Goal: Transaction & Acquisition: Purchase product/service

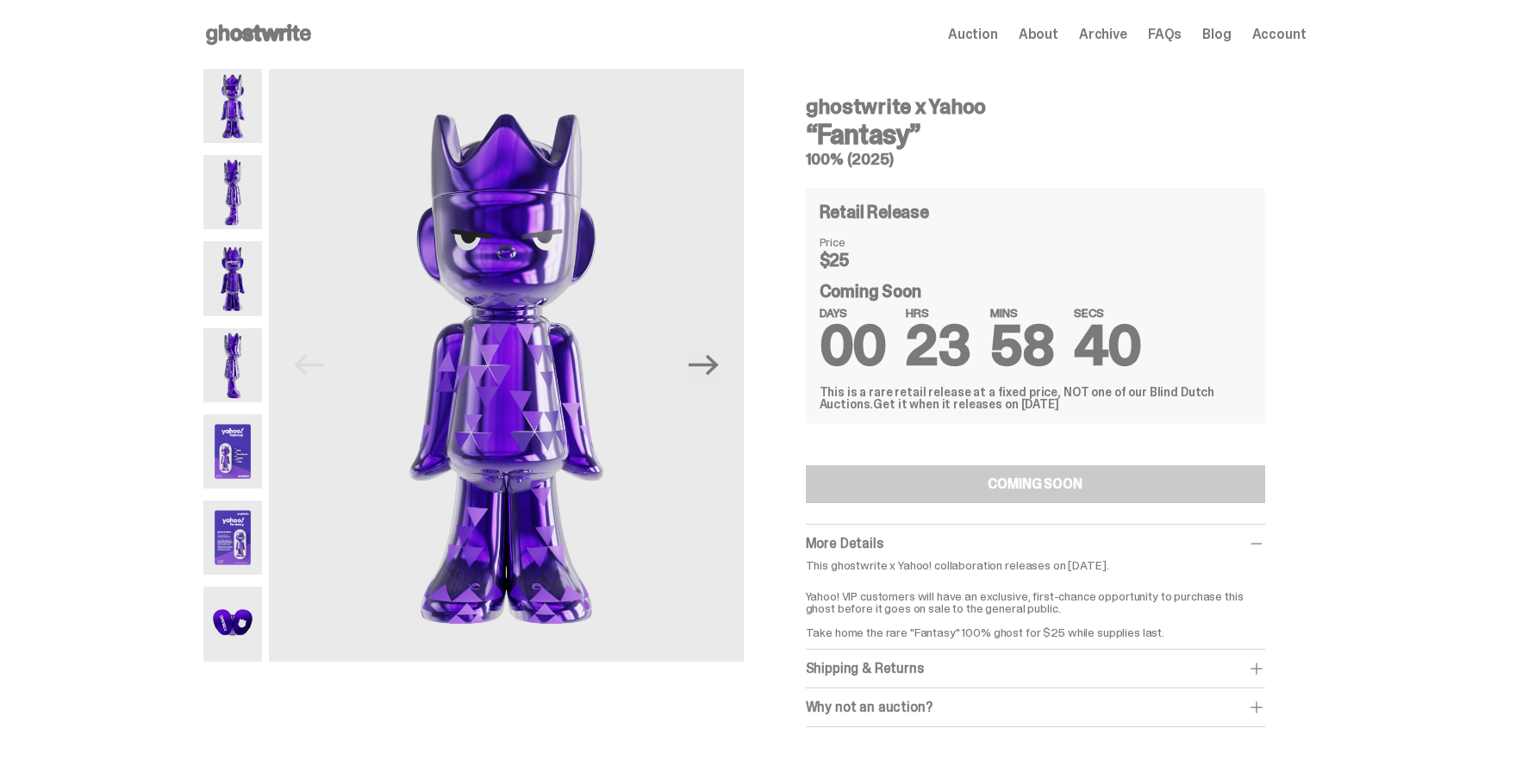
drag, startPoint x: 1322, startPoint y: 209, endPoint x: 1336, endPoint y: 213, distance: 14.6
click at [1327, 211] on div "ghostwrite x Yahoo “Fantasy” 100% (2025) Previous Next ghostwrite x Yahoo “Fant…" at bounding box center [754, 415] width 1509 height 692
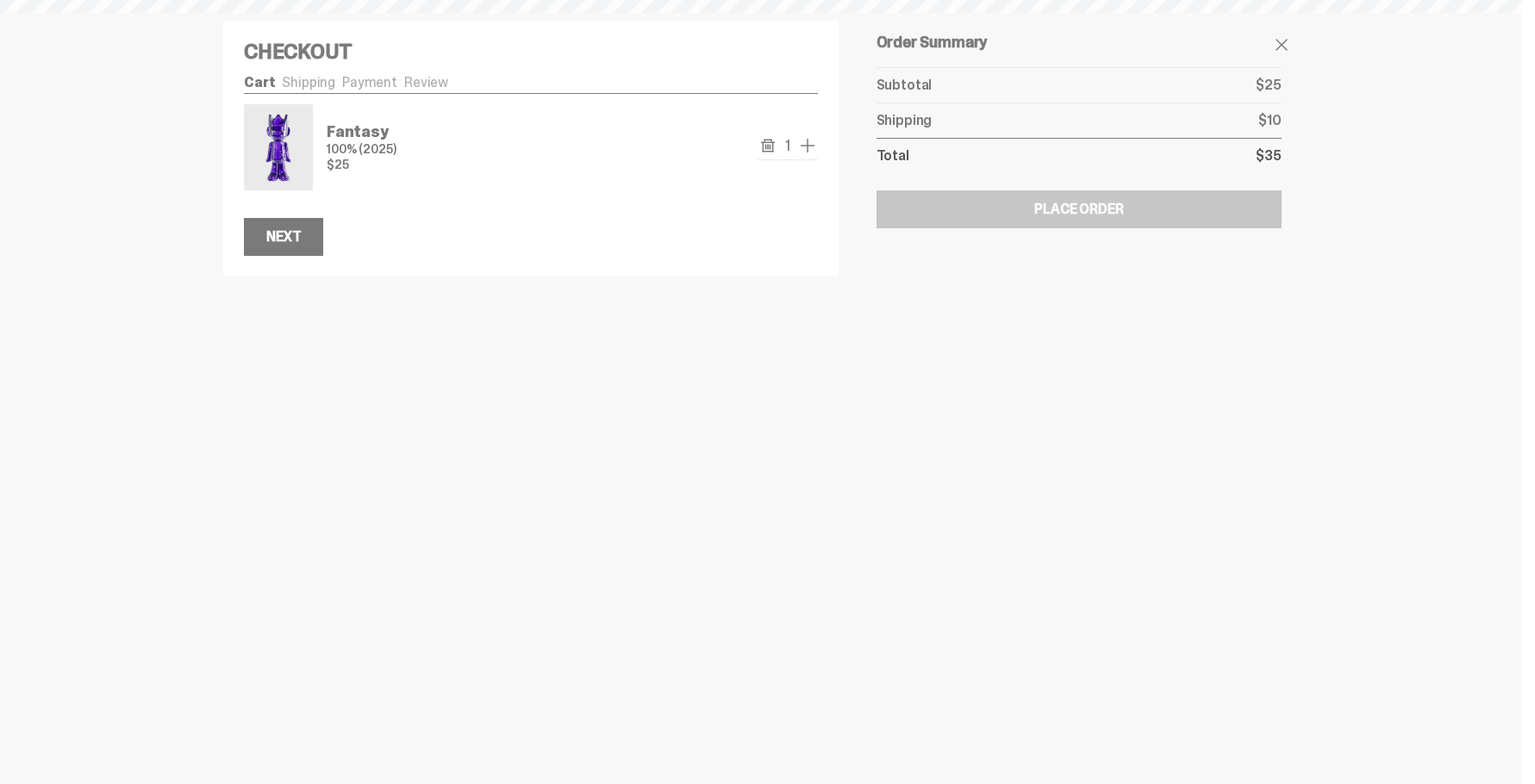
click at [809, 155] on span "add one" at bounding box center [808, 145] width 21 height 21
click at [809, 153] on span "add one" at bounding box center [808, 145] width 21 height 21
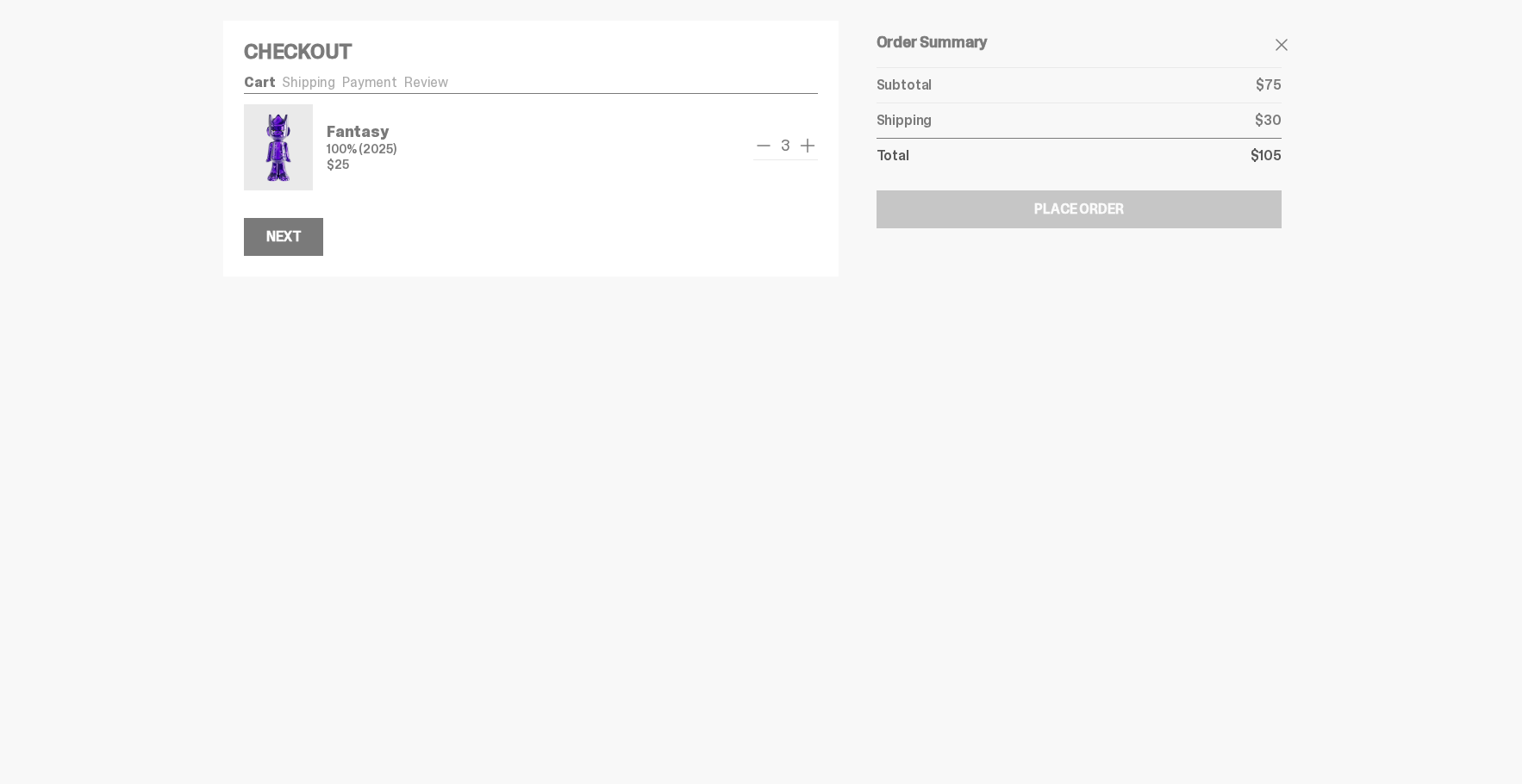
click at [809, 153] on span "add one" at bounding box center [808, 145] width 21 height 21
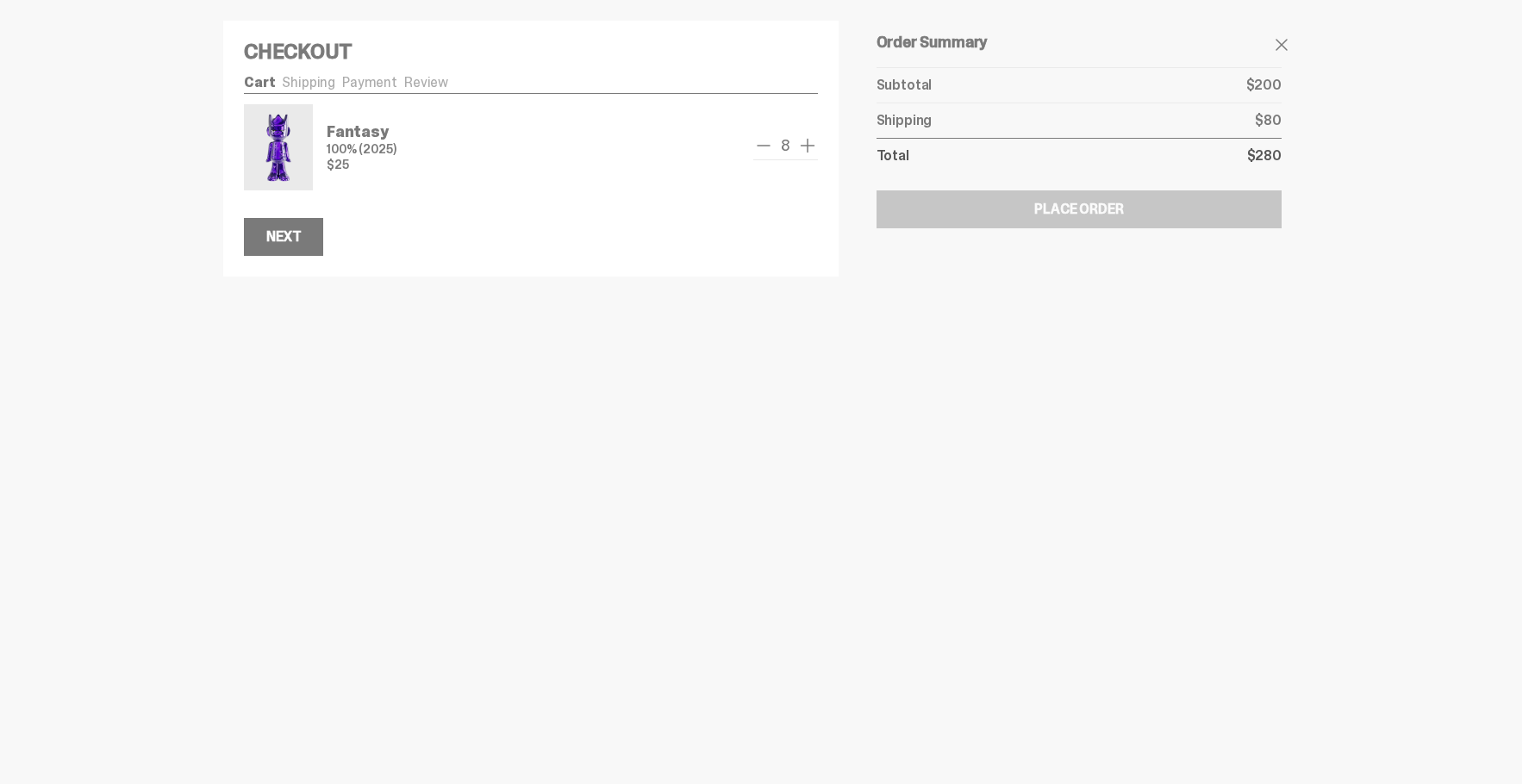
click at [809, 153] on span "add one" at bounding box center [808, 145] width 21 height 21
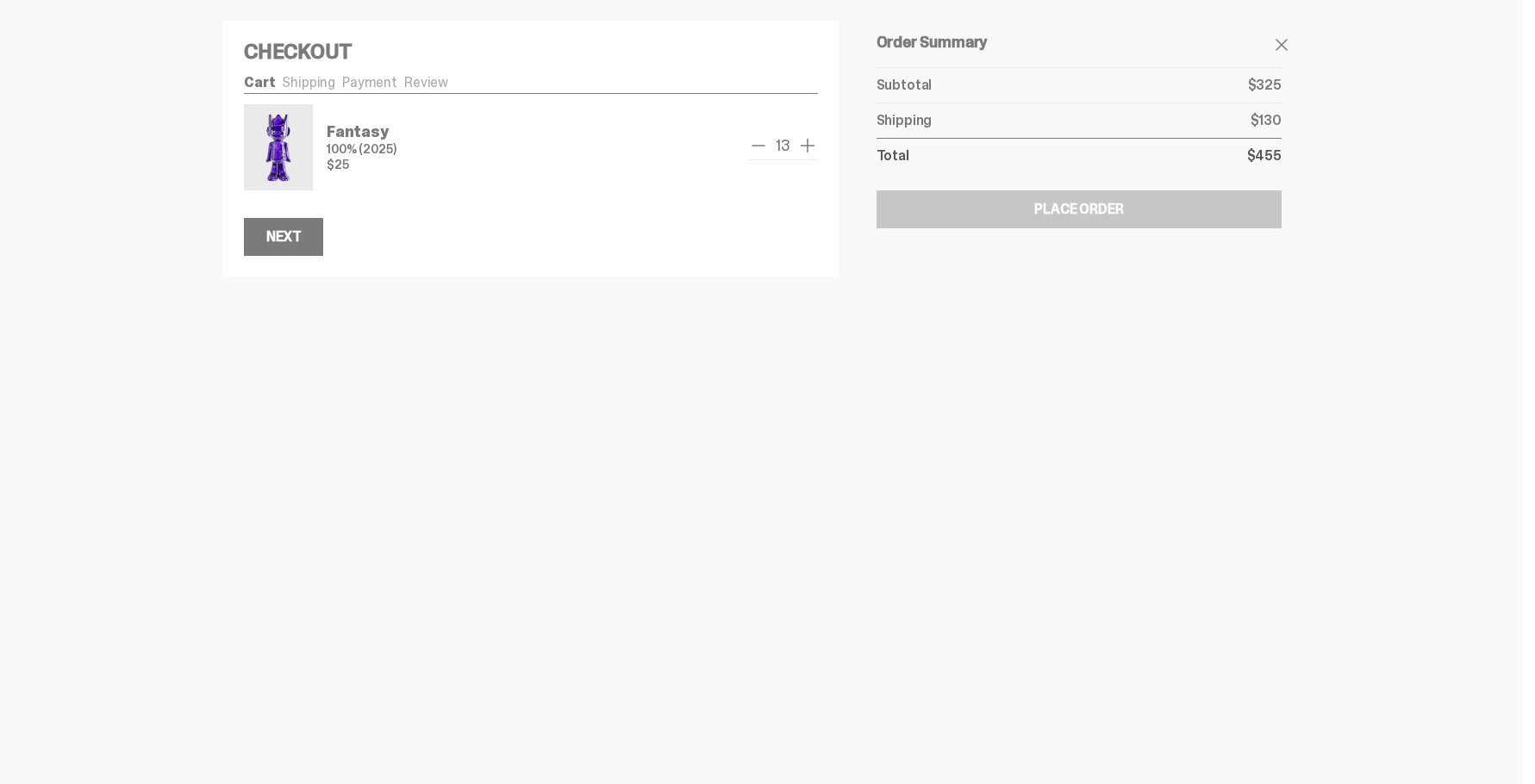
click at [809, 153] on span "add one" at bounding box center [808, 145] width 21 height 21
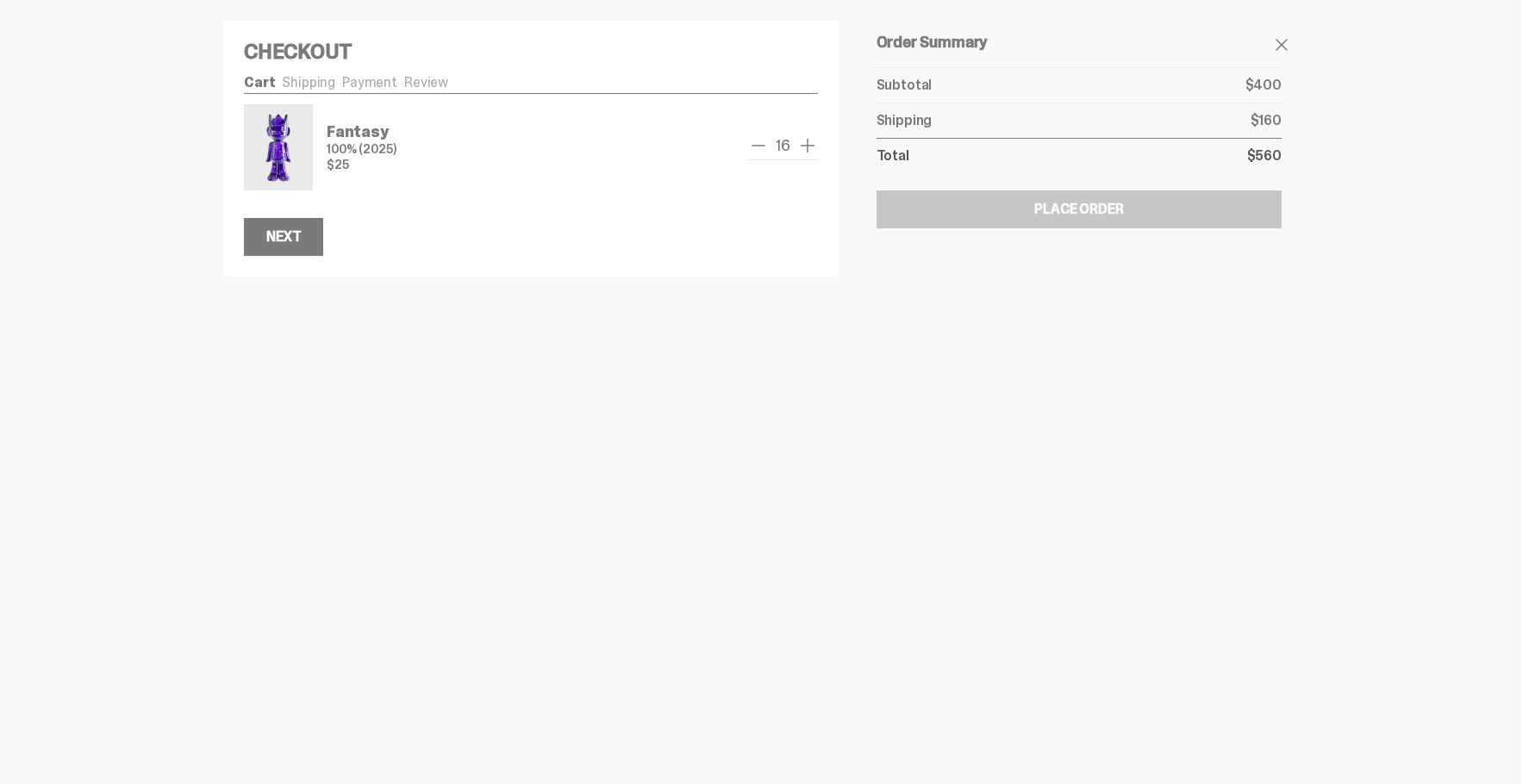
click at [809, 153] on span "add one" at bounding box center [808, 145] width 21 height 21
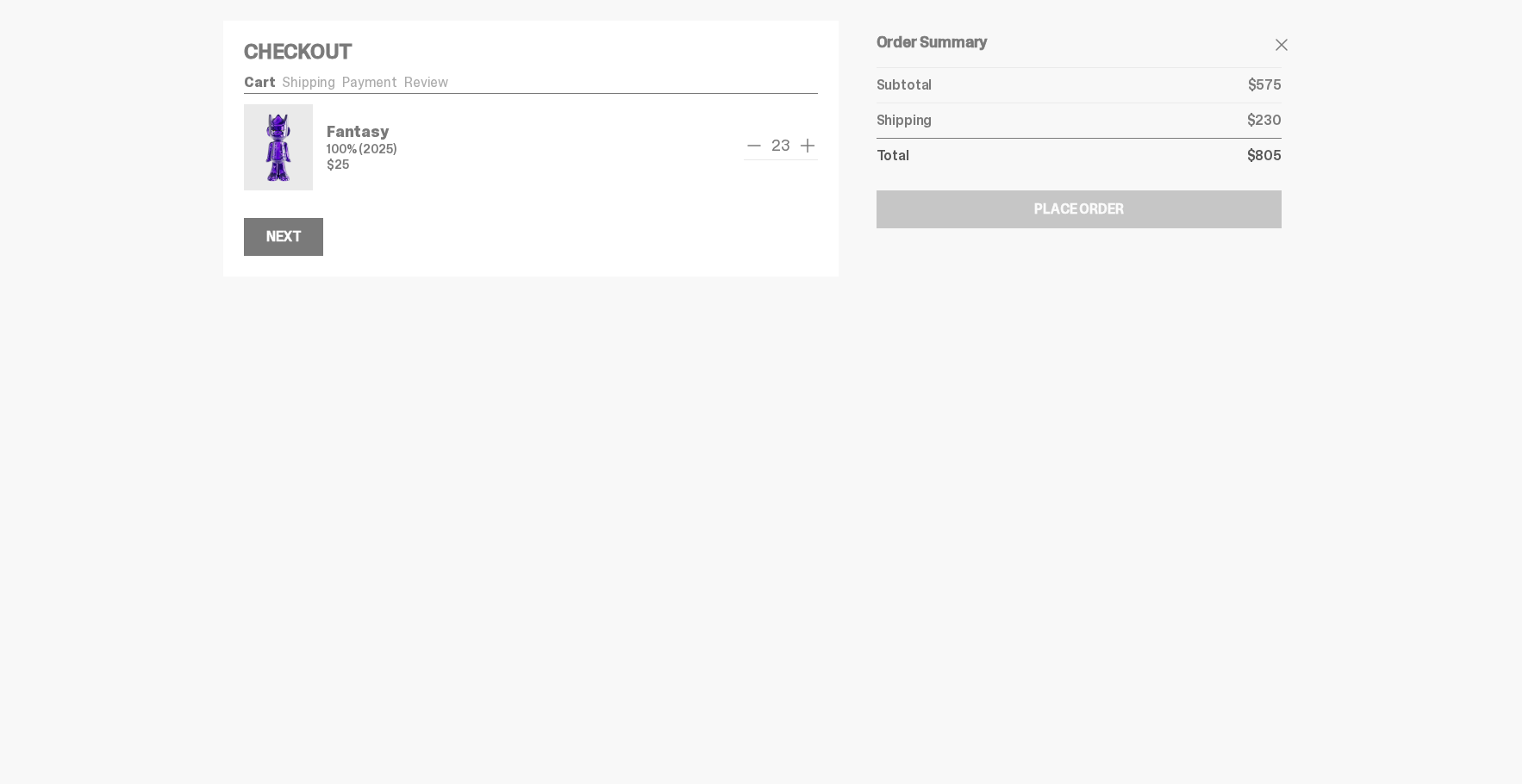
click at [809, 153] on span "add one" at bounding box center [808, 145] width 21 height 21
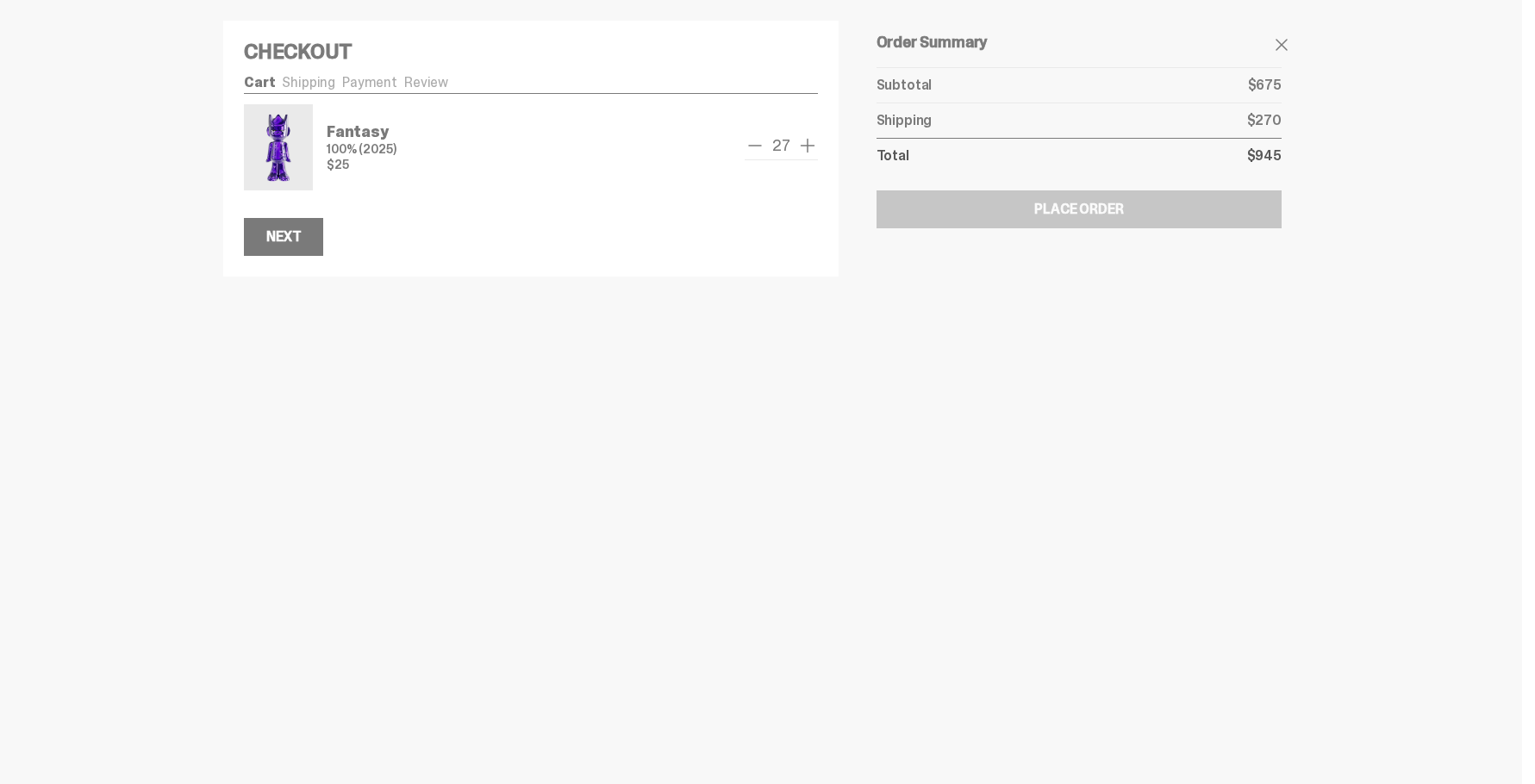
click at [809, 153] on span "add one" at bounding box center [808, 145] width 21 height 21
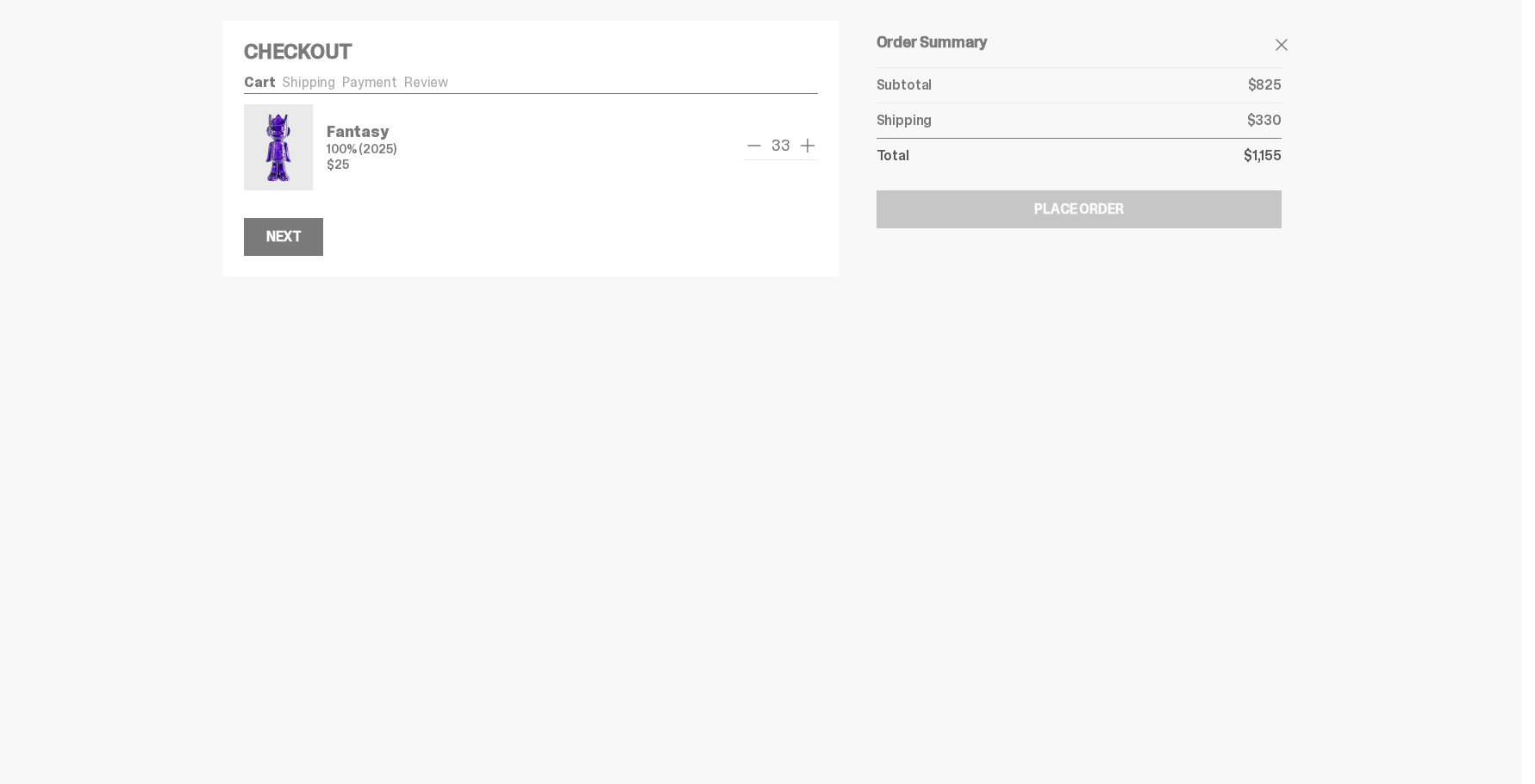
click at [749, 156] on div "33" at bounding box center [781, 147] width 74 height 25
click at [762, 143] on span "remove one" at bounding box center [754, 145] width 21 height 21
click at [756, 143] on span "remove one" at bounding box center [754, 145] width 21 height 21
click at [756, 143] on span "remove one" at bounding box center [758, 145] width 21 height 21
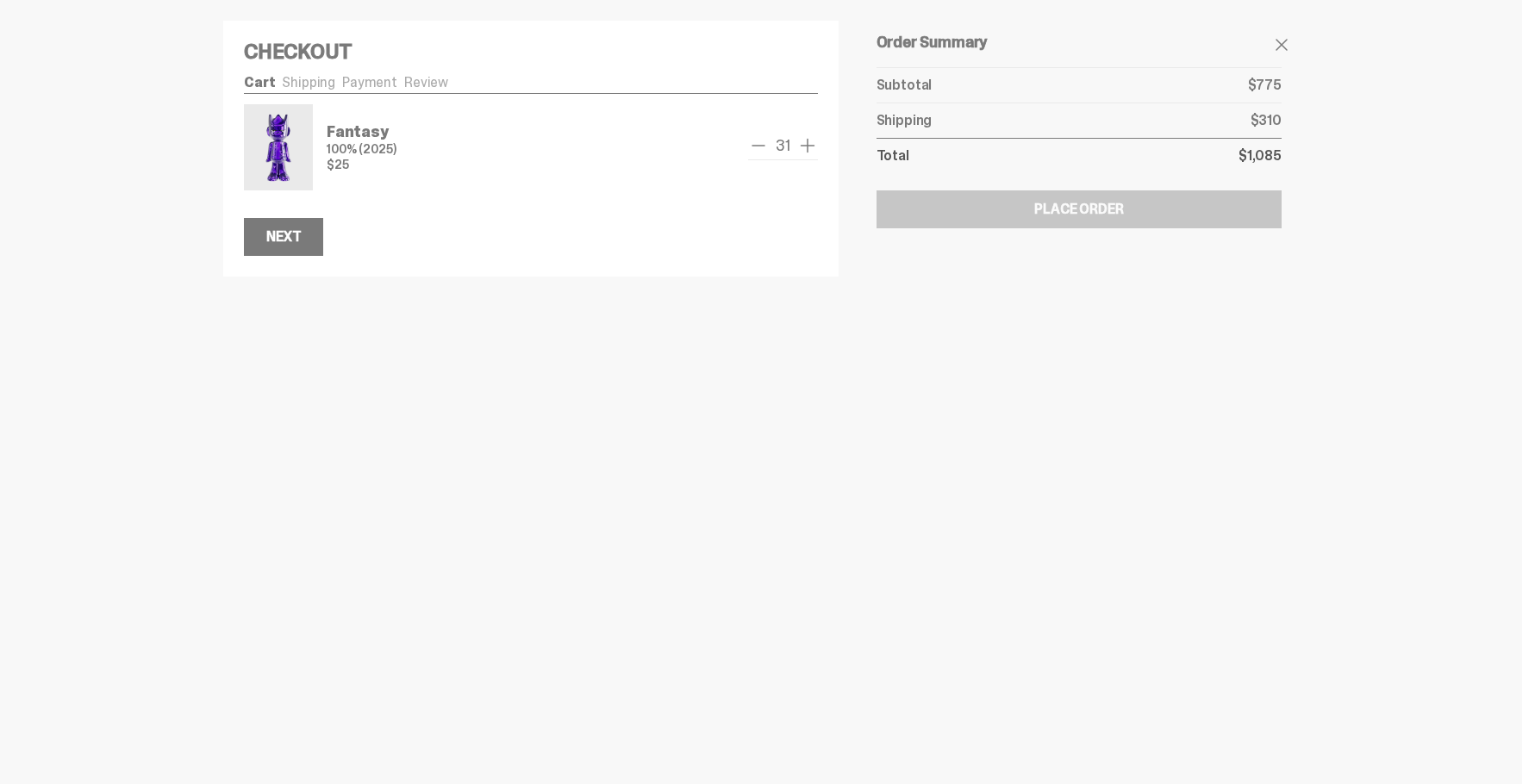
click at [756, 143] on span "remove one" at bounding box center [758, 145] width 21 height 21
click at [756, 143] on span "remove one" at bounding box center [754, 145] width 21 height 21
click at [756, 143] on span "remove one" at bounding box center [755, 145] width 21 height 21
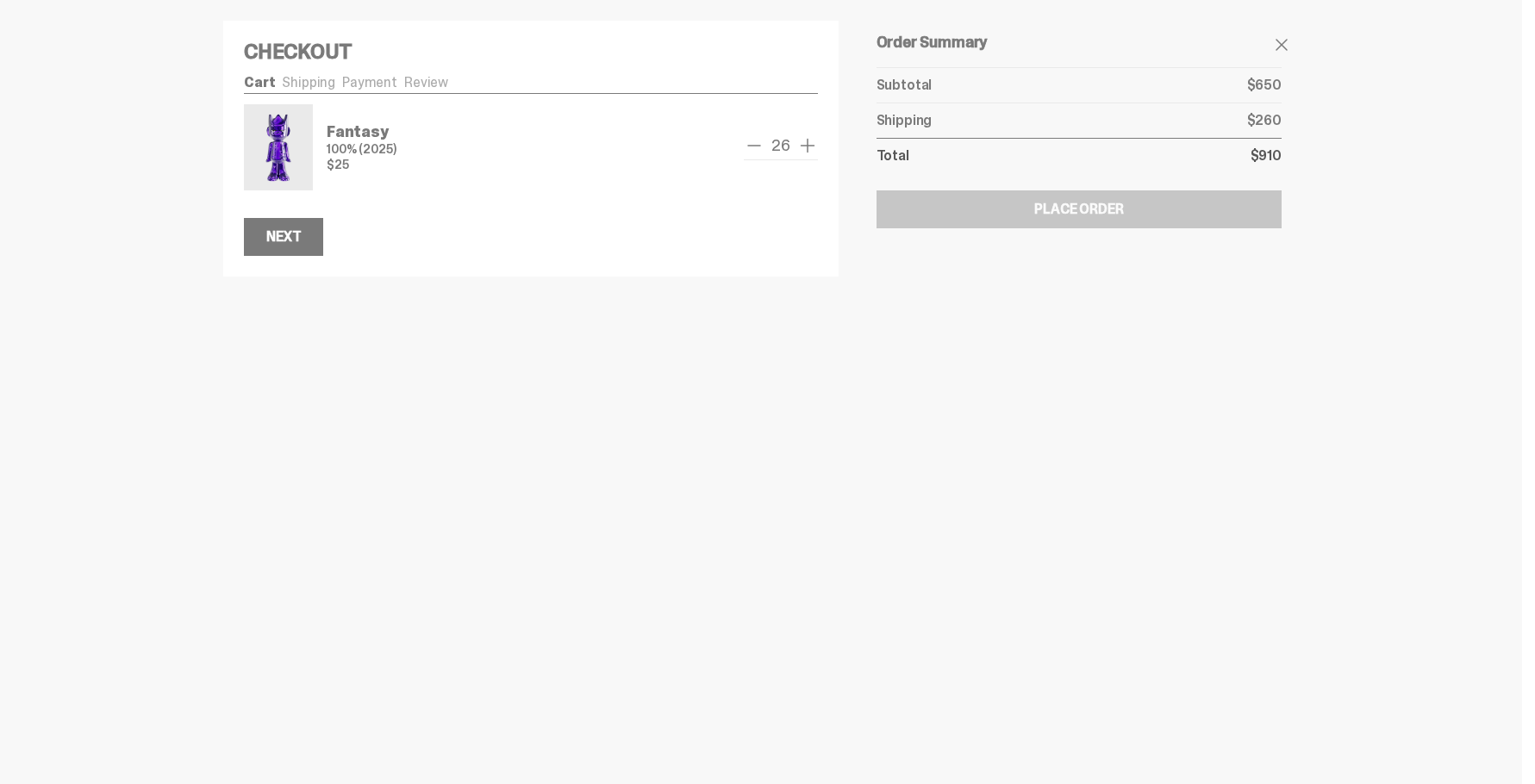
click at [756, 143] on span "remove one" at bounding box center [754, 145] width 21 height 21
click at [756, 143] on span "remove one" at bounding box center [753, 145] width 21 height 21
click at [756, 143] on span "remove one" at bounding box center [754, 145] width 21 height 21
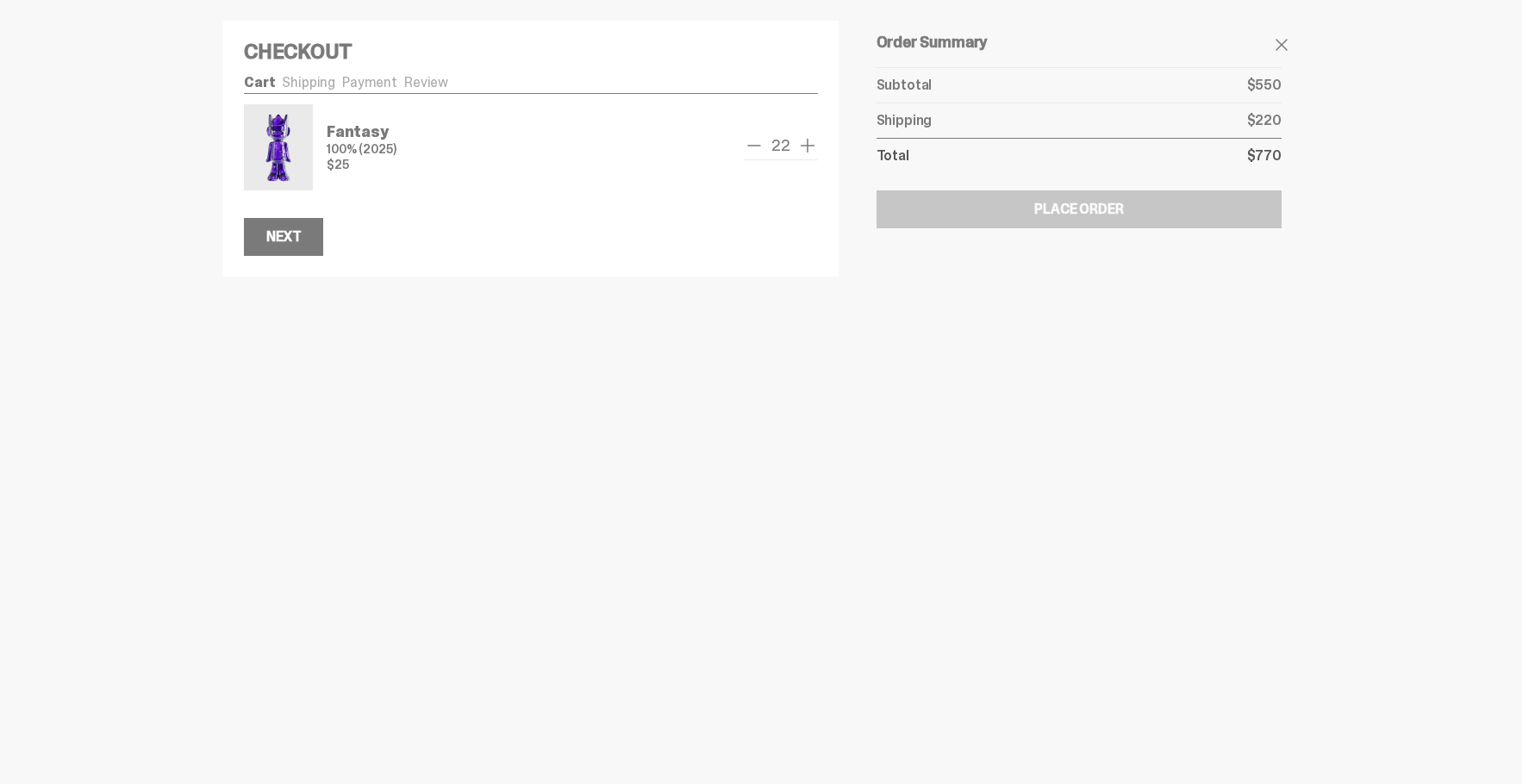
click at [756, 143] on span "remove one" at bounding box center [754, 145] width 21 height 21
click at [756, 143] on span "remove one" at bounding box center [758, 145] width 21 height 21
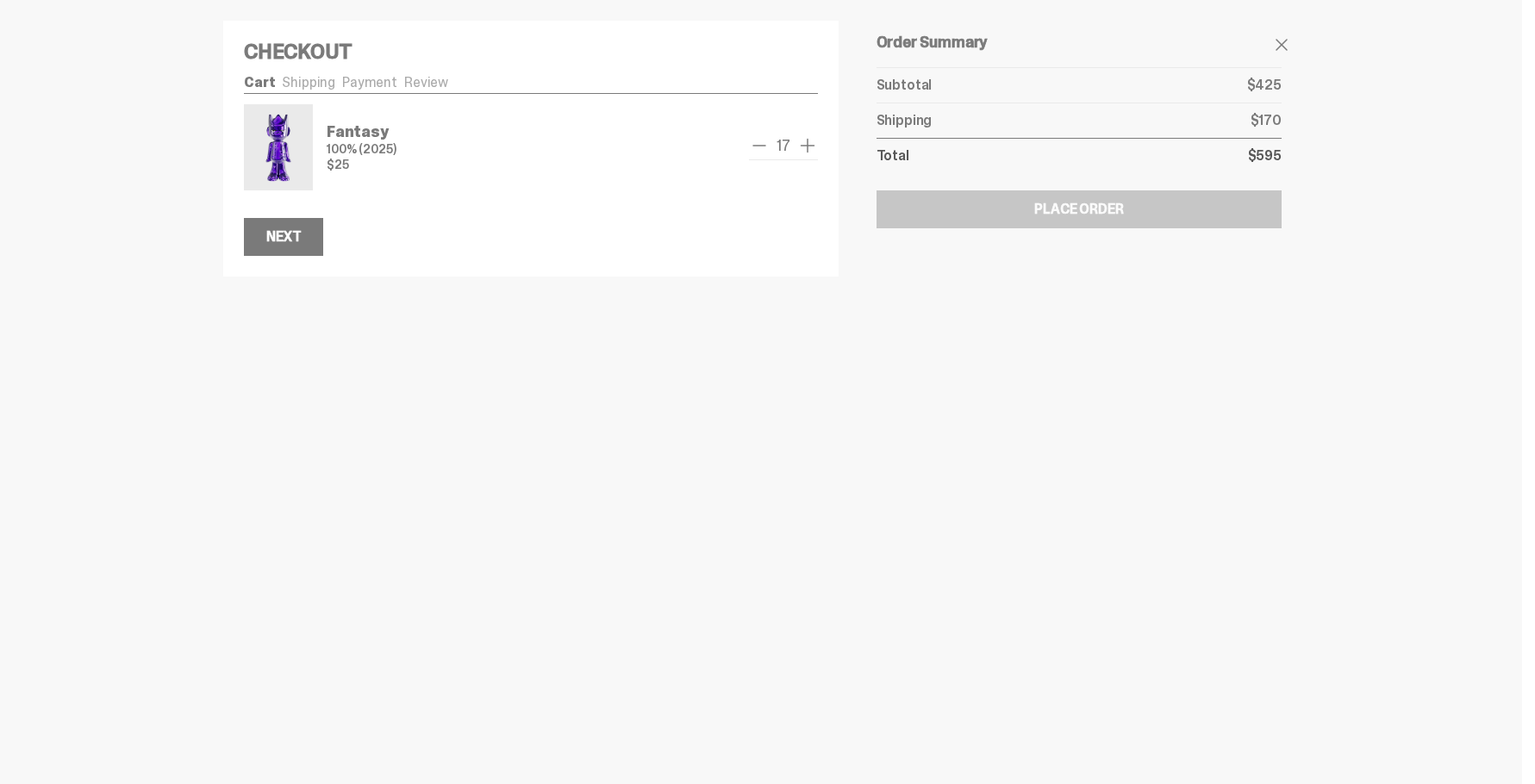
click at [756, 143] on span "remove one" at bounding box center [759, 145] width 21 height 21
click at [756, 143] on span "remove one" at bounding box center [758, 145] width 21 height 21
click at [302, 86] on link "Shipping" at bounding box center [308, 82] width 53 height 18
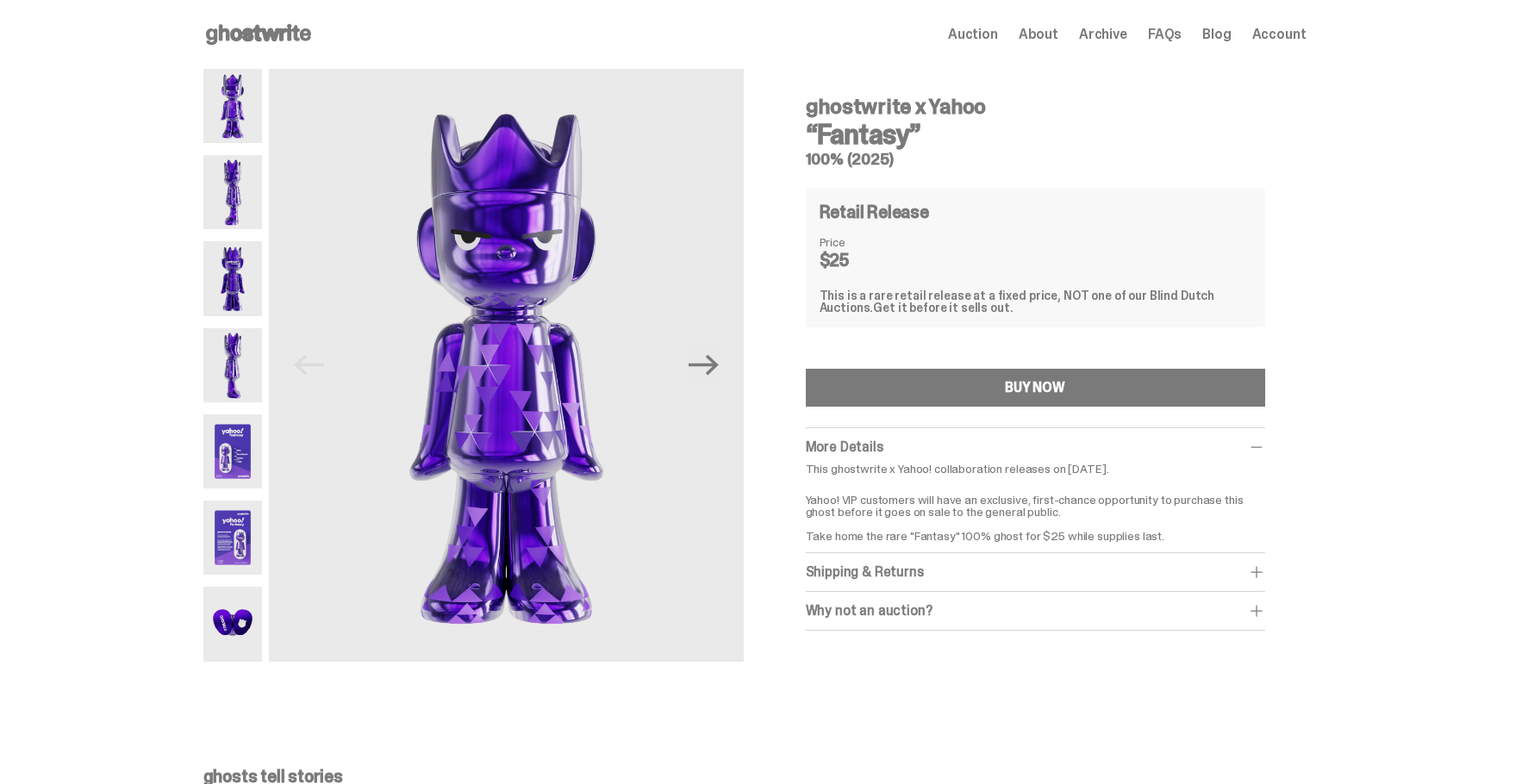
click at [1450, 203] on div "ghostwrite x Yahoo “Fantasy” 100% (2025) Previous Next ghostwrite x Yahoo “Fant…" at bounding box center [754, 376] width 1509 height 616
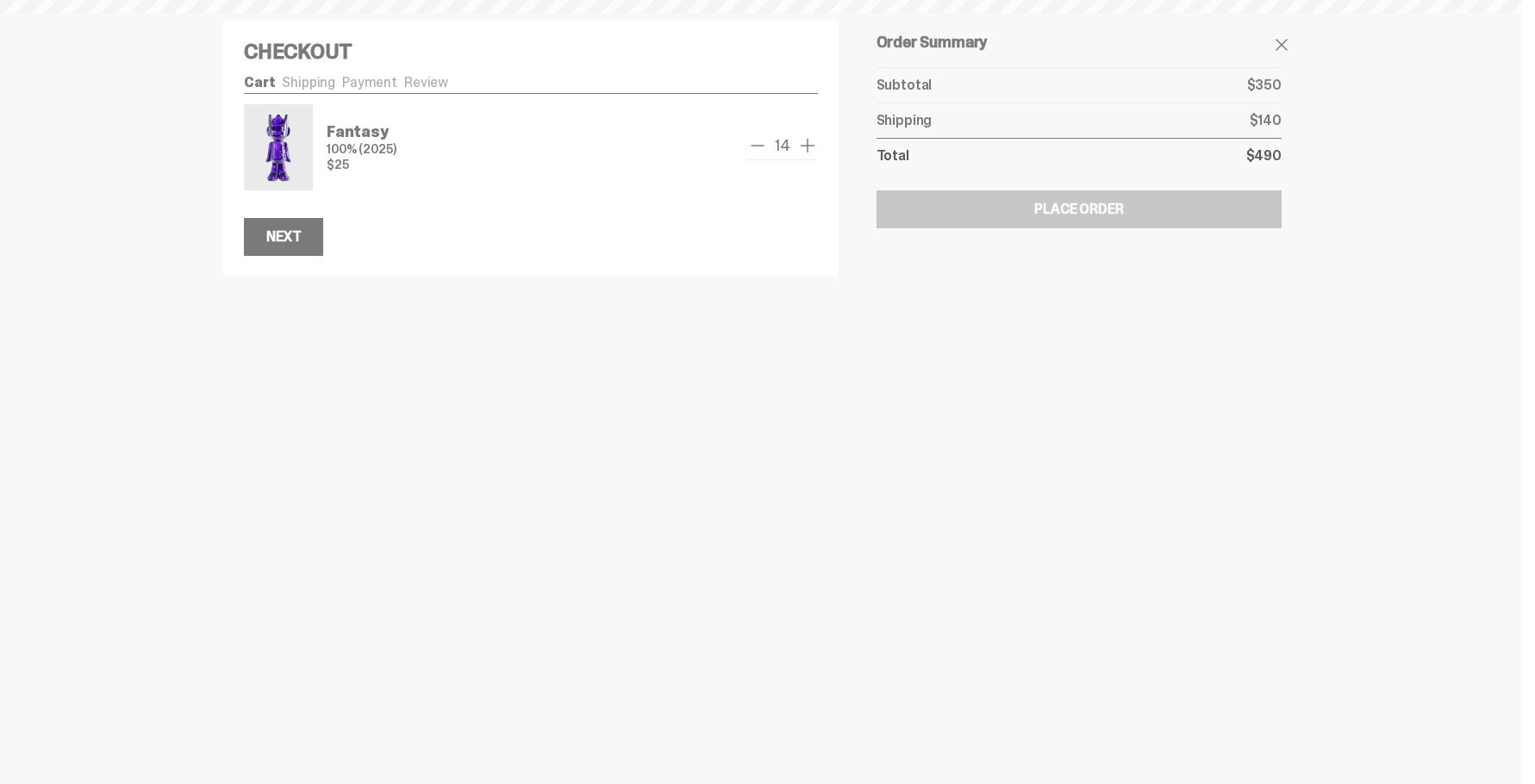
click at [788, 149] on span "14" at bounding box center [782, 145] width 29 height 16
click at [798, 143] on span "add one" at bounding box center [808, 145] width 21 height 21
click at [770, 147] on span "15" at bounding box center [783, 145] width 28 height 16
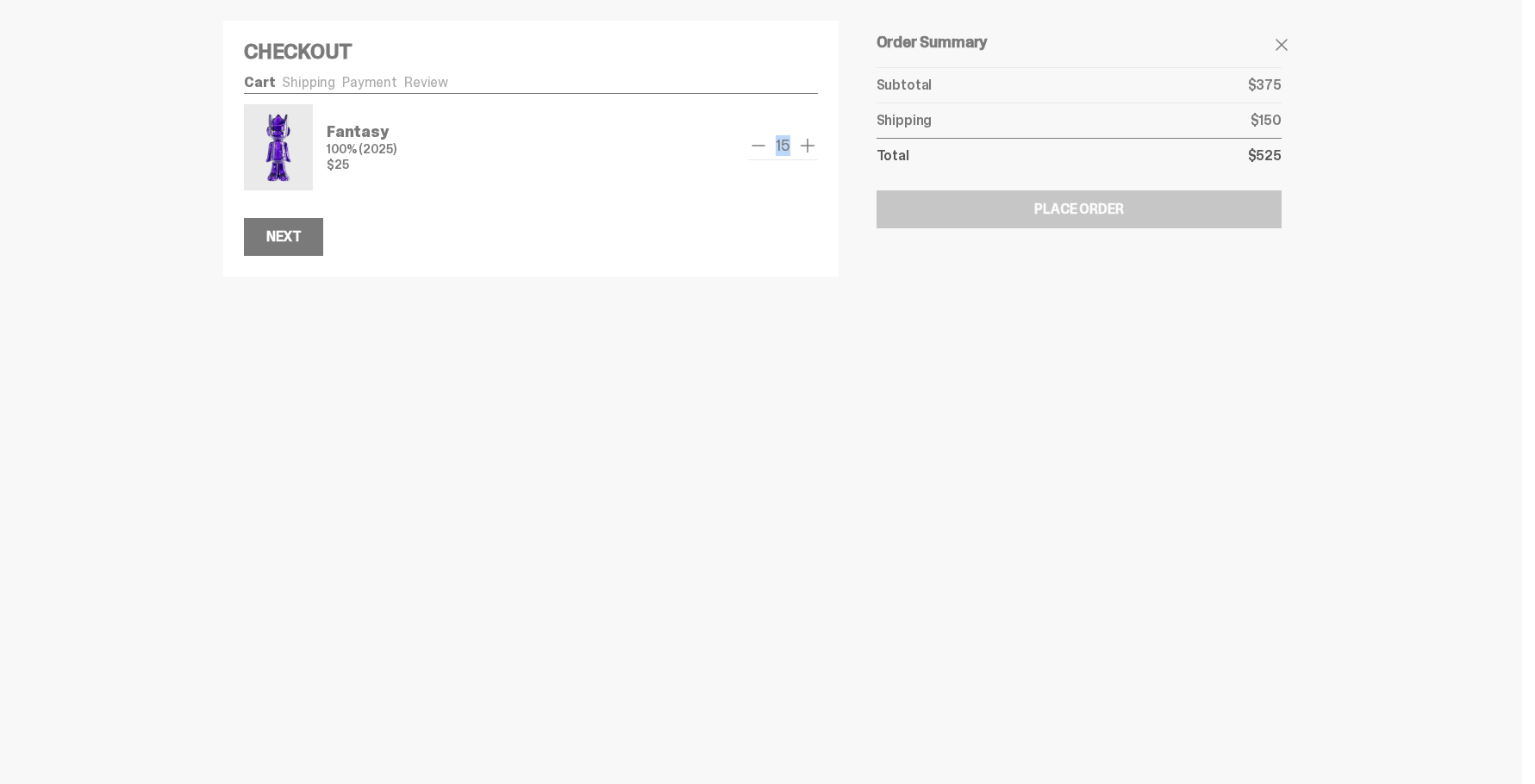
click at [770, 147] on span "15" at bounding box center [783, 145] width 28 height 16
click at [819, 141] on div "Checkout Cart Shipping Payment Review Fantasy 100% (2025) $25 15" at bounding box center [531, 148] width 616 height 256
click at [818, 141] on div "Checkout Cart Shipping Payment Review Fantasy 100% (2025) $25 15" at bounding box center [531, 148] width 616 height 256
click at [813, 143] on span "add one" at bounding box center [808, 145] width 21 height 21
click at [810, 144] on span "add one" at bounding box center [808, 145] width 21 height 21
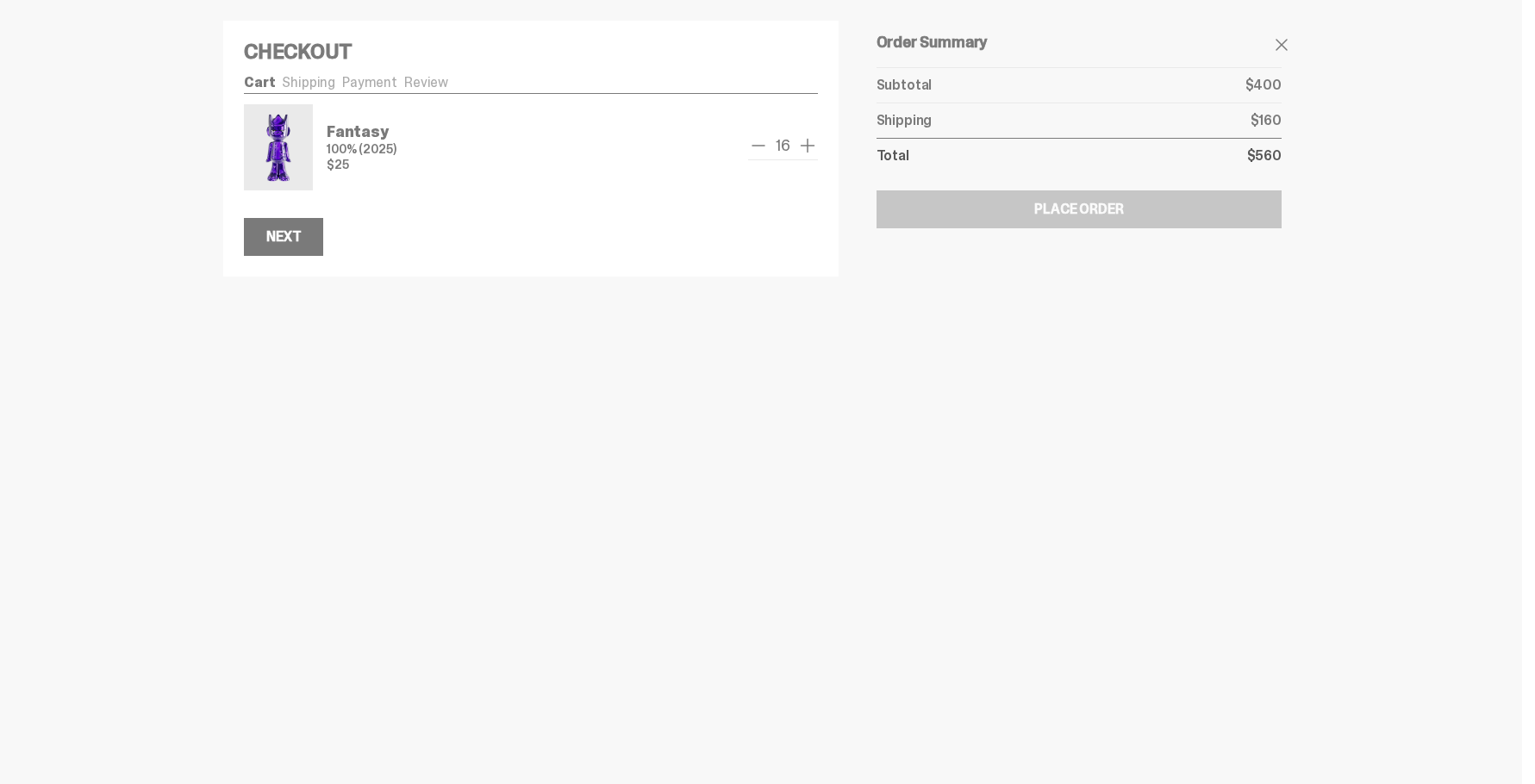
click at [810, 144] on span "add one" at bounding box center [808, 145] width 21 height 21
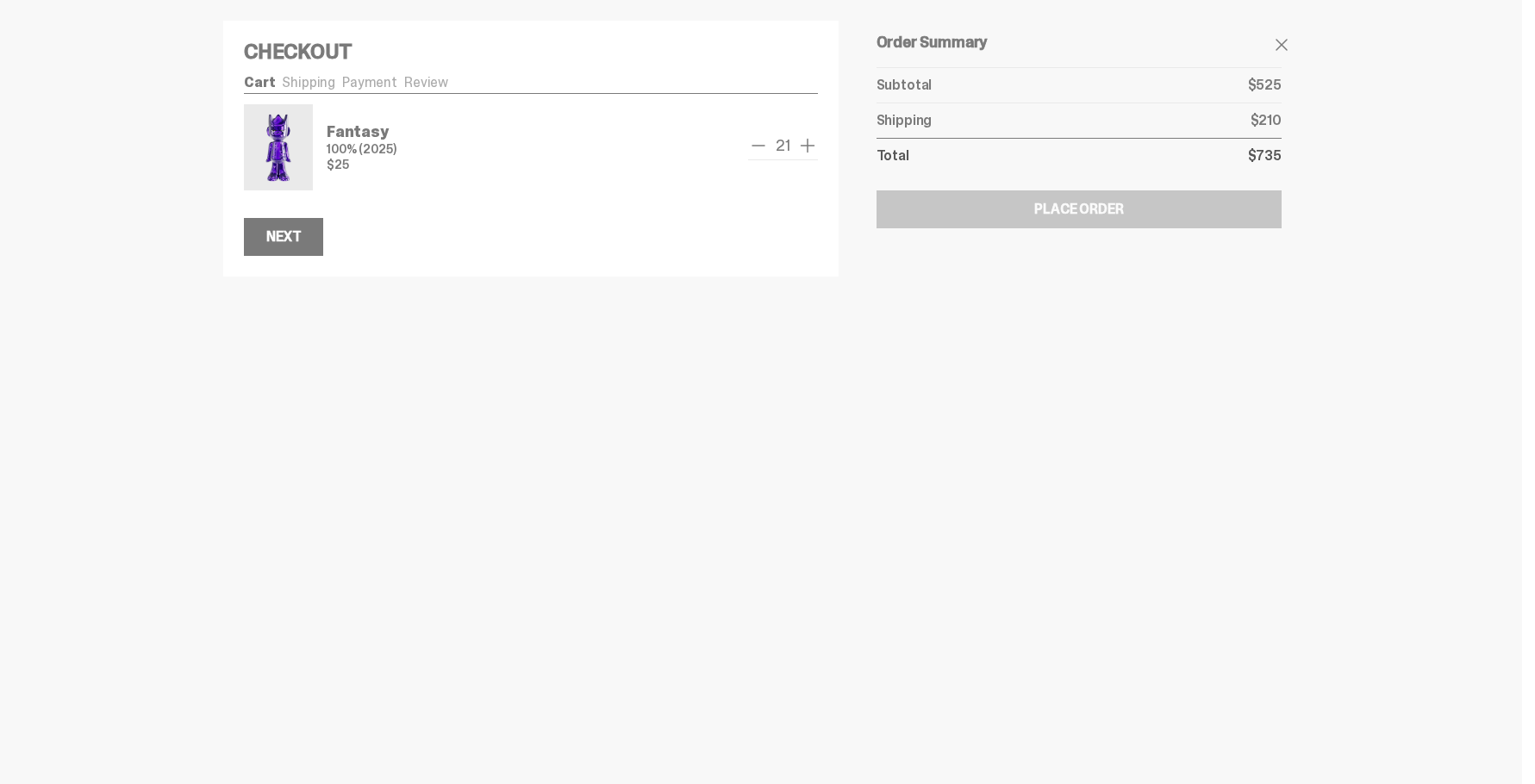
click at [787, 142] on span "21" at bounding box center [783, 145] width 28 height 16
drag, startPoint x: 787, startPoint y: 142, endPoint x: 732, endPoint y: 144, distance: 55.0
click at [732, 144] on div "Fantasy 100% (2025) $25 21" at bounding box center [531, 147] width 574 height 86
click at [839, 208] on div "Checkout Cart Shipping Payment Review Fantasy 100% (2025) $25 21" at bounding box center [761, 138] width 1103 height 277
drag, startPoint x: 794, startPoint y: 141, endPoint x: 777, endPoint y: 147, distance: 18.0
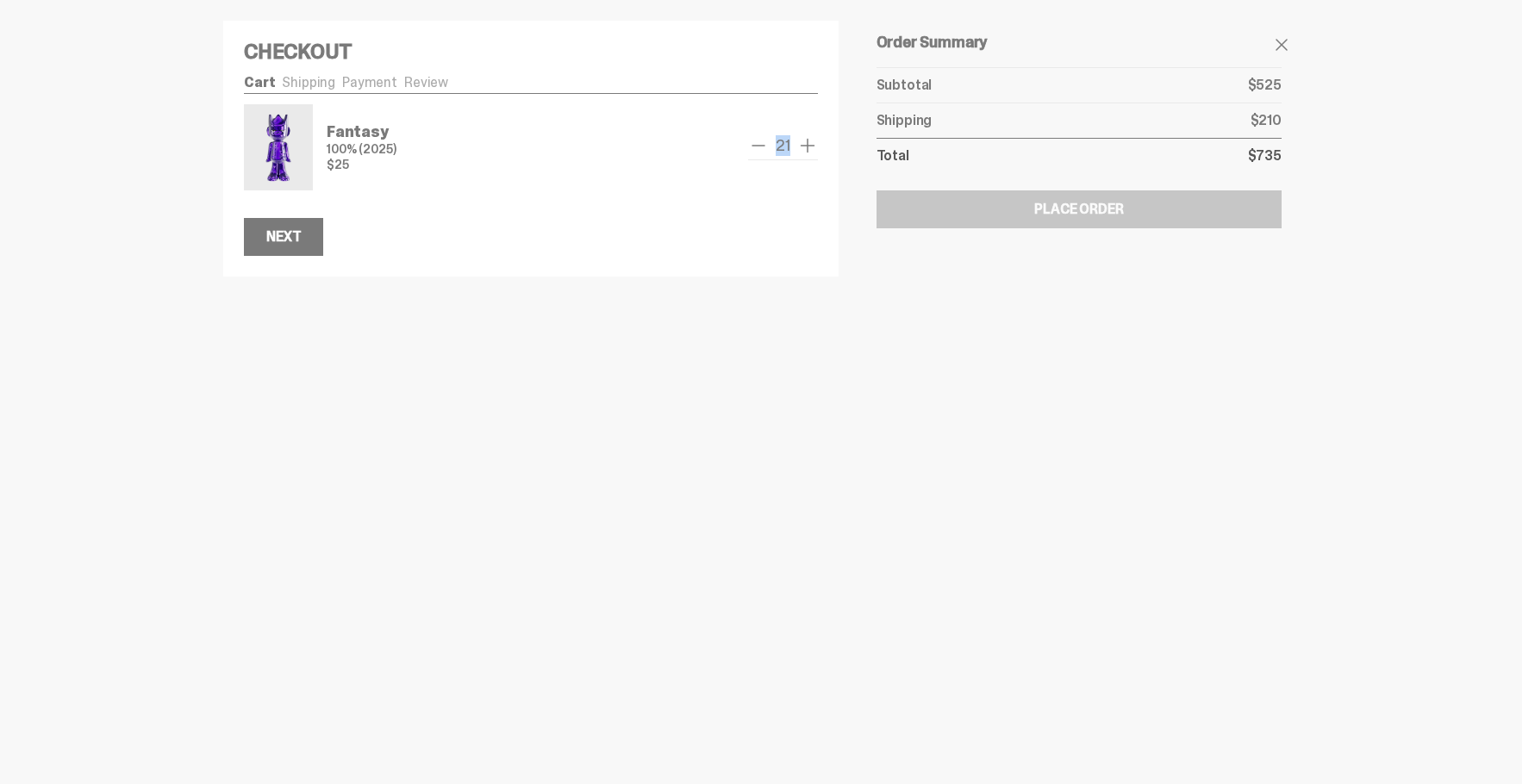
click at [767, 142] on div "21" at bounding box center [783, 147] width 69 height 25
click at [842, 238] on div "Checkout Cart Shipping Payment Review Fantasy 100% (2025) $25 21" at bounding box center [761, 138] width 1103 height 277
click at [763, 144] on span "remove one" at bounding box center [758, 145] width 21 height 21
click at [762, 144] on span "remove one" at bounding box center [758, 145] width 21 height 21
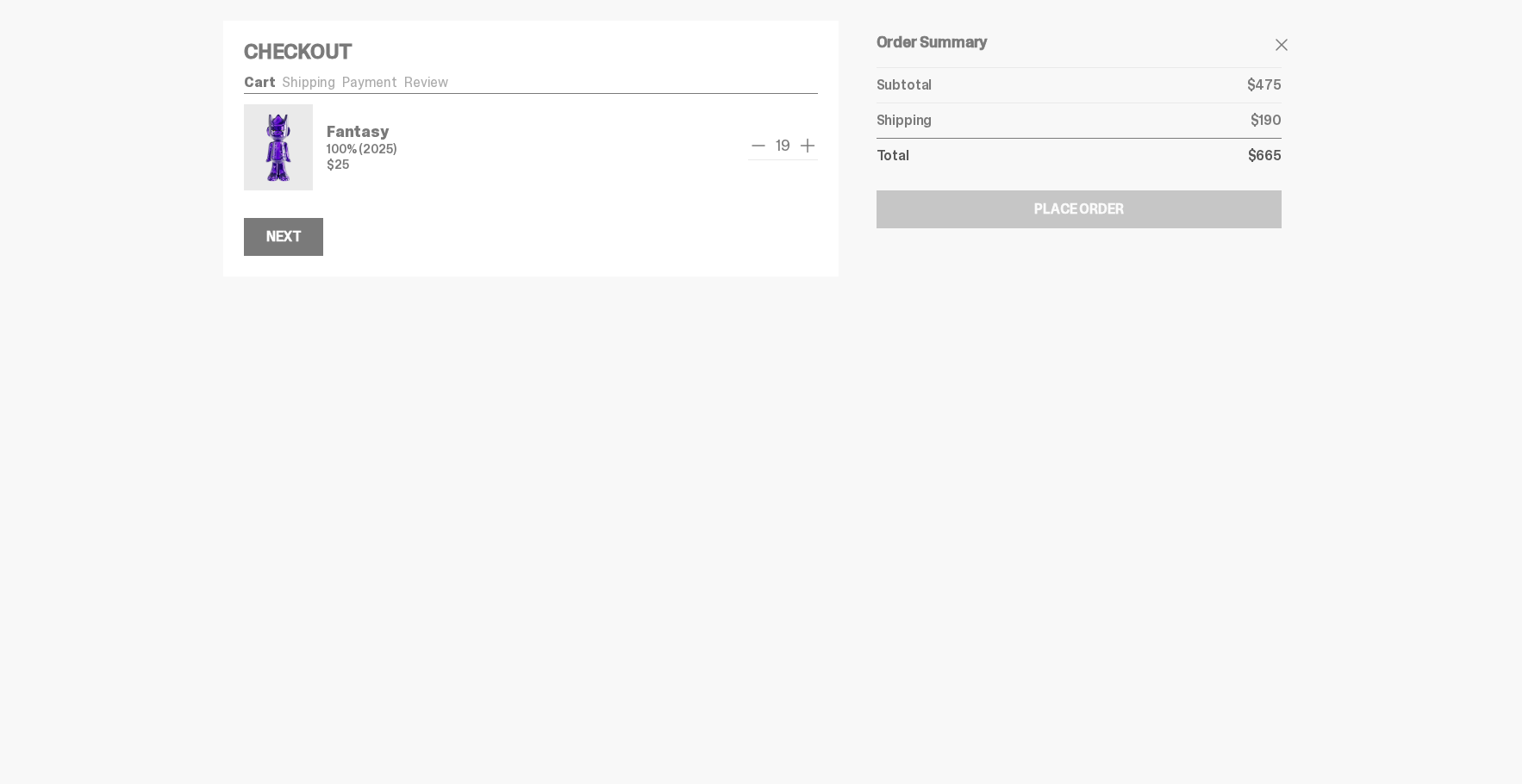
click at [762, 144] on span "remove one" at bounding box center [758, 145] width 21 height 21
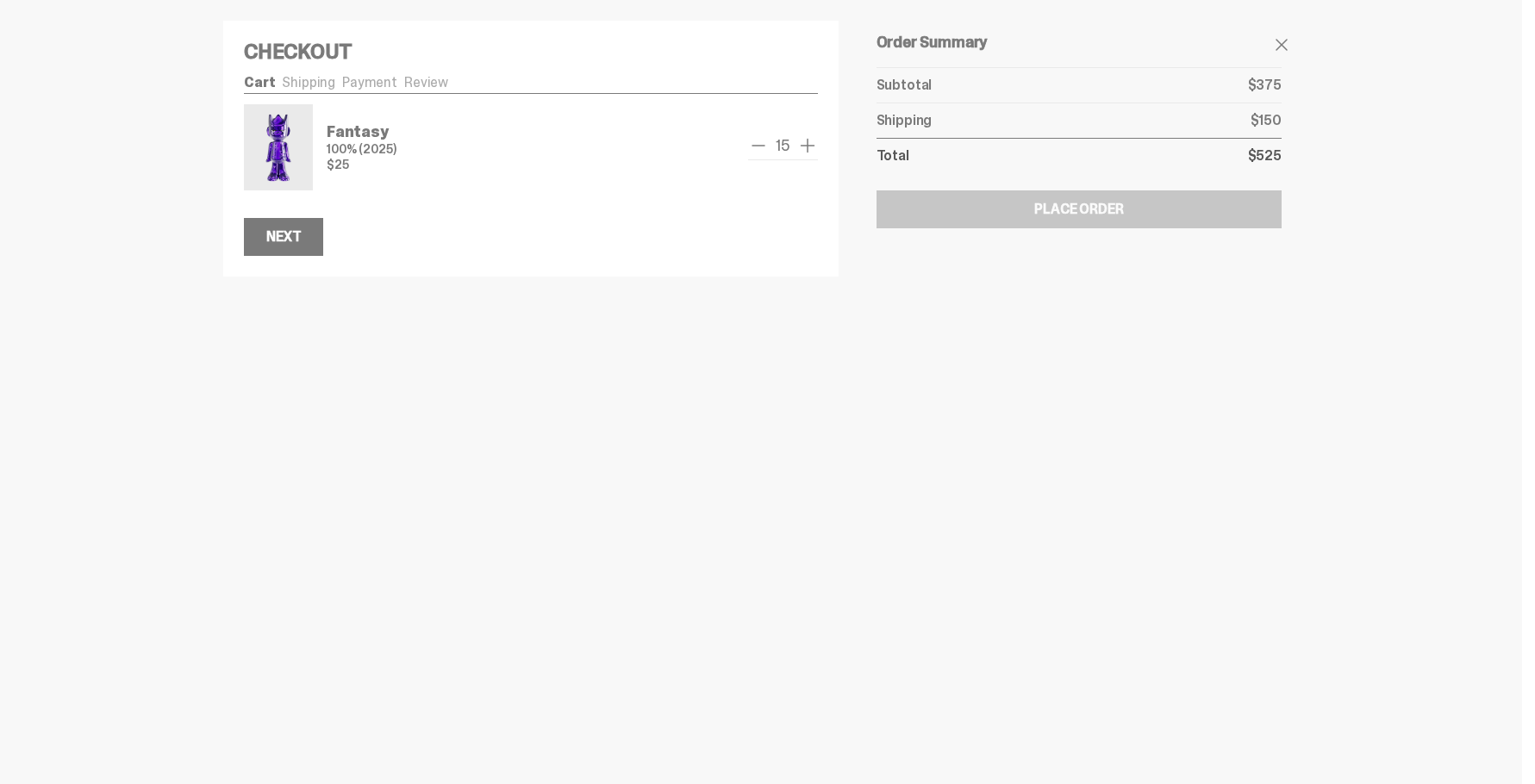
click at [762, 144] on span "remove one" at bounding box center [758, 145] width 21 height 21
click at [768, 148] on span "remove one" at bounding box center [758, 145] width 21 height 21
click at [760, 151] on span "remove one" at bounding box center [763, 145] width 21 height 21
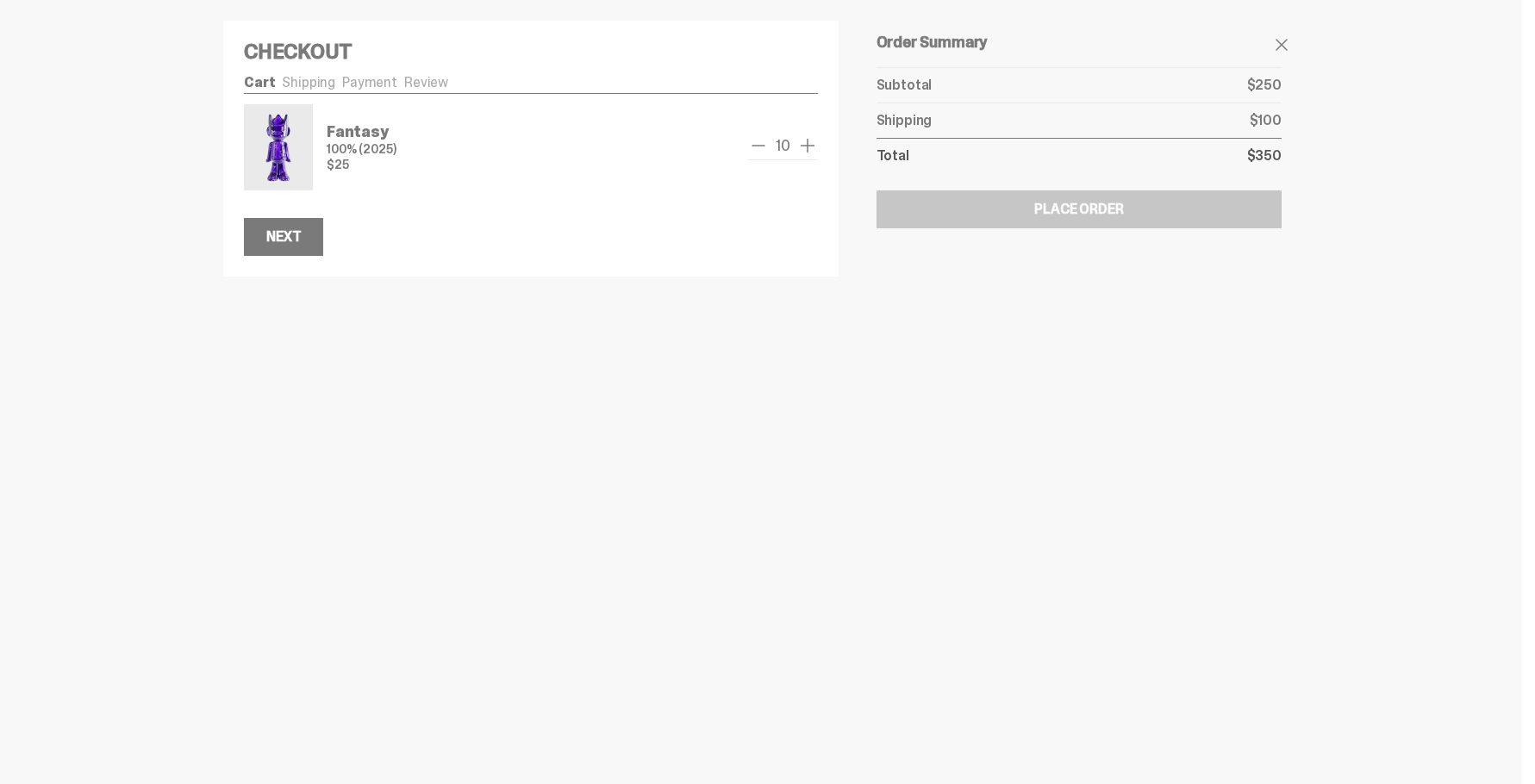
click at [760, 151] on span "remove one" at bounding box center [758, 145] width 21 height 21
click at [760, 151] on span "remove one" at bounding box center [764, 145] width 21 height 21
click at [760, 151] on span "remove one" at bounding box center [765, 145] width 21 height 21
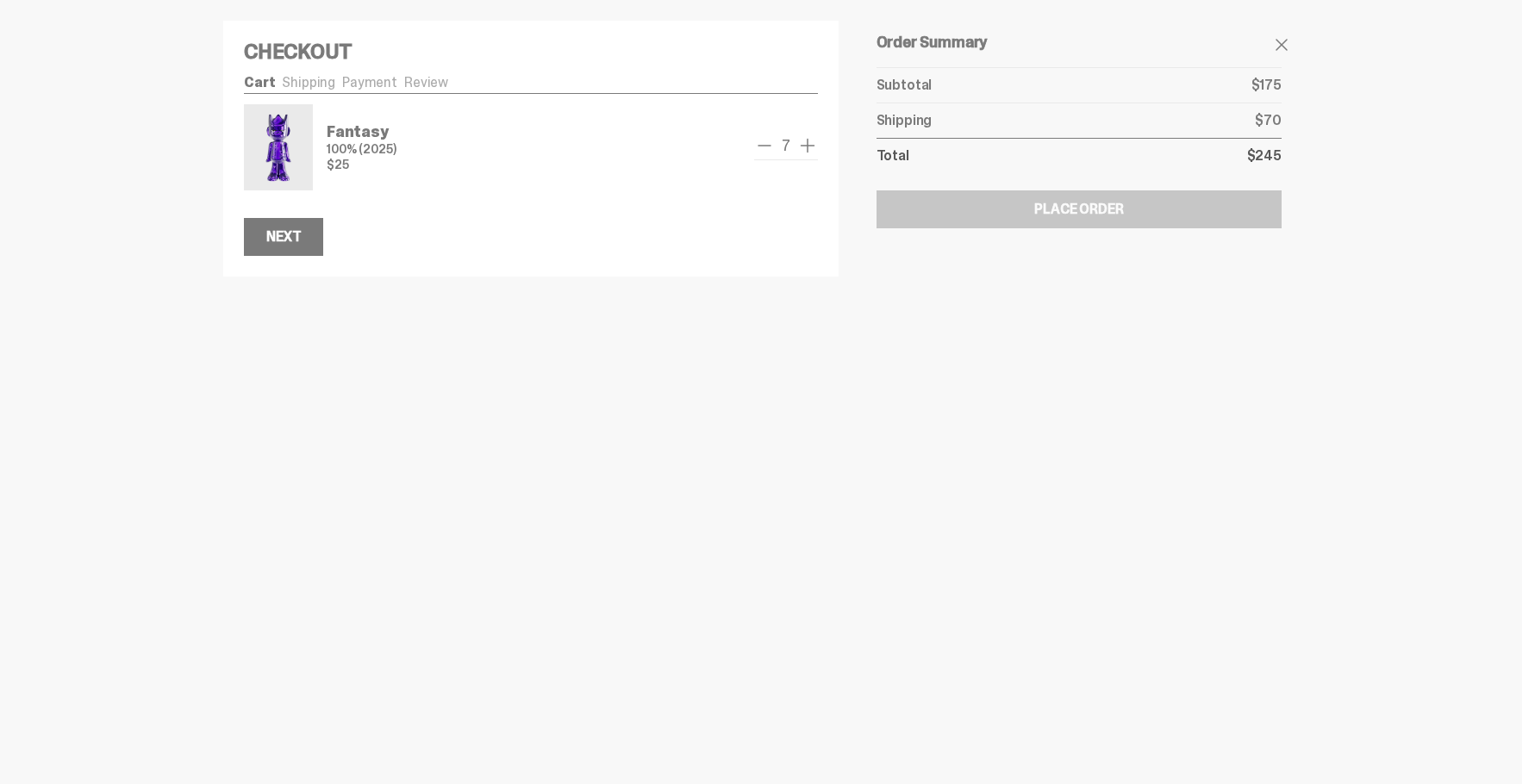
click at [760, 151] on span "remove one" at bounding box center [765, 145] width 21 height 21
click at [760, 151] on span "remove one" at bounding box center [764, 145] width 21 height 21
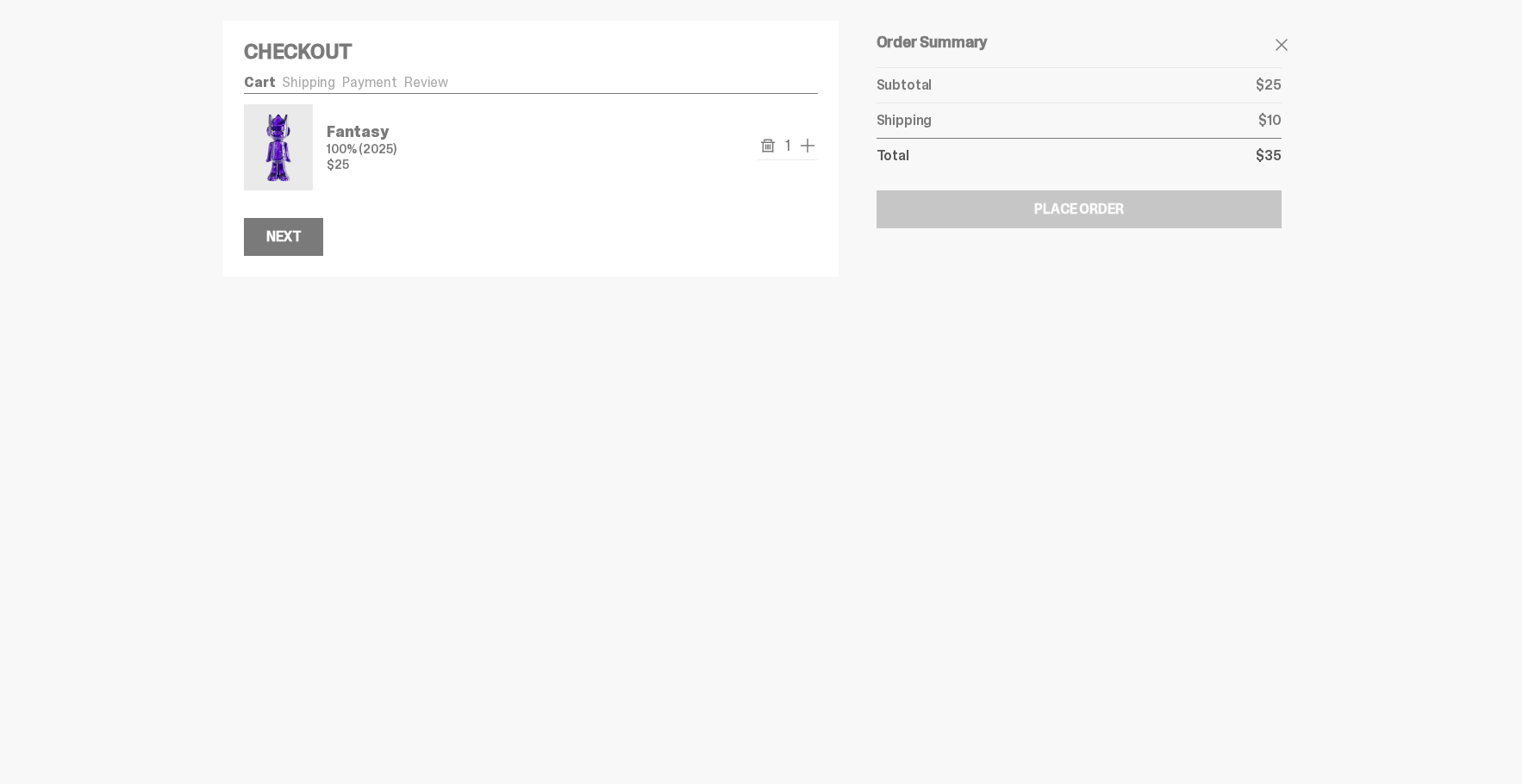
drag, startPoint x: 878, startPoint y: 259, endPoint x: 866, endPoint y: 274, distance: 19.2
click at [876, 261] on div "Checkout Cart Shipping Payment Review Fantasy 100% (2025) $25 1" at bounding box center [761, 138] width 1103 height 277
click at [320, 235] on button "Next" at bounding box center [283, 236] width 79 height 38
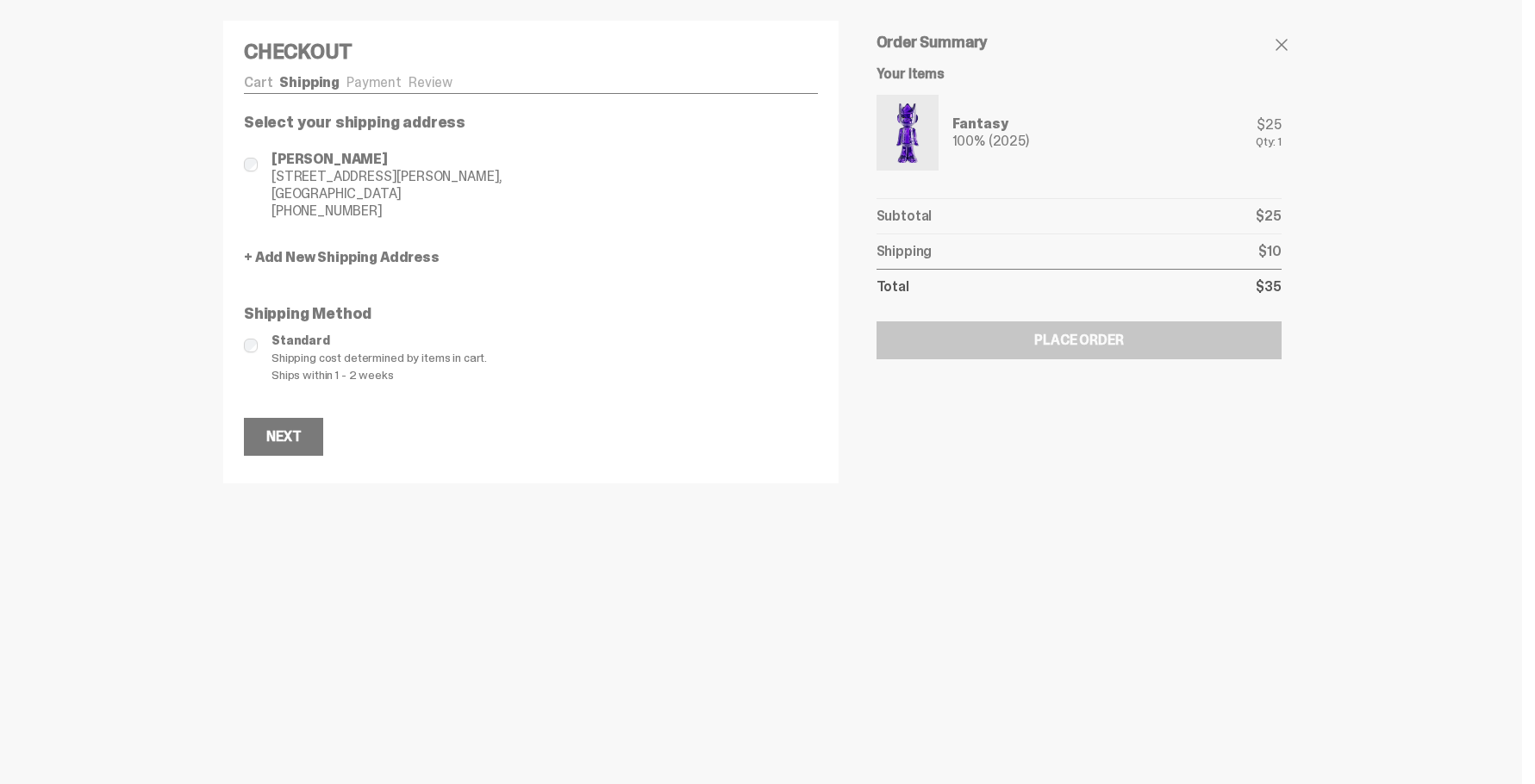
click at [258, 79] on link "Cart" at bounding box center [258, 82] width 28 height 18
drag, startPoint x: 439, startPoint y: 272, endPoint x: 406, endPoint y: 289, distance: 37.1
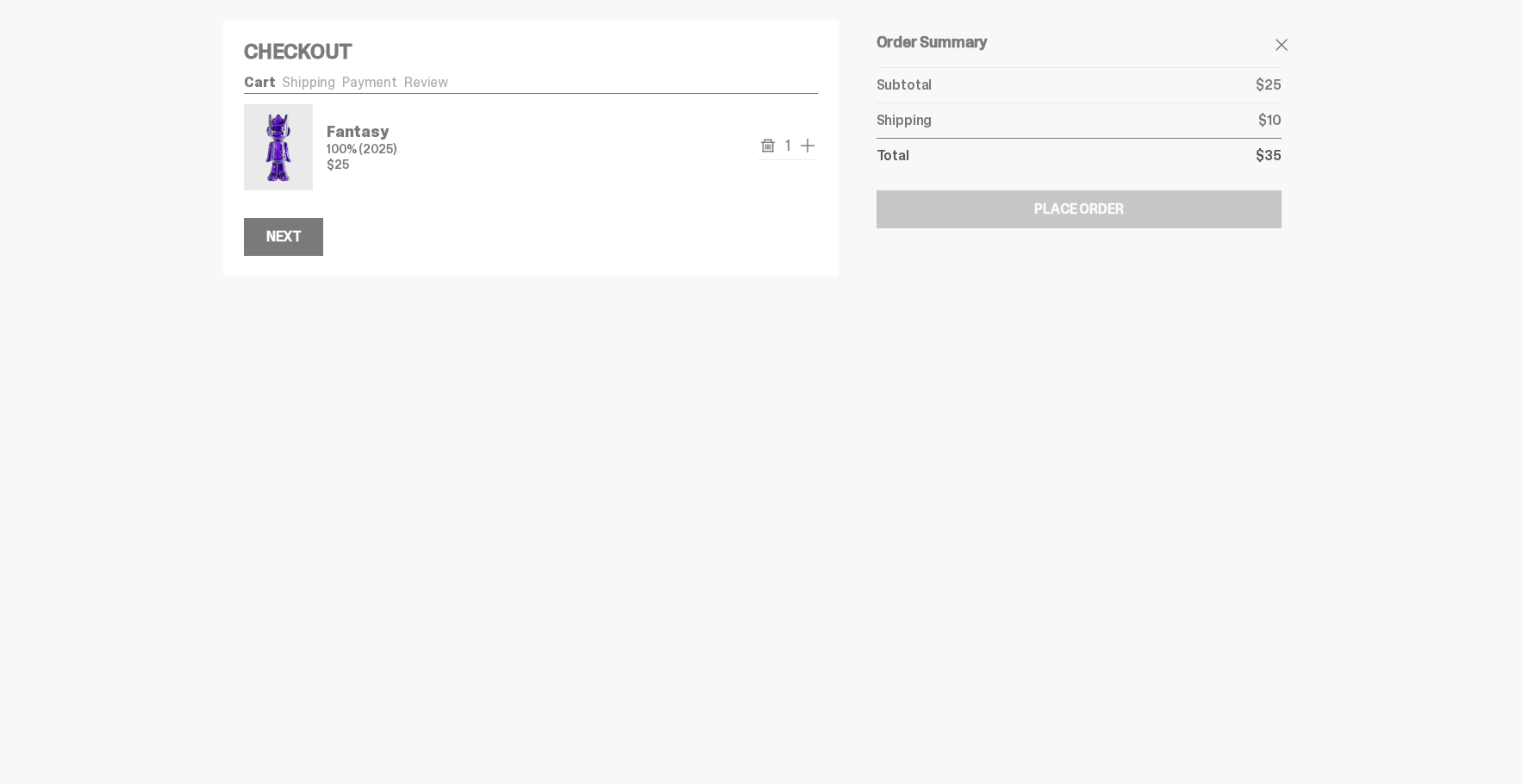
drag, startPoint x: 484, startPoint y: 303, endPoint x: 467, endPoint y: 303, distance: 17.0
click at [763, 149] on span "remove one" at bounding box center [764, 145] width 21 height 21
click at [297, 247] on button "Next" at bounding box center [283, 236] width 79 height 38
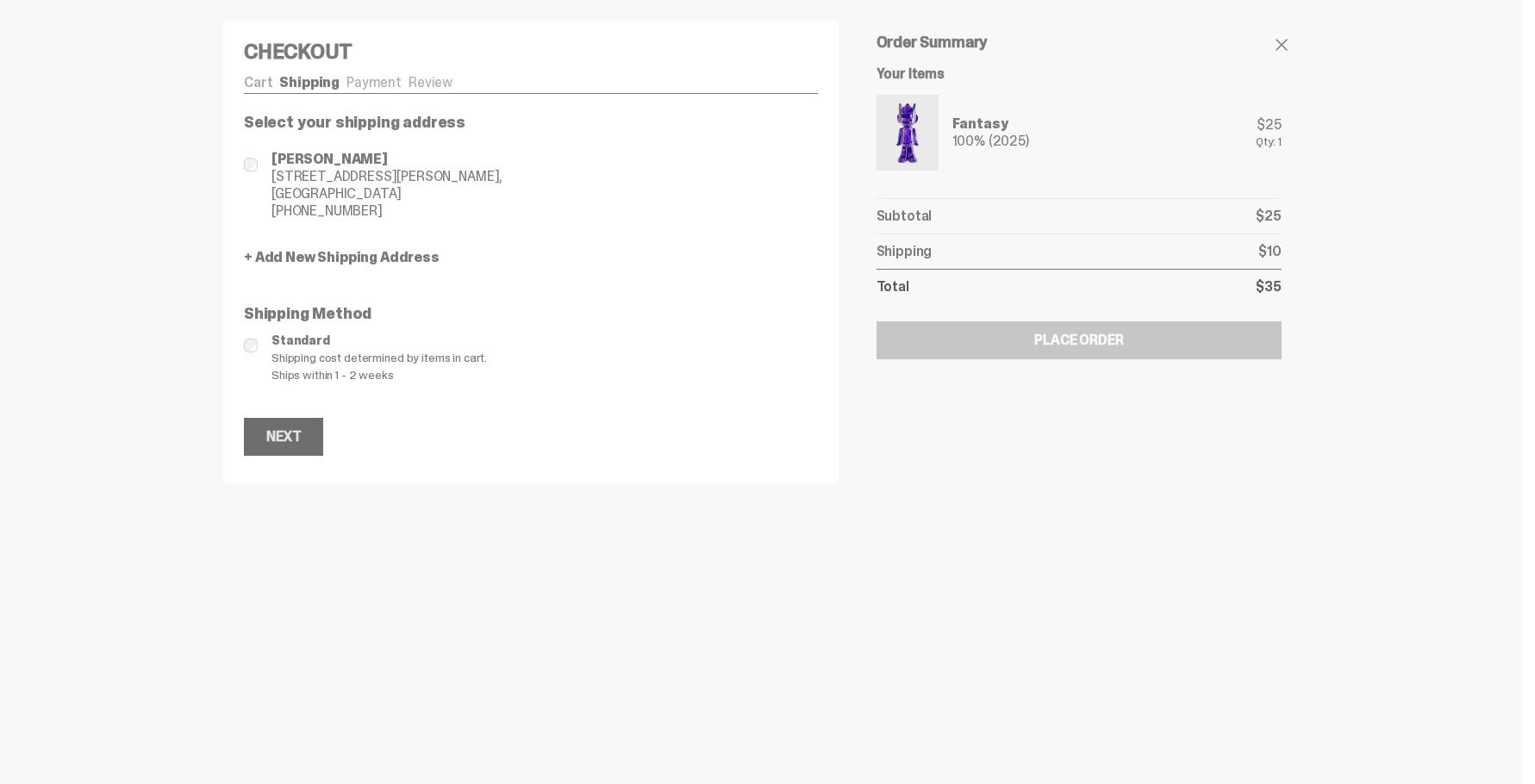
click at [312, 428] on button "Next" at bounding box center [283, 436] width 79 height 38
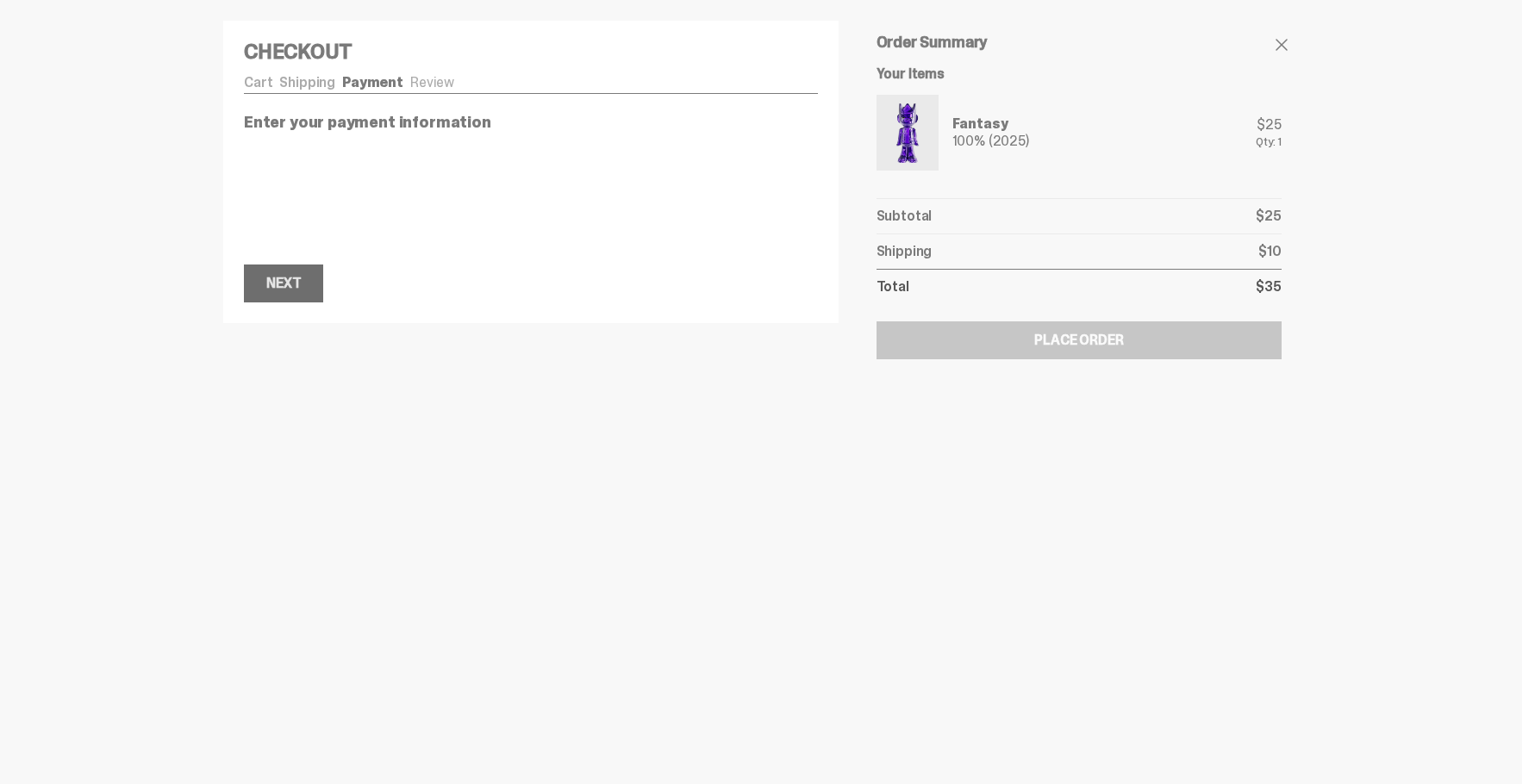
click at [301, 291] on button "Next Next" at bounding box center [283, 283] width 79 height 38
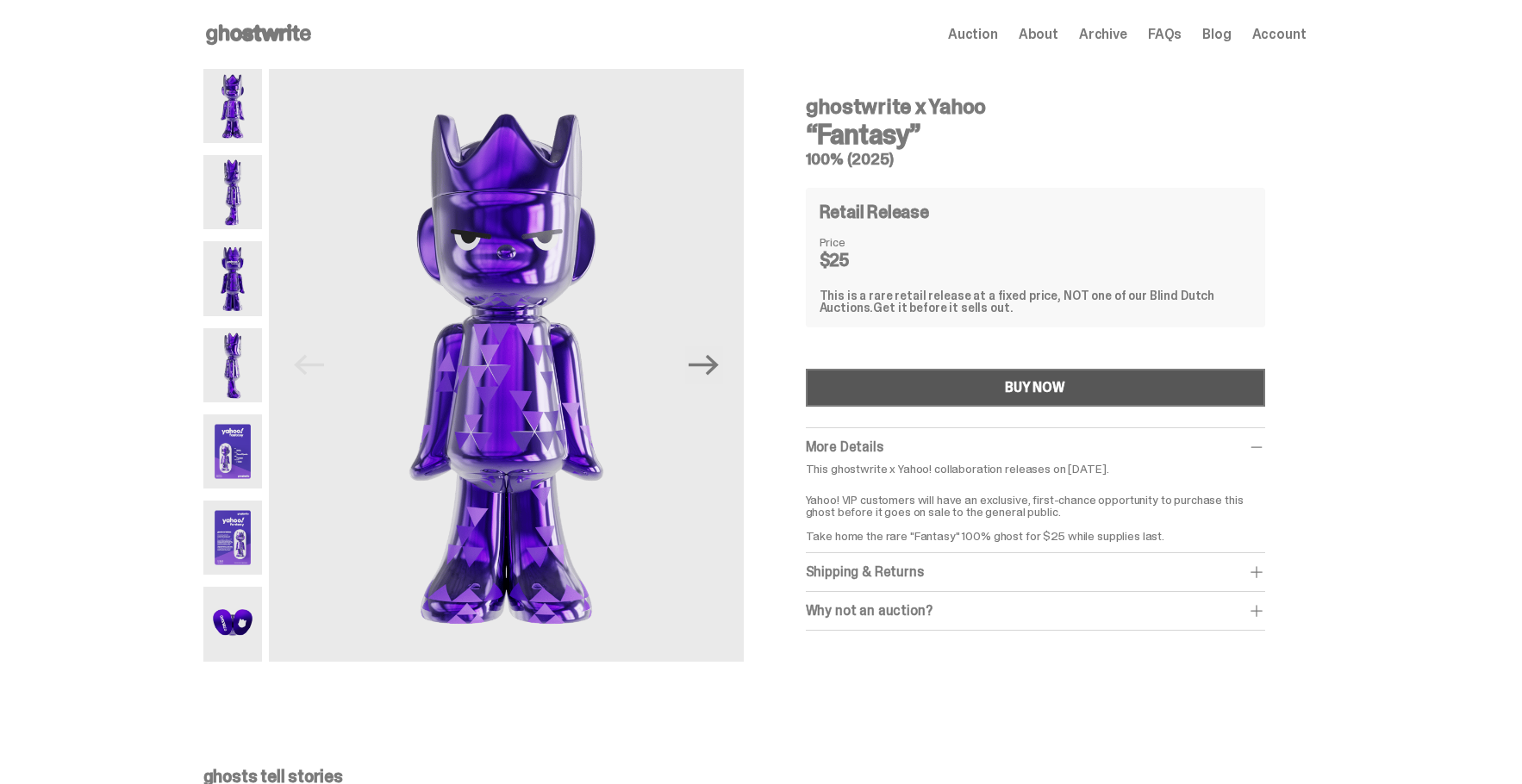
click at [972, 390] on button "BUY NOW" at bounding box center [1036, 387] width 460 height 38
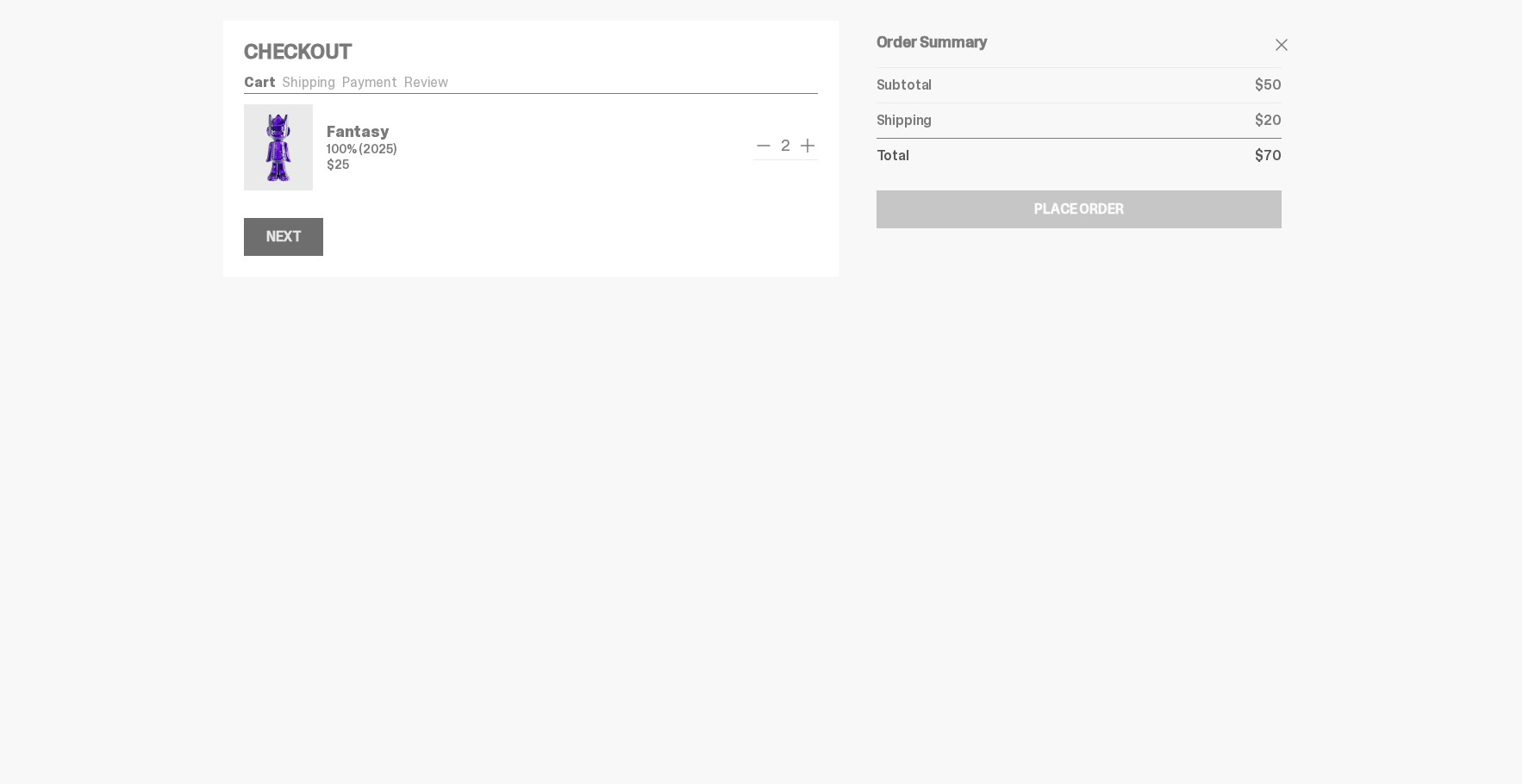
click at [290, 239] on div "Next" at bounding box center [283, 236] width 35 height 14
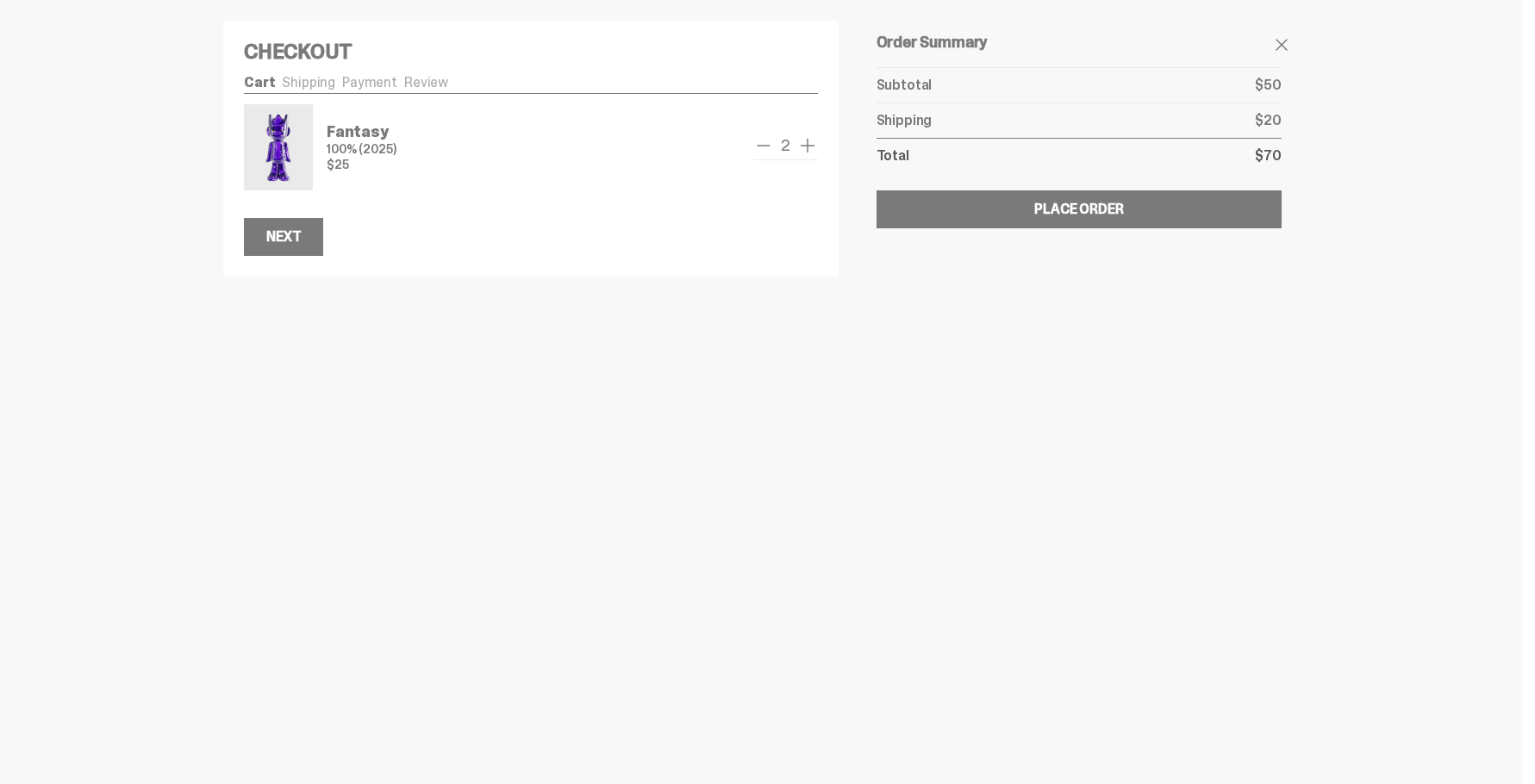
click at [810, 149] on span "add one" at bounding box center [808, 145] width 21 height 21
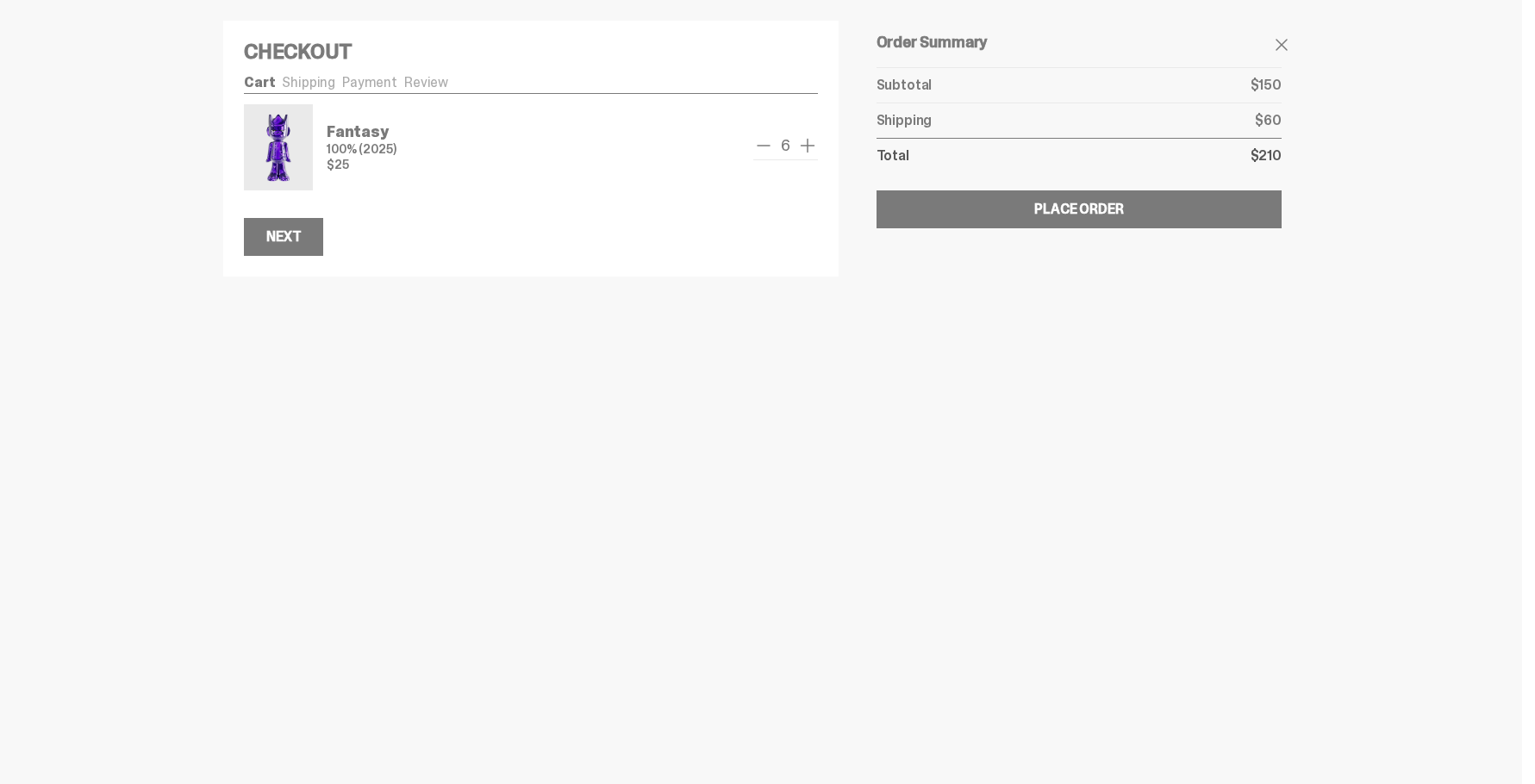
click at [810, 149] on span "add one" at bounding box center [808, 145] width 21 height 21
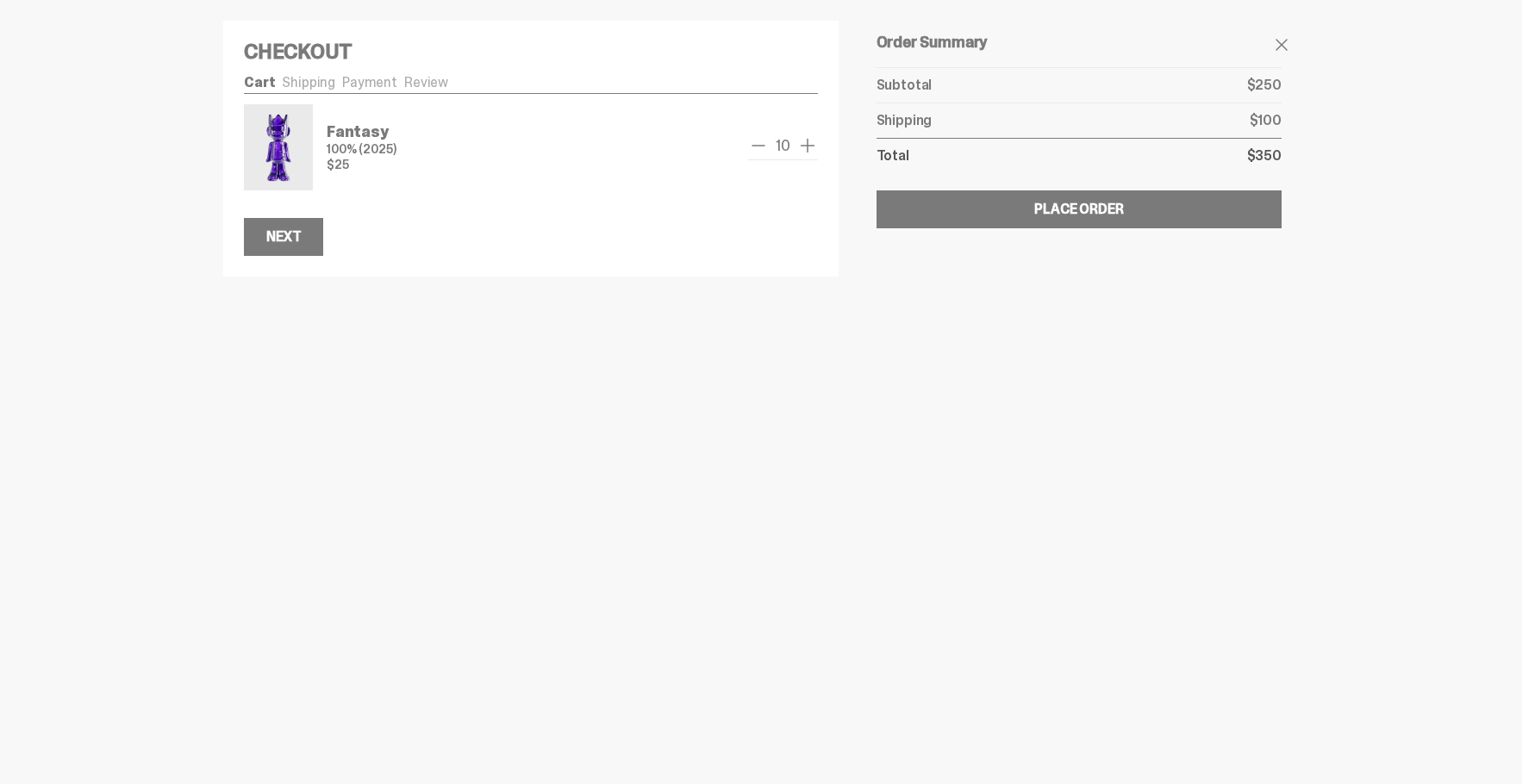
click at [810, 149] on span "add one" at bounding box center [808, 145] width 21 height 21
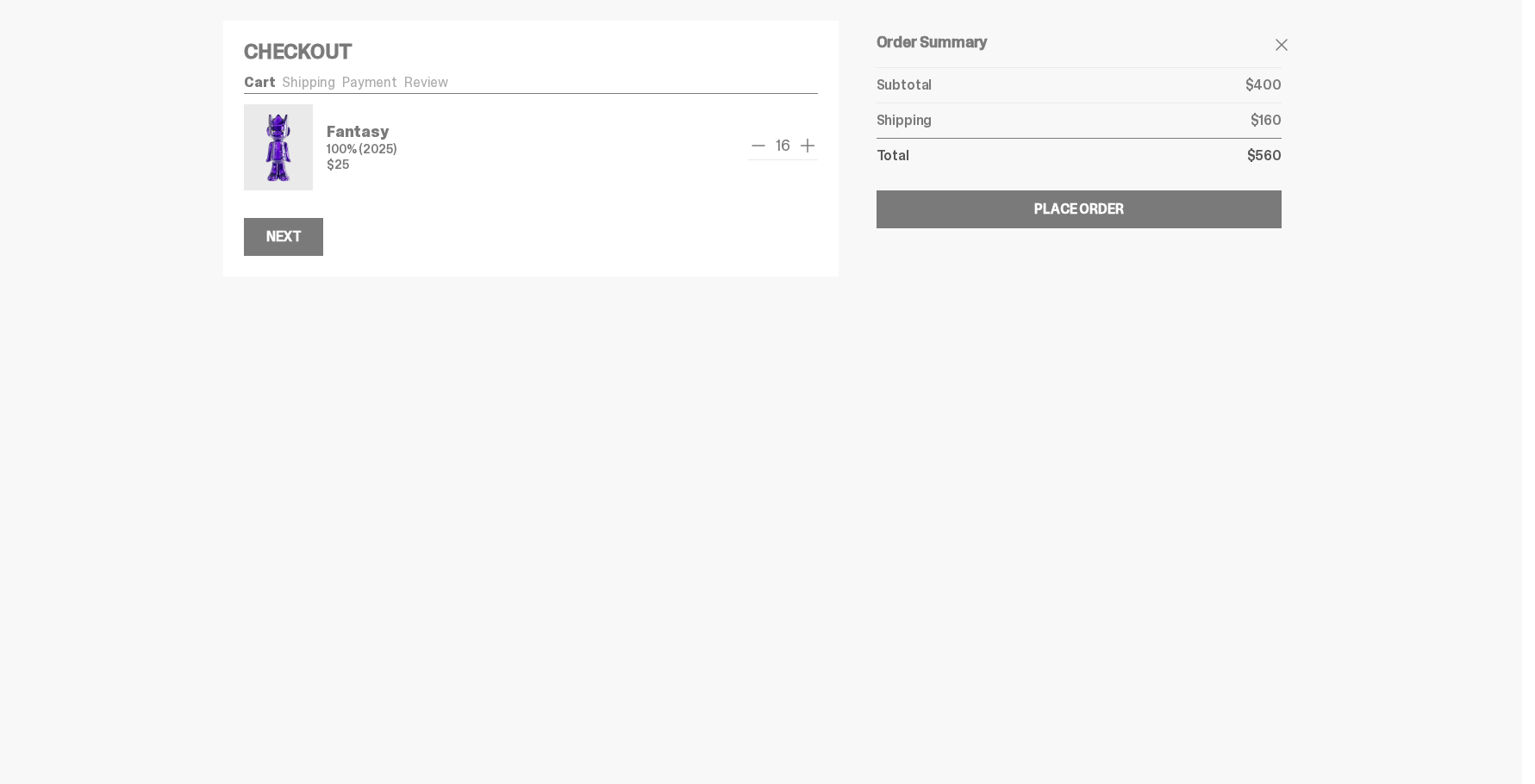
click at [810, 149] on span "add one" at bounding box center [808, 145] width 21 height 21
click at [809, 149] on span "add one" at bounding box center [808, 145] width 21 height 21
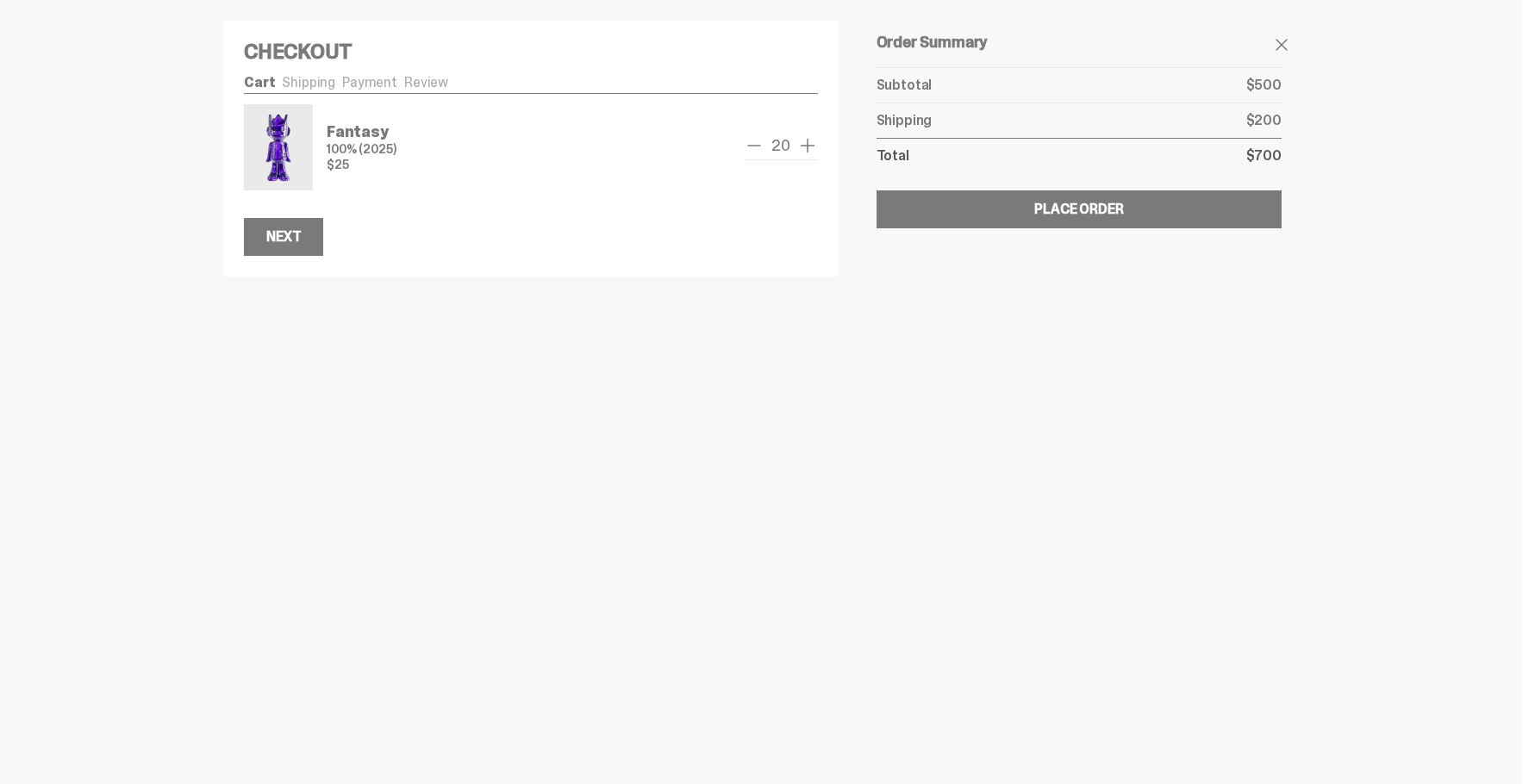
click at [809, 149] on span "add one" at bounding box center [808, 145] width 21 height 21
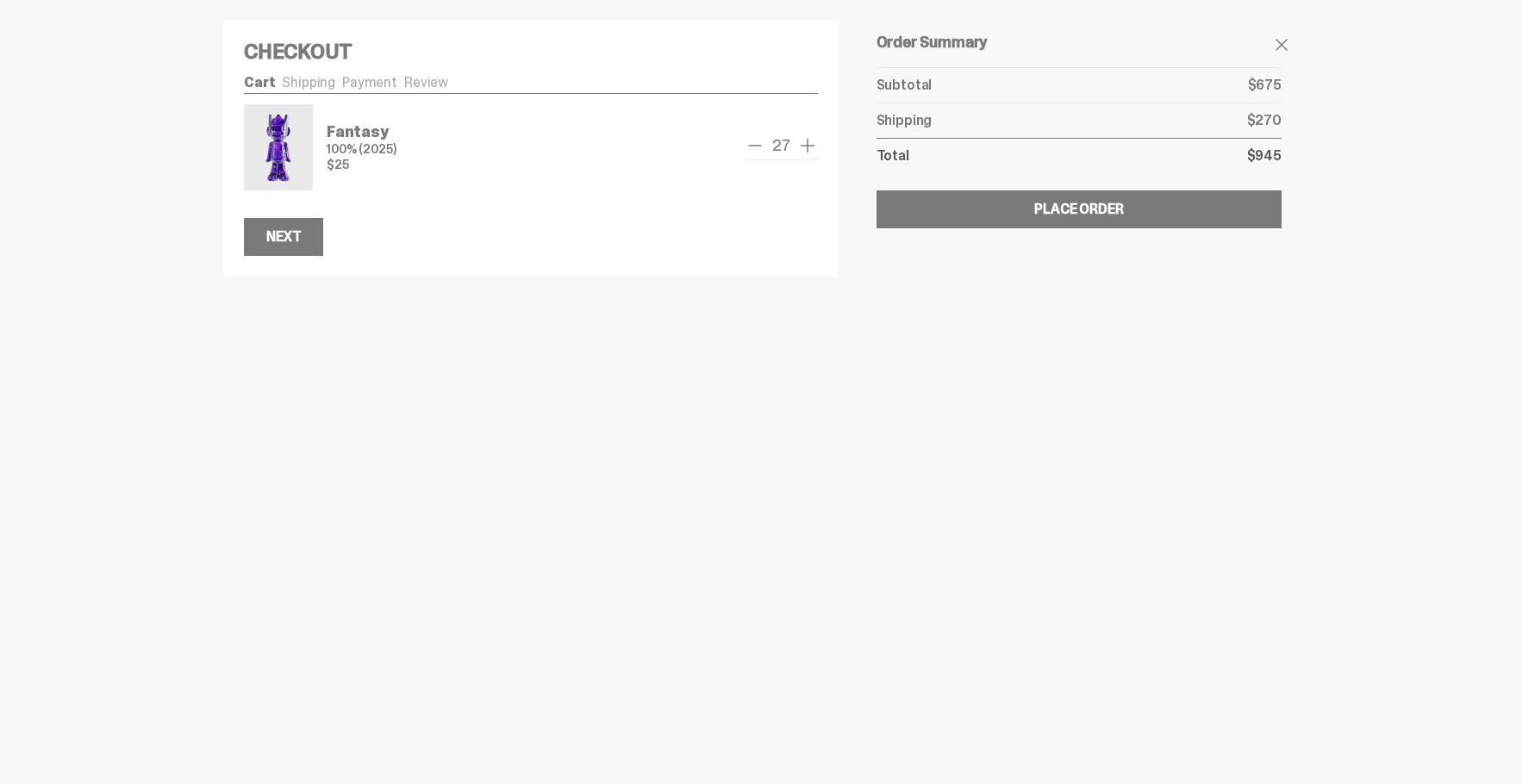
click at [809, 149] on span "add one" at bounding box center [808, 145] width 21 height 21
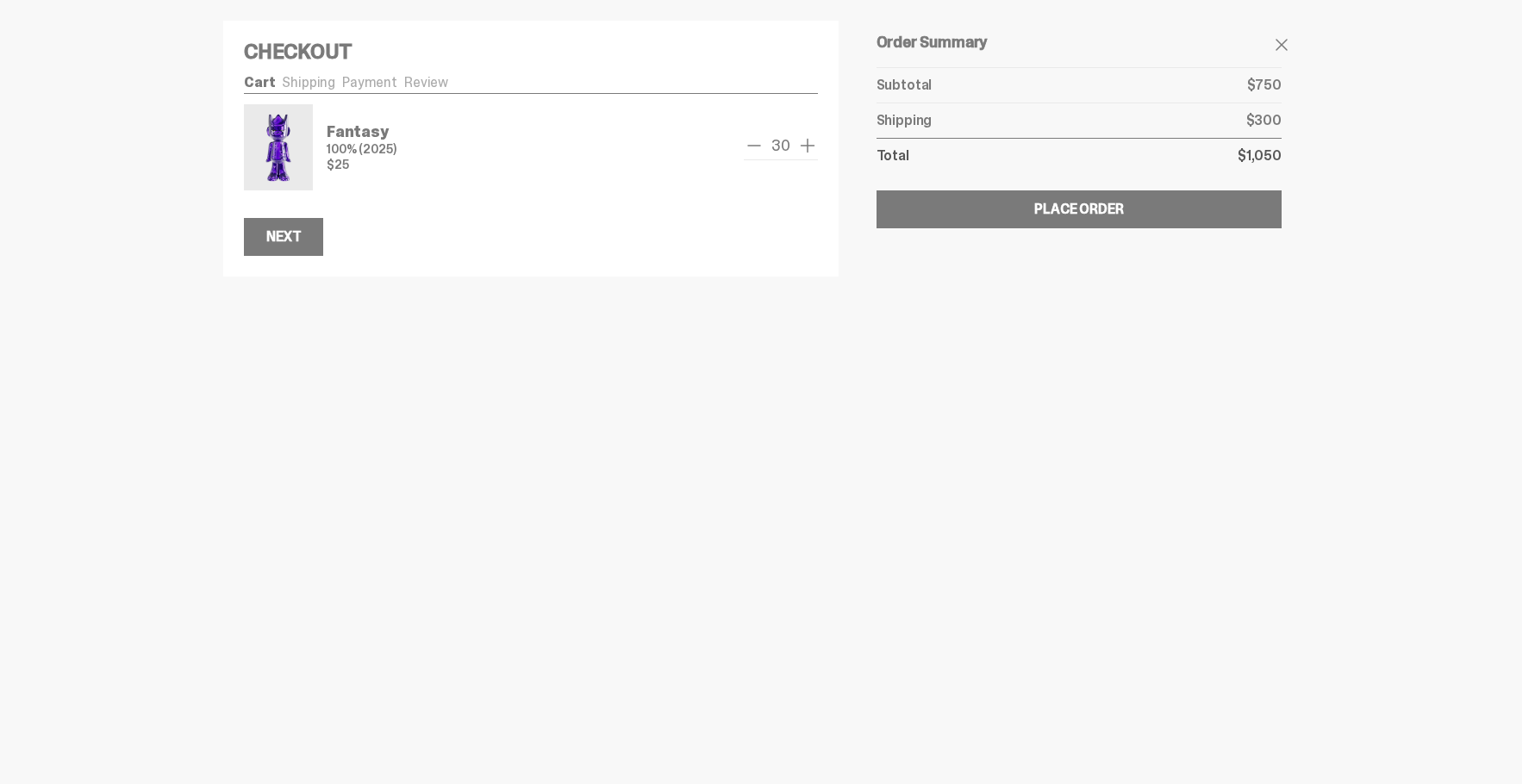
click at [809, 149] on span "add one" at bounding box center [808, 145] width 21 height 21
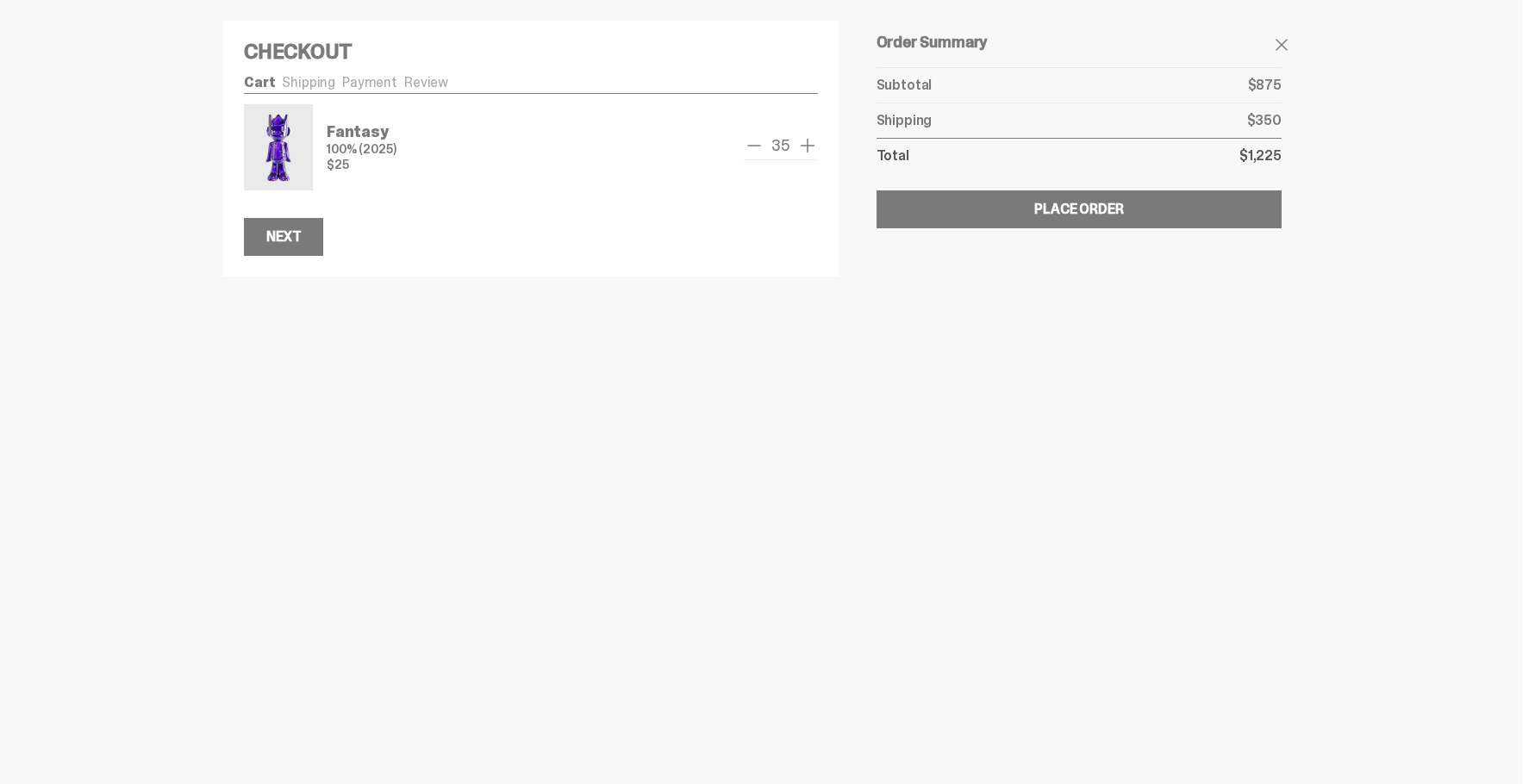
click at [809, 149] on span "add one" at bounding box center [808, 145] width 21 height 21
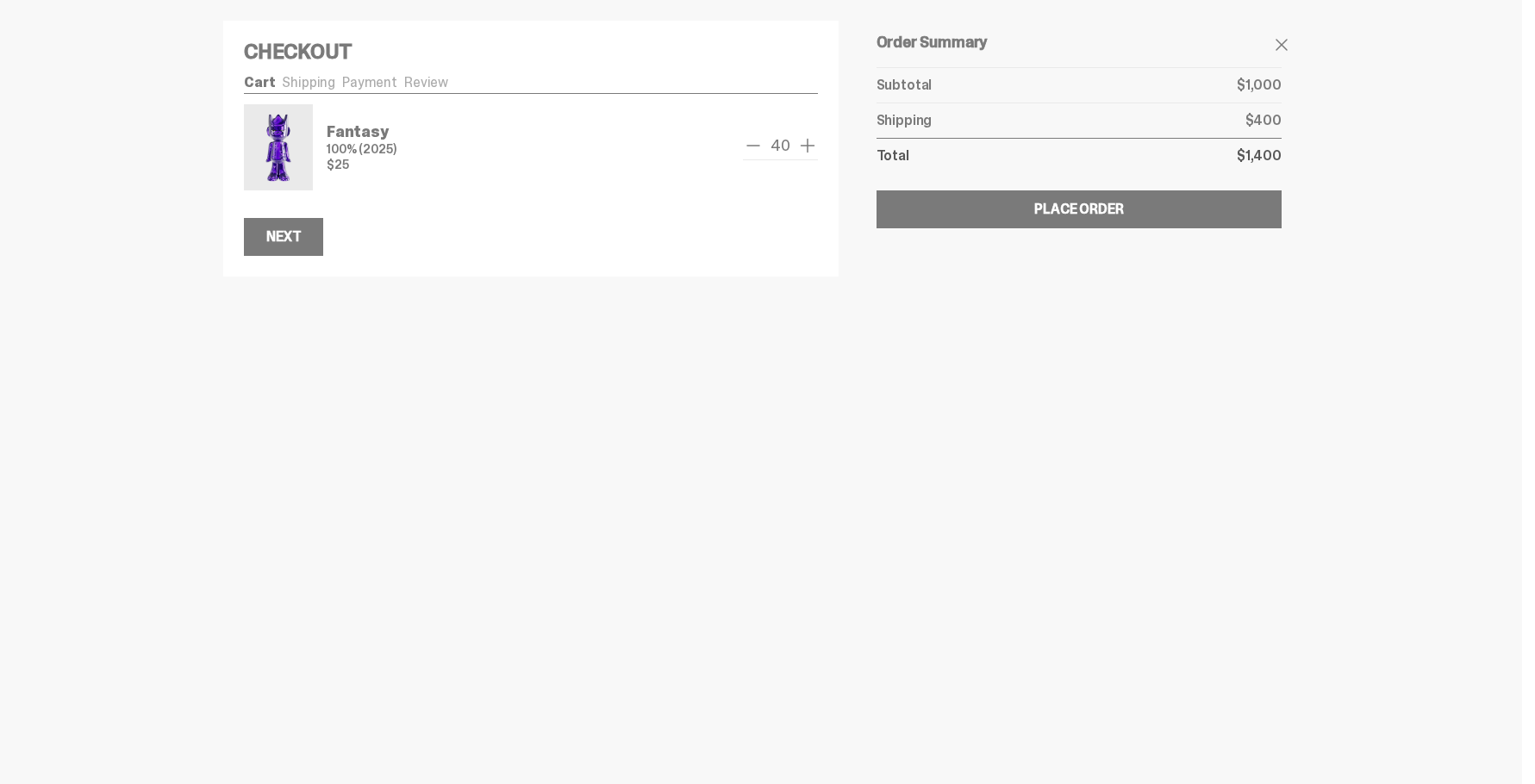
click at [809, 149] on span "add one" at bounding box center [808, 145] width 21 height 21
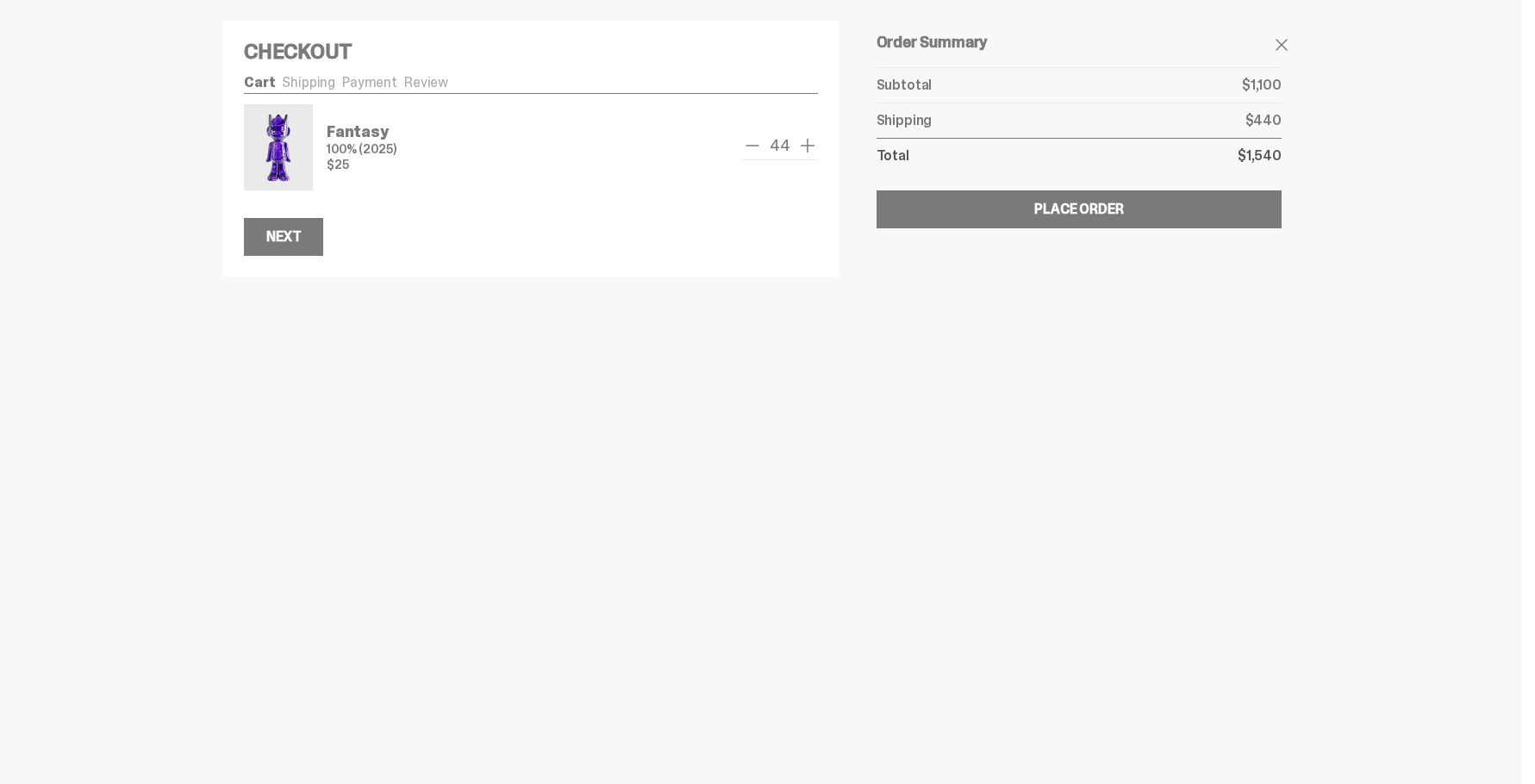
click at [809, 149] on span "add one" at bounding box center [808, 145] width 21 height 21
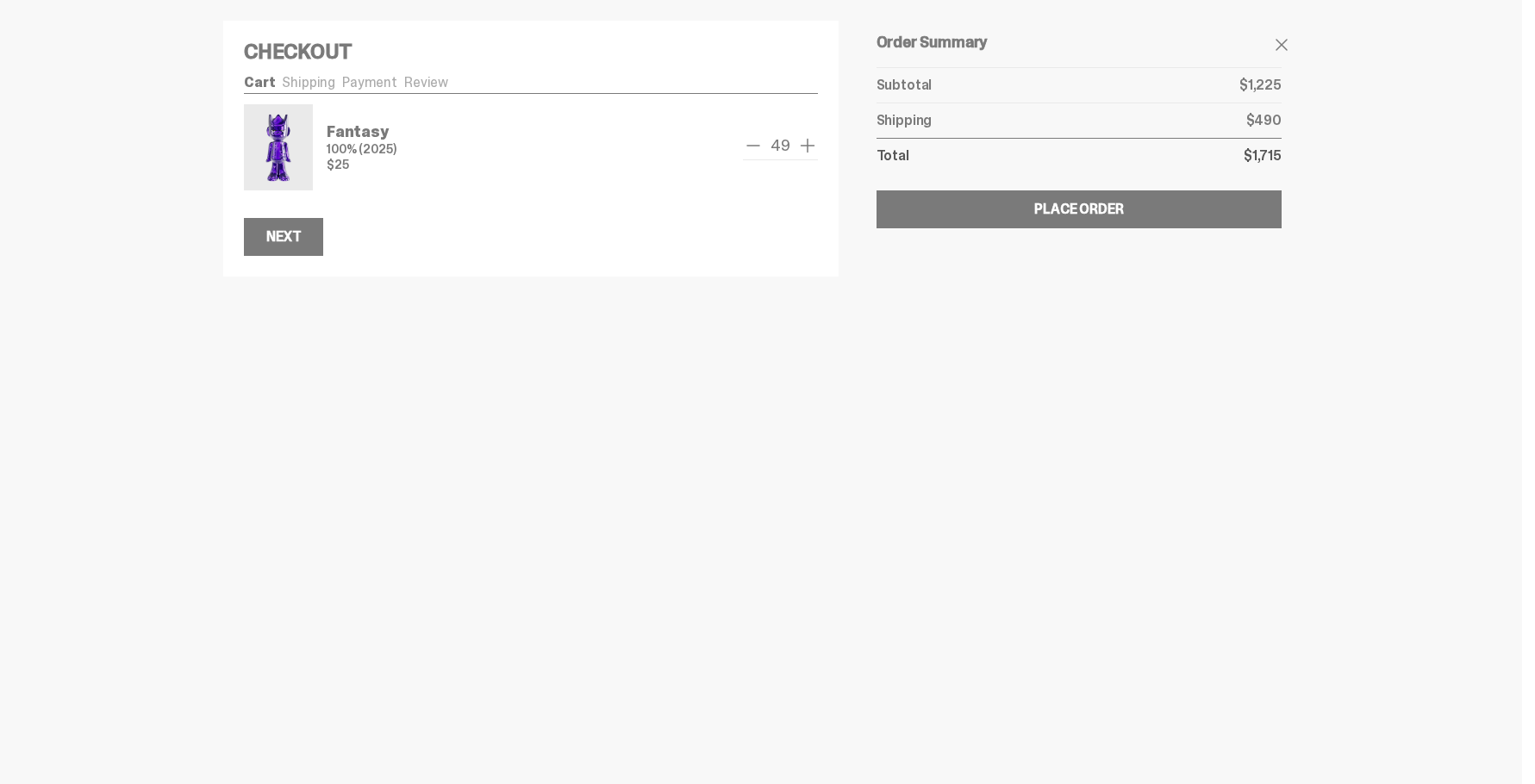
click at [809, 149] on span "add one" at bounding box center [808, 145] width 21 height 21
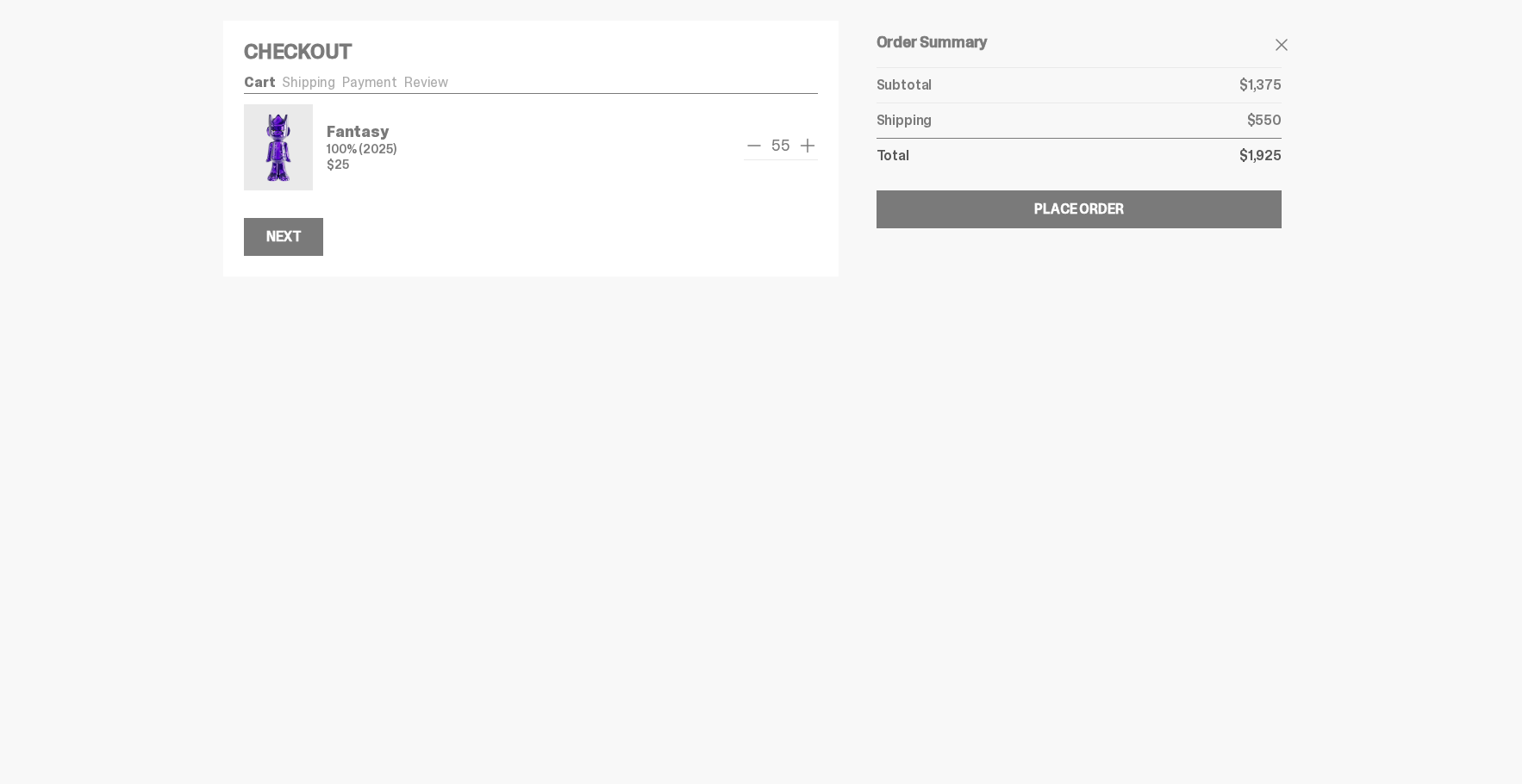
click at [809, 149] on span "add one" at bounding box center [808, 145] width 21 height 21
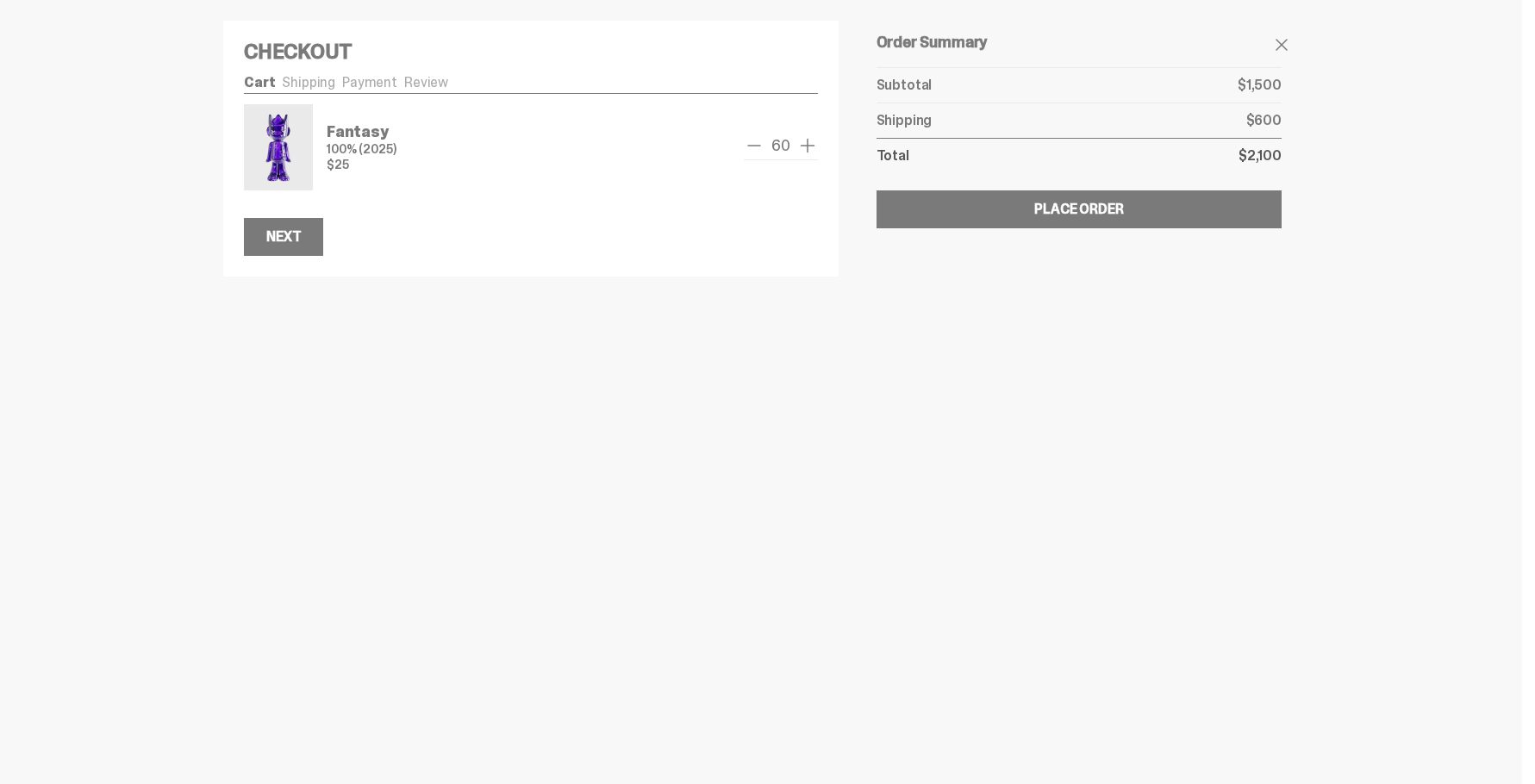
click at [809, 149] on span "add one" at bounding box center [808, 145] width 21 height 21
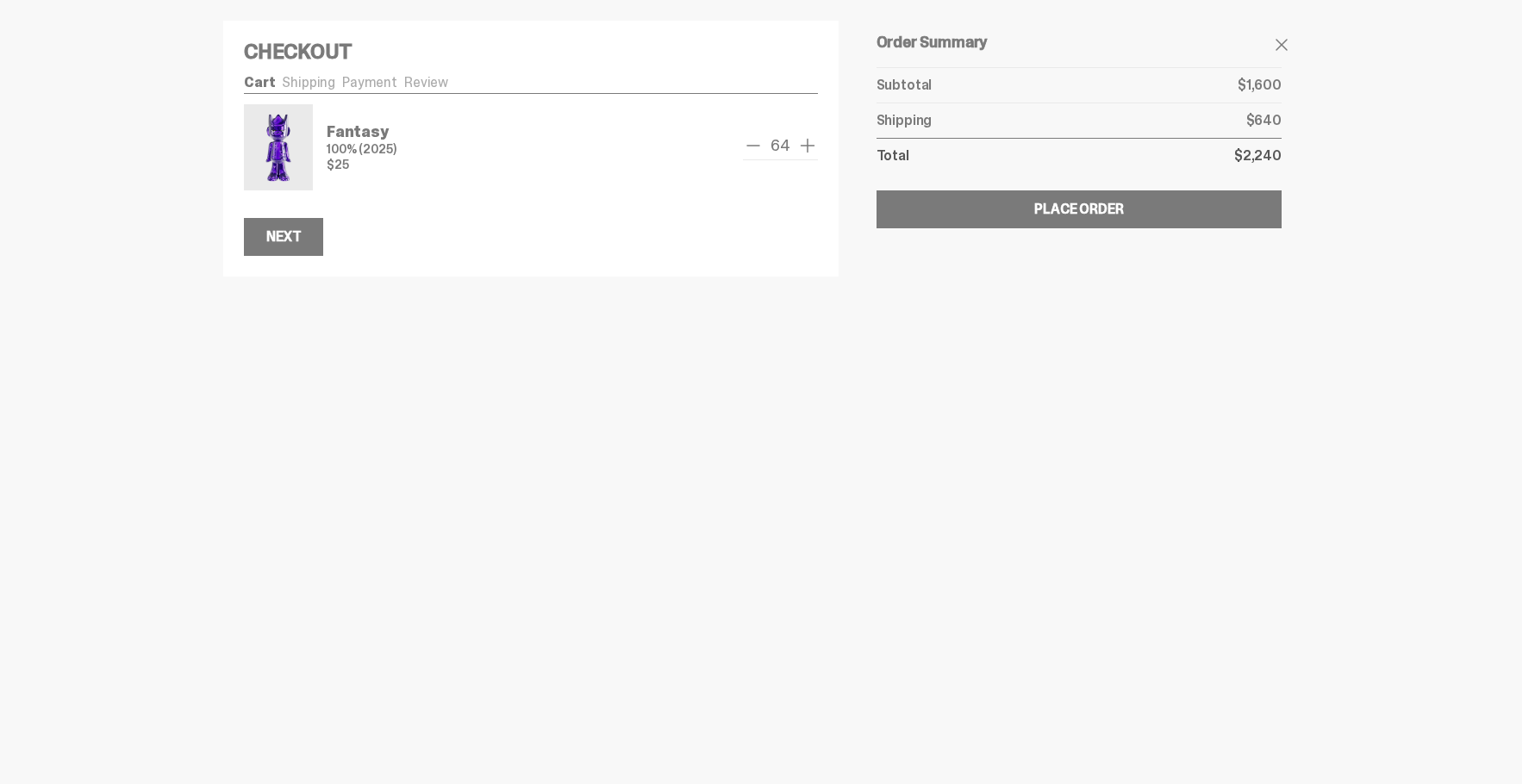
click at [809, 149] on span "add one" at bounding box center [808, 145] width 21 height 21
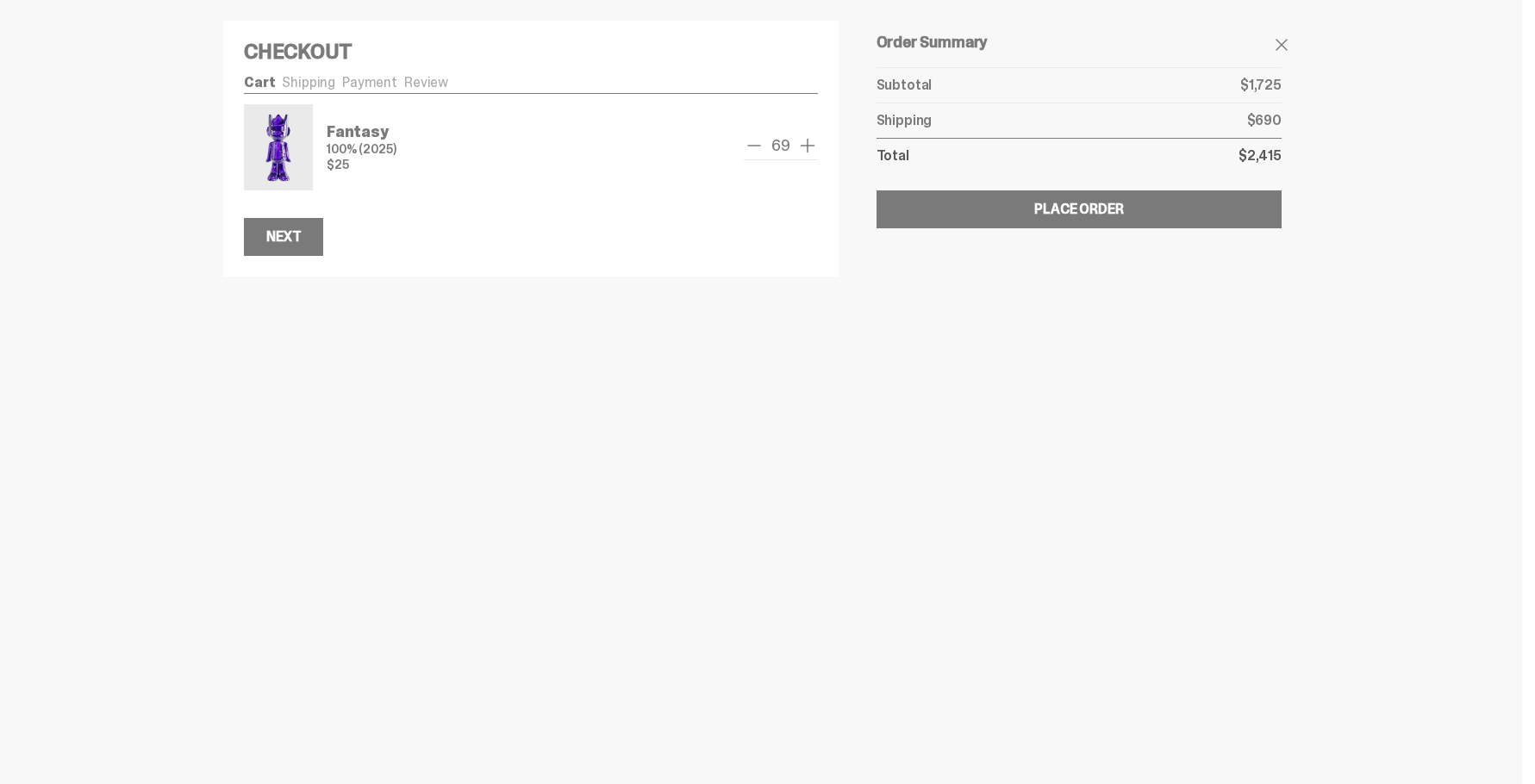
click at [809, 149] on span "add one" at bounding box center [808, 145] width 21 height 21
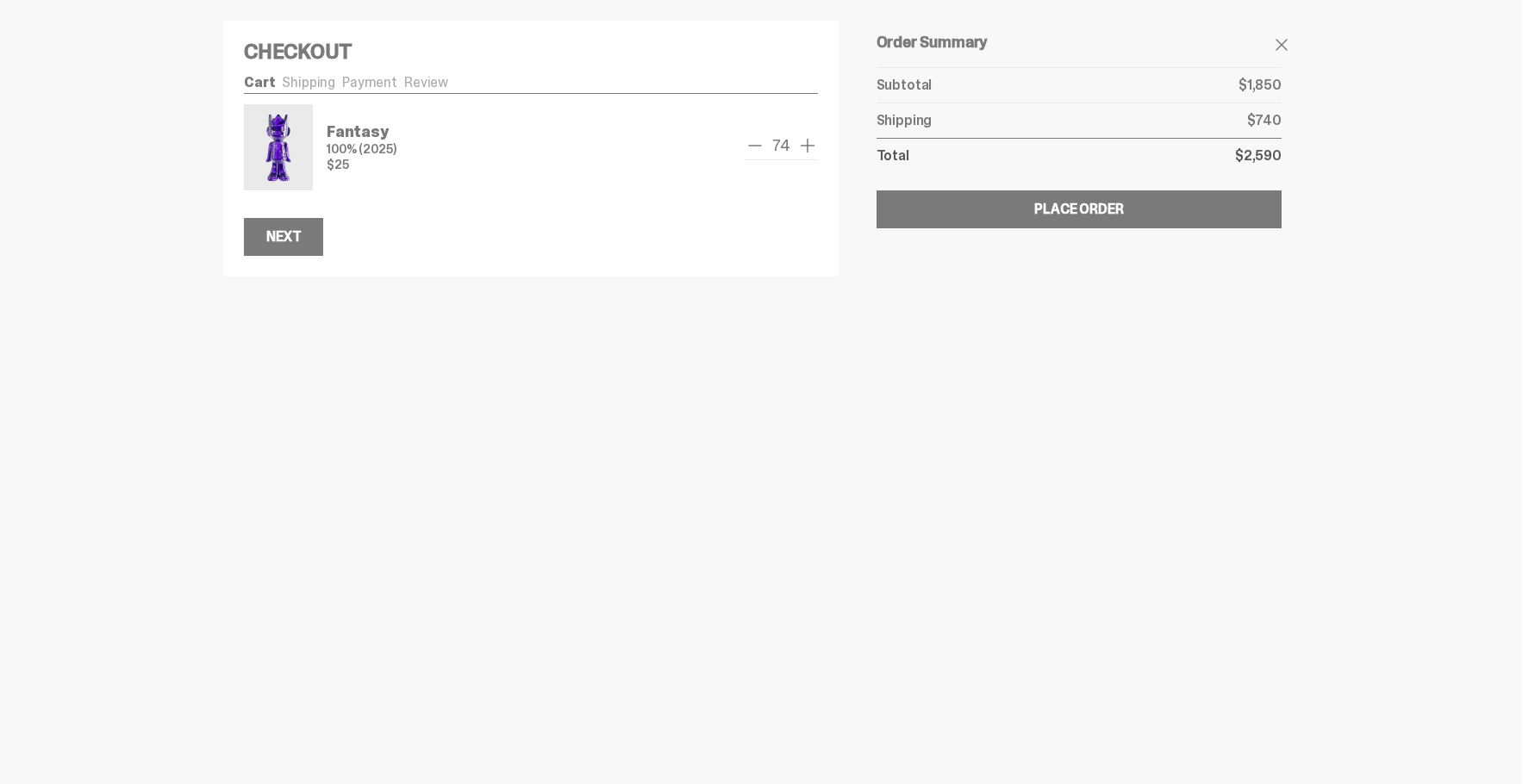
click at [809, 149] on span "add one" at bounding box center [808, 145] width 21 height 21
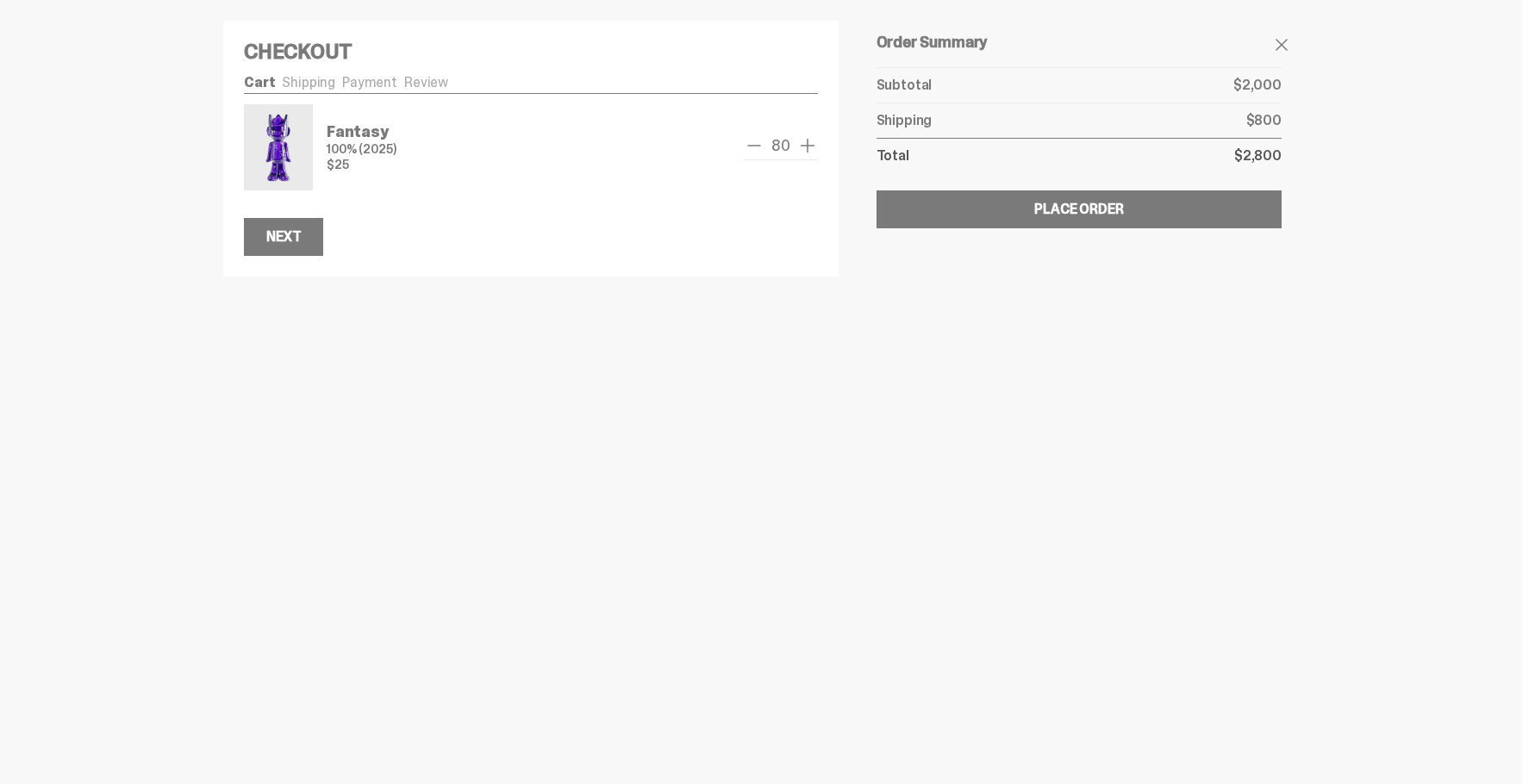
click at [809, 149] on span "add one" at bounding box center [808, 145] width 21 height 21
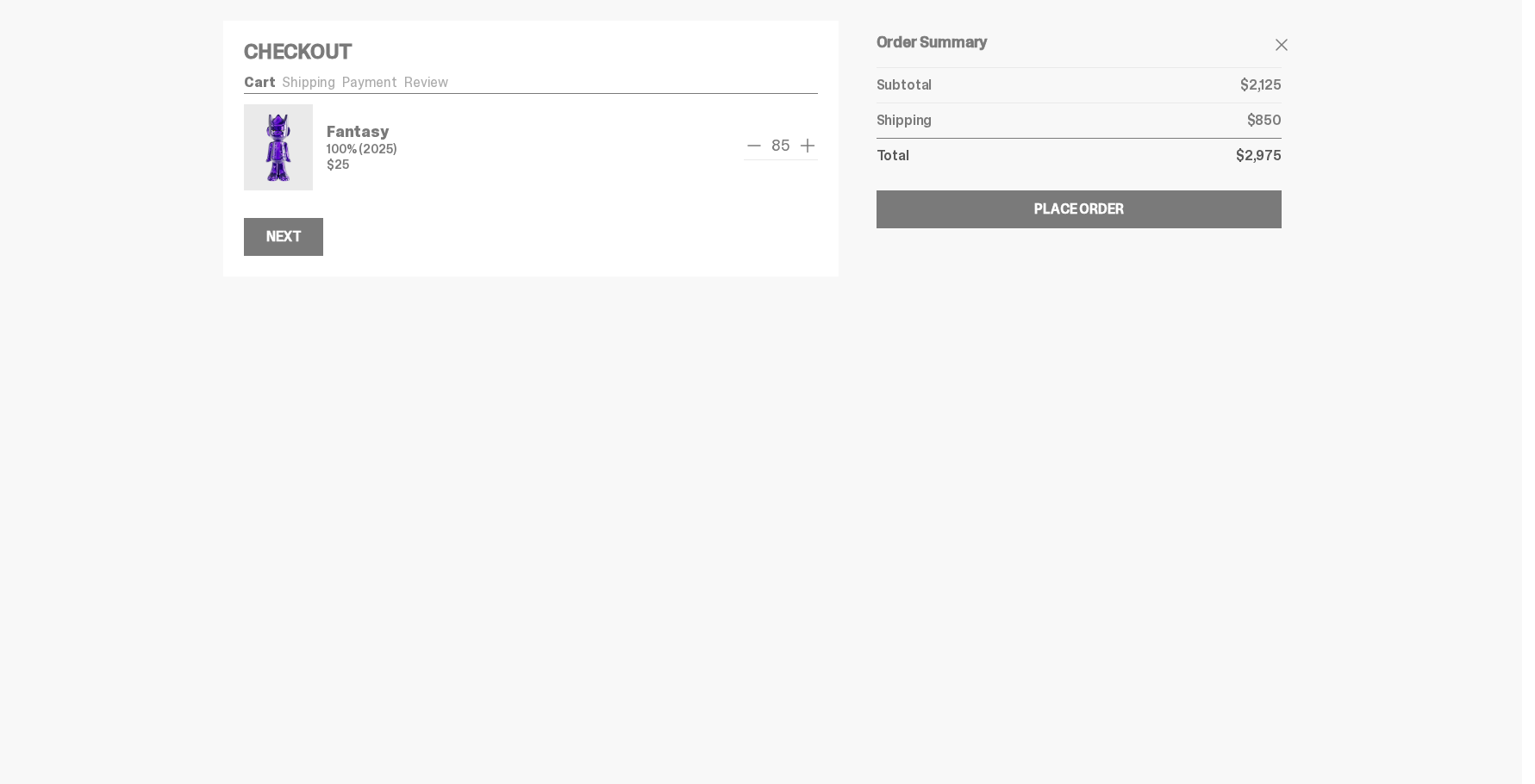
click at [809, 149] on span "add one" at bounding box center [808, 145] width 21 height 21
click at [814, 146] on span "add one" at bounding box center [808, 145] width 21 height 21
click at [813, 146] on span "add one" at bounding box center [808, 145] width 21 height 21
click at [813, 147] on span "add one" at bounding box center [808, 145] width 21 height 21
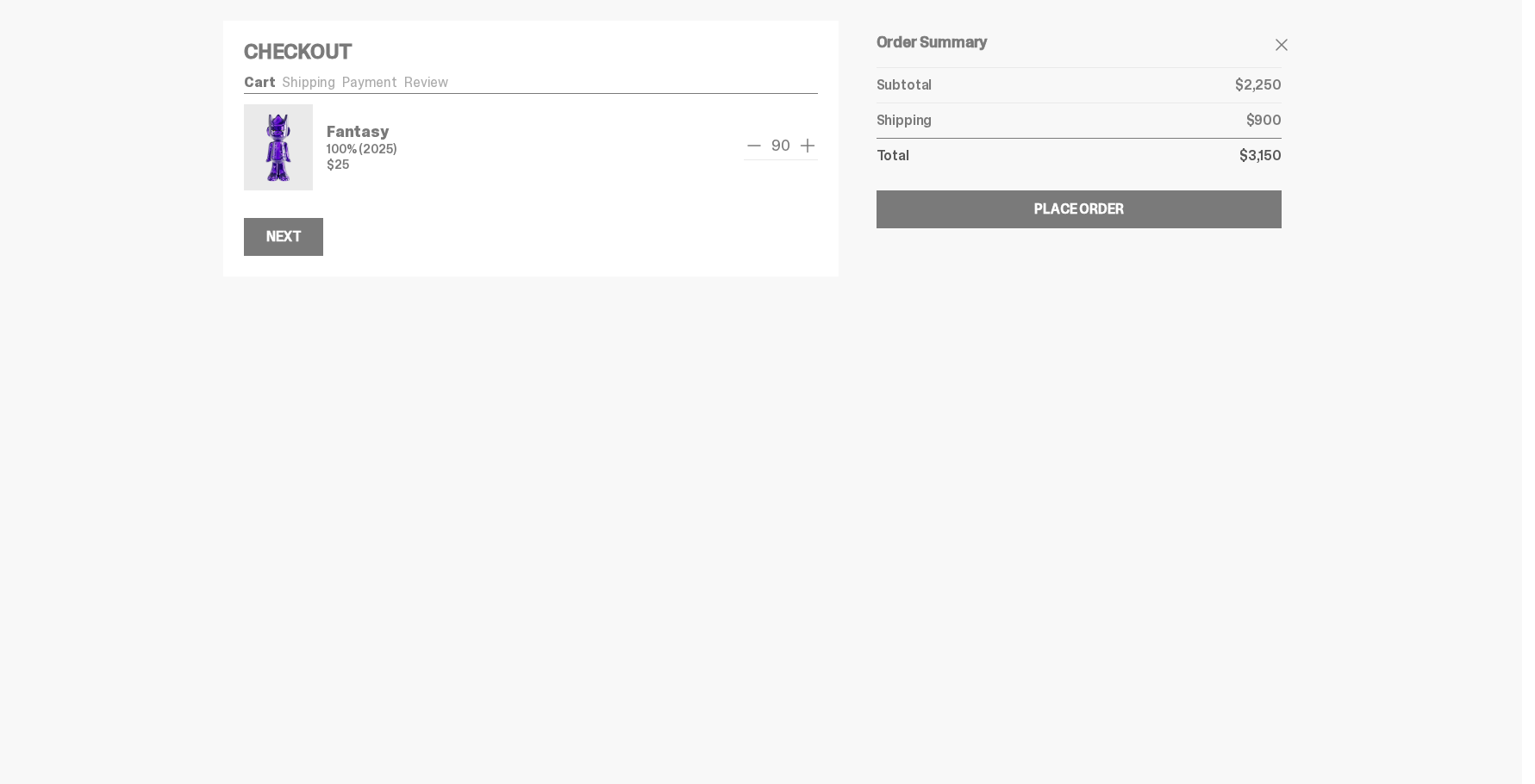
click at [813, 147] on span "add one" at bounding box center [808, 145] width 21 height 21
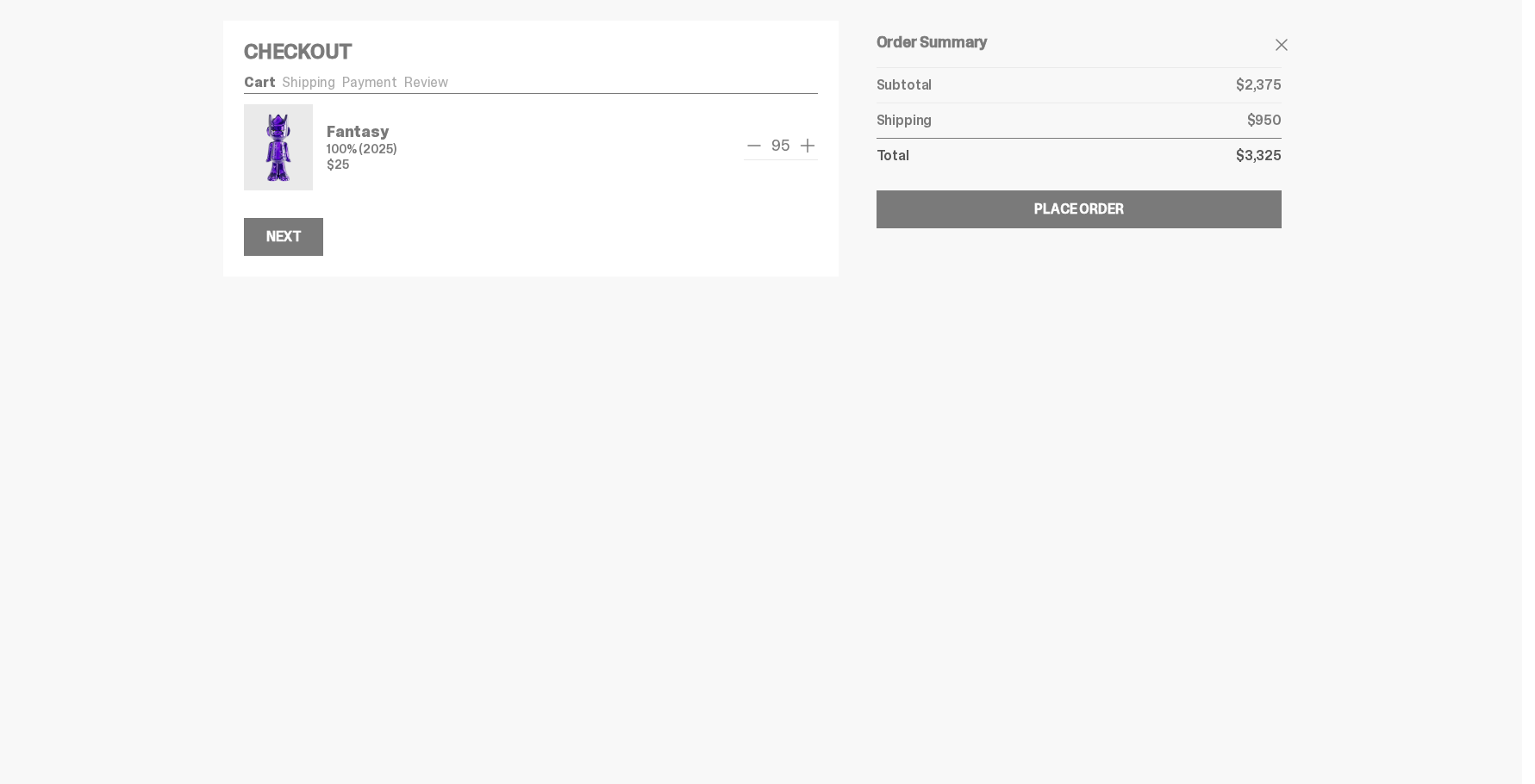
click at [813, 147] on span "add one" at bounding box center [808, 145] width 21 height 21
click at [813, 148] on span "add one" at bounding box center [808, 145] width 21 height 21
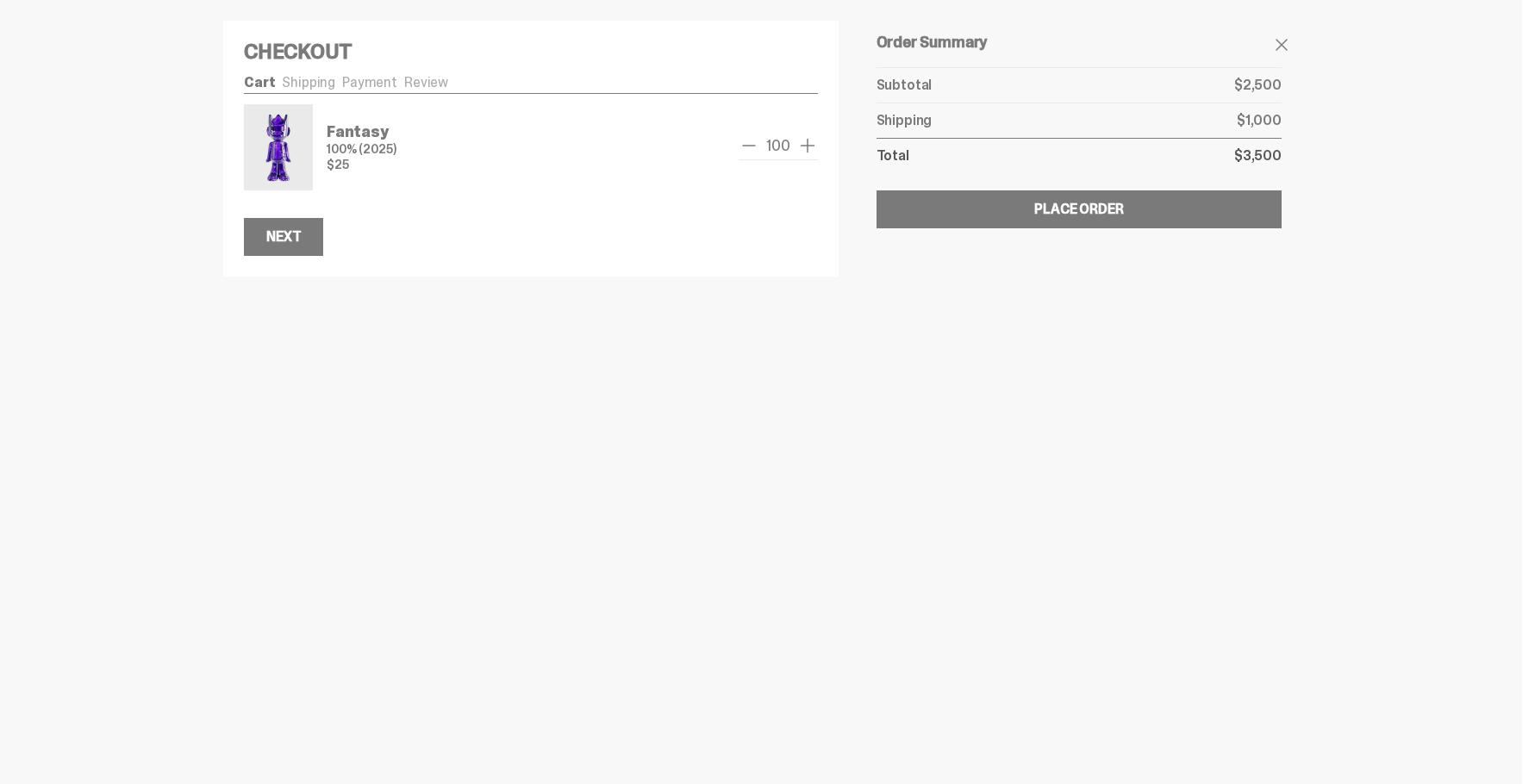
click at [775, 145] on span "100" at bounding box center [777, 145] width 37 height 16
click at [798, 148] on span "add one" at bounding box center [808, 145] width 21 height 21
click at [798, 148] on span "add one" at bounding box center [808, 145] width 21 height 21
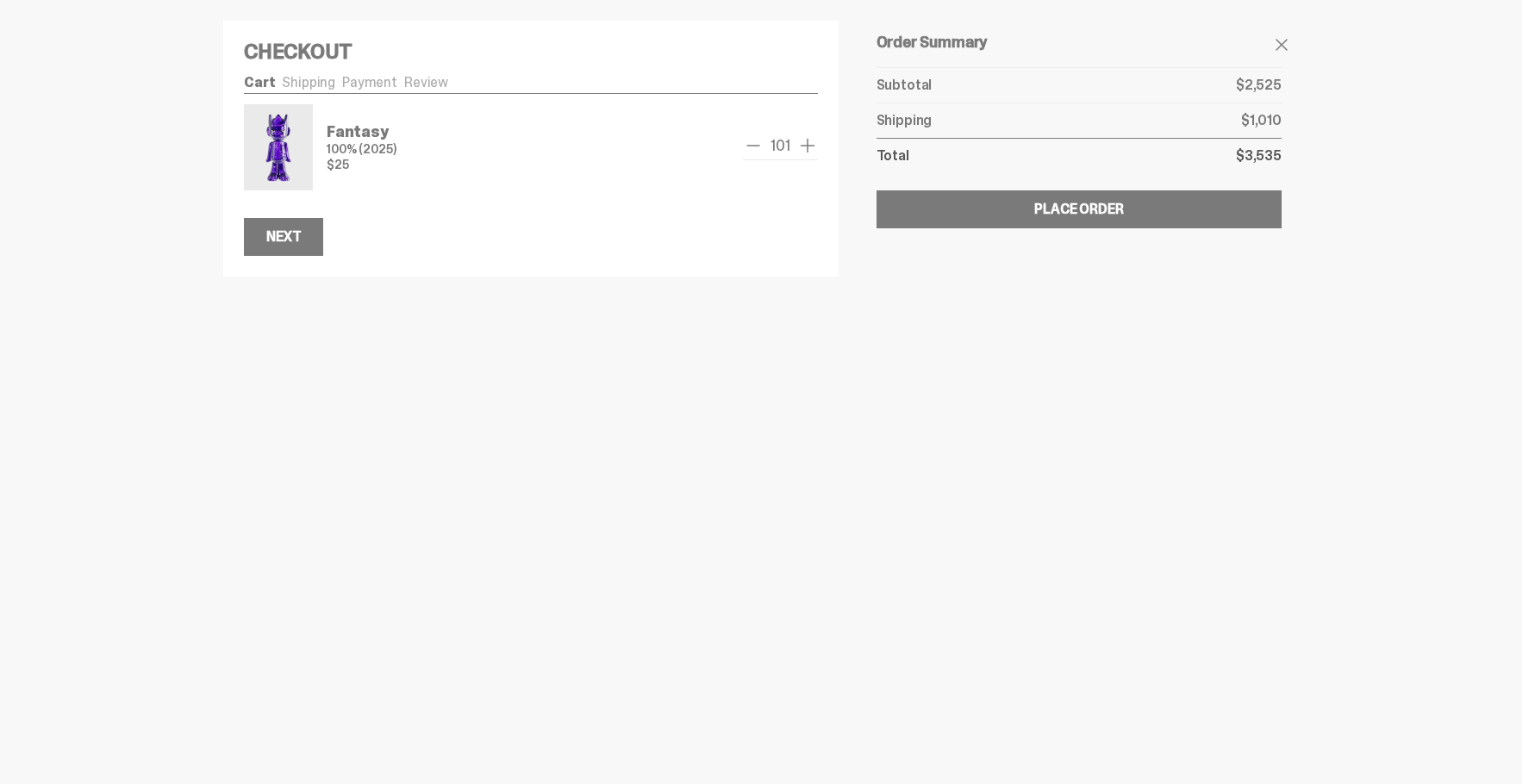
click at [798, 148] on span "add one" at bounding box center [808, 145] width 21 height 21
click at [799, 147] on span "add one" at bounding box center [808, 145] width 21 height 21
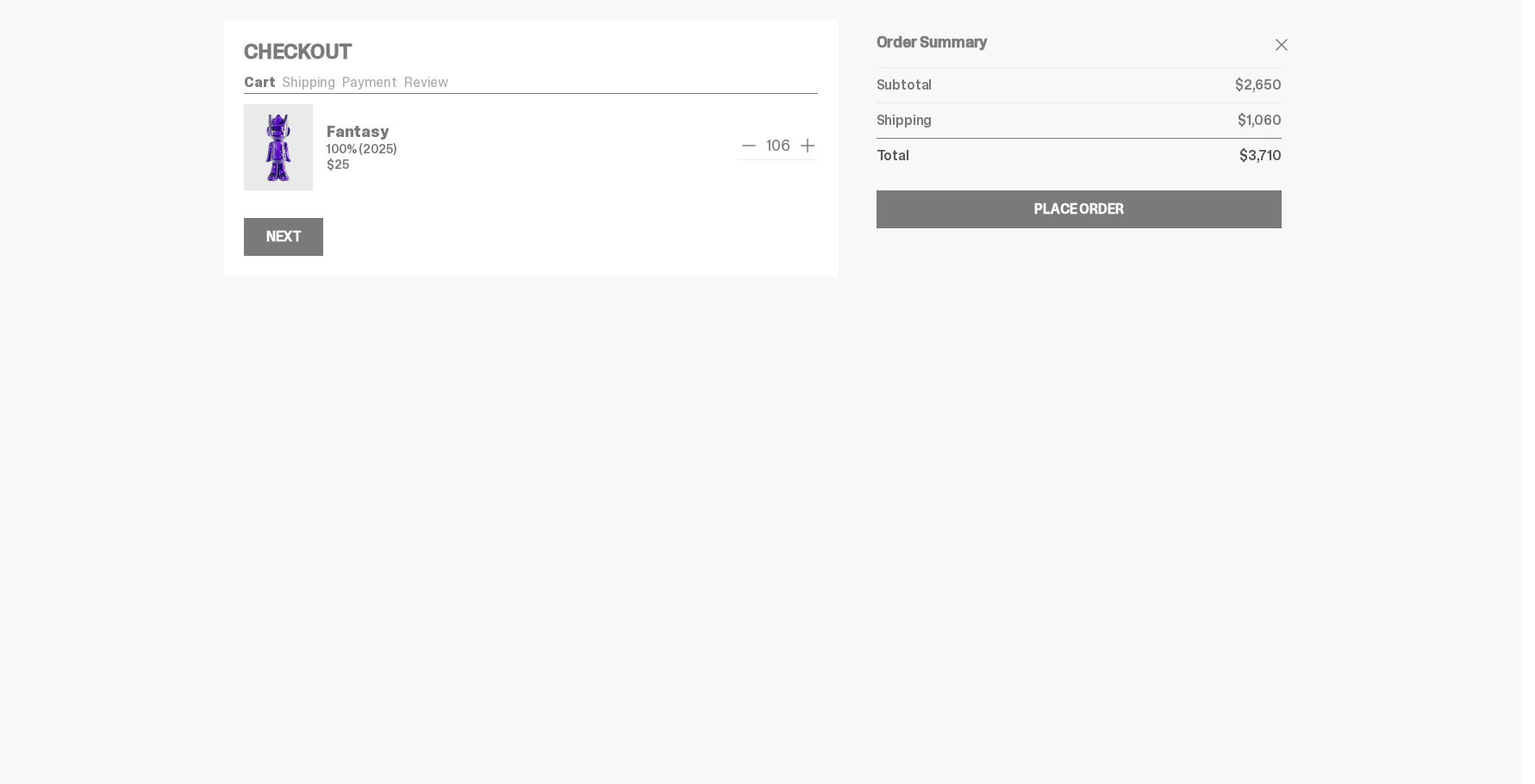
click at [799, 147] on span "add one" at bounding box center [808, 145] width 21 height 21
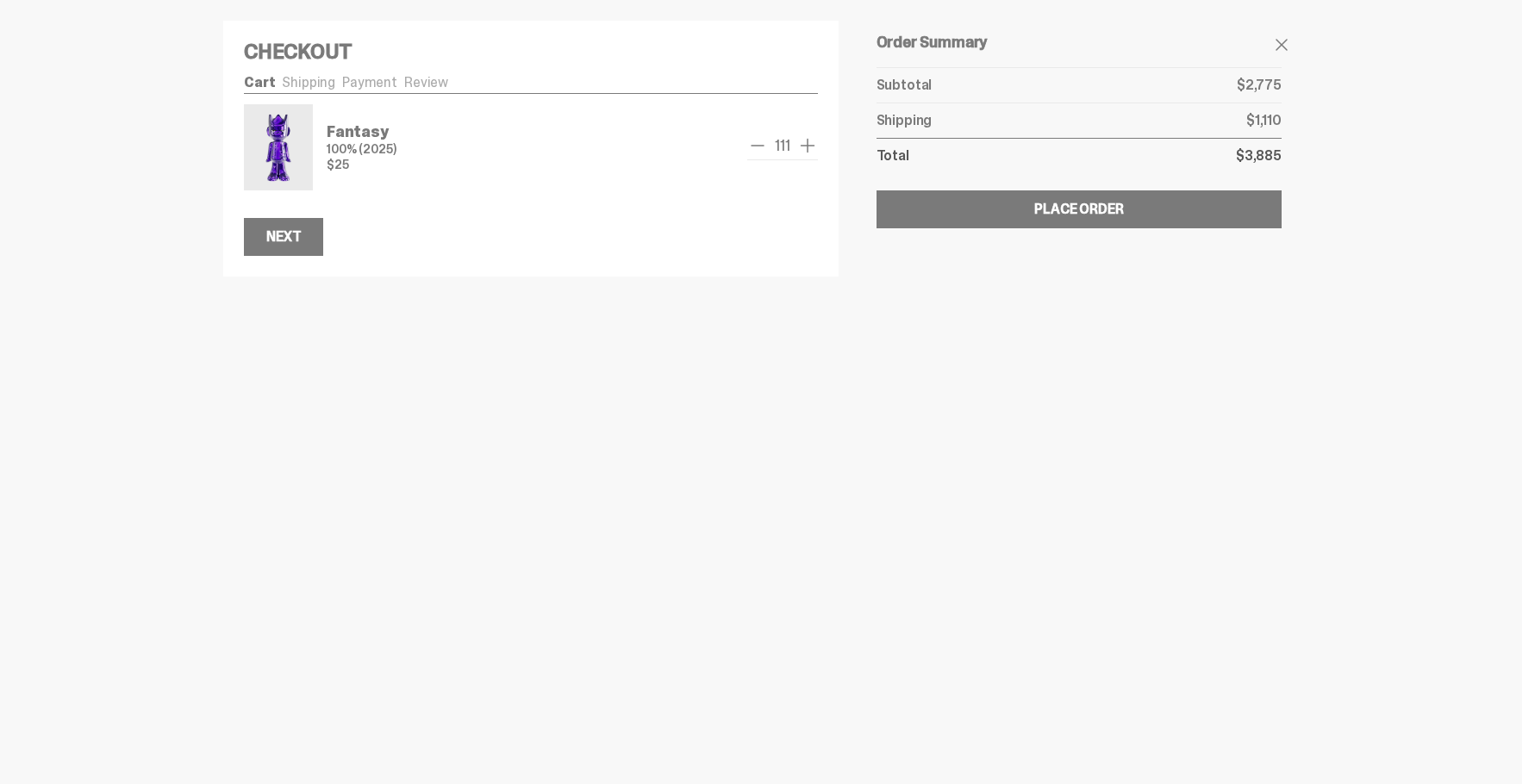
click at [799, 147] on span "add one" at bounding box center [808, 145] width 21 height 21
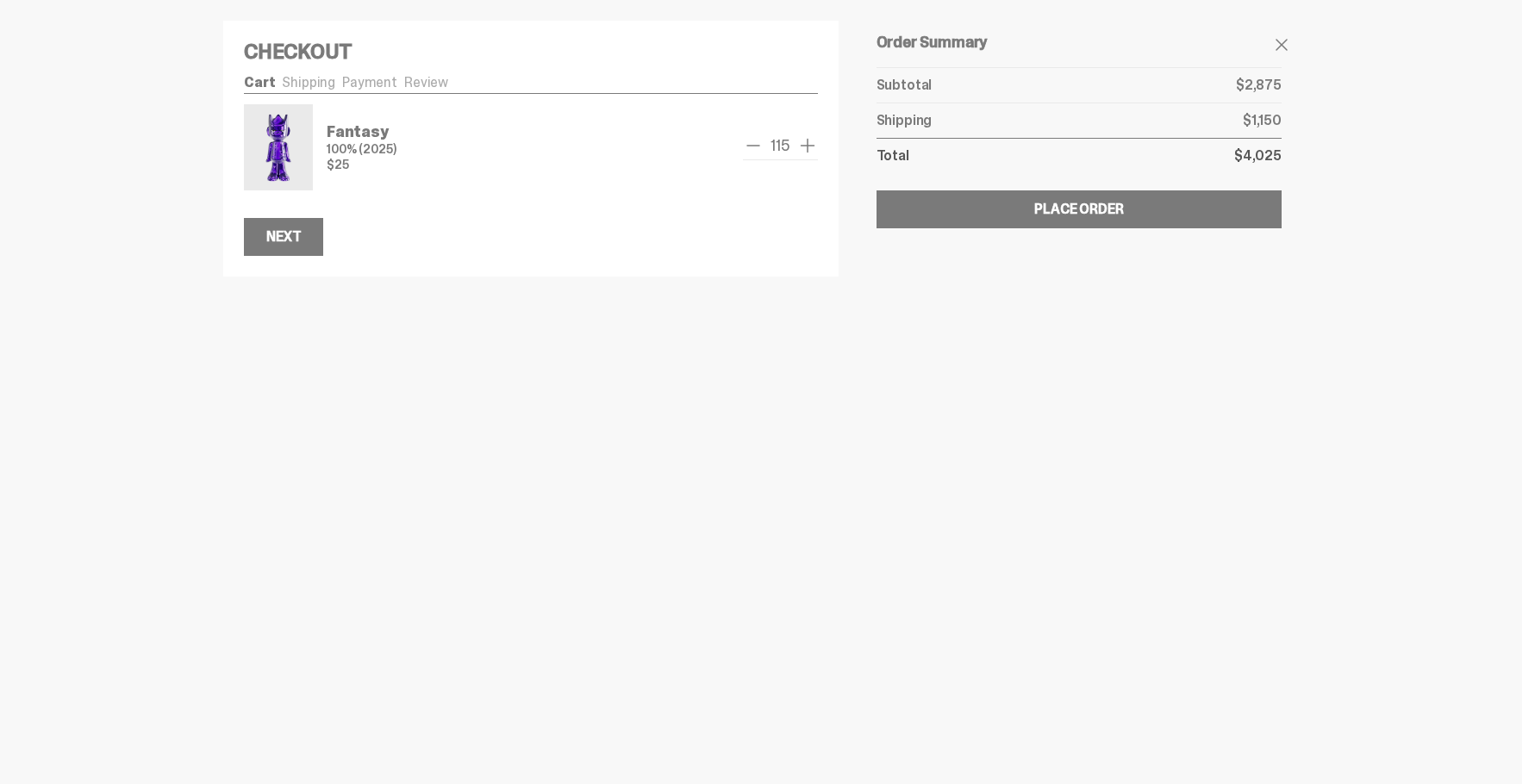
click at [799, 147] on span "add one" at bounding box center [808, 145] width 21 height 21
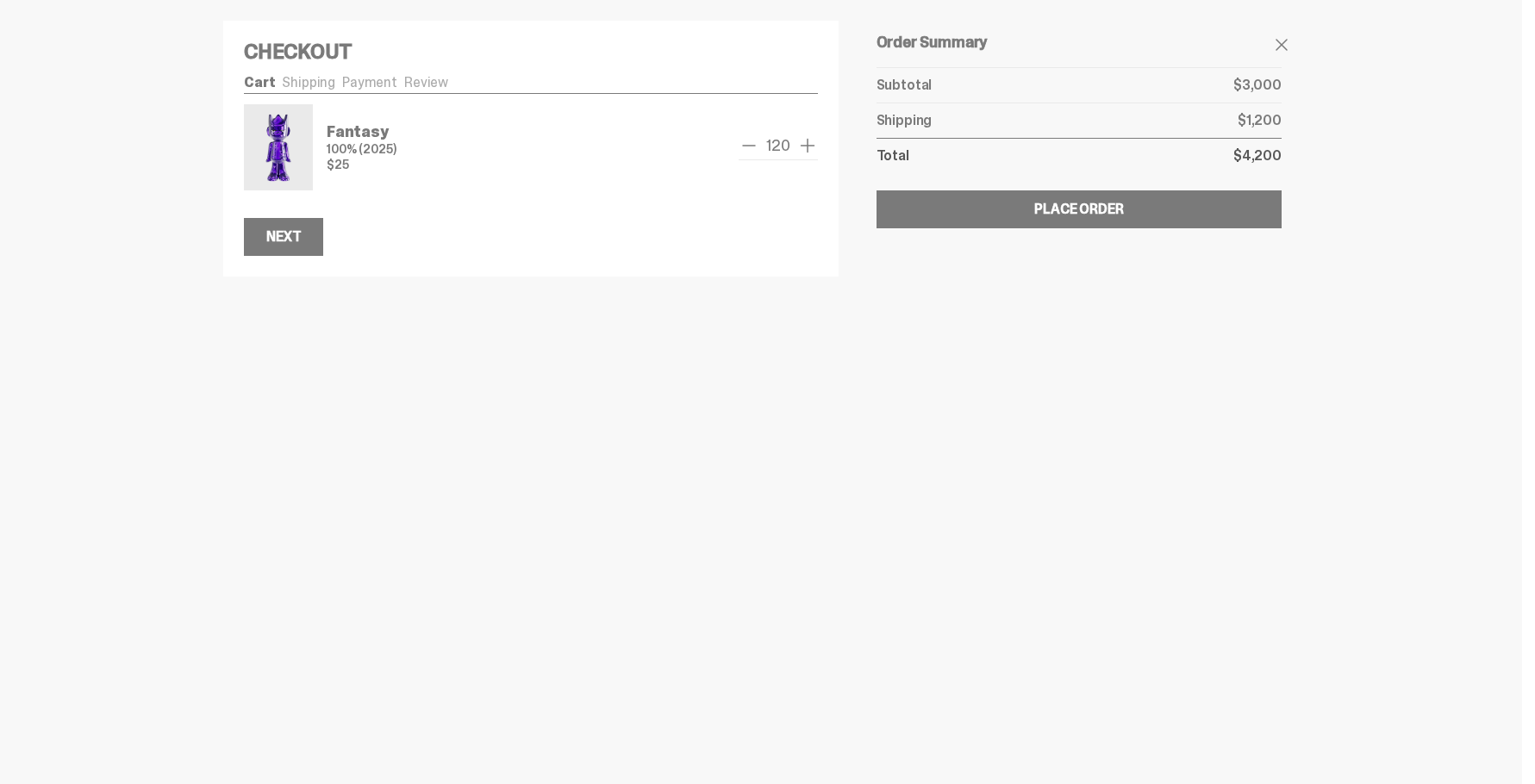
click at [799, 147] on span "add one" at bounding box center [808, 145] width 21 height 21
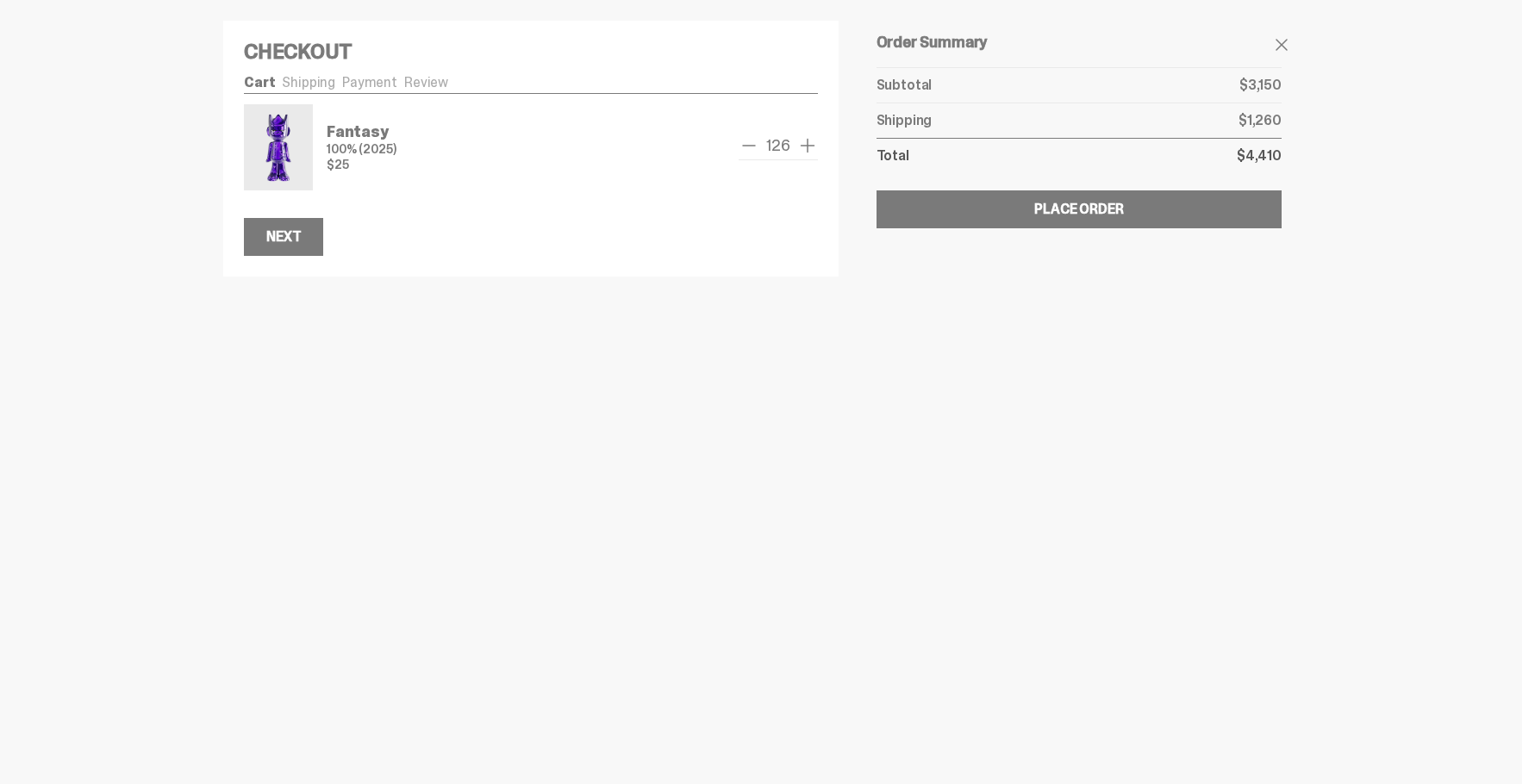
click at [799, 147] on span "add one" at bounding box center [808, 145] width 21 height 21
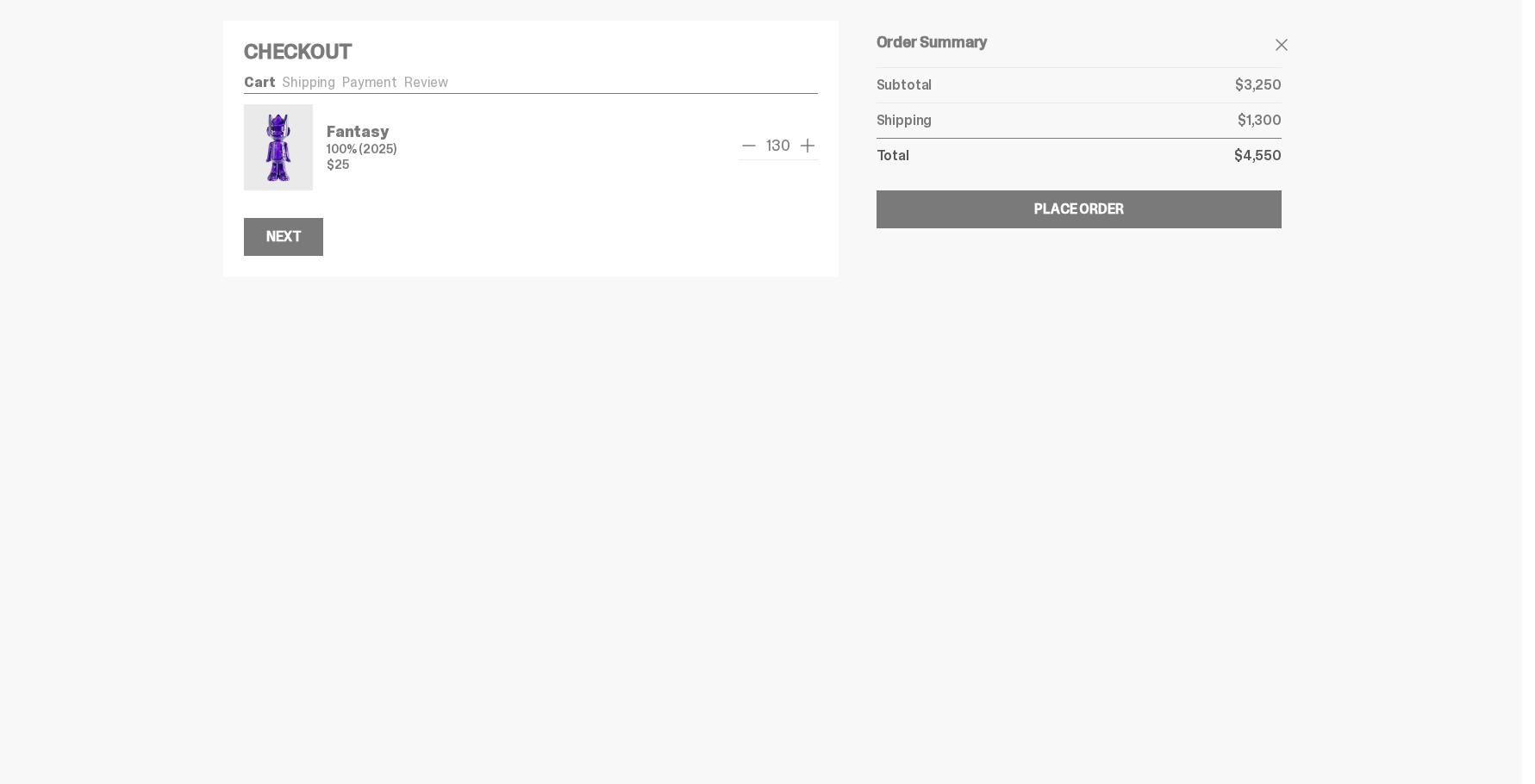
click at [799, 147] on span "add one" at bounding box center [808, 145] width 21 height 21
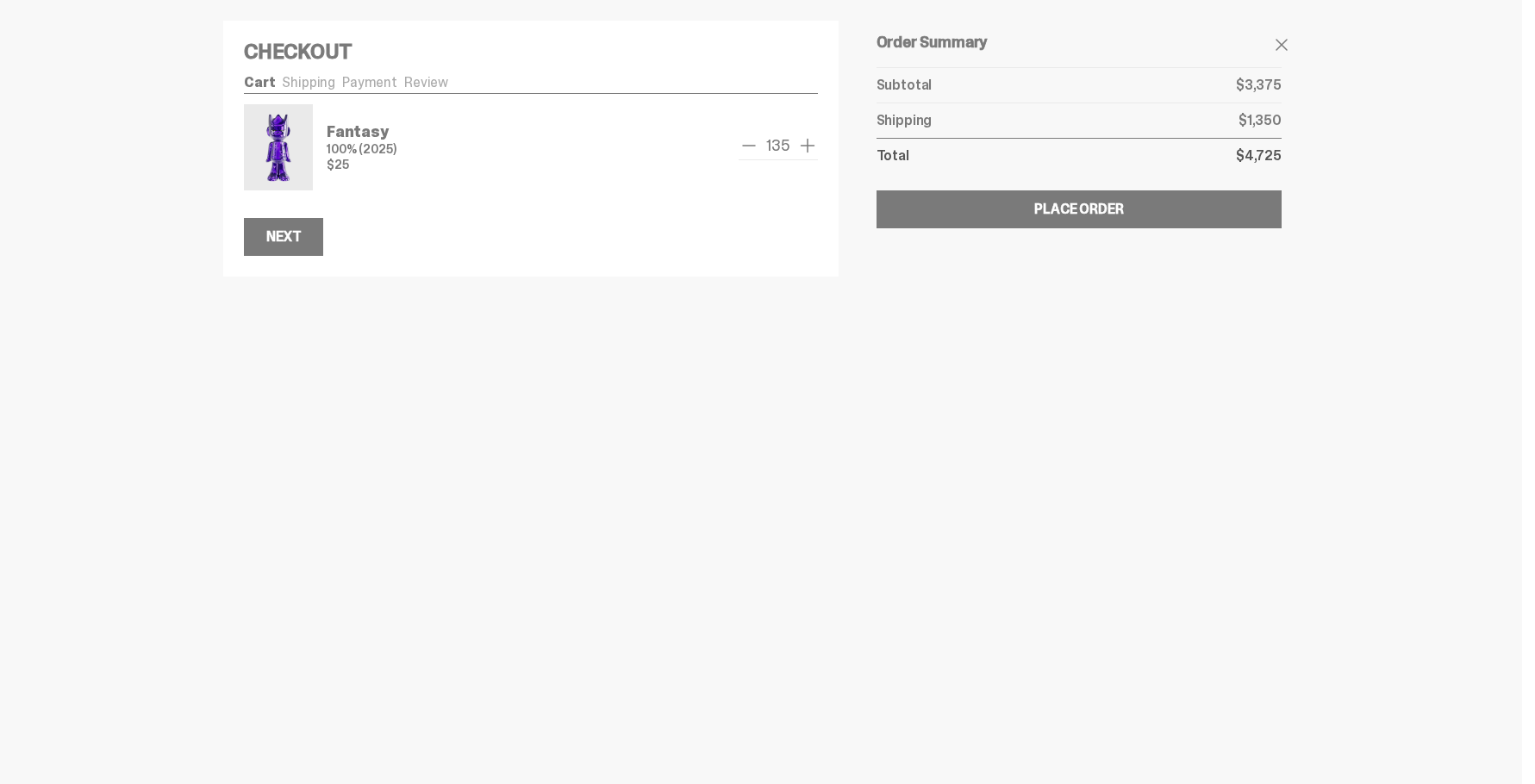
click at [799, 147] on span "add one" at bounding box center [808, 145] width 21 height 21
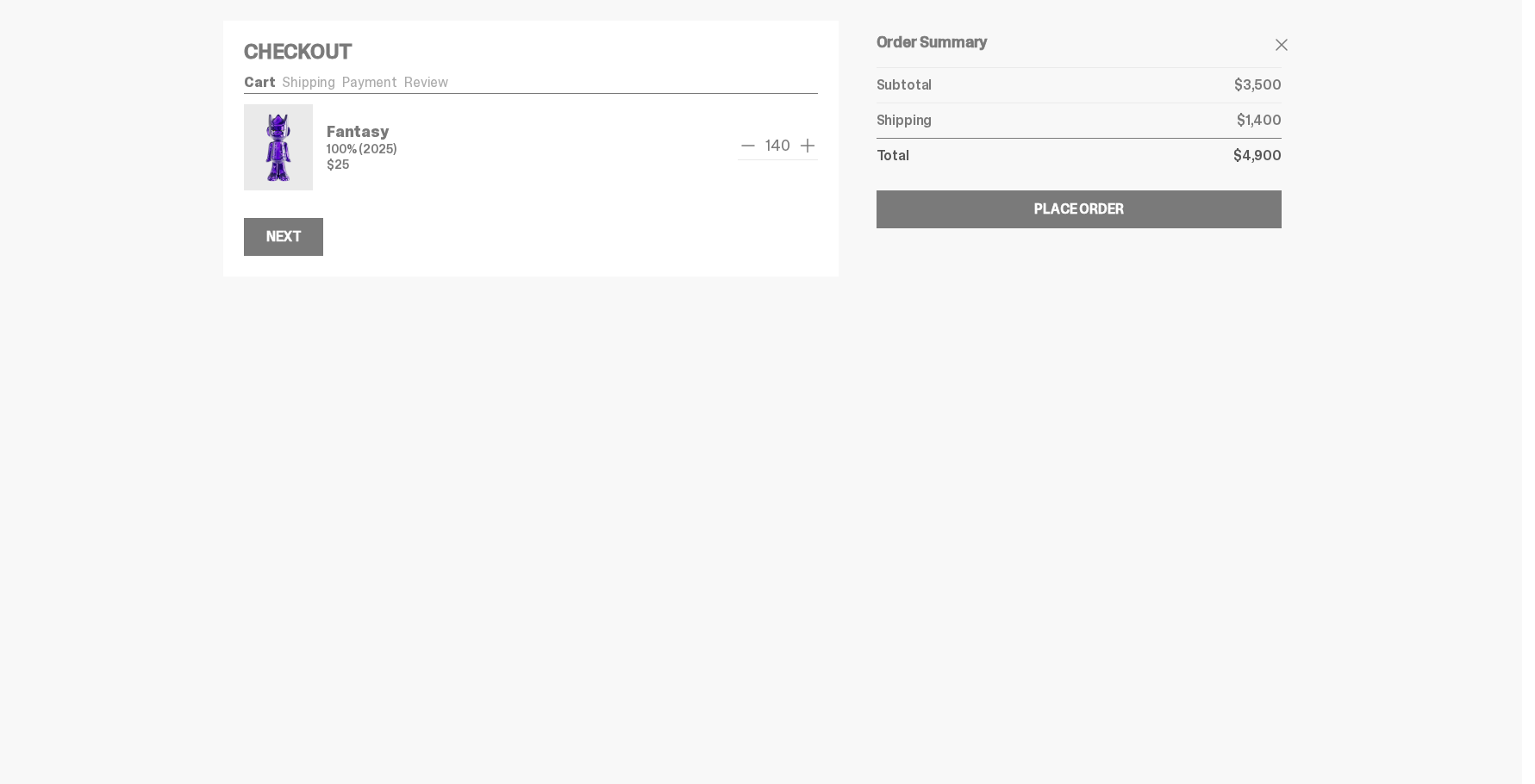
click at [799, 147] on span "add one" at bounding box center [808, 145] width 21 height 21
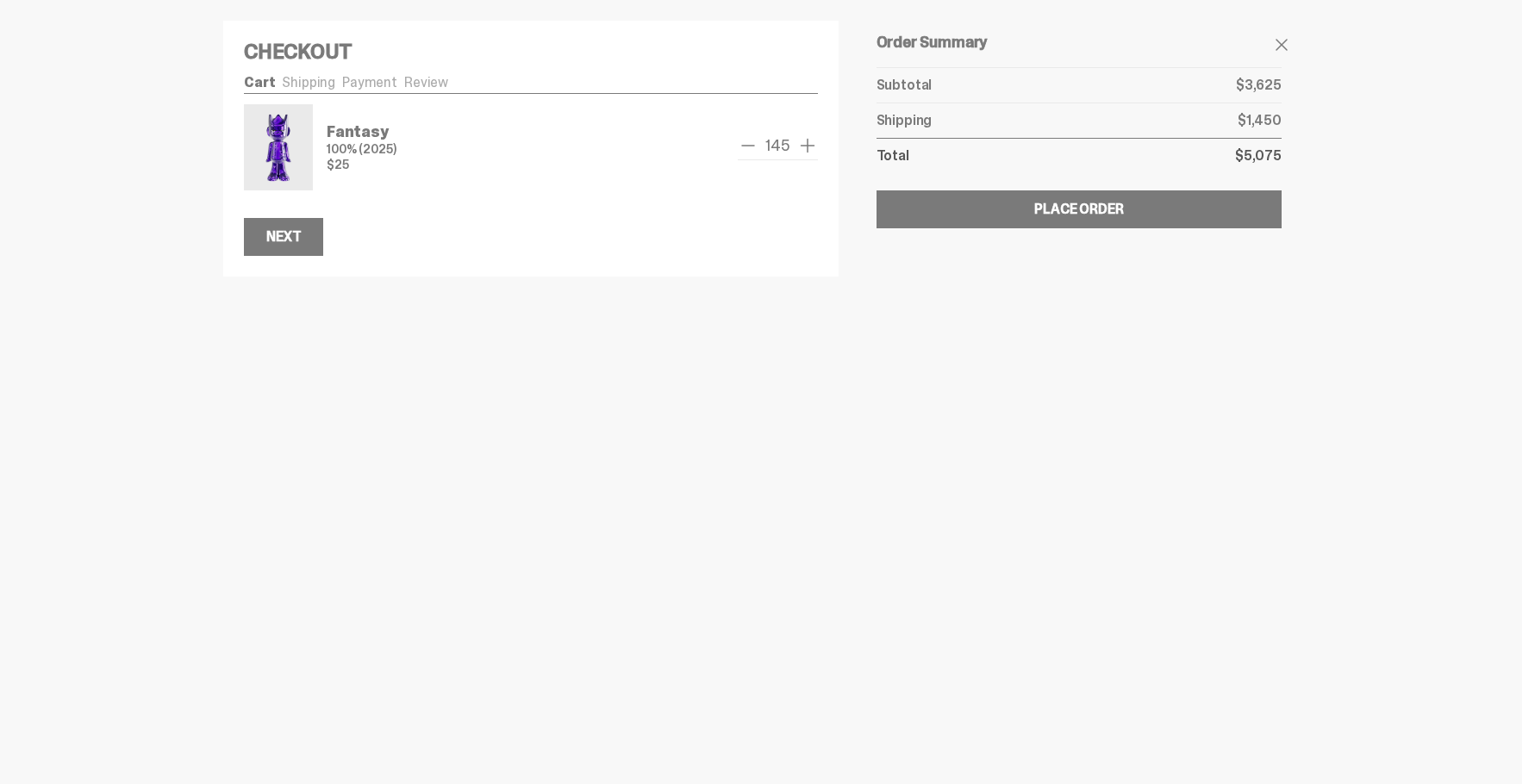
click at [799, 147] on span "add one" at bounding box center [808, 145] width 21 height 21
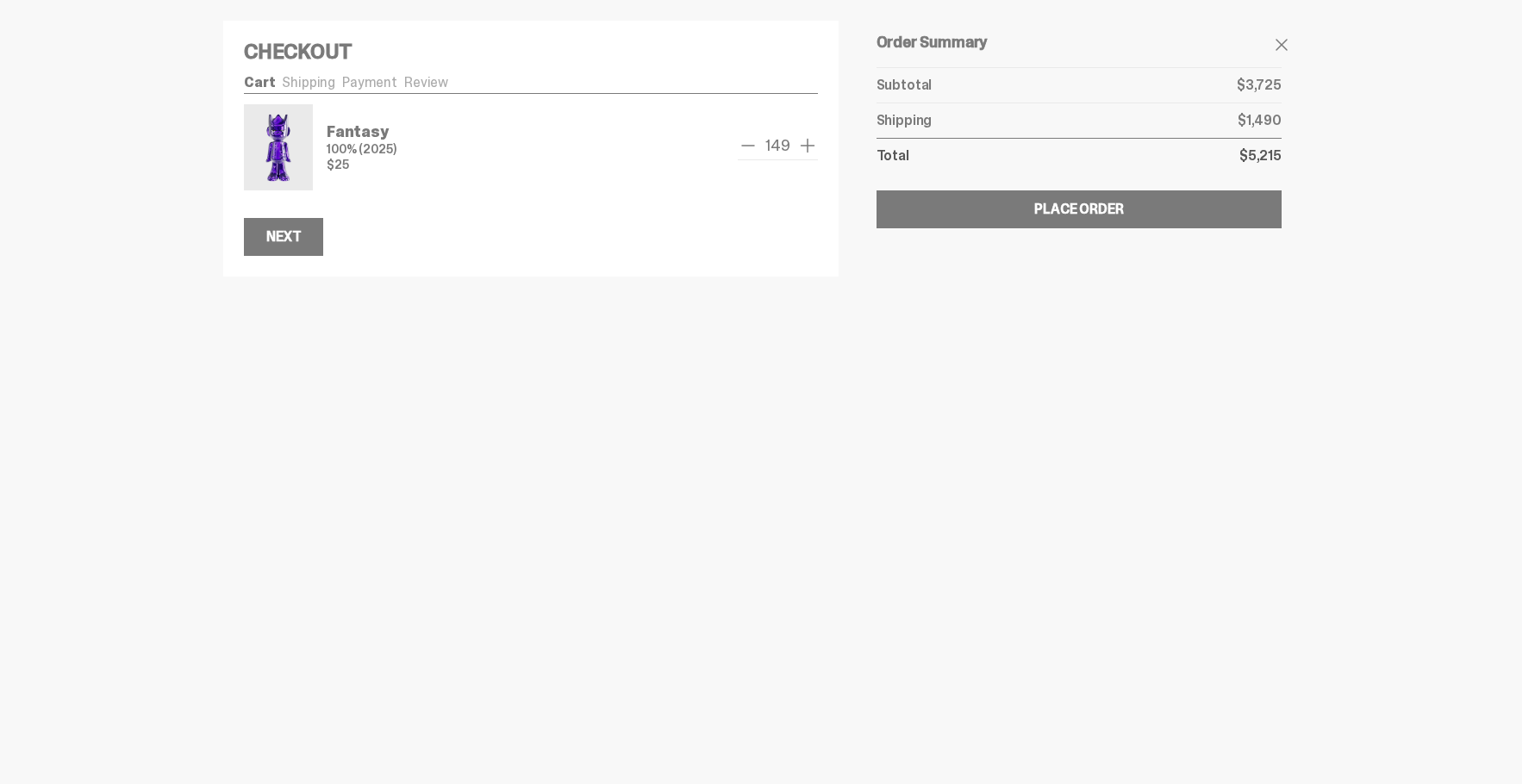
click at [799, 147] on span "add one" at bounding box center [808, 145] width 21 height 21
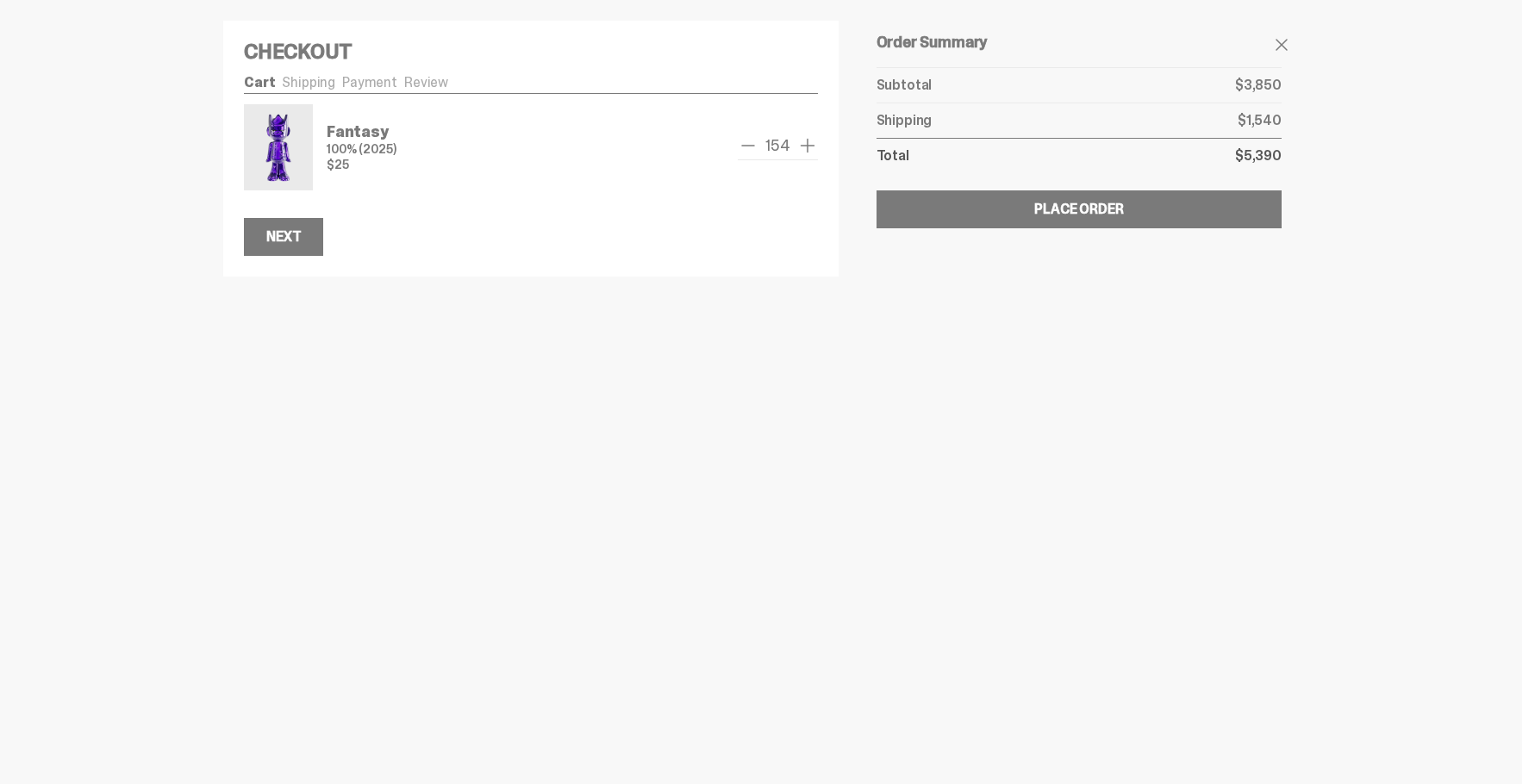
click at [799, 147] on span "add one" at bounding box center [808, 145] width 21 height 21
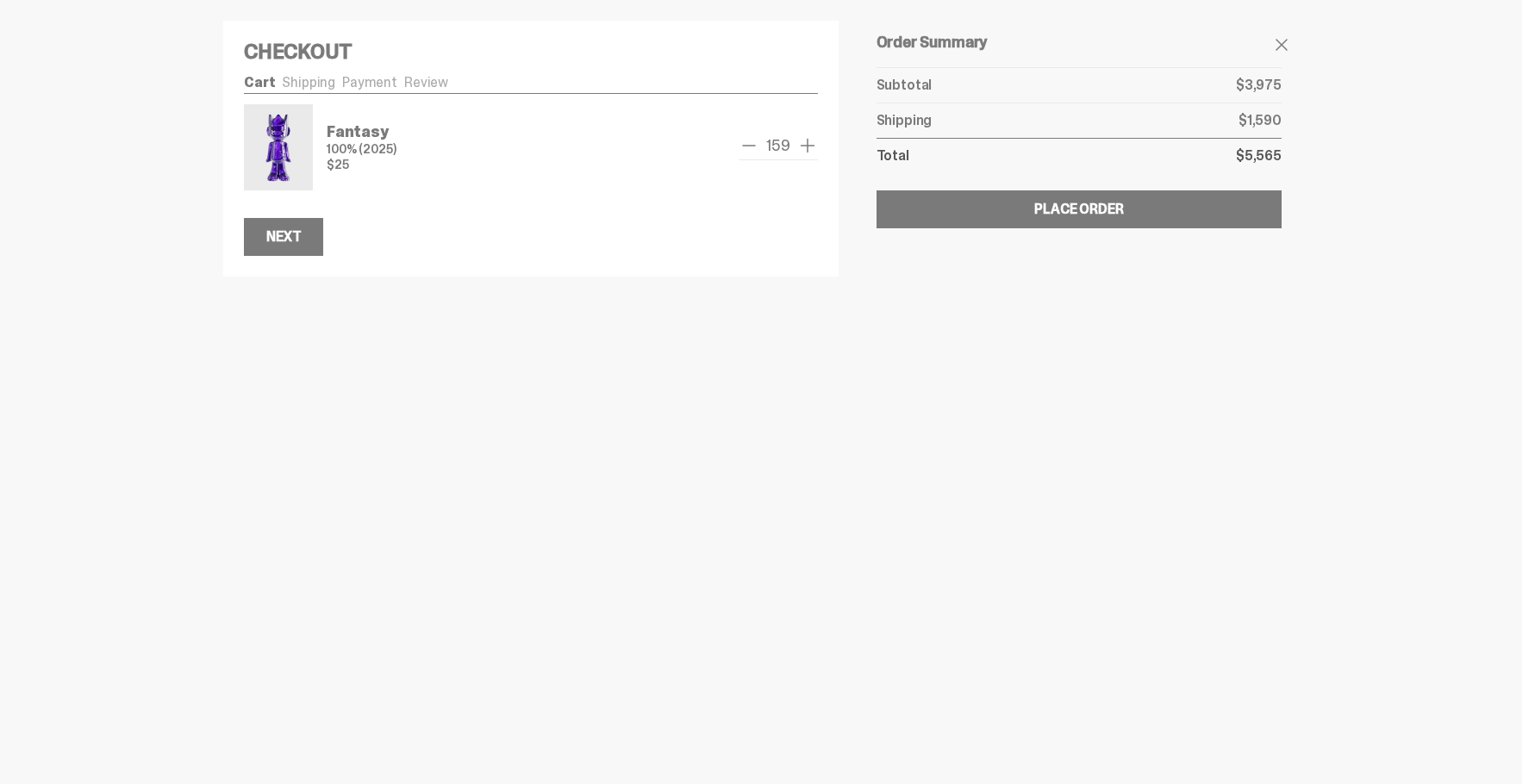
click at [799, 147] on span "add one" at bounding box center [808, 145] width 21 height 21
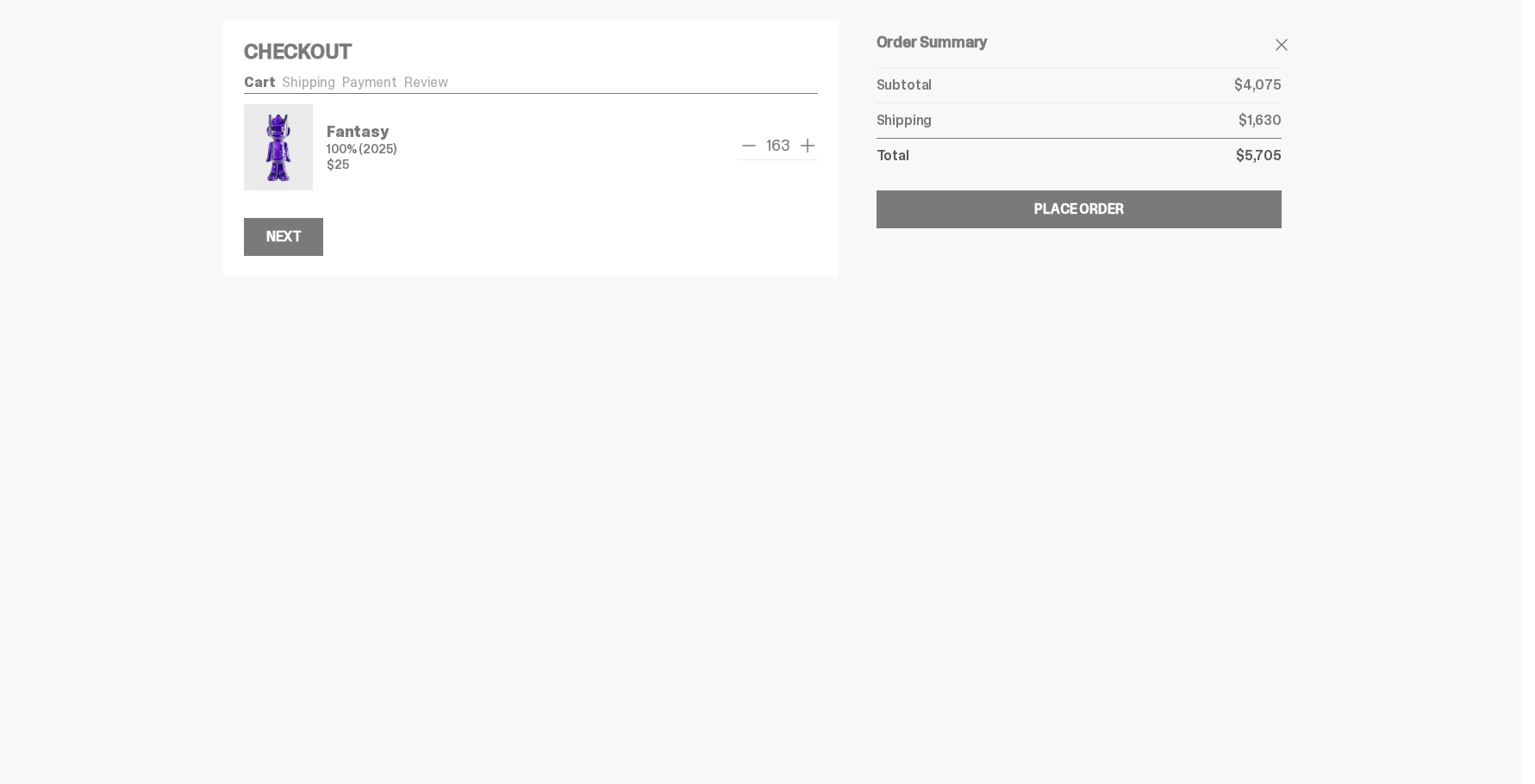
click at [799, 147] on span "add one" at bounding box center [808, 145] width 21 height 21
click at [799, 146] on span "add one" at bounding box center [808, 145] width 21 height 21
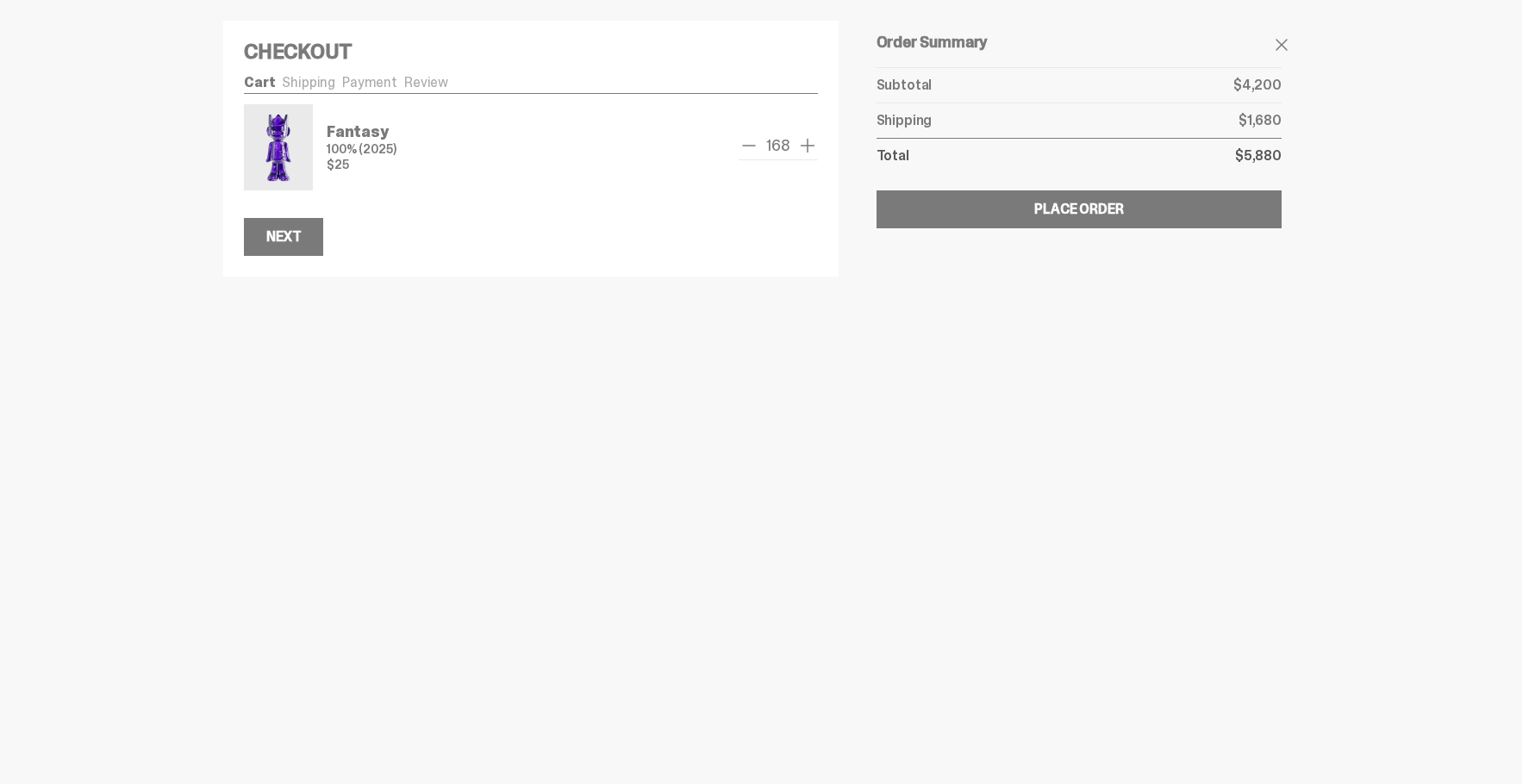
click at [799, 146] on span "add one" at bounding box center [808, 145] width 21 height 21
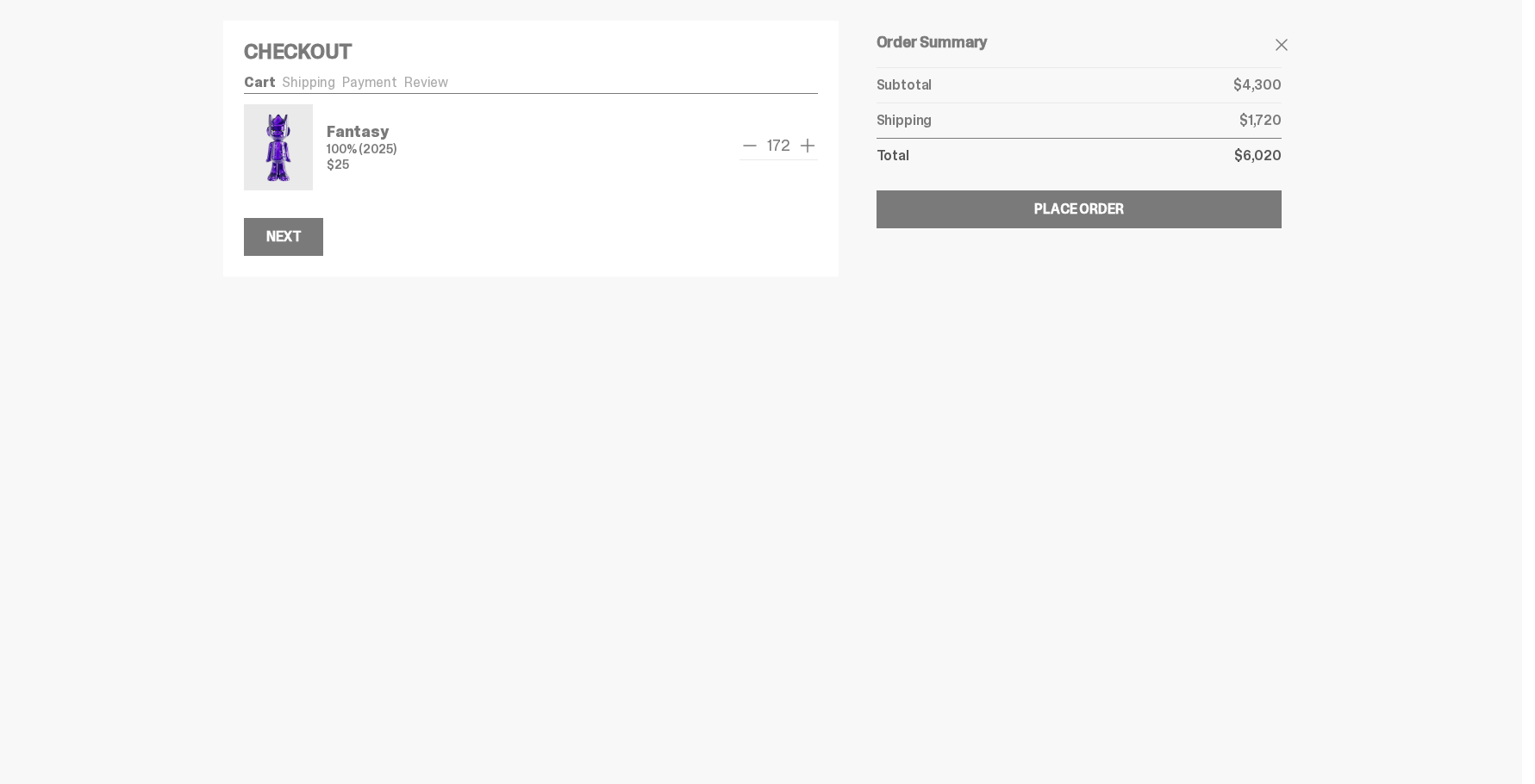
click at [799, 146] on span "add one" at bounding box center [808, 145] width 21 height 21
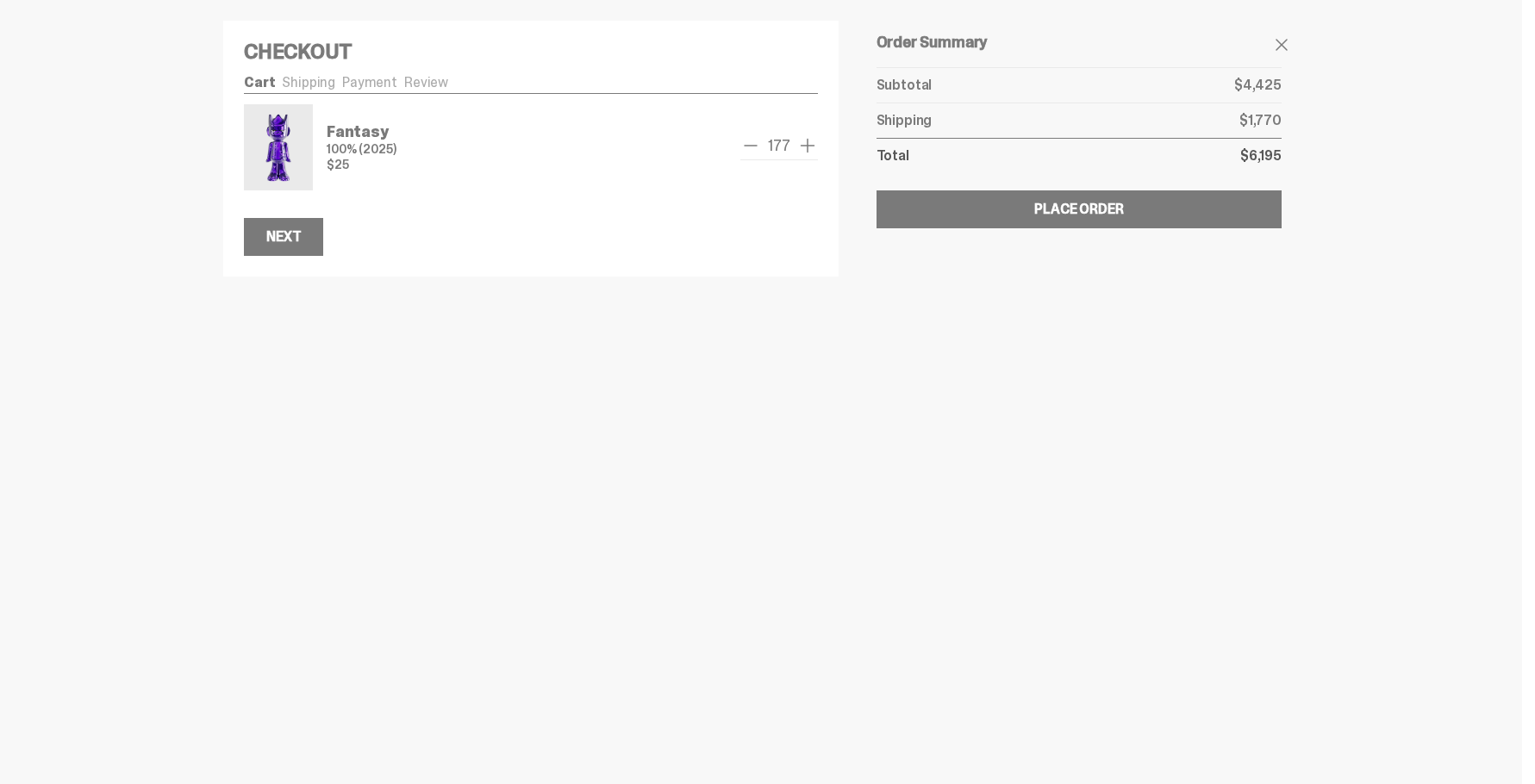
click at [799, 146] on span "add one" at bounding box center [808, 145] width 21 height 21
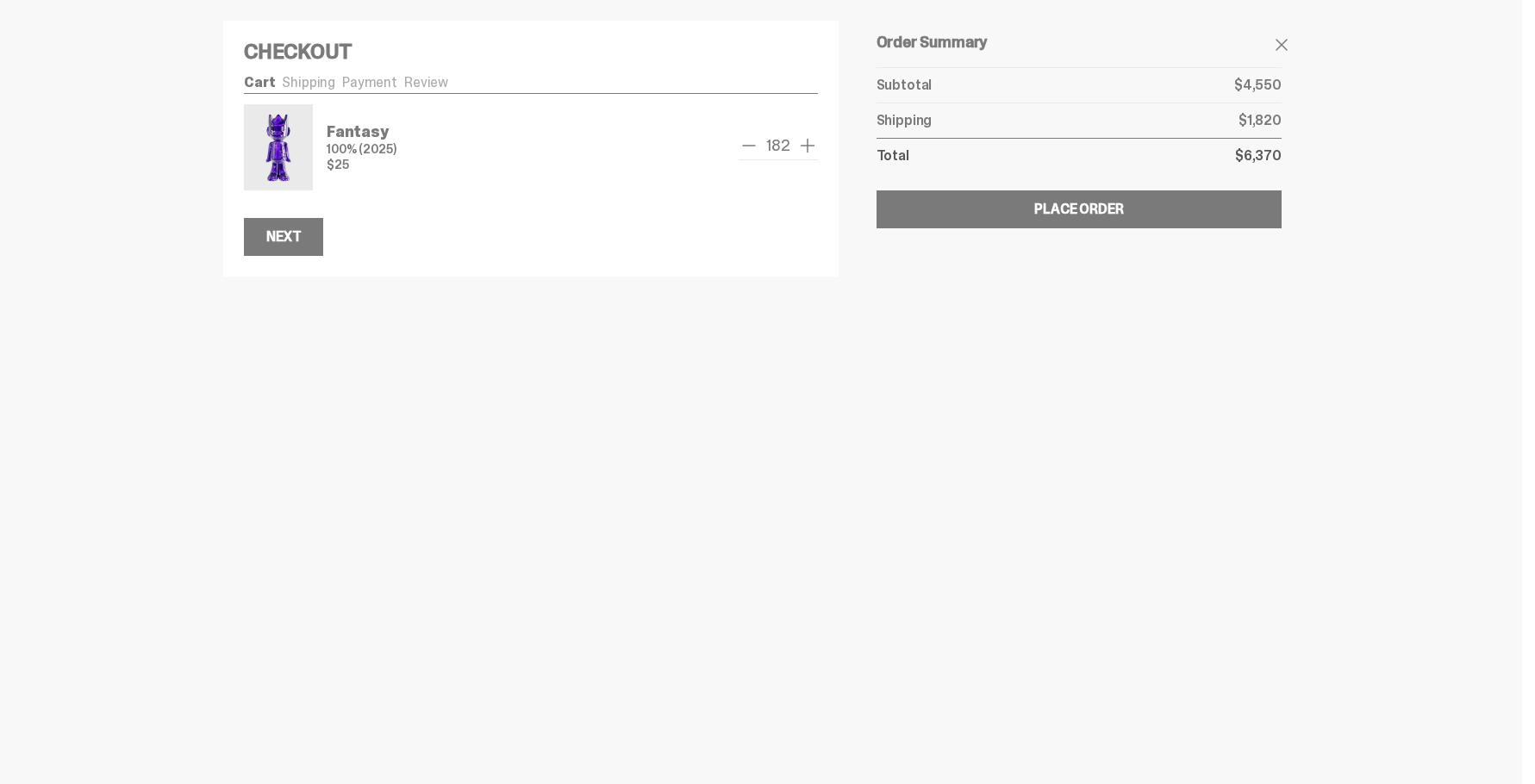
click at [799, 146] on span "add one" at bounding box center [808, 145] width 21 height 21
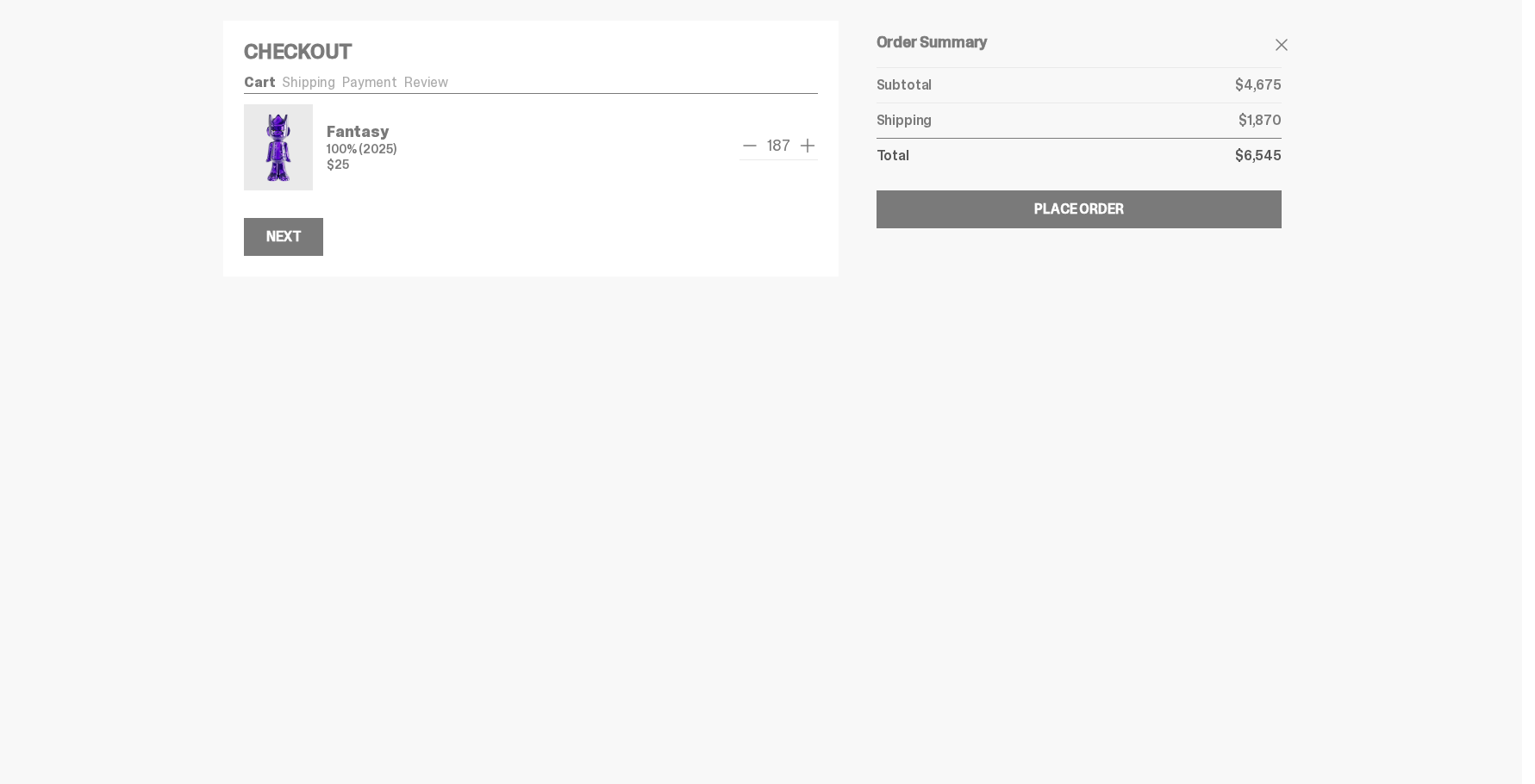
click at [799, 146] on span "add one" at bounding box center [808, 145] width 21 height 21
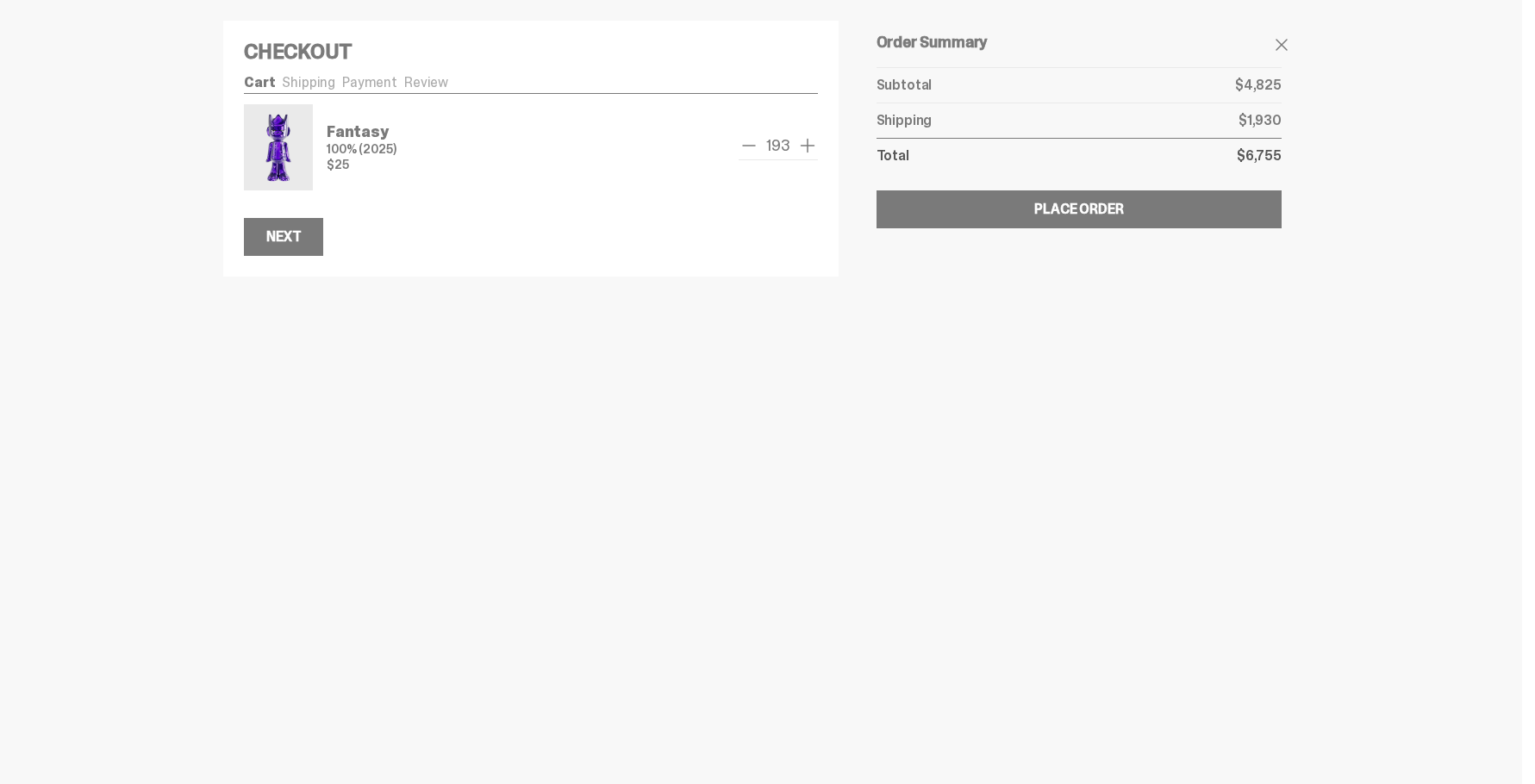
click at [799, 146] on span "add one" at bounding box center [808, 145] width 21 height 21
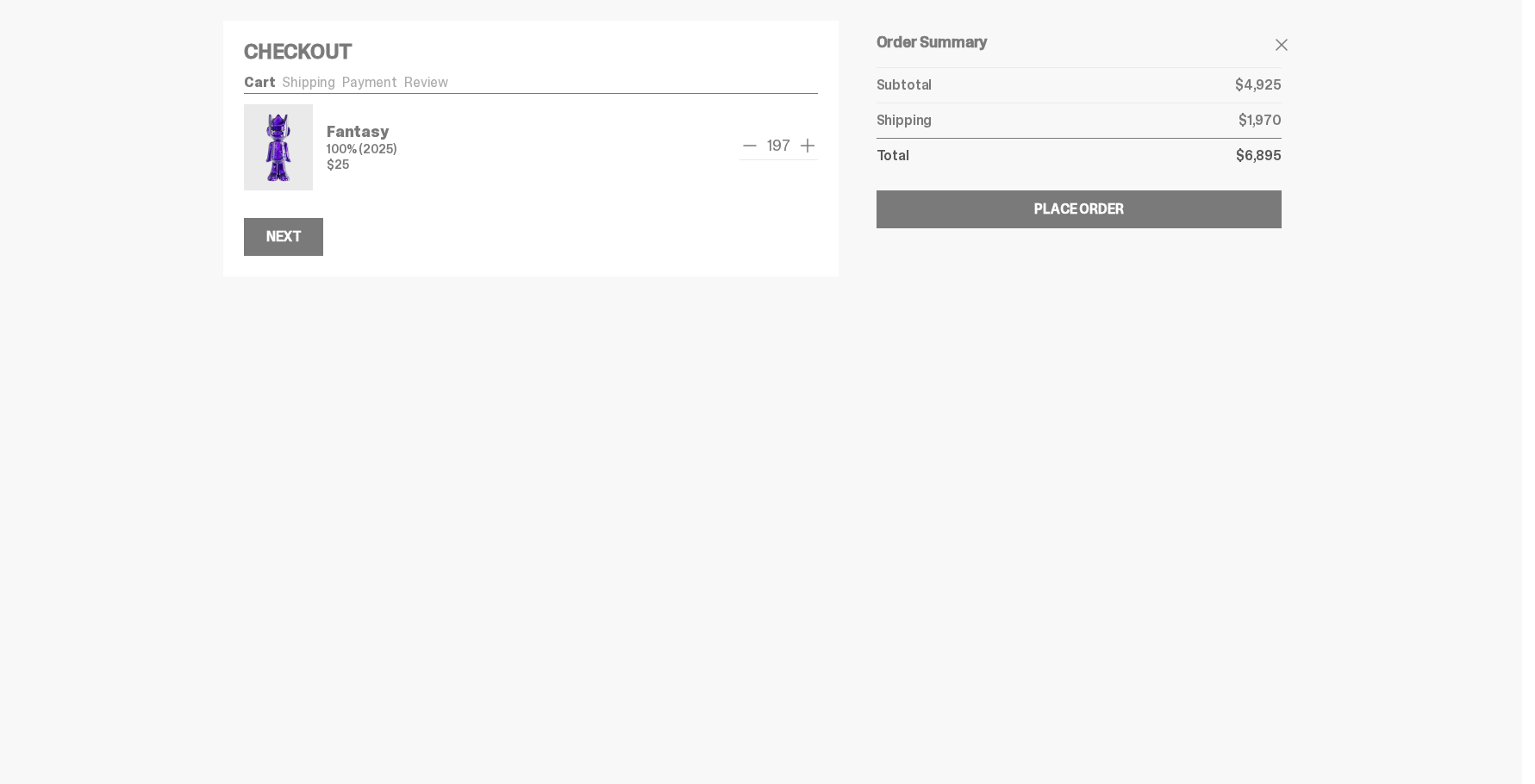
click at [799, 146] on span "add one" at bounding box center [808, 145] width 21 height 21
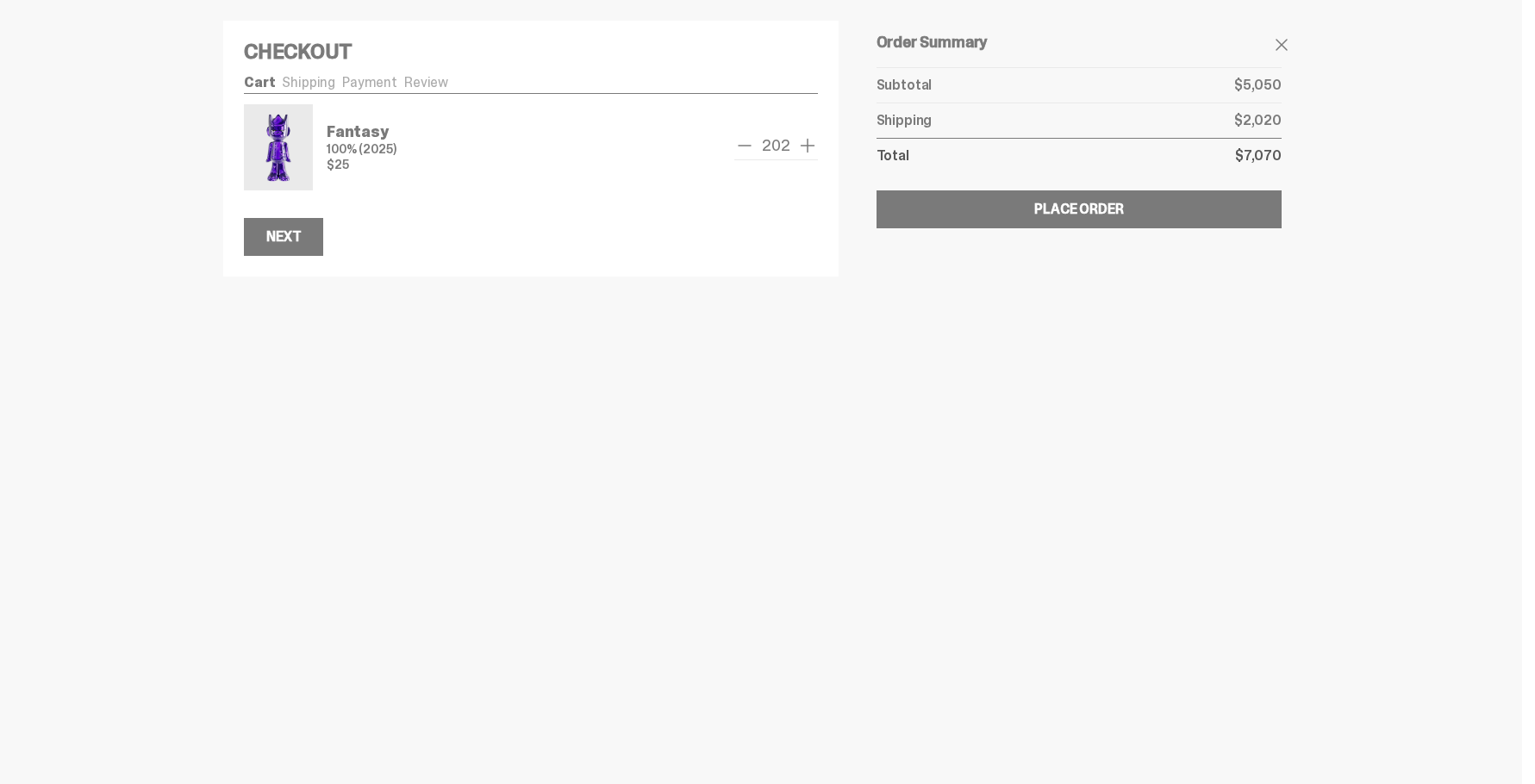
click at [799, 146] on span "add one" at bounding box center [808, 145] width 21 height 21
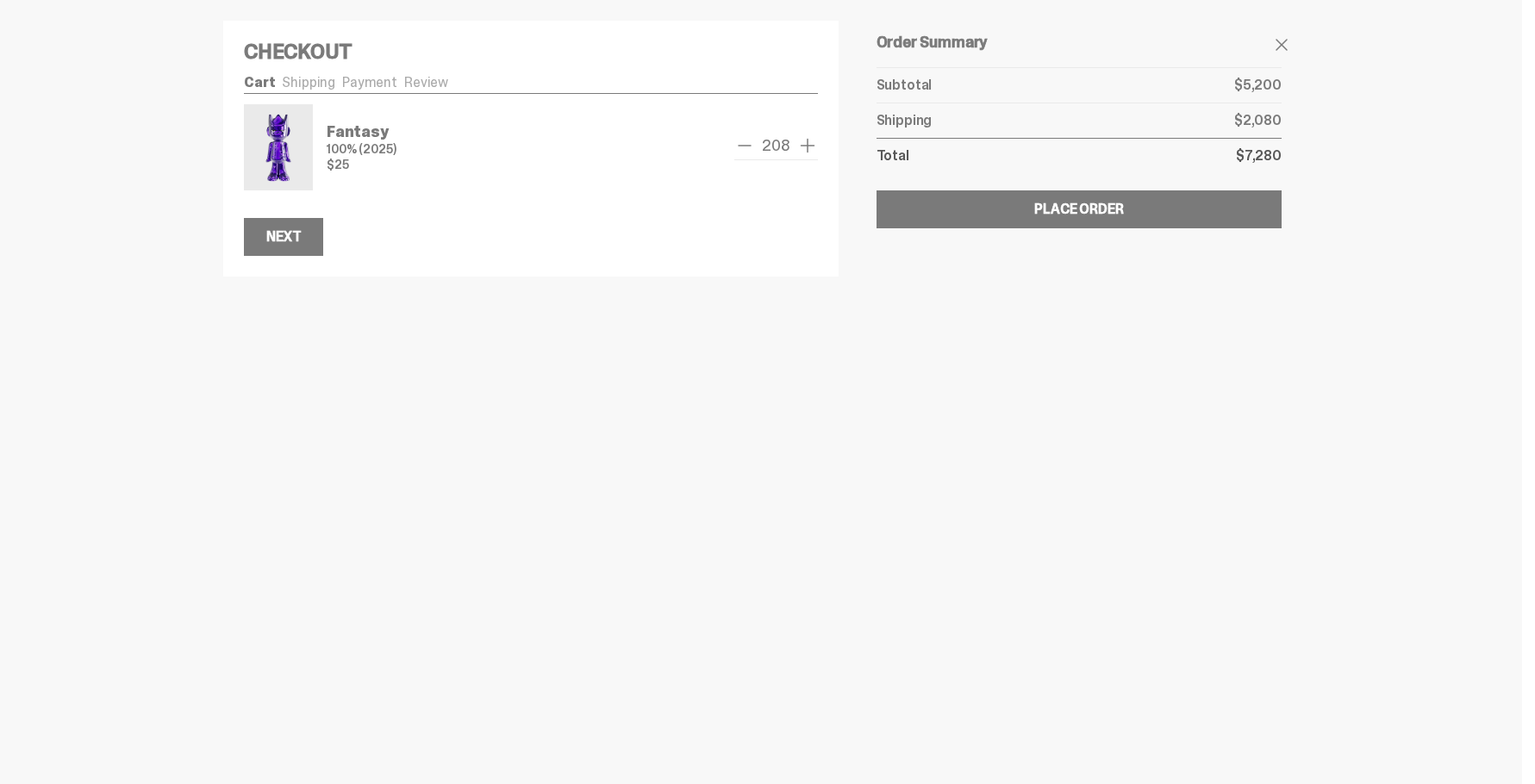
click at [799, 146] on span "add one" at bounding box center [808, 145] width 21 height 21
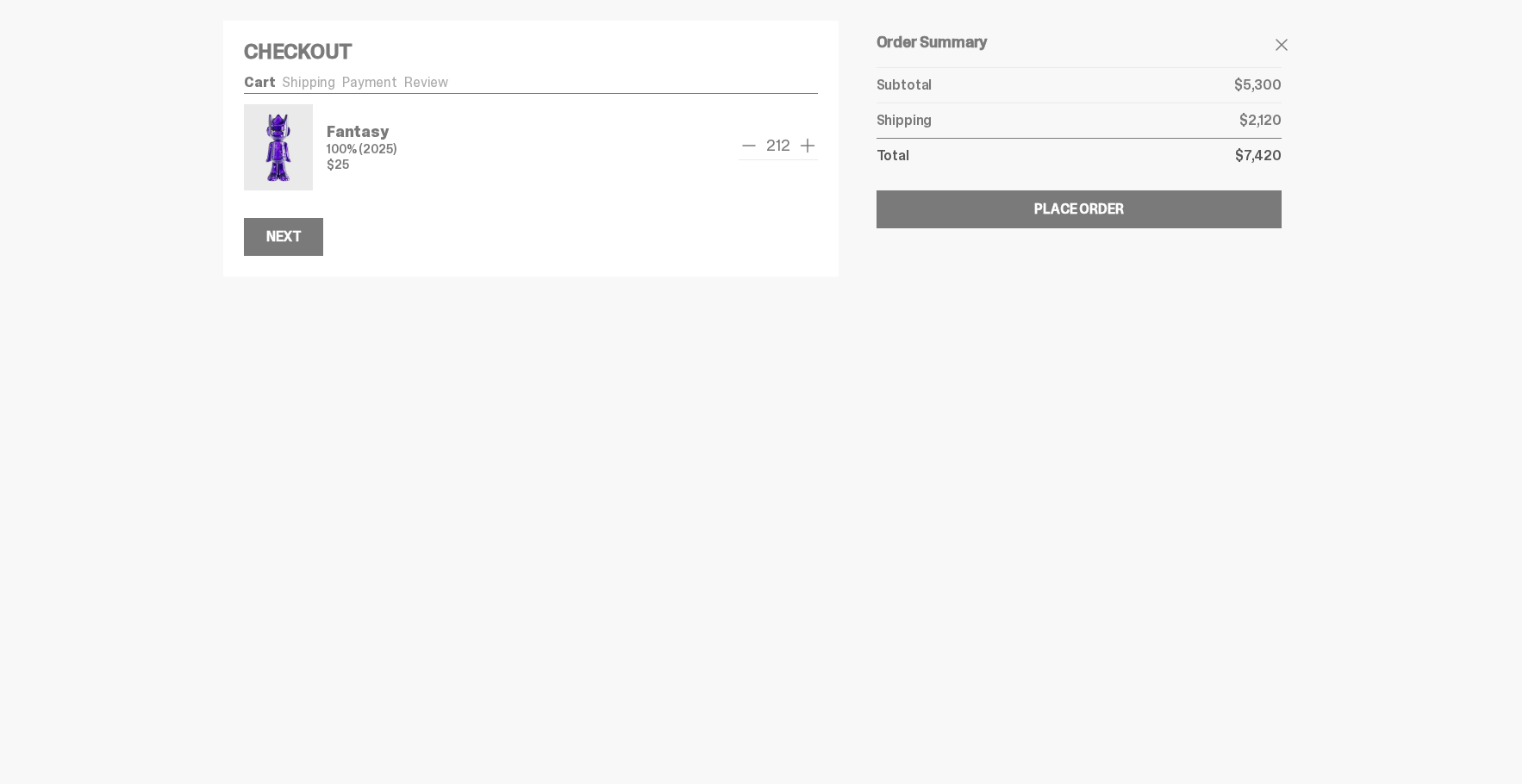
click at [801, 146] on span "add one" at bounding box center [808, 145] width 21 height 21
click at [802, 146] on span "add one" at bounding box center [808, 145] width 21 height 21
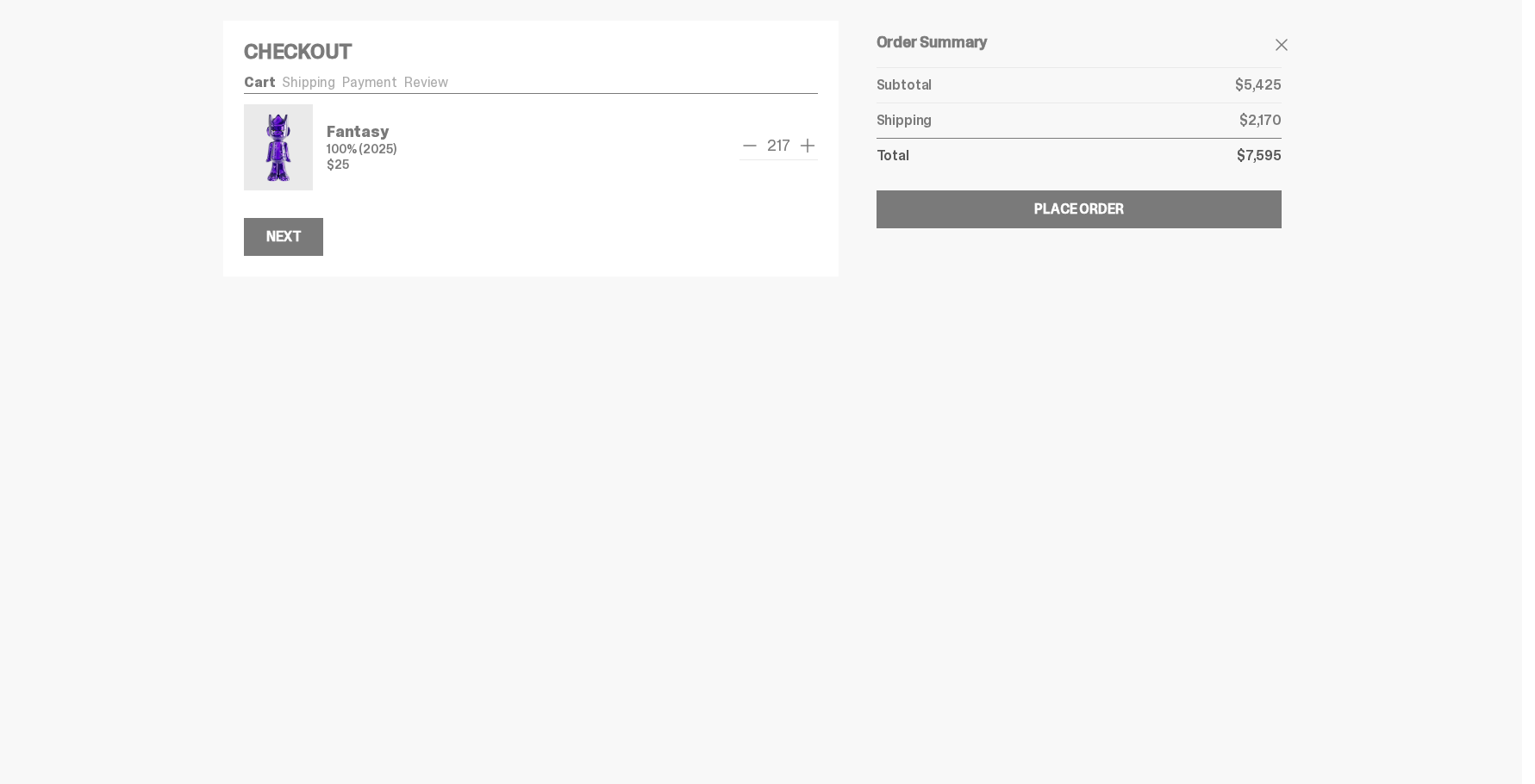
click at [802, 146] on span "add one" at bounding box center [808, 145] width 21 height 21
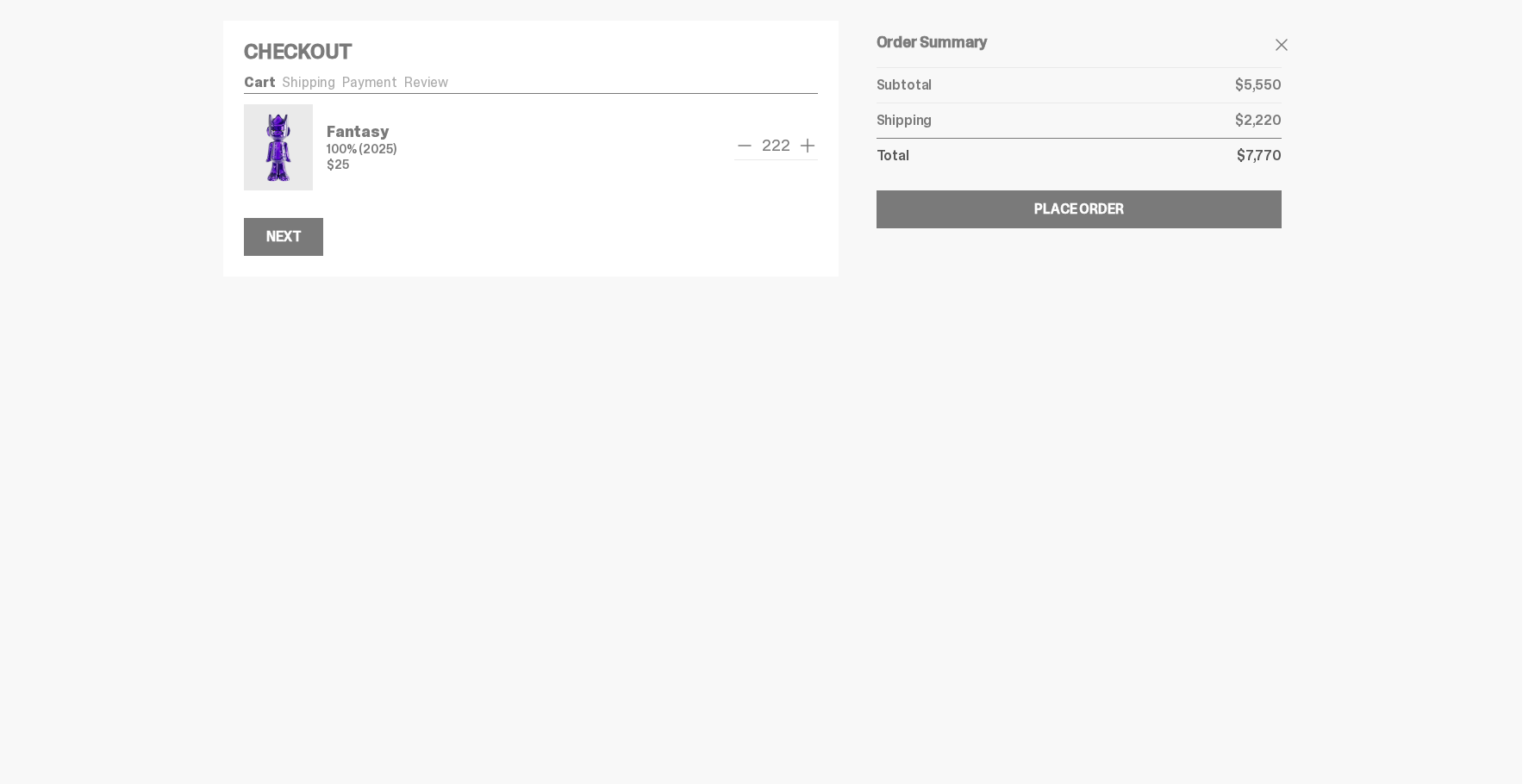
click at [802, 146] on span "add one" at bounding box center [808, 145] width 21 height 21
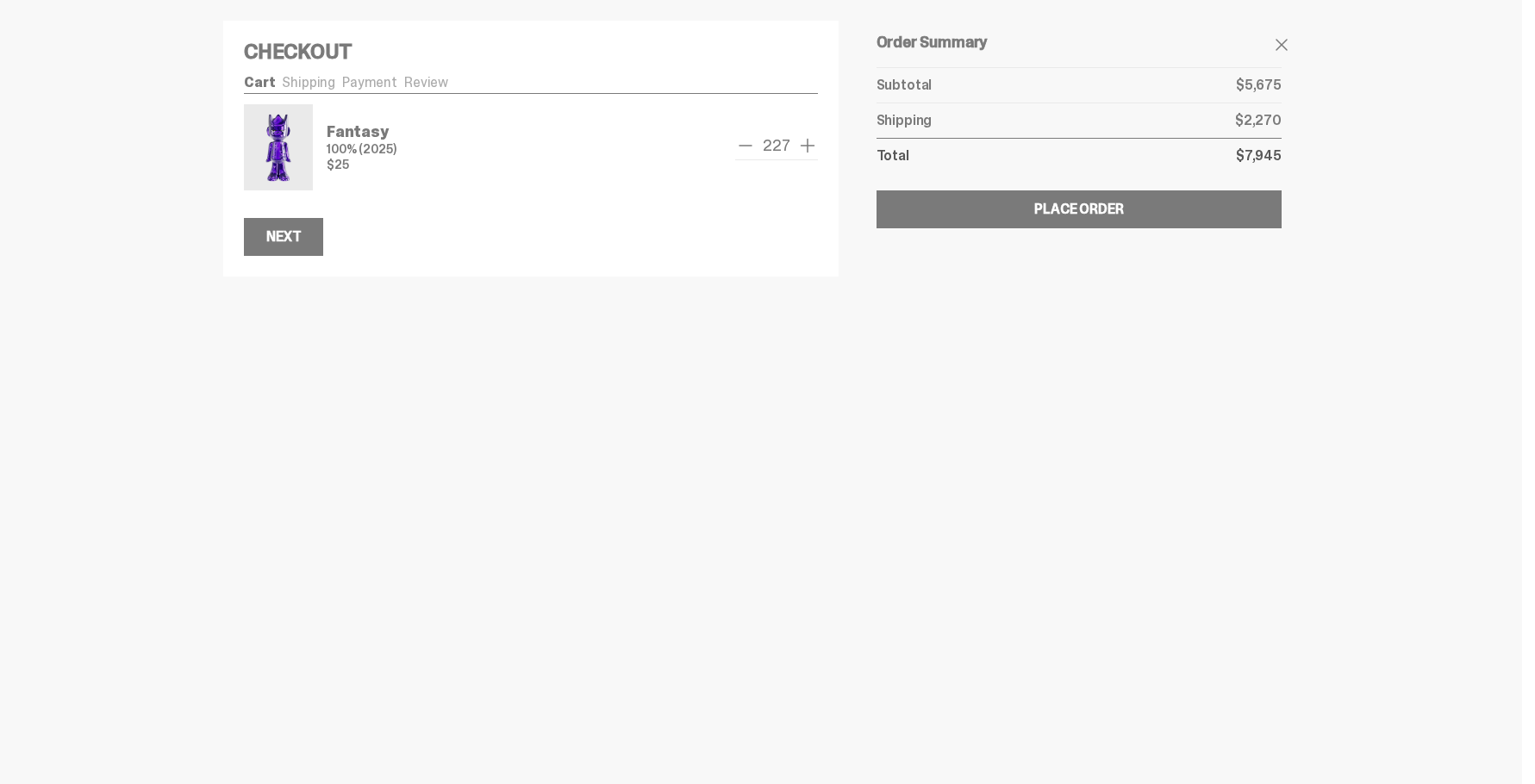
click at [802, 146] on span "add one" at bounding box center [808, 145] width 21 height 21
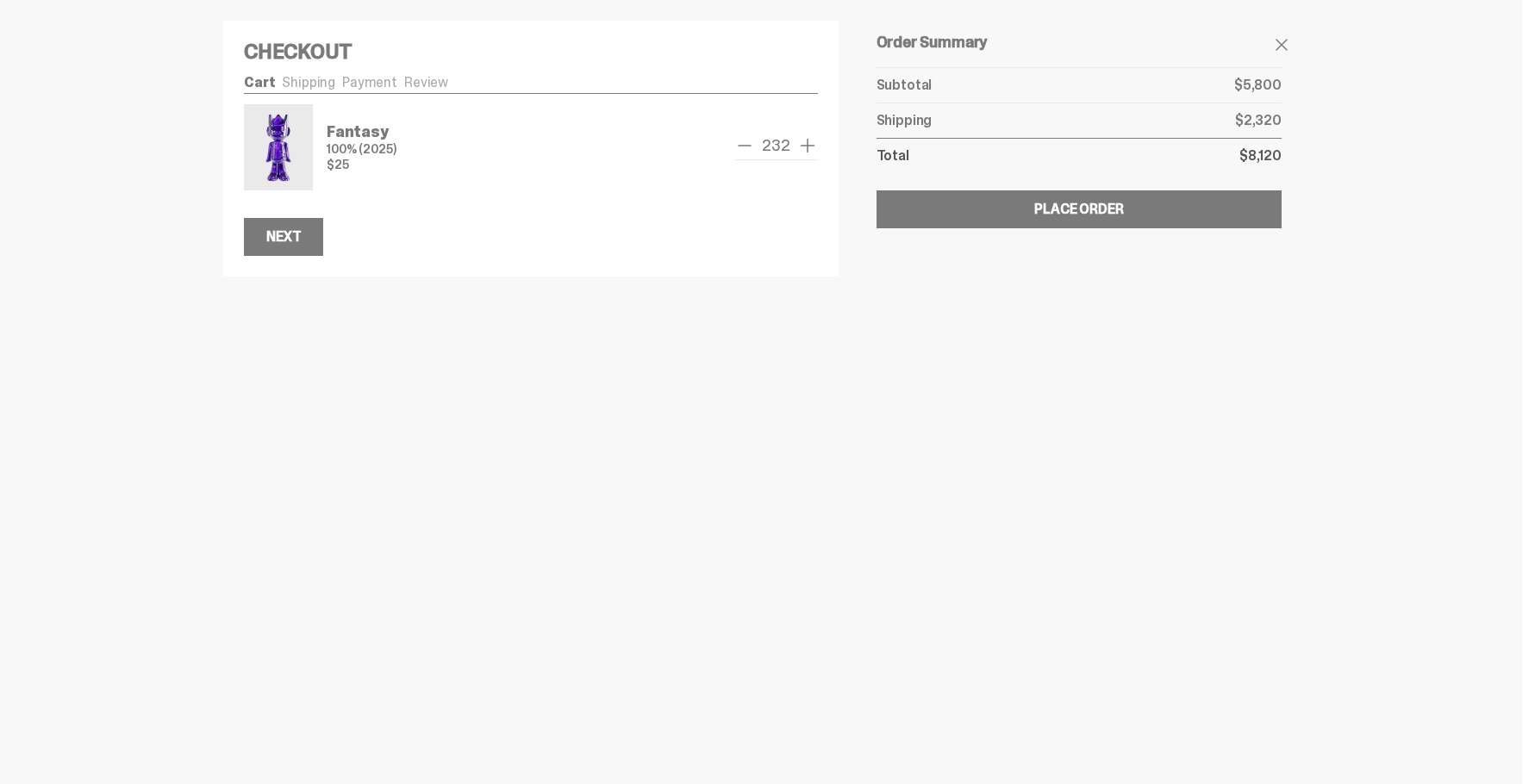
click at [802, 146] on span "add one" at bounding box center [808, 145] width 21 height 21
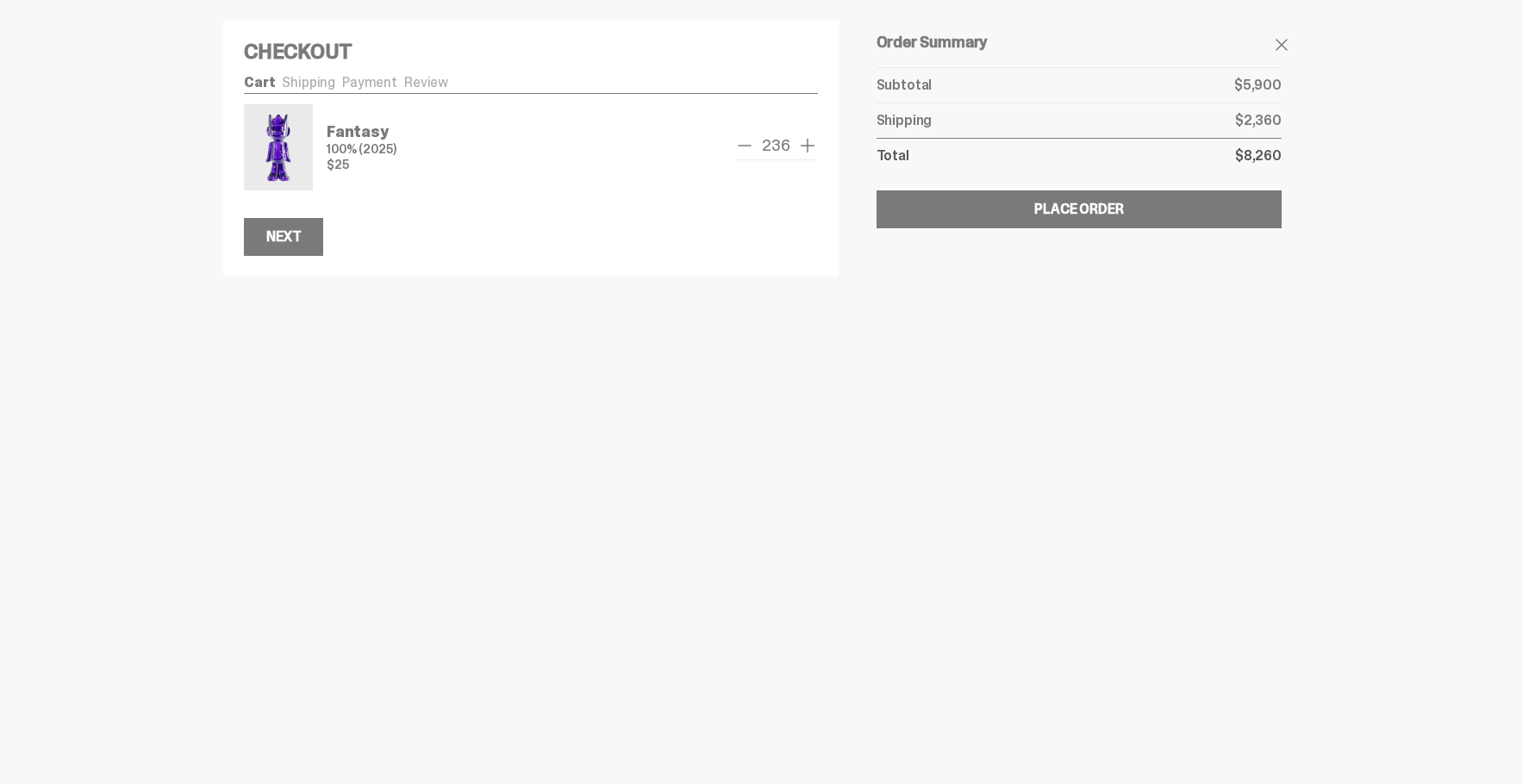
click at [802, 146] on span "add one" at bounding box center [808, 145] width 21 height 21
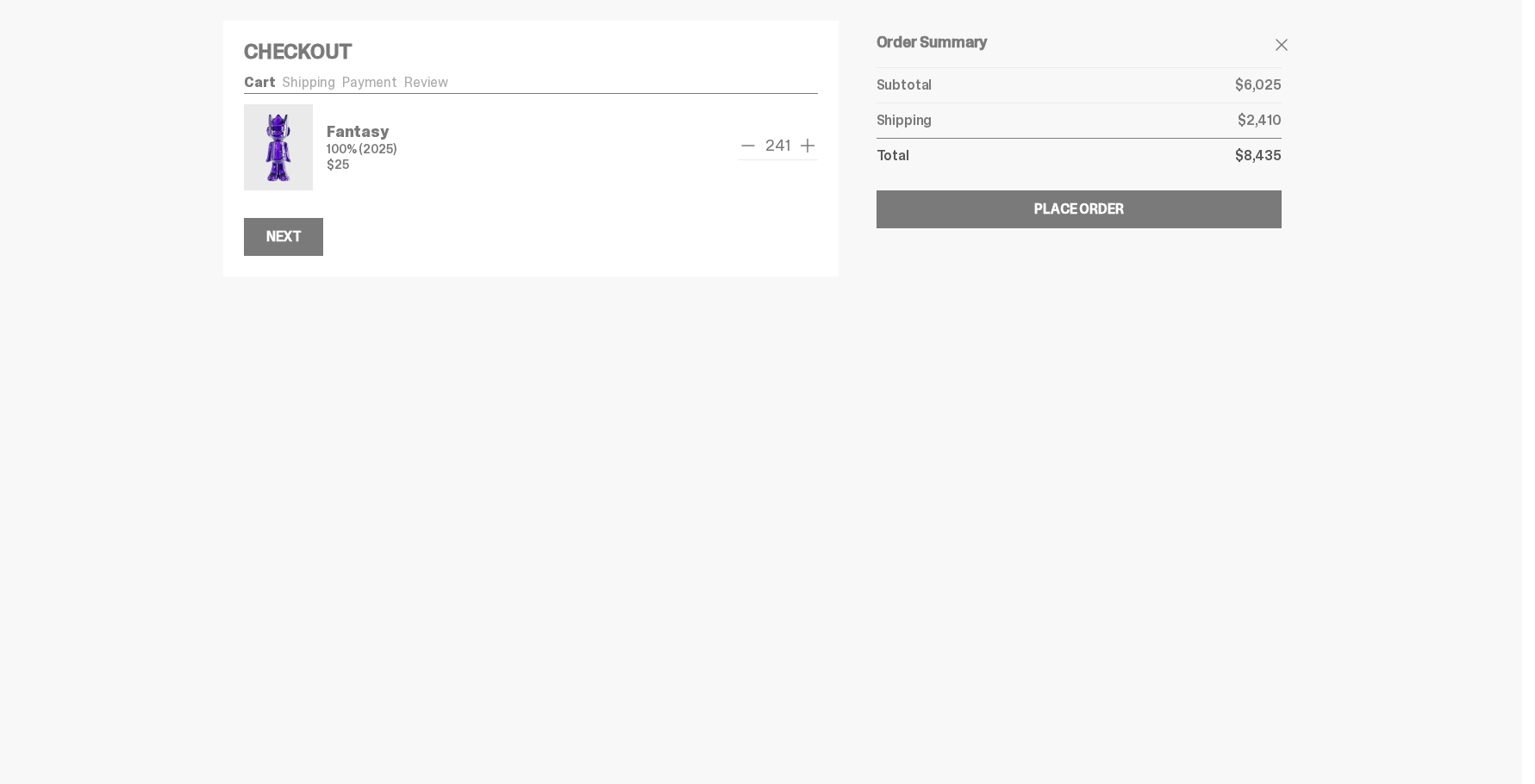
click at [802, 146] on span "add one" at bounding box center [808, 145] width 21 height 21
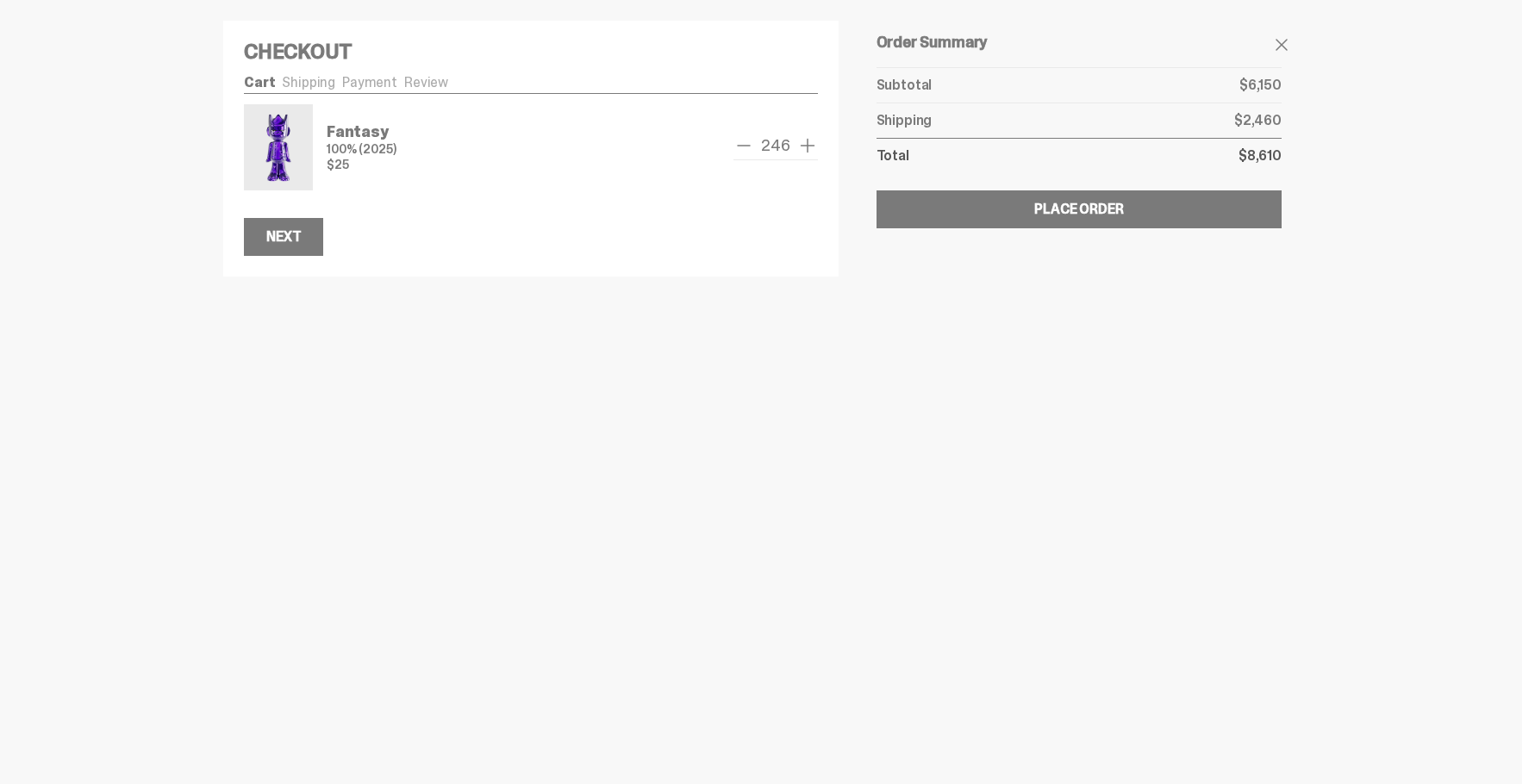
click at [802, 146] on span "add one" at bounding box center [808, 145] width 21 height 21
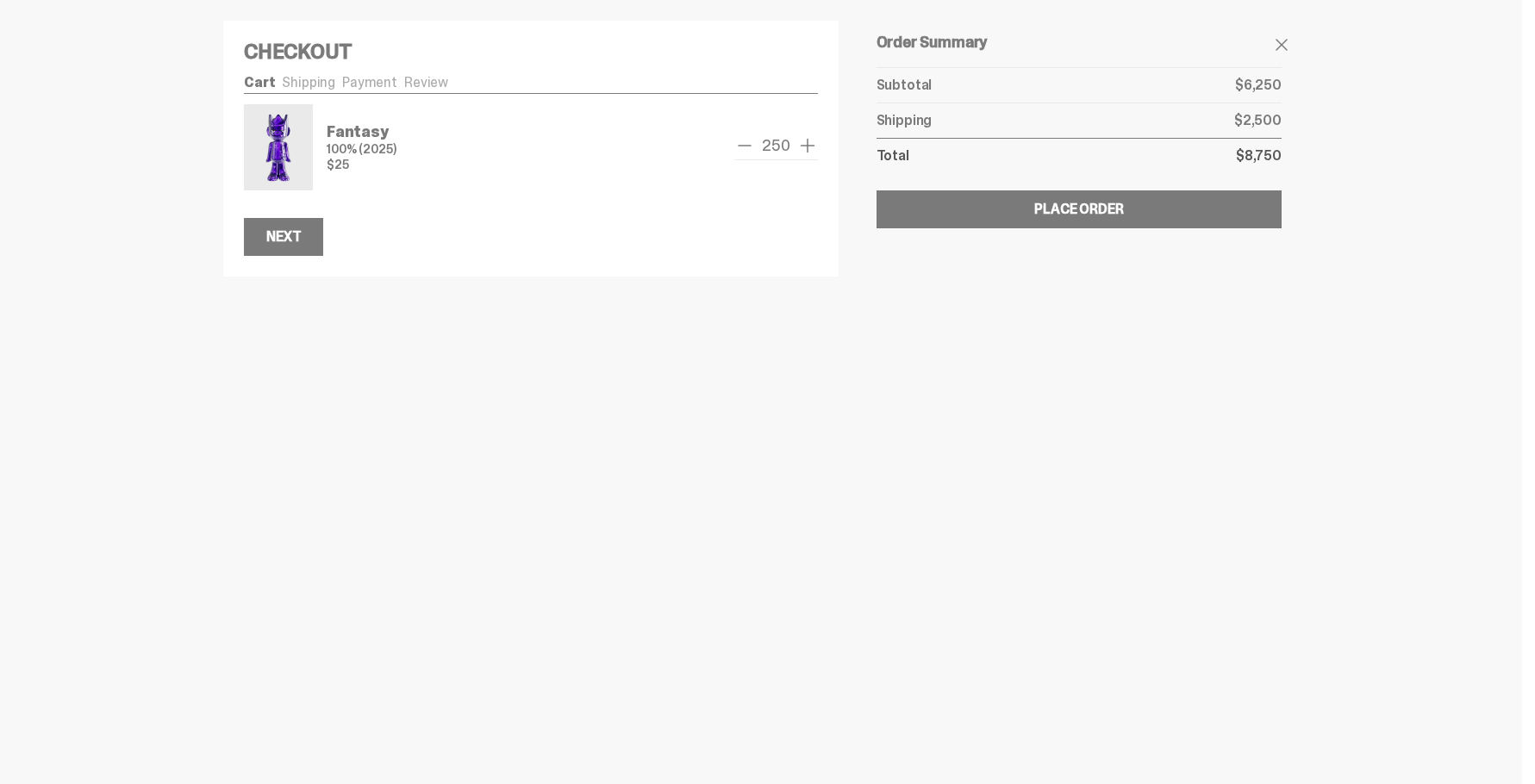
click at [802, 146] on span "add one" at bounding box center [808, 145] width 21 height 21
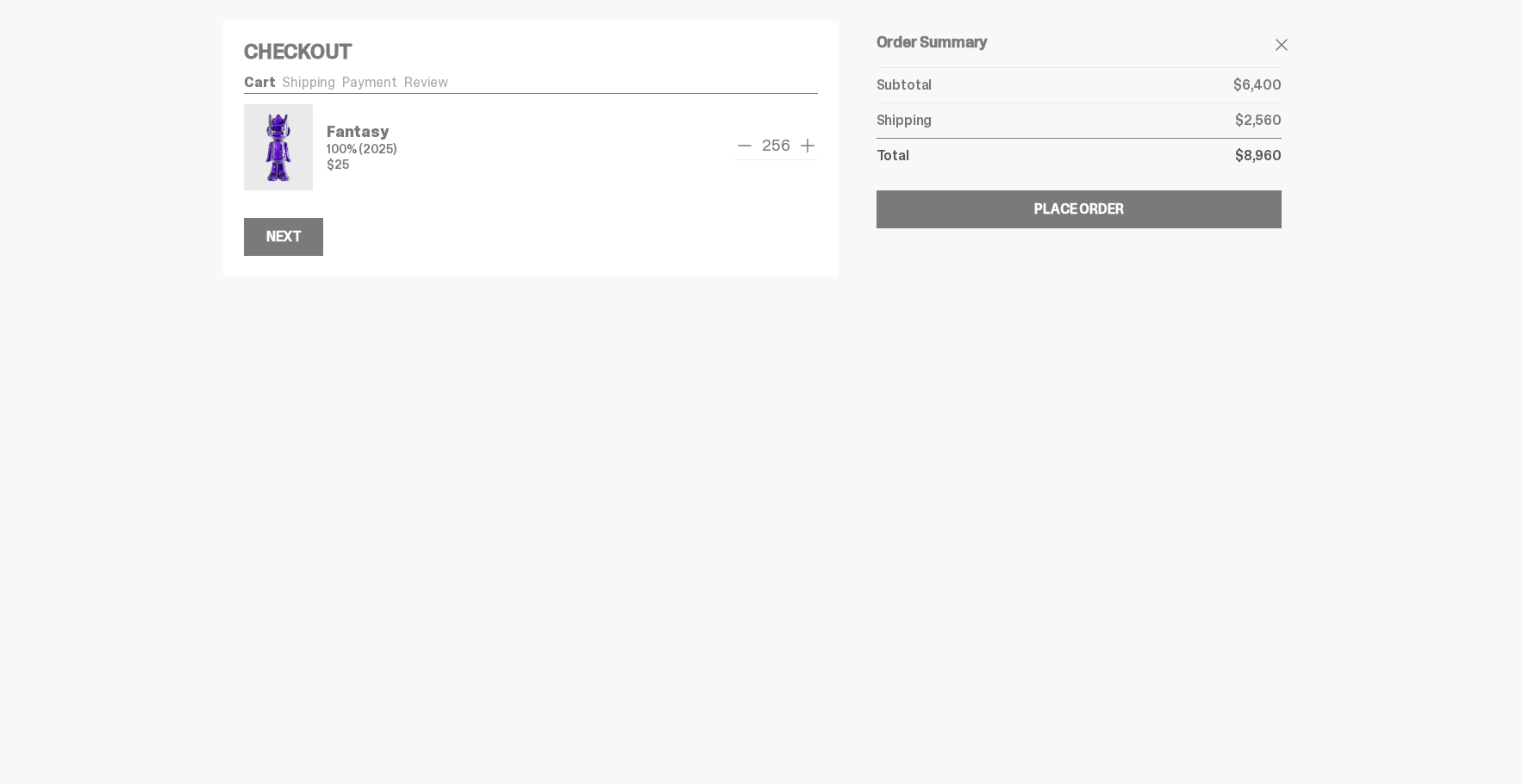
click at [802, 146] on span "add one" at bounding box center [808, 145] width 21 height 21
click at [807, 145] on span "add one" at bounding box center [808, 145] width 21 height 21
click at [803, 143] on span "add one" at bounding box center [808, 145] width 21 height 21
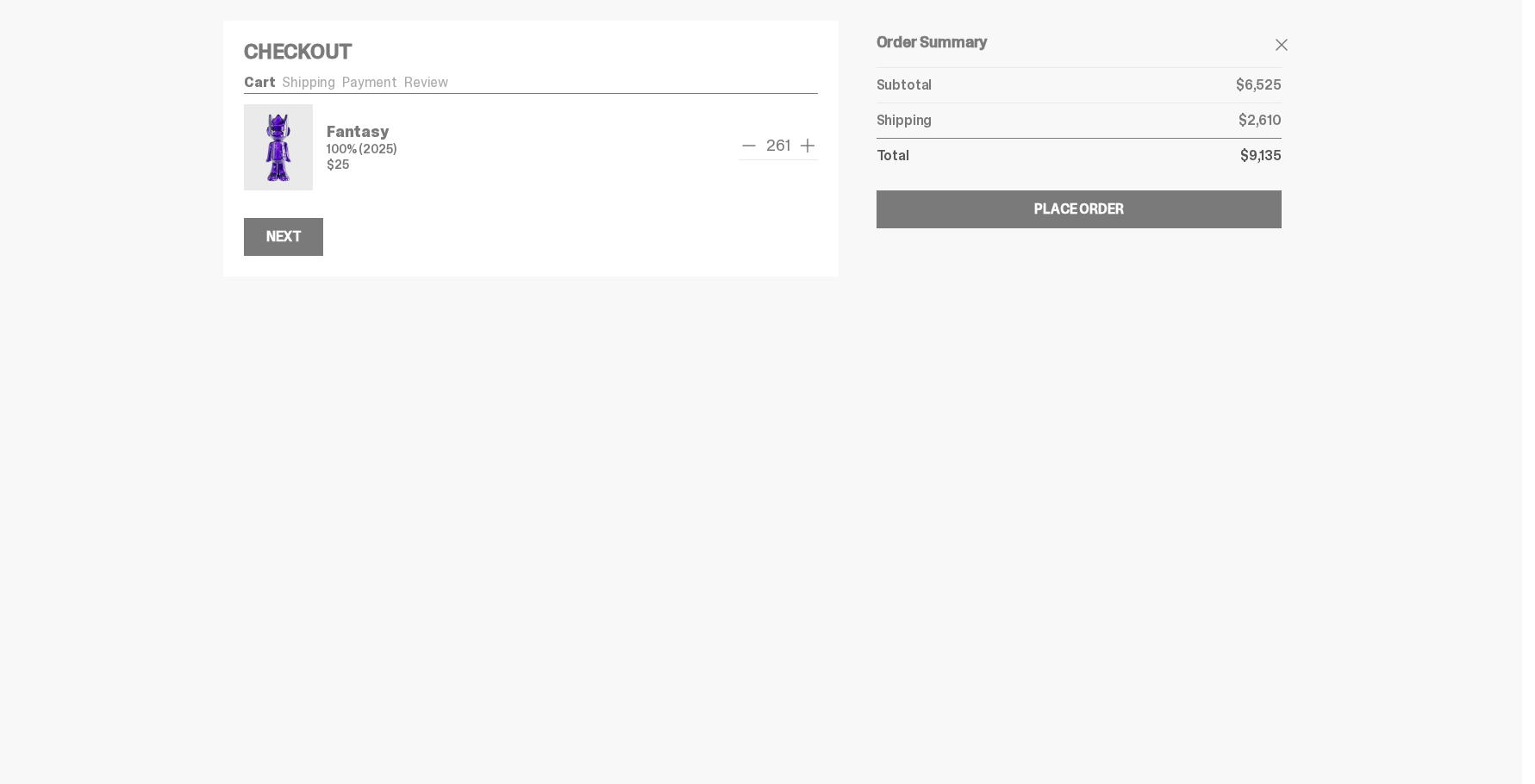
click at [803, 143] on span "add one" at bounding box center [808, 145] width 21 height 21
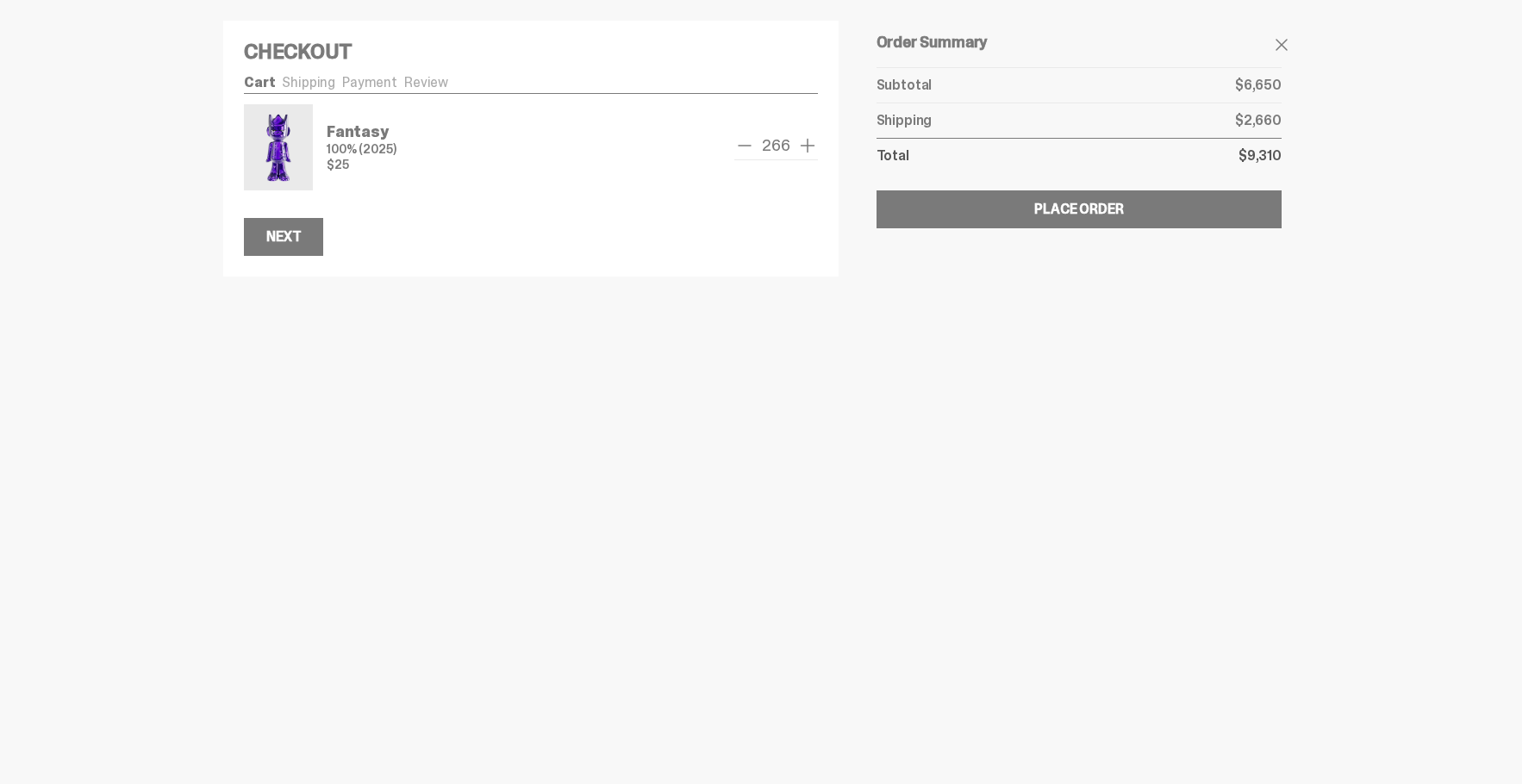
click at [803, 143] on span "add one" at bounding box center [808, 145] width 21 height 21
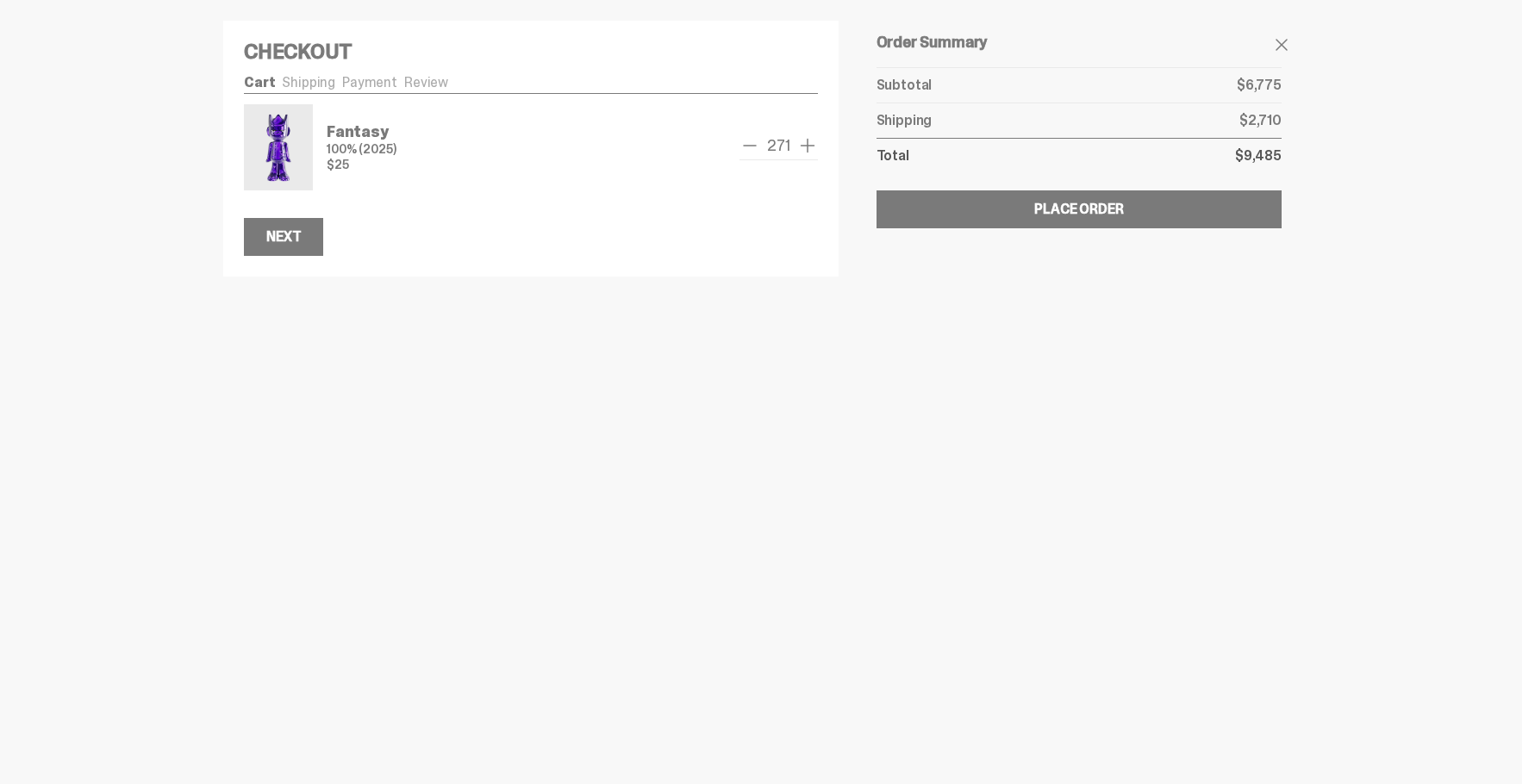
click at [803, 143] on span "add one" at bounding box center [808, 145] width 21 height 21
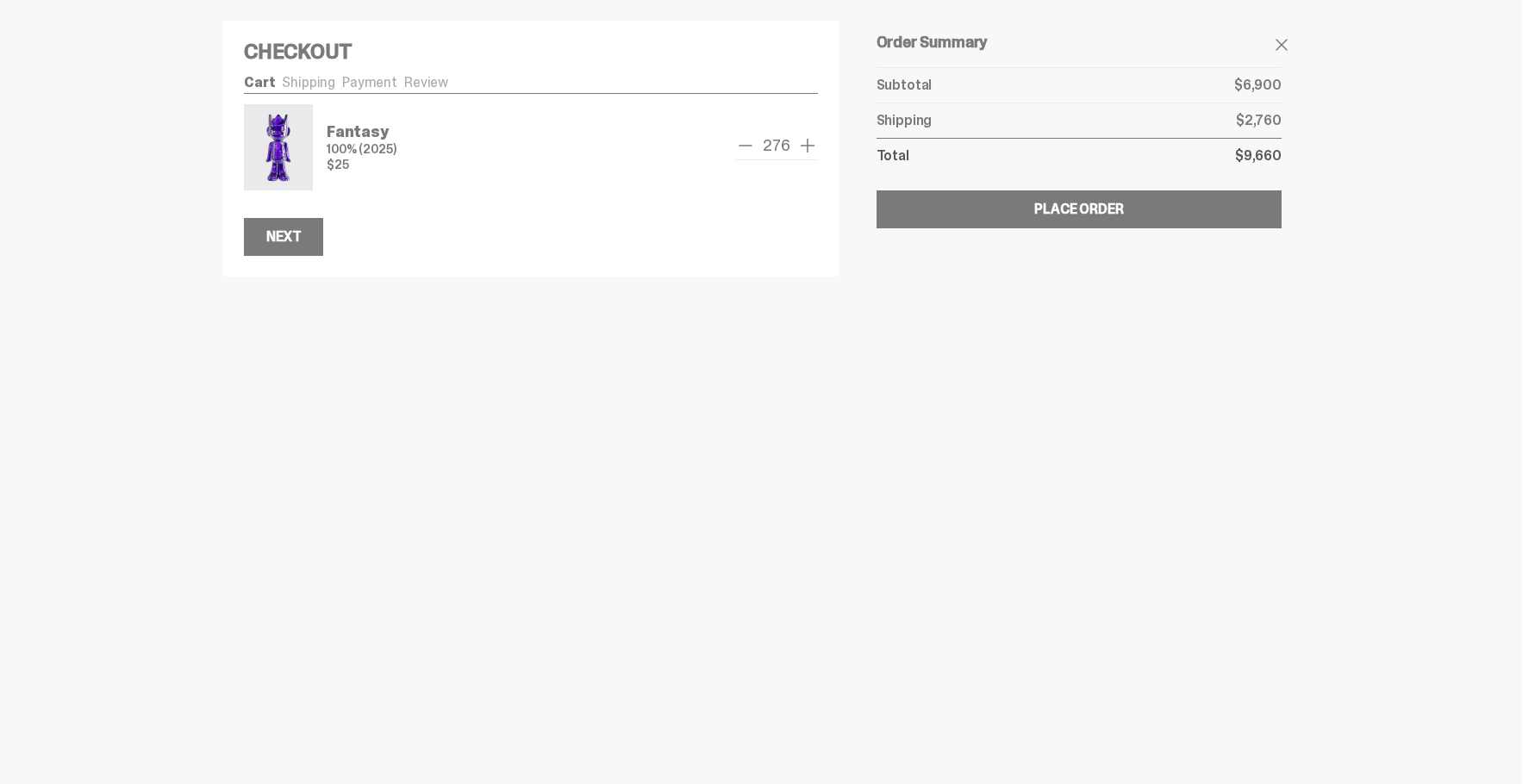
click at [803, 143] on span "add one" at bounding box center [808, 145] width 21 height 21
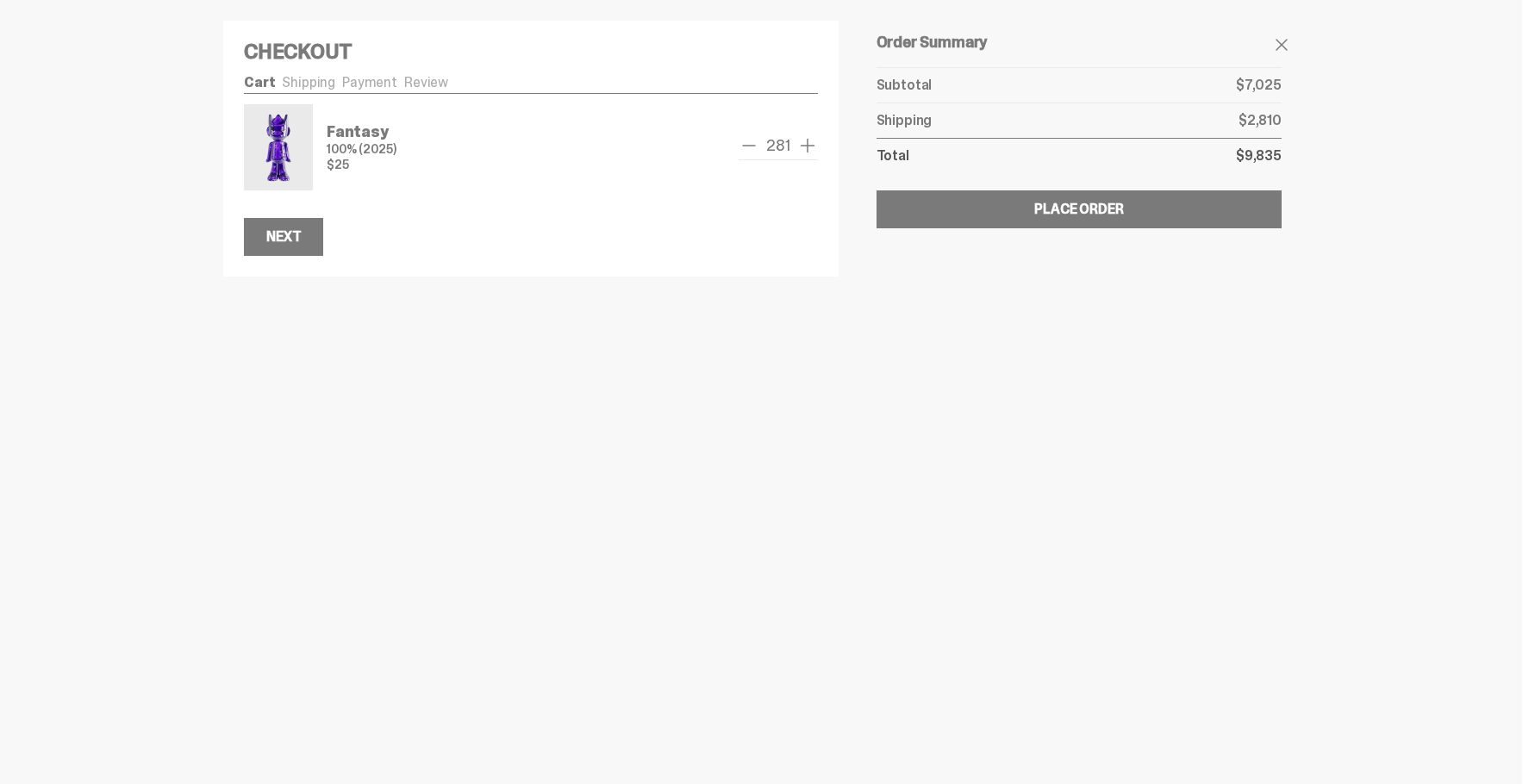
click at [803, 143] on span "add one" at bounding box center [808, 145] width 21 height 21
click at [803, 143] on span "add one" at bounding box center [808, 145] width 21 height 21
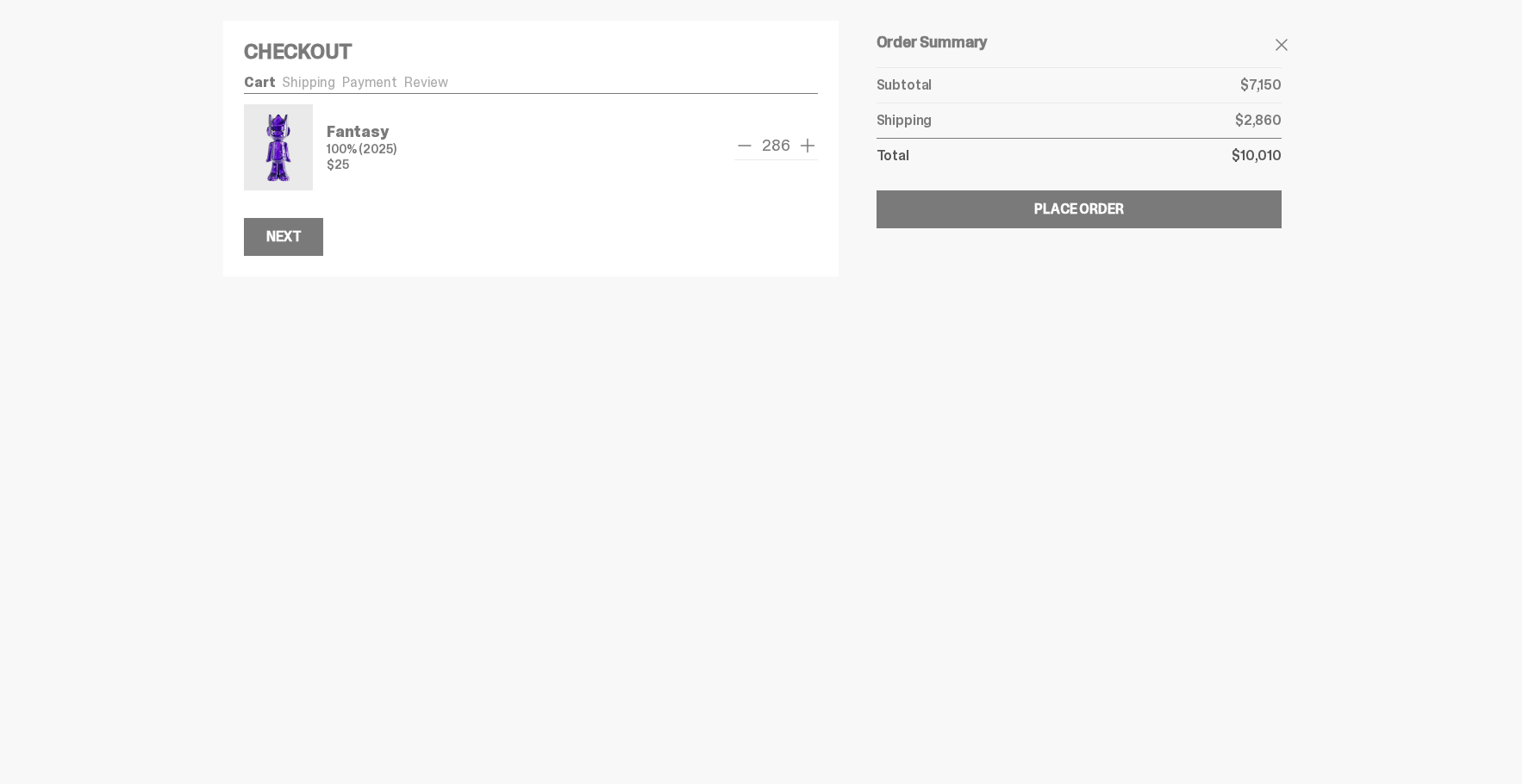
click at [803, 143] on span "add one" at bounding box center [808, 145] width 21 height 21
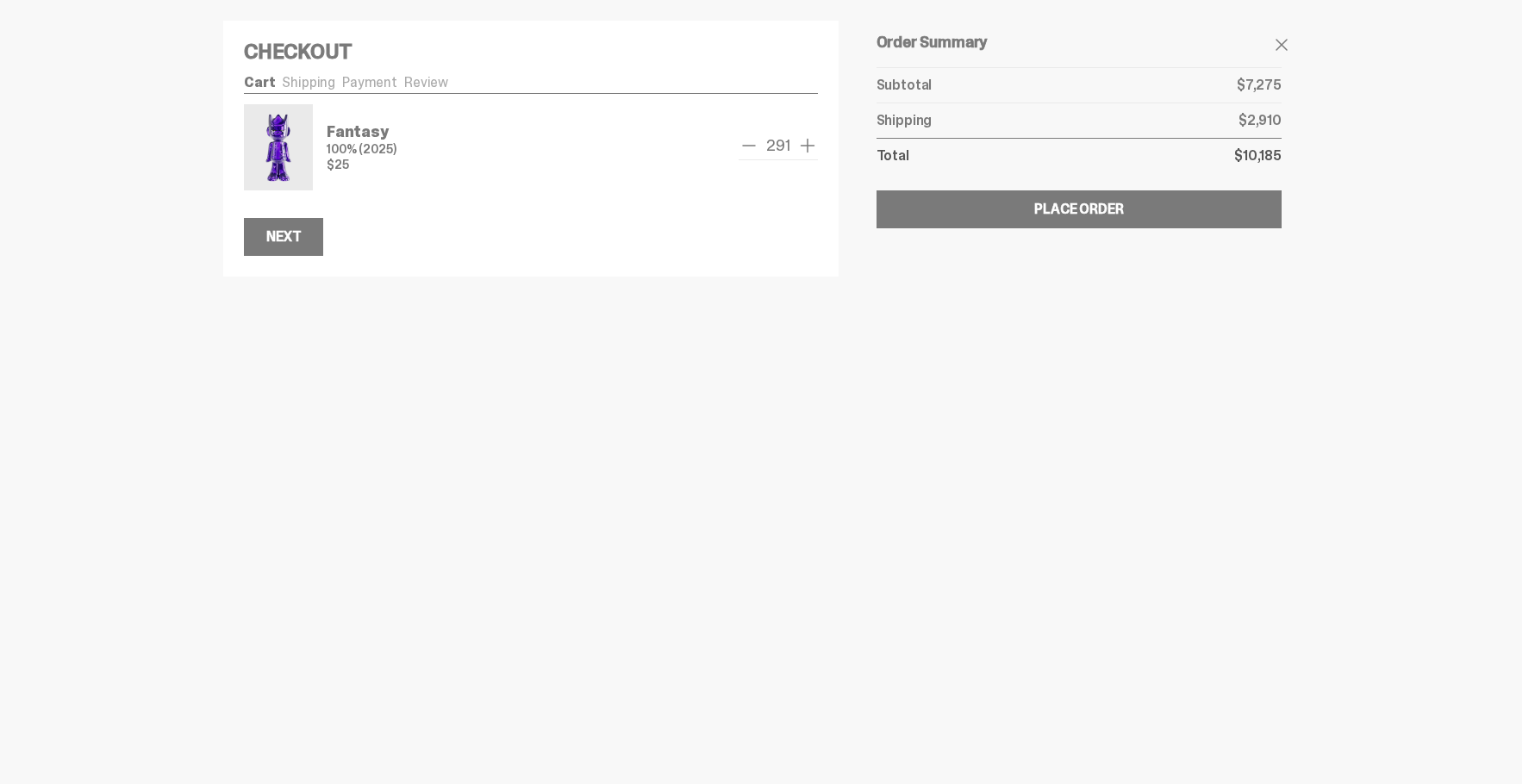
click at [803, 143] on span "add one" at bounding box center [808, 145] width 21 height 21
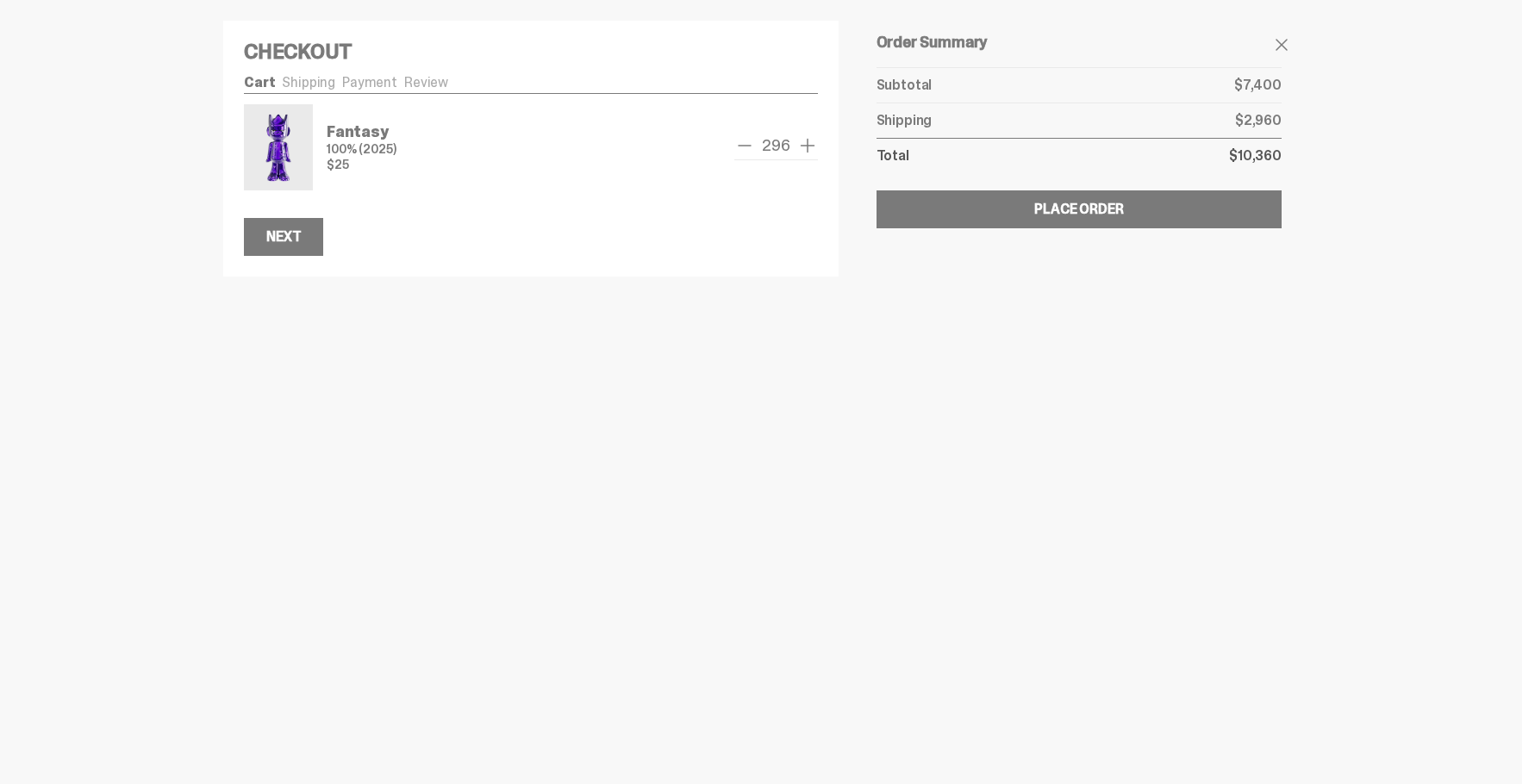
click at [803, 143] on span "add one" at bounding box center [808, 145] width 21 height 21
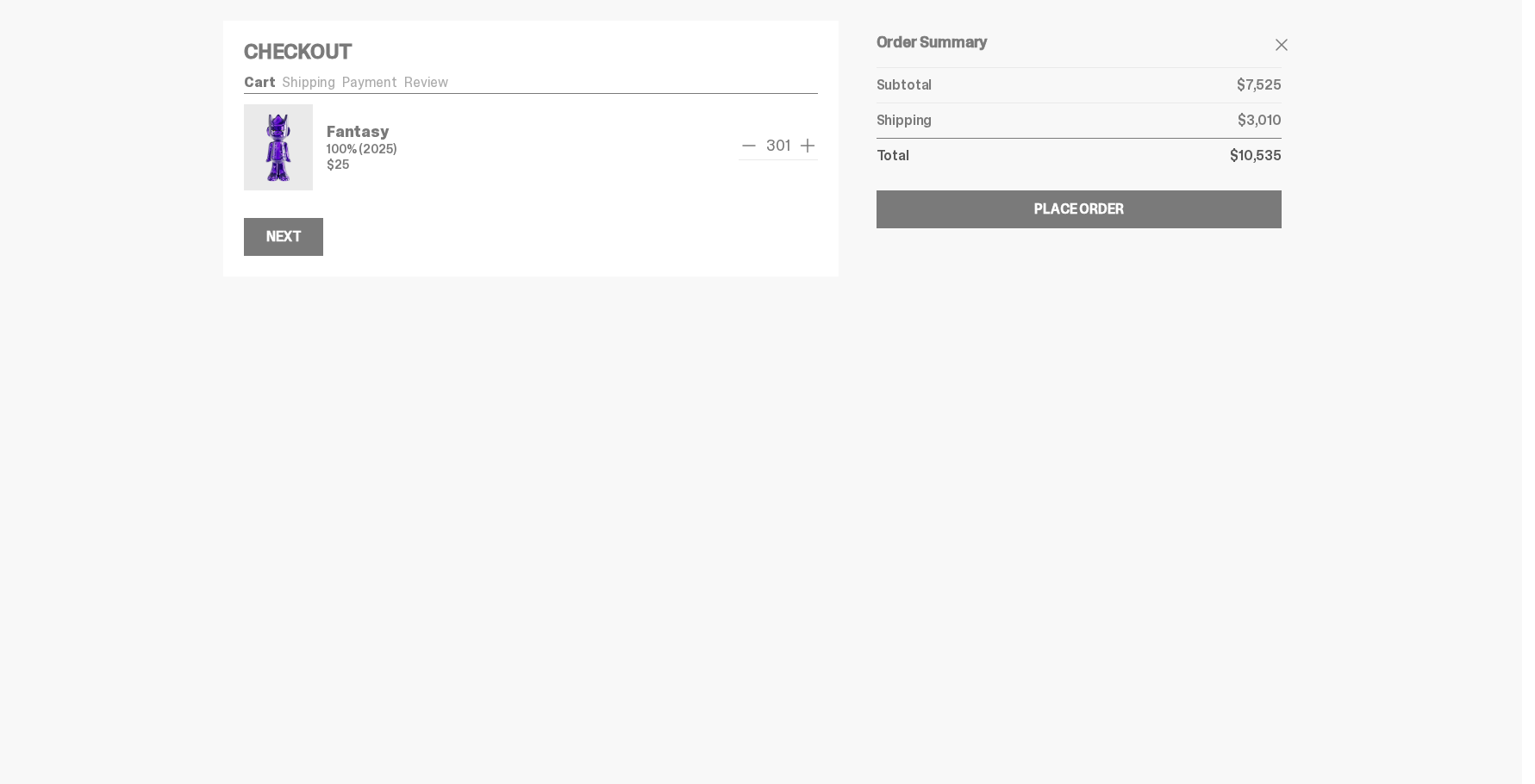
click at [803, 143] on span "add one" at bounding box center [808, 145] width 21 height 21
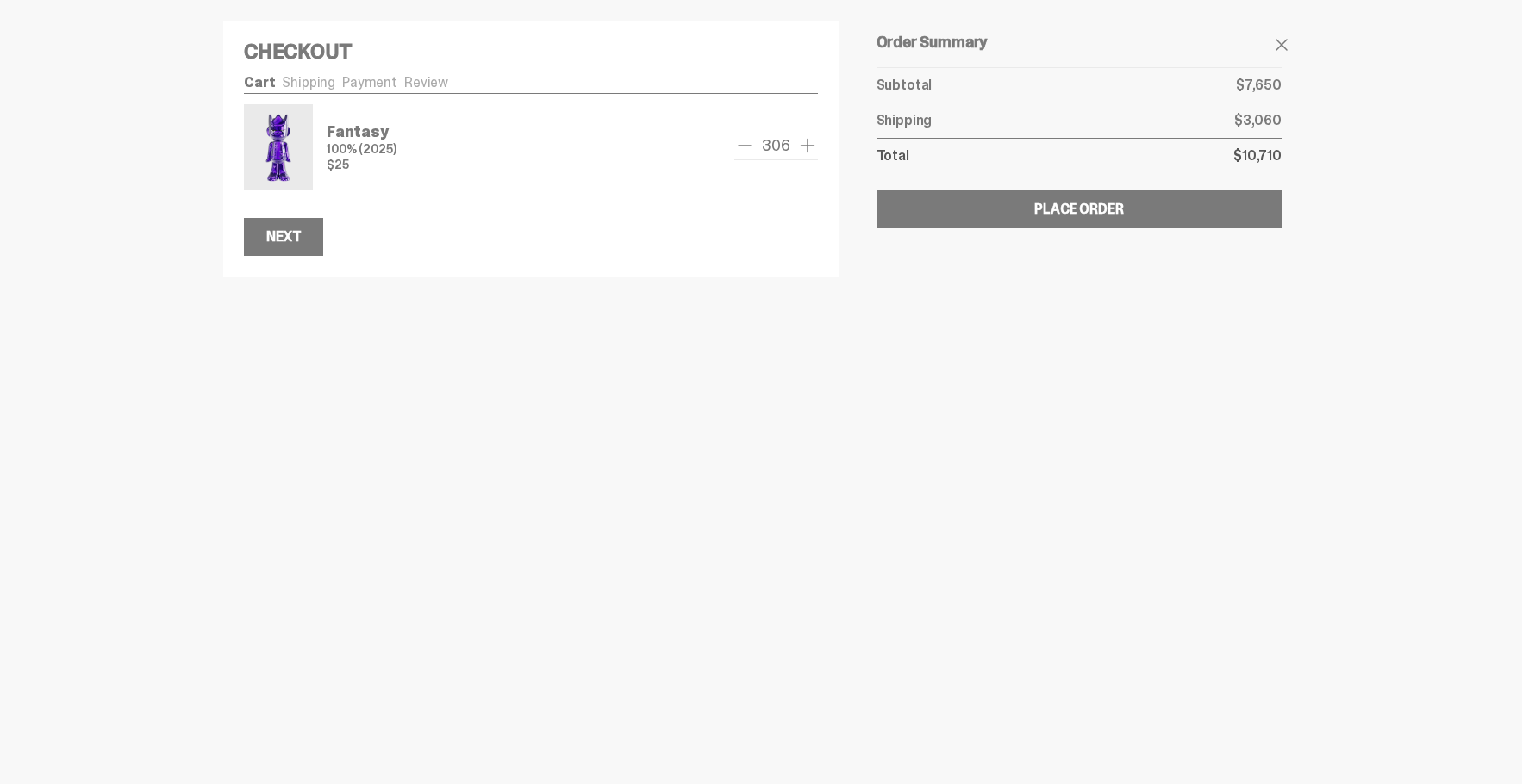
click at [803, 143] on span "add one" at bounding box center [808, 145] width 21 height 21
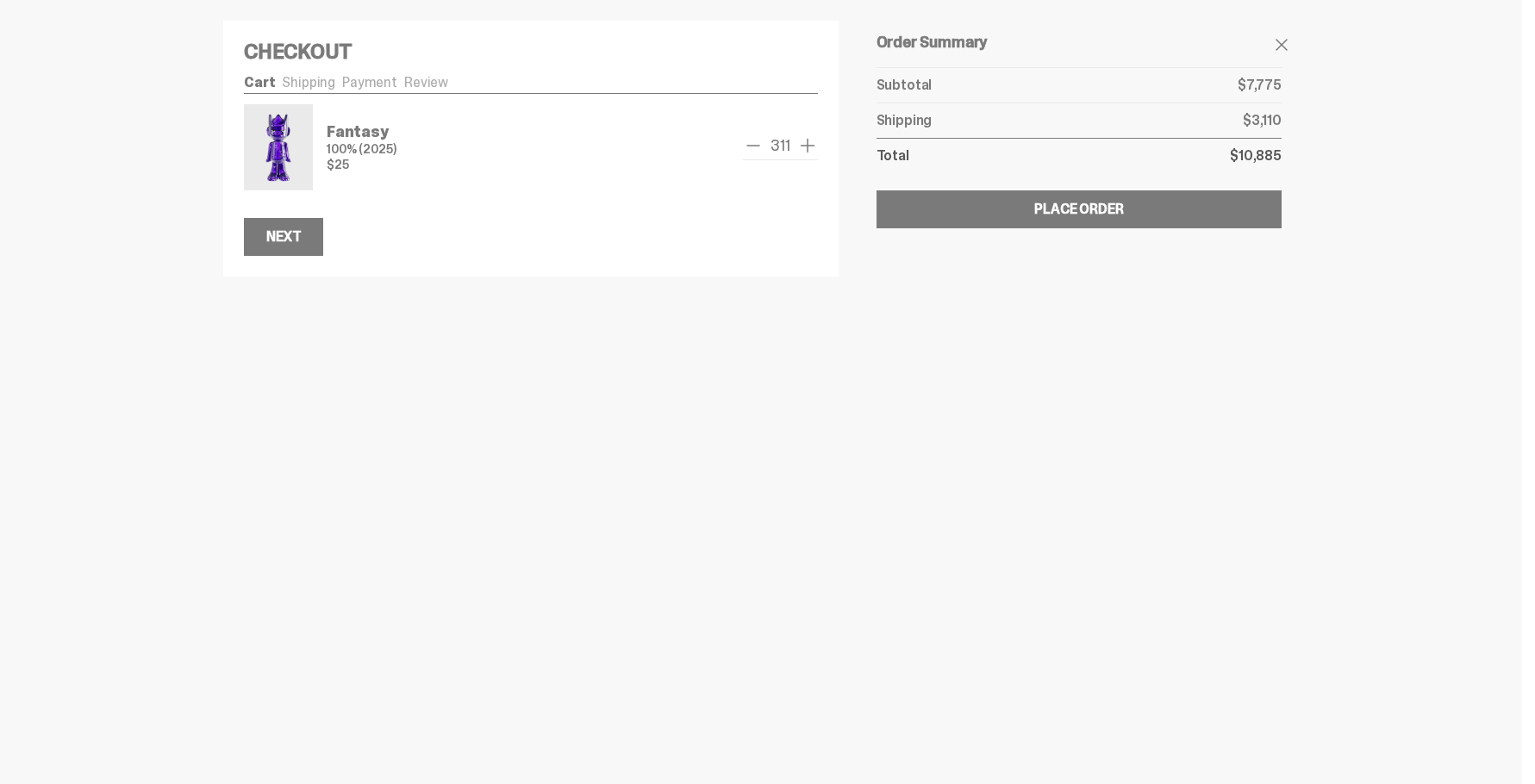
click at [803, 143] on span "add one" at bounding box center [808, 145] width 21 height 21
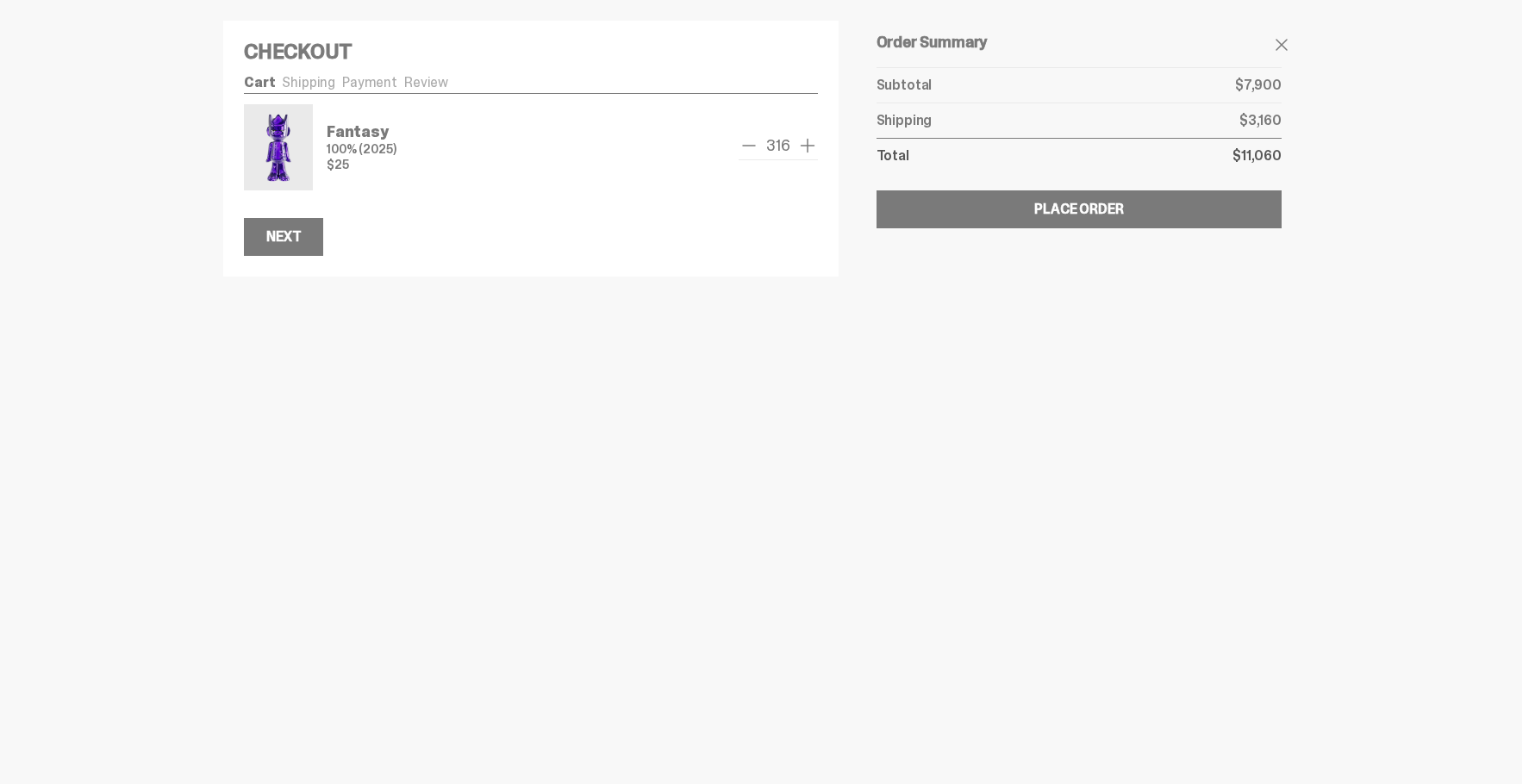
click at [803, 143] on span "add one" at bounding box center [808, 145] width 21 height 21
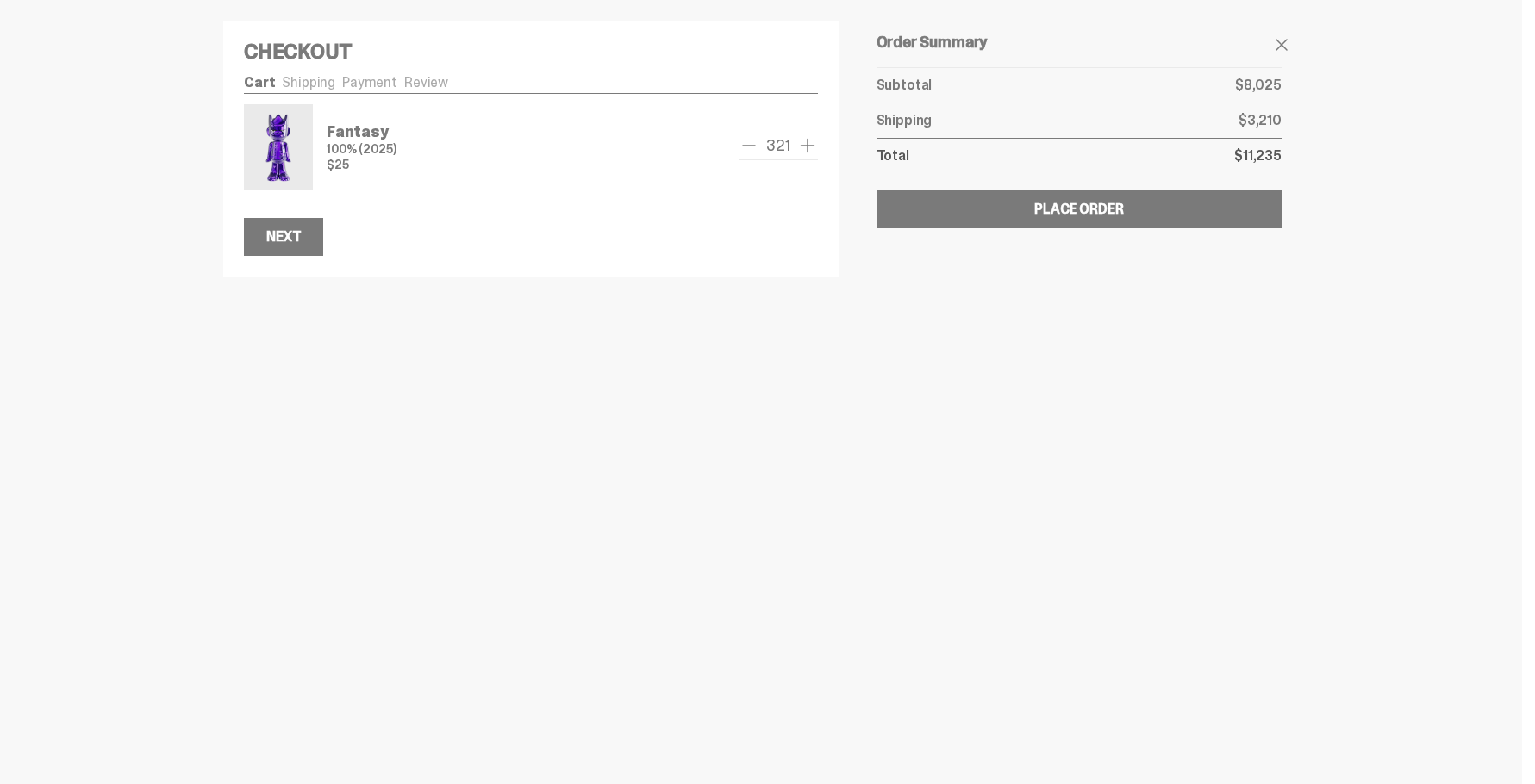
click at [803, 143] on span "add one" at bounding box center [808, 145] width 21 height 21
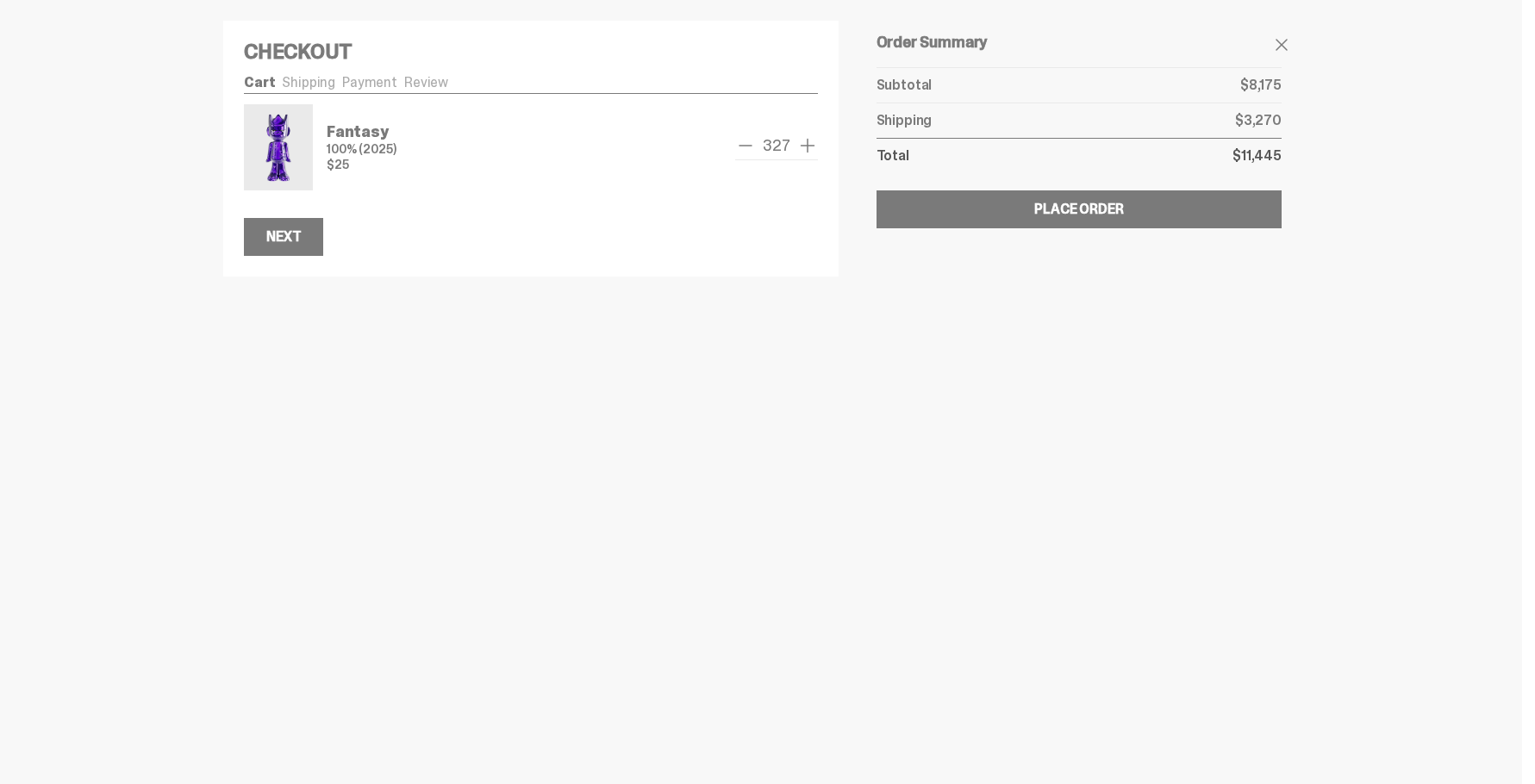
click at [803, 143] on span "add one" at bounding box center [808, 145] width 21 height 21
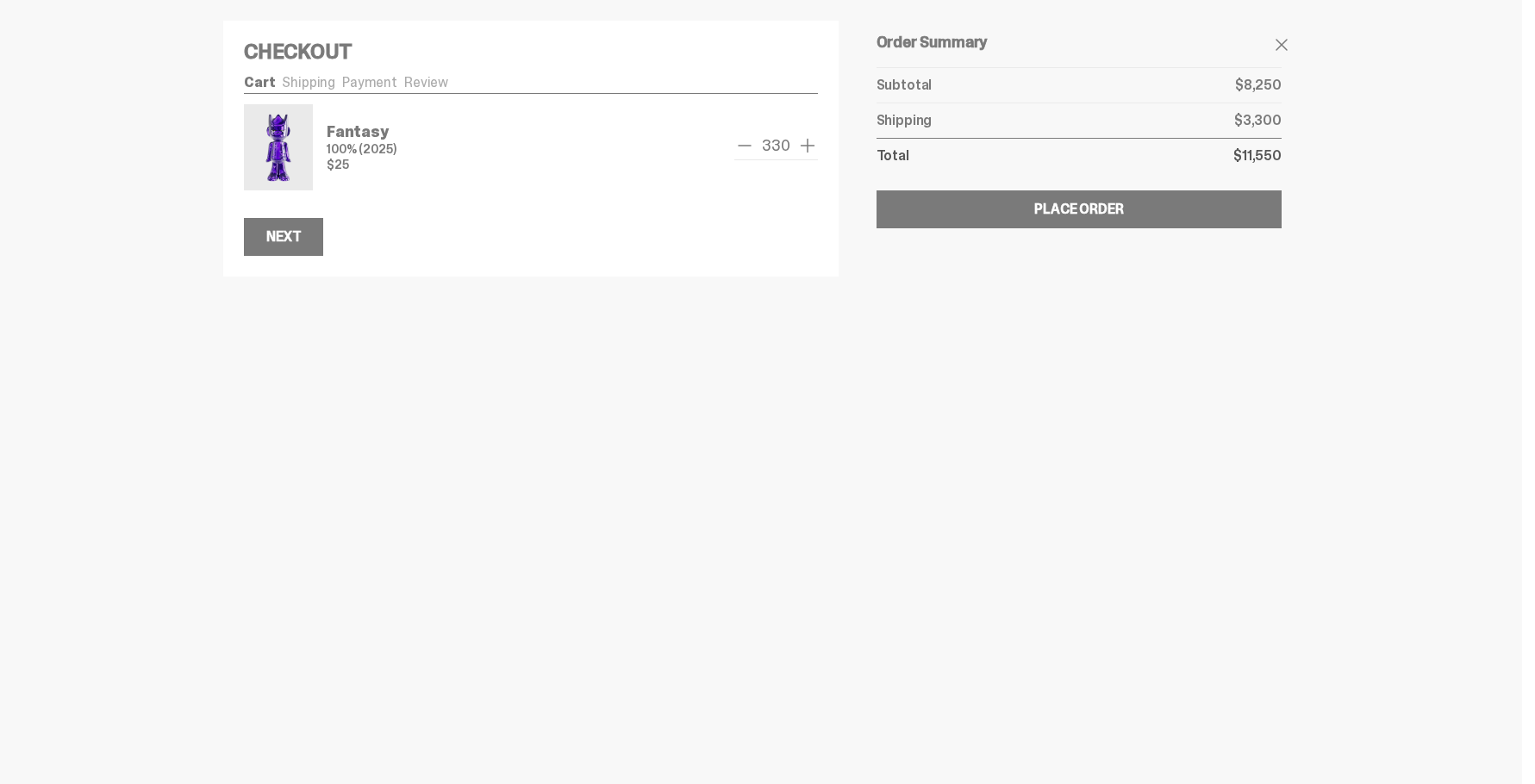
click at [803, 143] on span "add one" at bounding box center [808, 145] width 21 height 21
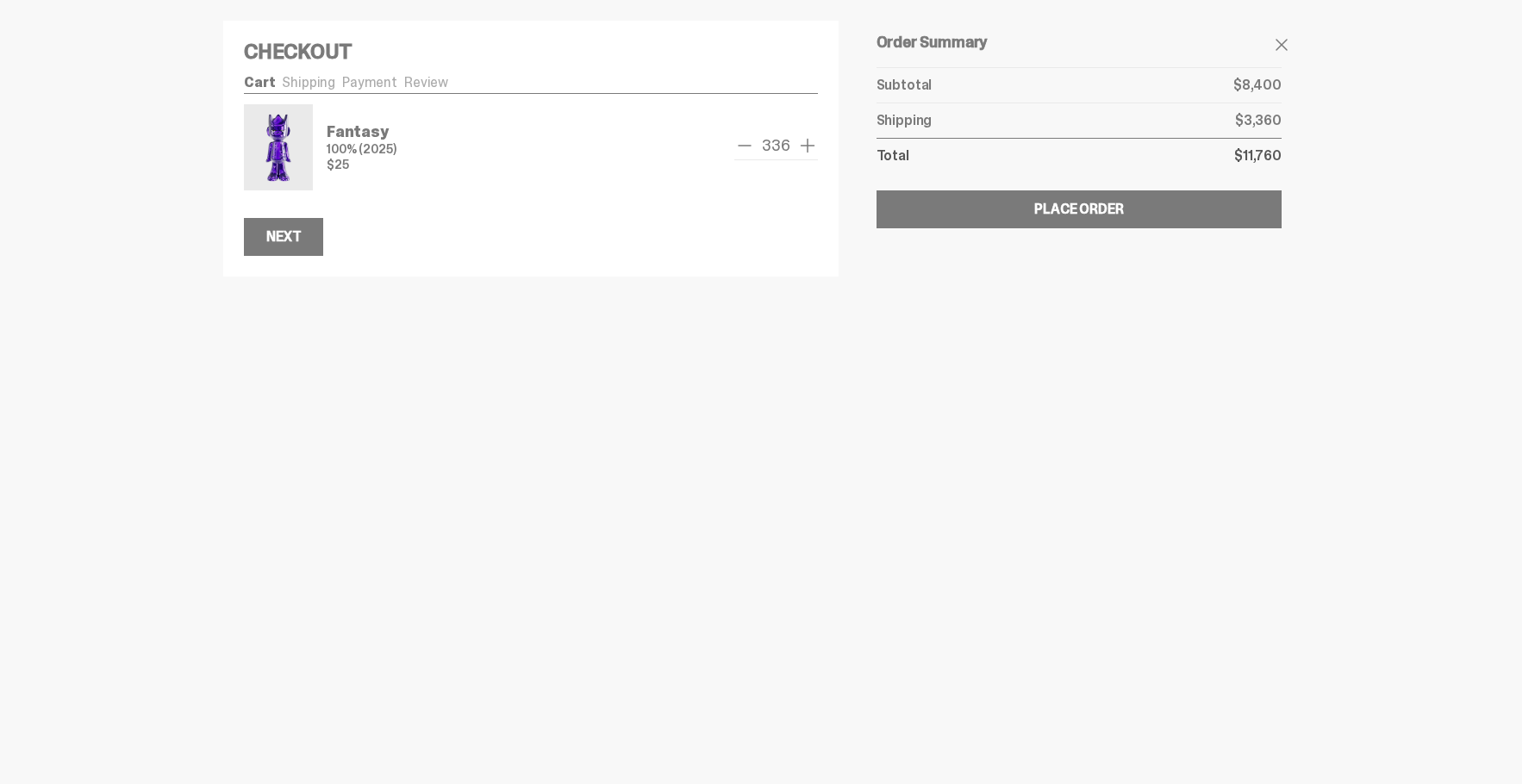
click at [803, 143] on span "add one" at bounding box center [808, 145] width 21 height 21
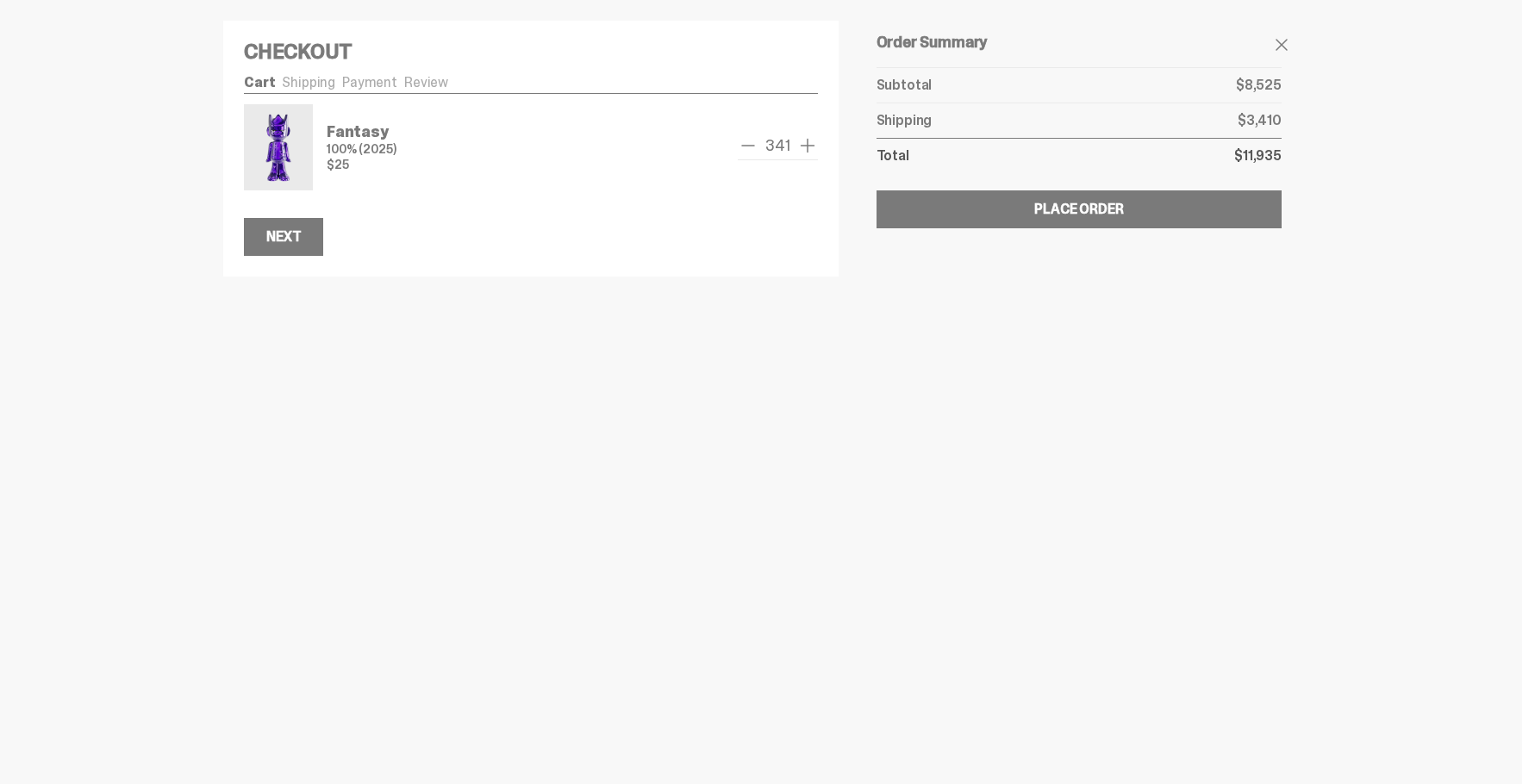
click at [803, 143] on span "add one" at bounding box center [808, 145] width 21 height 21
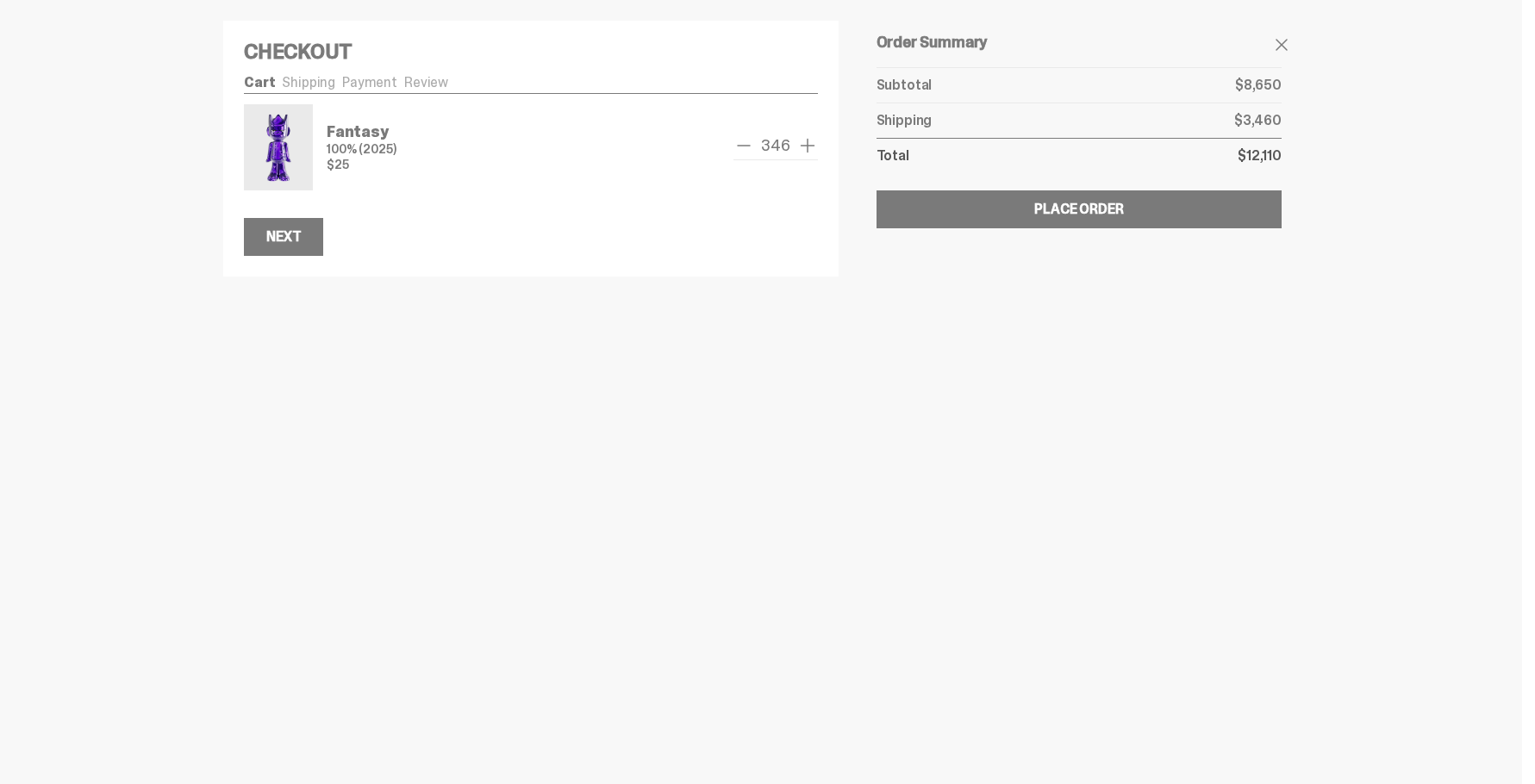
click at [803, 143] on span "add one" at bounding box center [808, 145] width 21 height 21
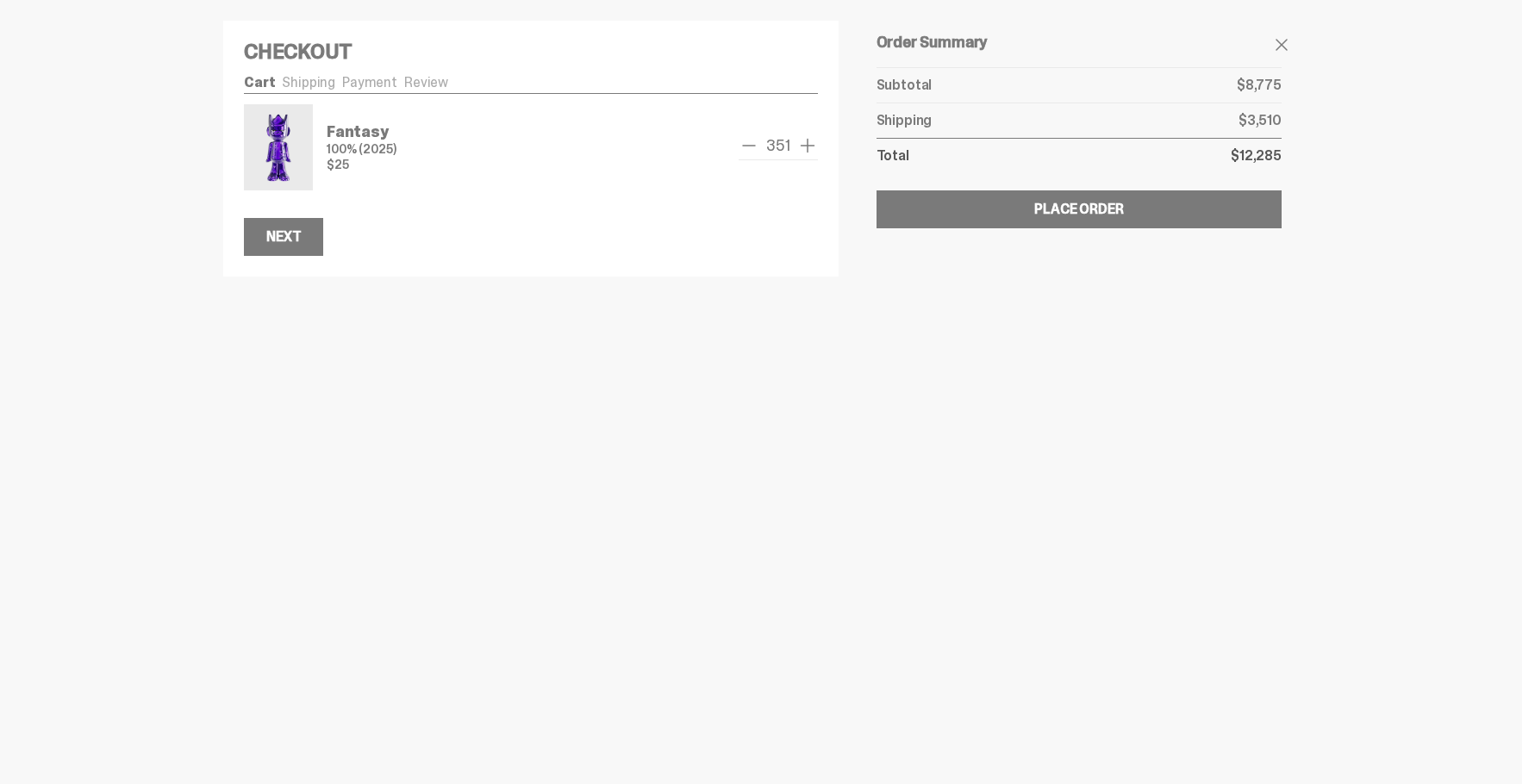
click at [803, 143] on span "add one" at bounding box center [808, 145] width 21 height 21
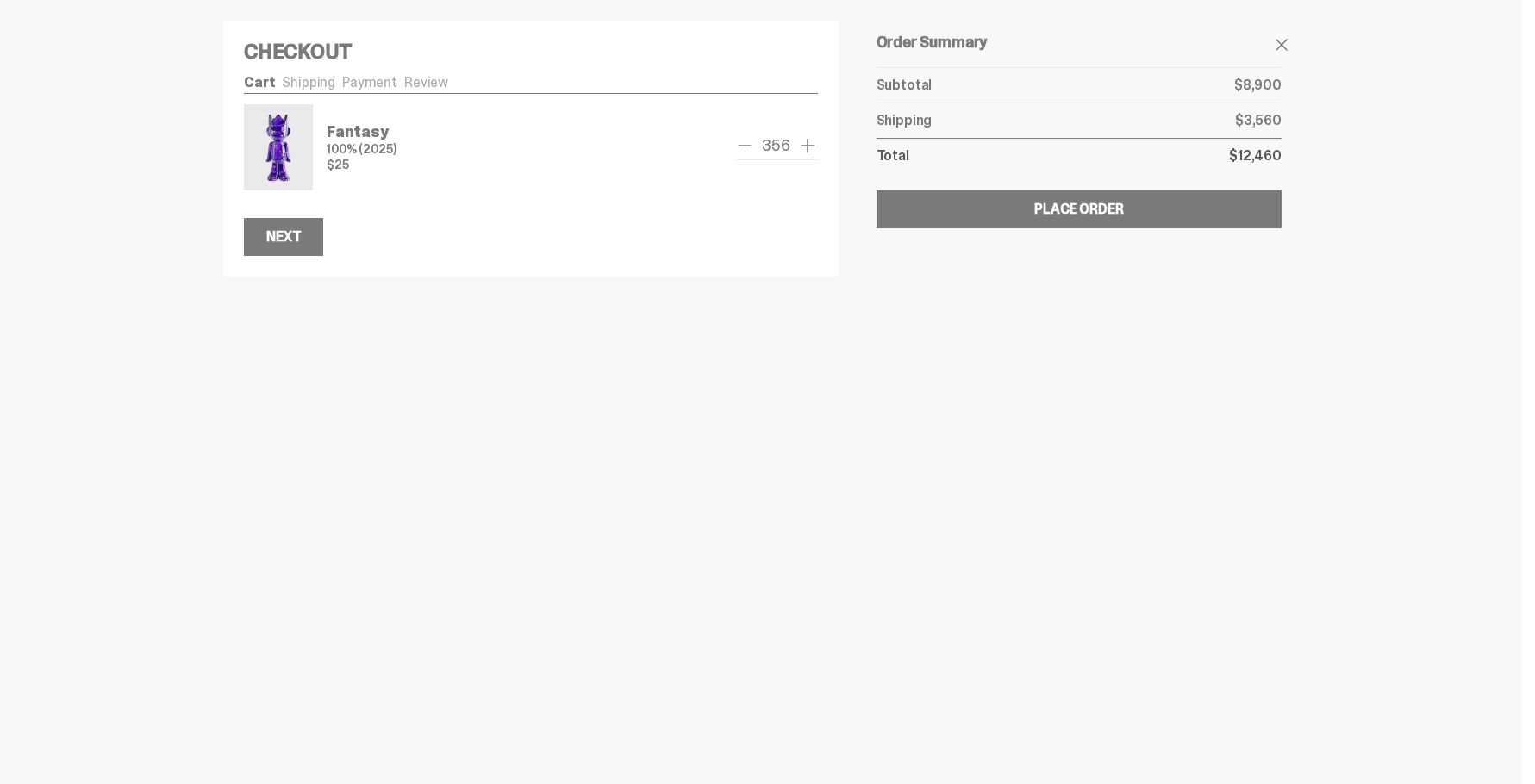
click at [803, 143] on span "add one" at bounding box center [808, 145] width 21 height 21
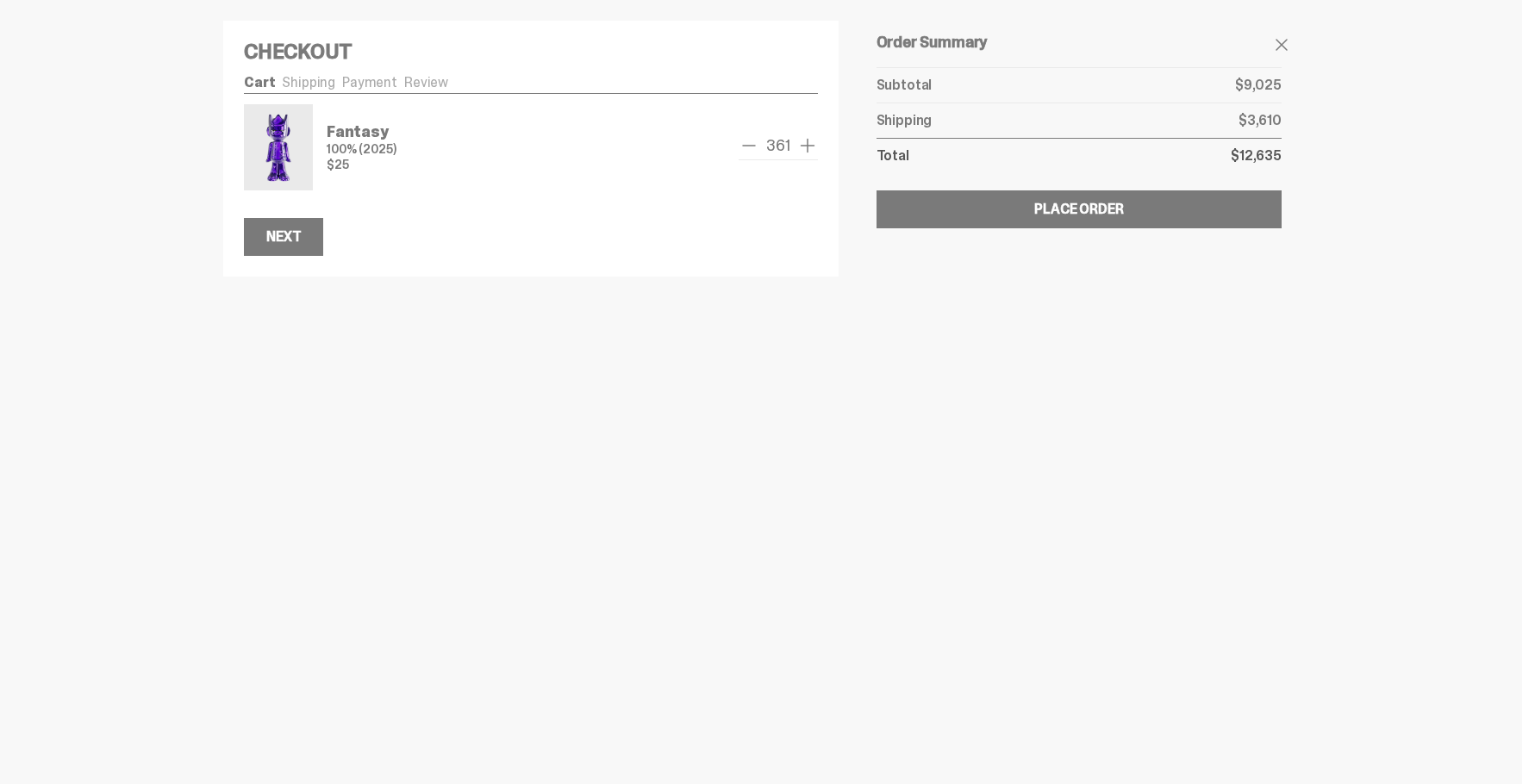
click at [803, 143] on span "add one" at bounding box center [808, 145] width 21 height 21
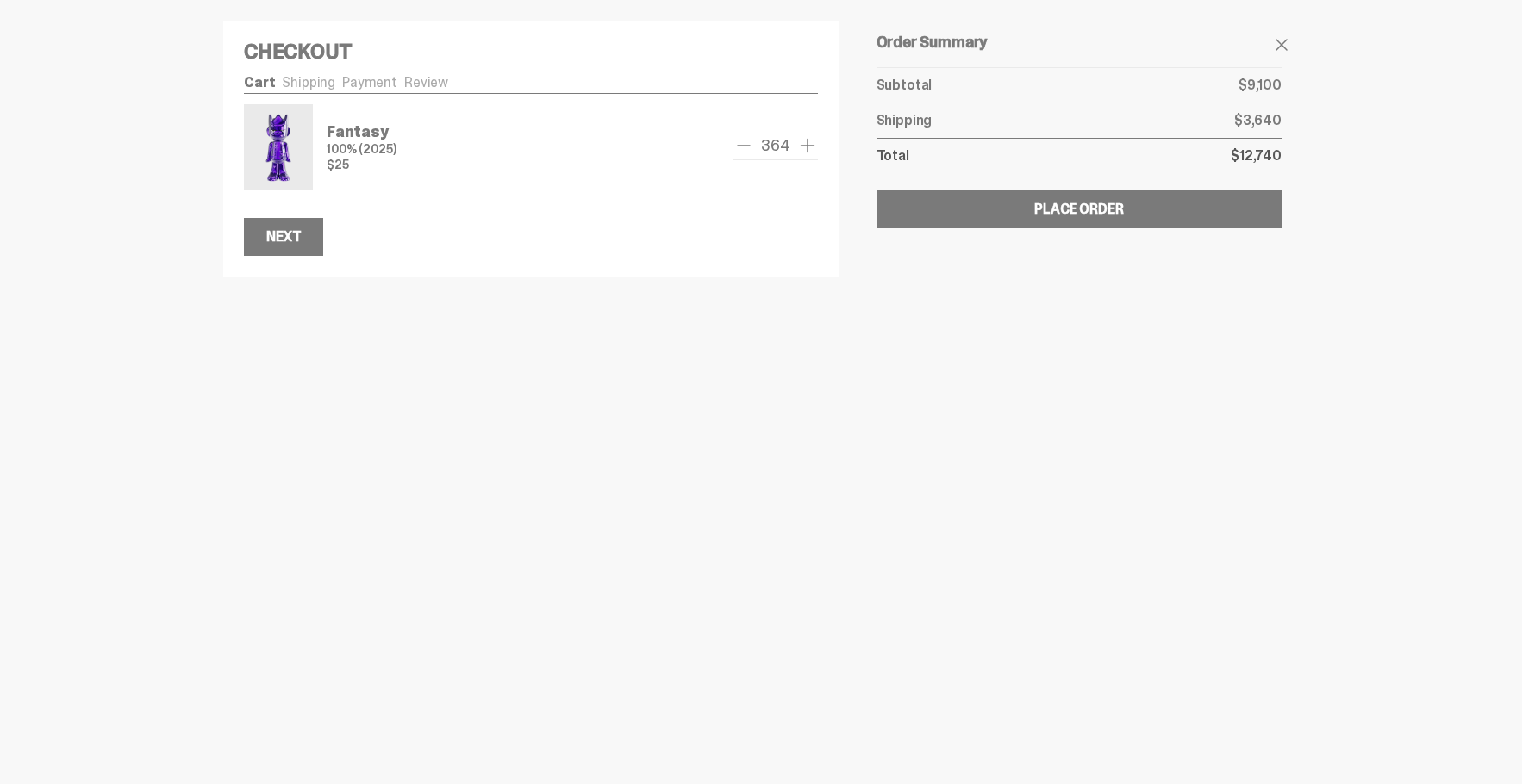
click at [803, 143] on span "add one" at bounding box center [808, 145] width 21 height 21
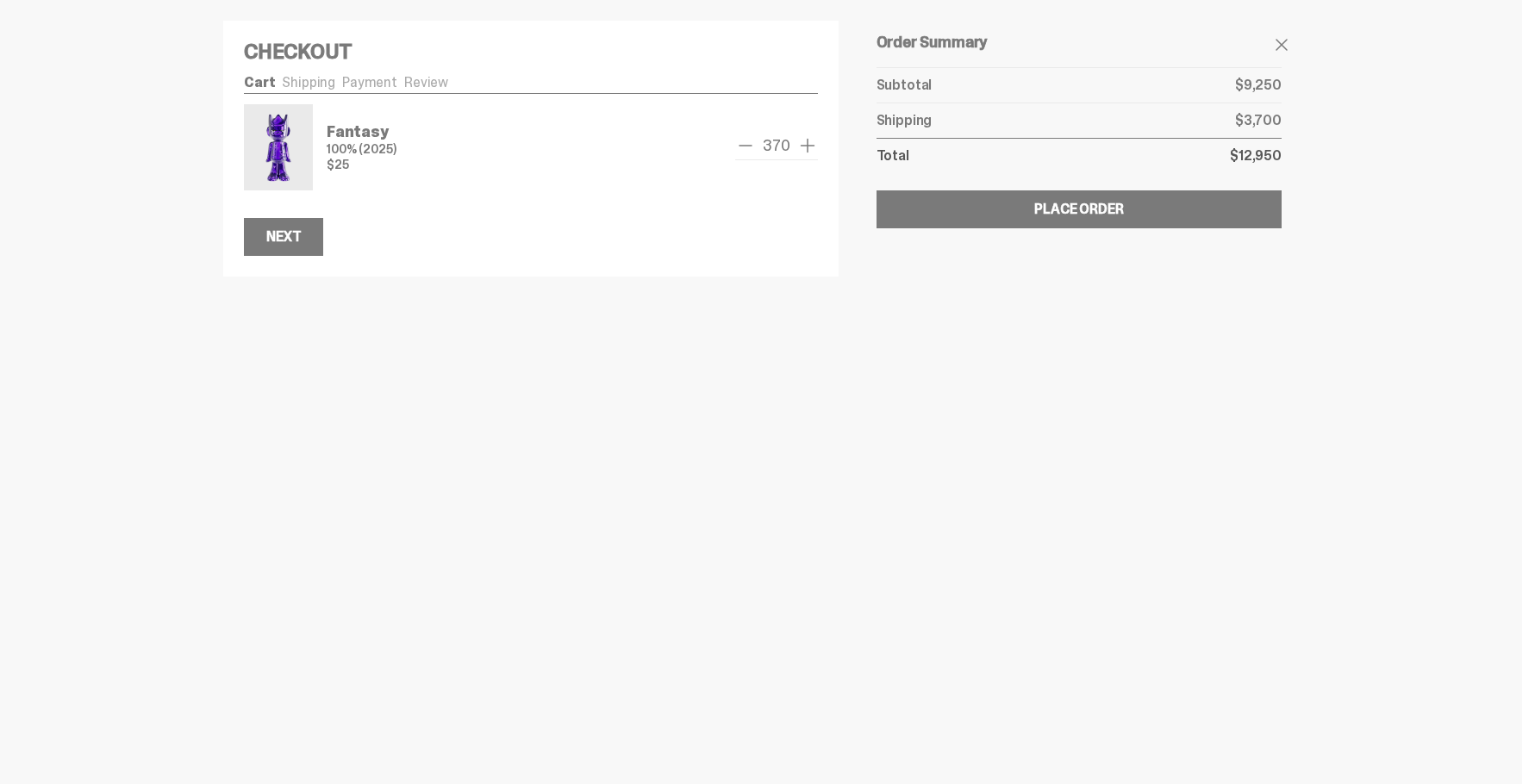
click at [803, 143] on span "add one" at bounding box center [808, 145] width 21 height 21
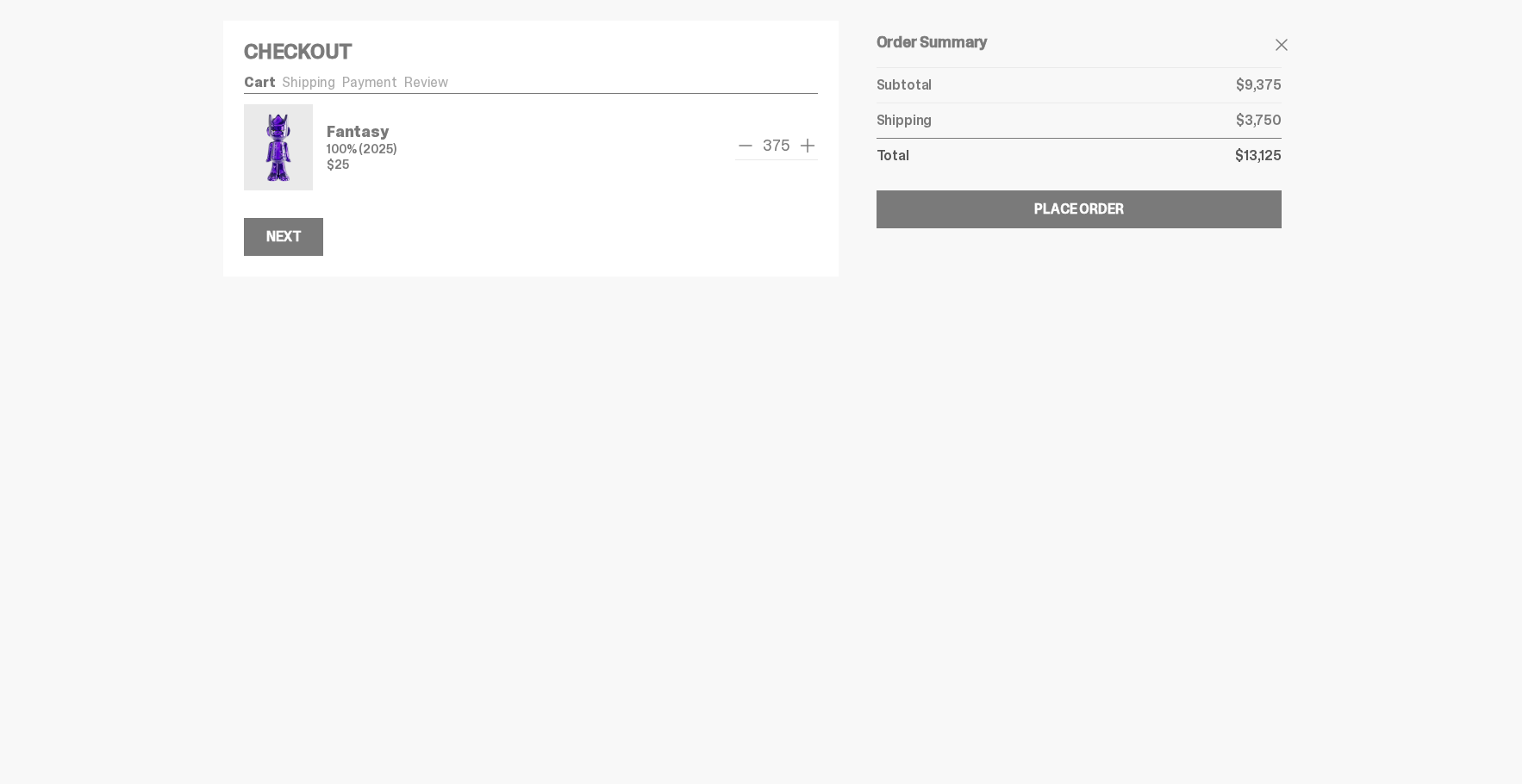
click at [803, 143] on span "add one" at bounding box center [808, 145] width 21 height 21
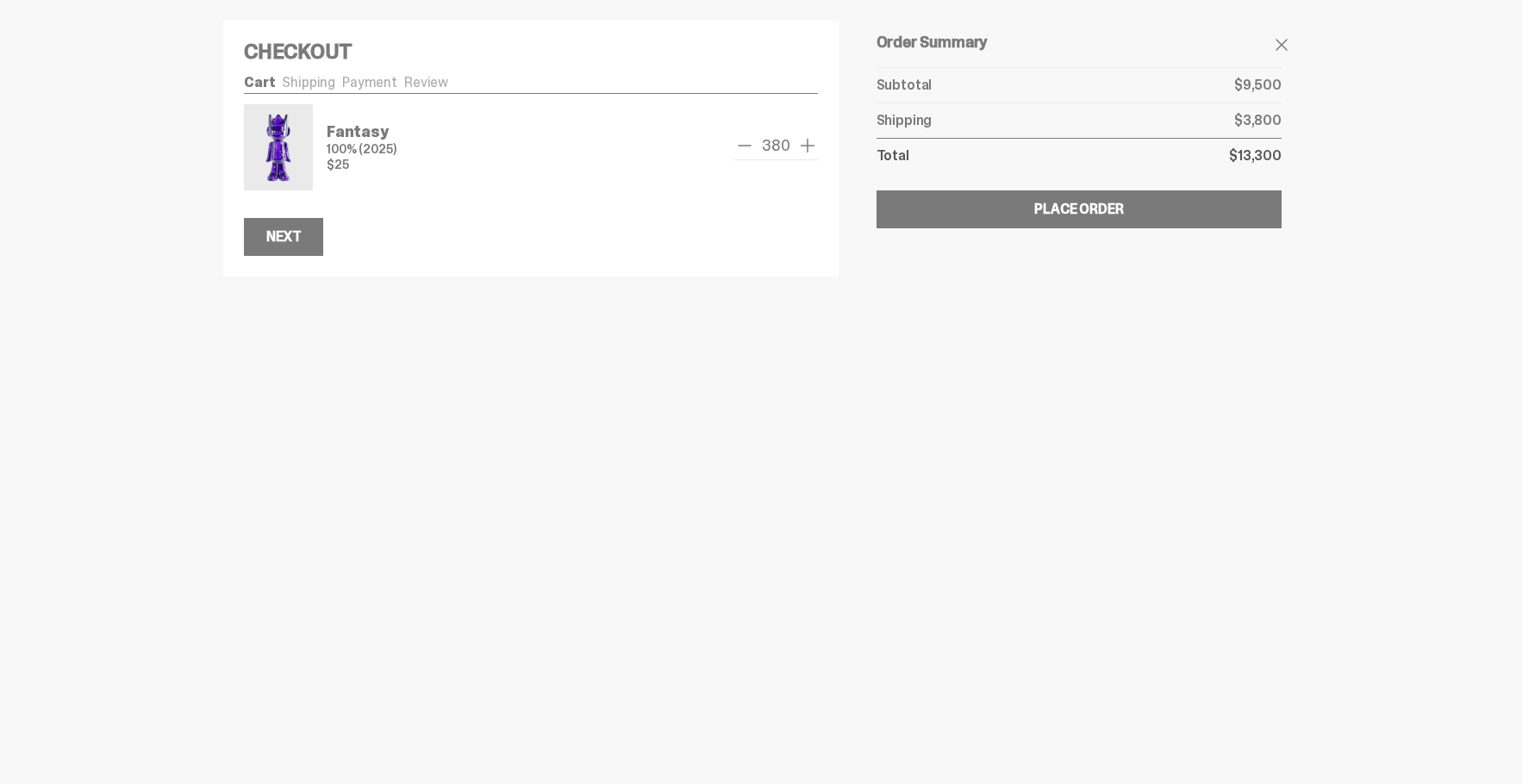
click at [803, 143] on span "add one" at bounding box center [808, 145] width 21 height 21
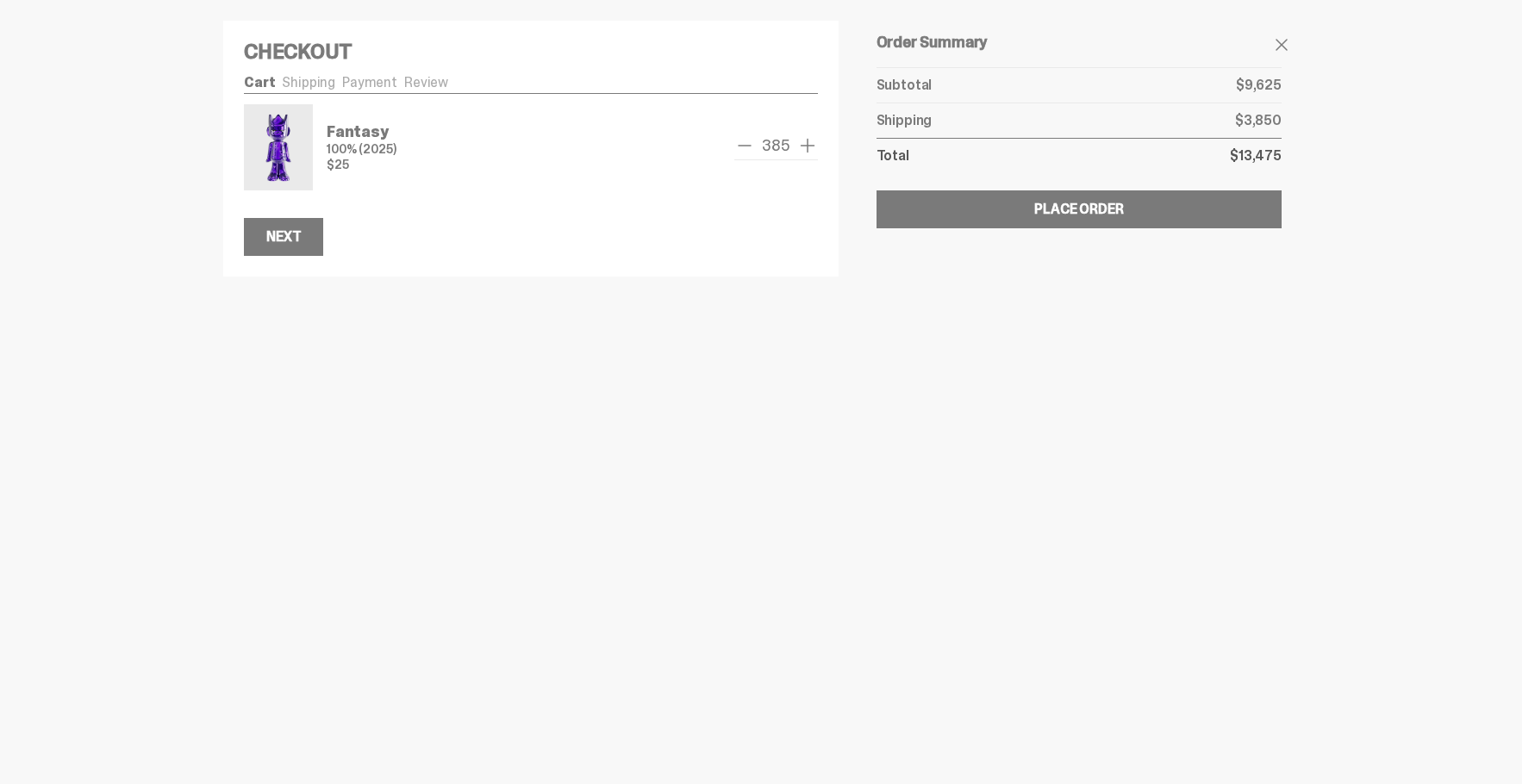
click at [803, 143] on span "add one" at bounding box center [808, 145] width 21 height 21
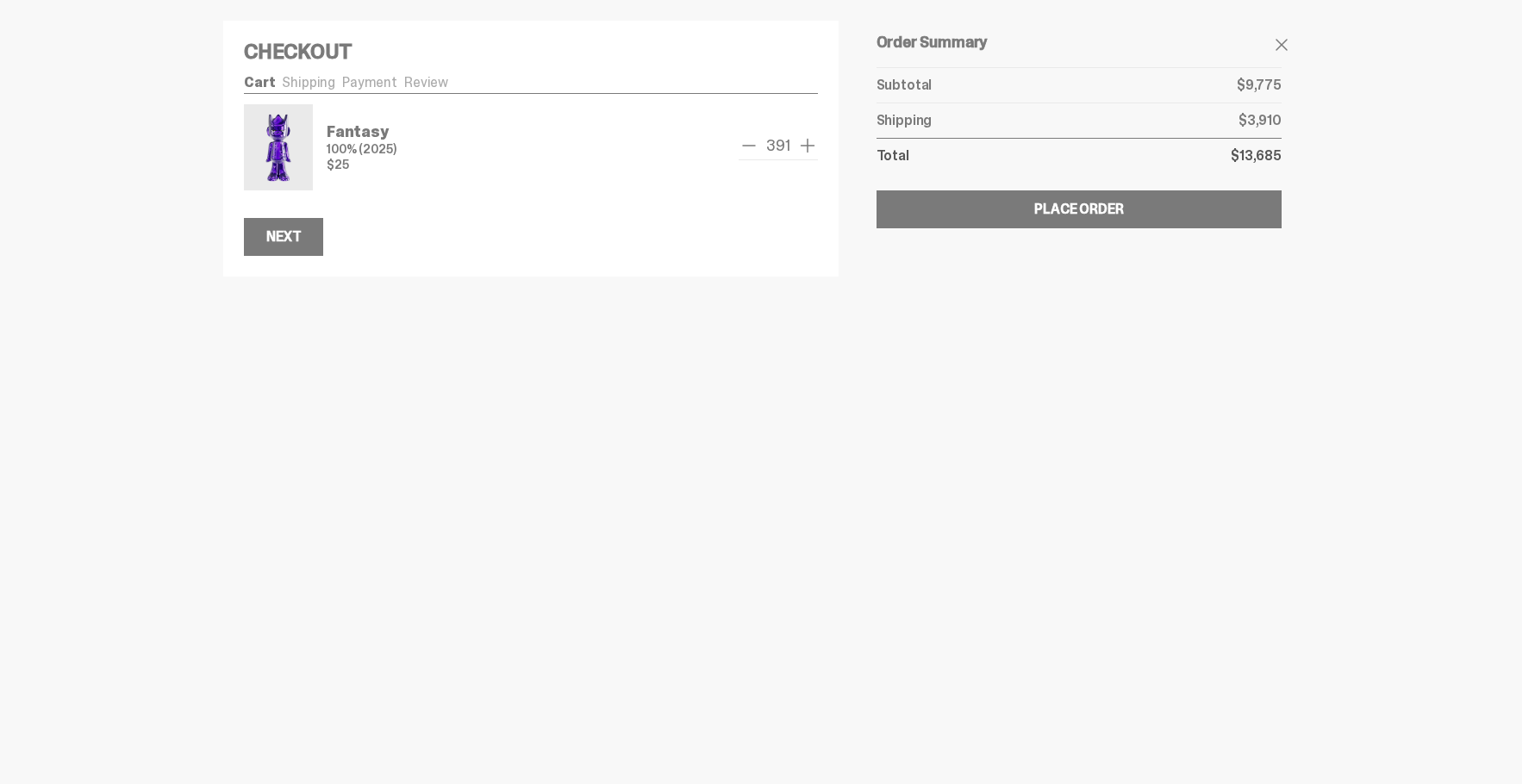
click at [803, 143] on span "add one" at bounding box center [808, 145] width 21 height 21
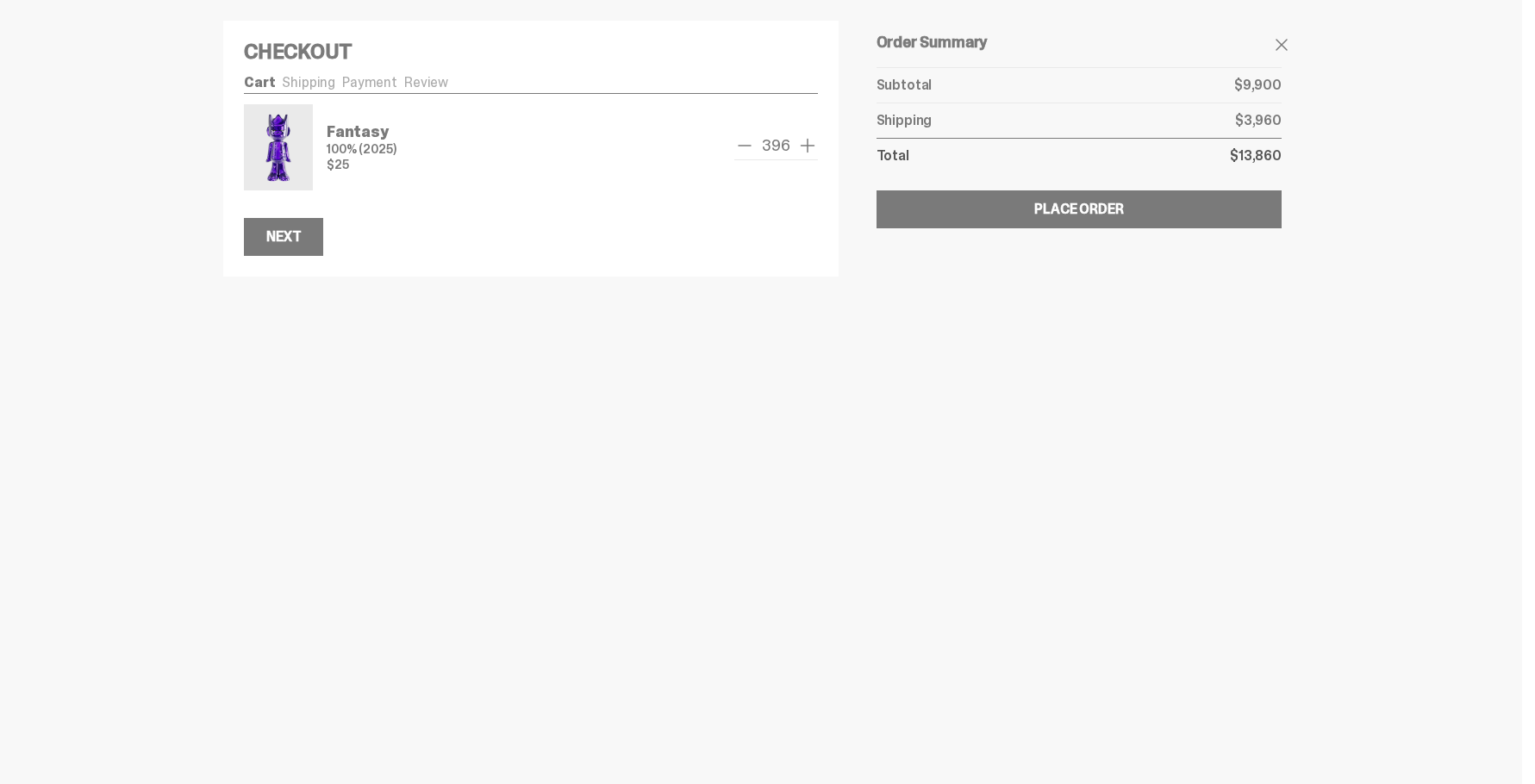
click at [803, 143] on span "add one" at bounding box center [808, 145] width 21 height 21
click at [804, 148] on span "add one" at bounding box center [808, 145] width 21 height 21
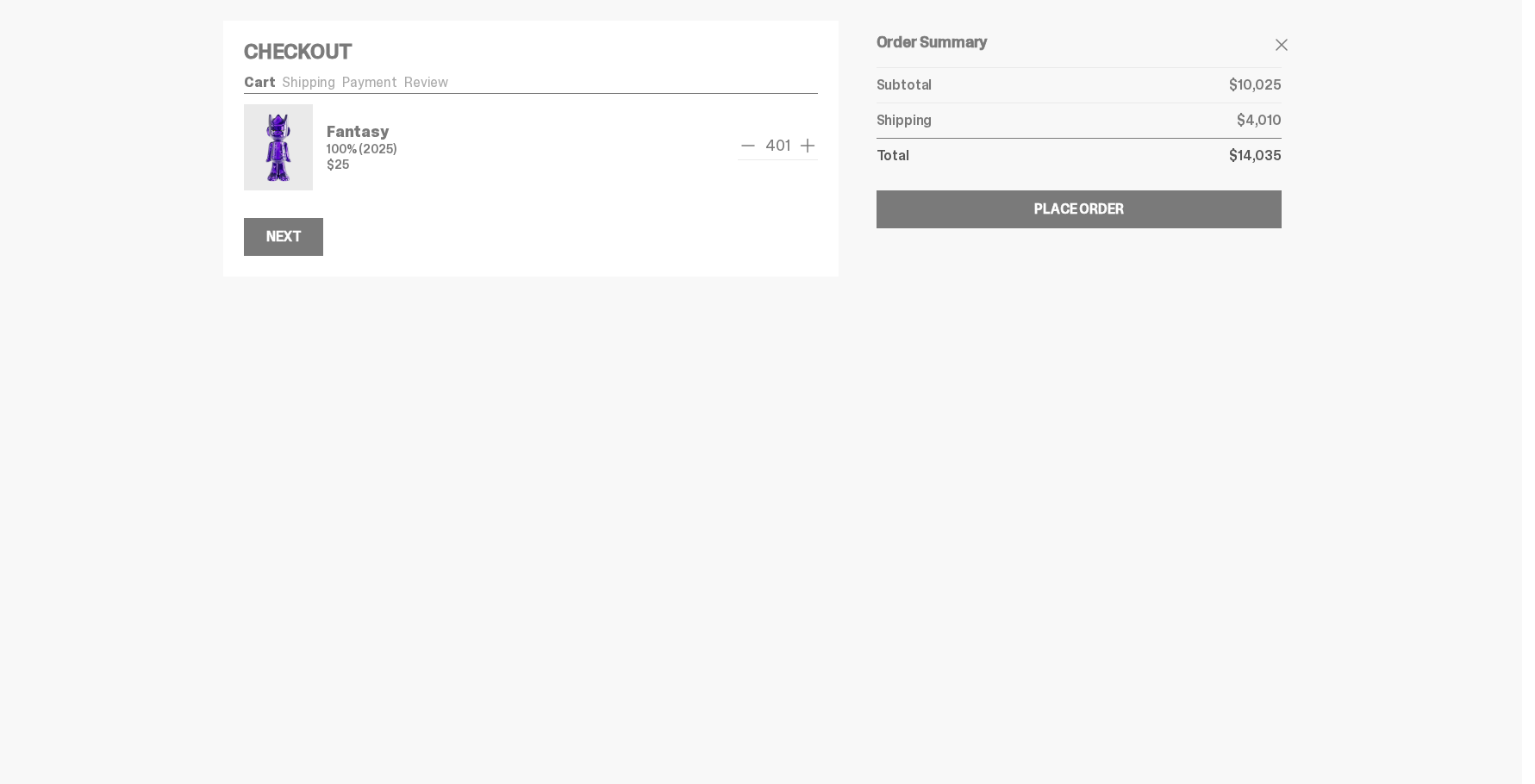
click at [804, 148] on span "add one" at bounding box center [808, 145] width 21 height 21
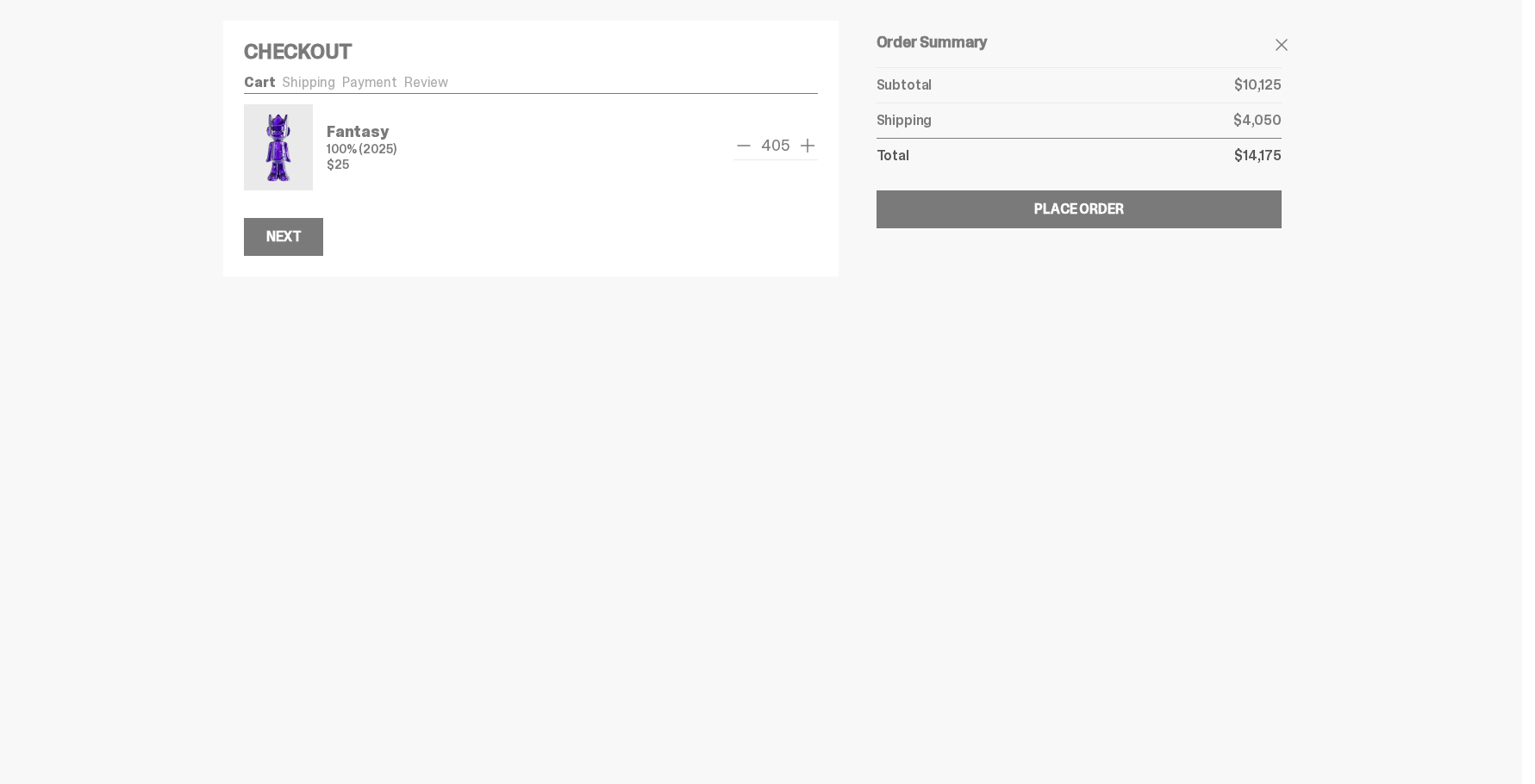
click at [804, 148] on span "add one" at bounding box center [808, 145] width 21 height 21
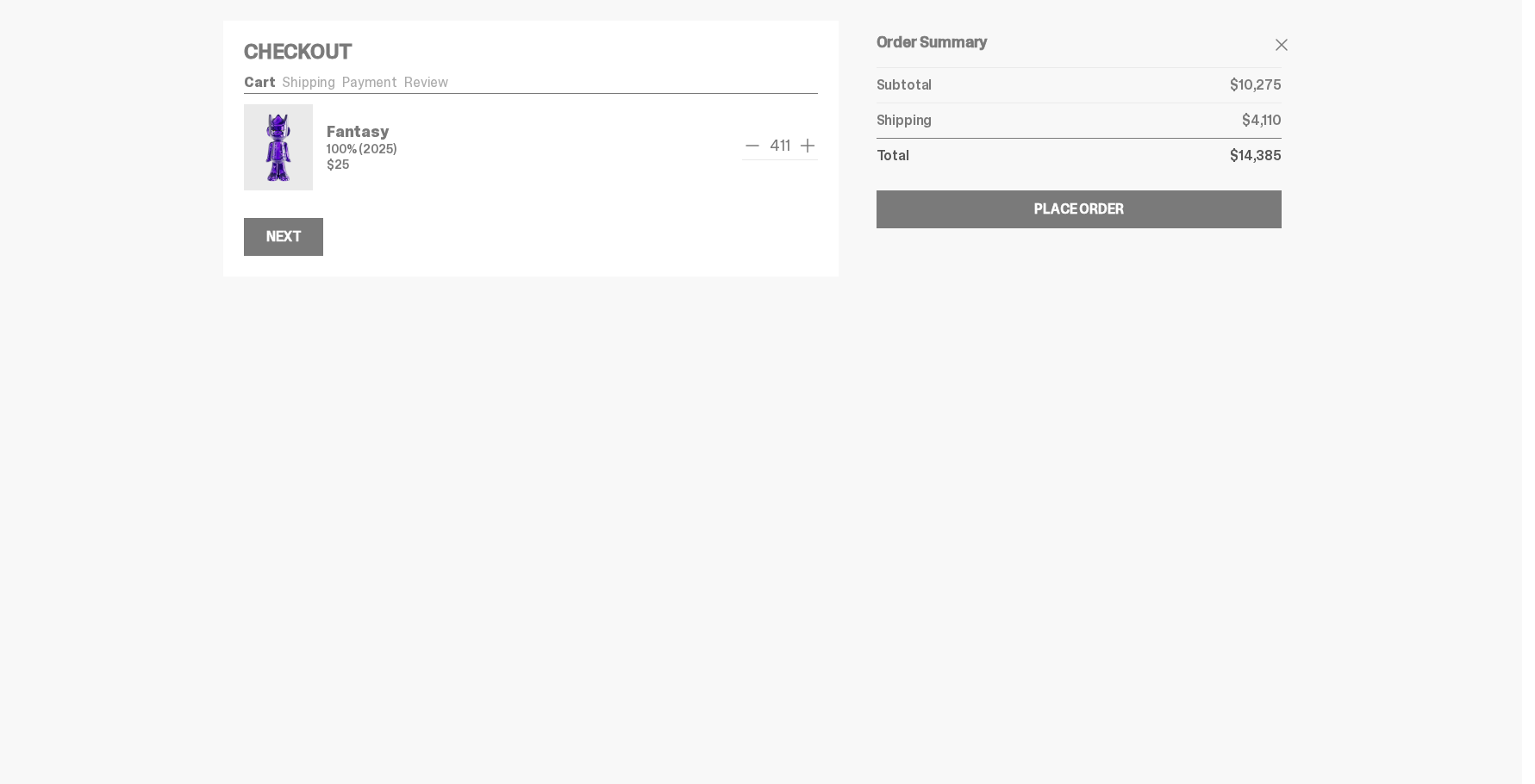
click at [804, 148] on span "add one" at bounding box center [808, 145] width 21 height 21
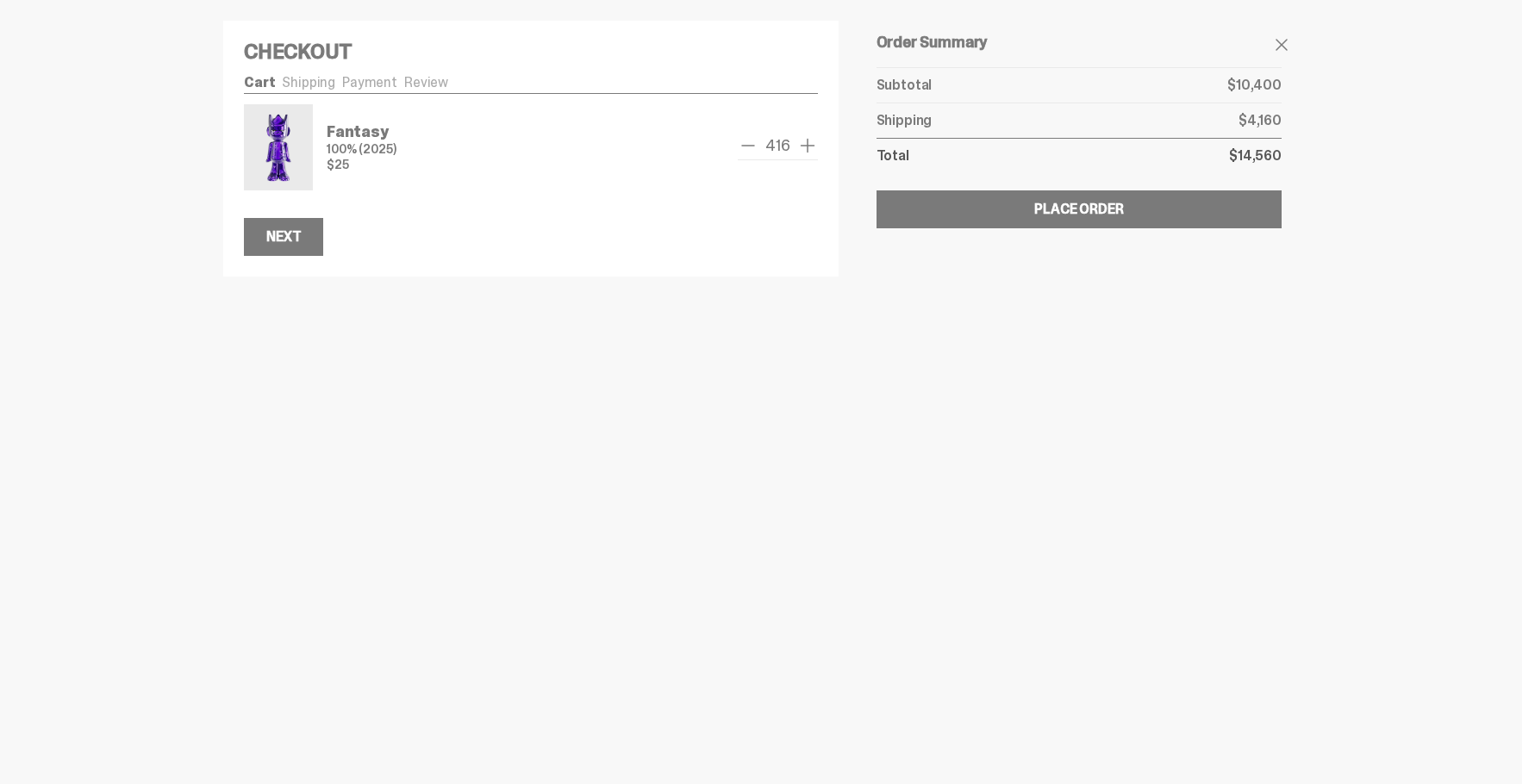
click at [804, 148] on span "add one" at bounding box center [808, 145] width 21 height 21
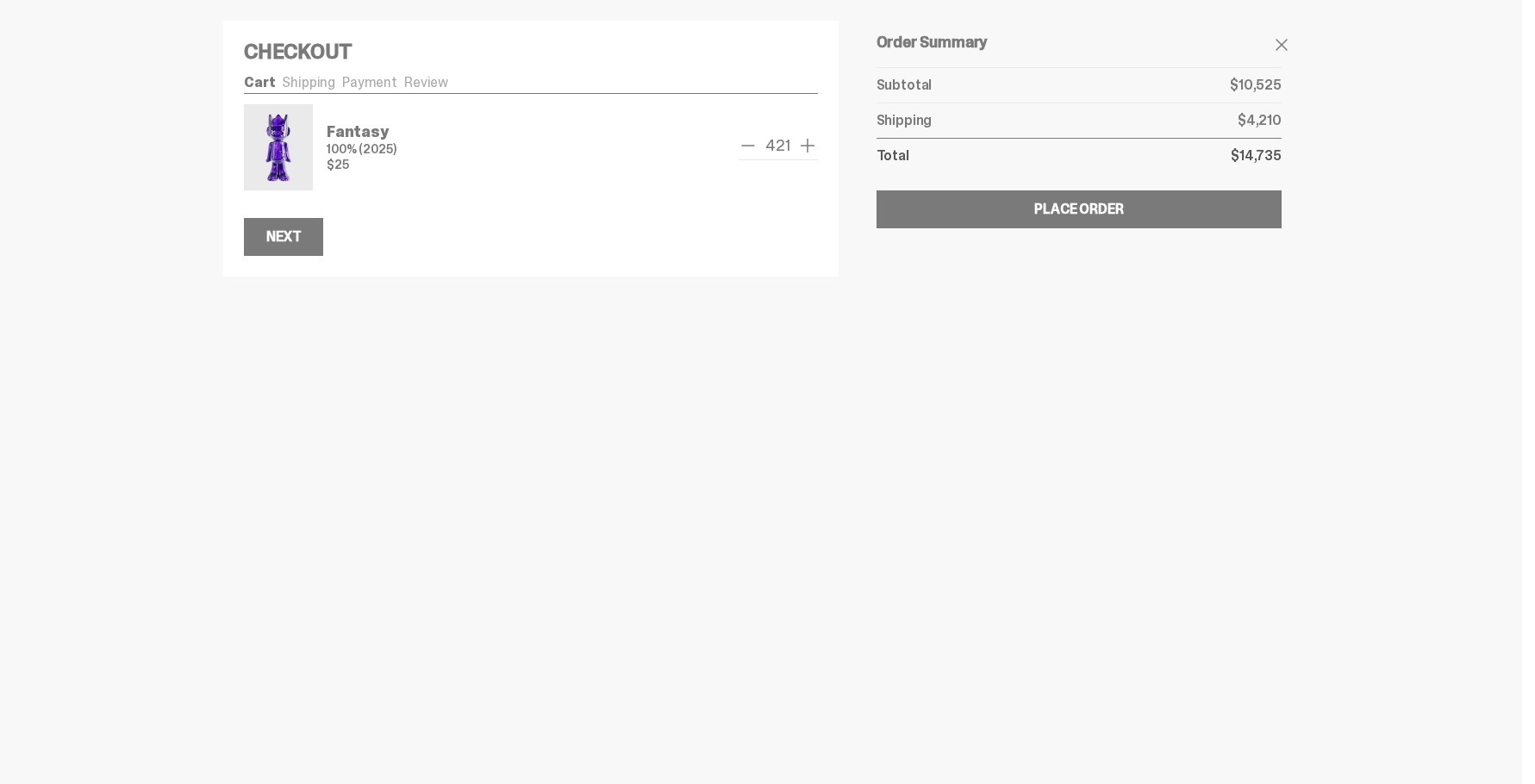
click at [804, 148] on span "add one" at bounding box center [808, 145] width 21 height 21
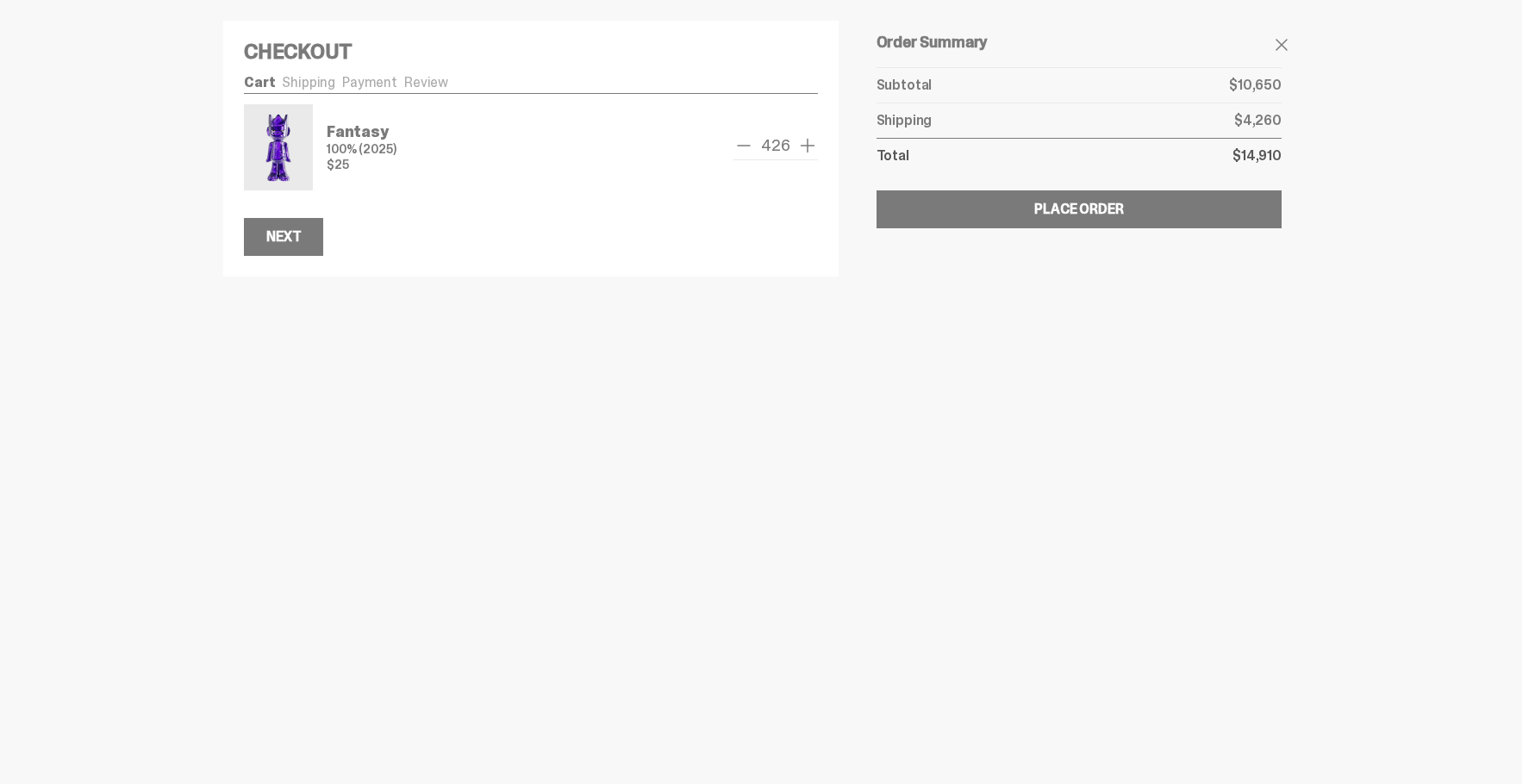
click at [804, 148] on span "add one" at bounding box center [808, 145] width 21 height 21
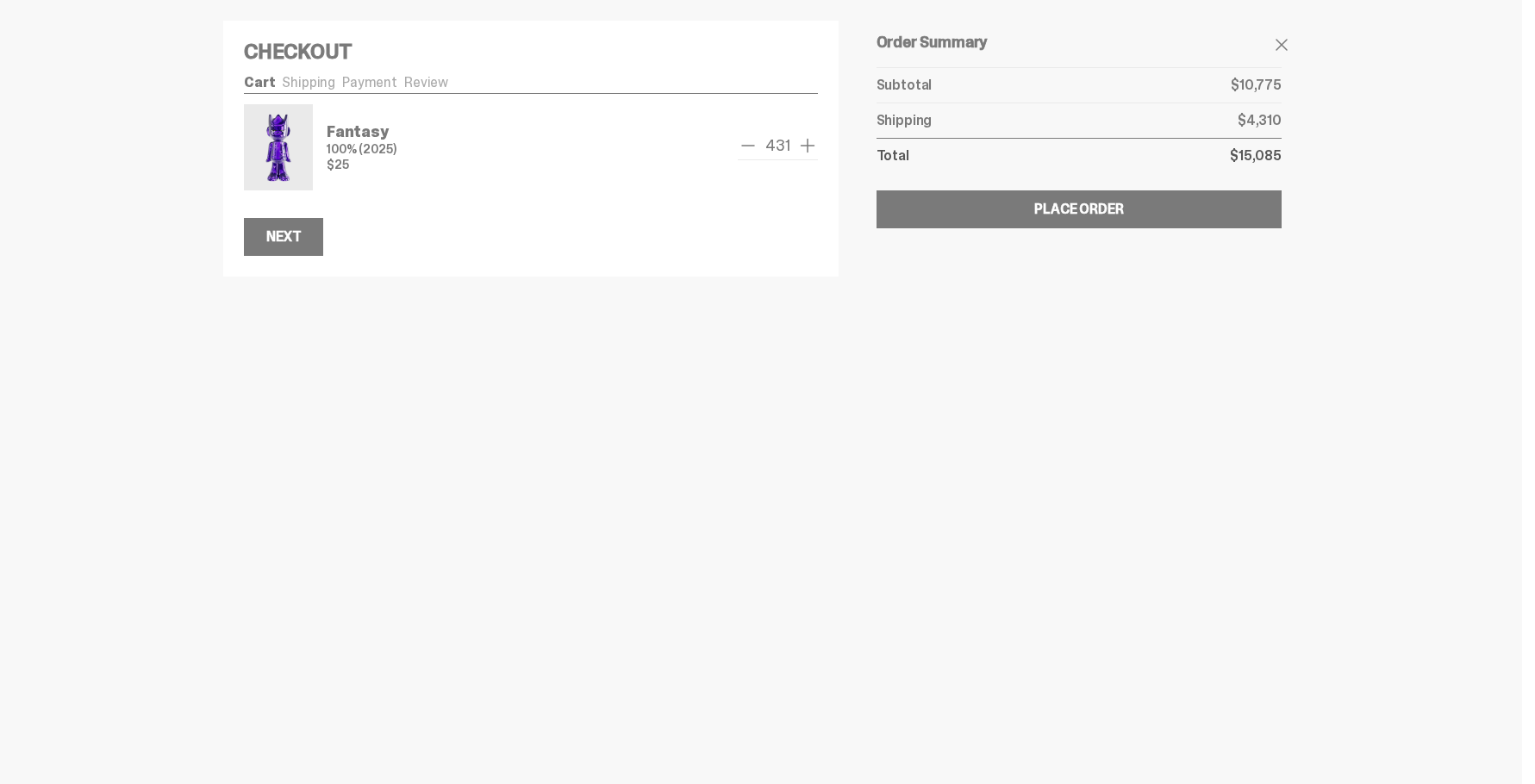
click at [804, 148] on span "add one" at bounding box center [808, 145] width 21 height 21
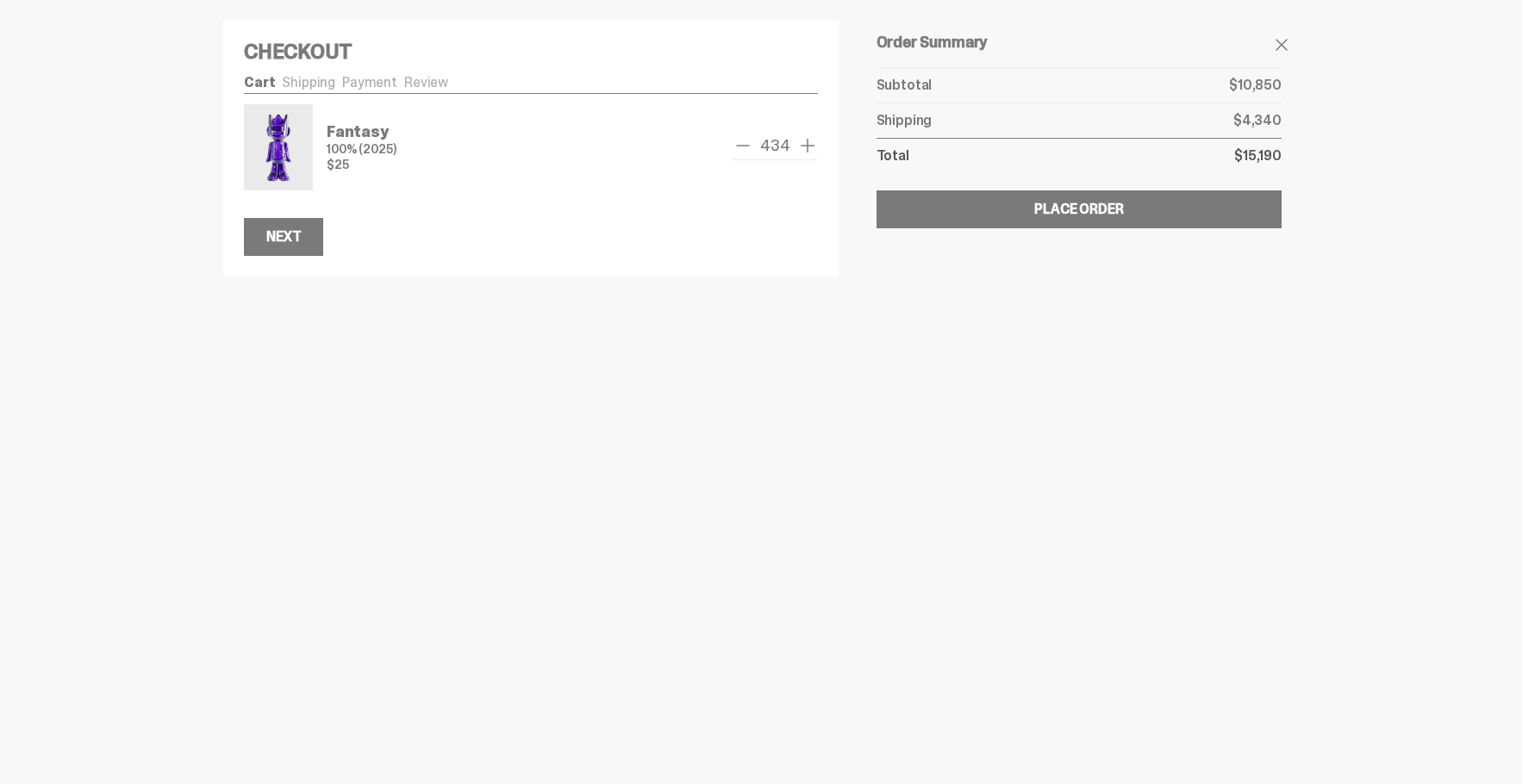
click at [804, 148] on span "add one" at bounding box center [808, 145] width 21 height 21
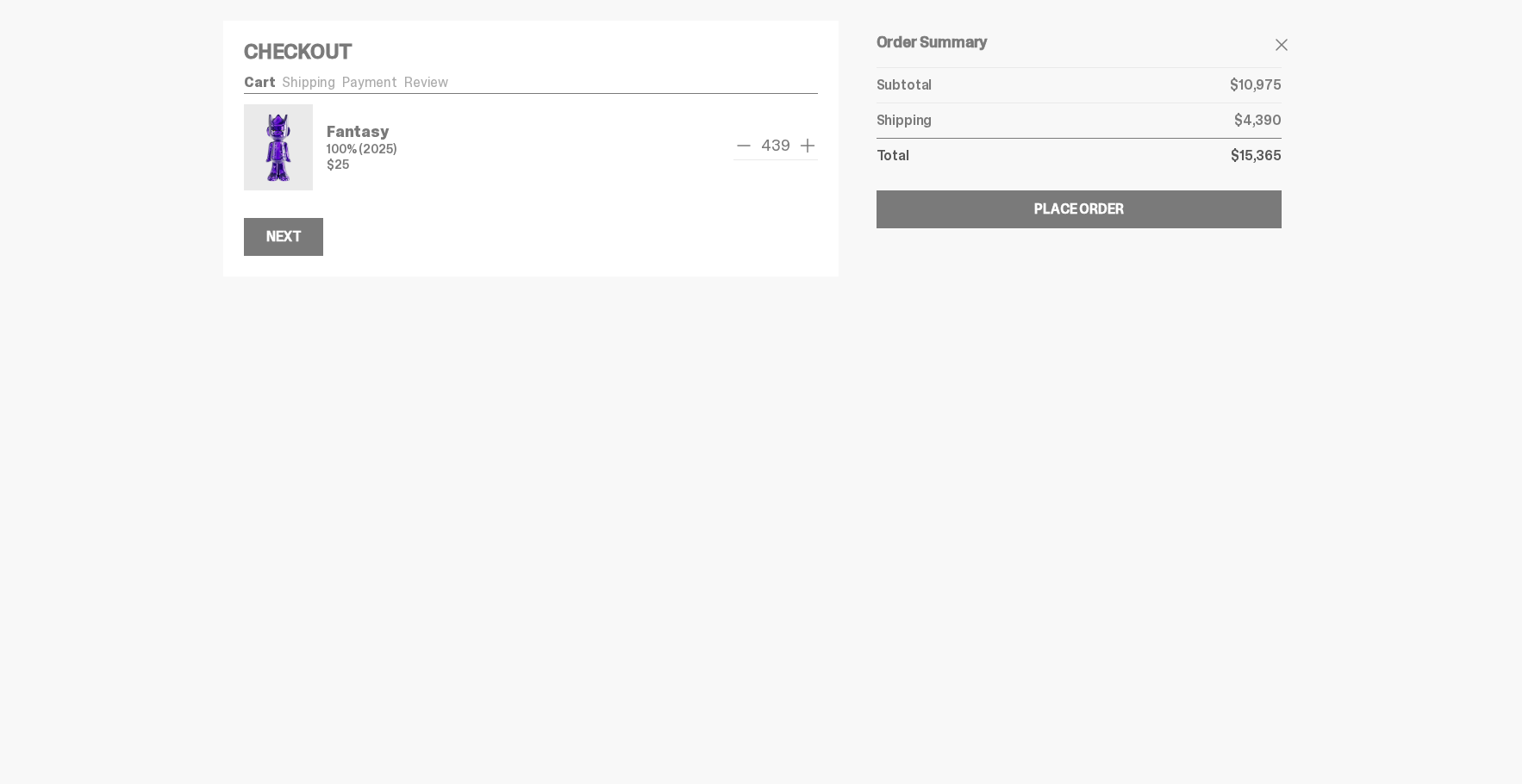
click at [804, 148] on span "add one" at bounding box center [808, 145] width 21 height 21
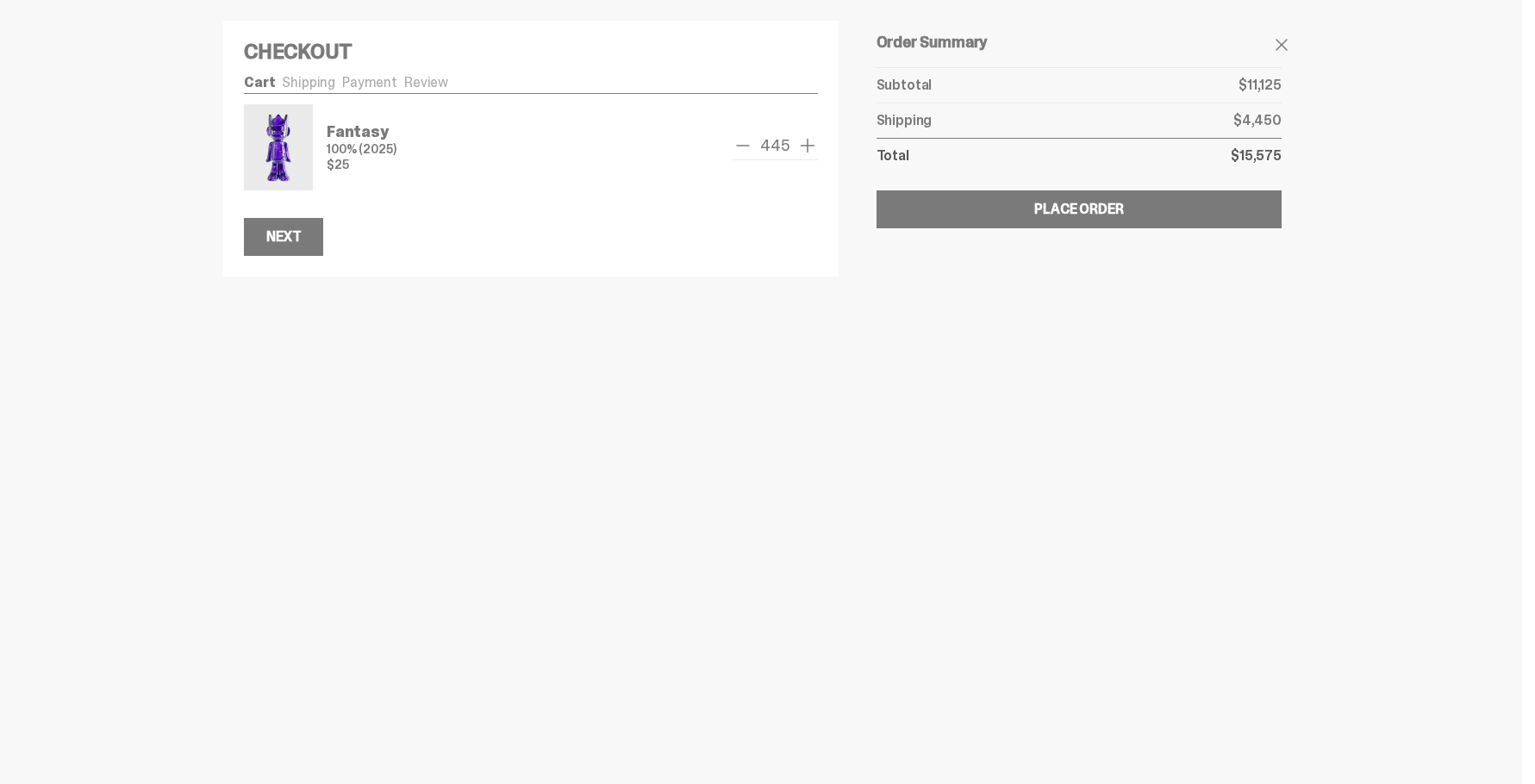
click at [804, 148] on span "add one" at bounding box center [808, 145] width 21 height 21
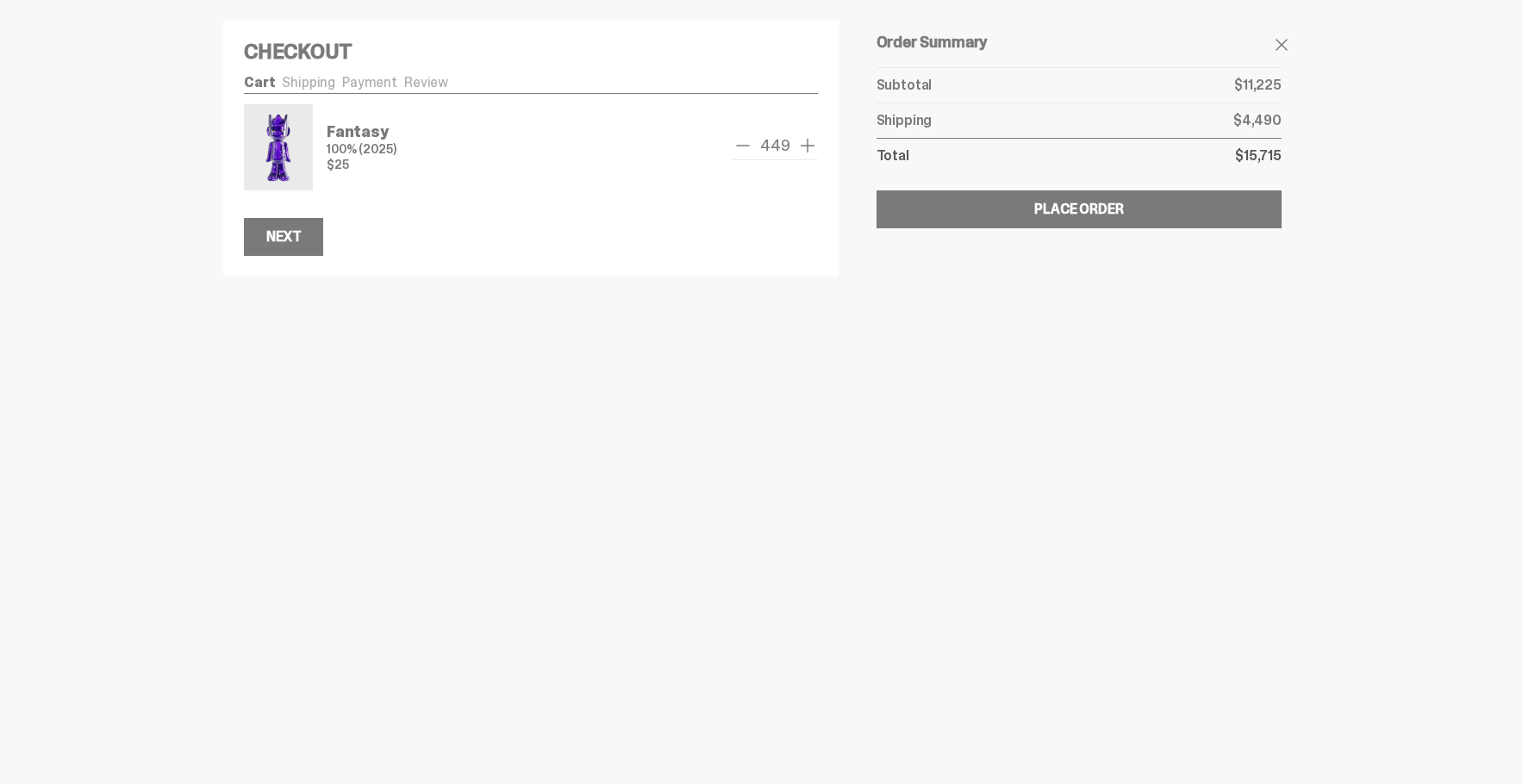
click at [804, 148] on span "add one" at bounding box center [808, 145] width 21 height 21
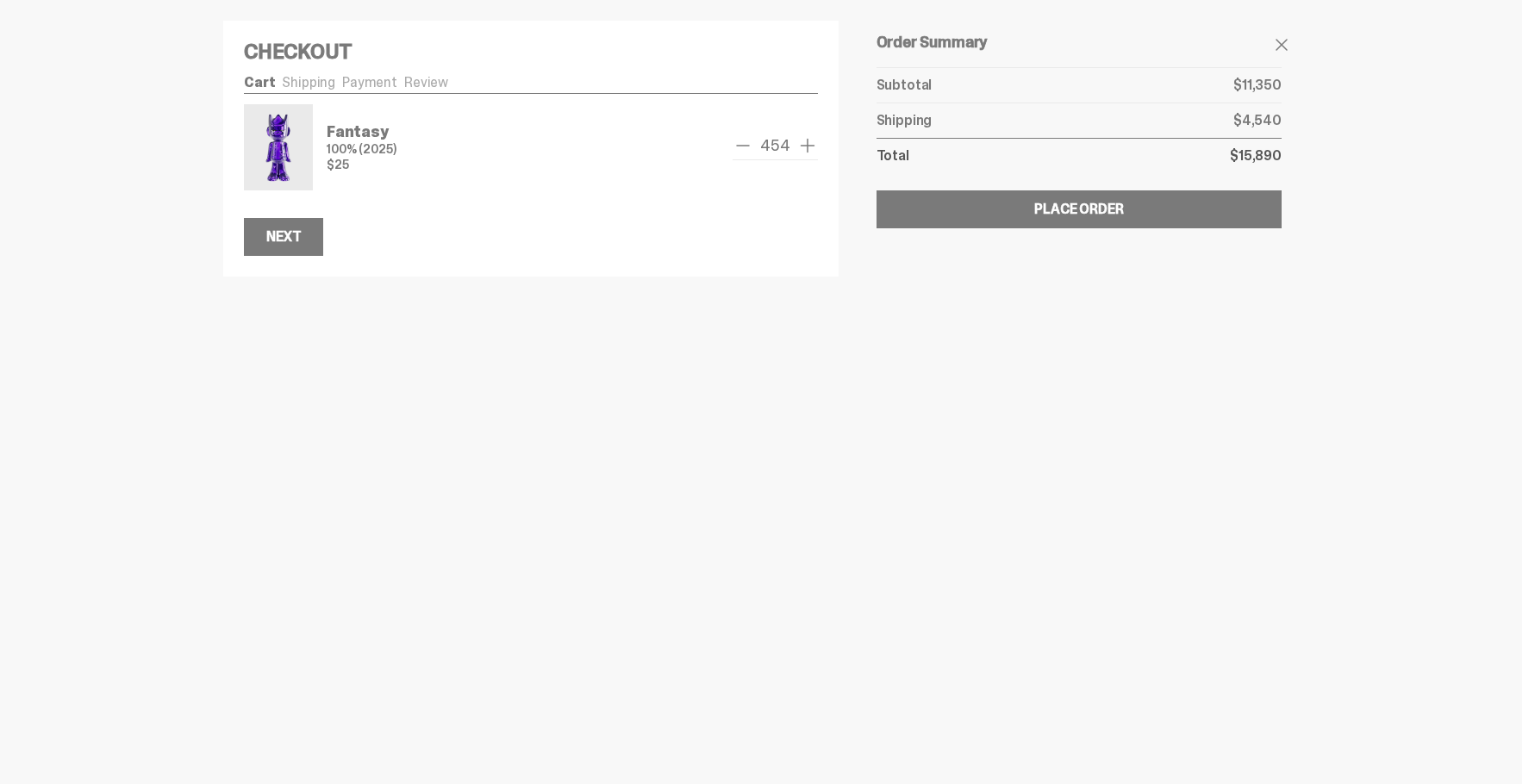
click at [804, 148] on span "add one" at bounding box center [808, 145] width 21 height 21
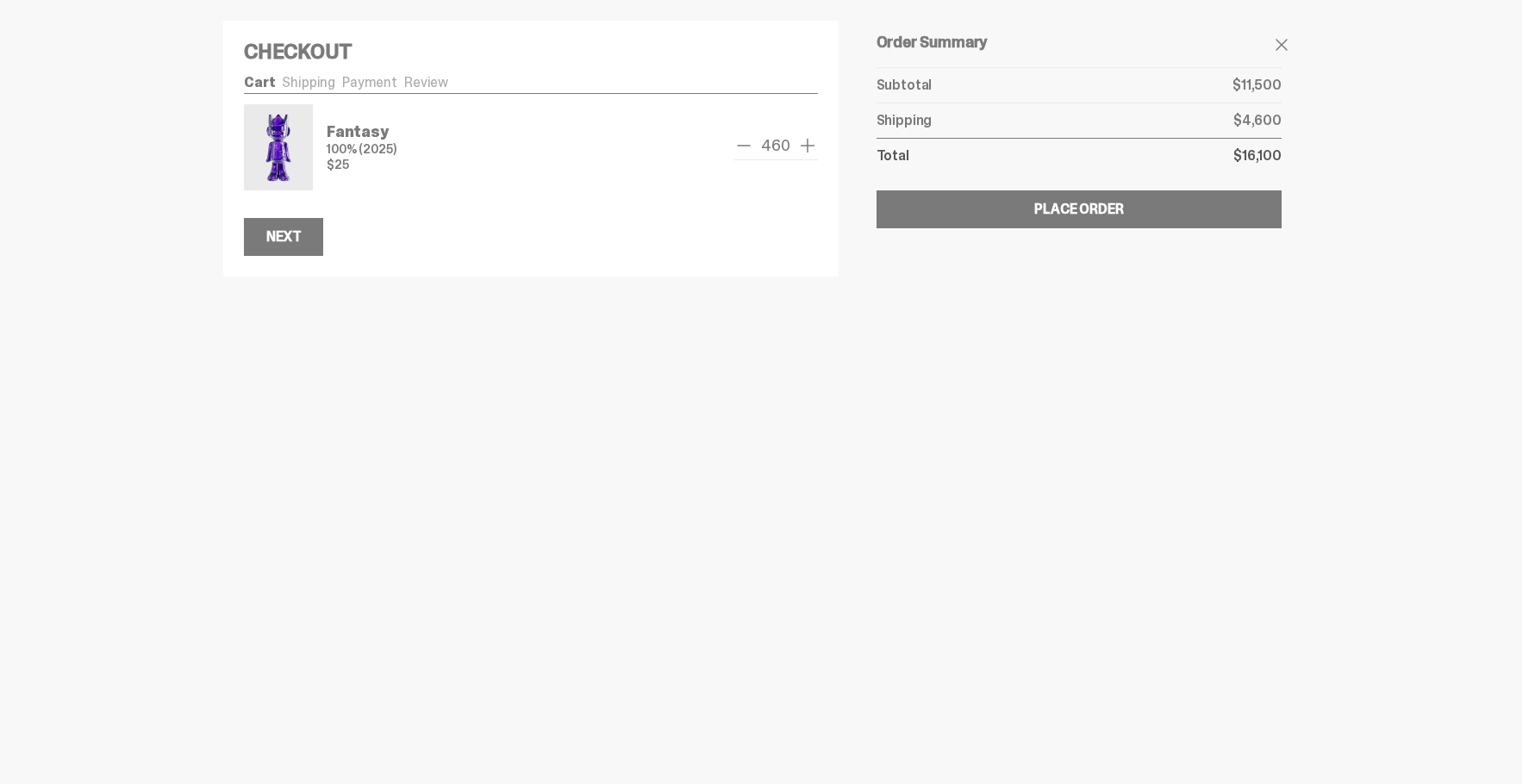
click at [804, 148] on span "add one" at bounding box center [808, 145] width 21 height 21
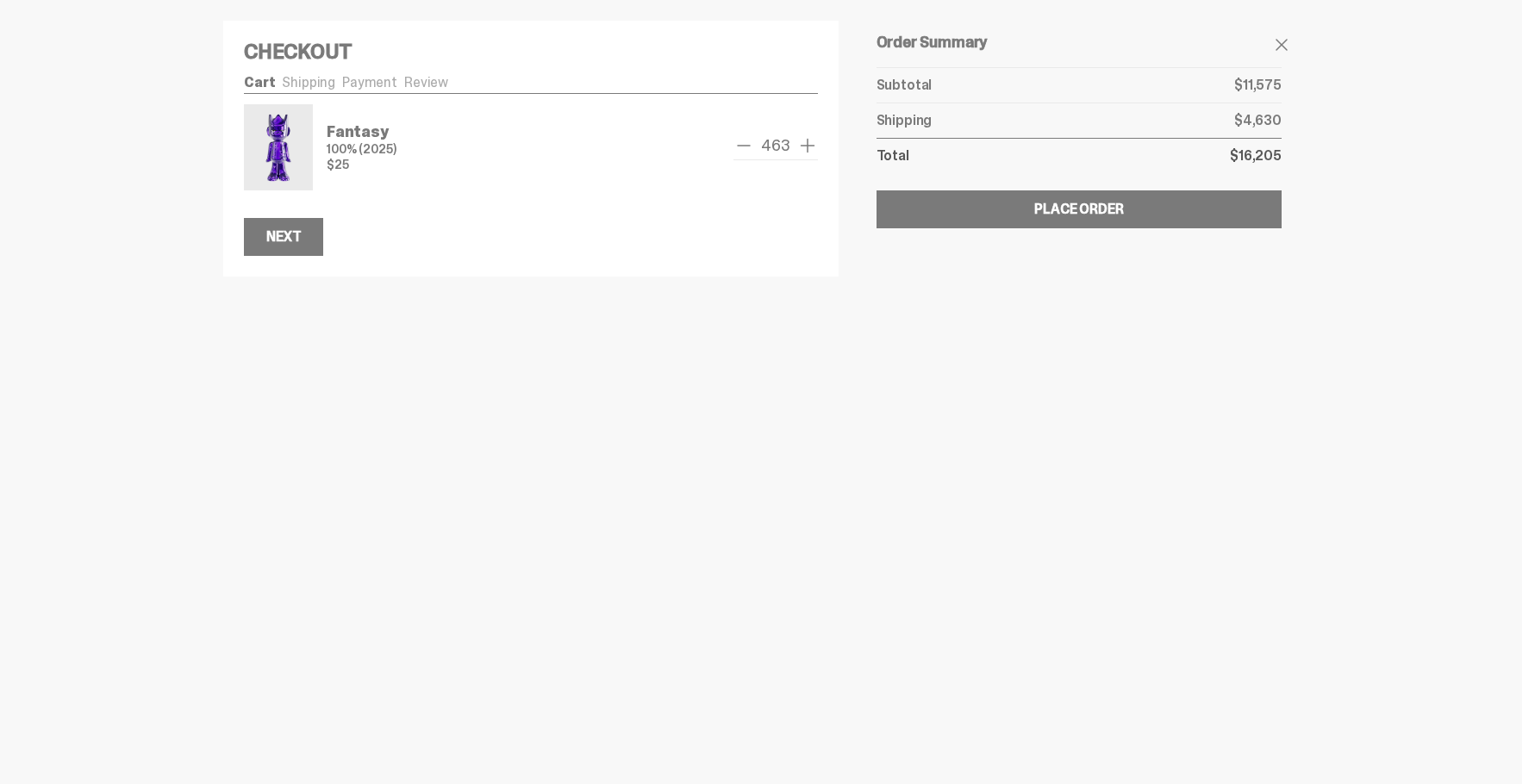
click at [804, 148] on span "add one" at bounding box center [808, 145] width 21 height 21
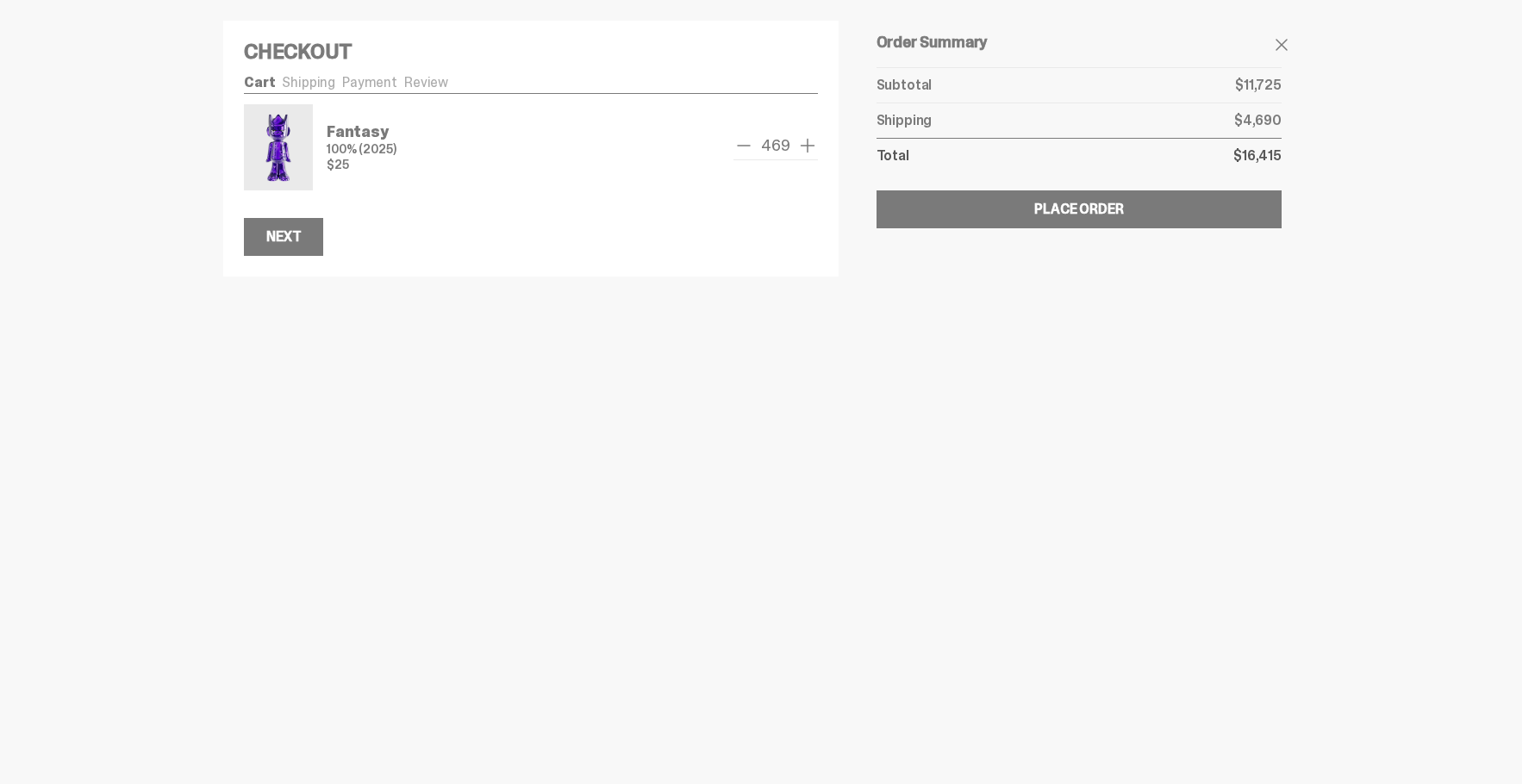
click at [804, 148] on span "add one" at bounding box center [808, 145] width 21 height 21
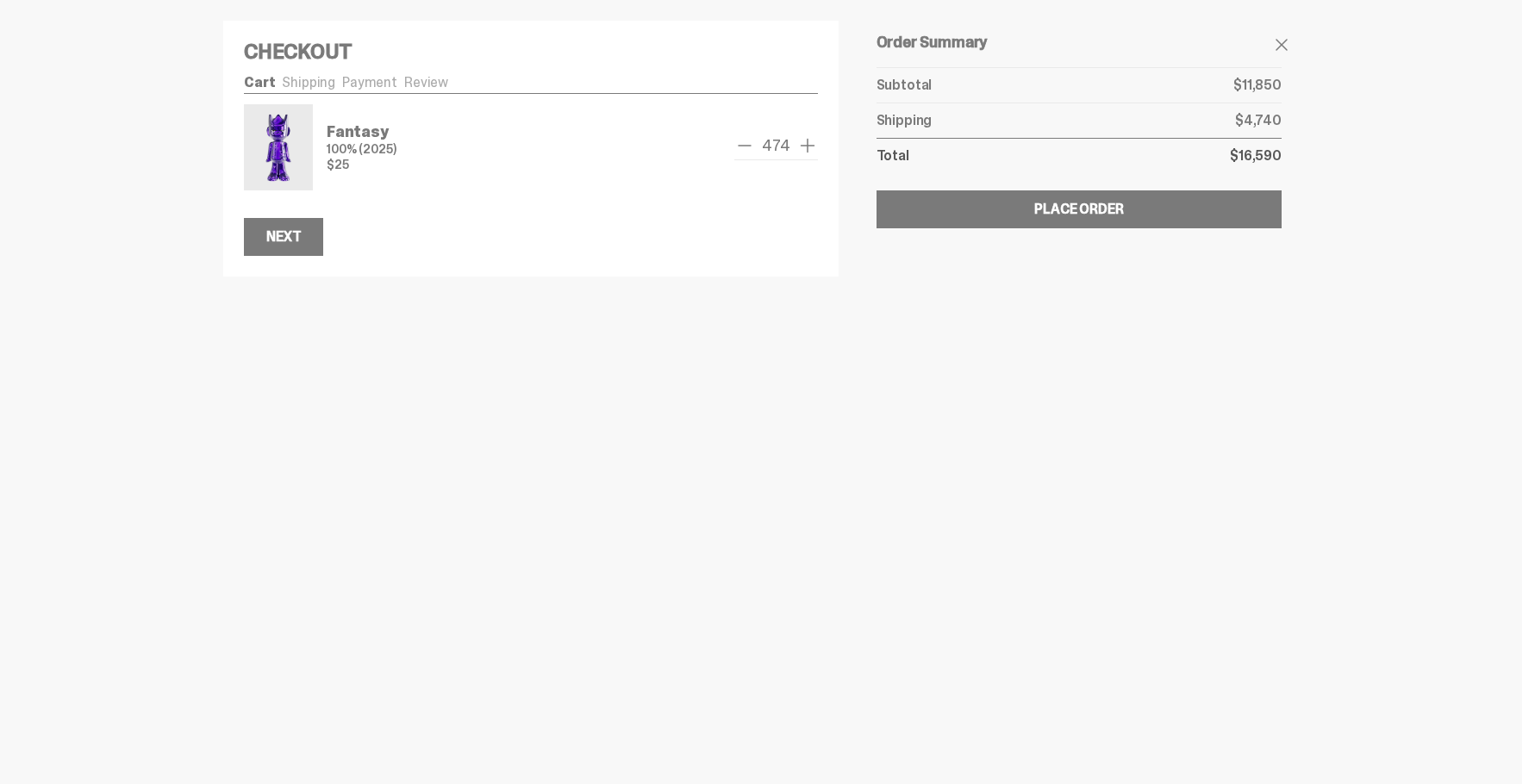
click at [804, 148] on span "add one" at bounding box center [808, 145] width 21 height 21
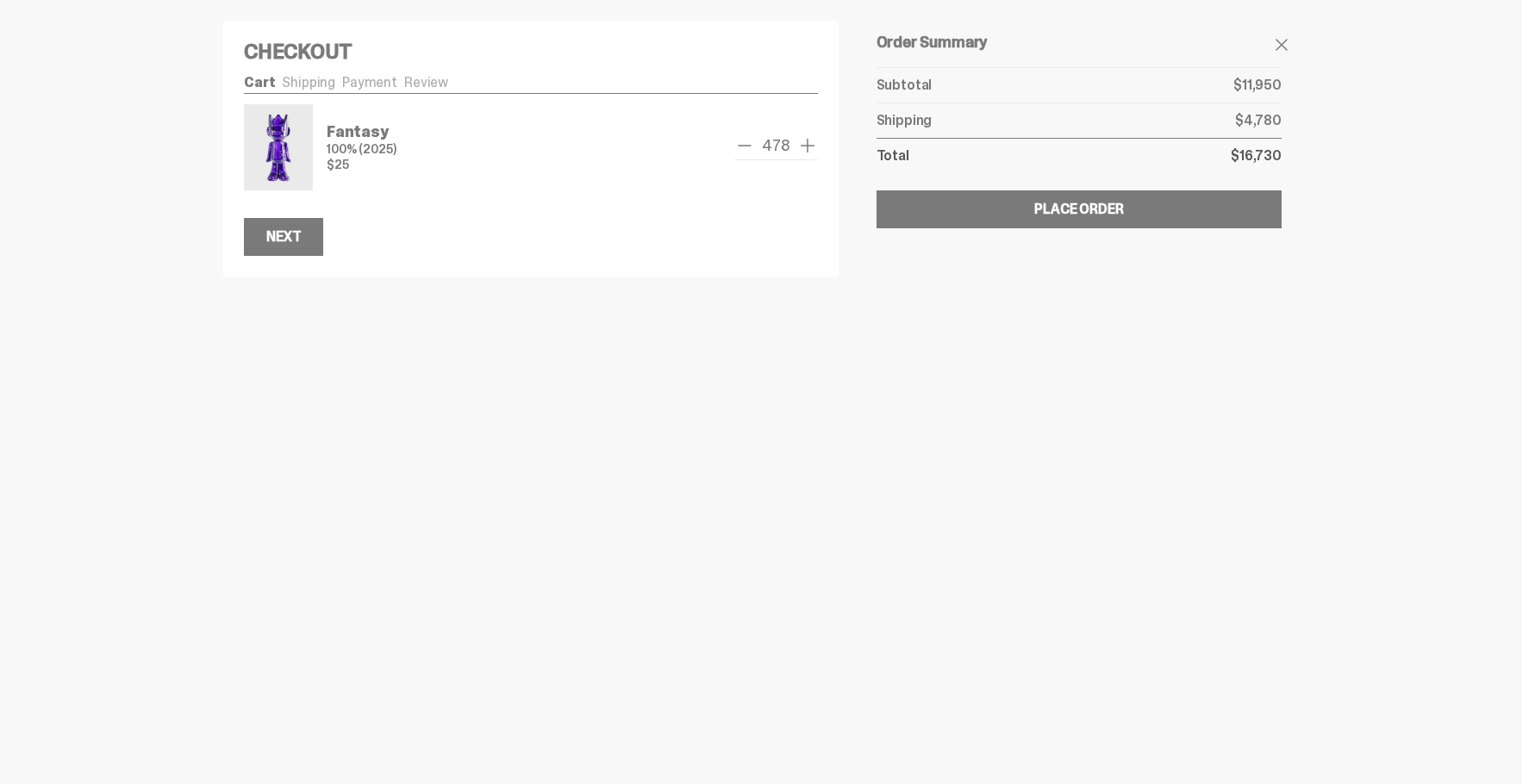
click at [804, 148] on span "add one" at bounding box center [808, 145] width 21 height 21
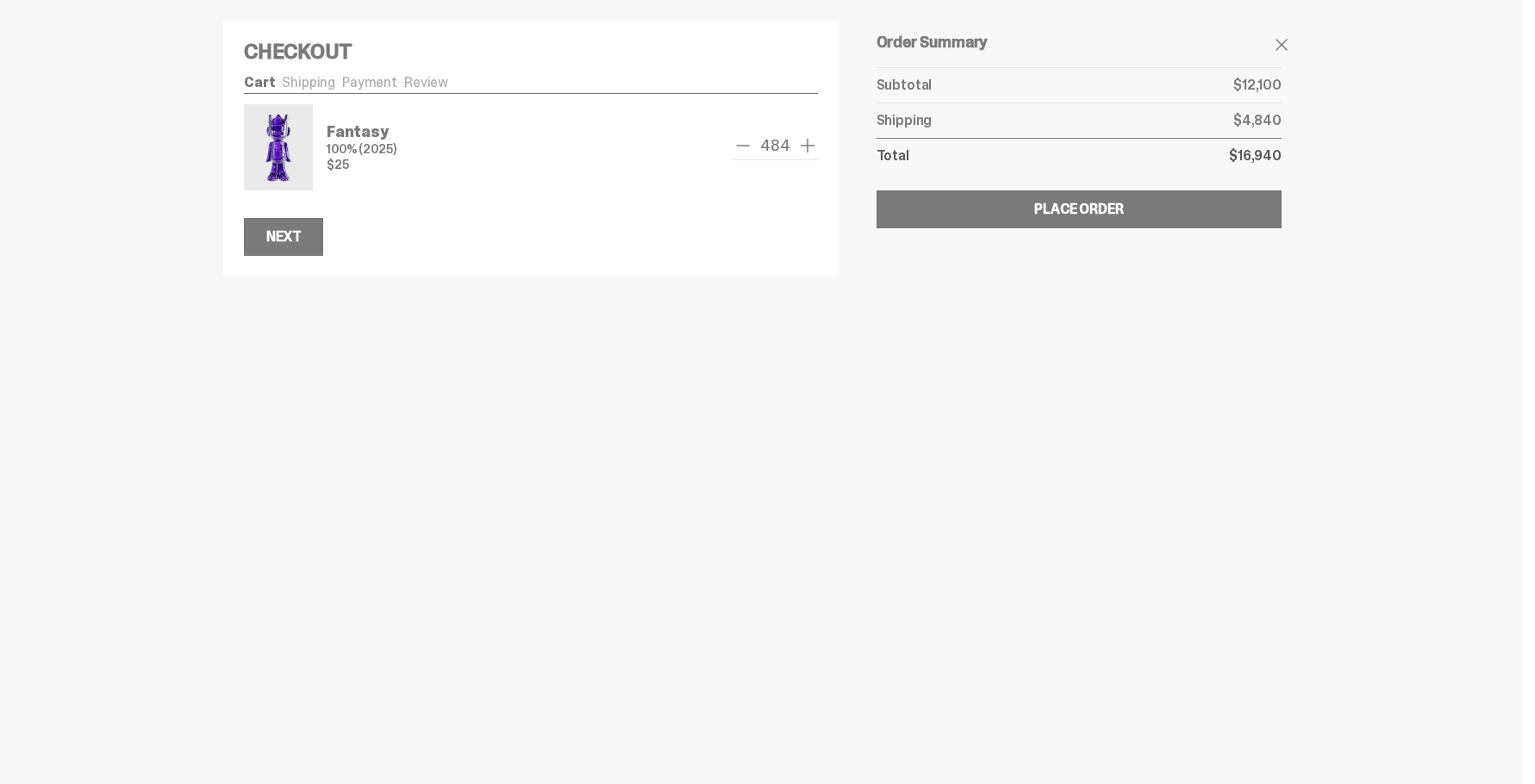
click at [804, 148] on span "add one" at bounding box center [808, 145] width 21 height 21
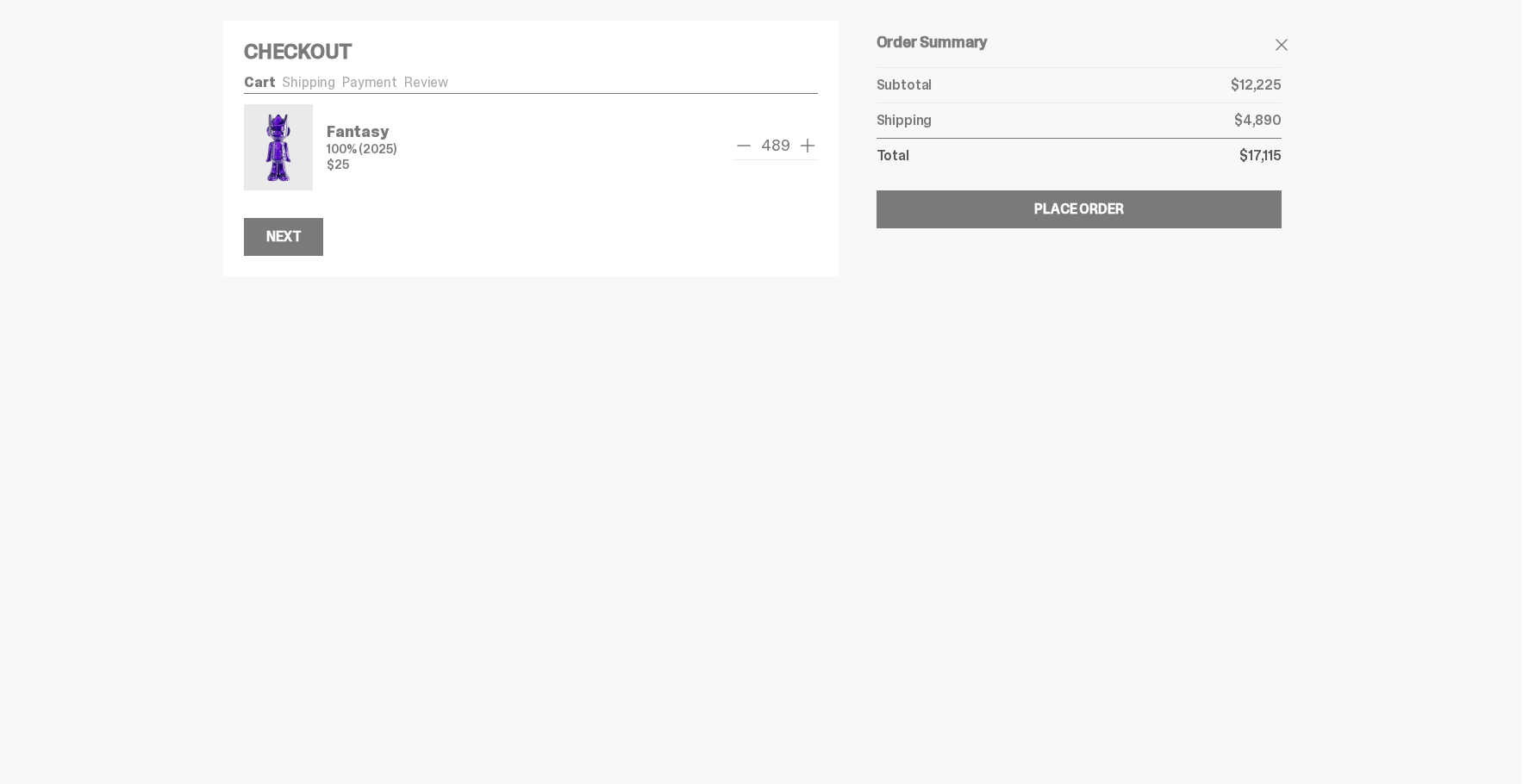
click at [804, 148] on span "add one" at bounding box center [808, 145] width 21 height 21
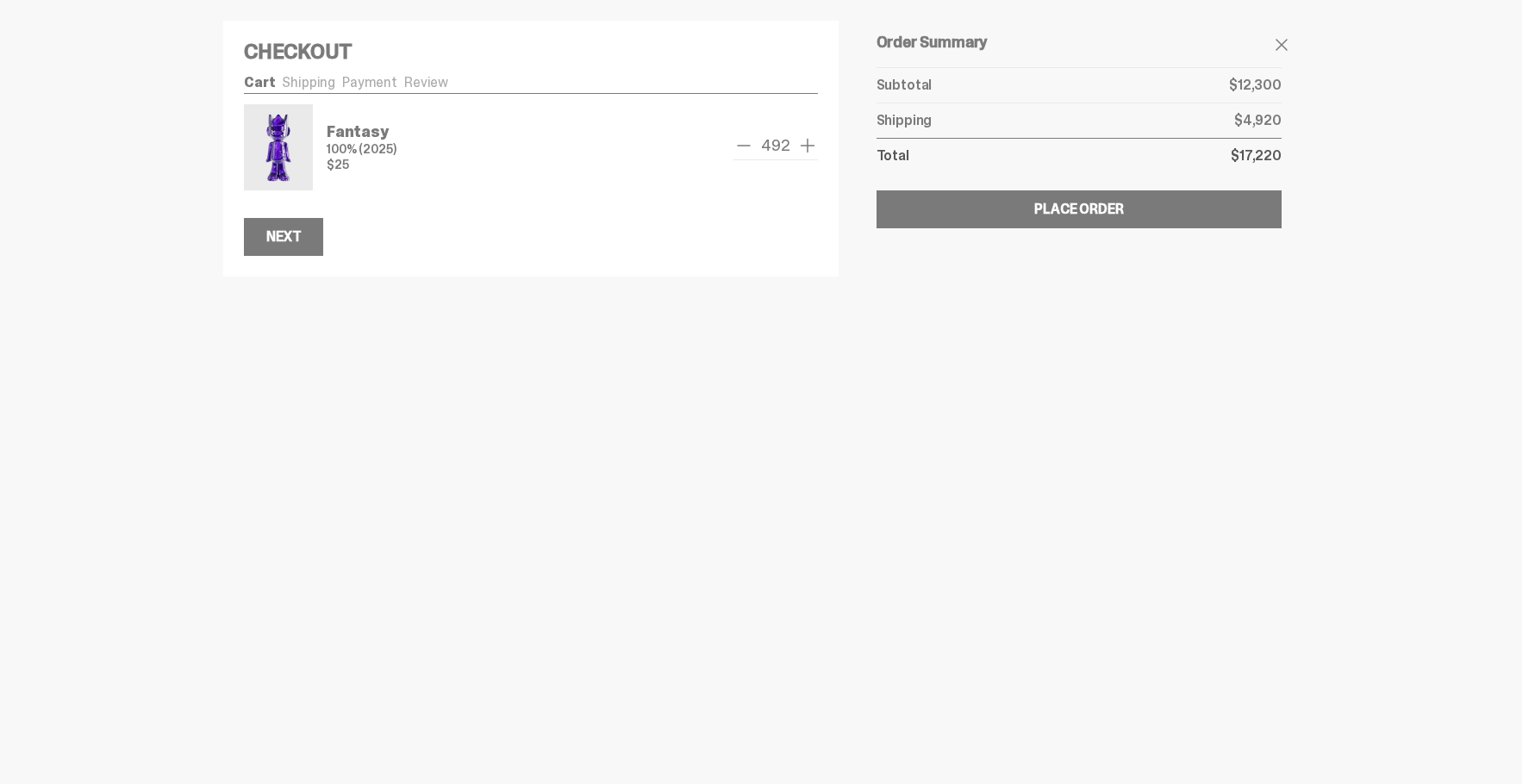
click at [804, 148] on span "add one" at bounding box center [808, 145] width 21 height 21
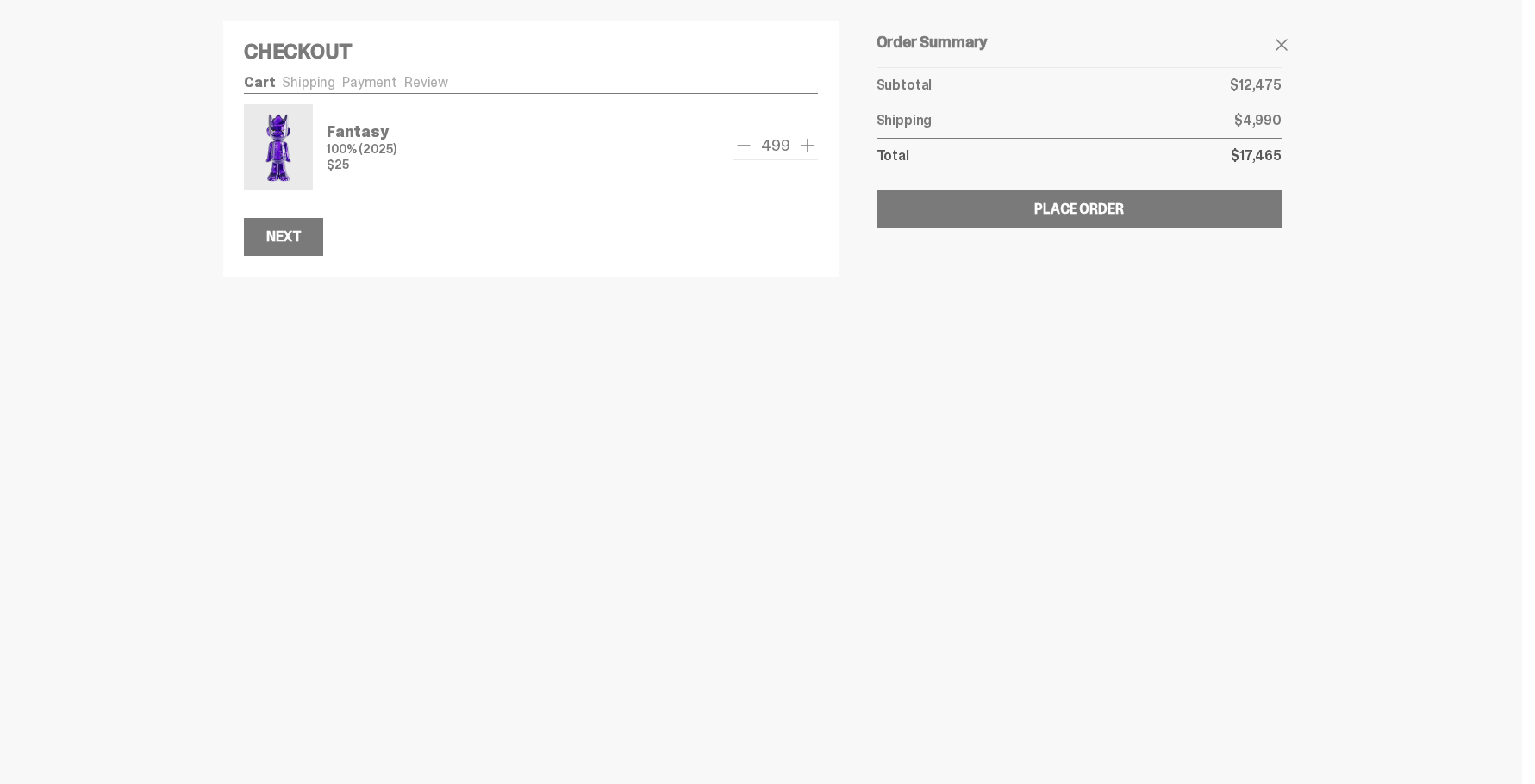
click at [804, 148] on span "add one" at bounding box center [808, 145] width 21 height 21
click at [801, 141] on span "add one" at bounding box center [808, 145] width 21 height 21
click at [801, 142] on span "add one" at bounding box center [808, 145] width 21 height 21
click at [805, 143] on span "add one" at bounding box center [808, 145] width 21 height 21
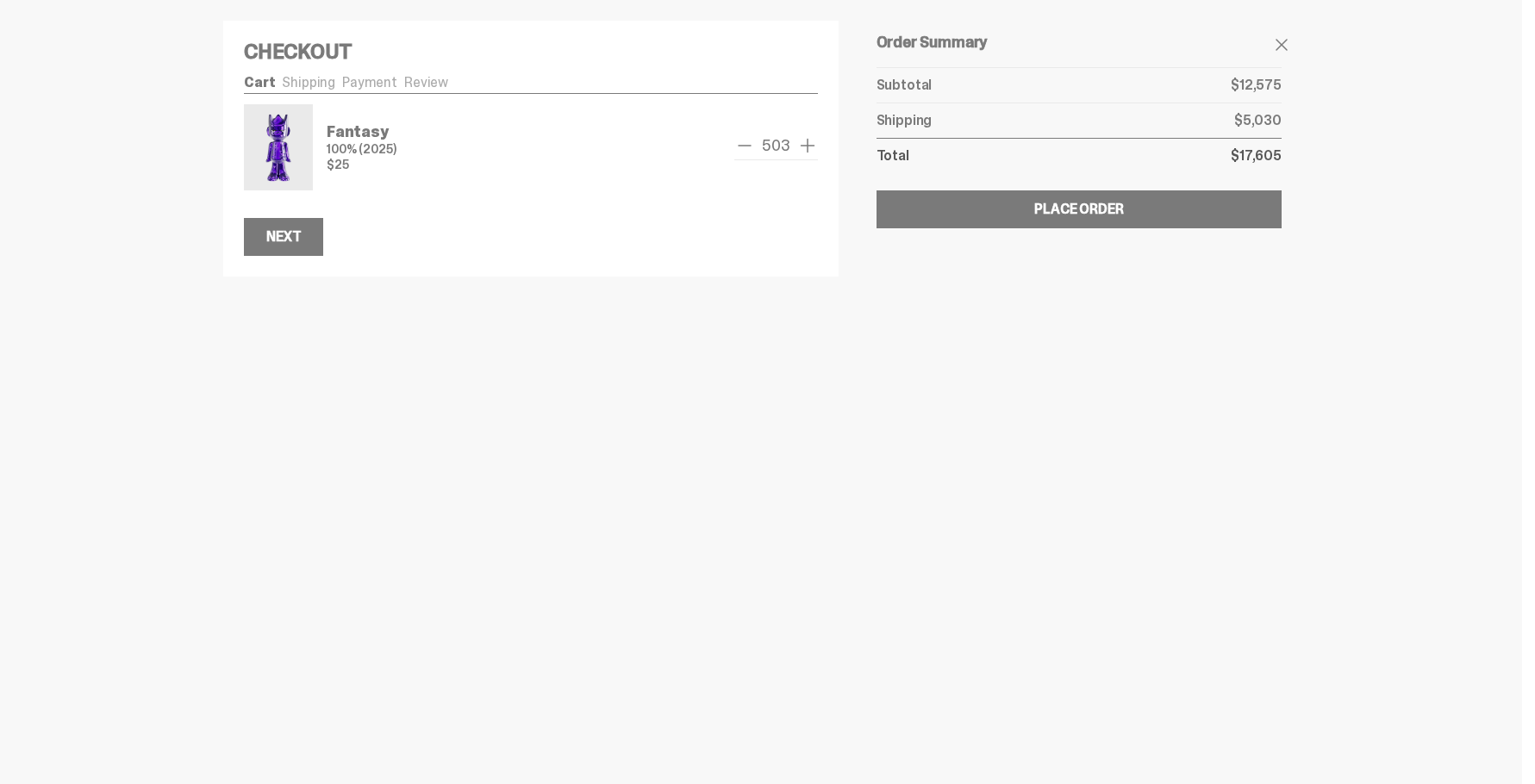
click at [805, 143] on span "add one" at bounding box center [808, 145] width 21 height 21
click at [805, 143] on span "add one" at bounding box center [808, 145] width 21 height 21
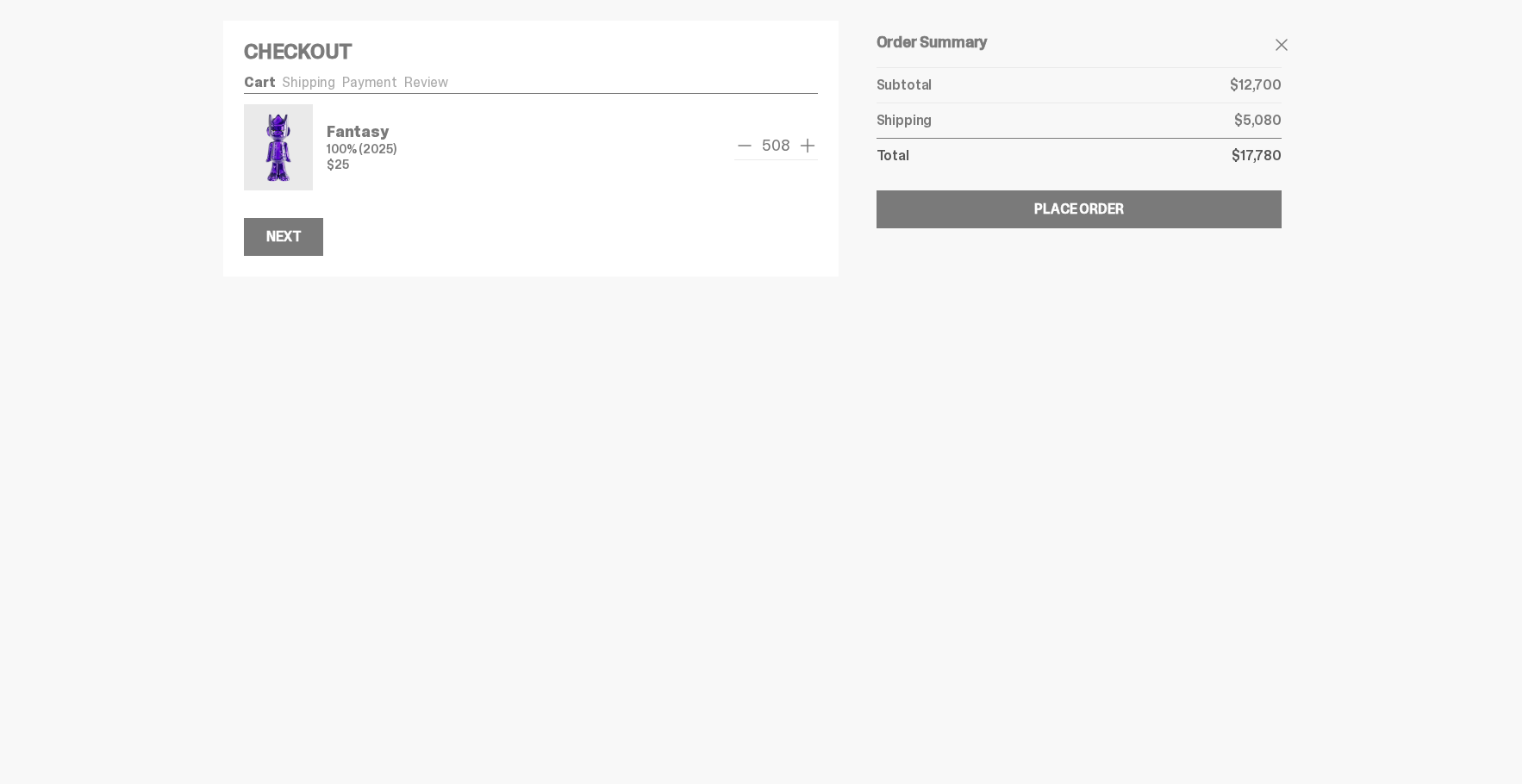
click at [805, 143] on span "add one" at bounding box center [808, 145] width 21 height 21
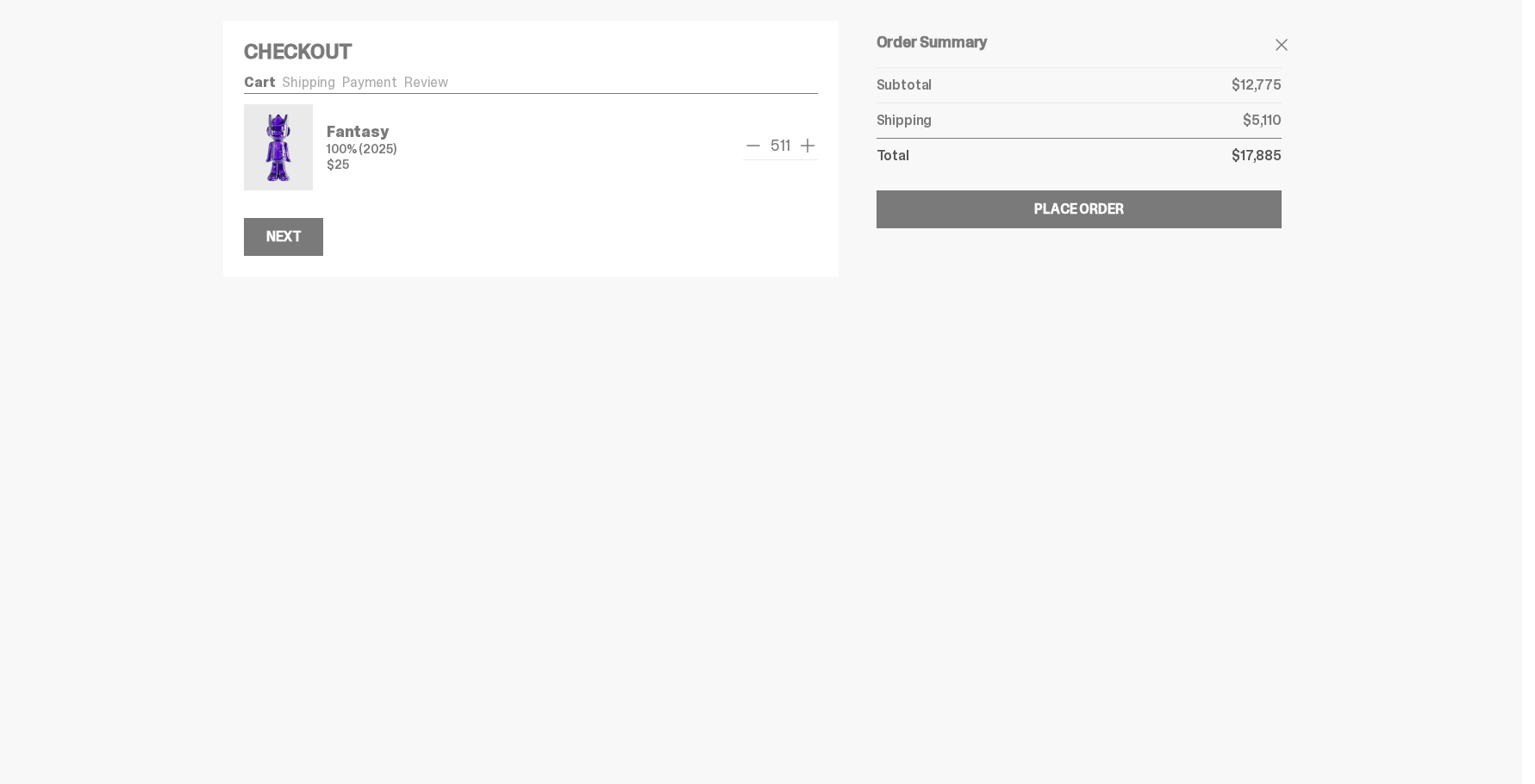
click at [805, 143] on span "add one" at bounding box center [808, 145] width 21 height 21
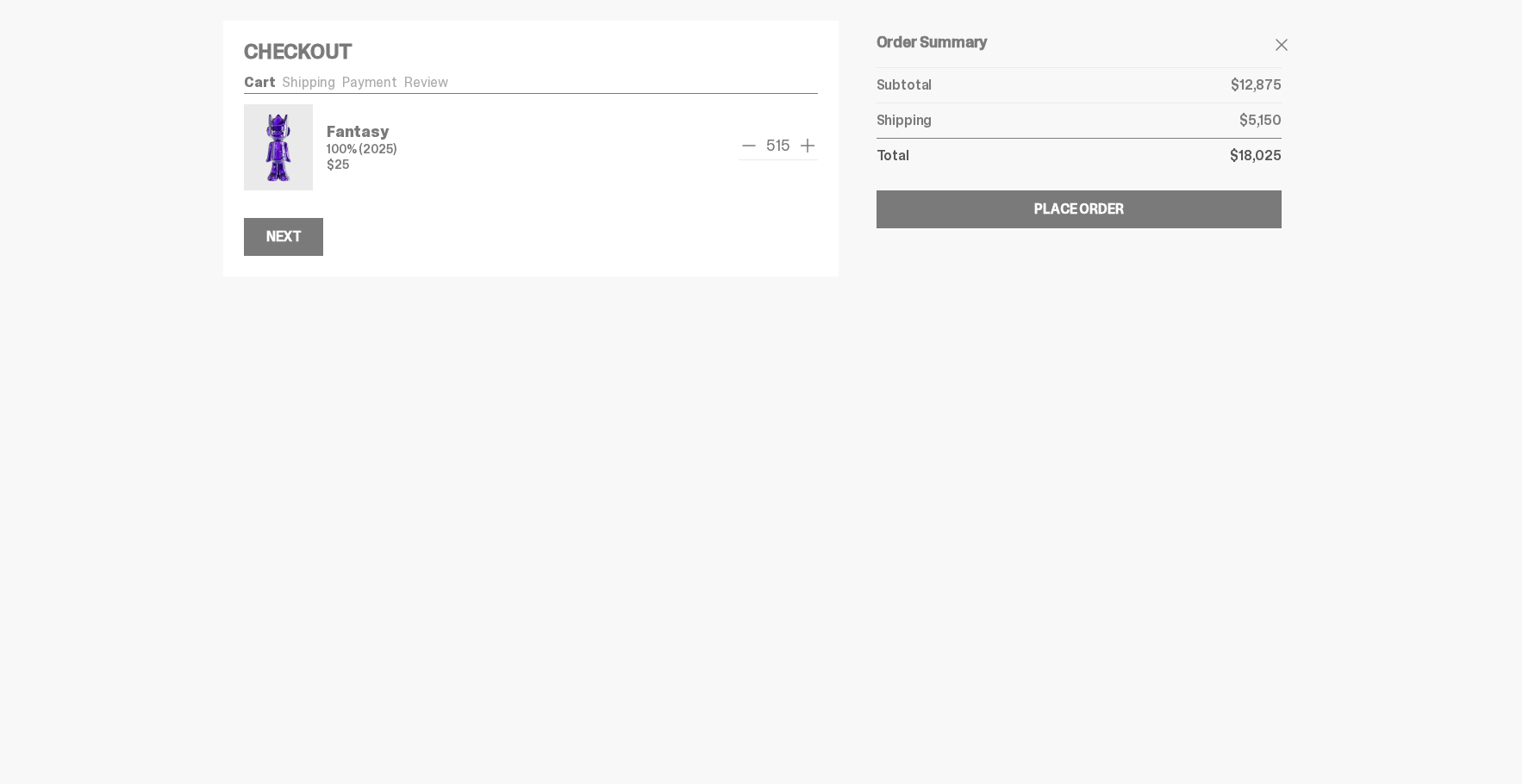
click at [805, 143] on span "add one" at bounding box center [808, 145] width 21 height 21
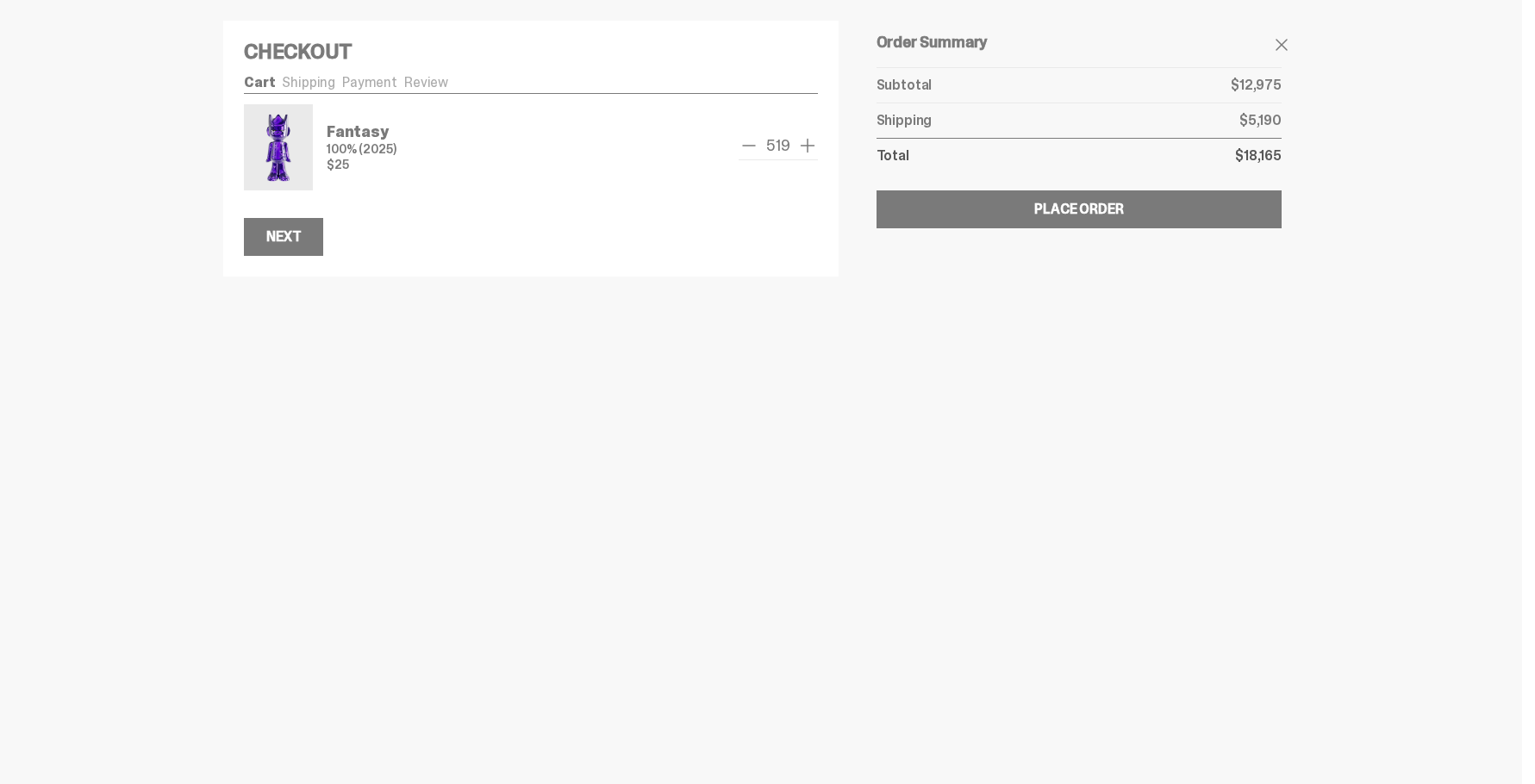
click at [805, 143] on span "add one" at bounding box center [808, 145] width 21 height 21
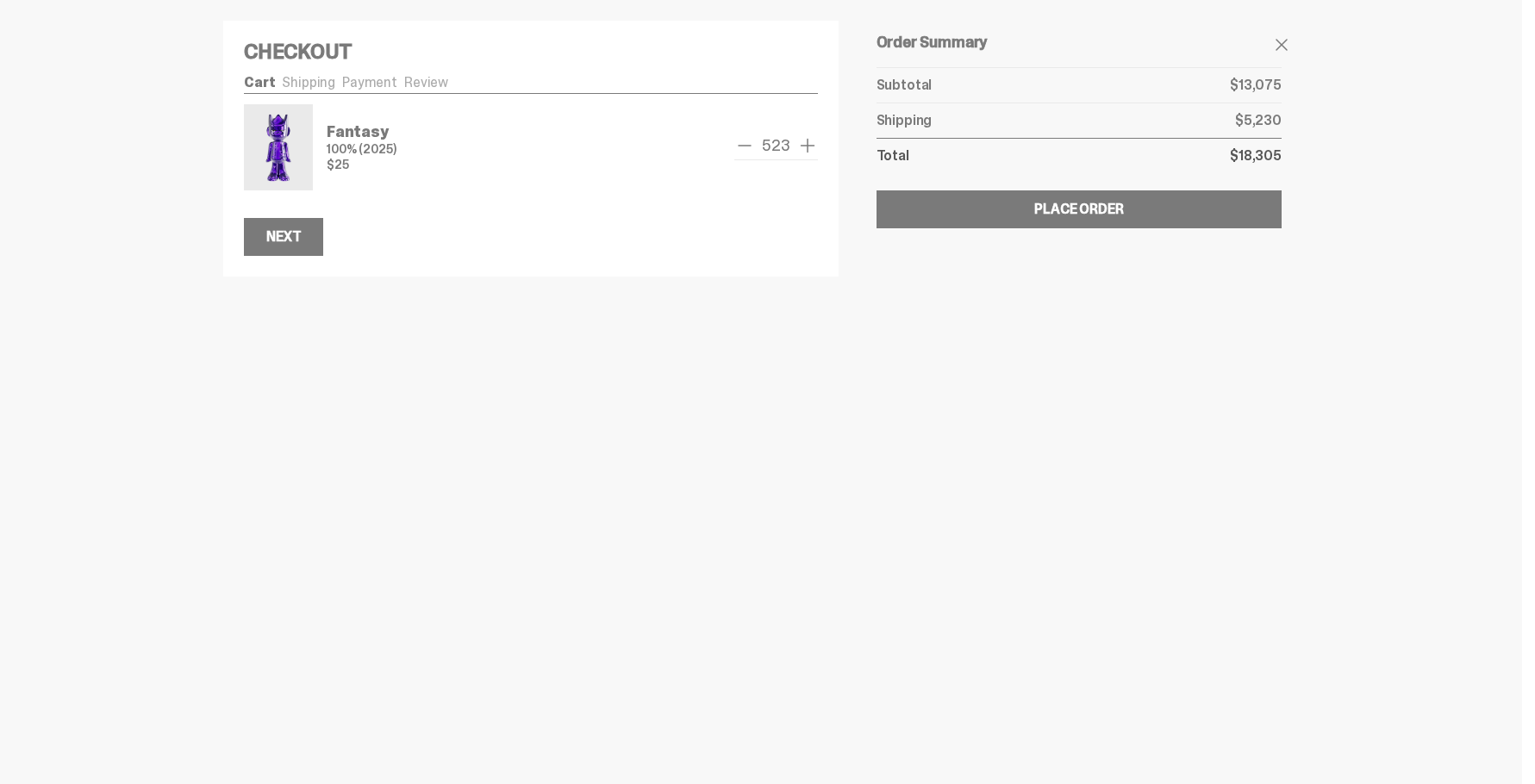
click at [805, 143] on span "add one" at bounding box center [808, 145] width 21 height 21
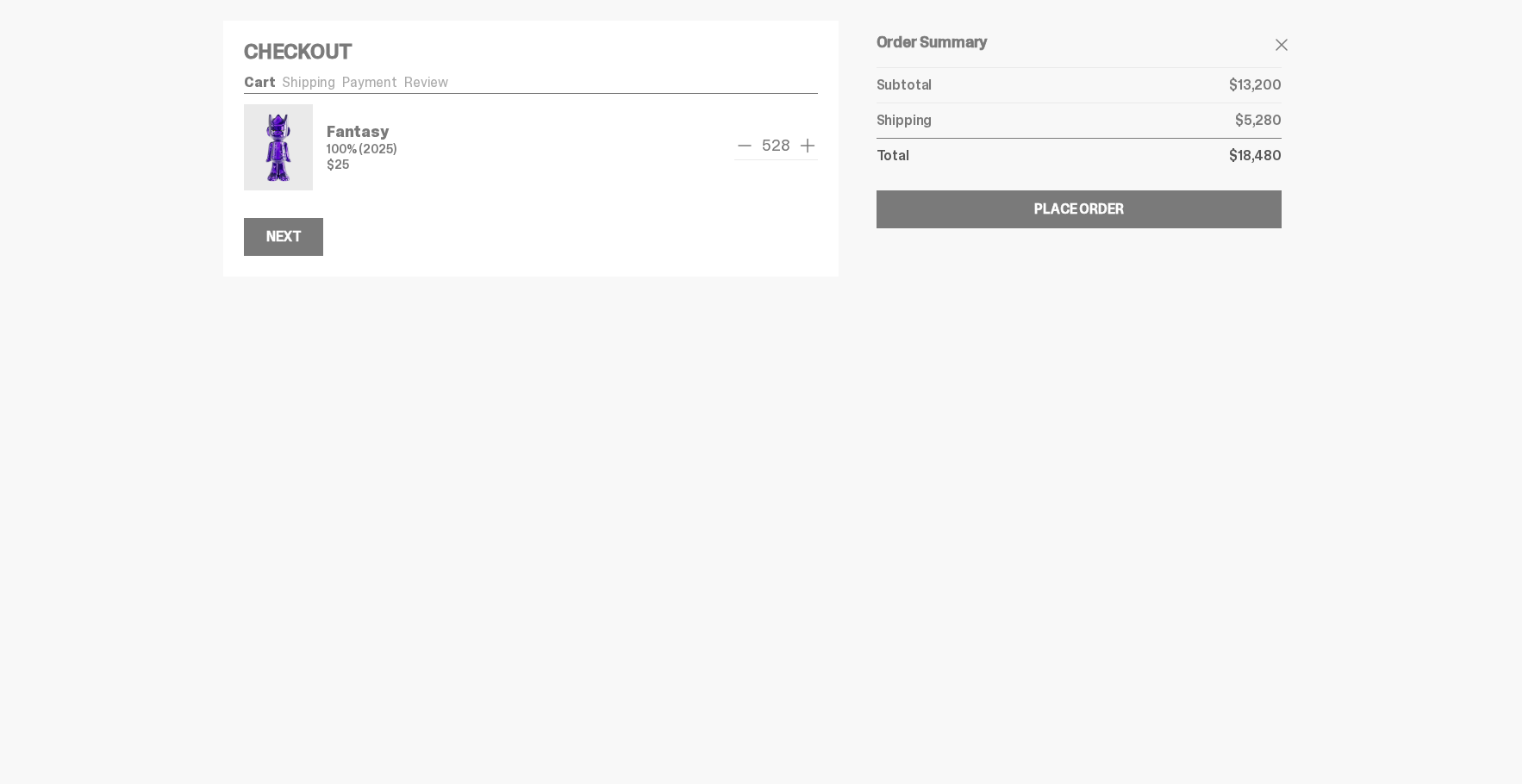
click at [805, 143] on span "add one" at bounding box center [808, 145] width 21 height 21
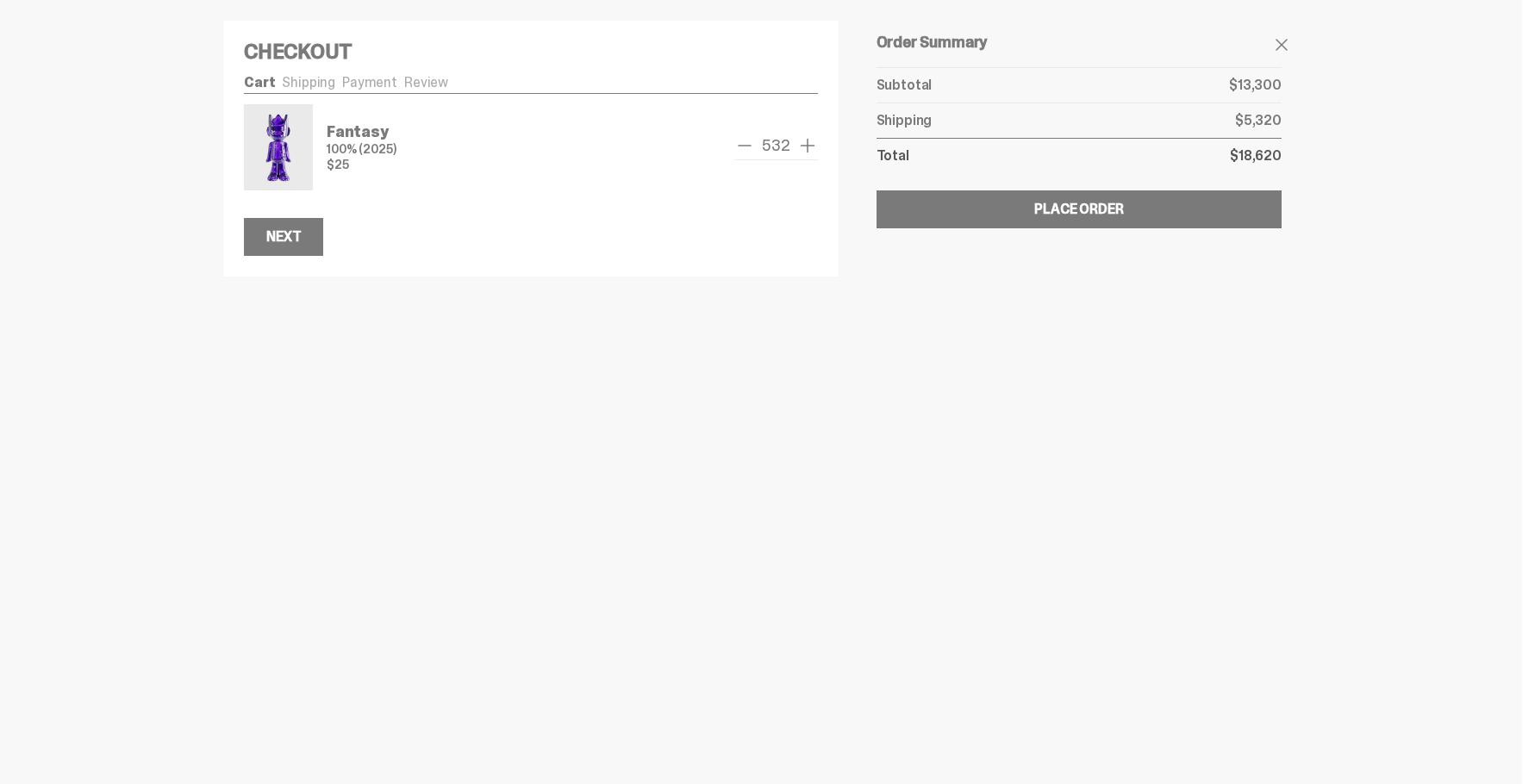
click at [805, 143] on span "add one" at bounding box center [808, 145] width 21 height 21
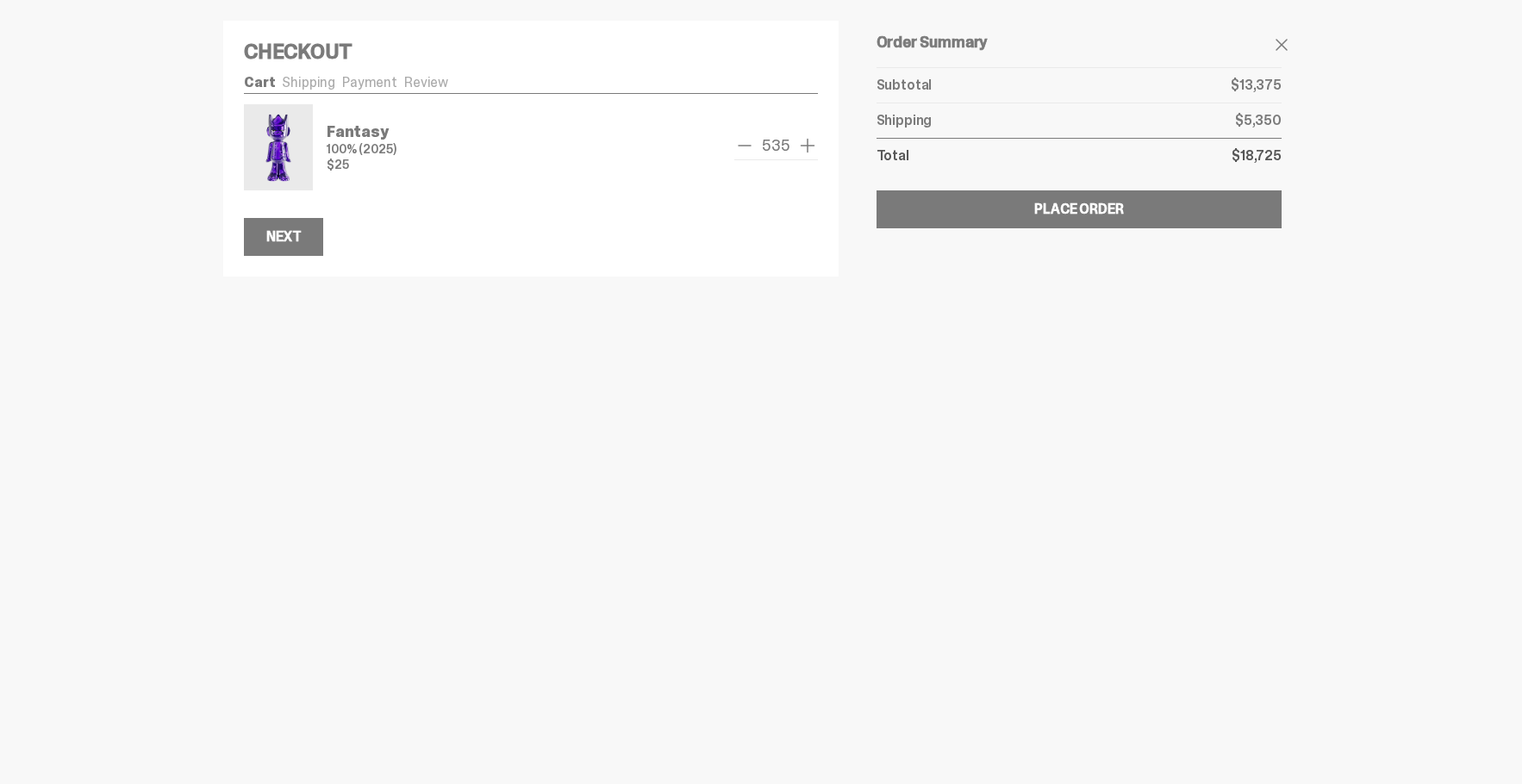
click at [805, 143] on span "add one" at bounding box center [808, 145] width 21 height 21
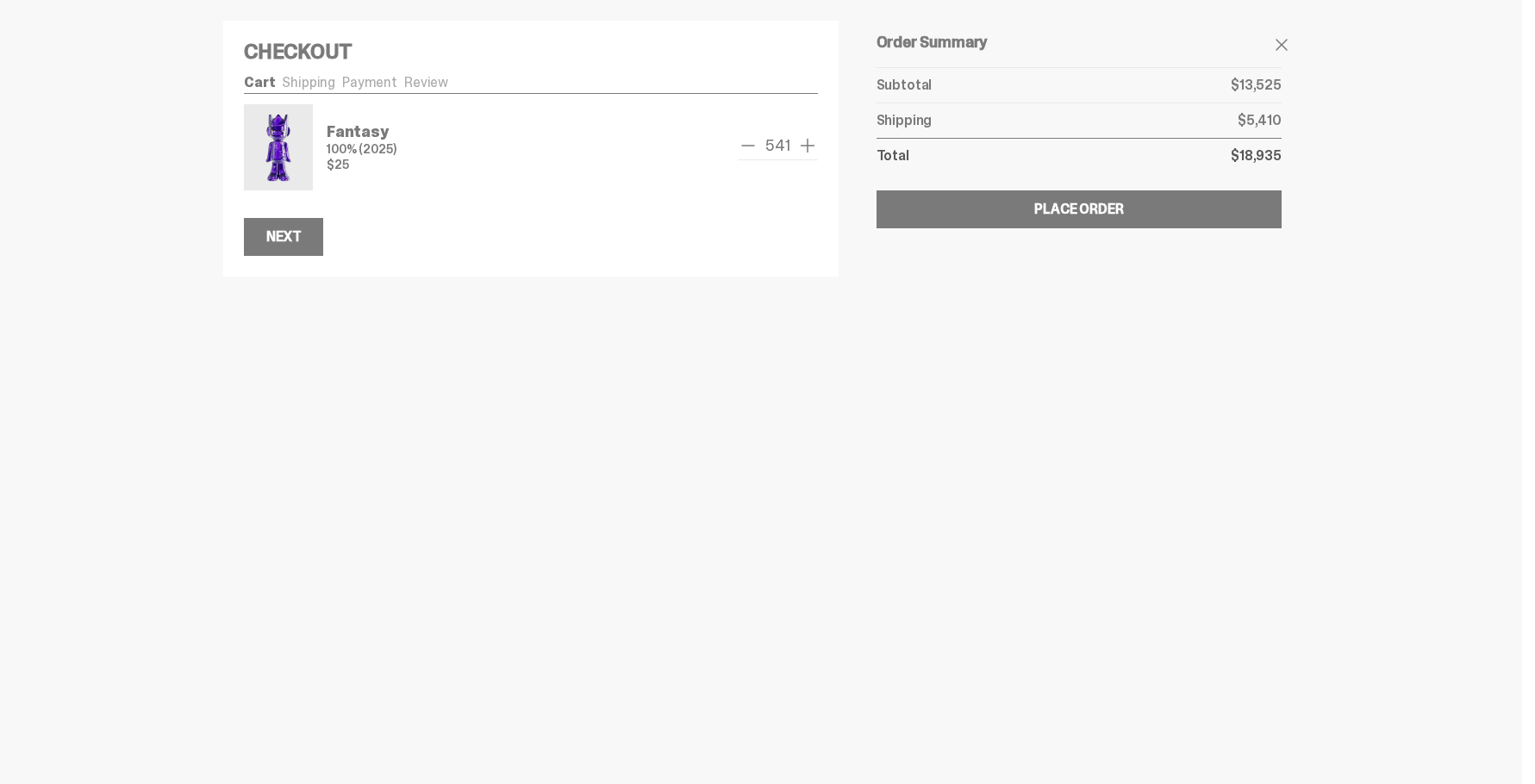
click at [805, 143] on span "add one" at bounding box center [808, 145] width 21 height 21
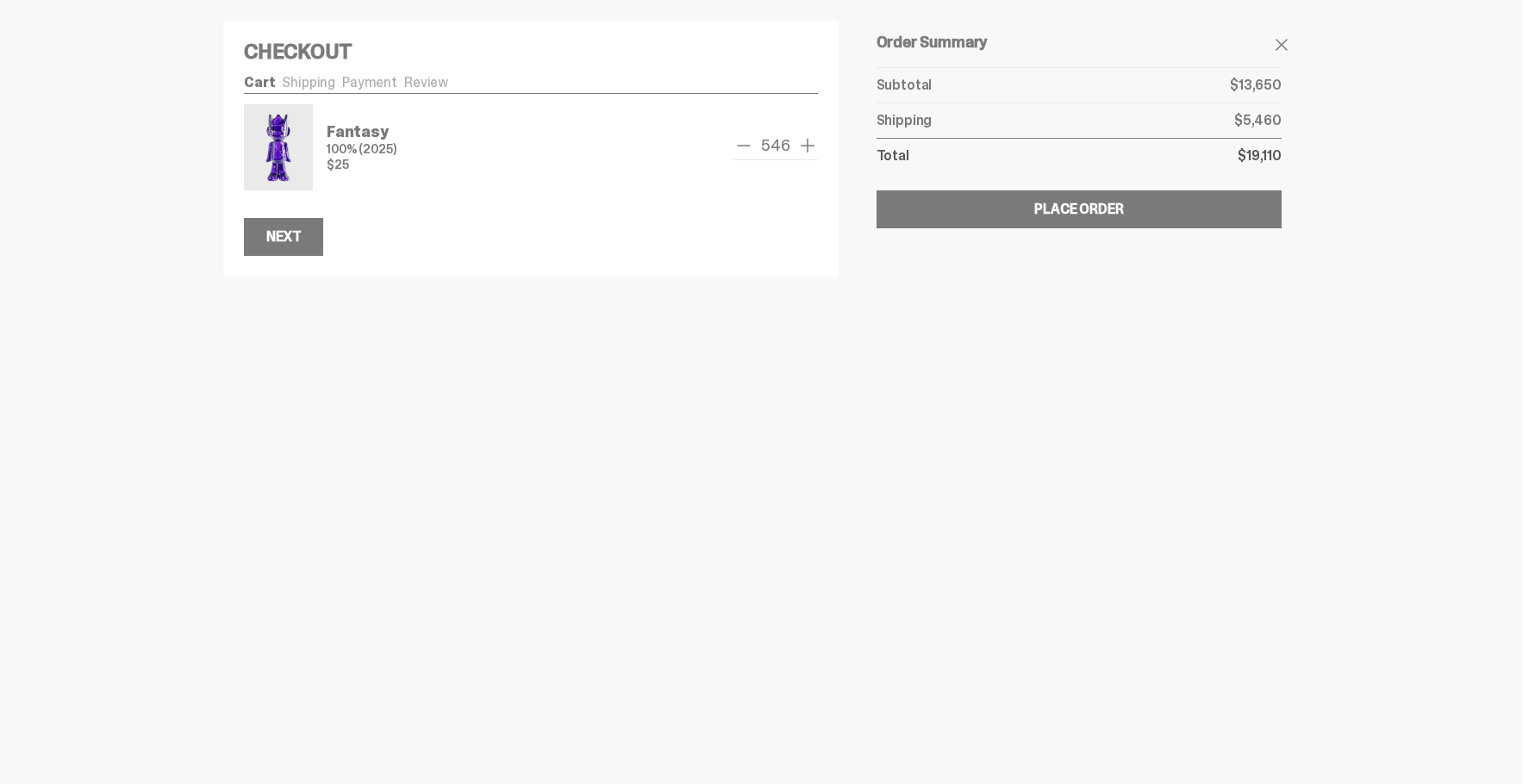
click at [805, 143] on span "add one" at bounding box center [808, 145] width 21 height 21
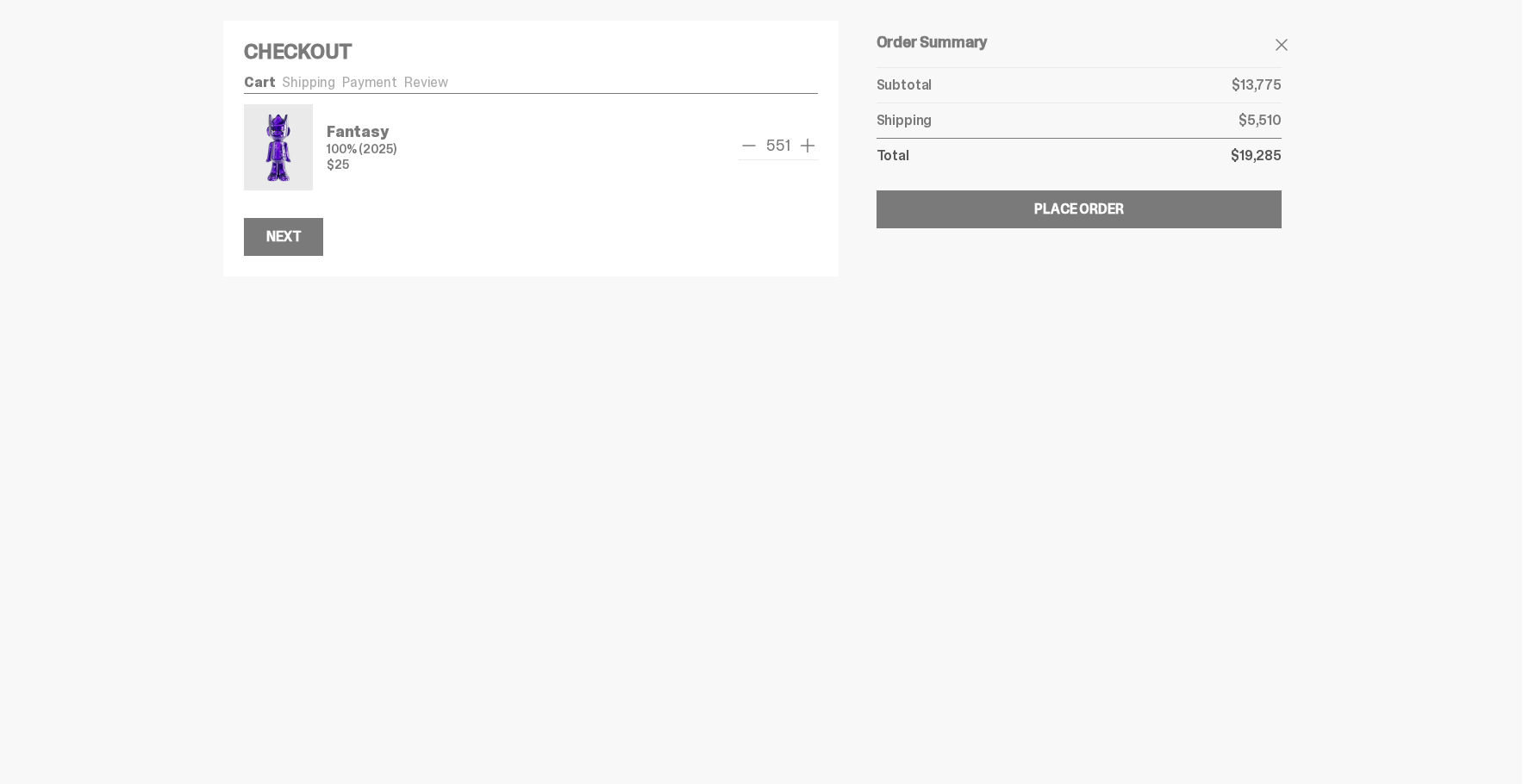
click at [805, 143] on span "add one" at bounding box center [808, 145] width 21 height 21
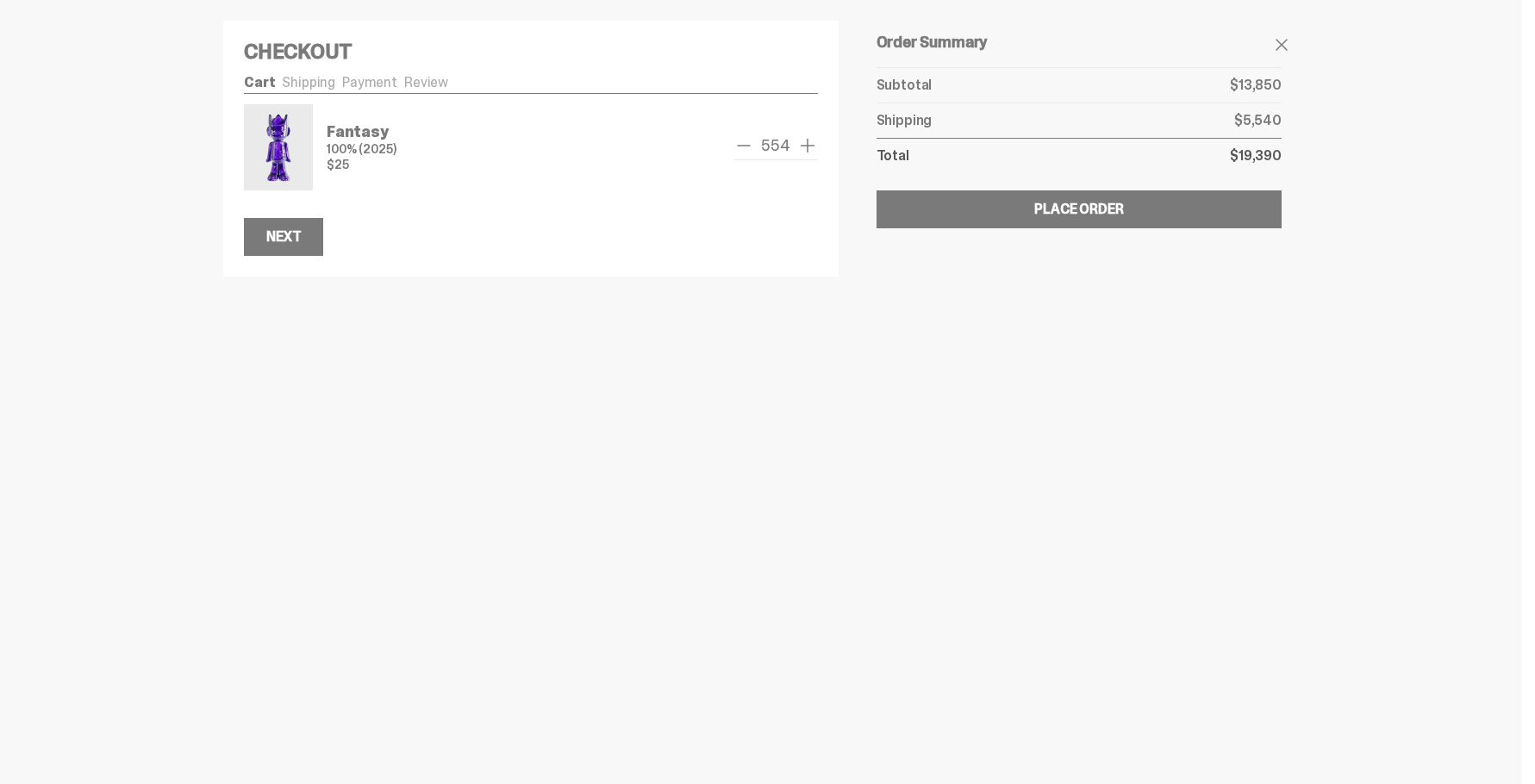
click at [805, 143] on span "add one" at bounding box center [808, 145] width 21 height 21
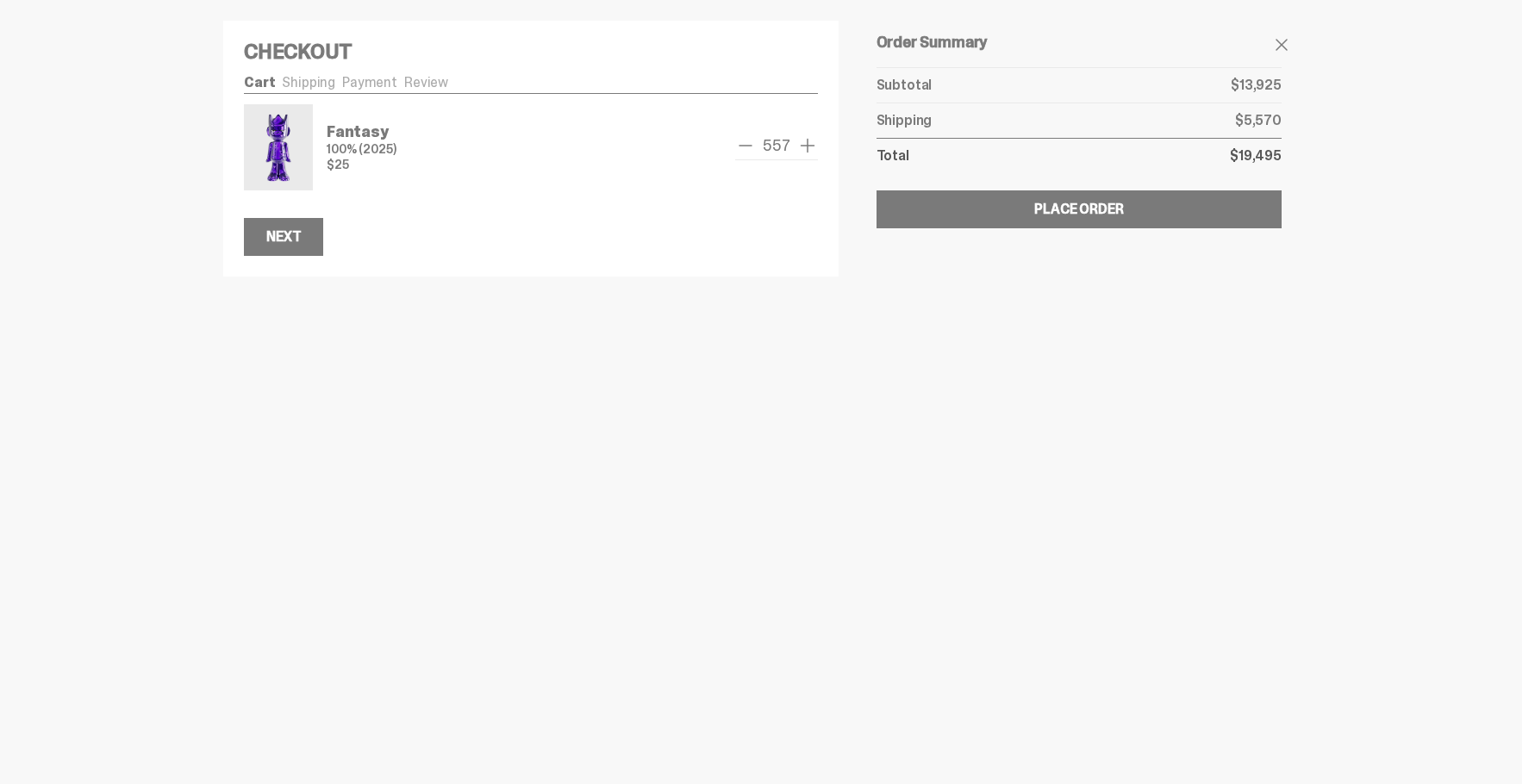
click at [805, 143] on span "add one" at bounding box center [808, 145] width 21 height 21
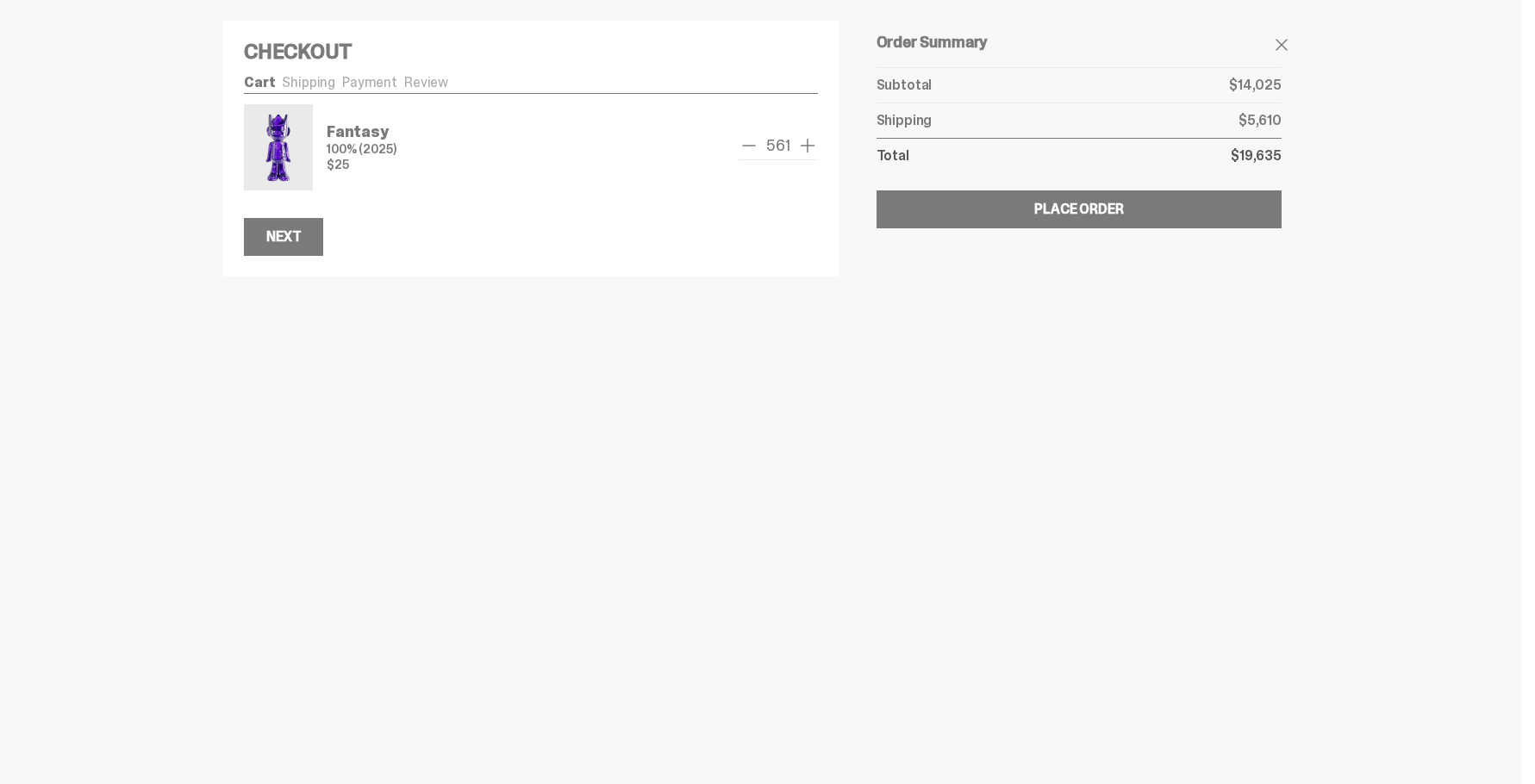
click at [805, 143] on span "add one" at bounding box center [808, 145] width 21 height 21
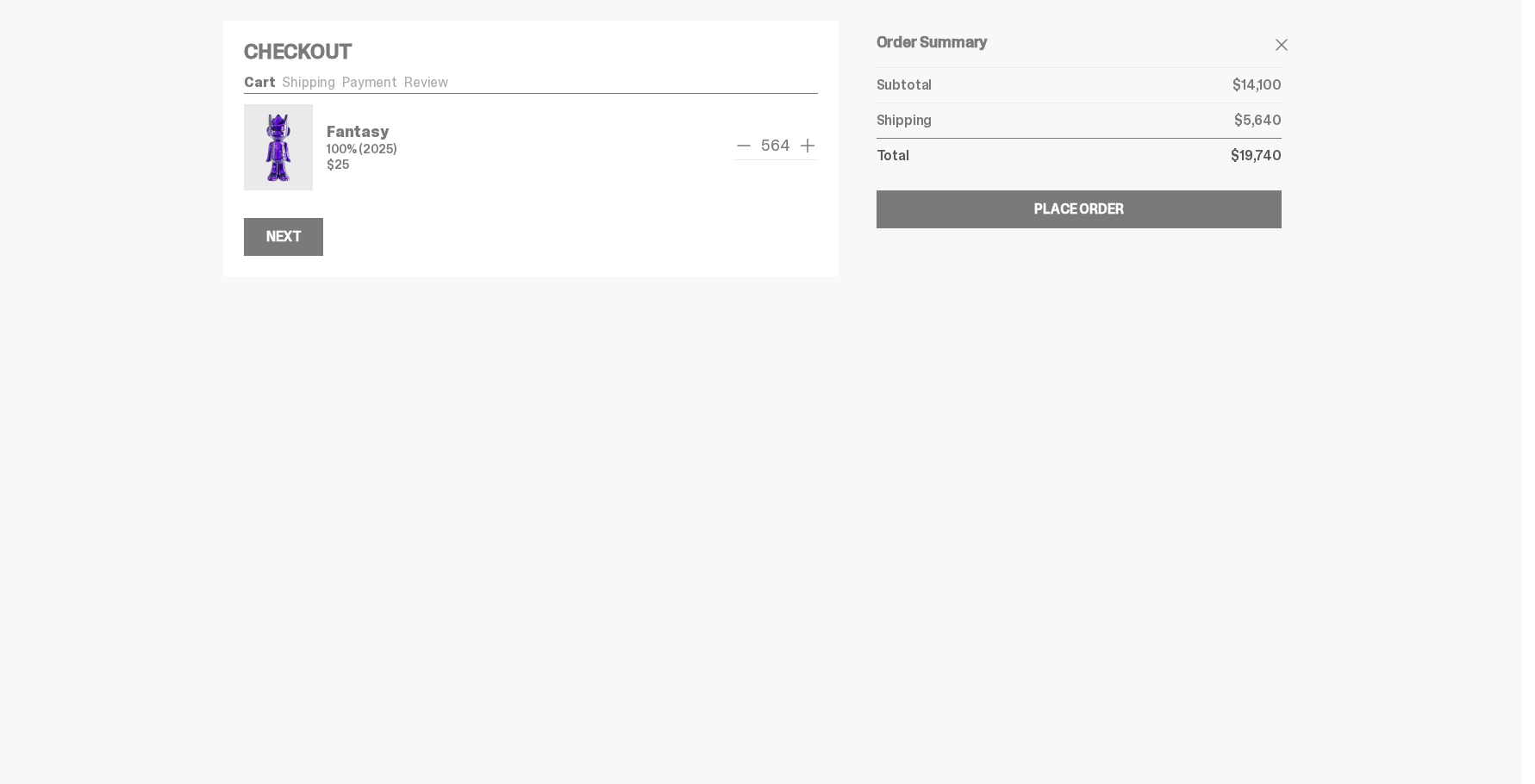
click at [805, 143] on span "add one" at bounding box center [808, 145] width 21 height 21
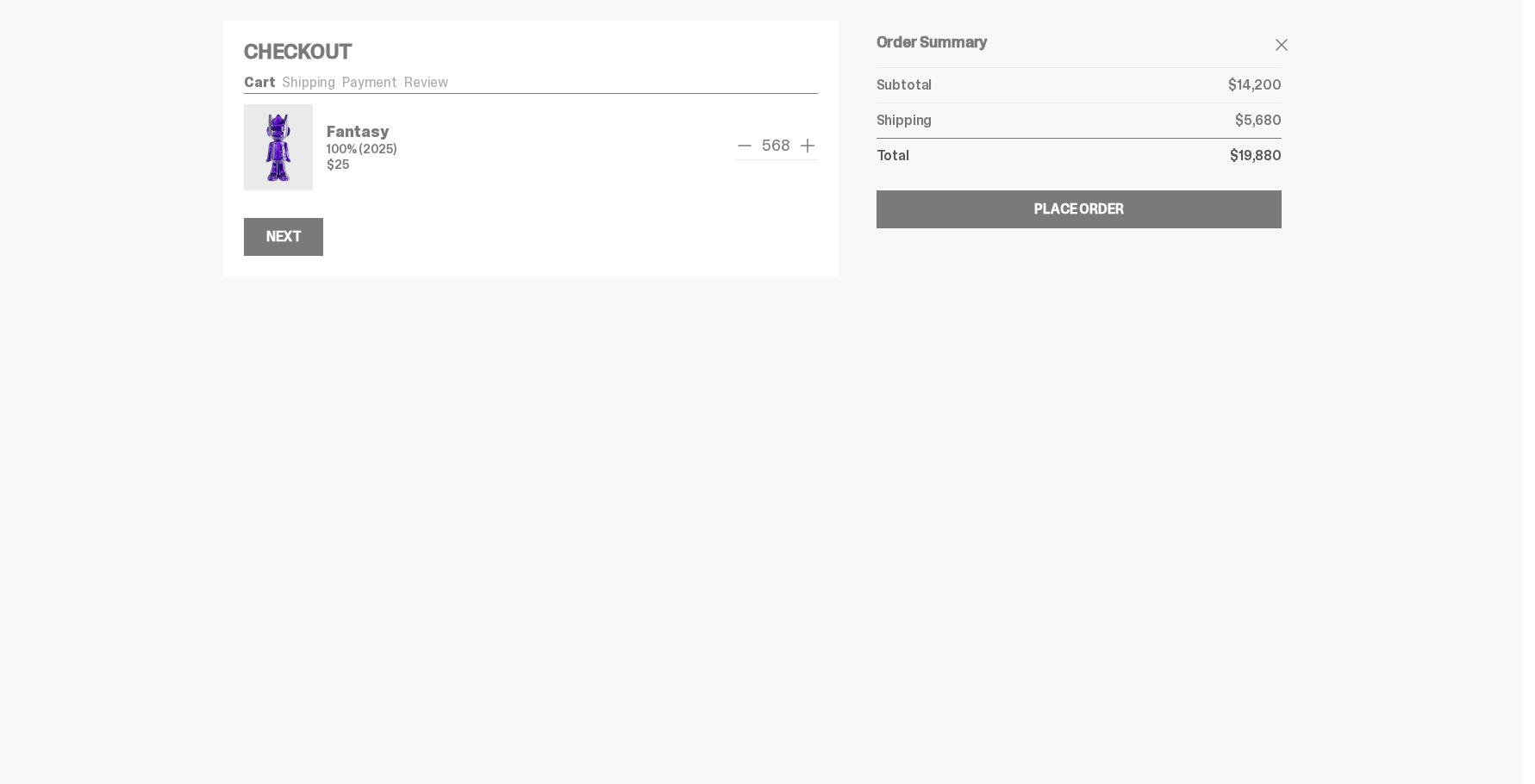
click at [805, 143] on span "add one" at bounding box center [808, 145] width 21 height 21
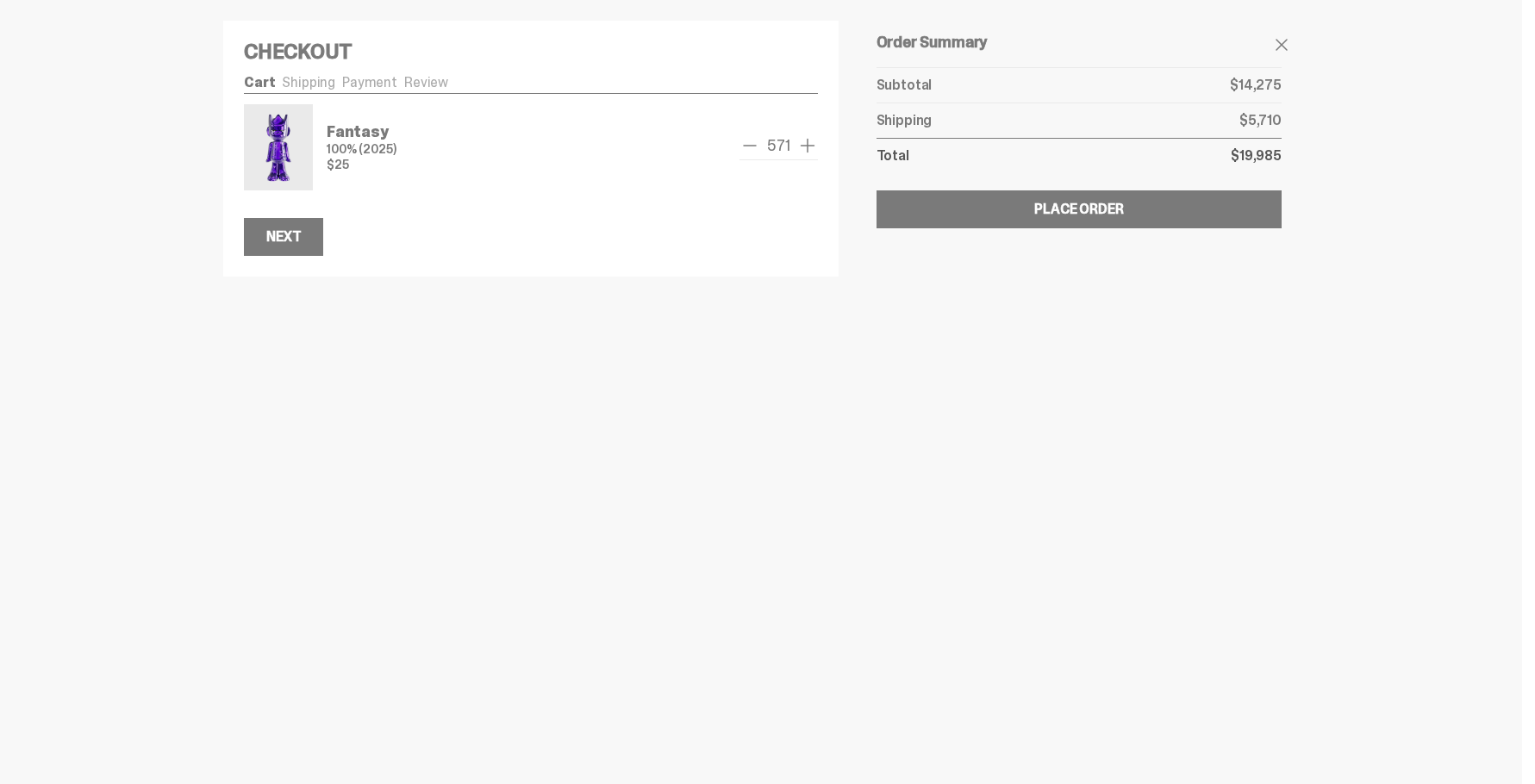
click at [805, 143] on span "add one" at bounding box center [808, 145] width 21 height 21
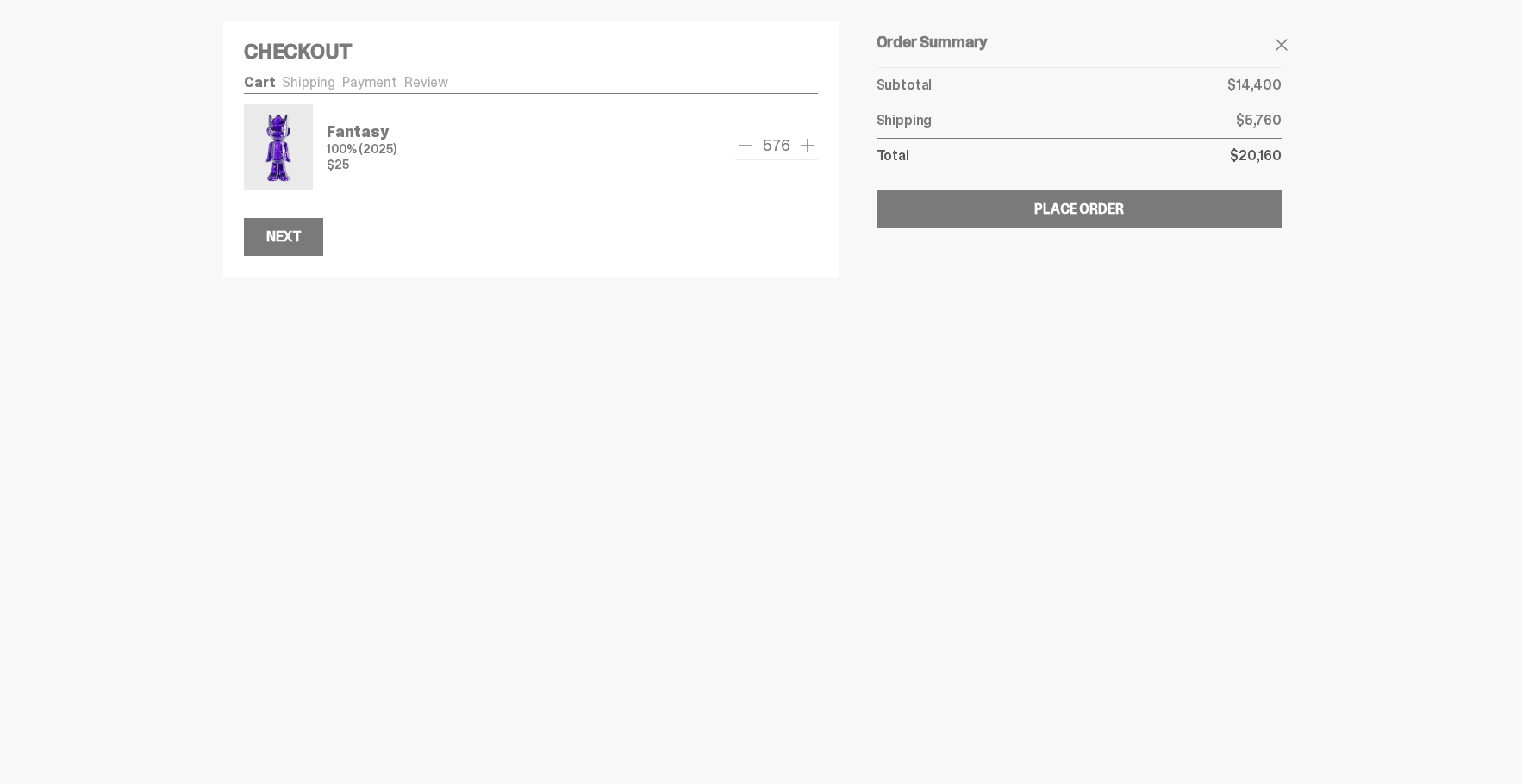
click at [805, 143] on span "add one" at bounding box center [808, 145] width 21 height 21
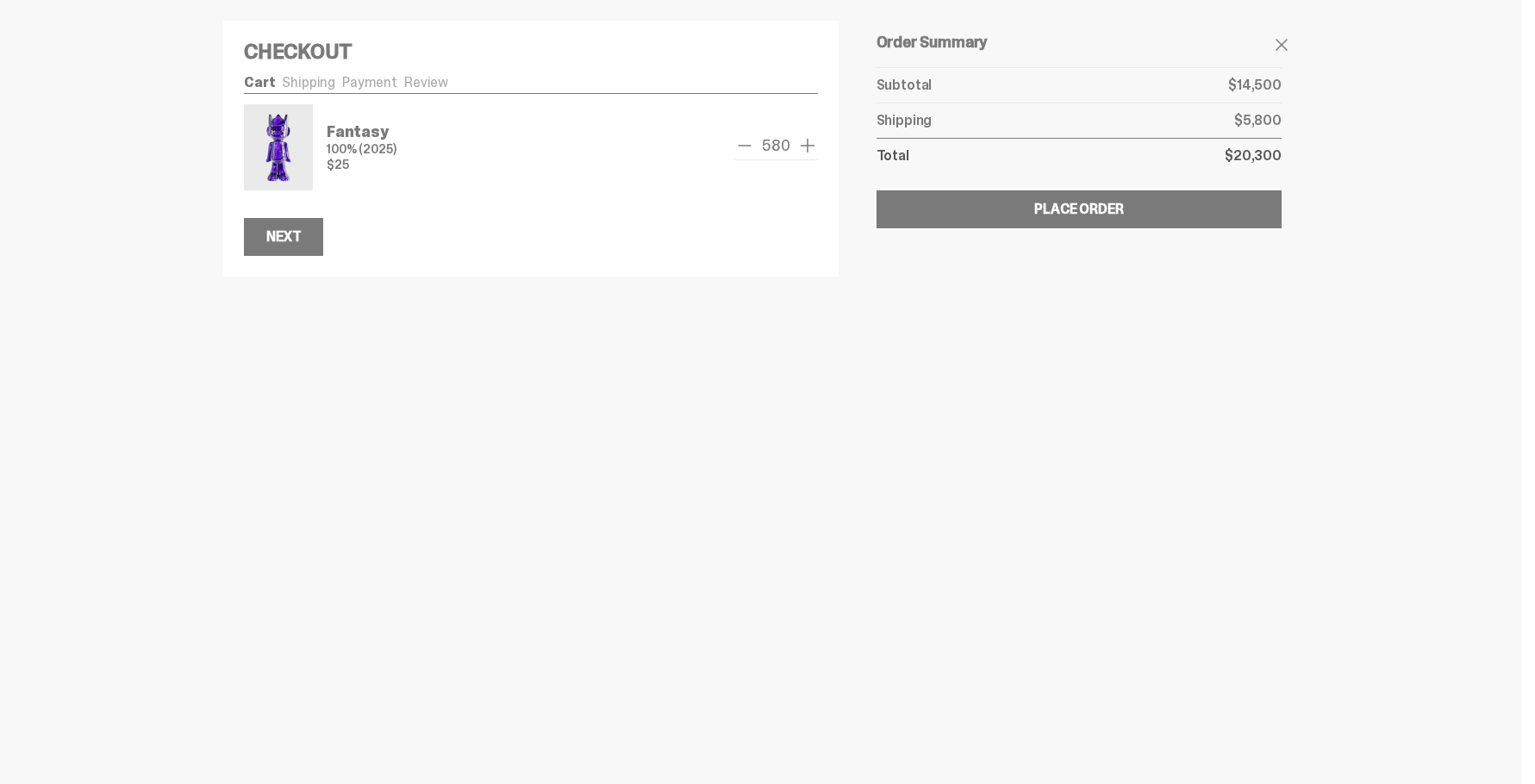
click at [805, 143] on span "add one" at bounding box center [808, 145] width 21 height 21
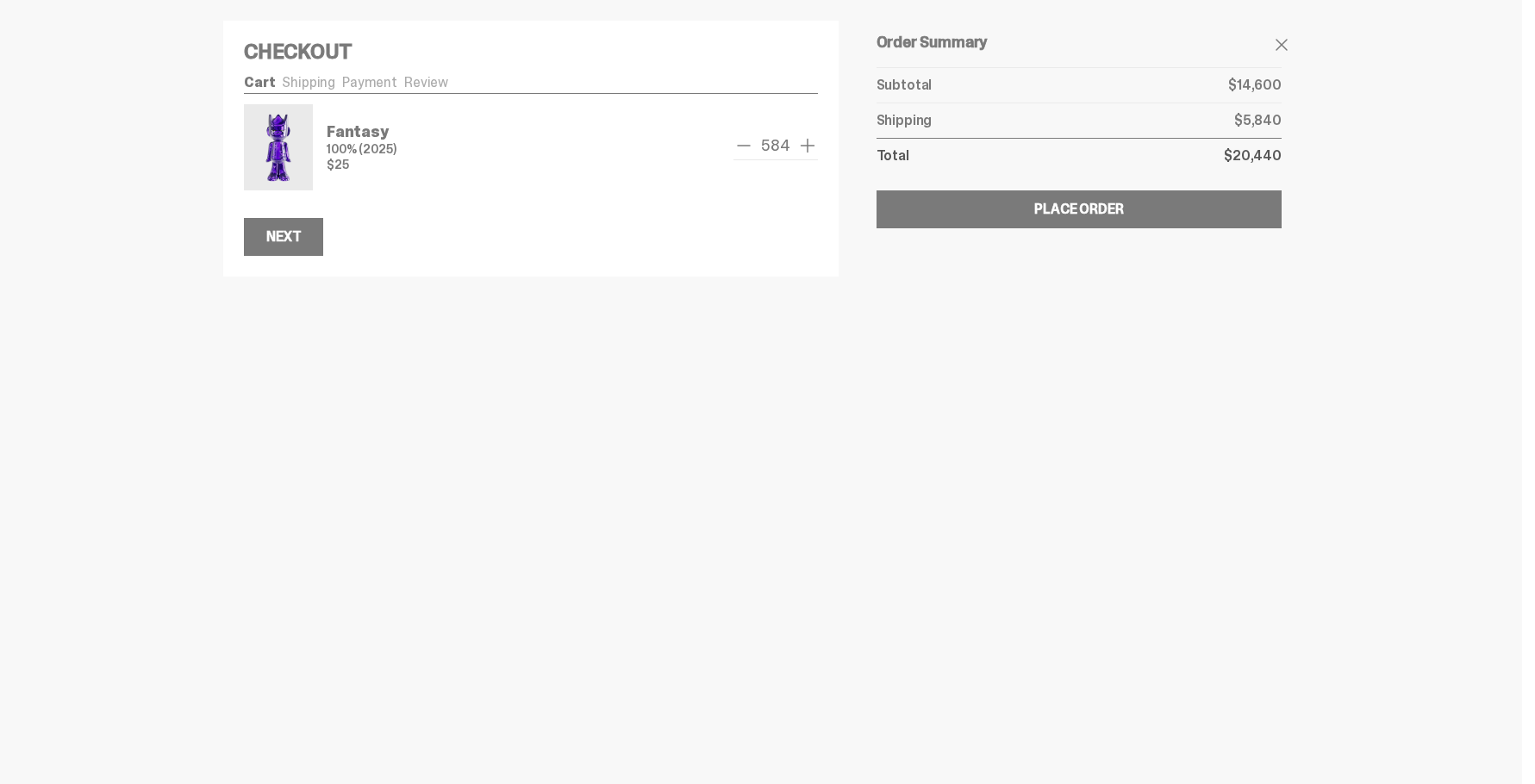
click at [805, 143] on span "add one" at bounding box center [808, 145] width 21 height 21
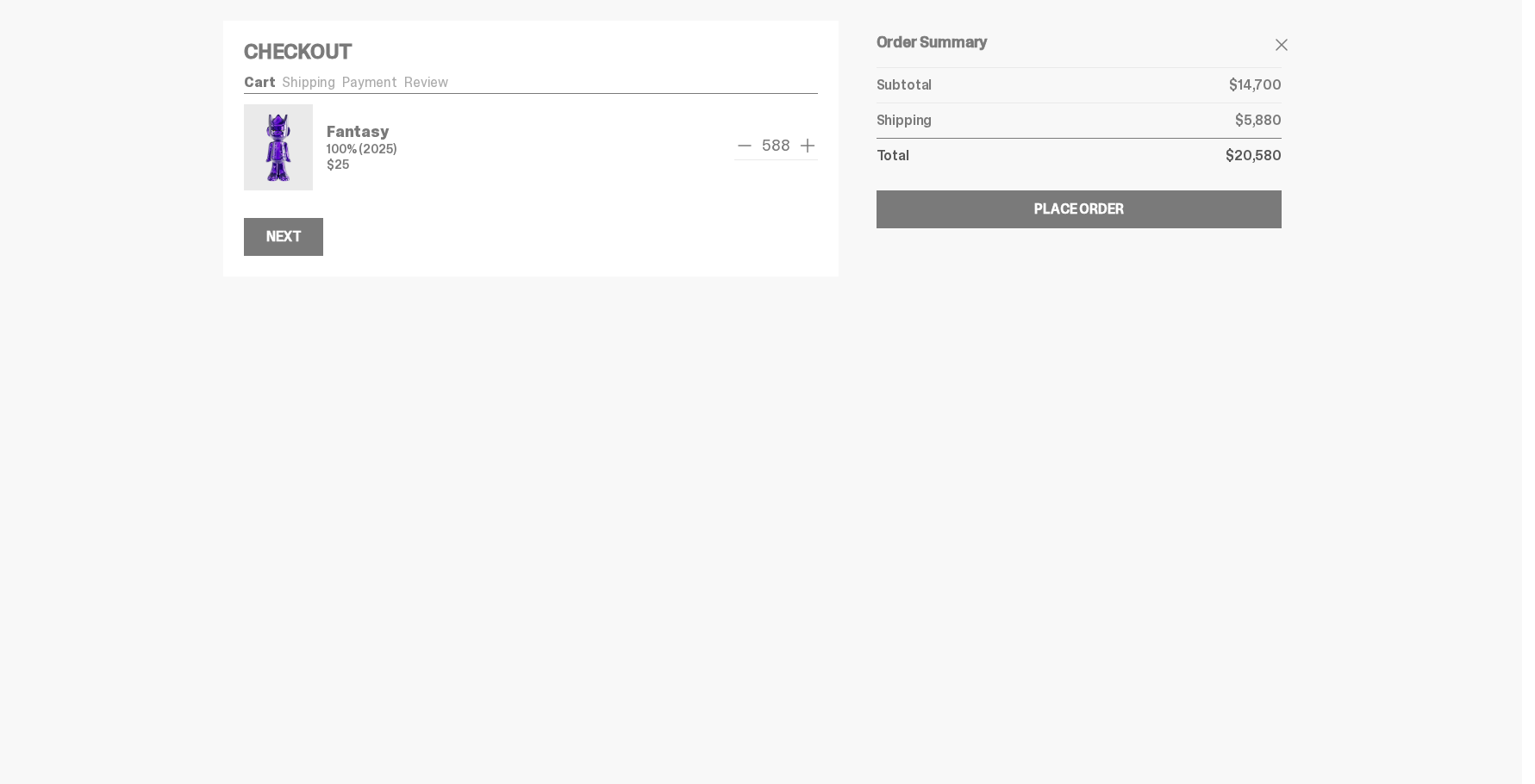
click at [805, 143] on span "add one" at bounding box center [808, 145] width 21 height 21
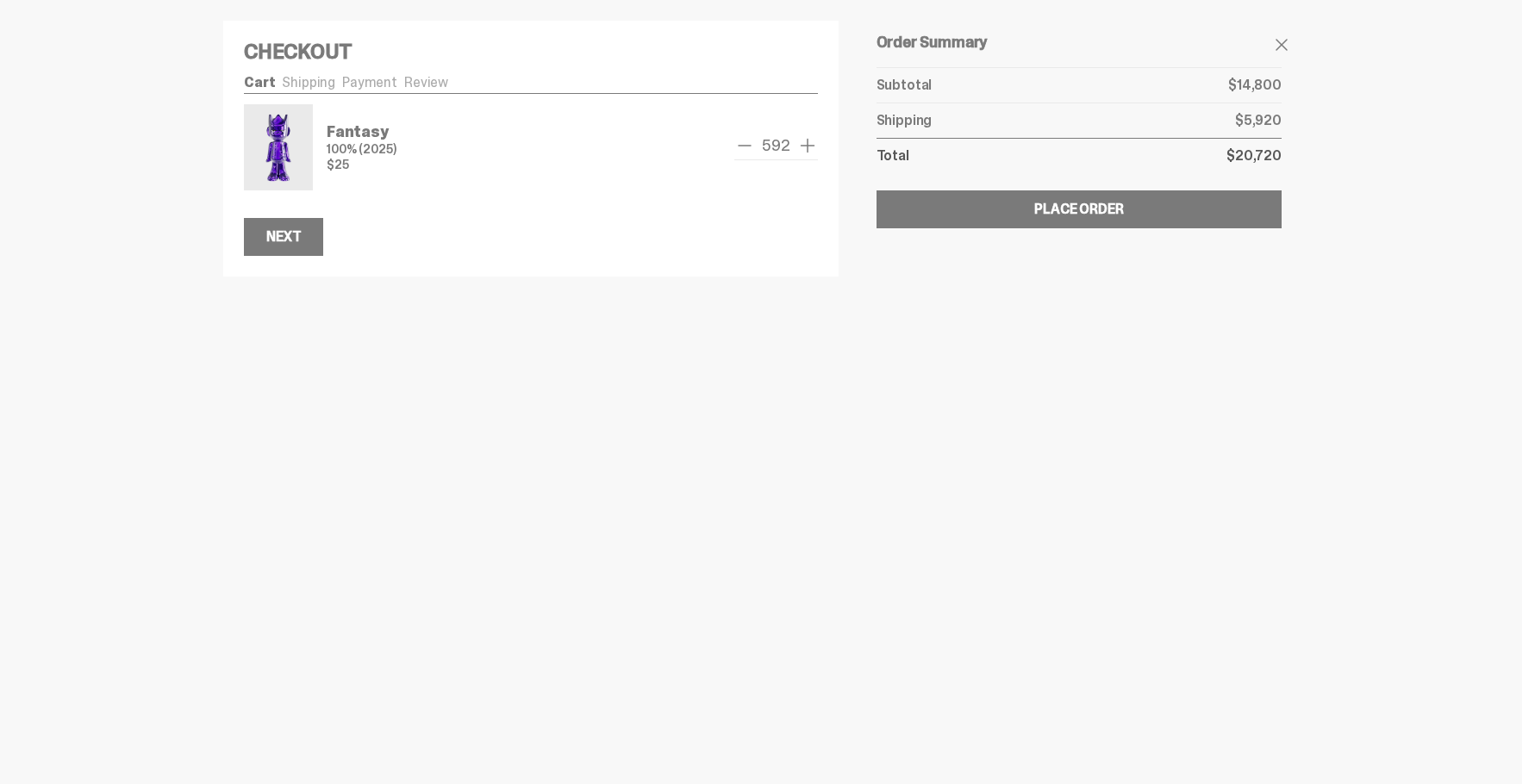
click at [805, 143] on span "add one" at bounding box center [808, 145] width 21 height 21
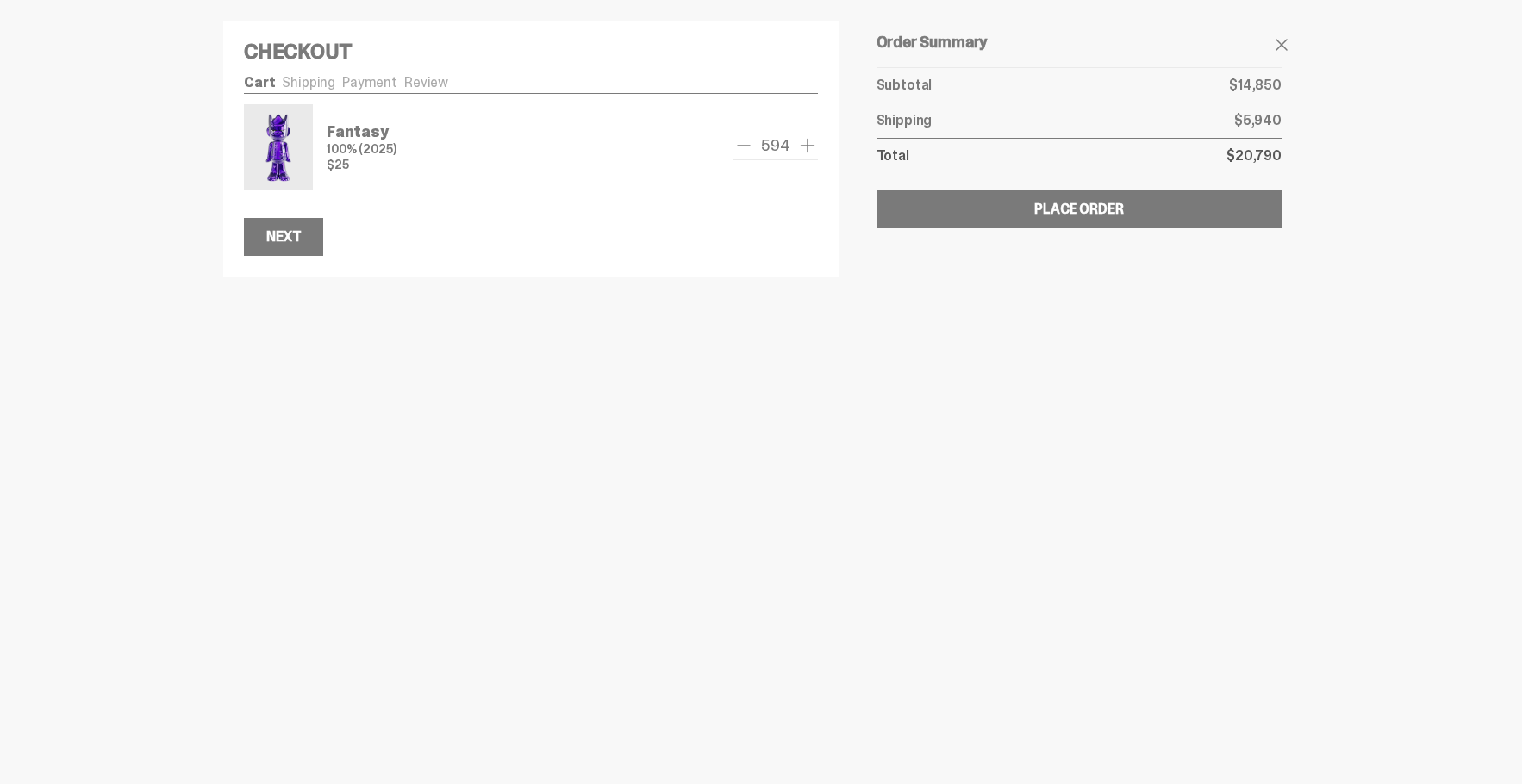
click at [805, 143] on span "add one" at bounding box center [808, 145] width 21 height 21
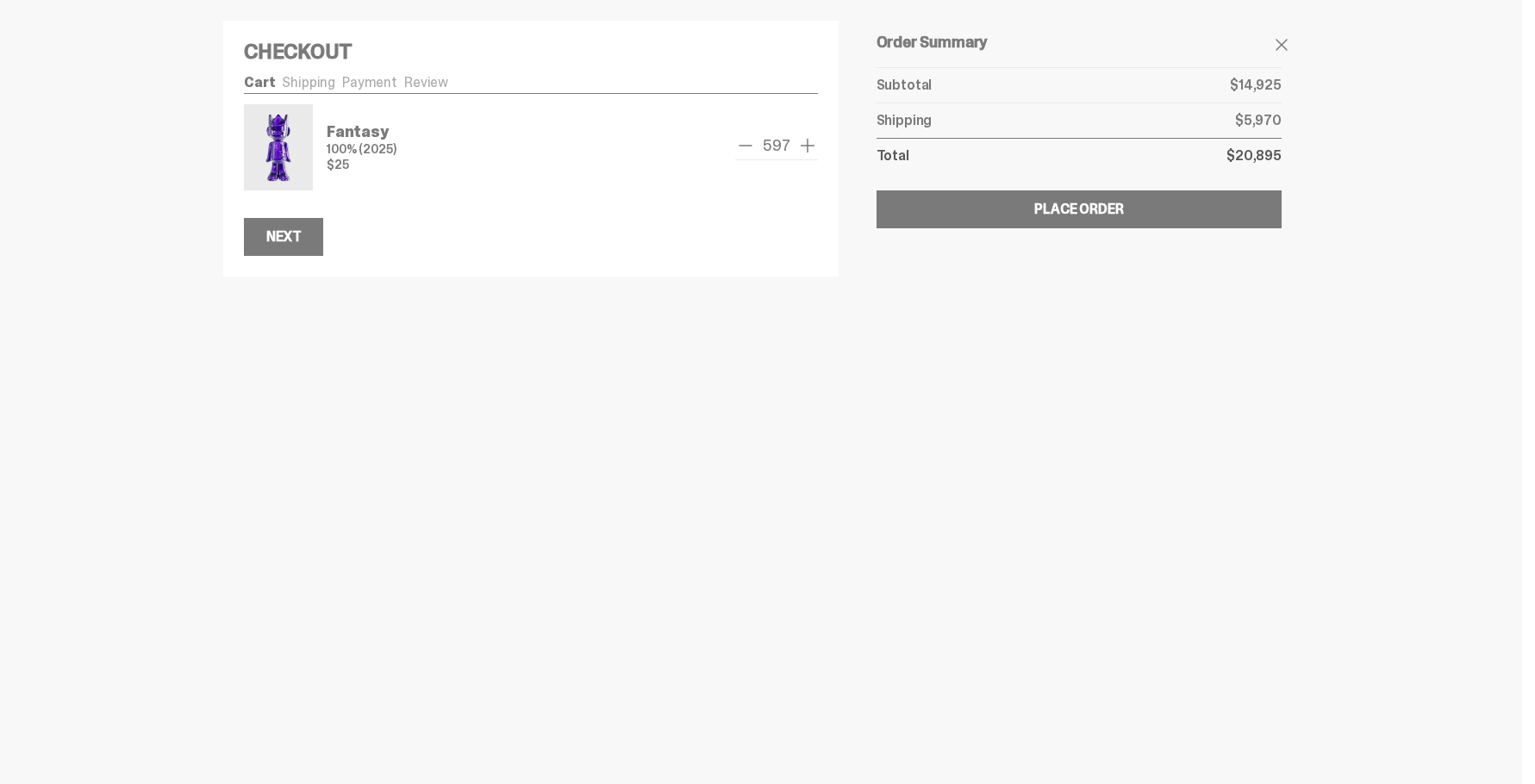
click at [805, 143] on span "add one" at bounding box center [808, 145] width 21 height 21
click at [747, 143] on span "remove one" at bounding box center [749, 145] width 21 height 21
click at [805, 145] on span "add one" at bounding box center [808, 145] width 21 height 21
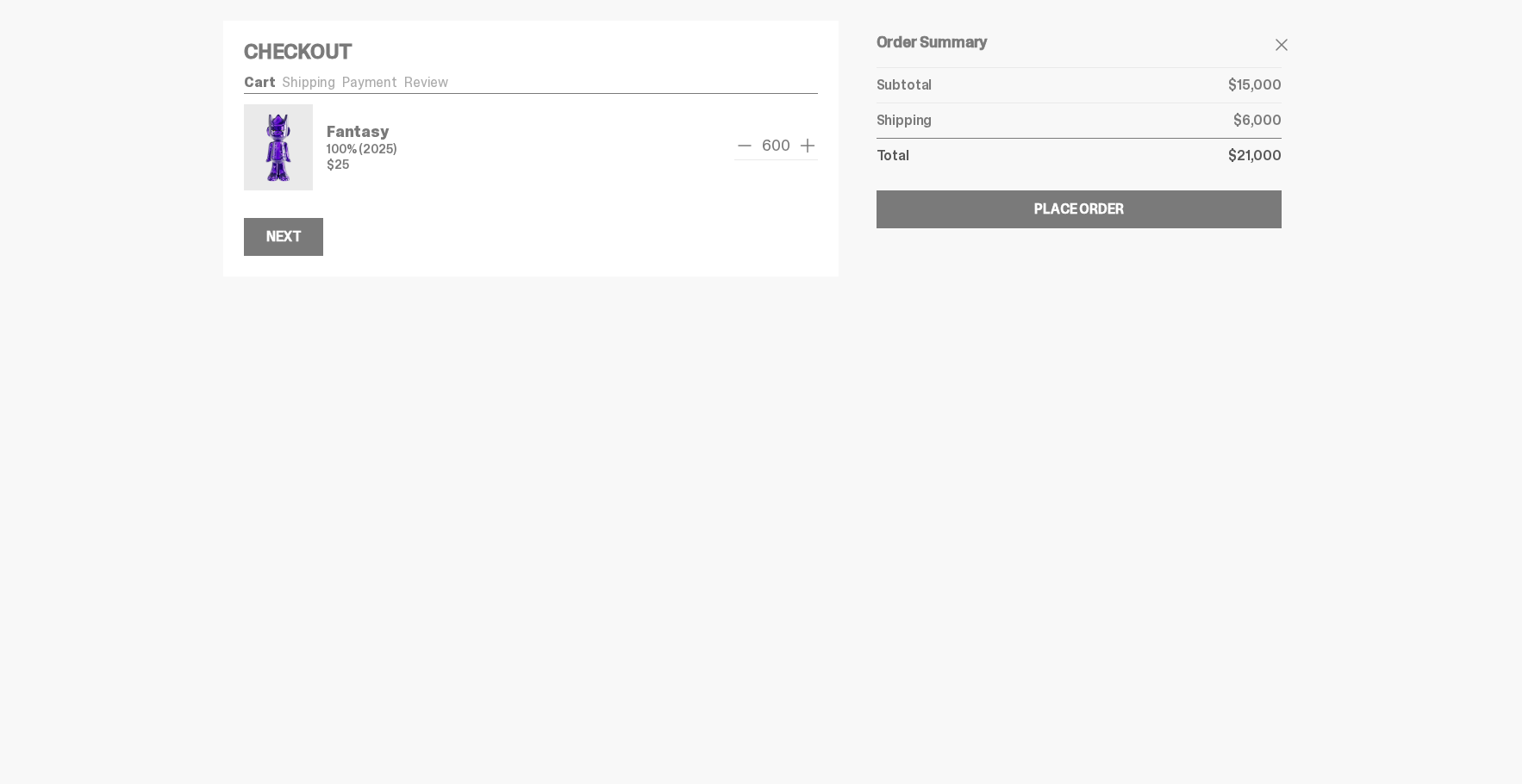
click at [805, 145] on span "add one" at bounding box center [808, 145] width 21 height 21
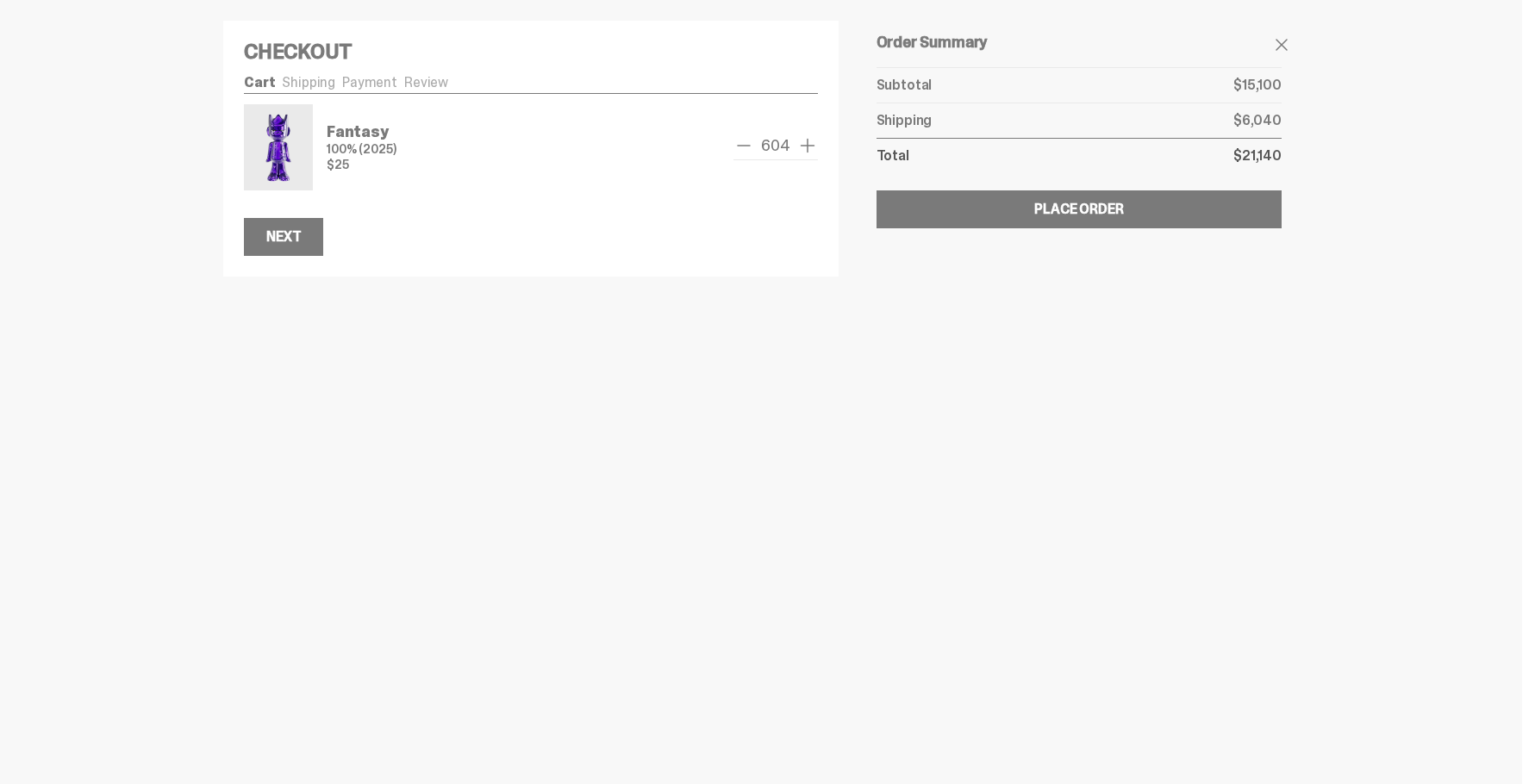
click at [805, 145] on span "add one" at bounding box center [808, 145] width 21 height 21
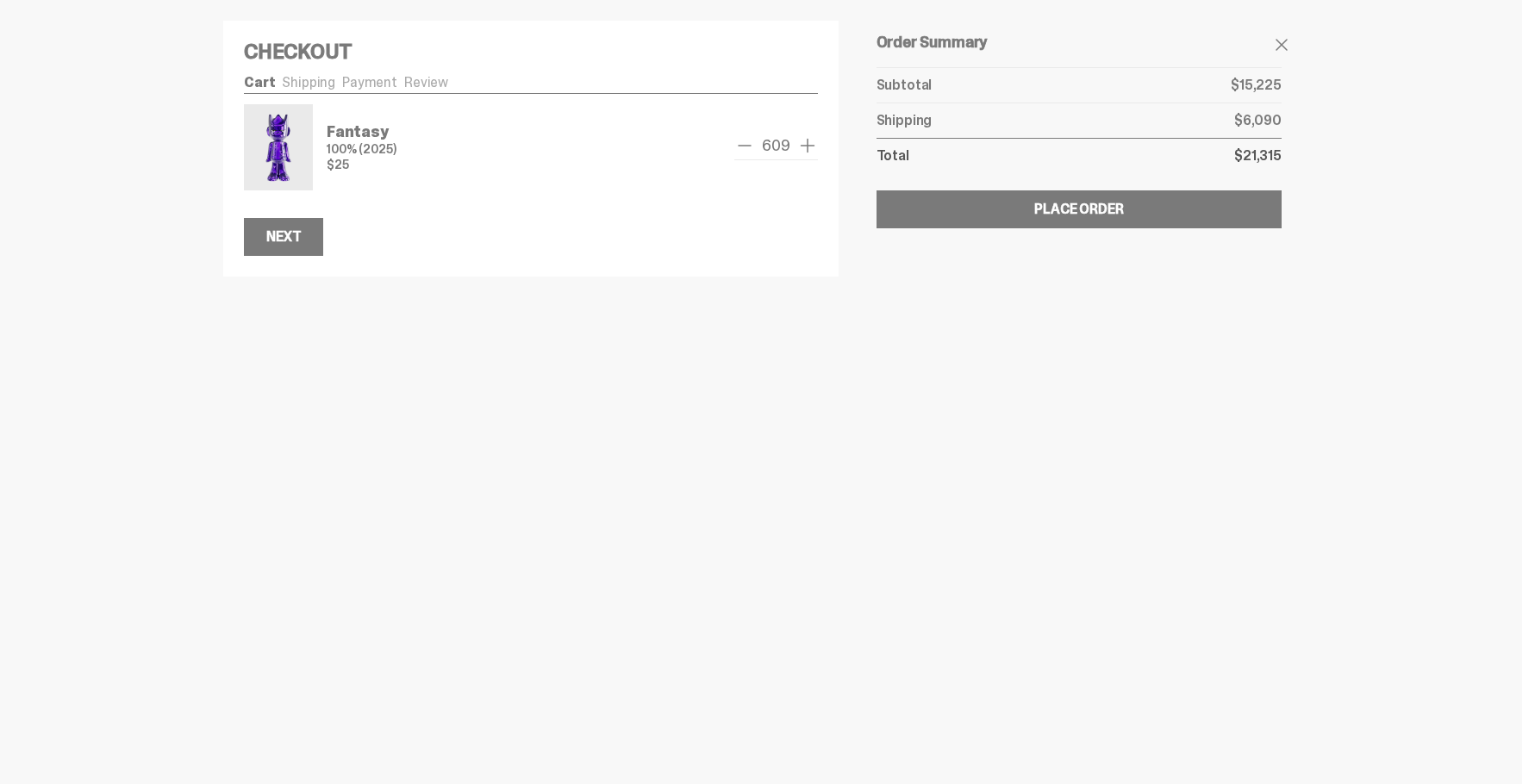
click at [805, 145] on span "add one" at bounding box center [808, 145] width 21 height 21
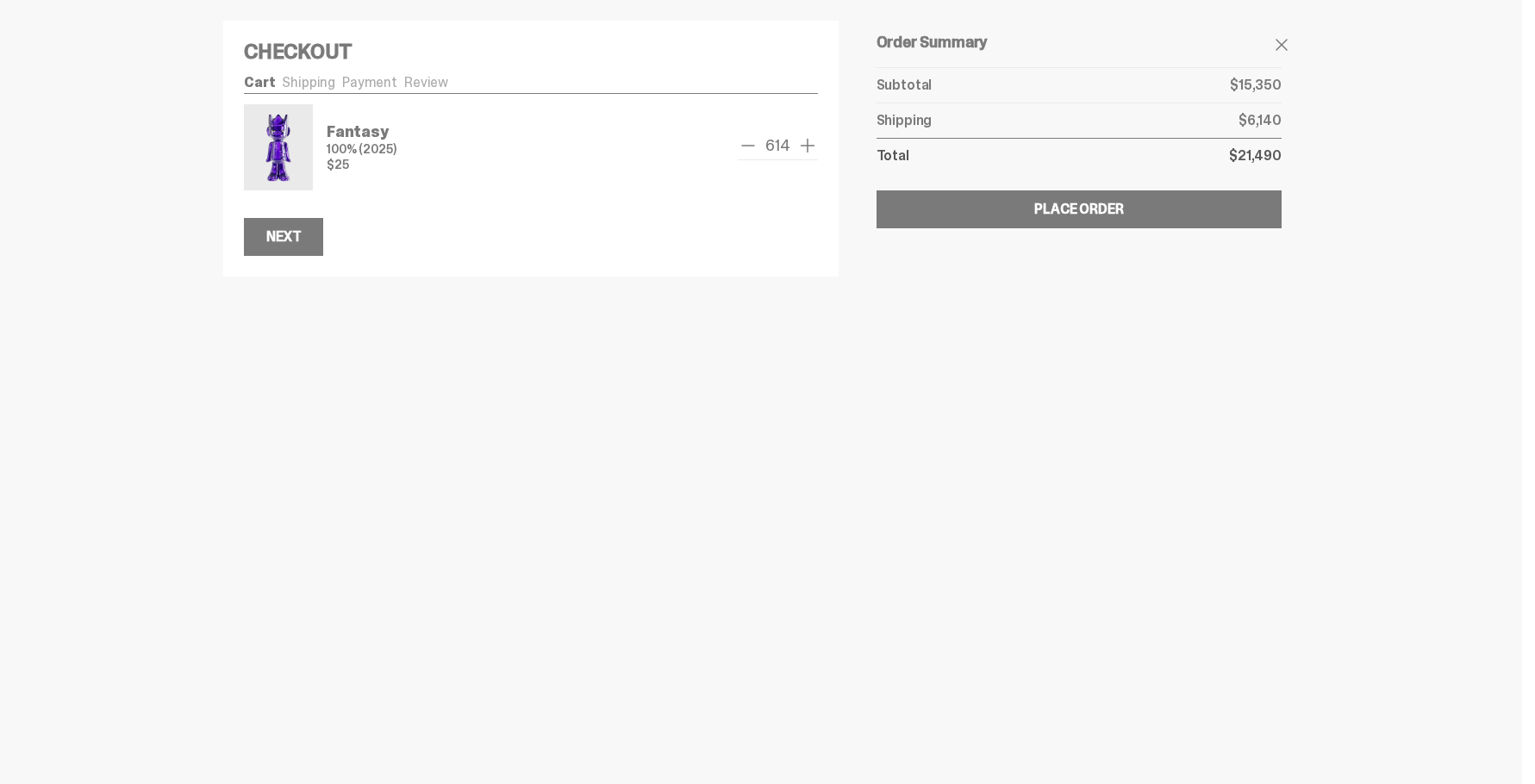
click at [805, 145] on span "add one" at bounding box center [808, 145] width 21 height 21
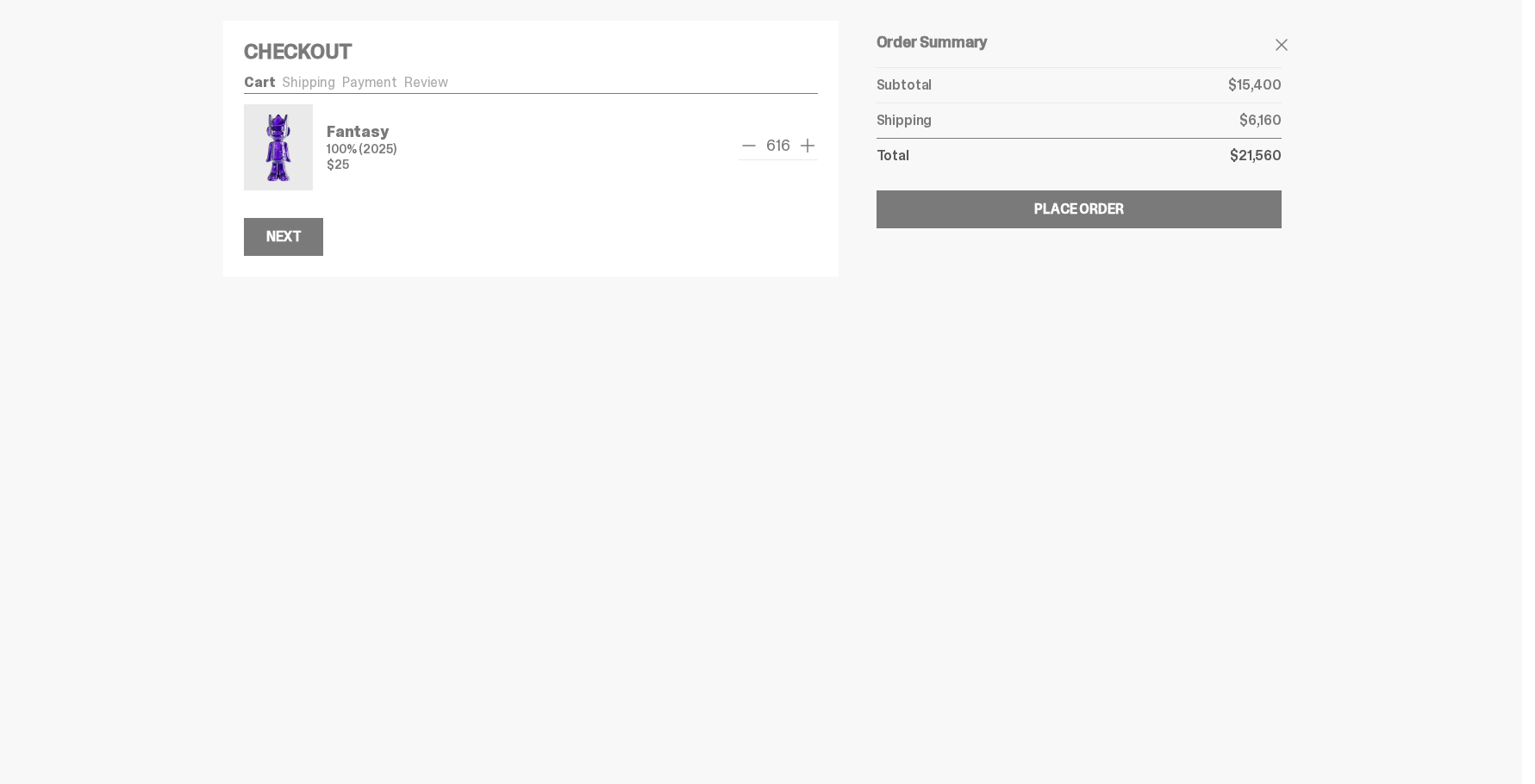
click at [805, 145] on span "add one" at bounding box center [808, 145] width 21 height 21
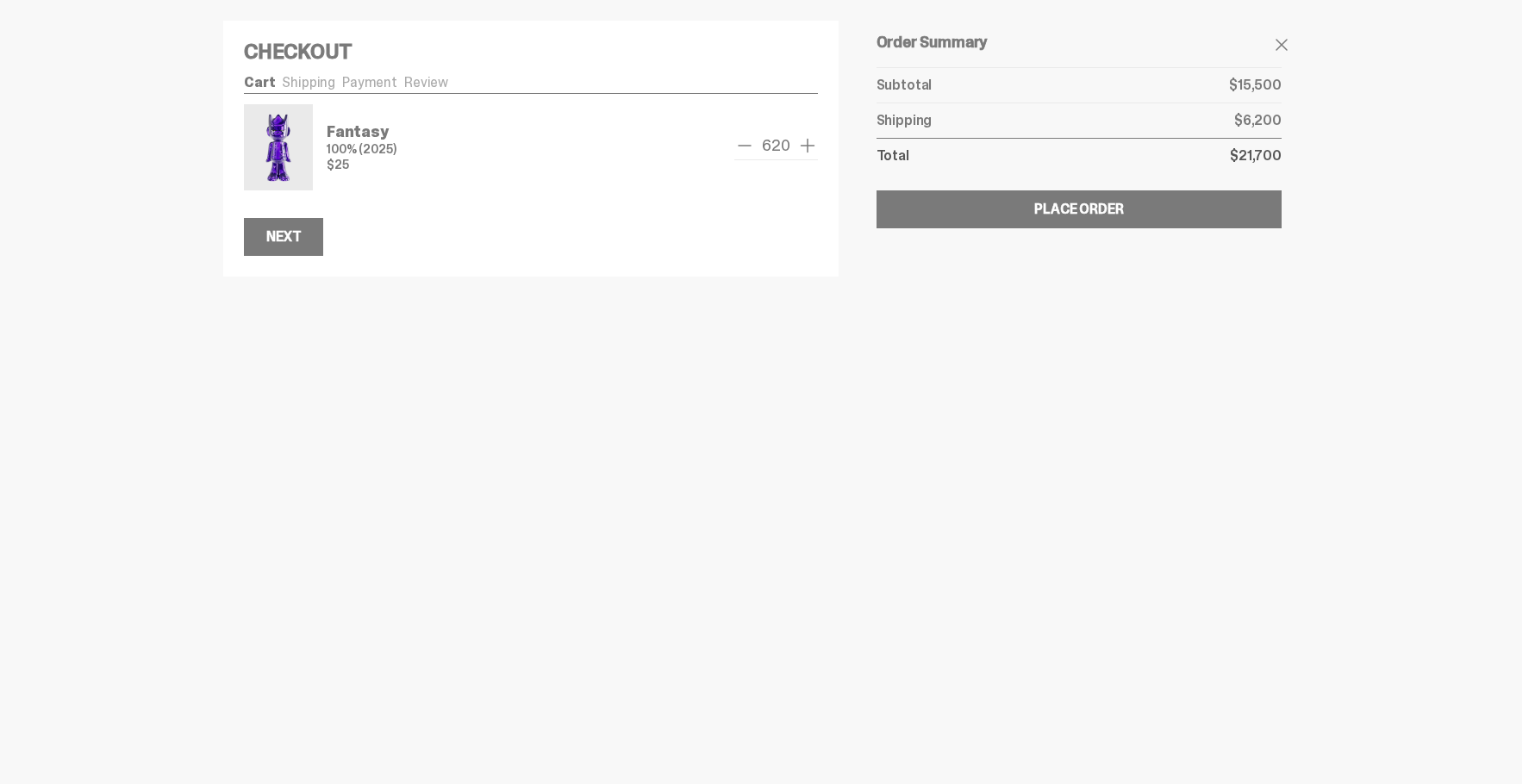
click at [805, 145] on span "add one" at bounding box center [808, 145] width 21 height 21
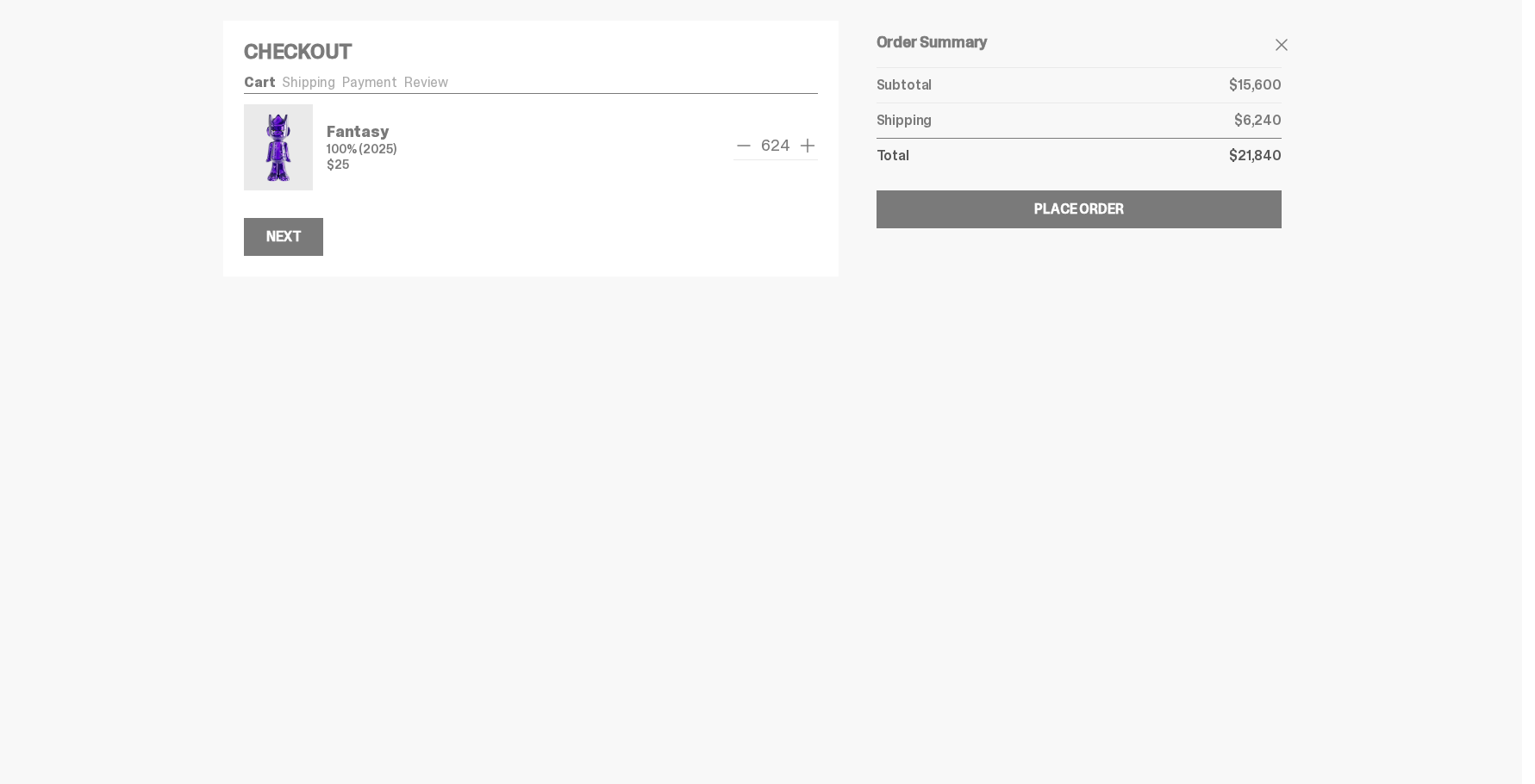
click at [805, 145] on span "add one" at bounding box center [808, 145] width 21 height 21
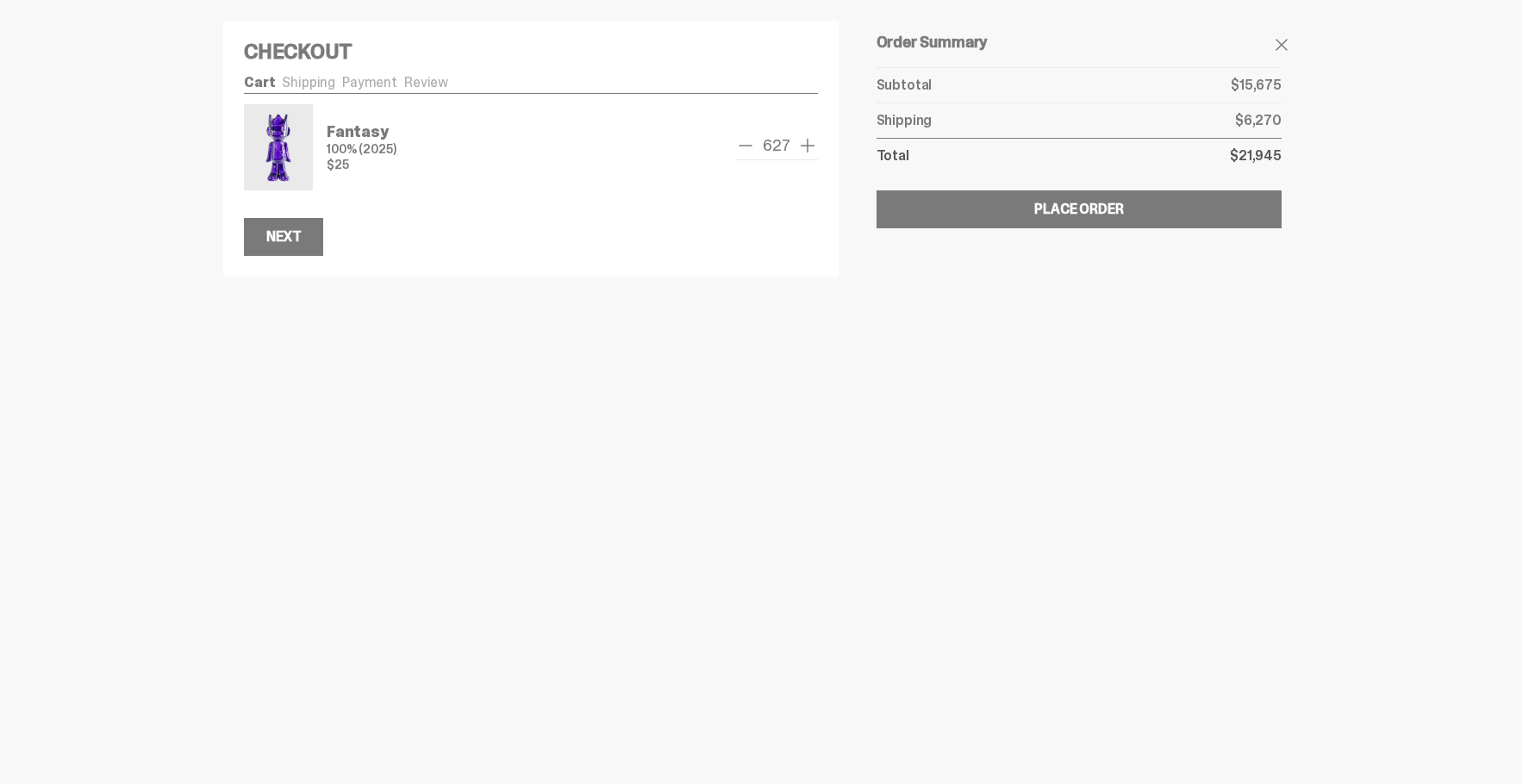
click at [805, 145] on span "add one" at bounding box center [808, 145] width 21 height 21
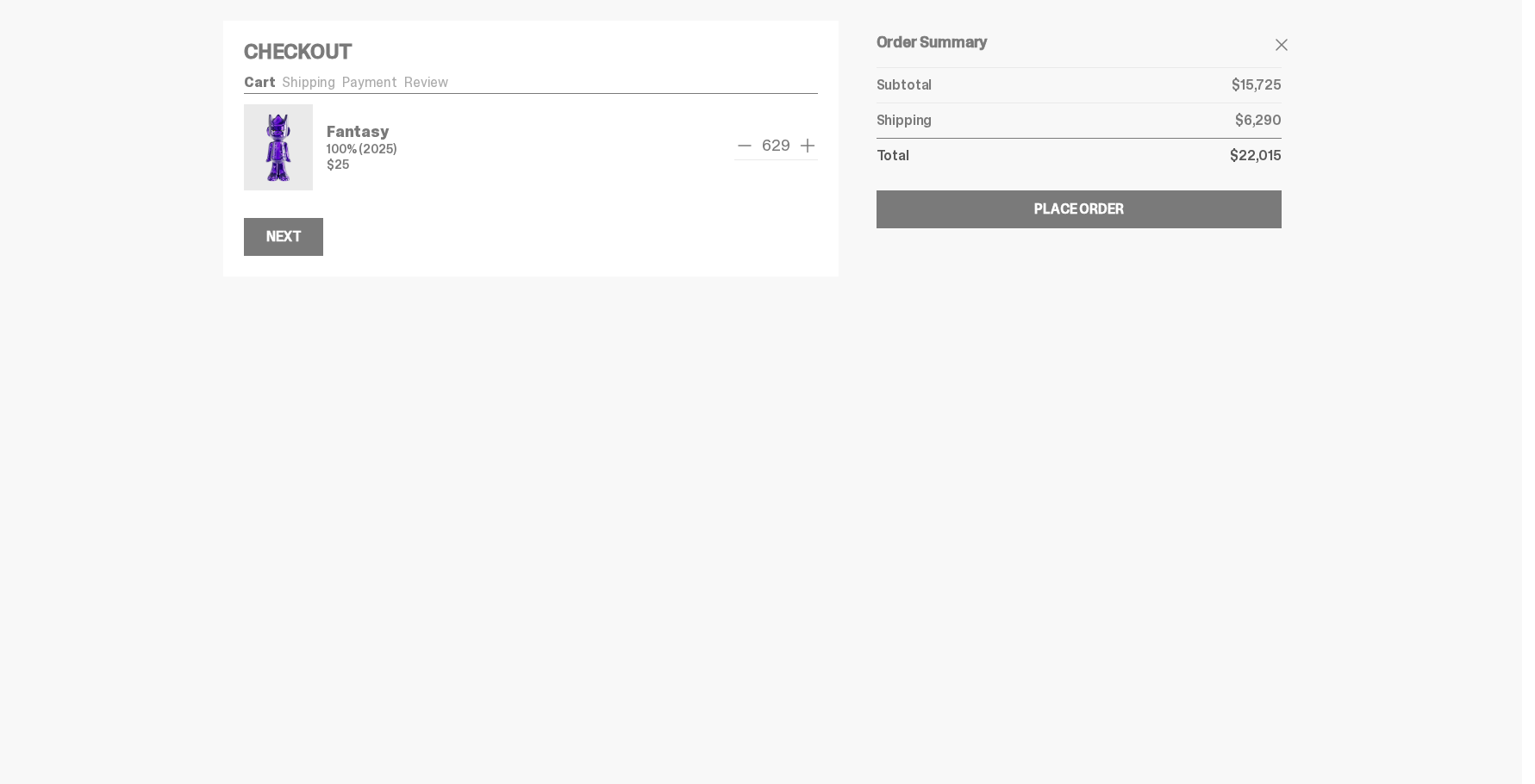
click at [805, 145] on span "add one" at bounding box center [808, 145] width 21 height 21
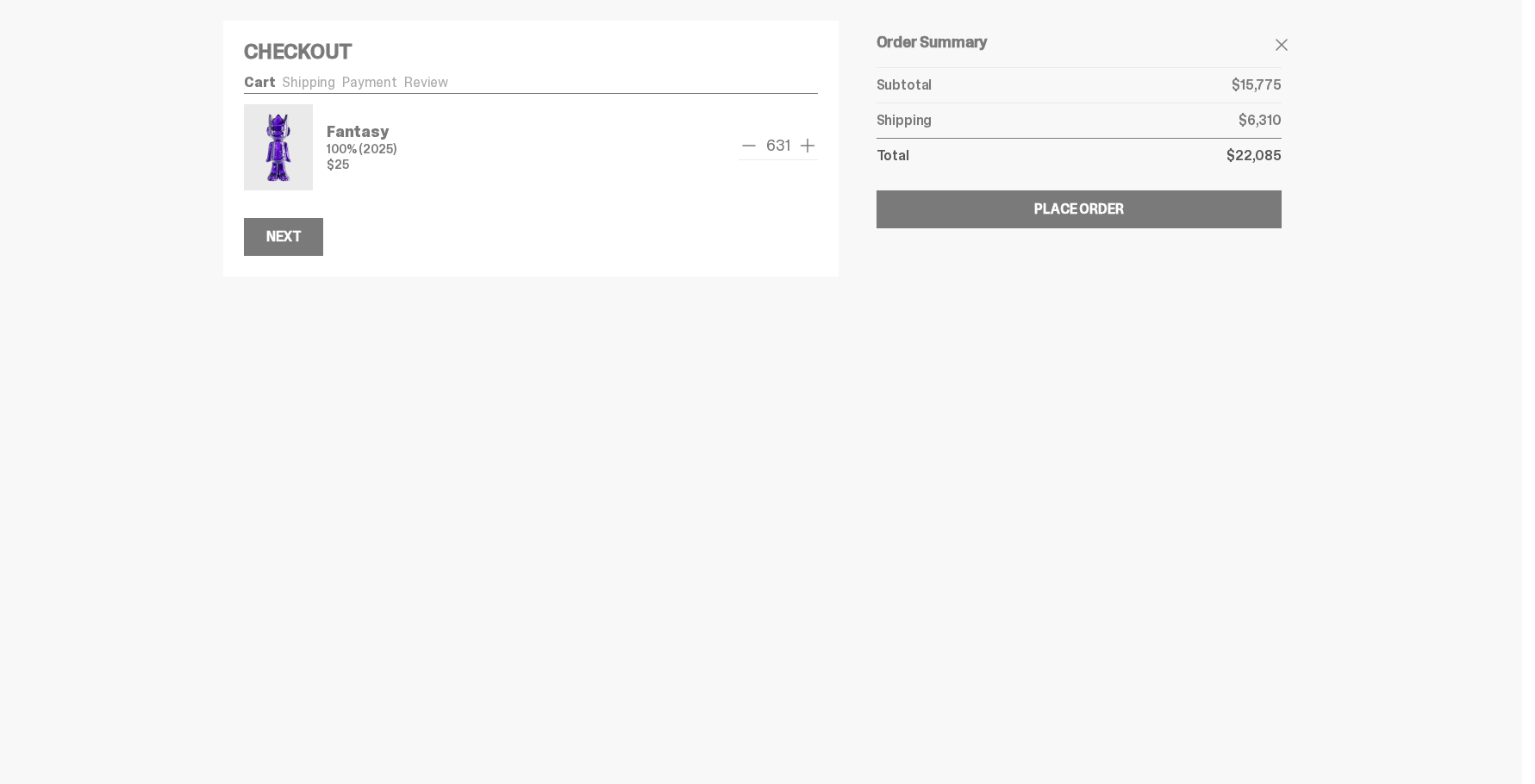
click at [805, 145] on span "add one" at bounding box center [808, 145] width 21 height 21
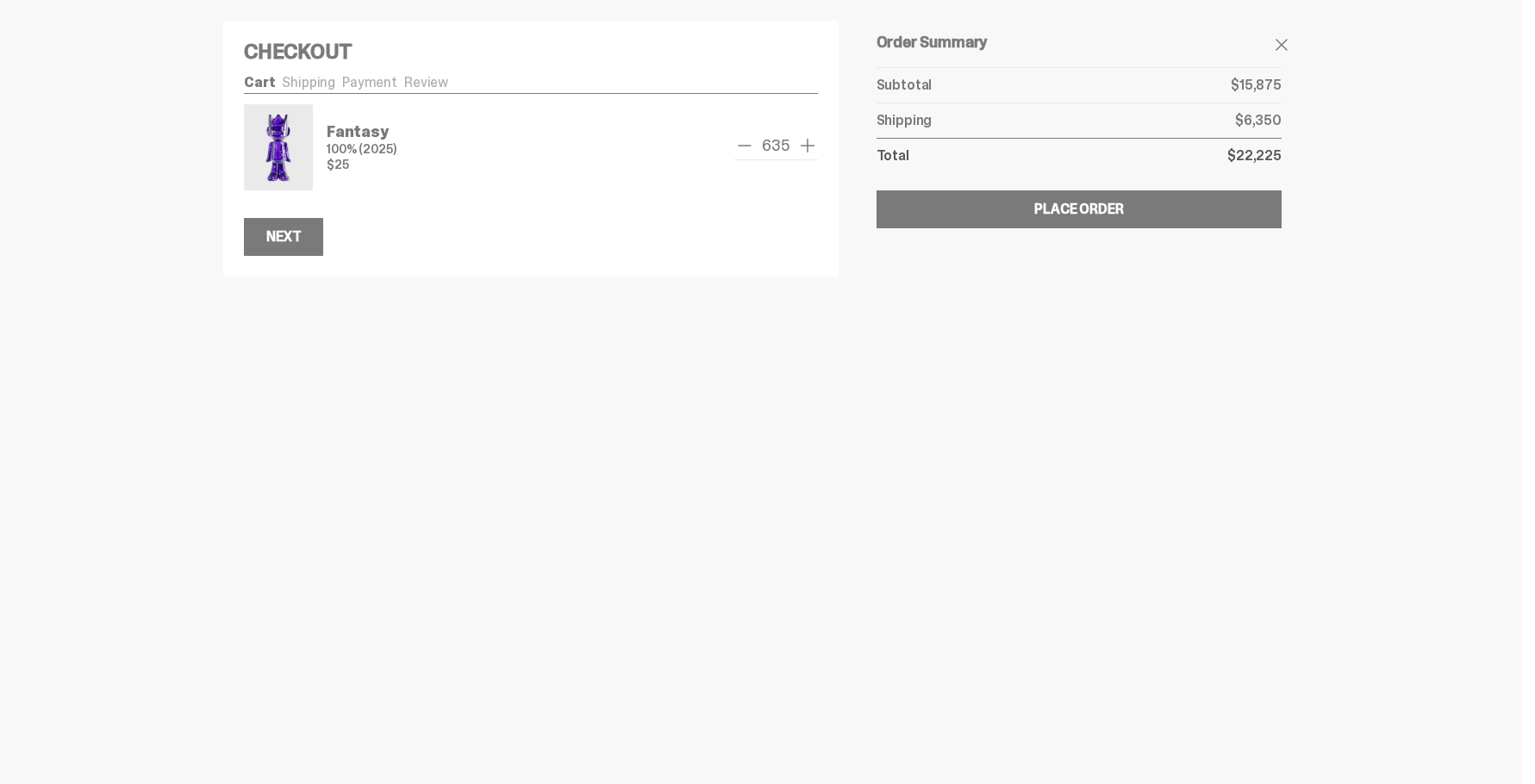
click at [805, 145] on span "add one" at bounding box center [808, 145] width 21 height 21
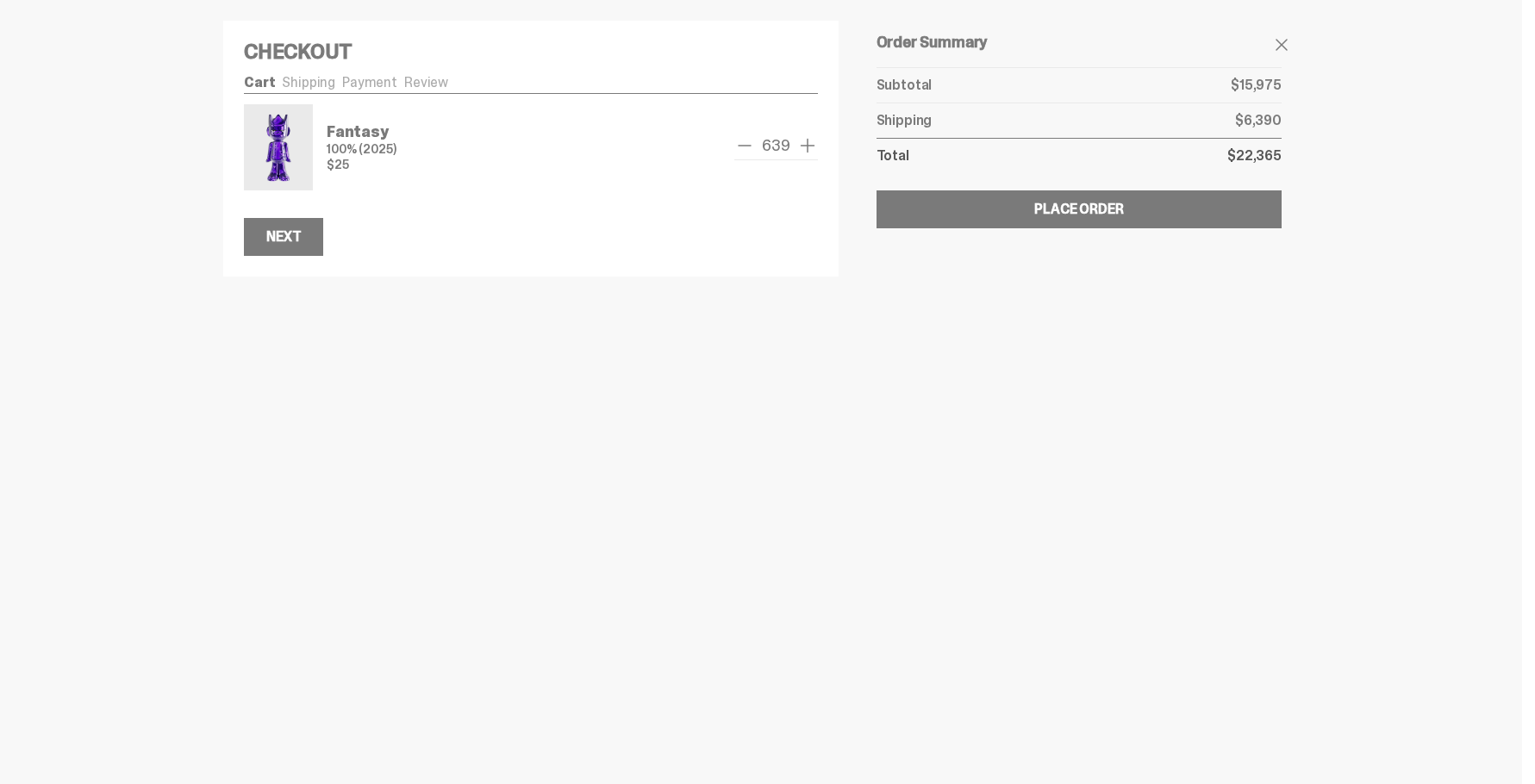
click at [805, 145] on span "add one" at bounding box center [808, 145] width 21 height 21
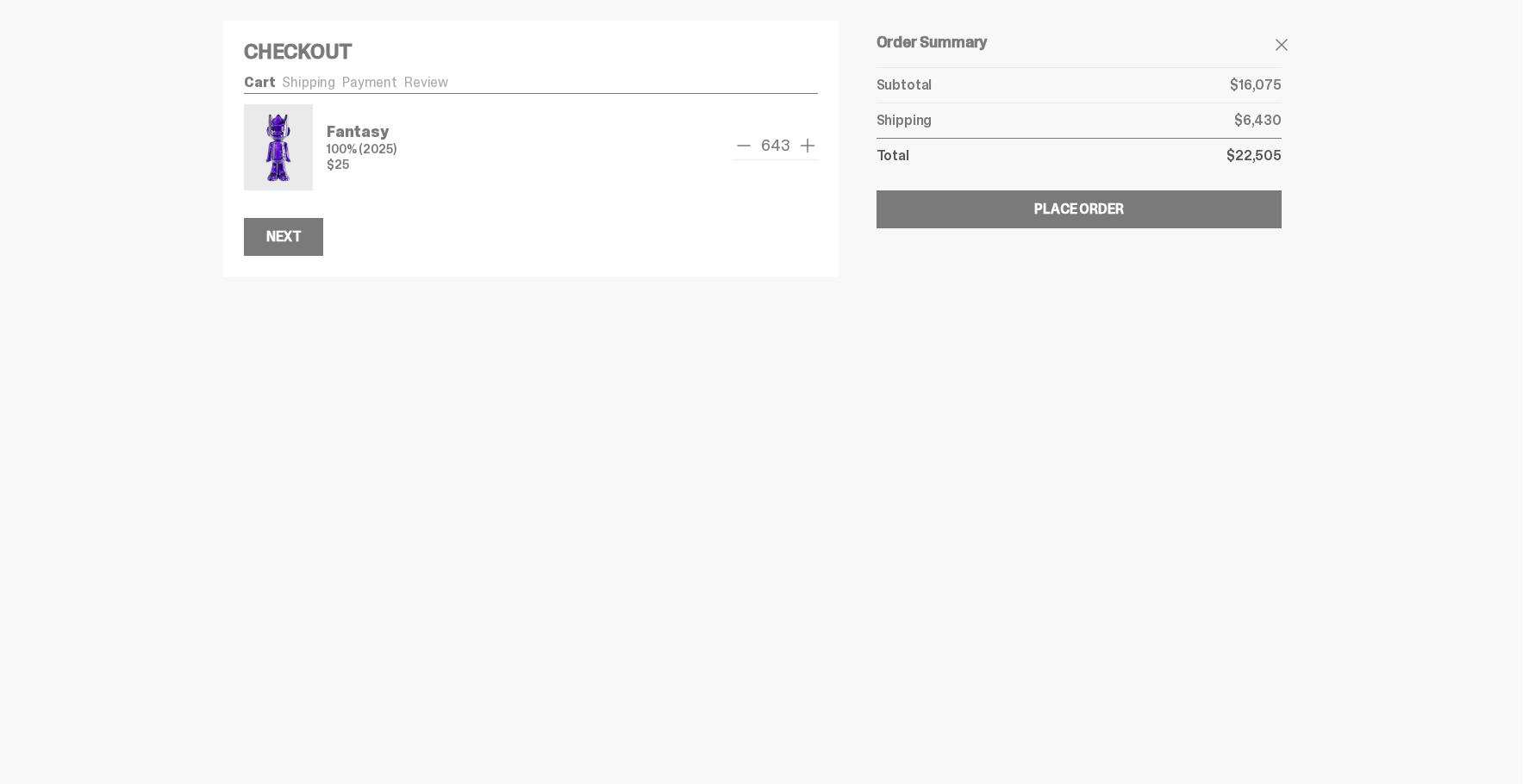
click at [805, 145] on span "add one" at bounding box center [808, 145] width 21 height 21
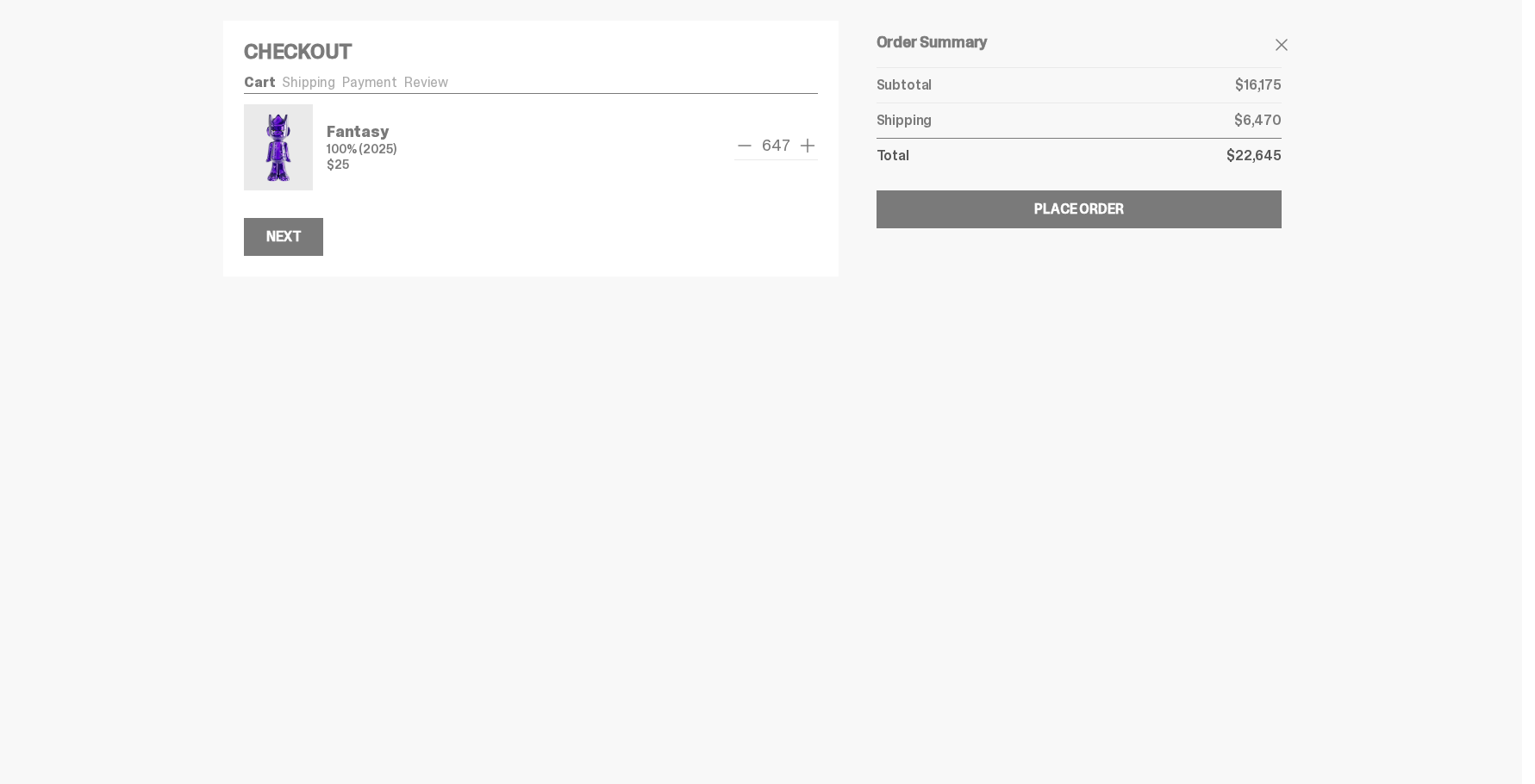
click at [805, 145] on span "add one" at bounding box center [808, 145] width 21 height 21
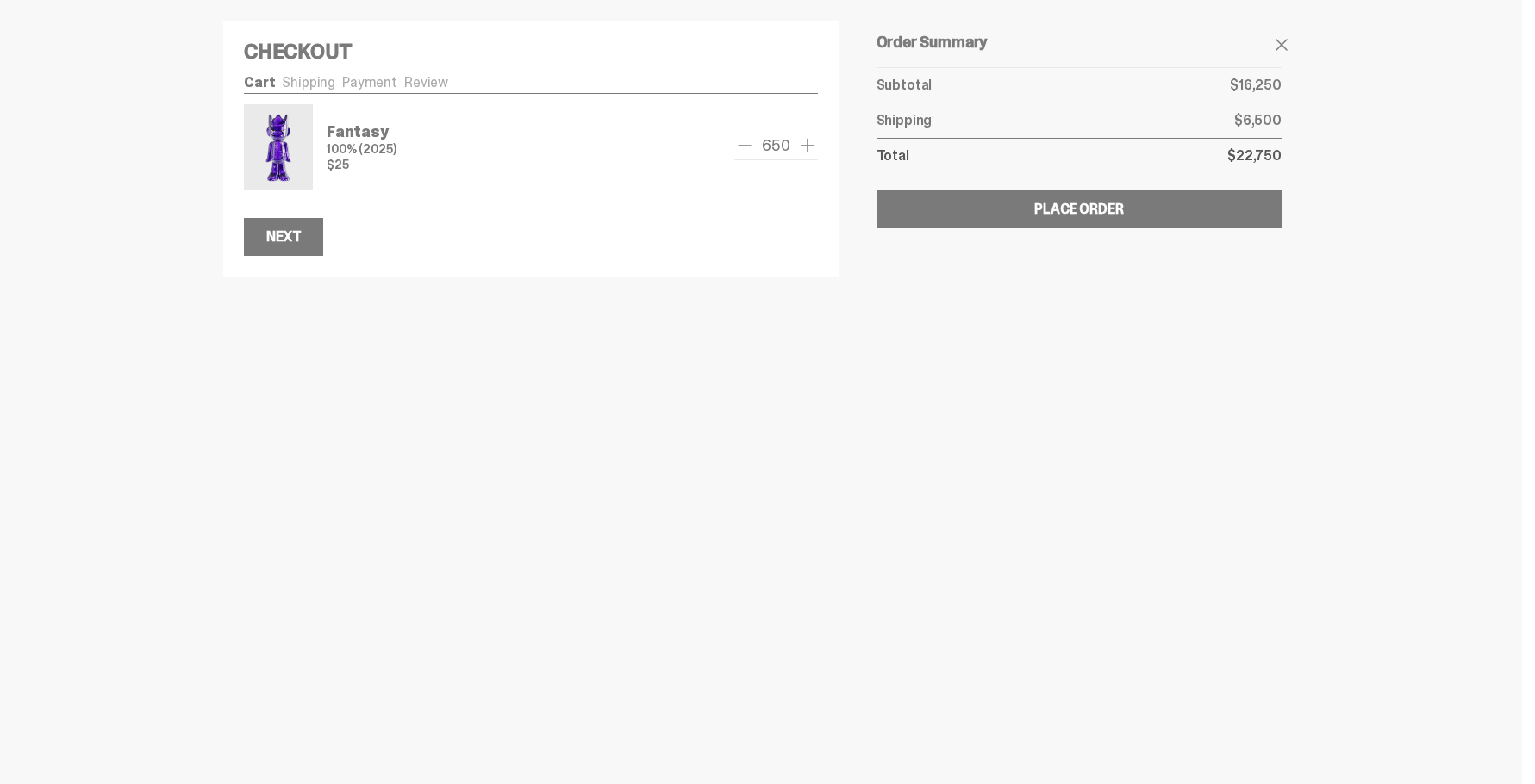
click at [805, 145] on span "add one" at bounding box center [808, 145] width 21 height 21
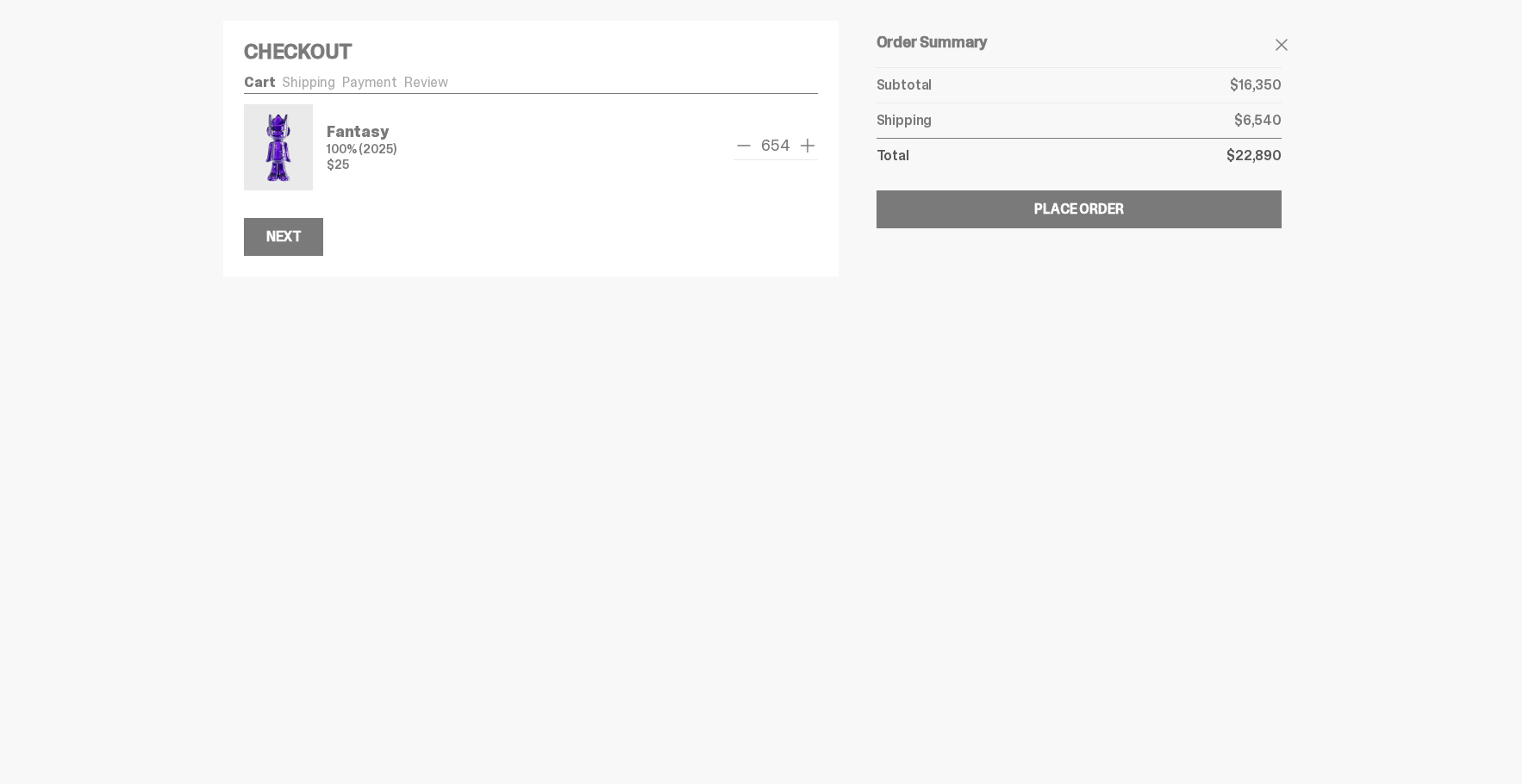
click at [805, 145] on span "add one" at bounding box center [808, 145] width 21 height 21
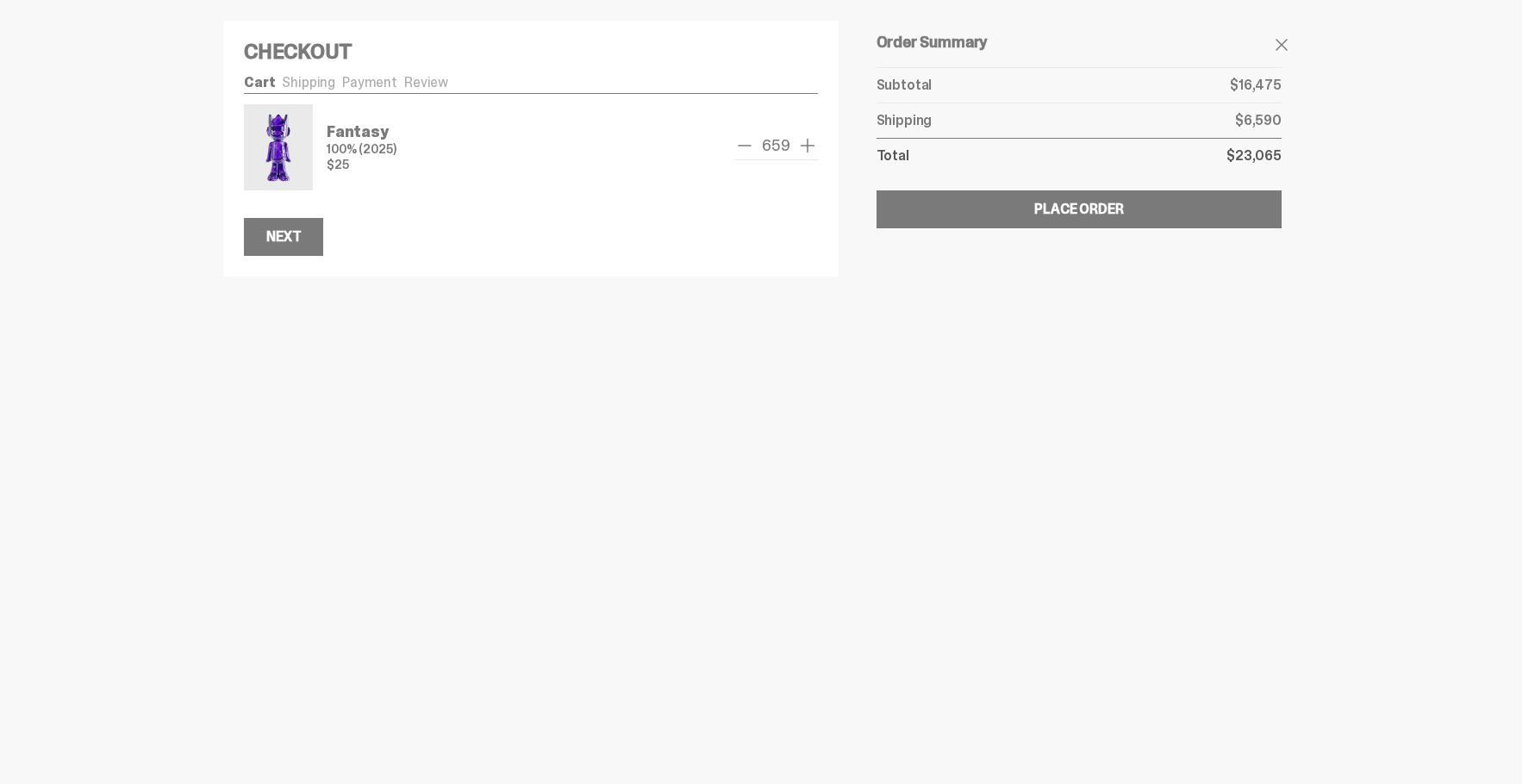
click at [805, 145] on span "add one" at bounding box center [808, 145] width 21 height 21
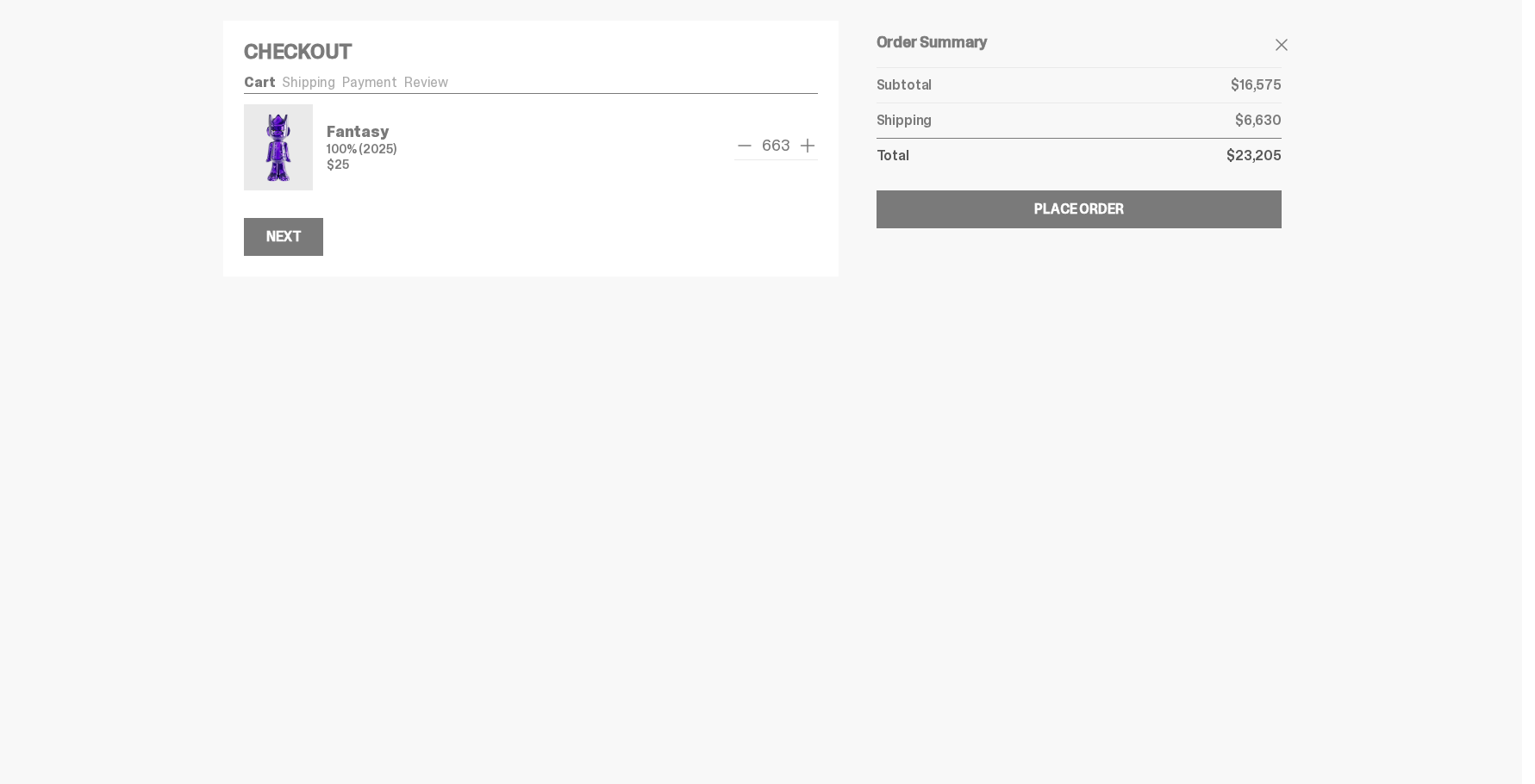
click at [805, 145] on span "add one" at bounding box center [808, 145] width 21 height 21
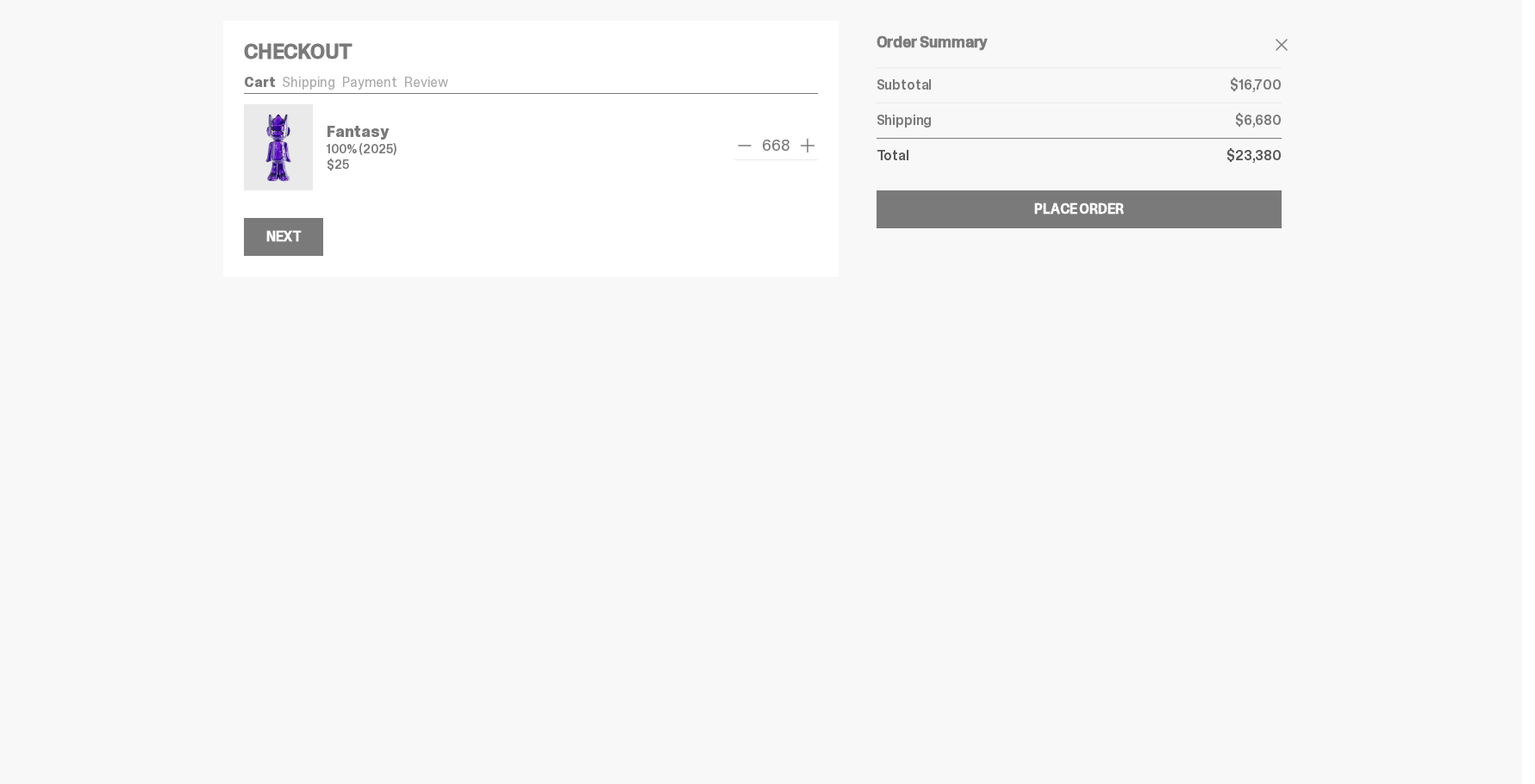
click at [805, 145] on span "add one" at bounding box center [808, 145] width 21 height 21
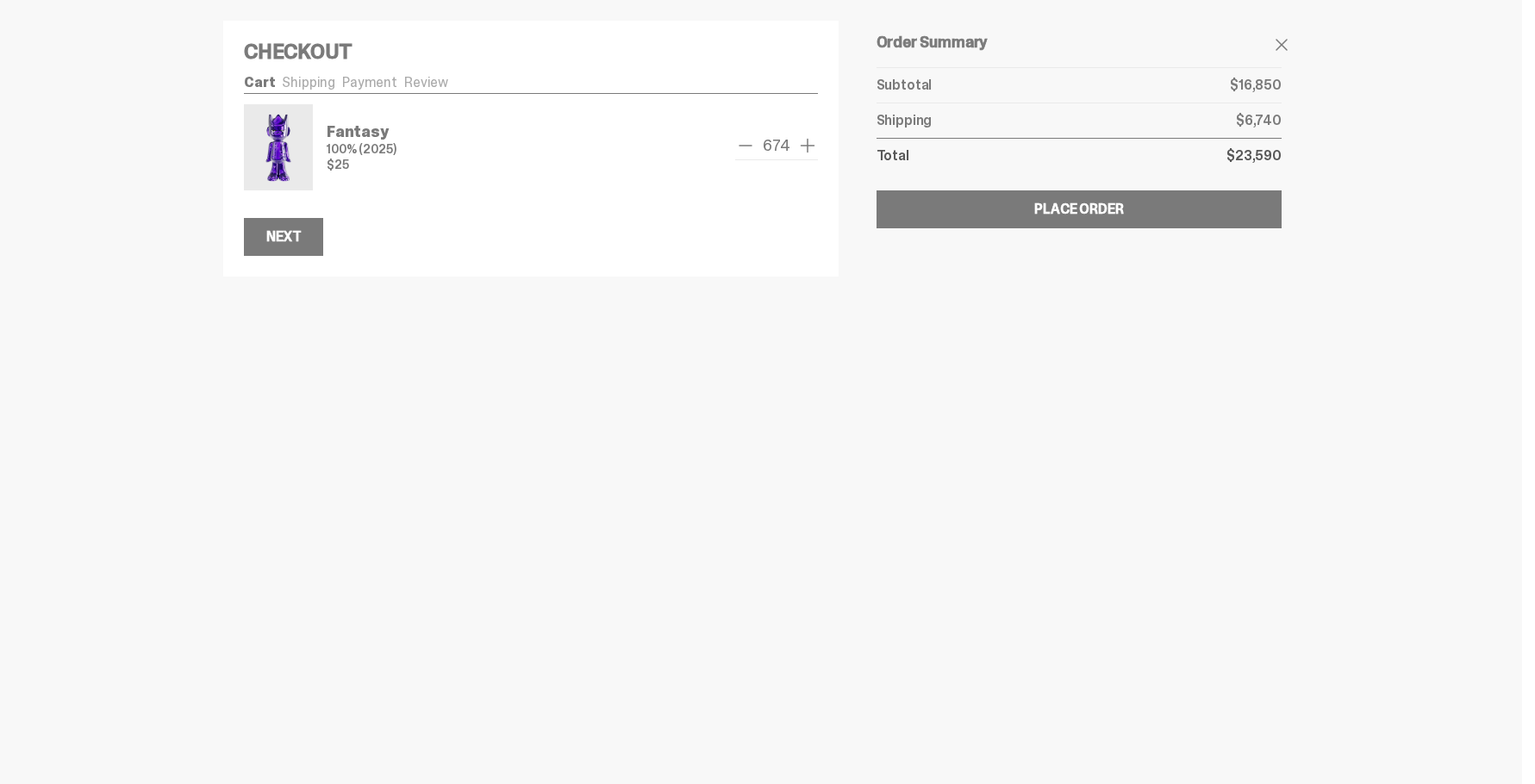
click at [805, 145] on span "add one" at bounding box center [808, 145] width 21 height 21
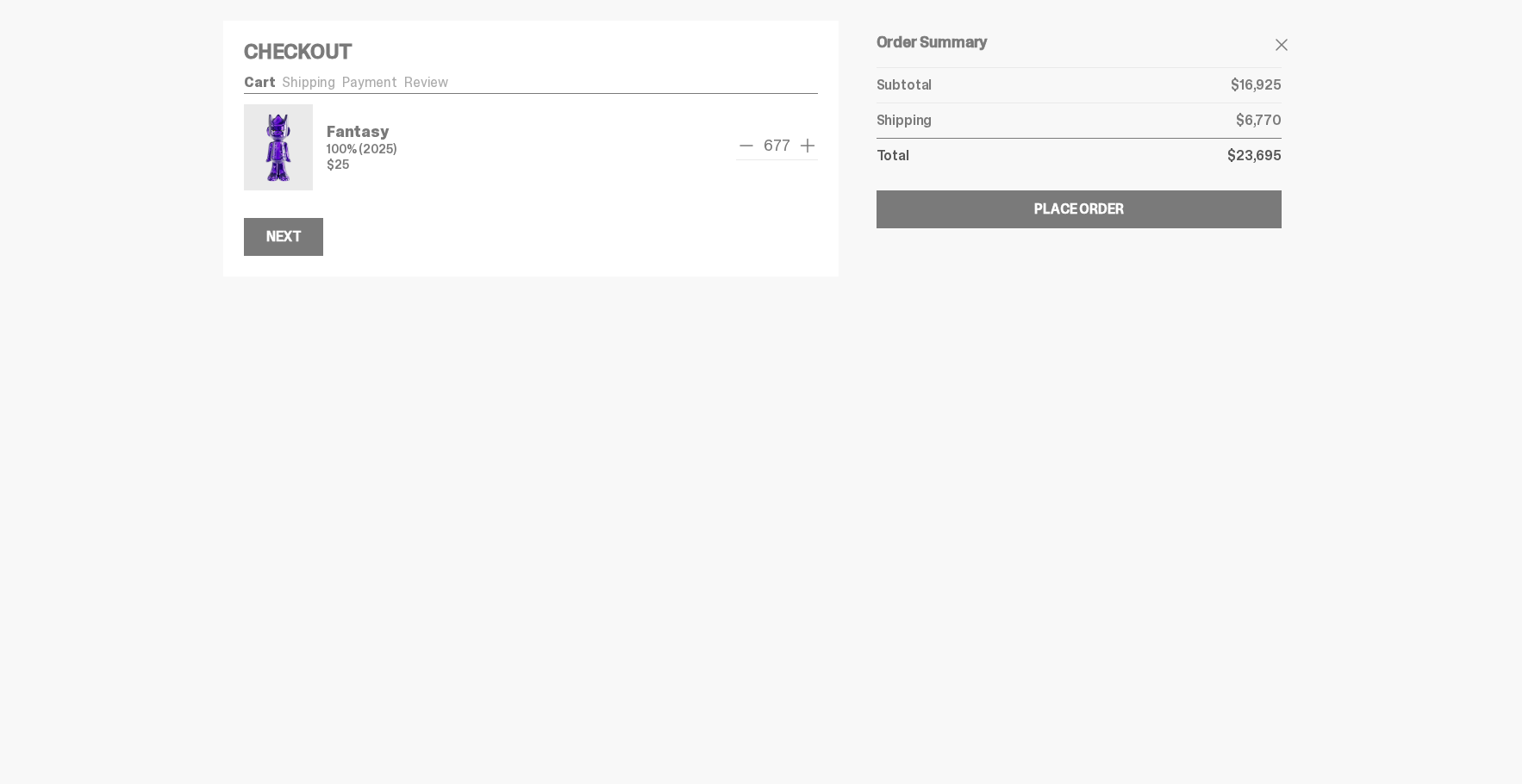
click at [805, 145] on span "add one" at bounding box center [808, 145] width 21 height 21
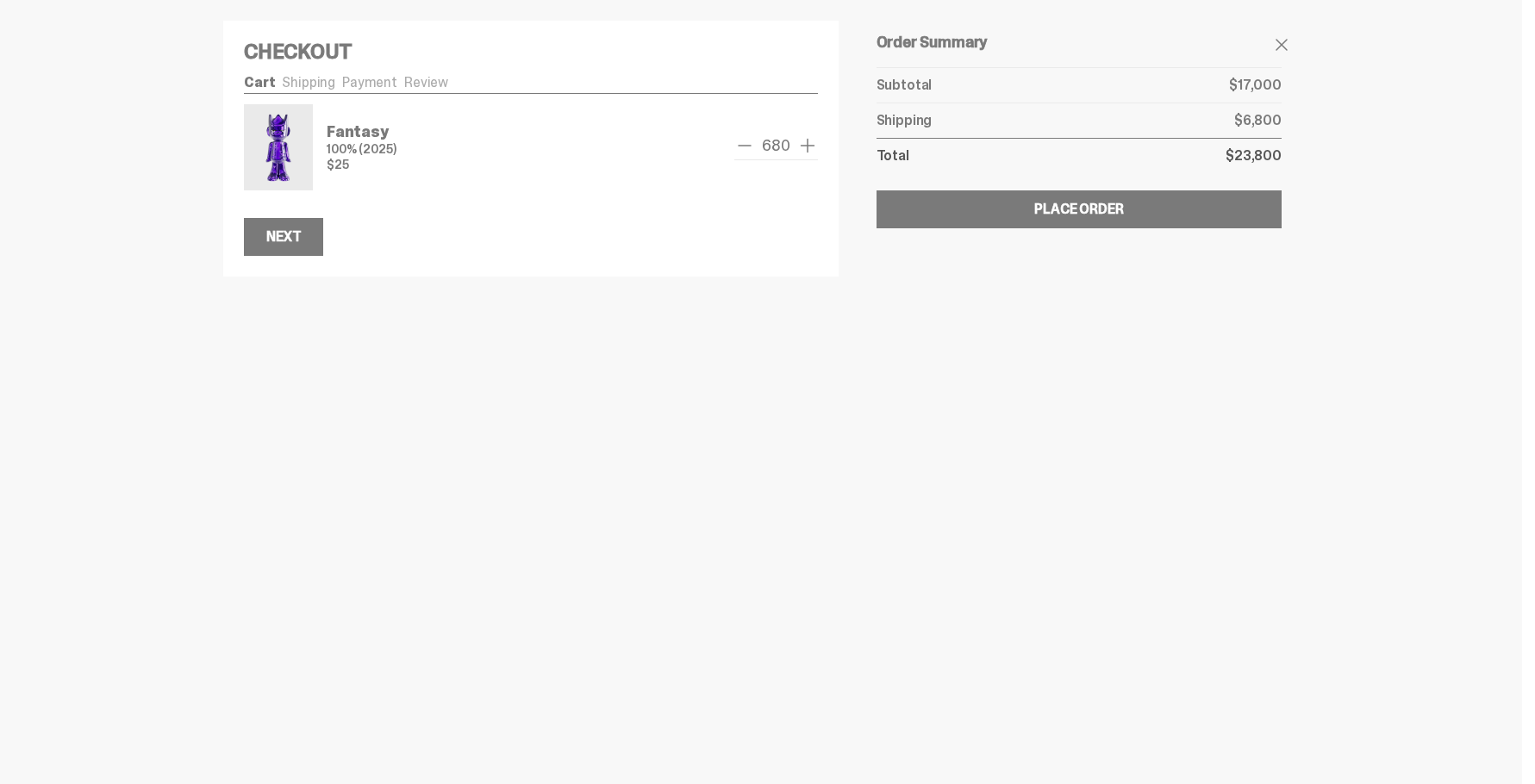
click at [805, 145] on span "add one" at bounding box center [808, 145] width 21 height 21
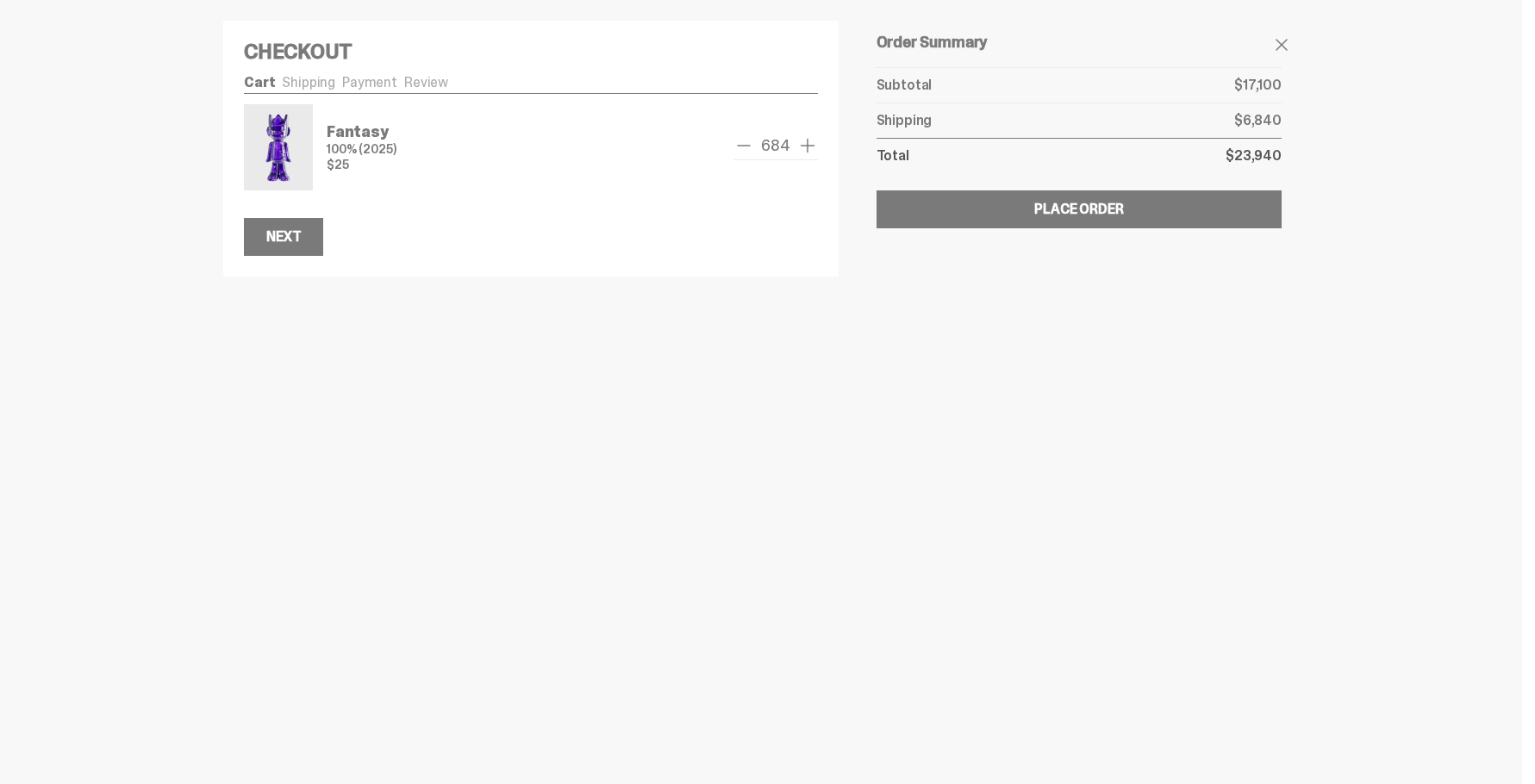
click at [805, 145] on span "add one" at bounding box center [808, 145] width 21 height 21
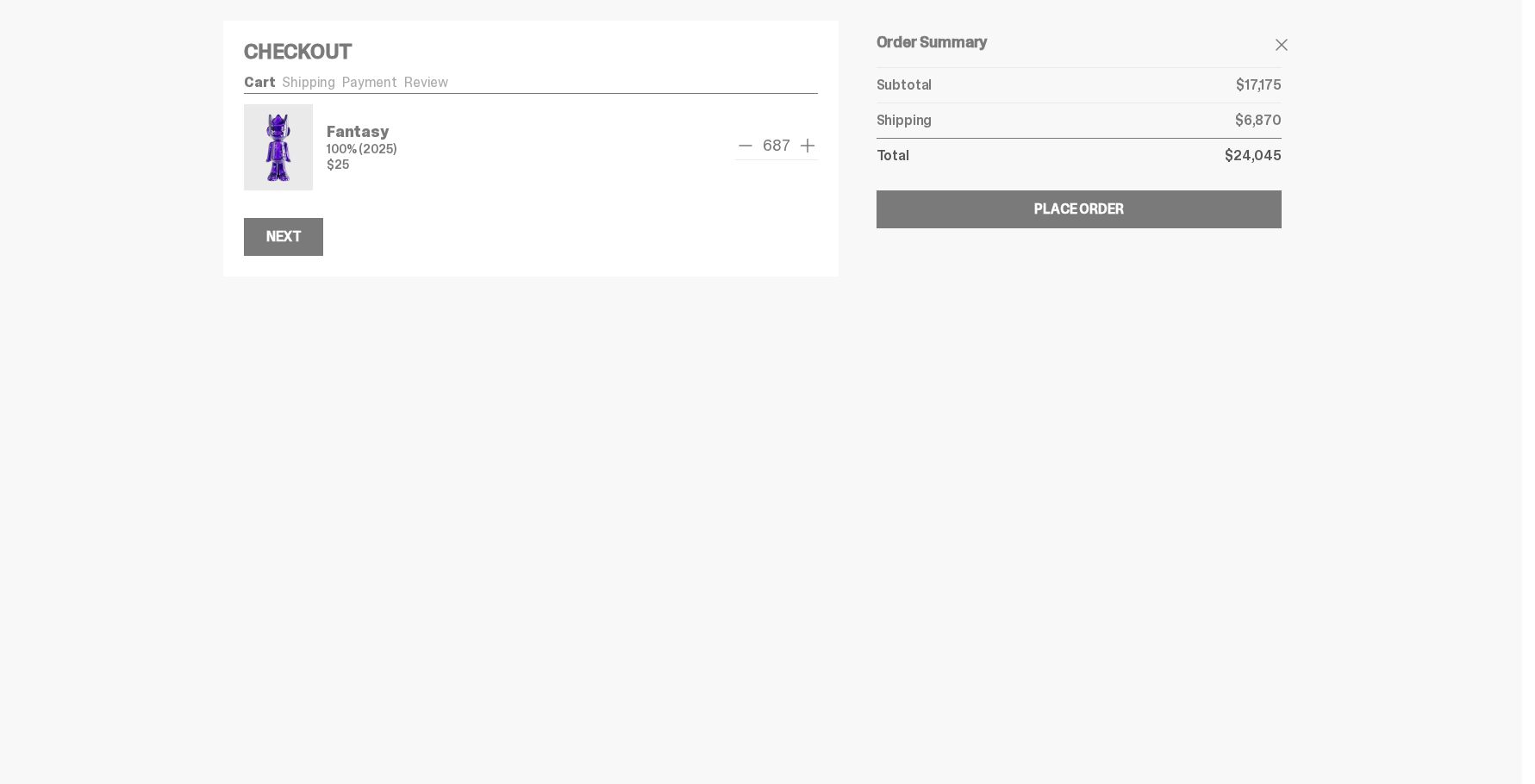
click at [805, 145] on span "add one" at bounding box center [808, 145] width 21 height 21
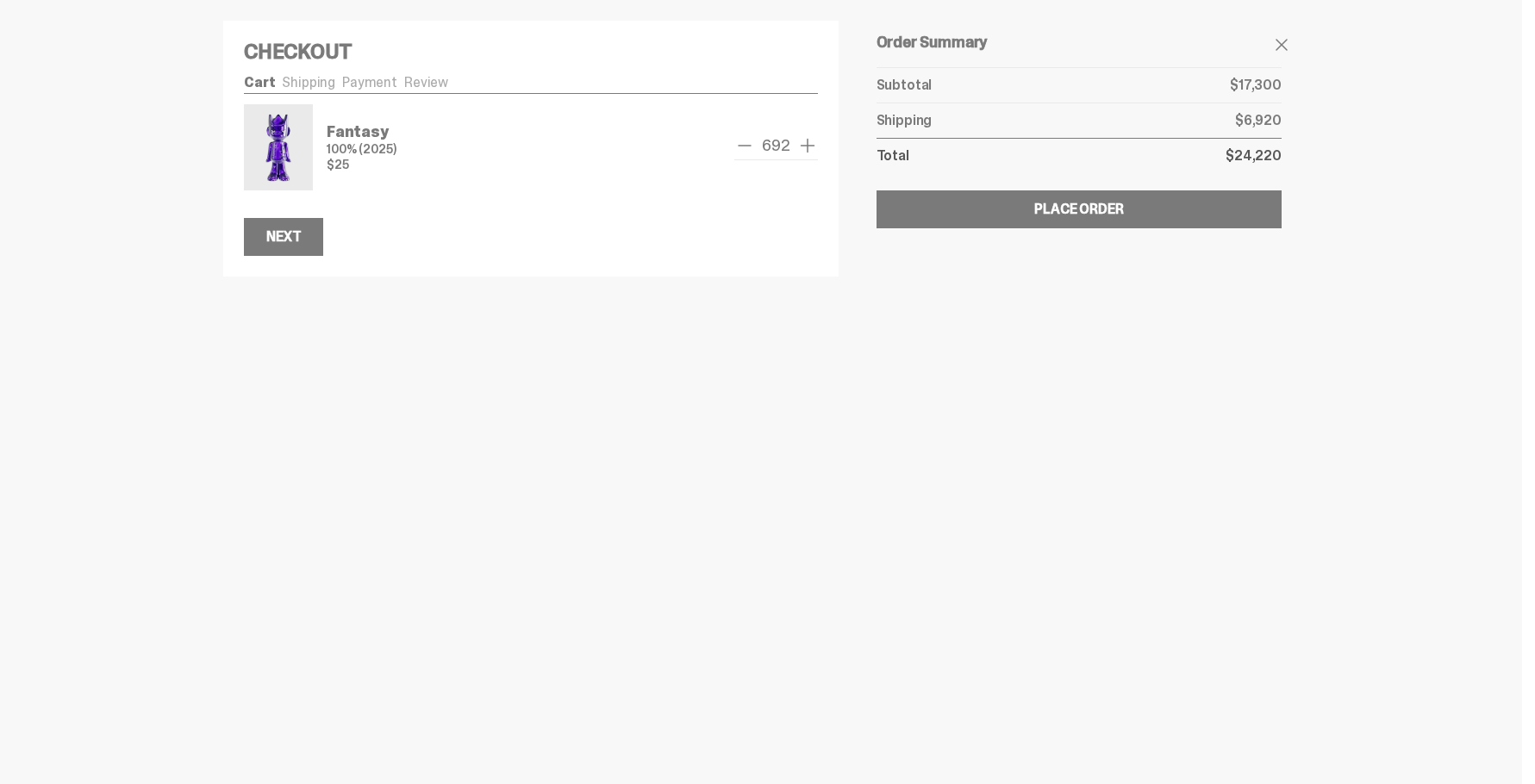
click at [805, 145] on span "add one" at bounding box center [808, 145] width 21 height 21
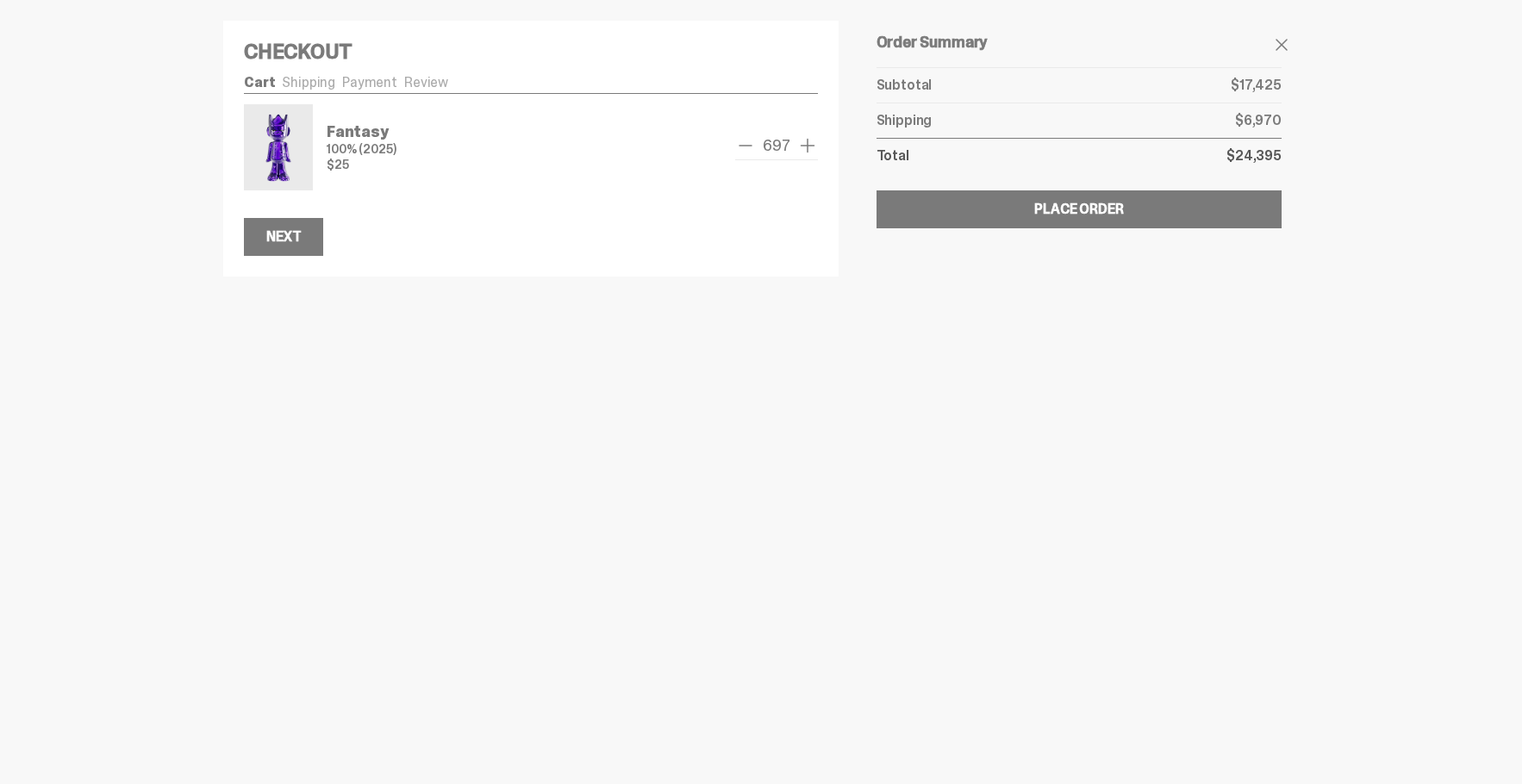
click at [805, 145] on span "add one" at bounding box center [808, 145] width 21 height 21
click at [804, 144] on span "add one" at bounding box center [808, 145] width 21 height 21
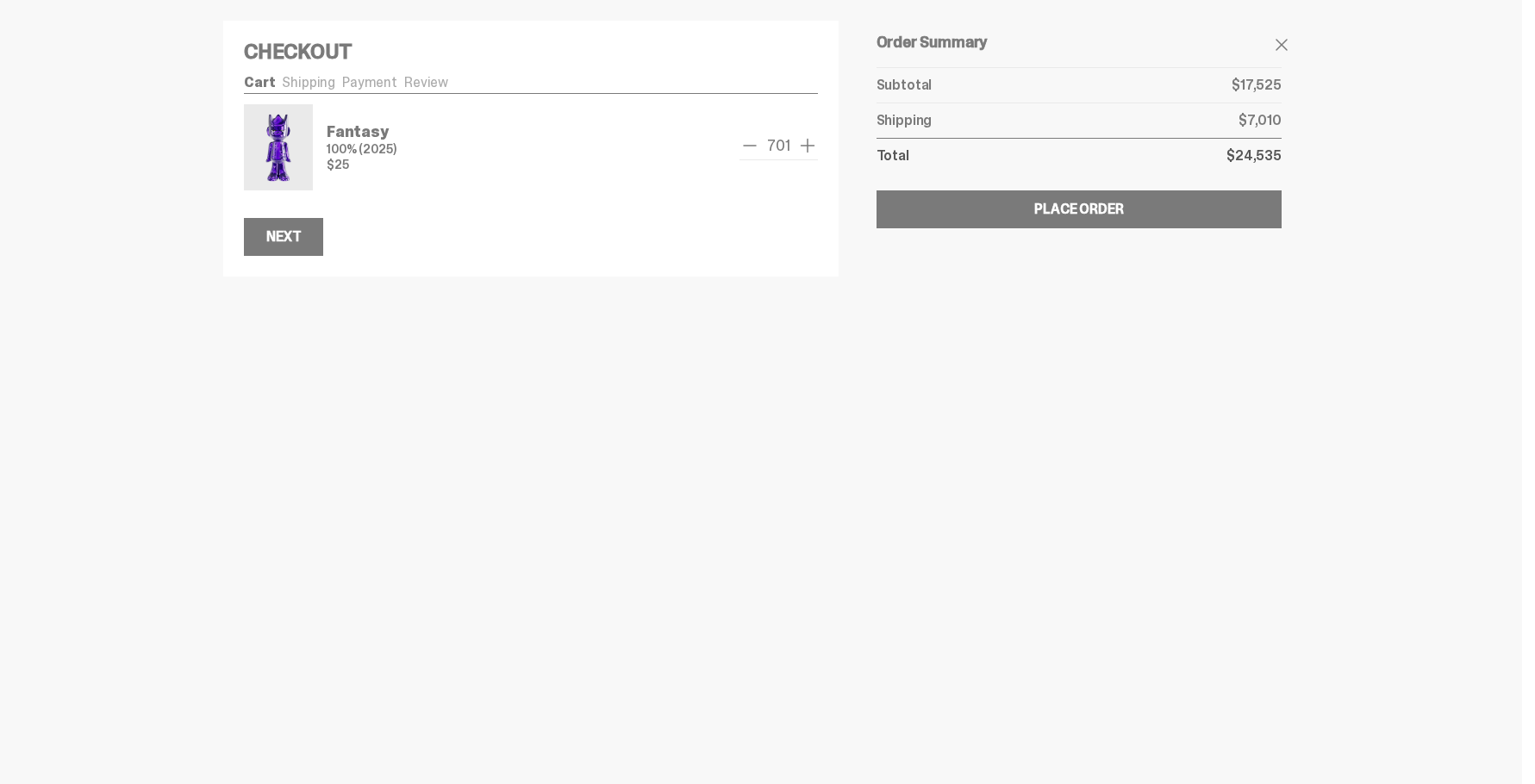
click at [804, 144] on span "add one" at bounding box center [808, 145] width 21 height 21
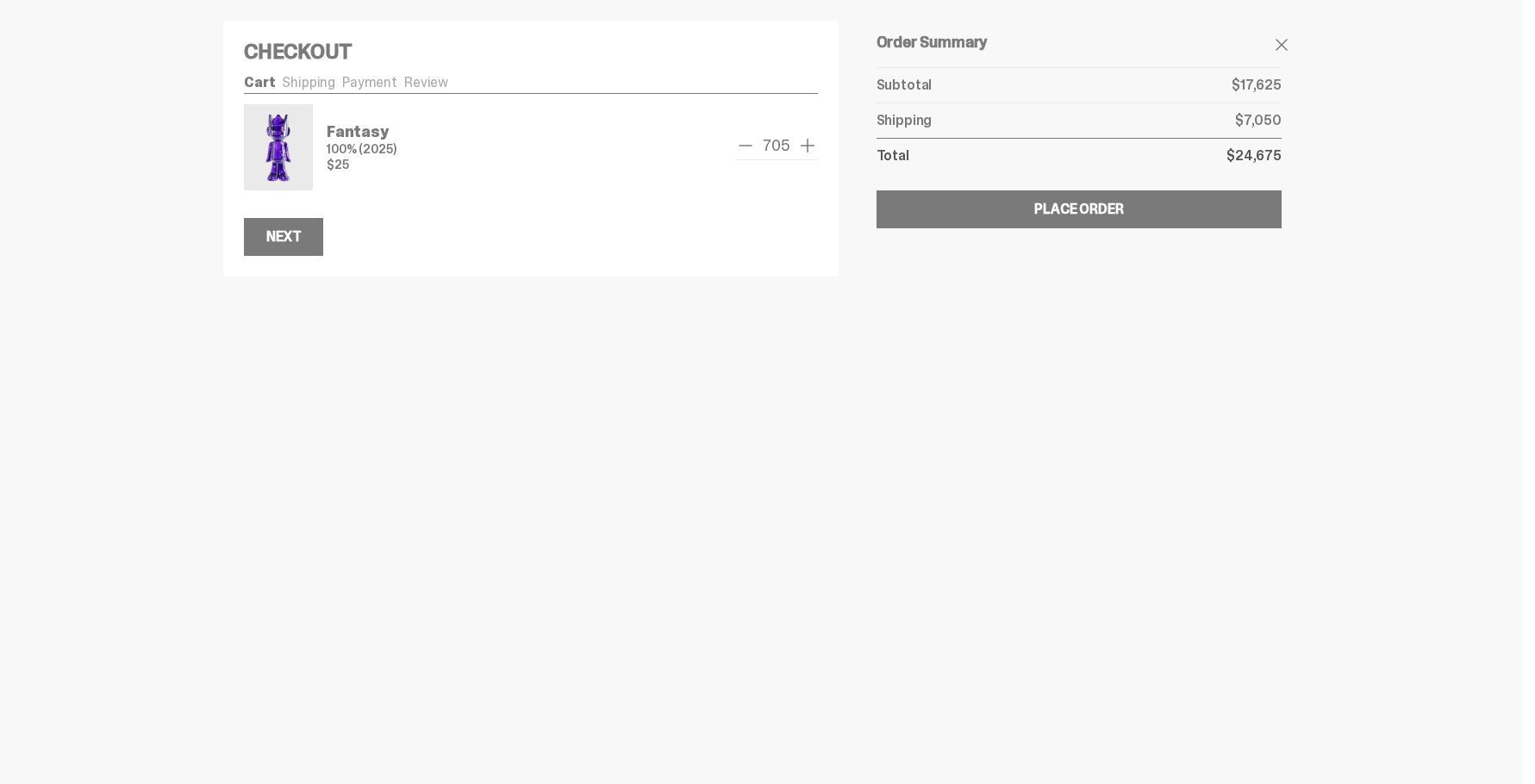
click at [804, 144] on span "add one" at bounding box center [808, 145] width 21 height 21
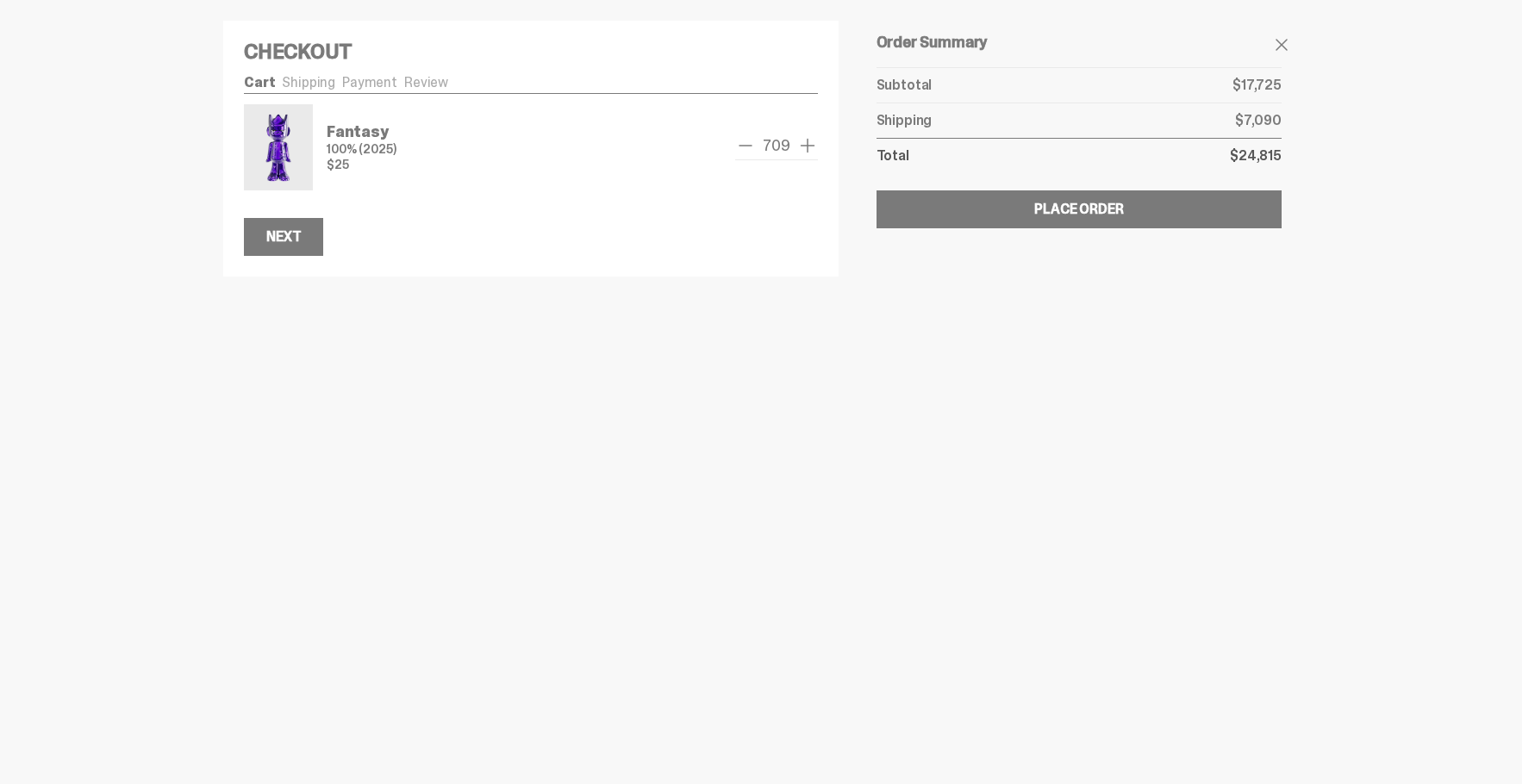
click at [804, 144] on span "add one" at bounding box center [808, 145] width 21 height 21
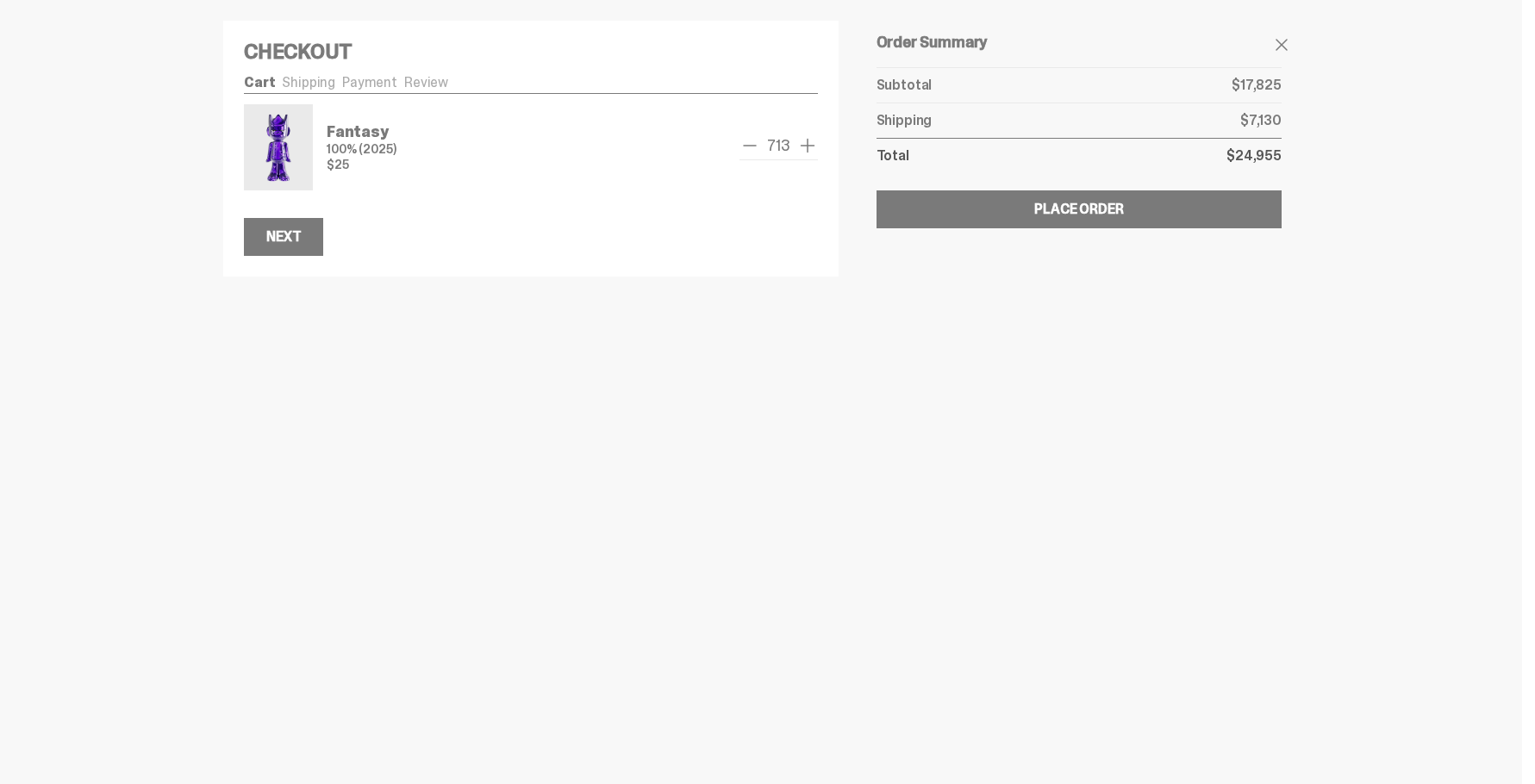
click at [804, 144] on span "add one" at bounding box center [808, 145] width 21 height 21
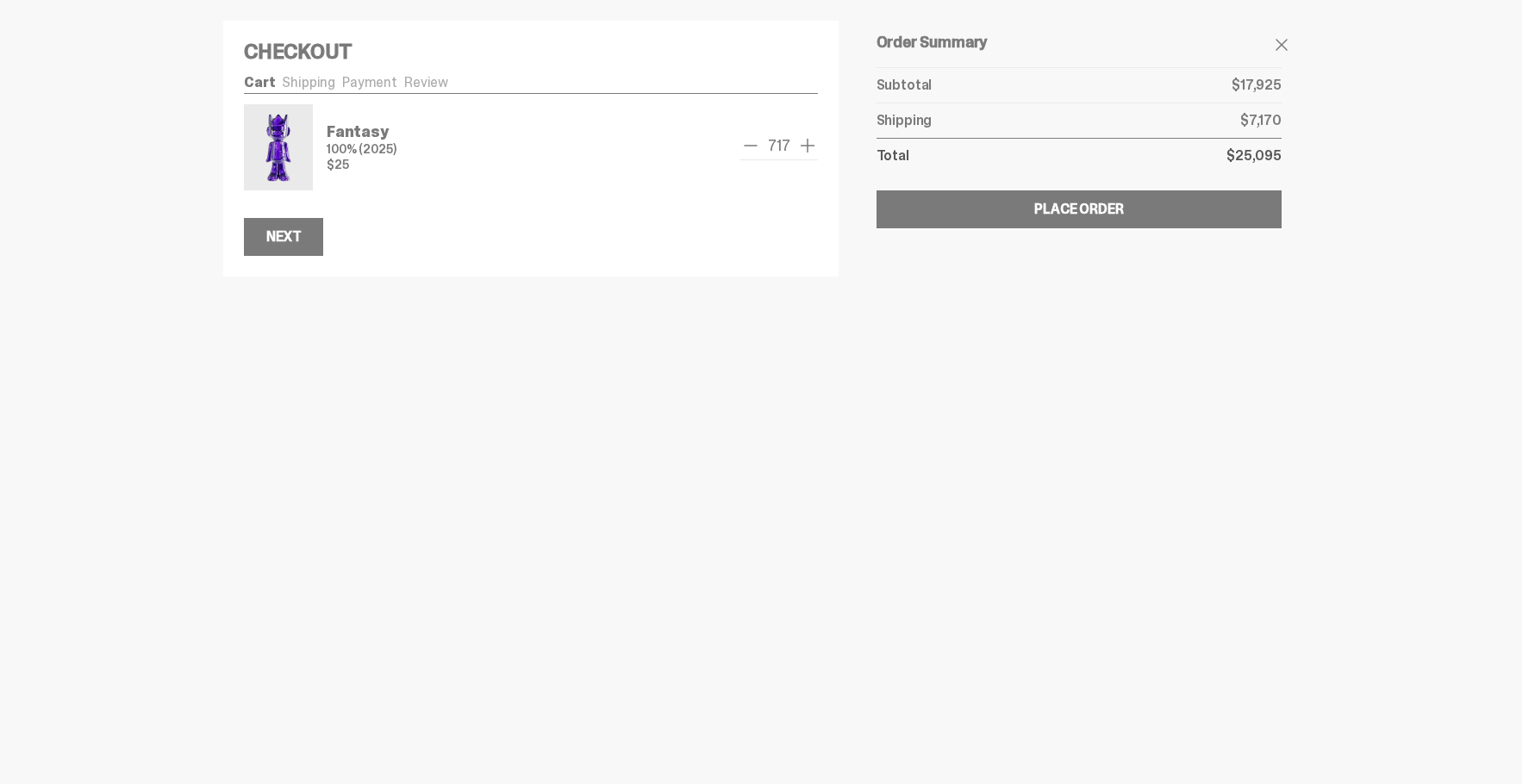
click at [804, 144] on span "add one" at bounding box center [808, 145] width 21 height 21
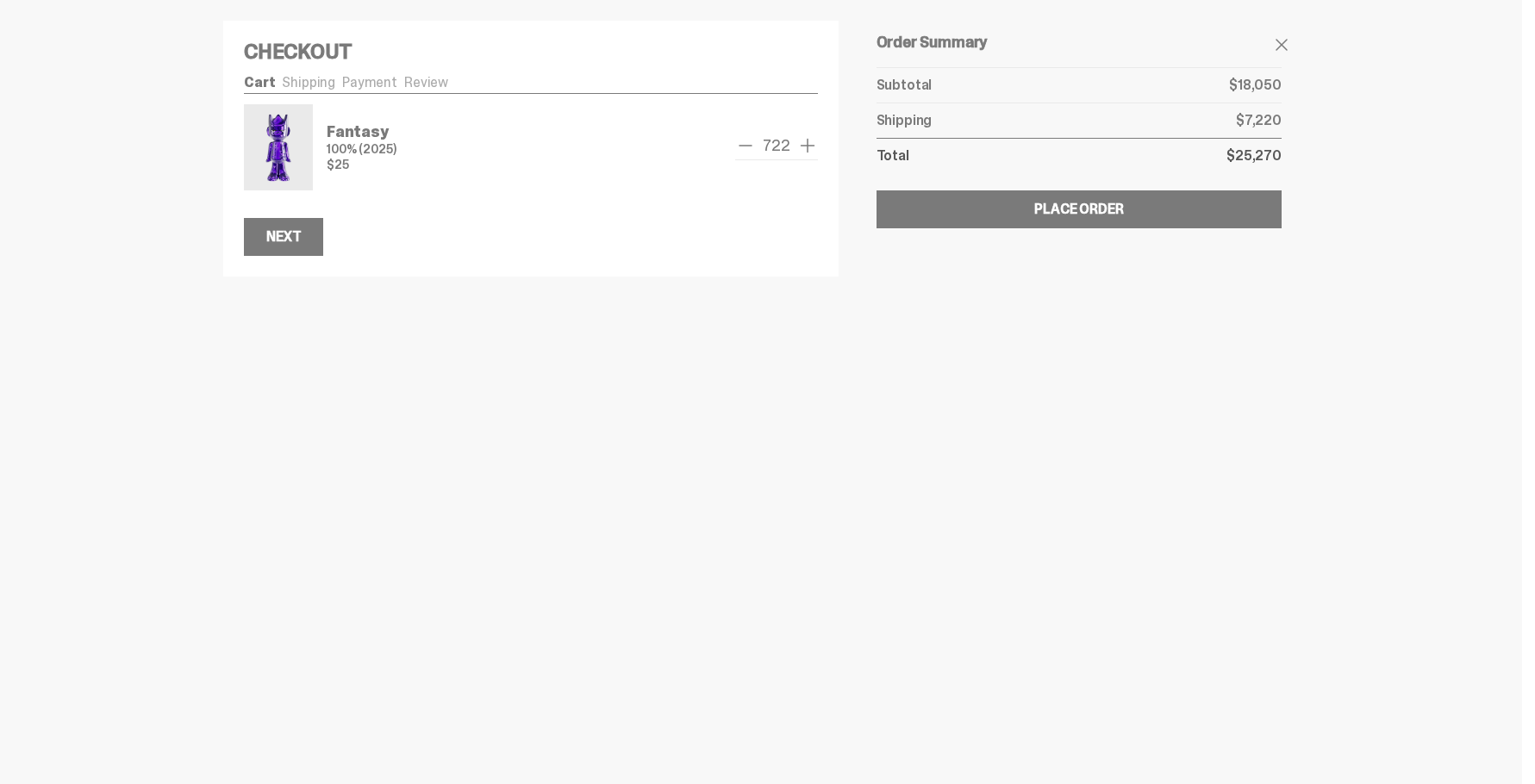
click at [804, 144] on span "add one" at bounding box center [808, 145] width 21 height 21
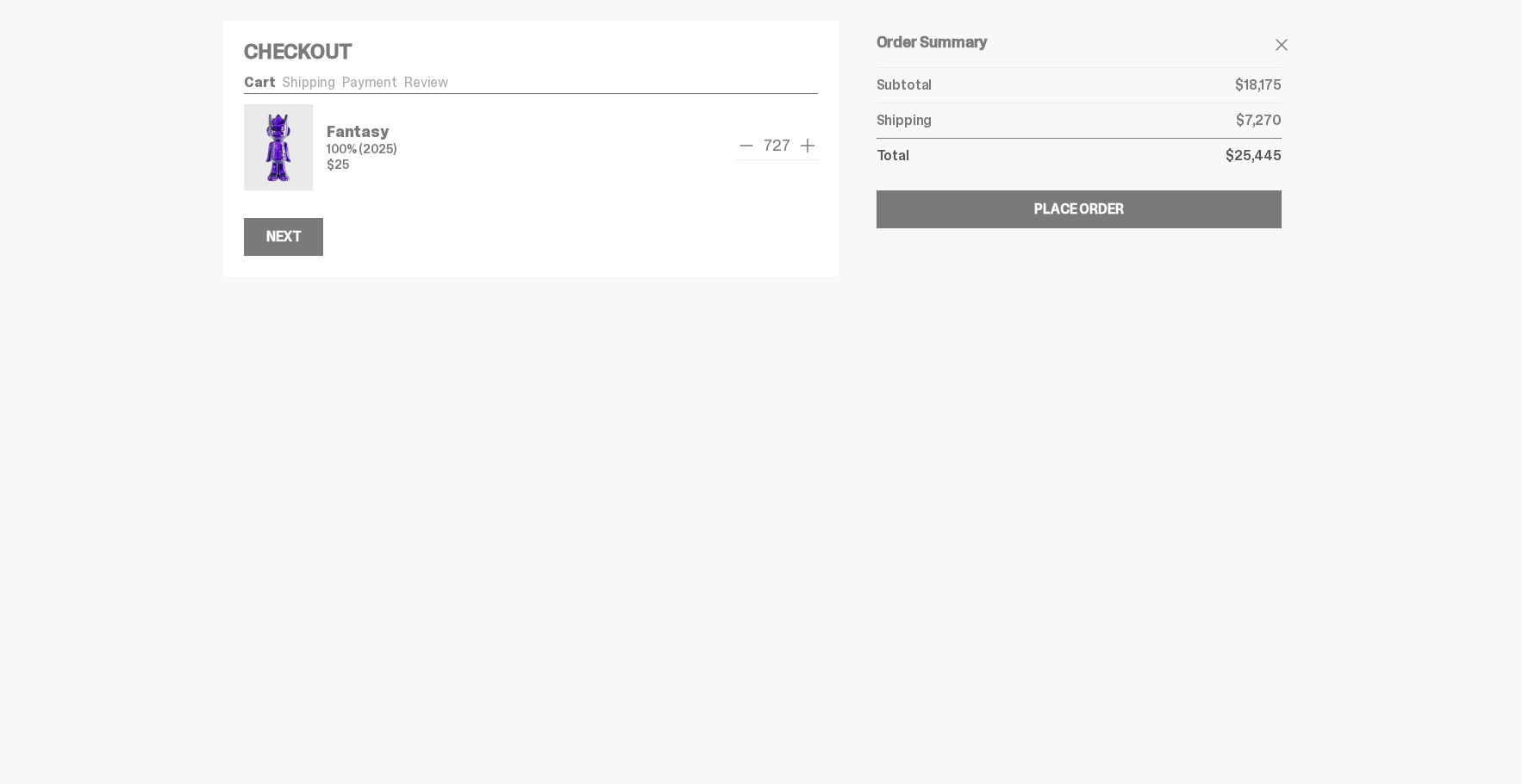
click at [804, 144] on span "add one" at bounding box center [808, 145] width 21 height 21
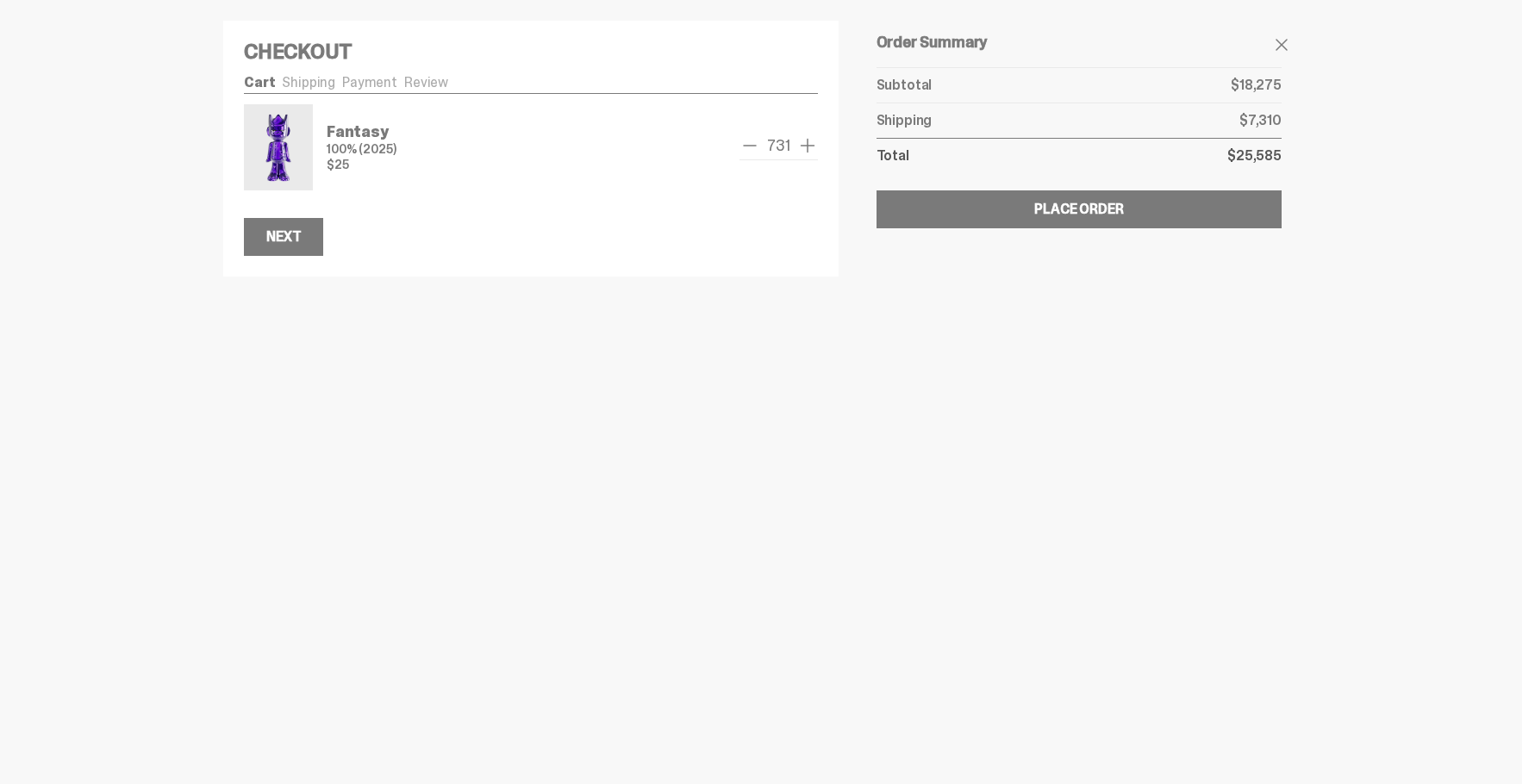
click at [804, 144] on span "add one" at bounding box center [808, 145] width 21 height 21
click at [804, 148] on span "add one" at bounding box center [808, 145] width 21 height 21
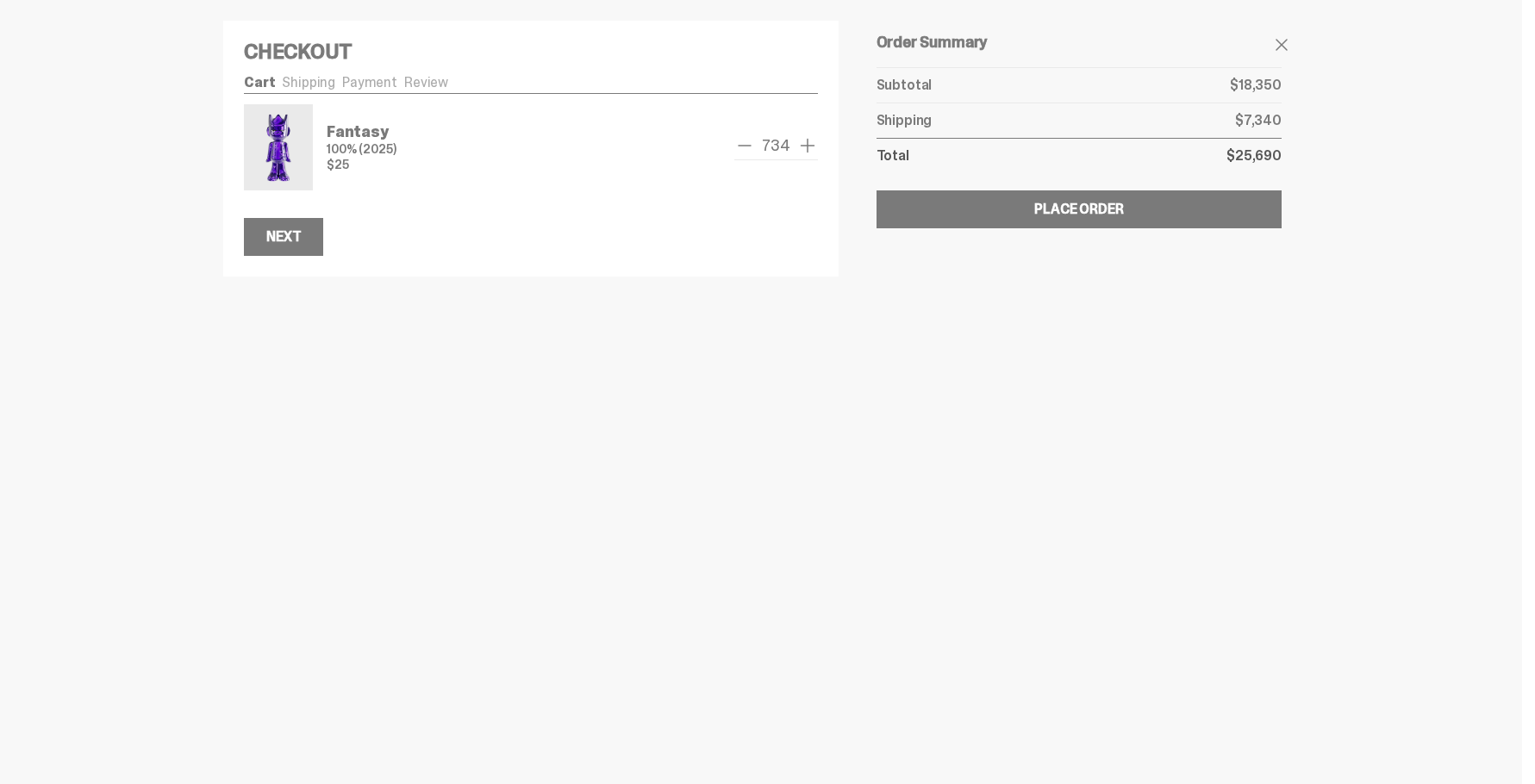
click at [804, 148] on span "add one" at bounding box center [808, 145] width 21 height 21
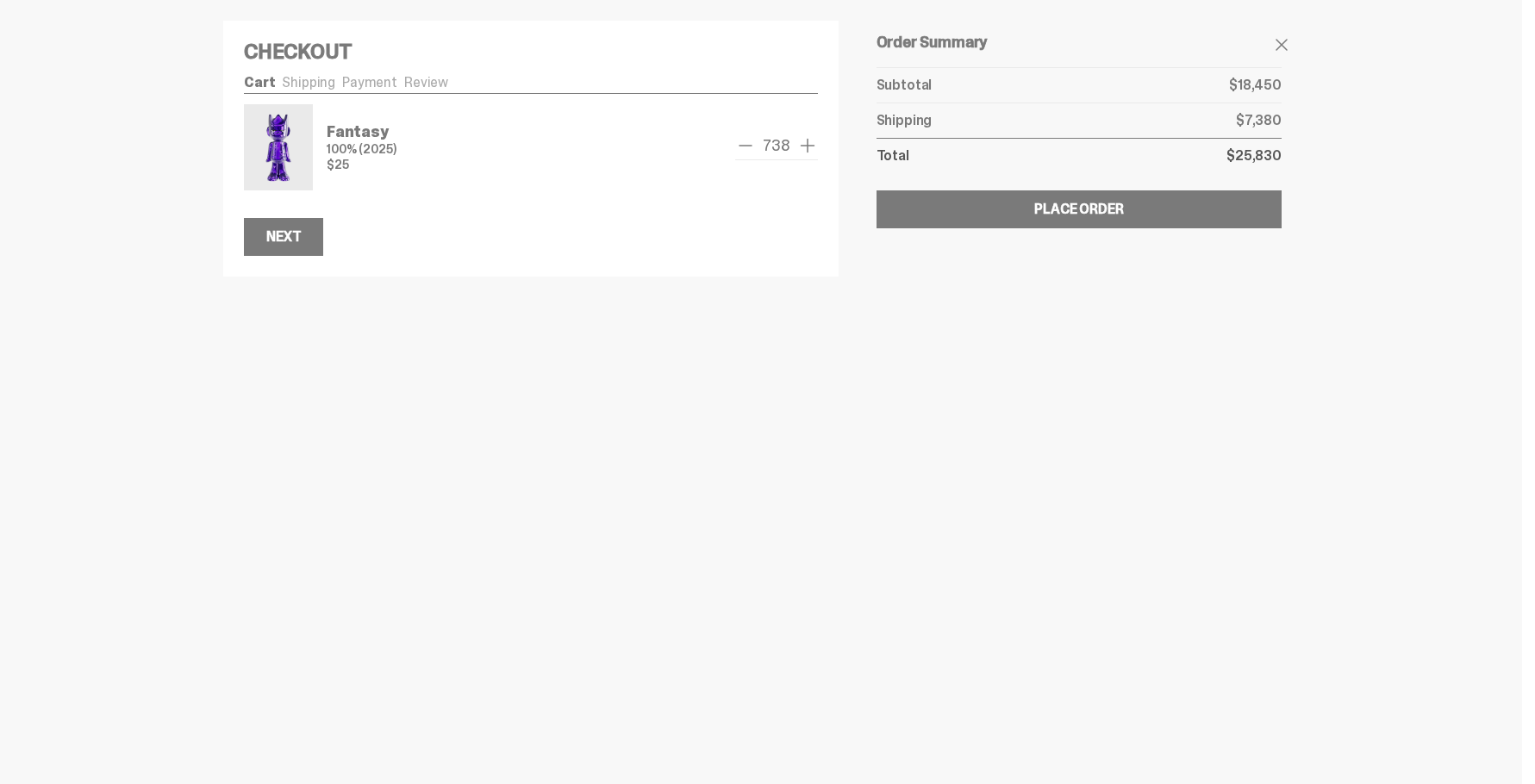
click at [804, 148] on span "add one" at bounding box center [808, 145] width 21 height 21
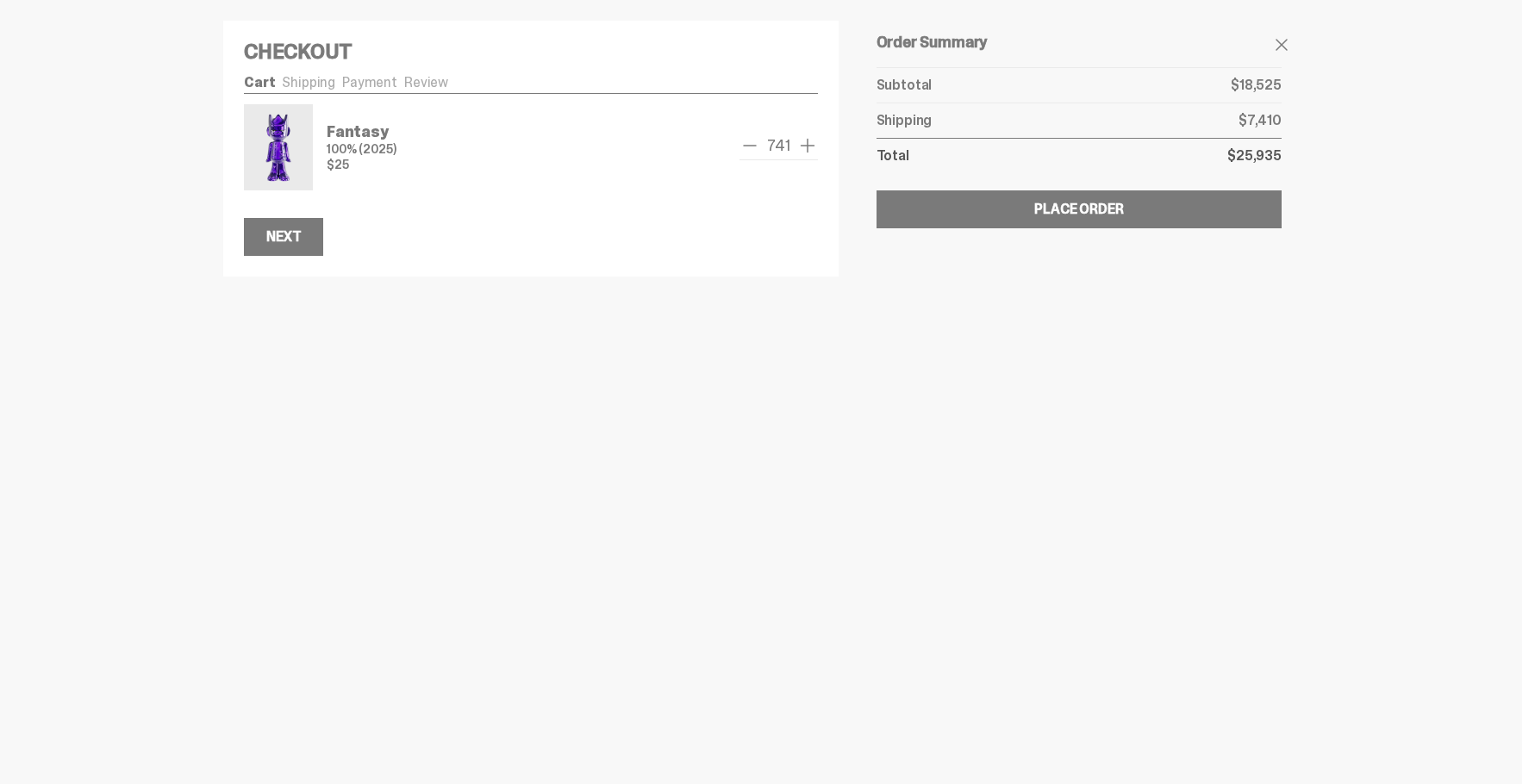
click at [804, 148] on span "add one" at bounding box center [808, 145] width 21 height 21
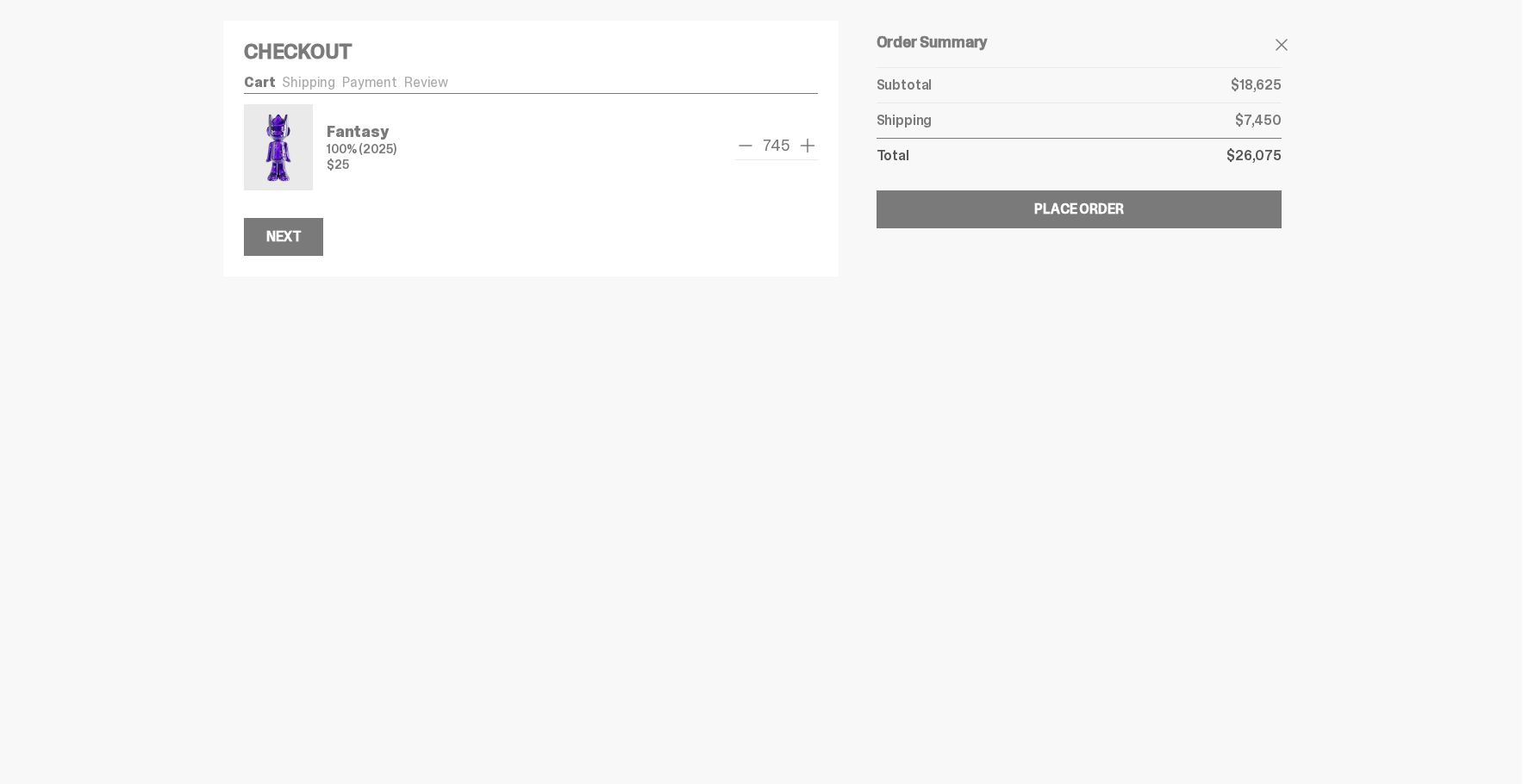
click at [804, 148] on span "add one" at bounding box center [808, 145] width 21 height 21
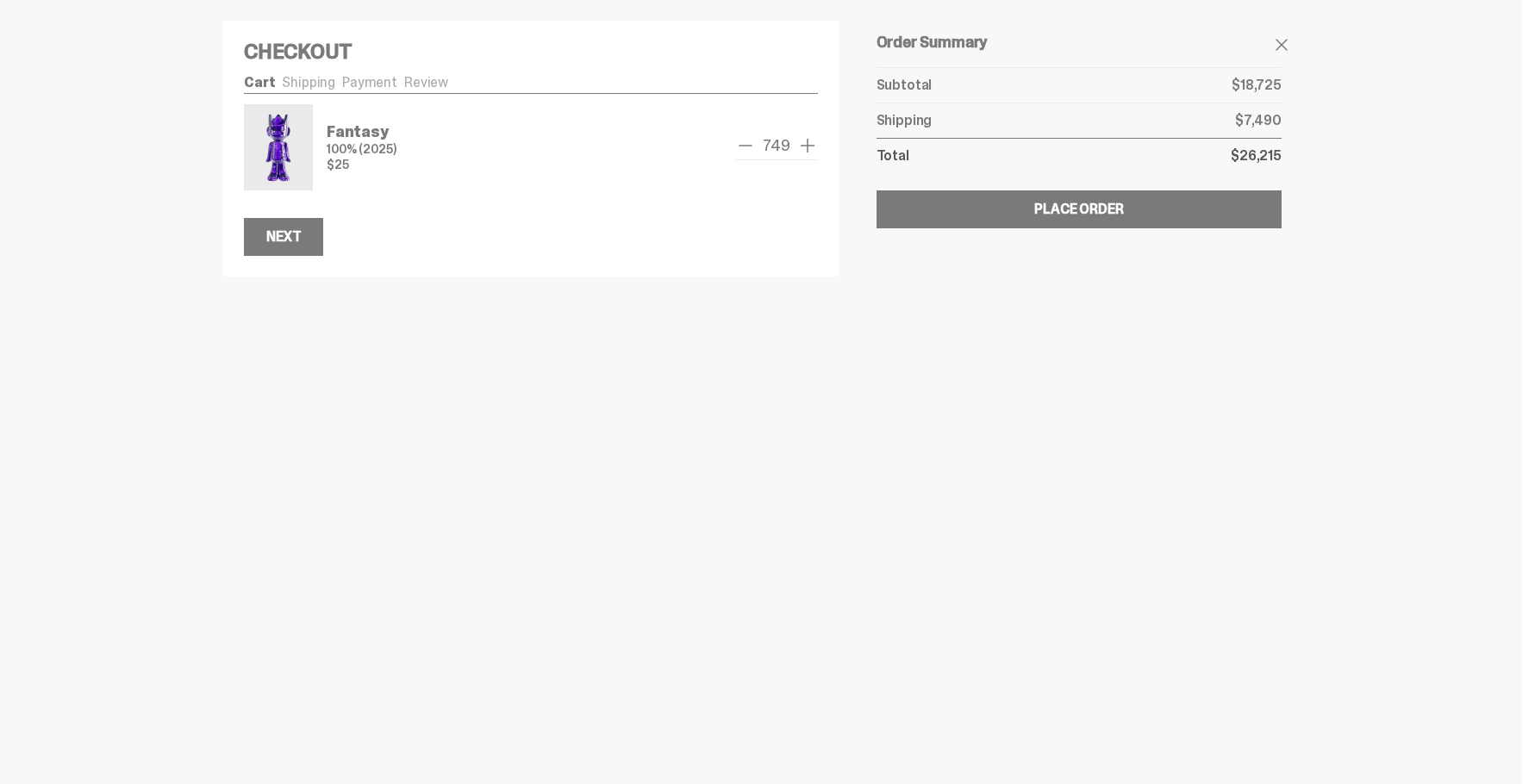
click at [804, 148] on span "add one" at bounding box center [808, 145] width 21 height 21
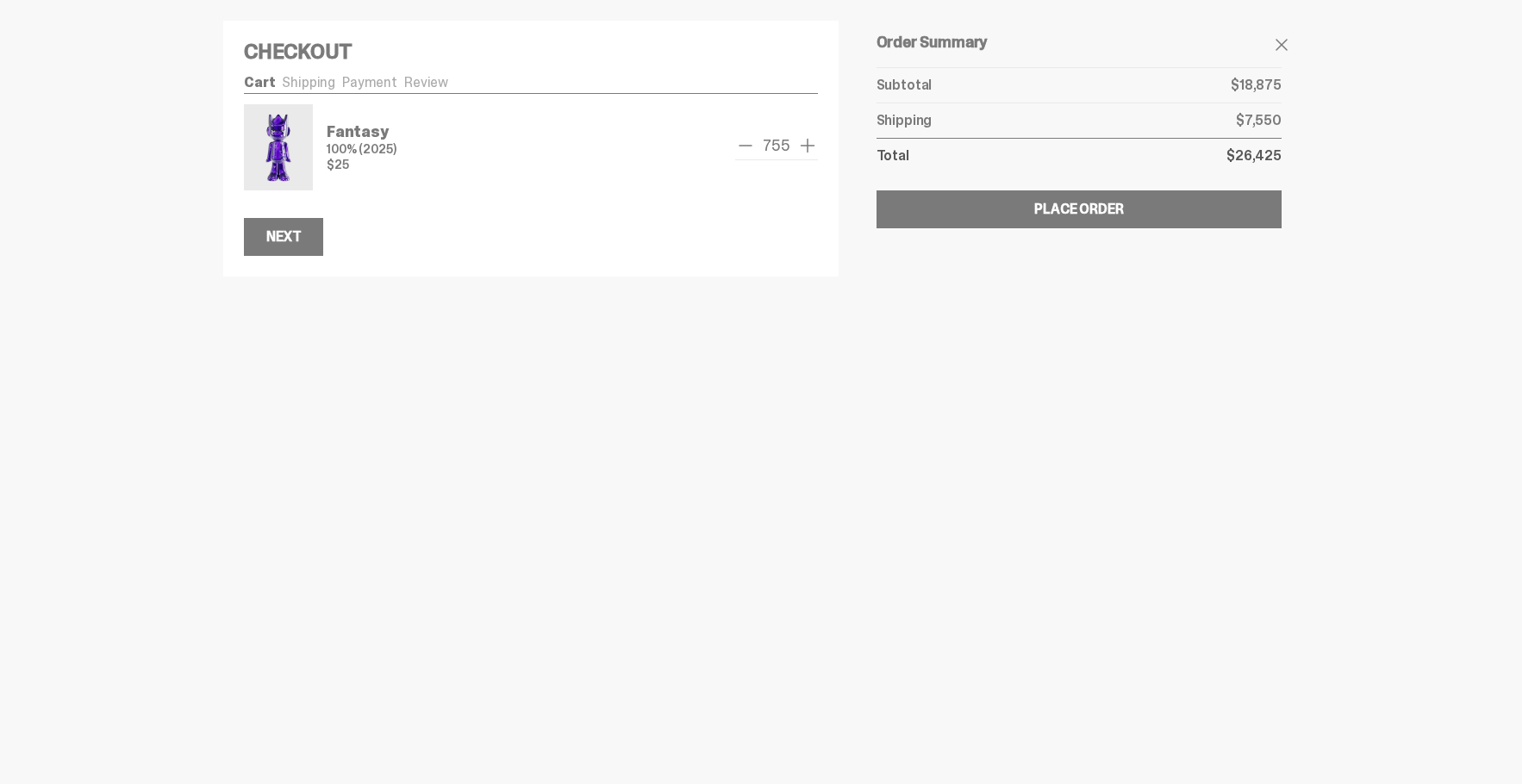
click at [804, 148] on span "add one" at bounding box center [808, 145] width 21 height 21
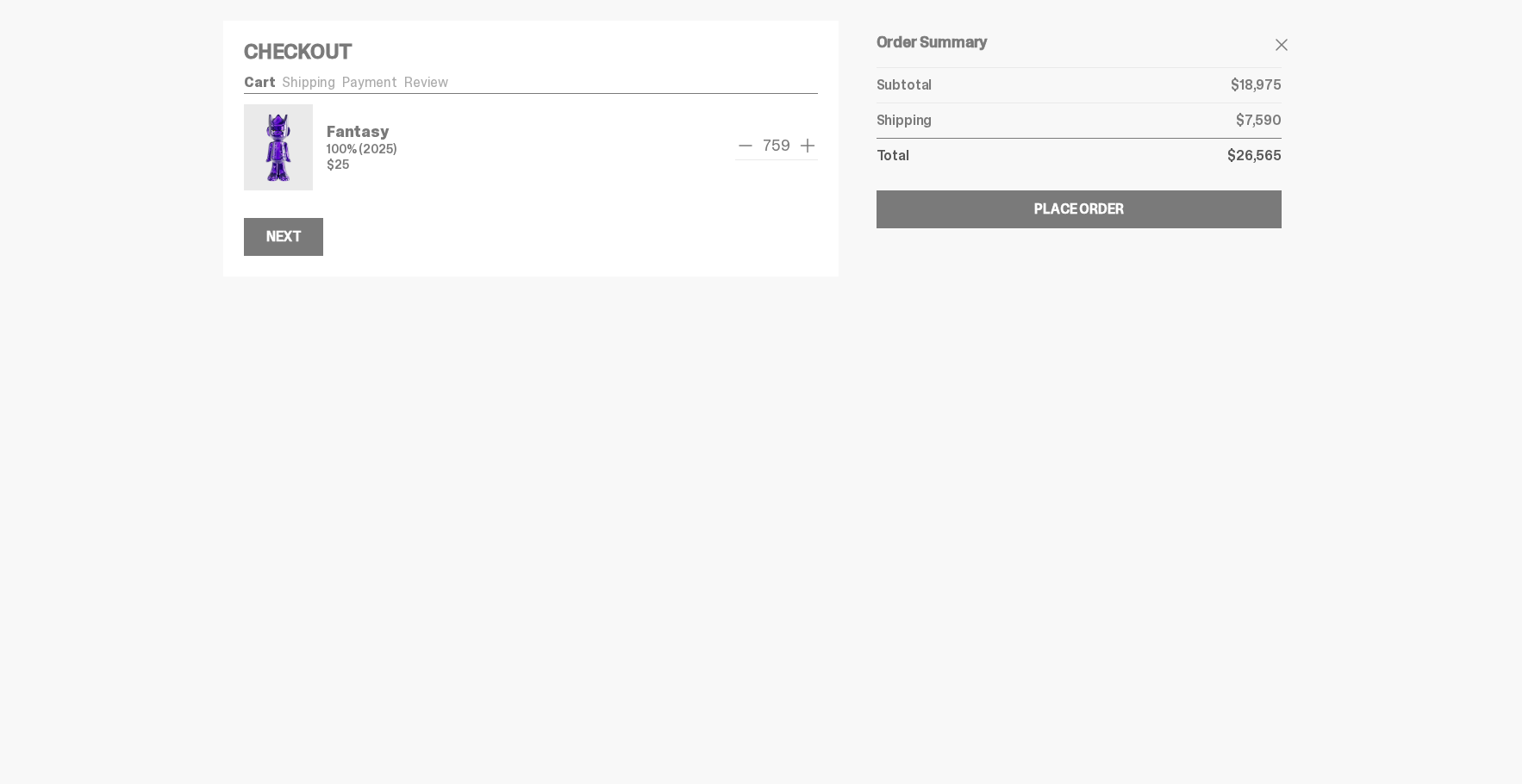
click at [804, 148] on span "add one" at bounding box center [808, 145] width 21 height 21
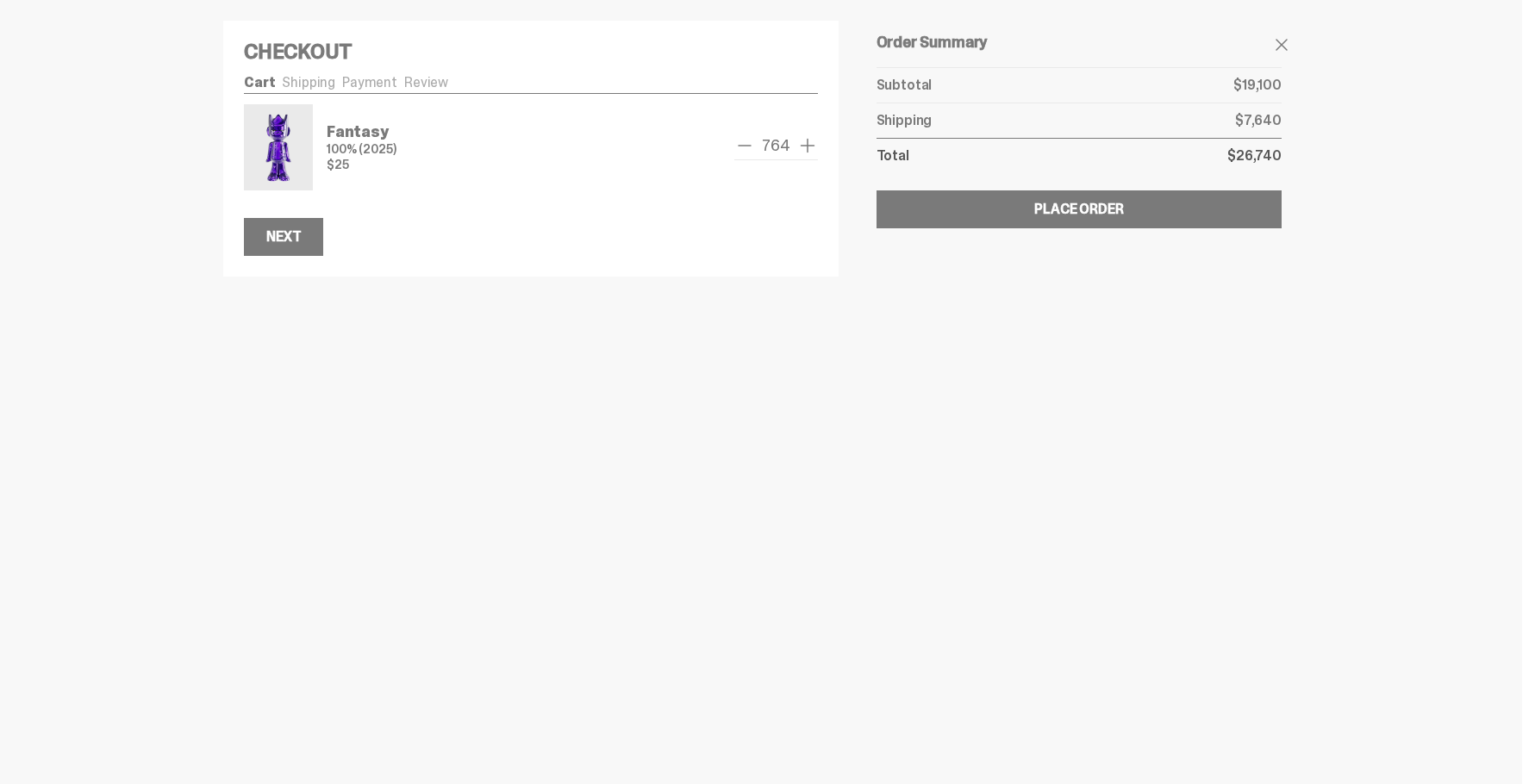
click at [804, 148] on span "add one" at bounding box center [808, 145] width 21 height 21
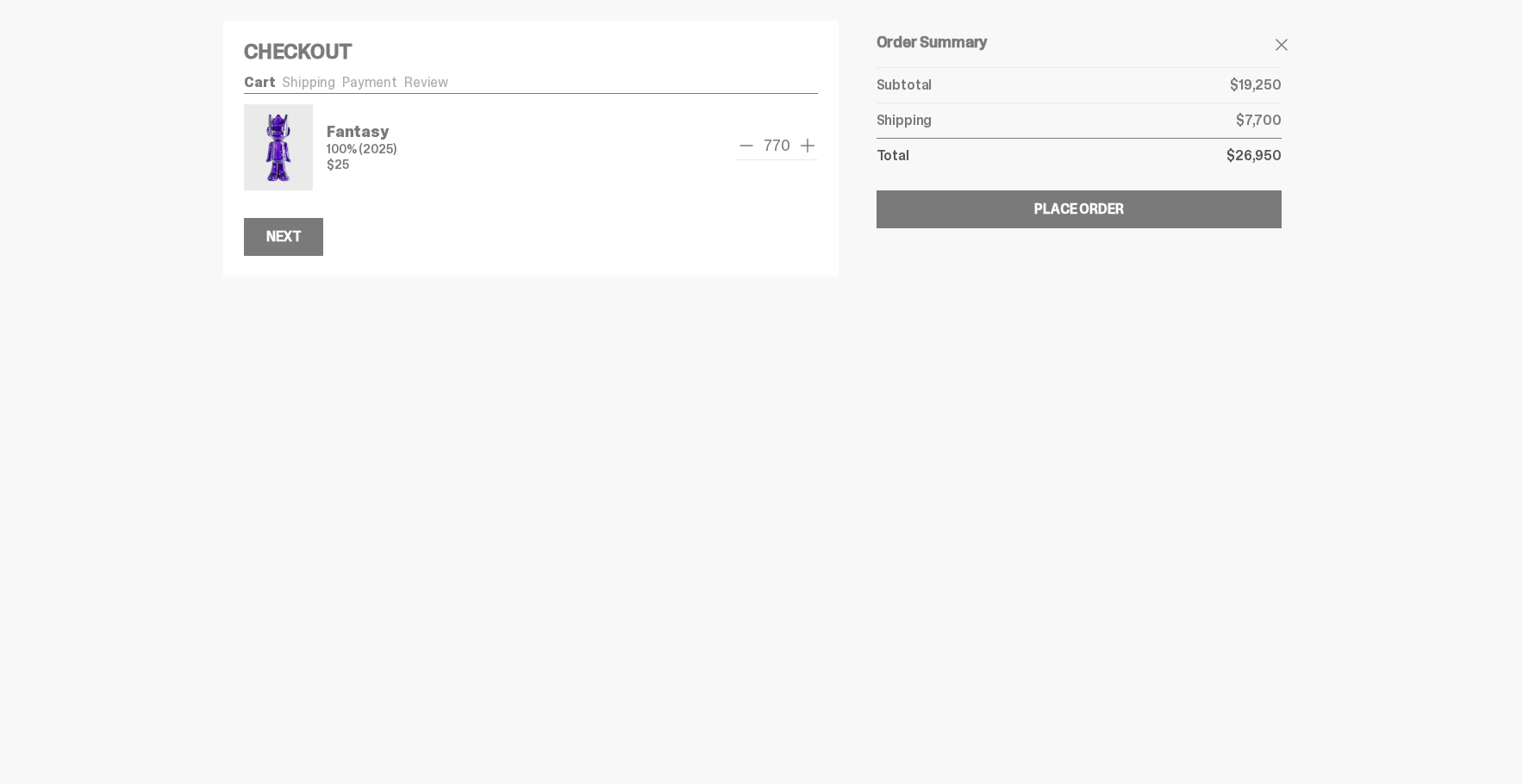
click at [804, 148] on span "add one" at bounding box center [808, 145] width 21 height 21
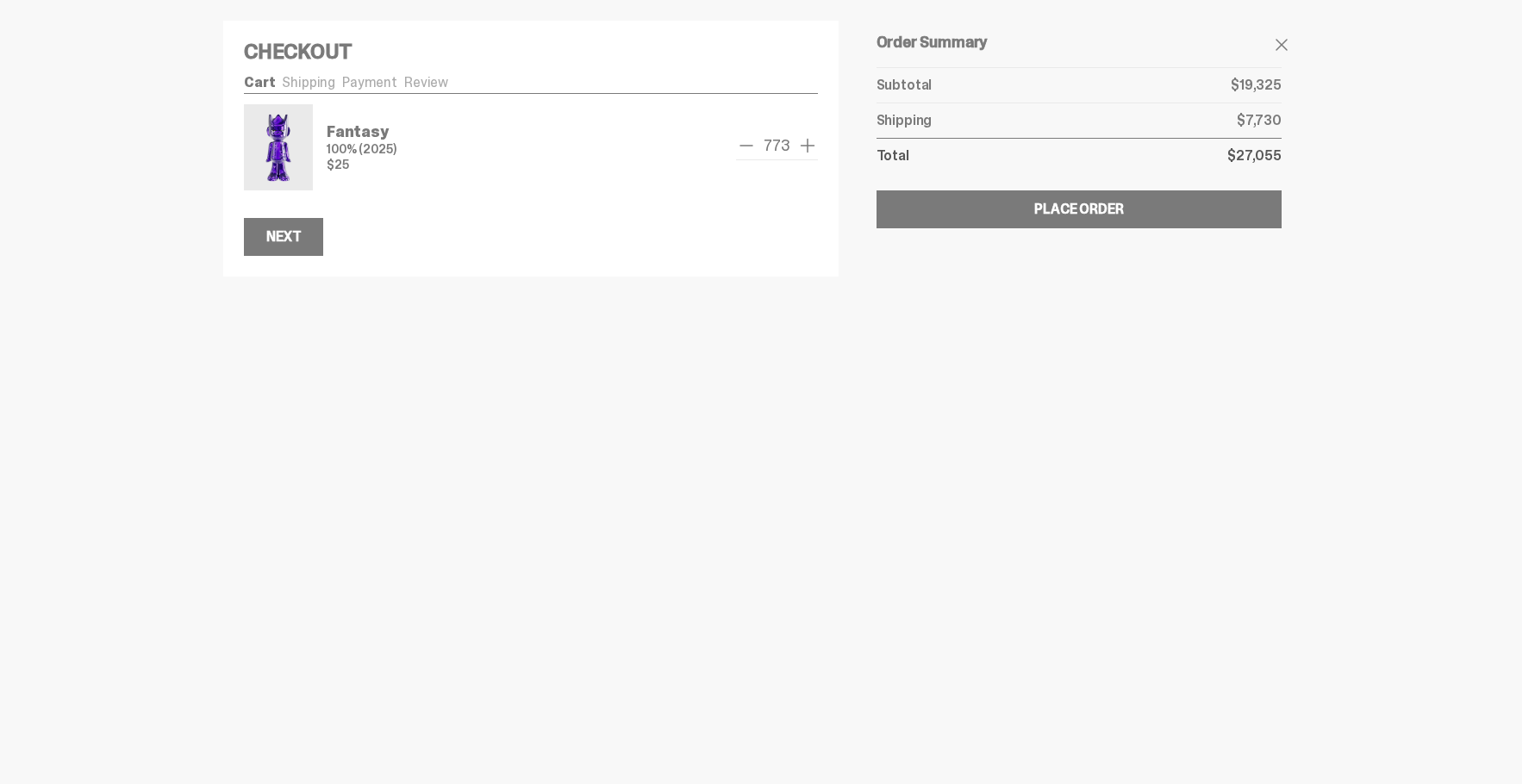
click at [804, 148] on span "add one" at bounding box center [808, 145] width 21 height 21
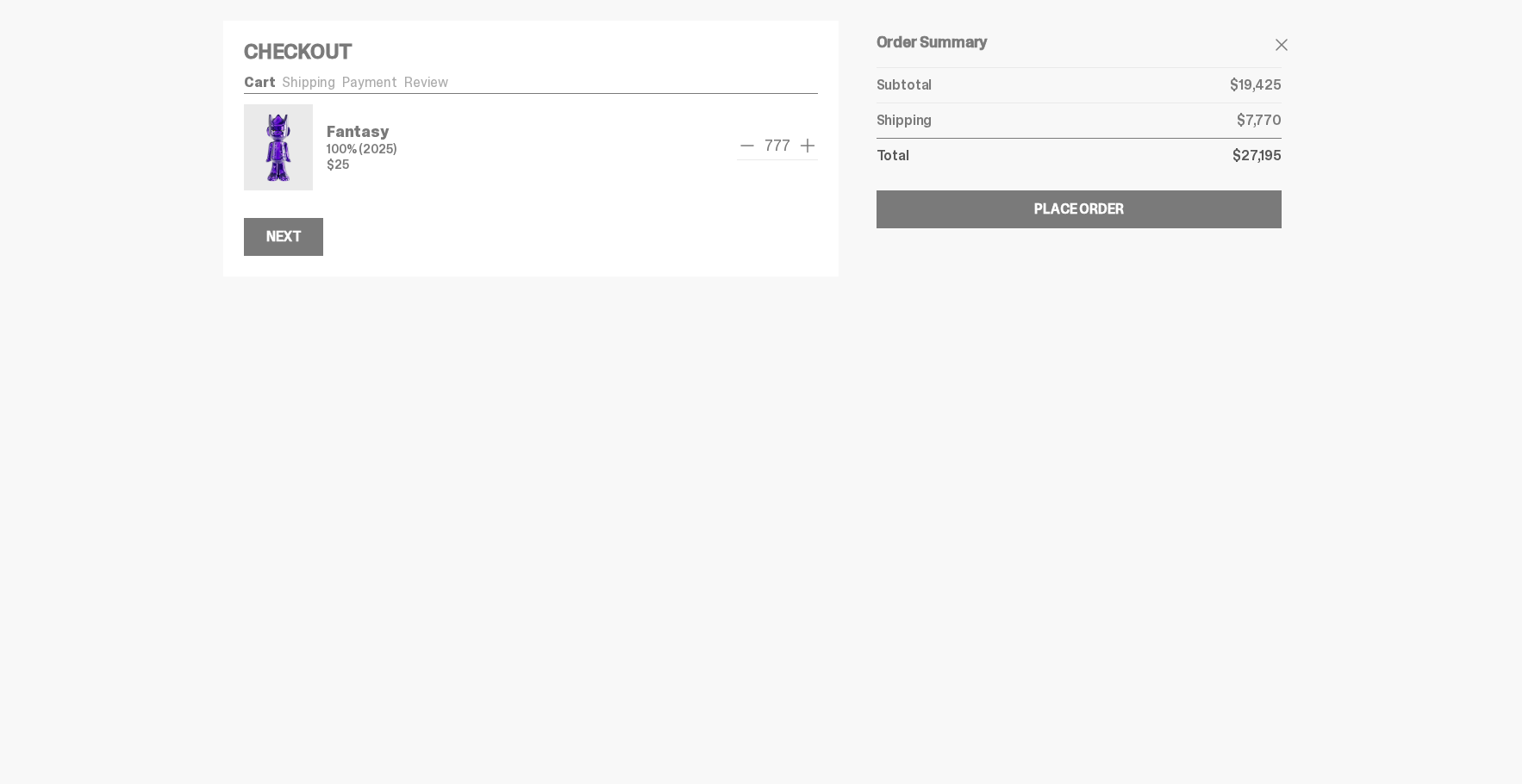
click at [804, 148] on span "add one" at bounding box center [808, 145] width 21 height 21
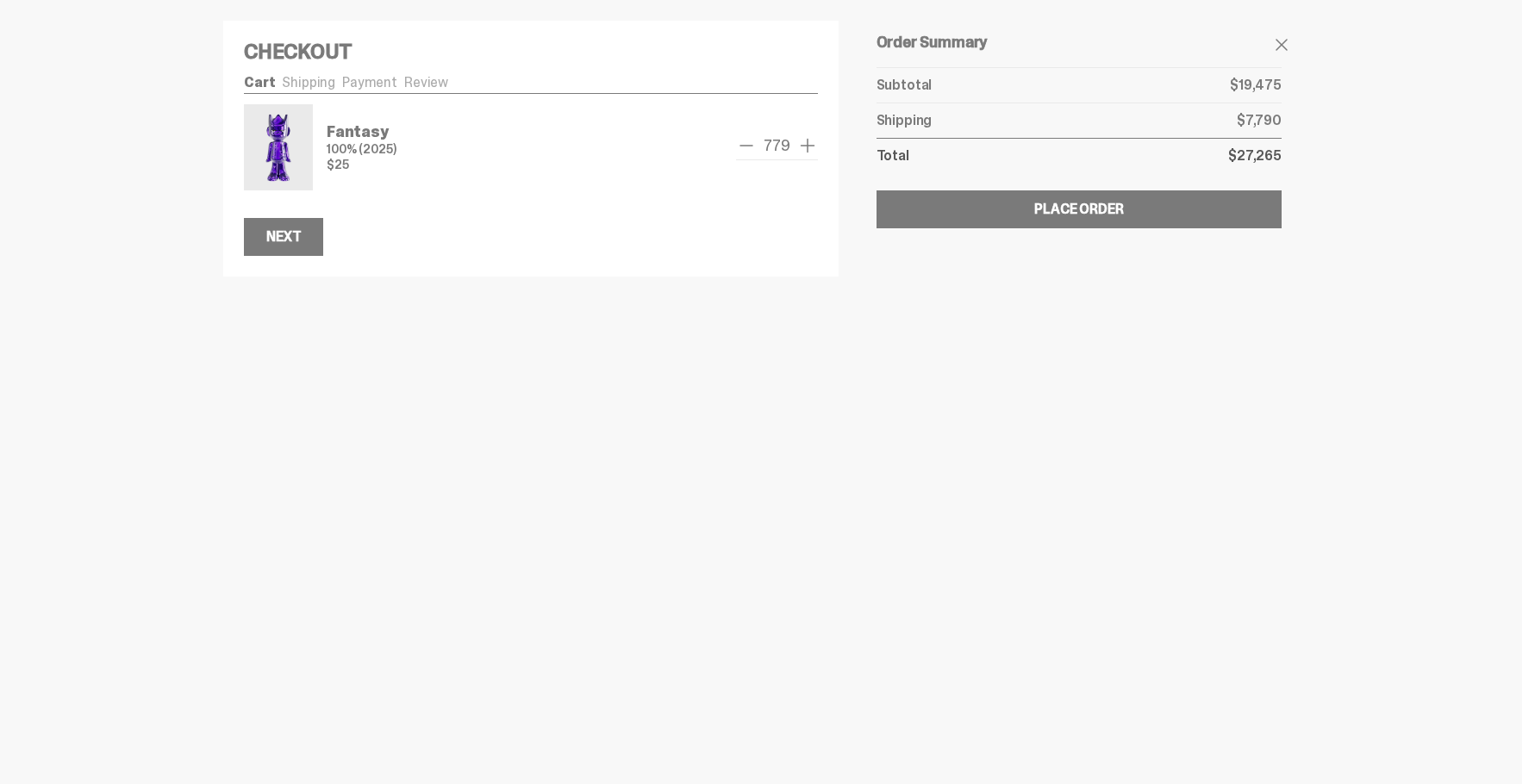
click at [804, 148] on span "add one" at bounding box center [808, 145] width 21 height 21
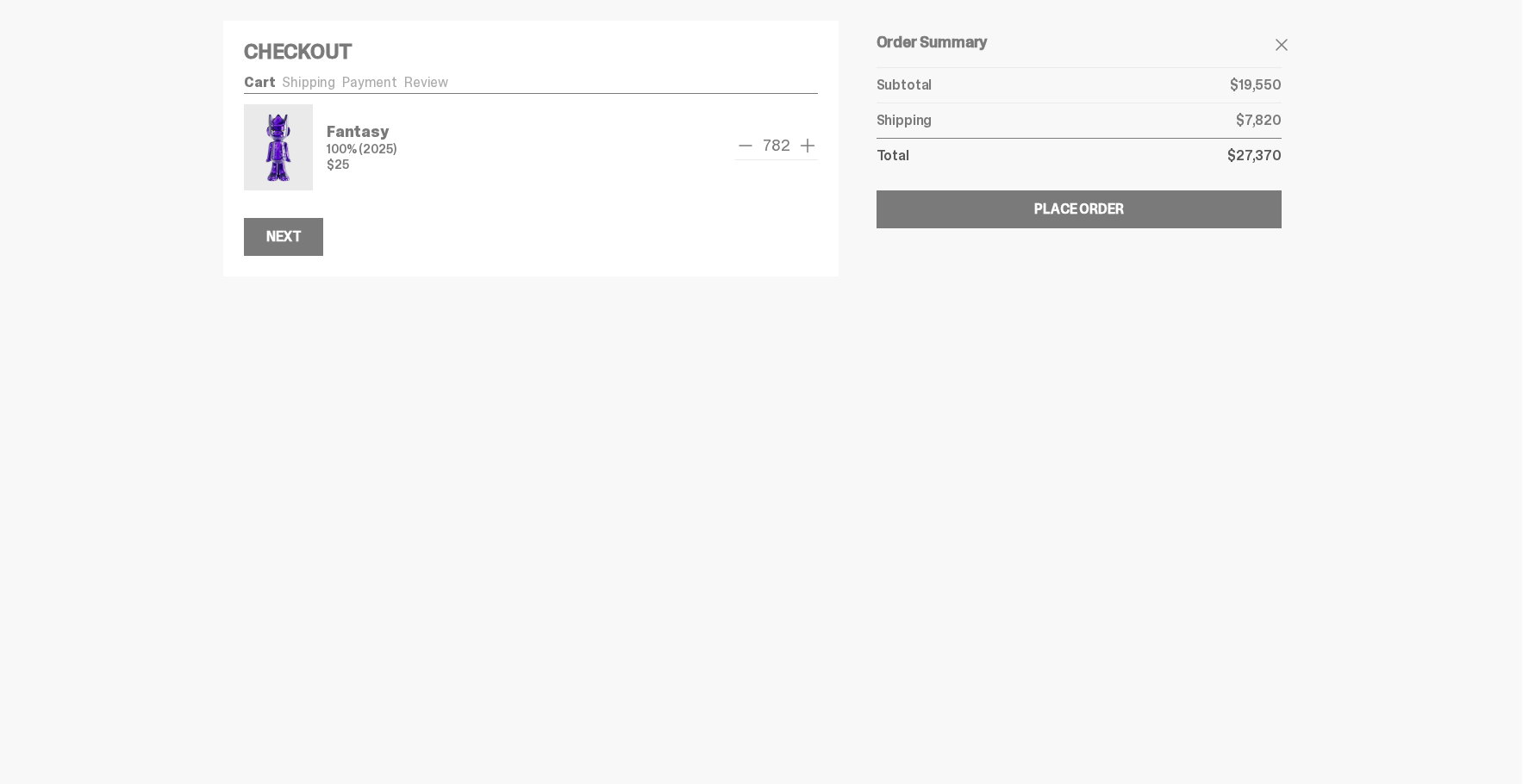
click at [804, 148] on span "add one" at bounding box center [808, 145] width 21 height 21
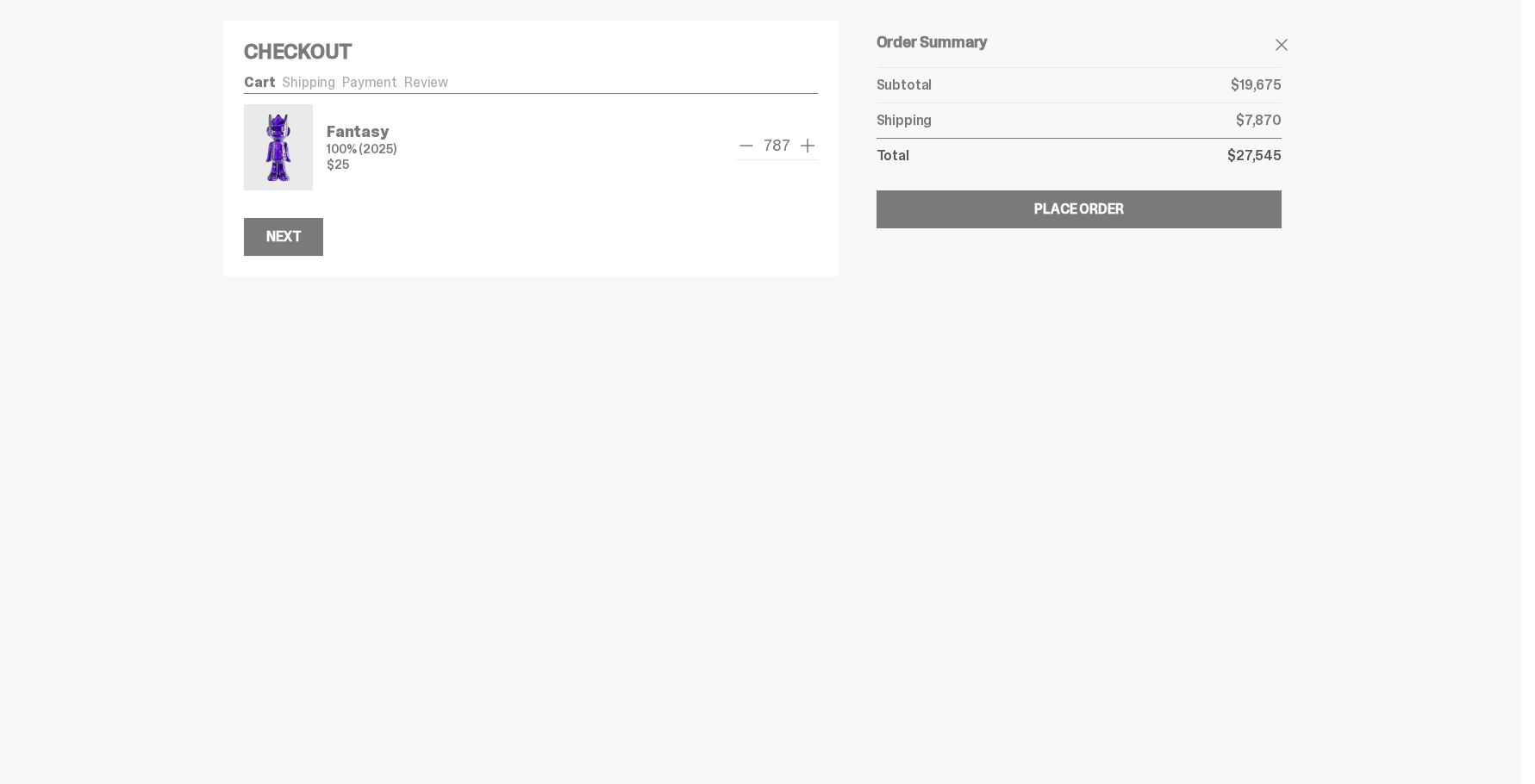
click at [804, 148] on span "add one" at bounding box center [808, 145] width 21 height 21
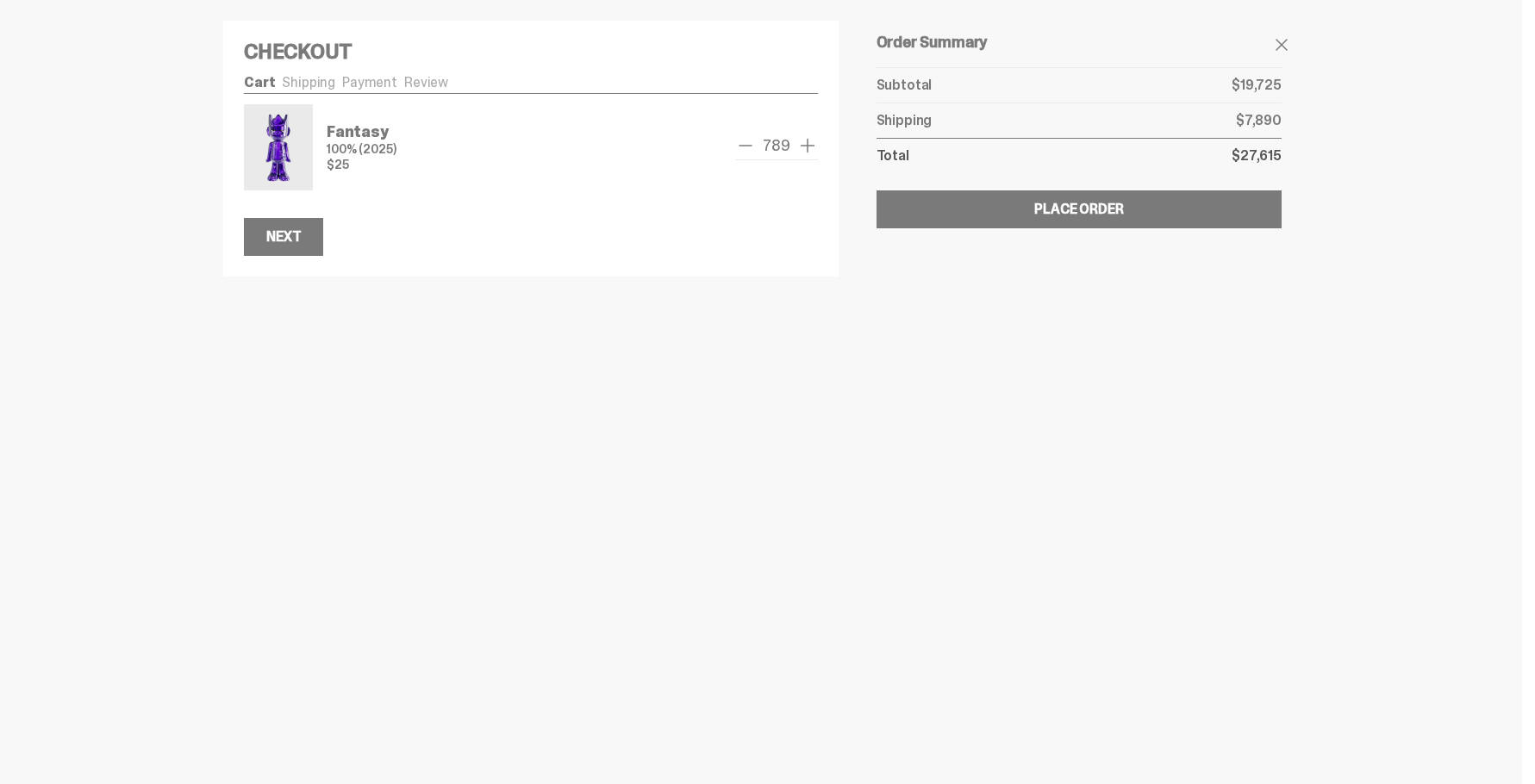
click at [804, 148] on span "add one" at bounding box center [808, 145] width 21 height 21
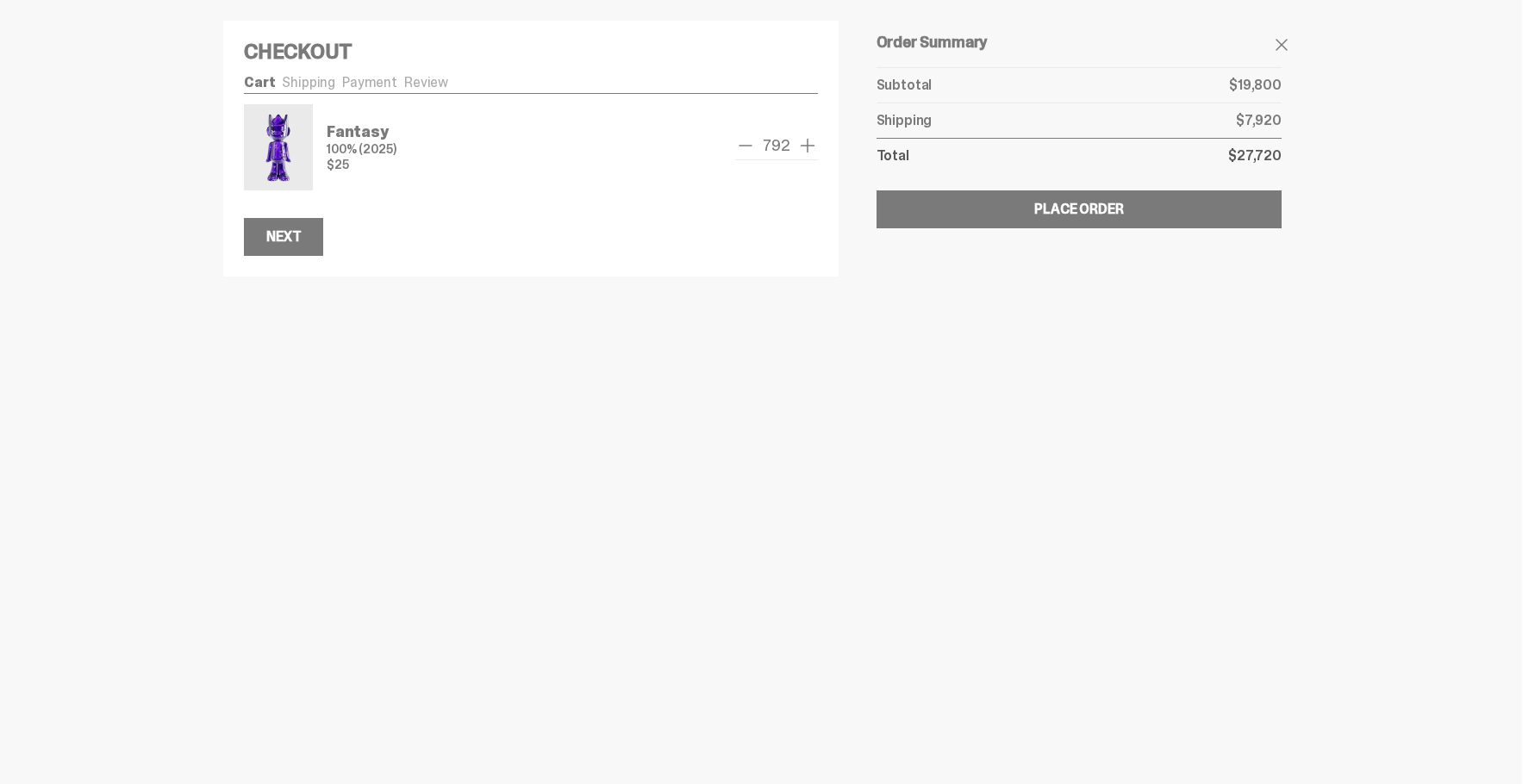
click at [804, 148] on span "add one" at bounding box center [808, 145] width 21 height 21
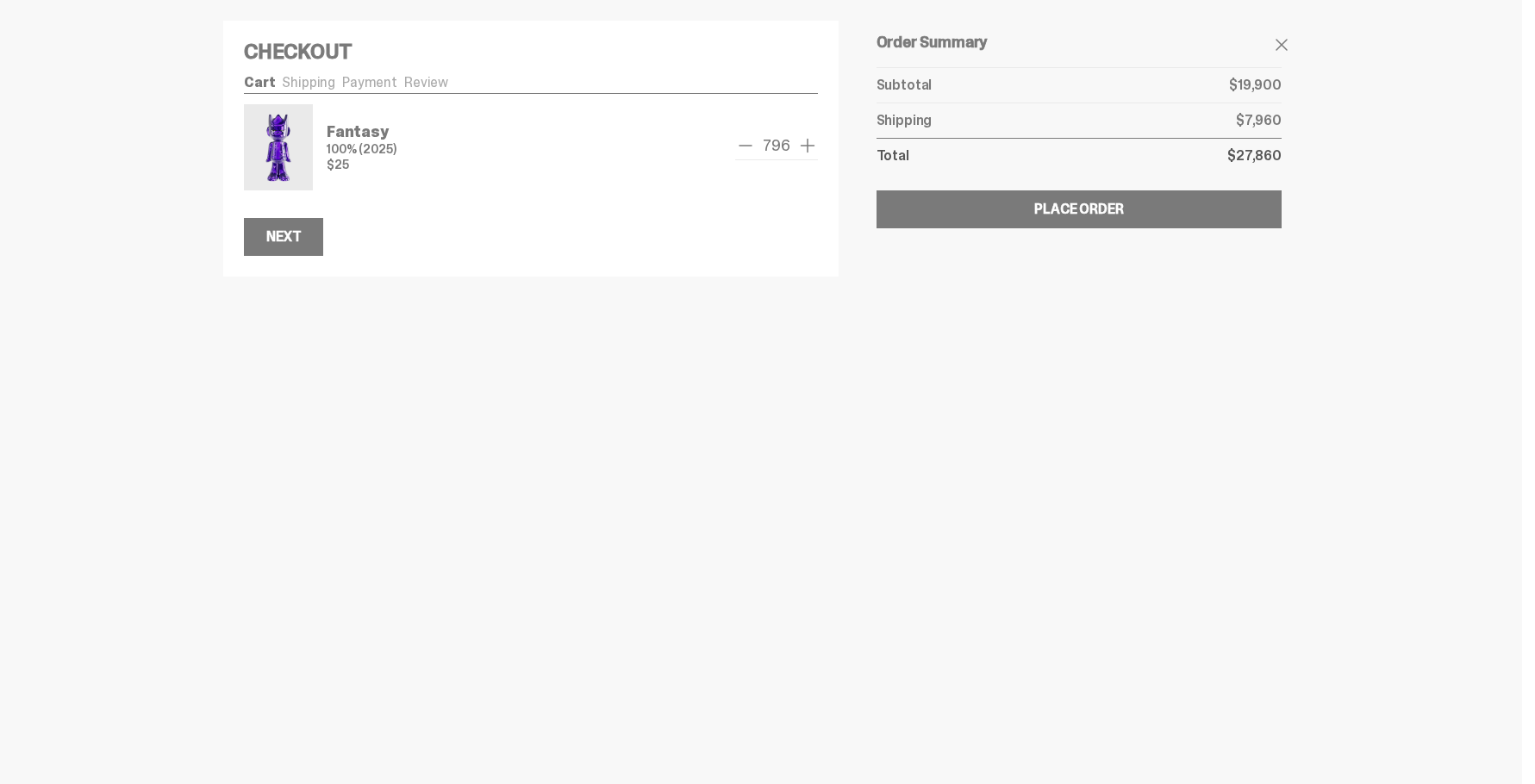
click at [804, 148] on span "add one" at bounding box center [808, 145] width 21 height 21
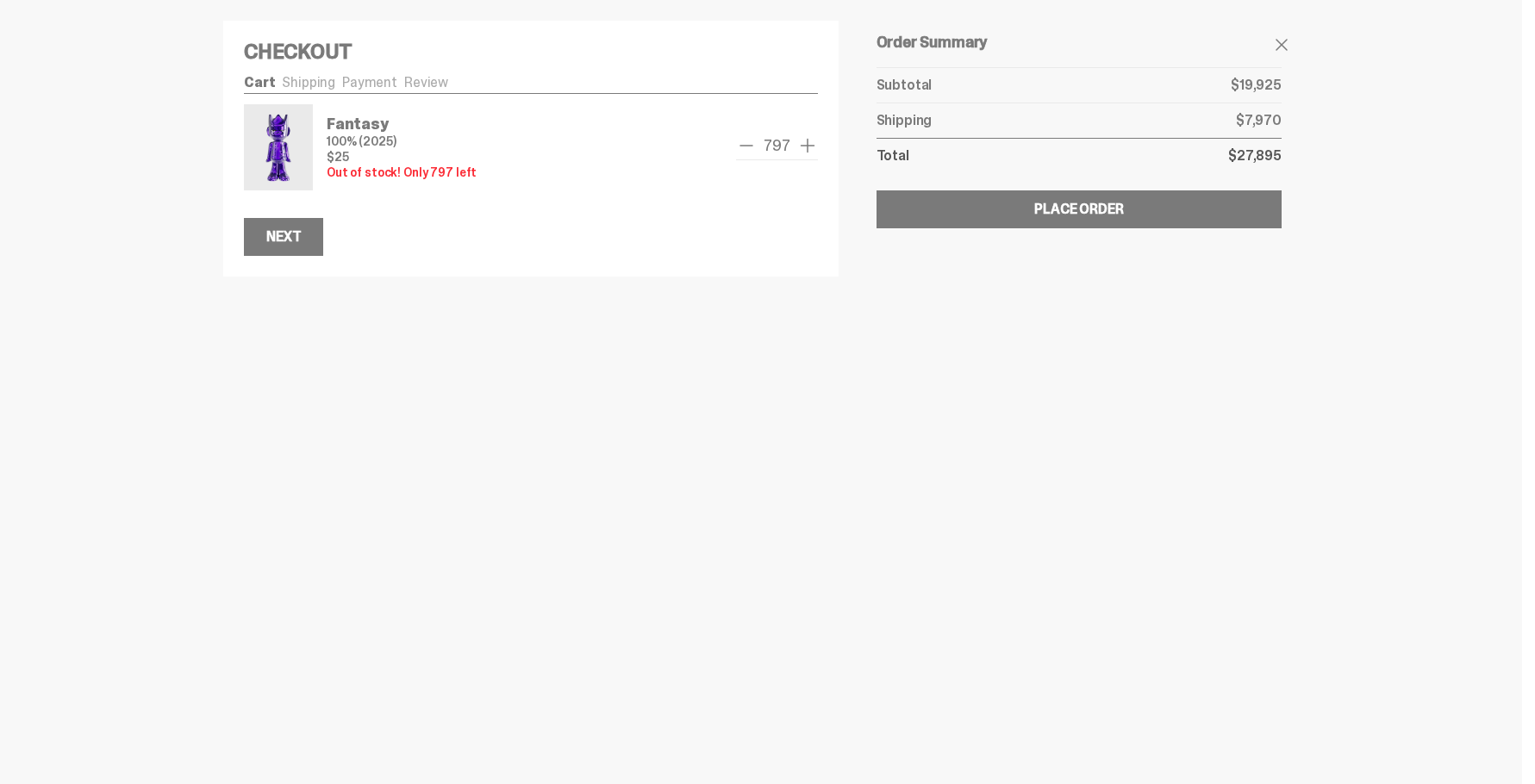
click at [778, 196] on div "Subtotal $19,925 Next" at bounding box center [531, 223] width 574 height 66
click at [814, 143] on span "add one" at bounding box center [808, 145] width 21 height 21
click at [803, 149] on span "add one" at bounding box center [808, 145] width 21 height 21
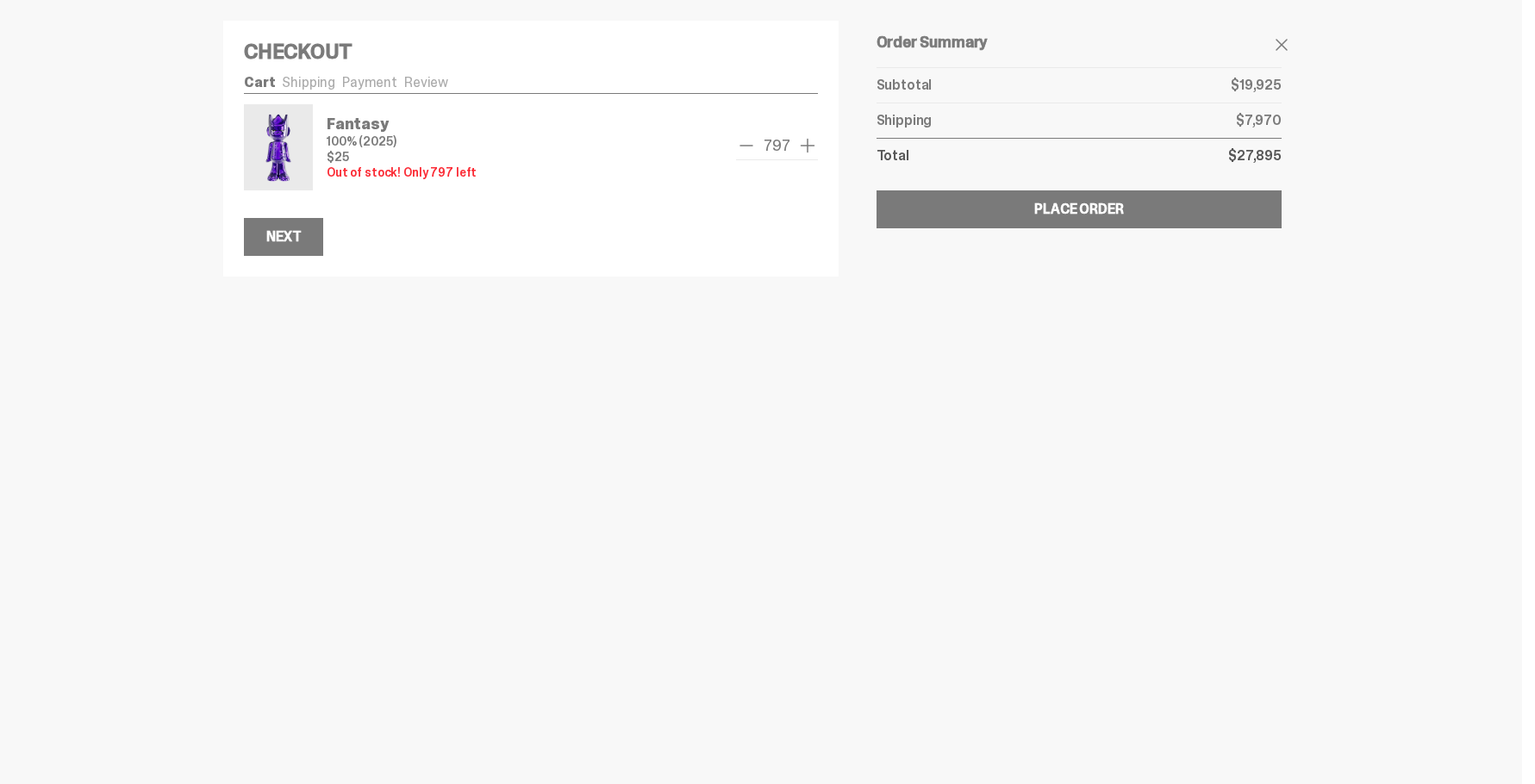
click at [803, 149] on span "add one" at bounding box center [808, 145] width 21 height 21
click at [750, 149] on span "remove one" at bounding box center [746, 145] width 21 height 21
click at [750, 149] on span "remove one" at bounding box center [745, 145] width 21 height 21
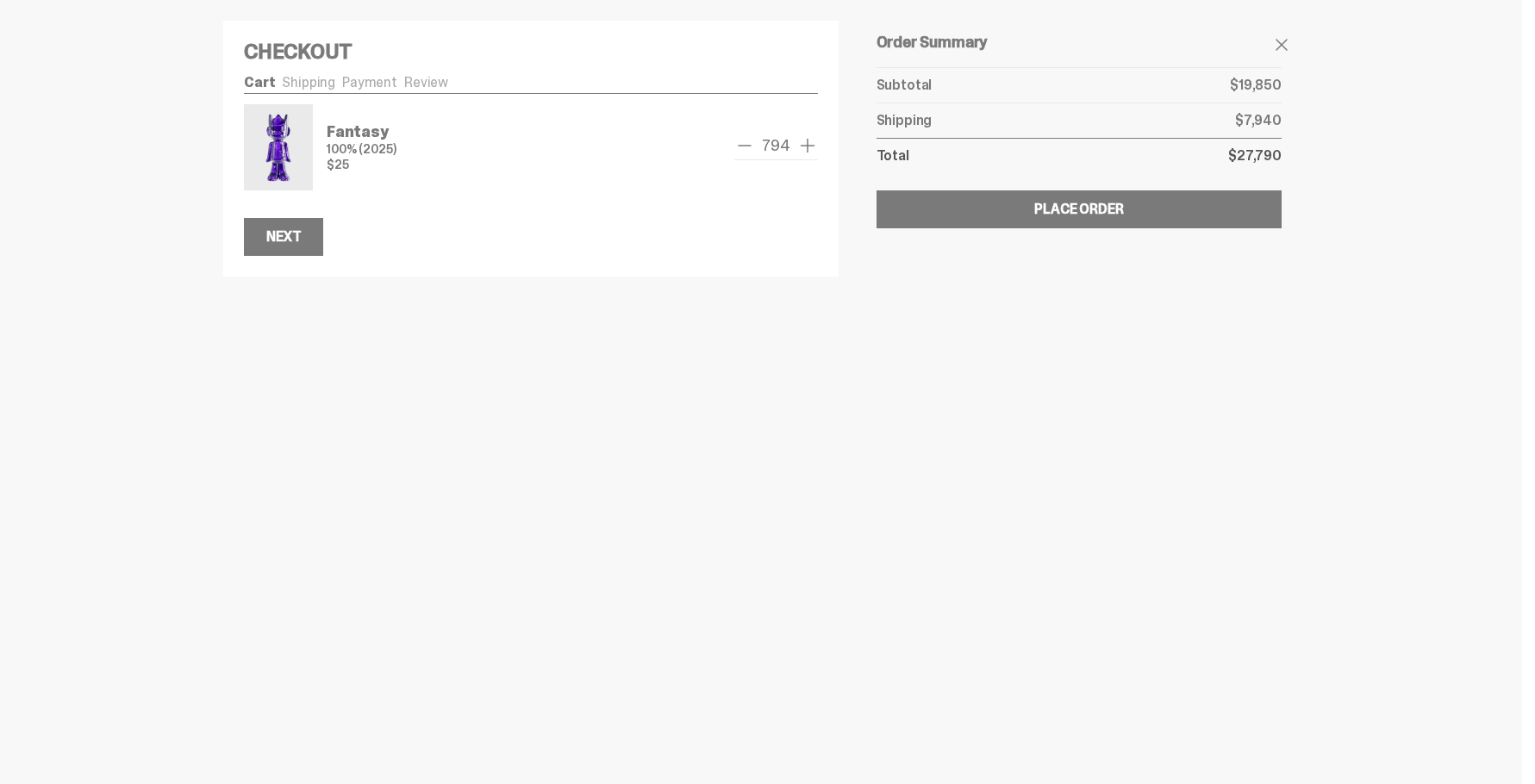
click at [750, 149] on span "remove one" at bounding box center [745, 145] width 21 height 21
click at [807, 150] on span "add one" at bounding box center [808, 145] width 21 height 21
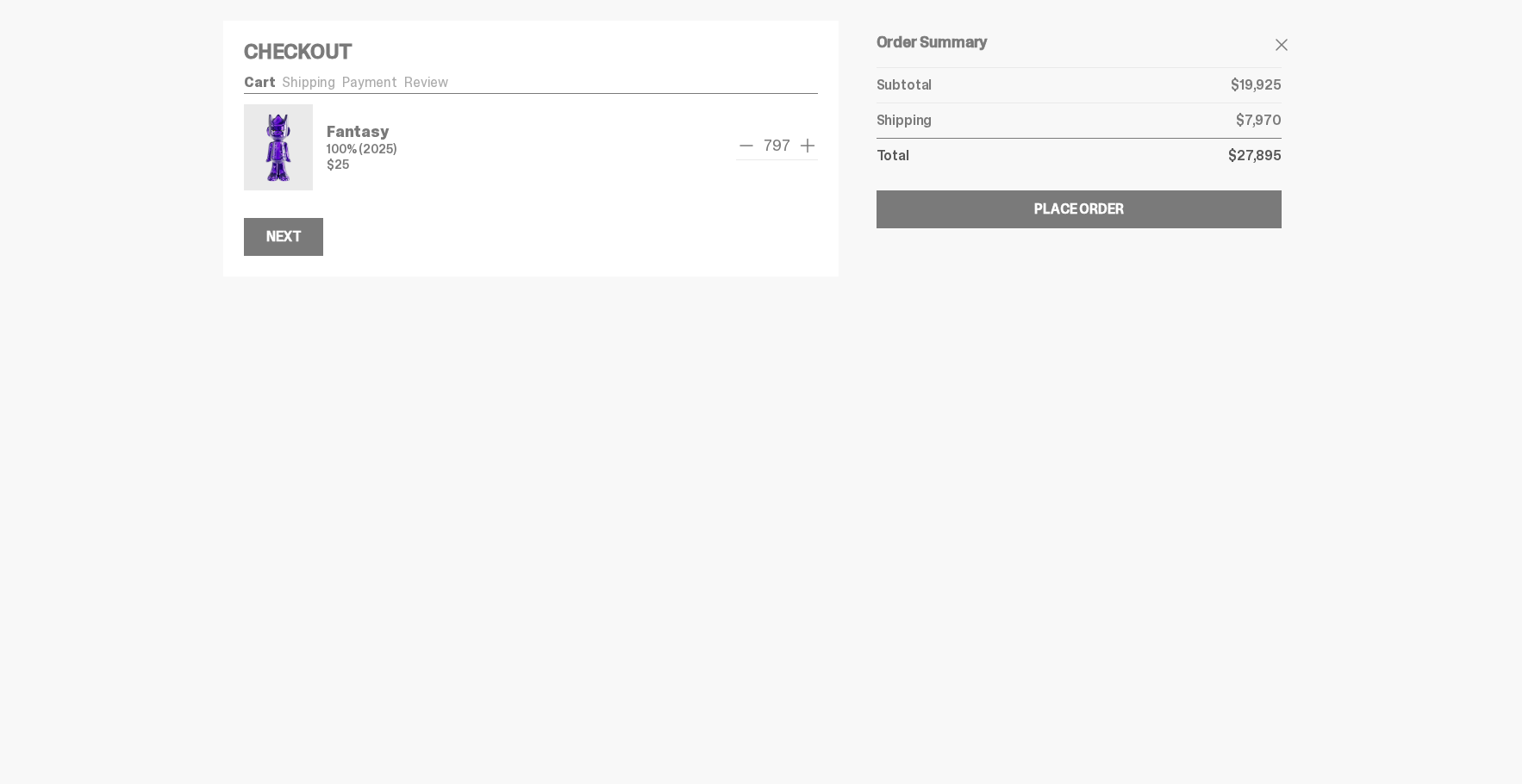
click at [807, 150] on span "add one" at bounding box center [808, 145] width 21 height 21
click at [752, 144] on span "remove one" at bounding box center [746, 145] width 21 height 21
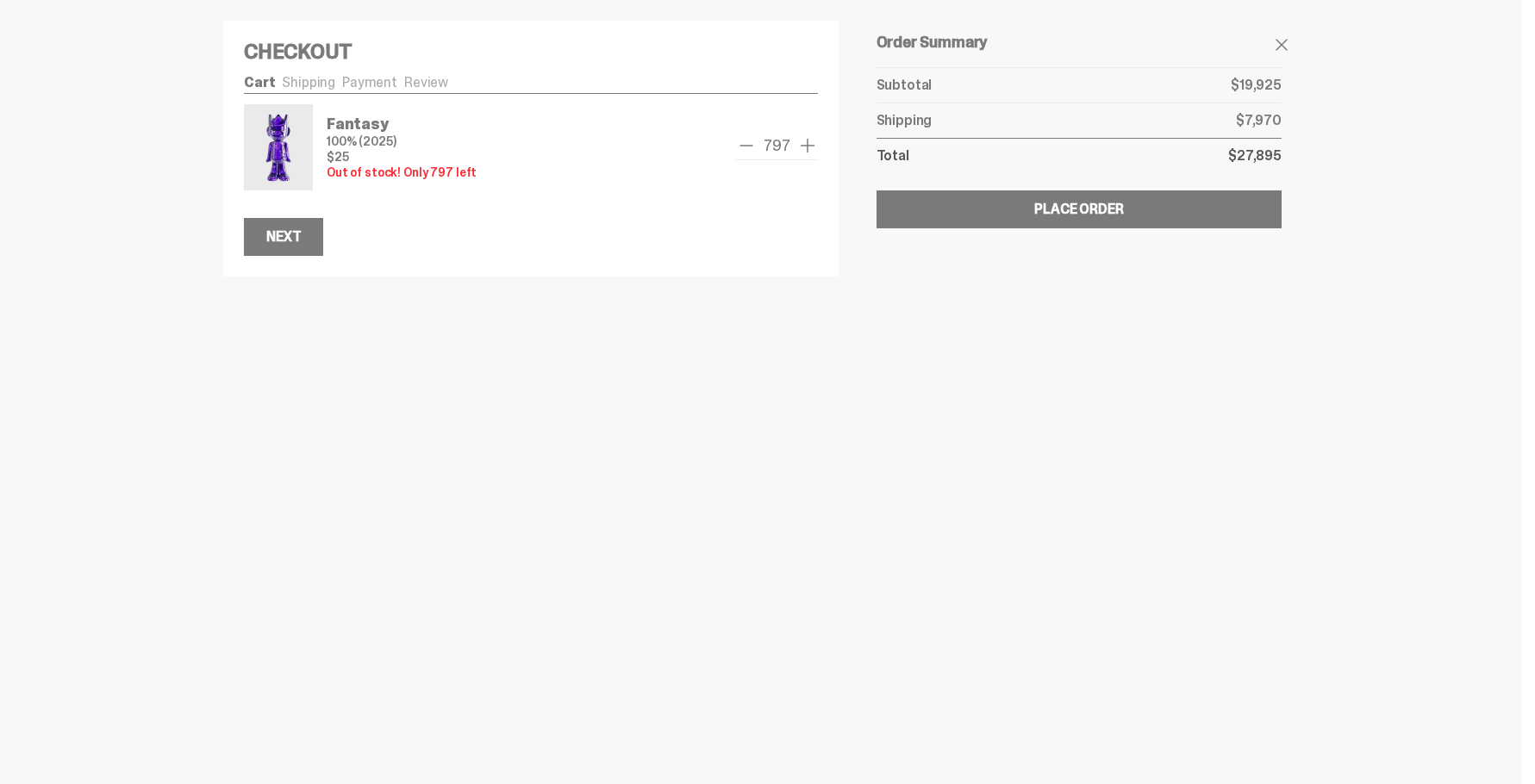
click at [752, 144] on span "remove one" at bounding box center [746, 145] width 21 height 21
click at [752, 144] on span "remove one" at bounding box center [745, 145] width 21 height 21
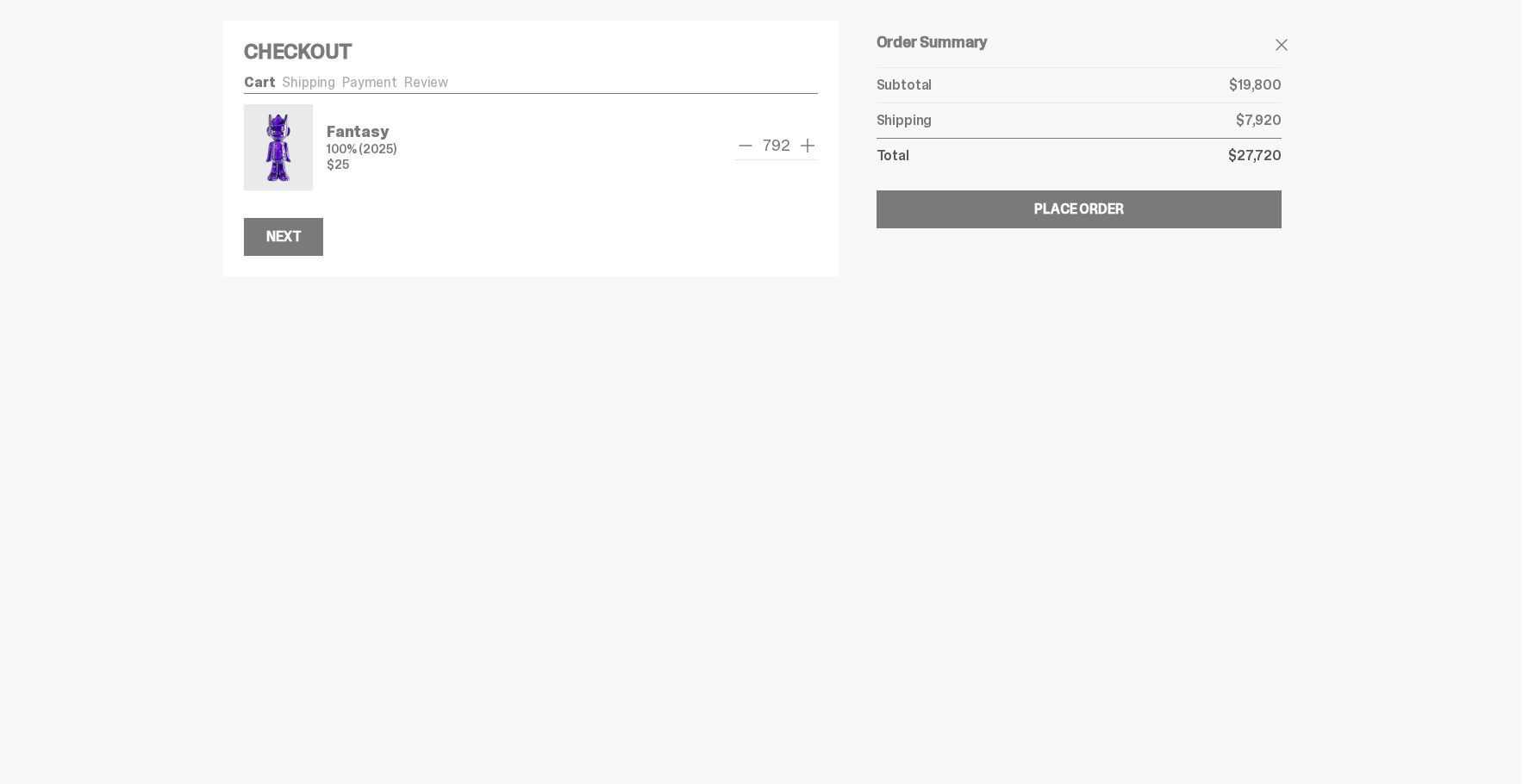
click at [752, 144] on span "remove one" at bounding box center [745, 145] width 21 height 21
click at [752, 144] on span "remove one" at bounding box center [750, 145] width 21 height 21
click at [752, 144] on span "remove one" at bounding box center [745, 145] width 21 height 21
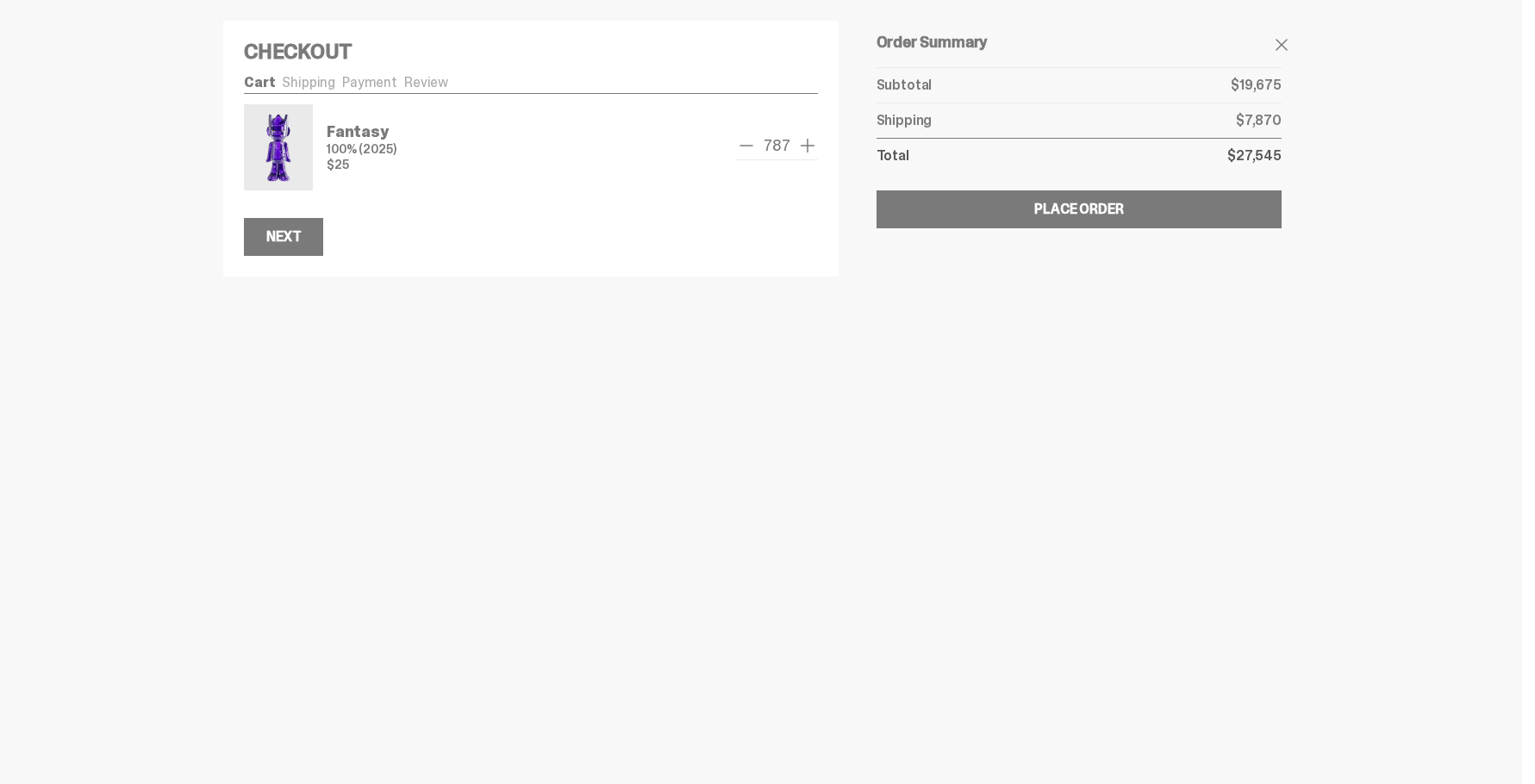
click at [752, 144] on span "remove one" at bounding box center [746, 145] width 21 height 21
click at [752, 144] on span "remove one" at bounding box center [745, 145] width 21 height 21
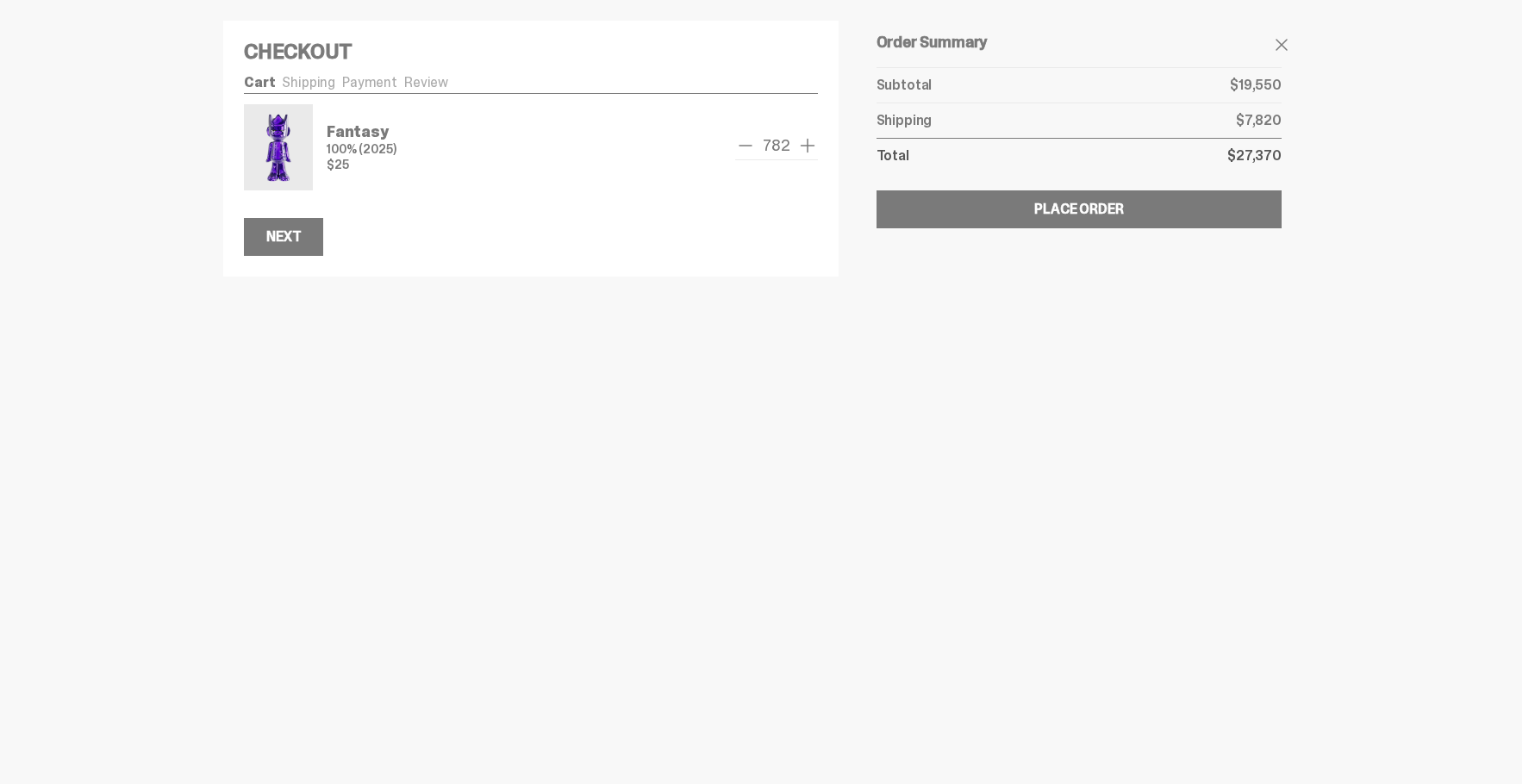
click at [752, 144] on span "remove one" at bounding box center [745, 145] width 21 height 21
click at [752, 144] on span "remove one" at bounding box center [746, 145] width 21 height 21
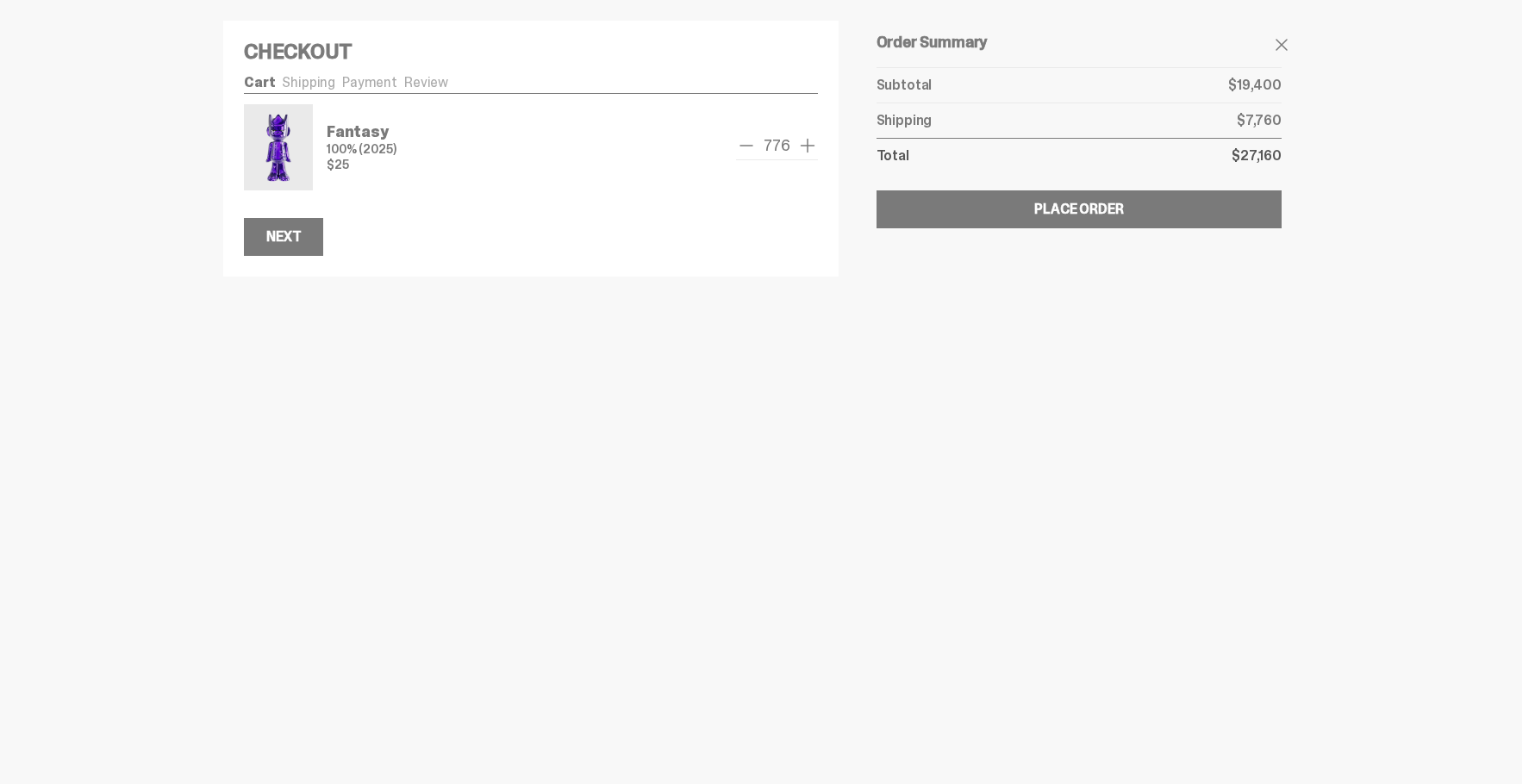
click at [752, 144] on span "remove one" at bounding box center [746, 145] width 21 height 21
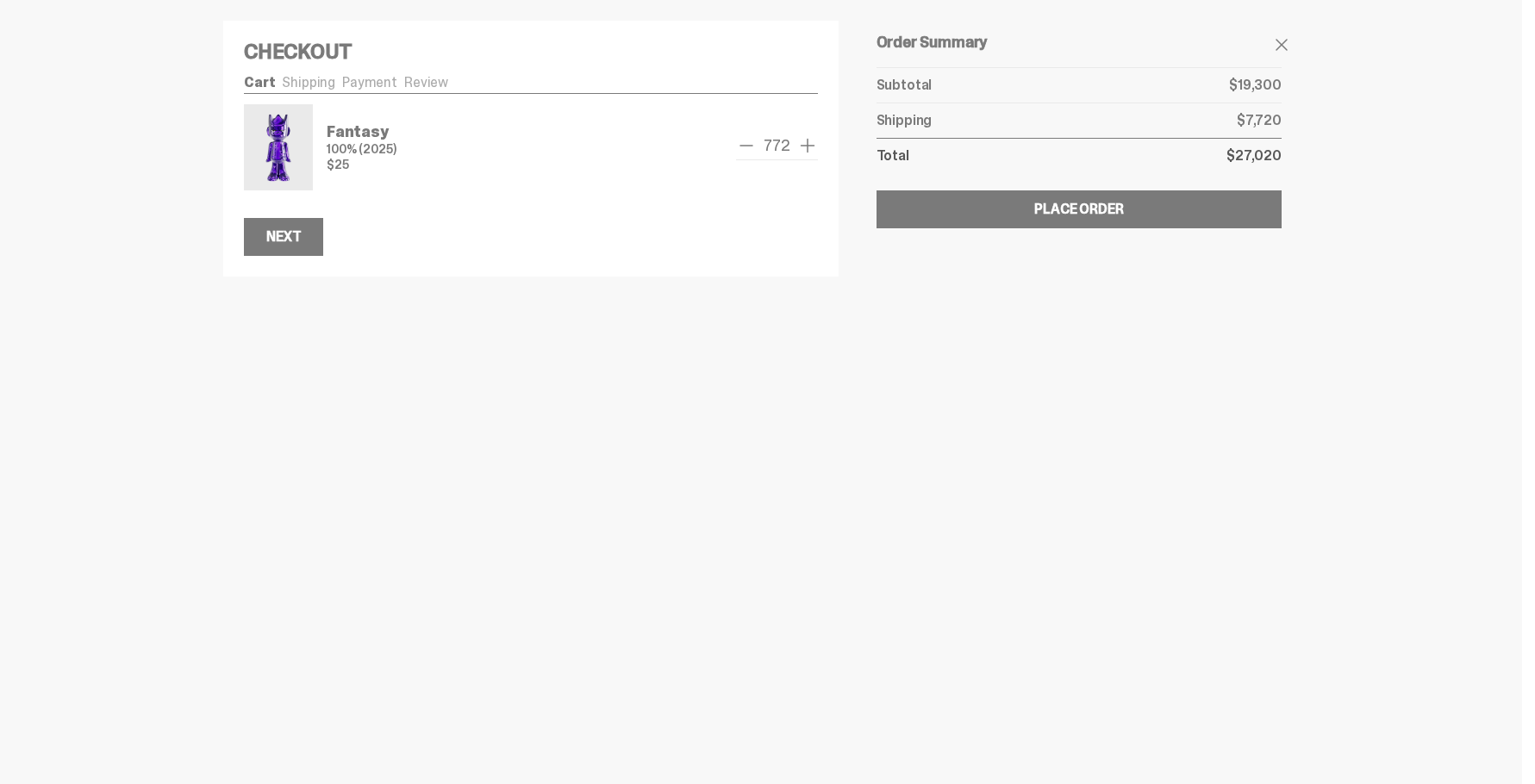
click at [752, 144] on span "remove one" at bounding box center [746, 145] width 21 height 21
click at [752, 144] on span "remove one" at bounding box center [745, 145] width 21 height 21
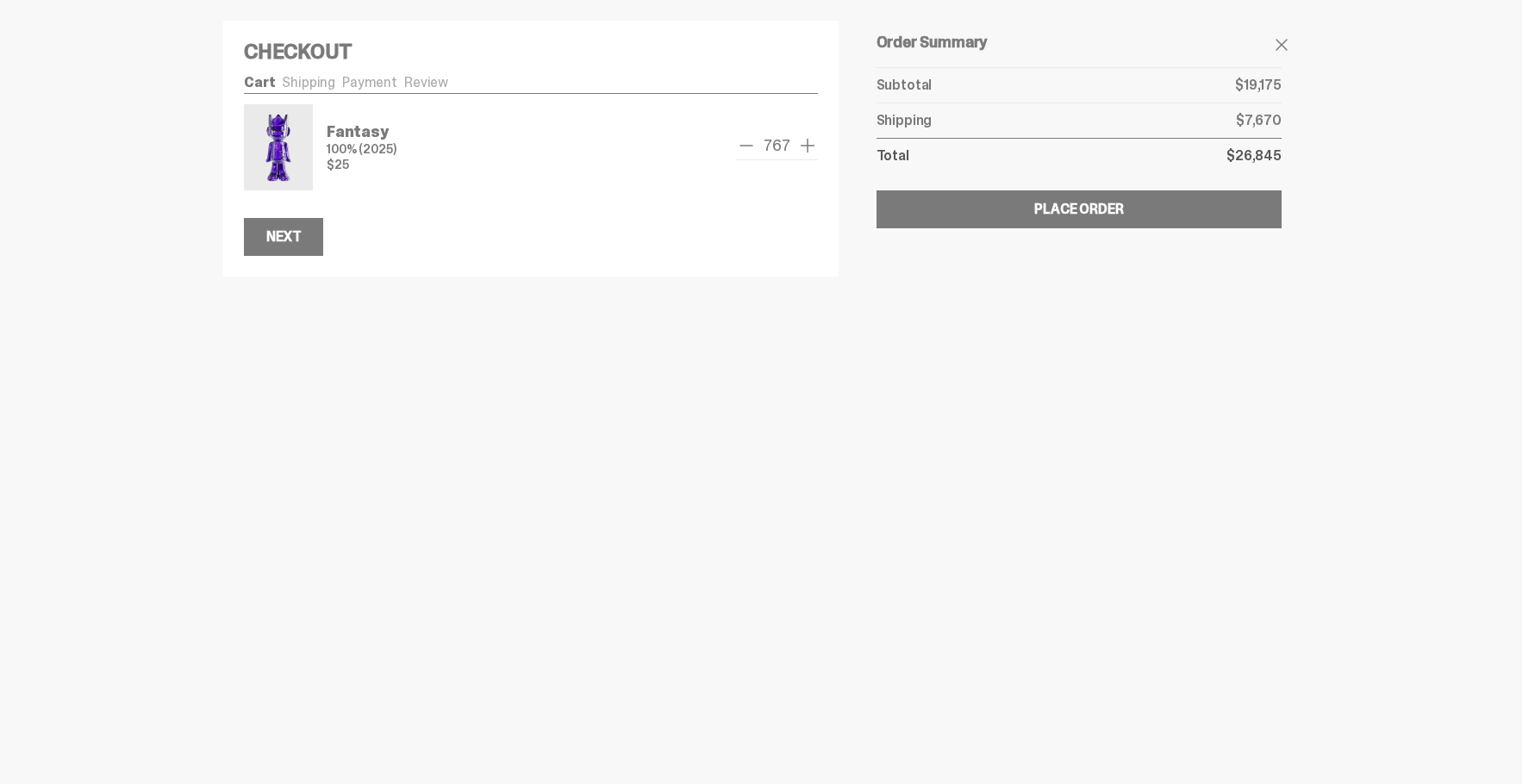
click at [752, 144] on span "remove one" at bounding box center [746, 145] width 21 height 21
click at [750, 145] on span "remove one" at bounding box center [745, 145] width 21 height 21
click at [799, 148] on span "add one" at bounding box center [808, 145] width 21 height 21
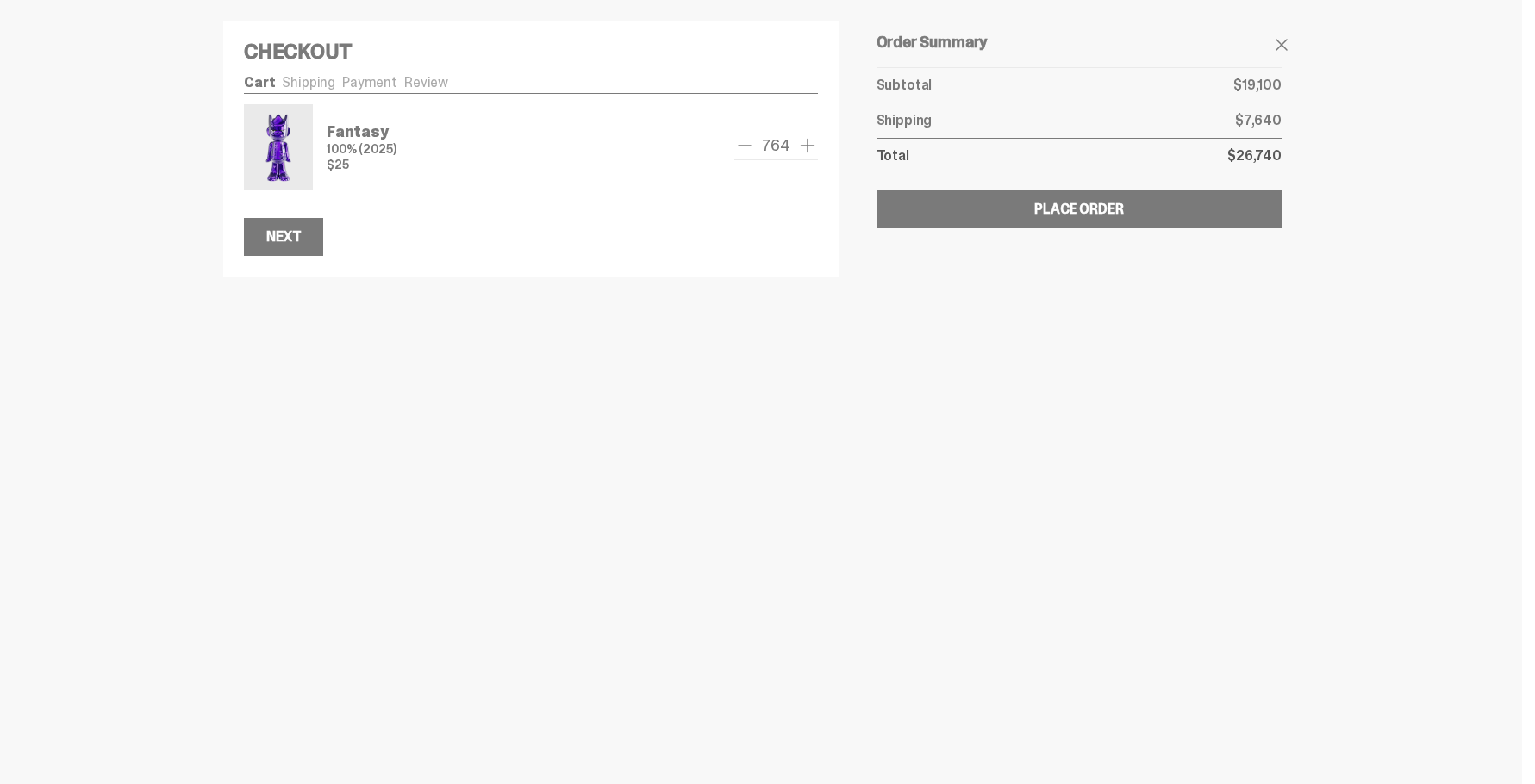
click at [799, 148] on span "add one" at bounding box center [808, 145] width 21 height 21
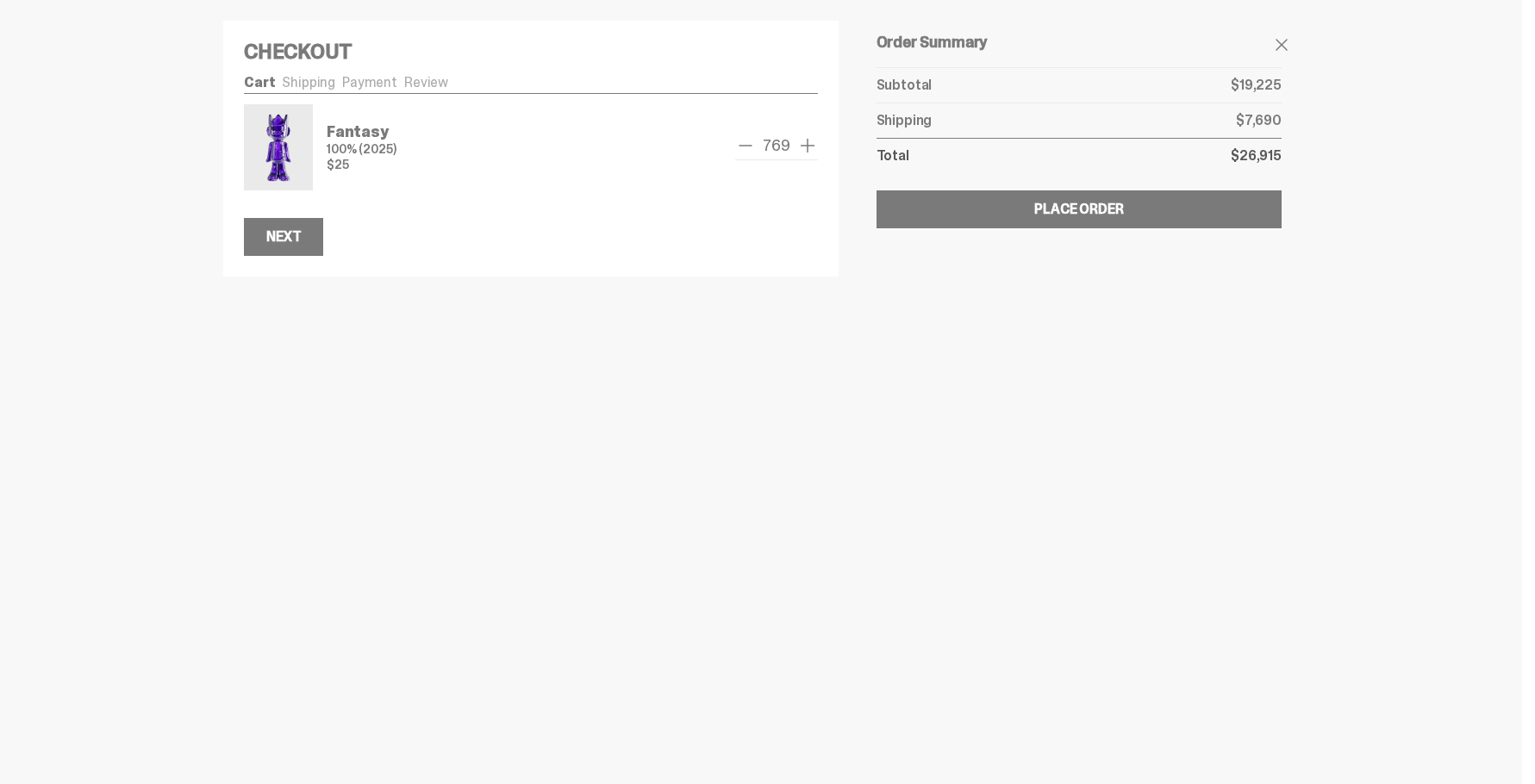
click at [799, 148] on span "add one" at bounding box center [808, 145] width 21 height 21
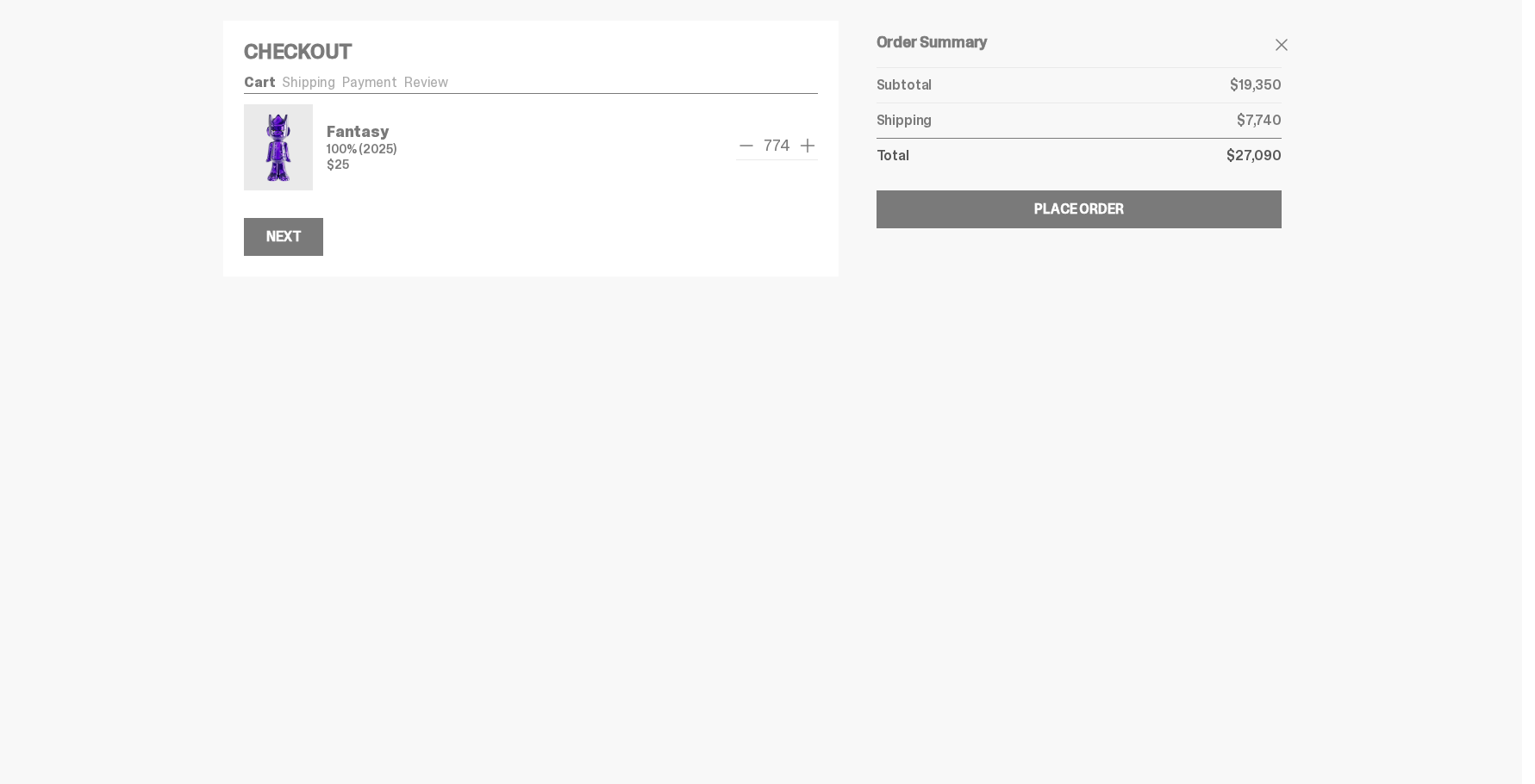
click at [799, 148] on span "add one" at bounding box center [808, 145] width 21 height 21
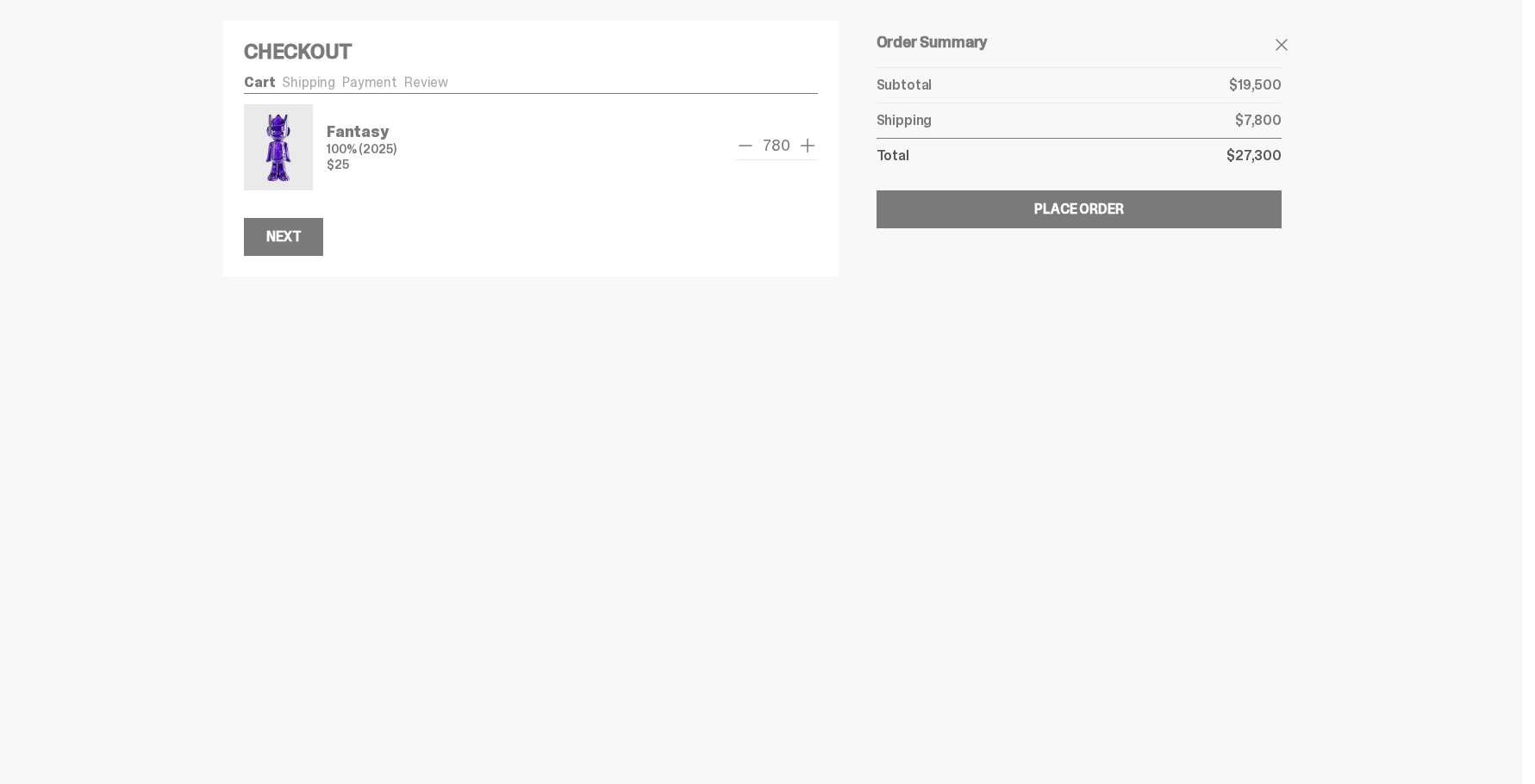
click at [799, 148] on span "add one" at bounding box center [808, 145] width 21 height 21
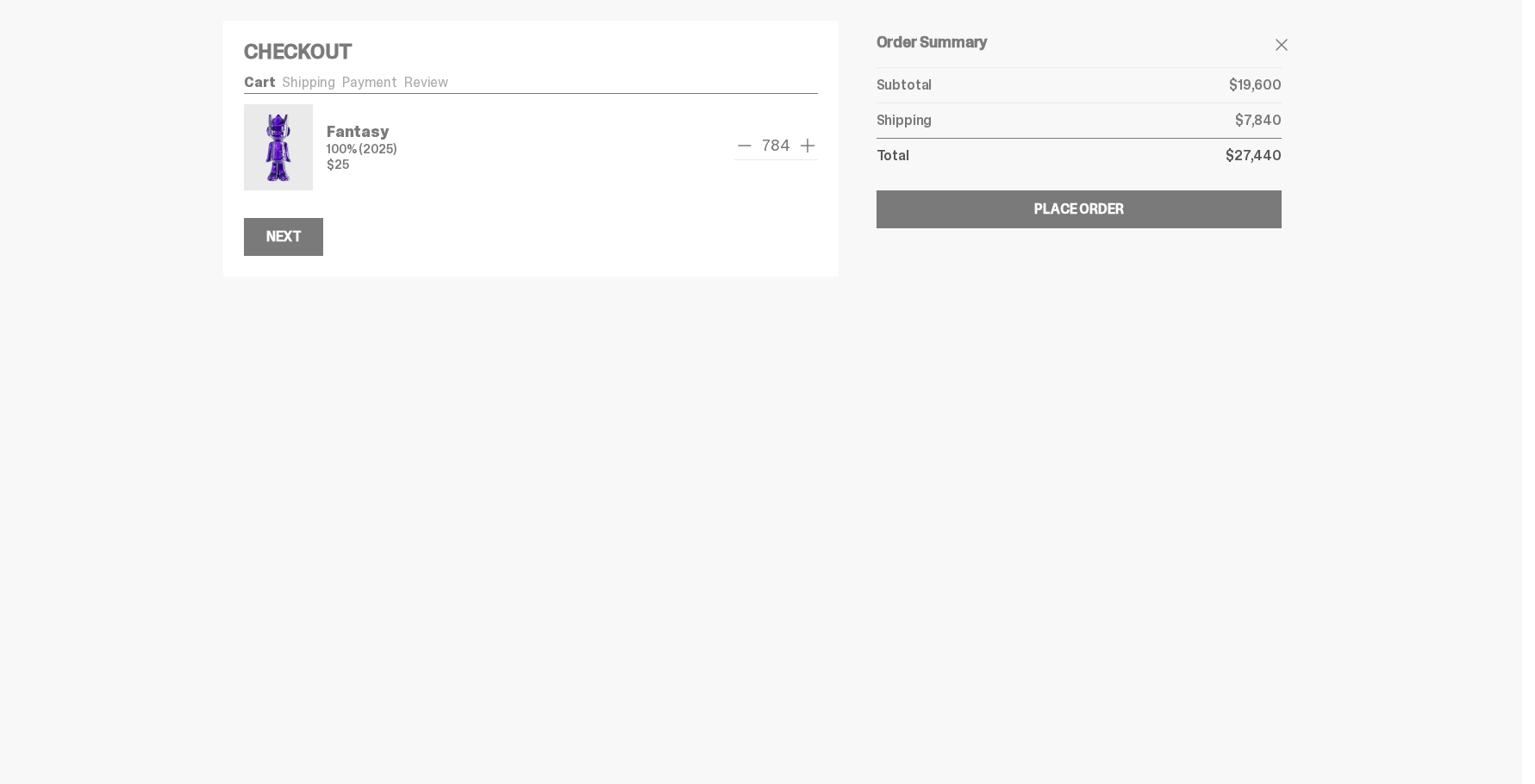
click at [799, 148] on span "add one" at bounding box center [808, 145] width 21 height 21
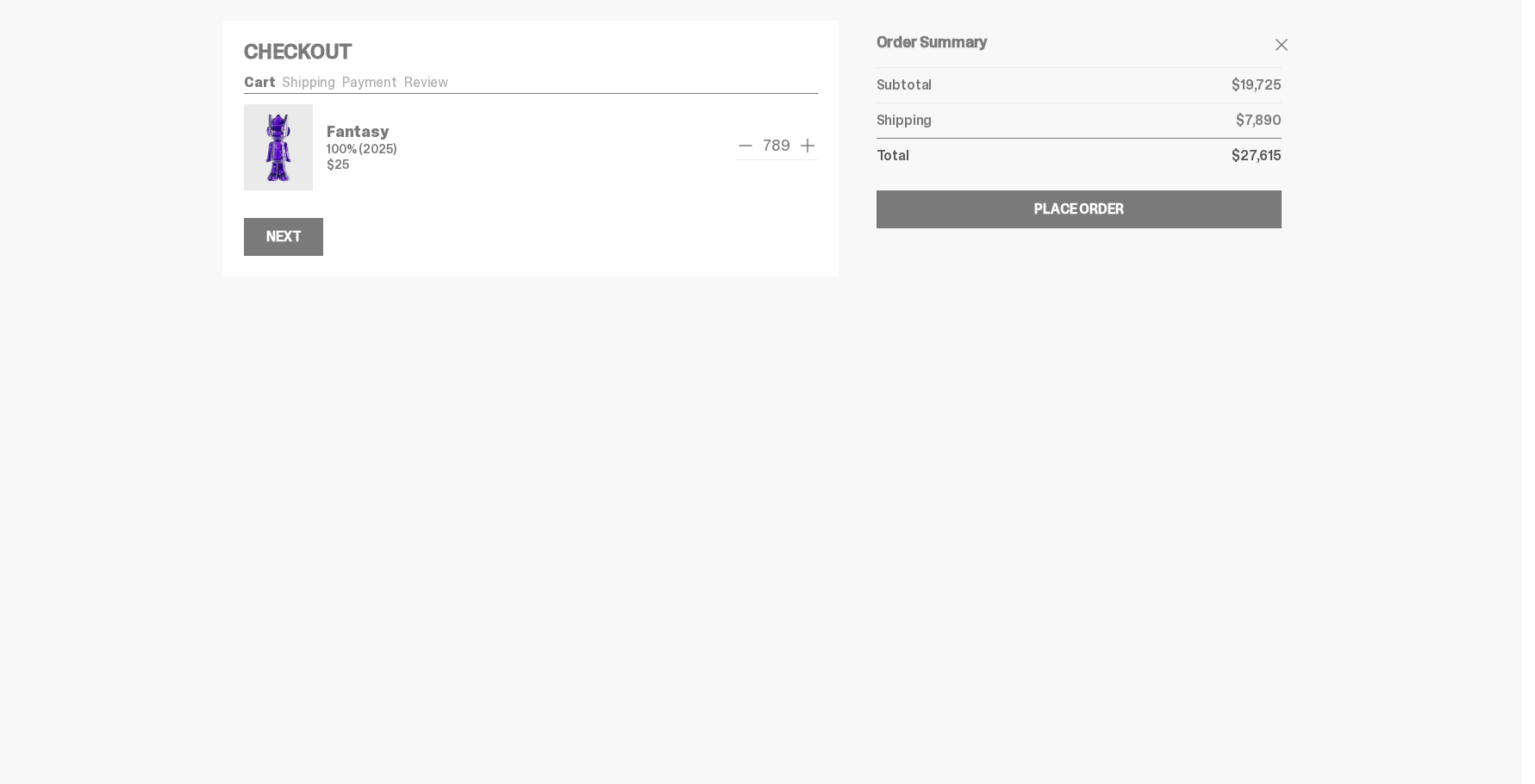
click at [799, 148] on span "add one" at bounding box center [808, 145] width 21 height 21
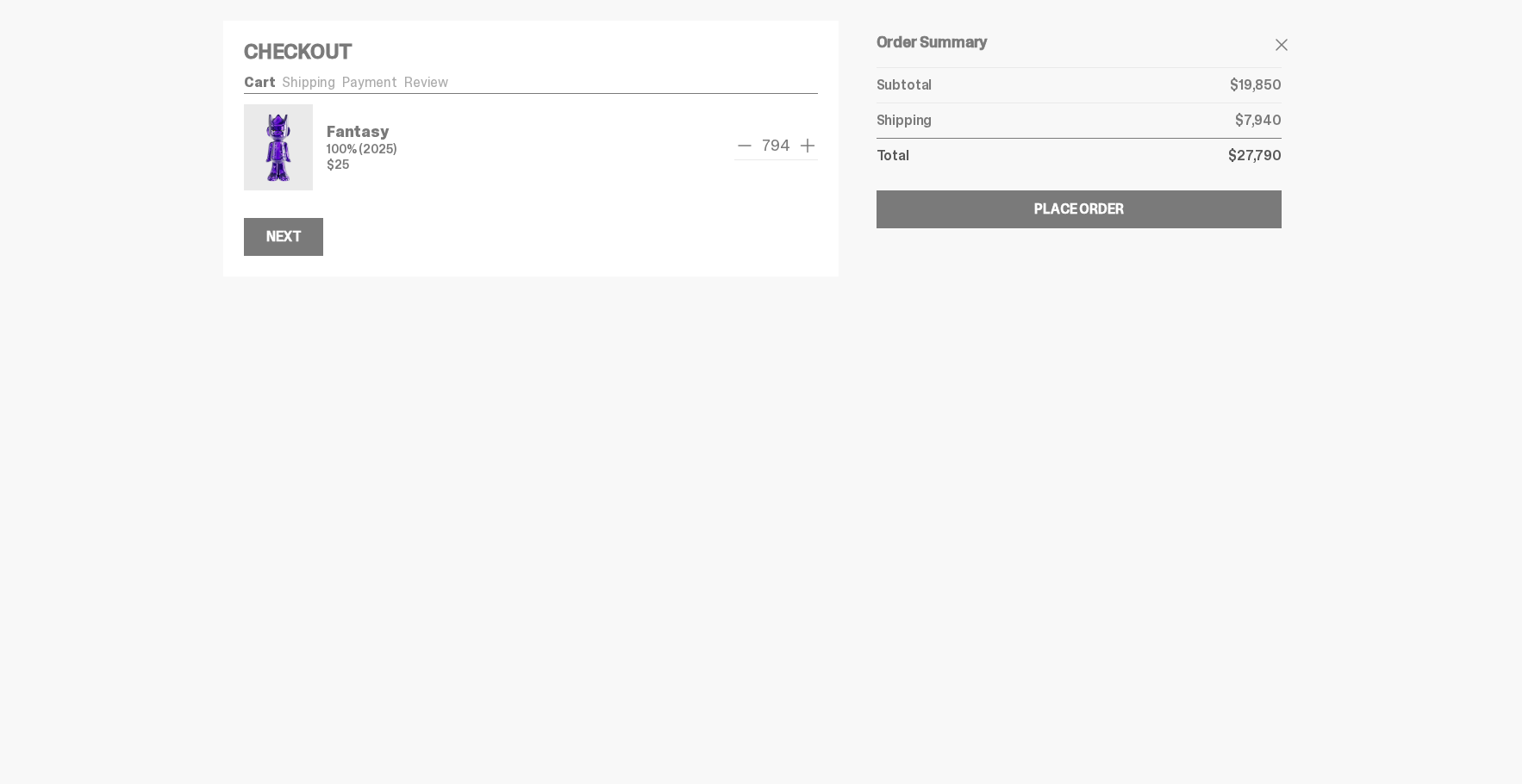
click at [799, 148] on span "add one" at bounding box center [808, 145] width 21 height 21
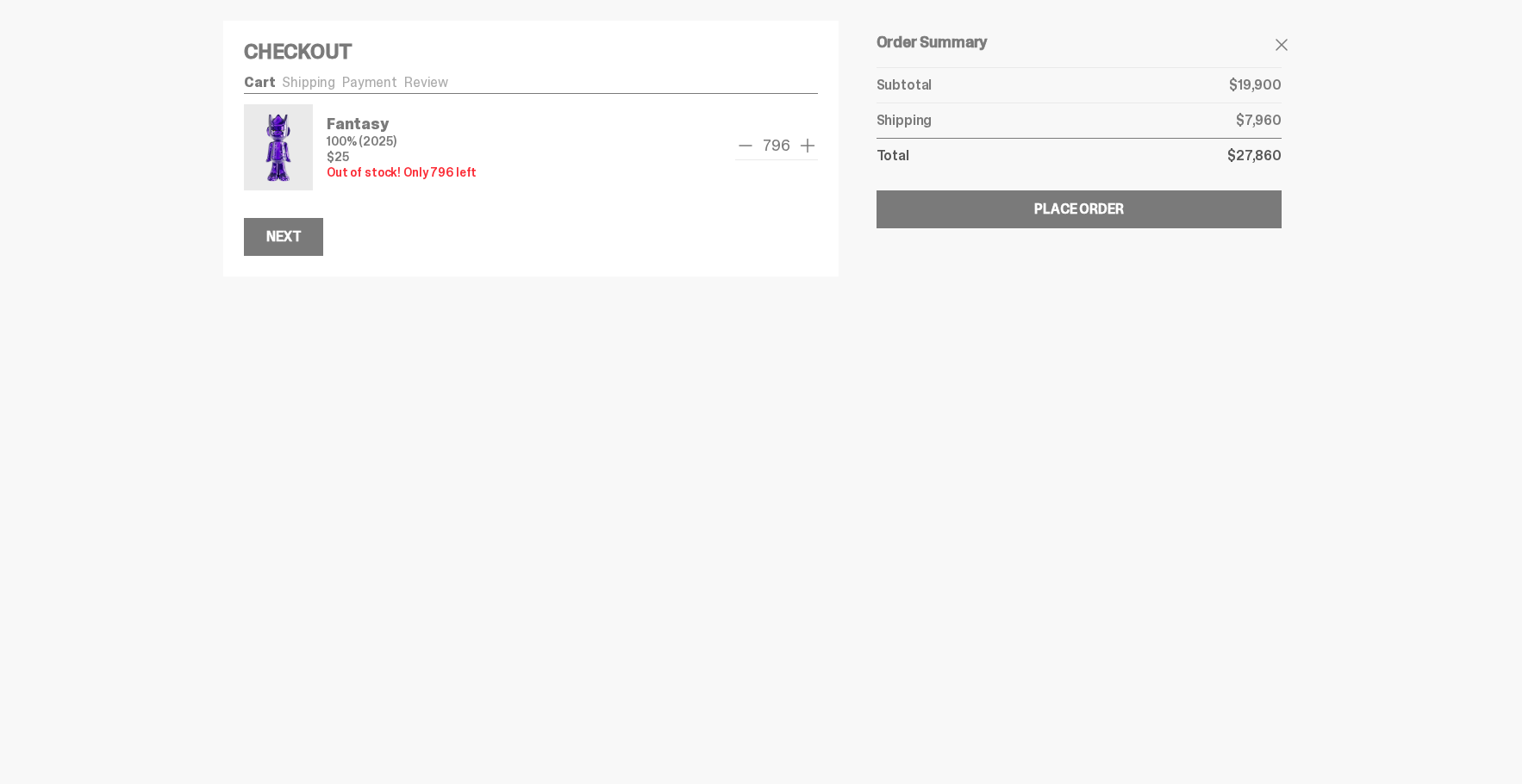
click at [799, 148] on span "add one" at bounding box center [808, 145] width 21 height 21
click at [803, 148] on span "add one" at bounding box center [808, 145] width 21 height 21
click at [804, 150] on span "add one" at bounding box center [808, 145] width 21 height 21
click at [752, 153] on span "remove one" at bounding box center [745, 145] width 21 height 21
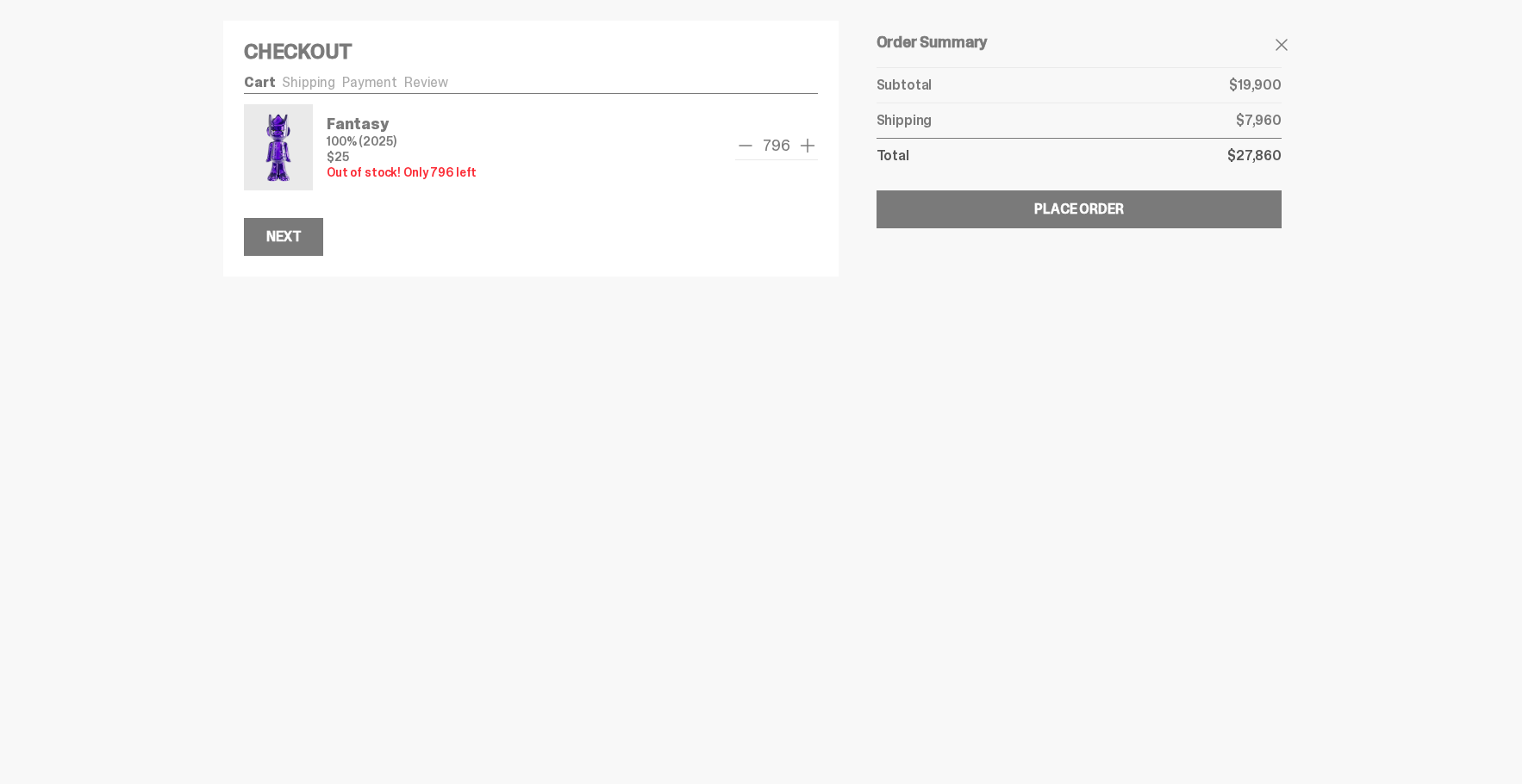
click at [752, 152] on span "remove one" at bounding box center [745, 145] width 21 height 21
click at [751, 152] on span "remove one" at bounding box center [745, 145] width 21 height 21
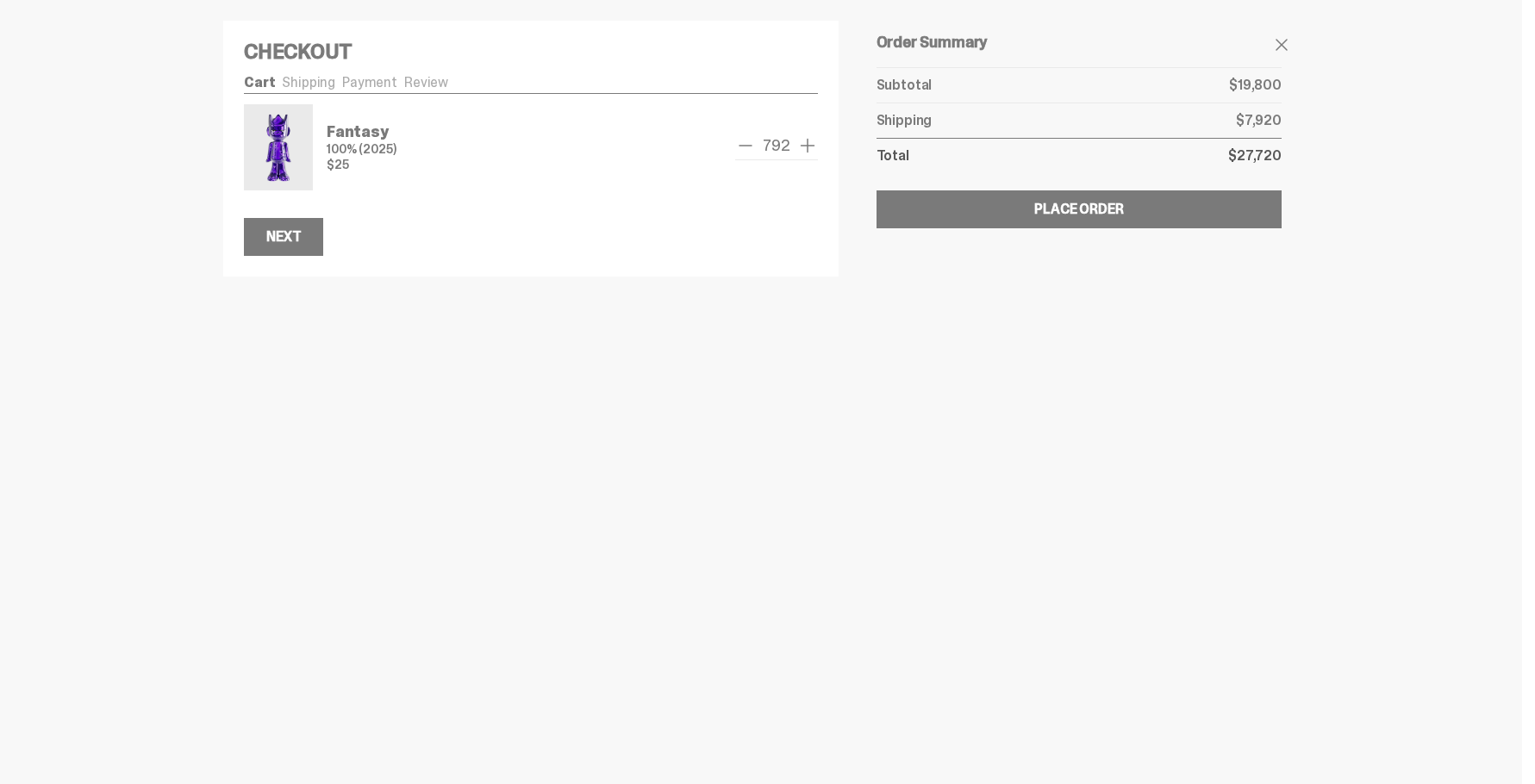
click at [751, 152] on span "remove one" at bounding box center [745, 145] width 21 height 21
click at [751, 152] on span "remove one" at bounding box center [750, 145] width 21 height 21
click at [751, 152] on span "remove one" at bounding box center [745, 145] width 21 height 21
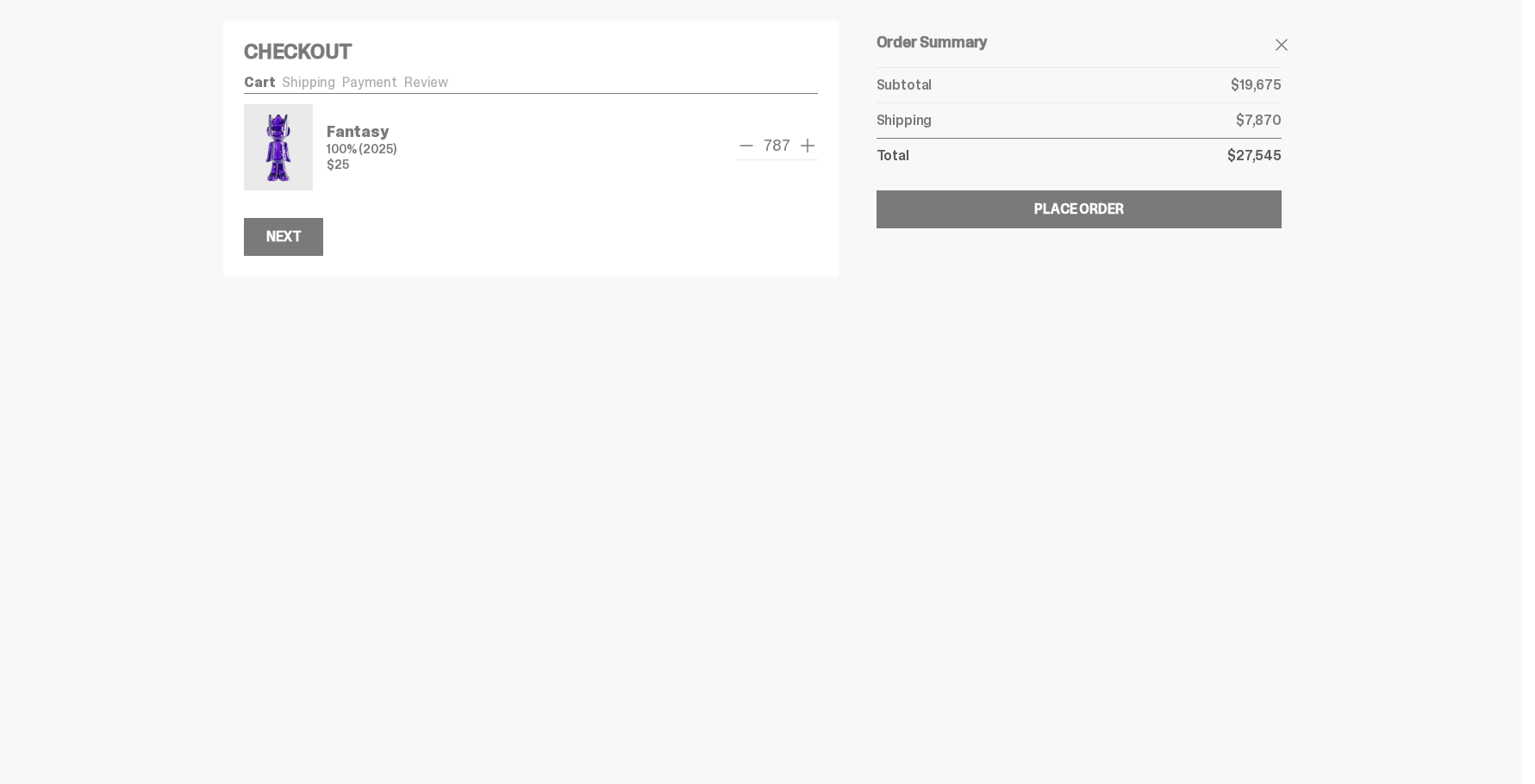
click at [751, 152] on span "remove one" at bounding box center [746, 145] width 21 height 21
click at [751, 152] on span "remove one" at bounding box center [745, 145] width 21 height 21
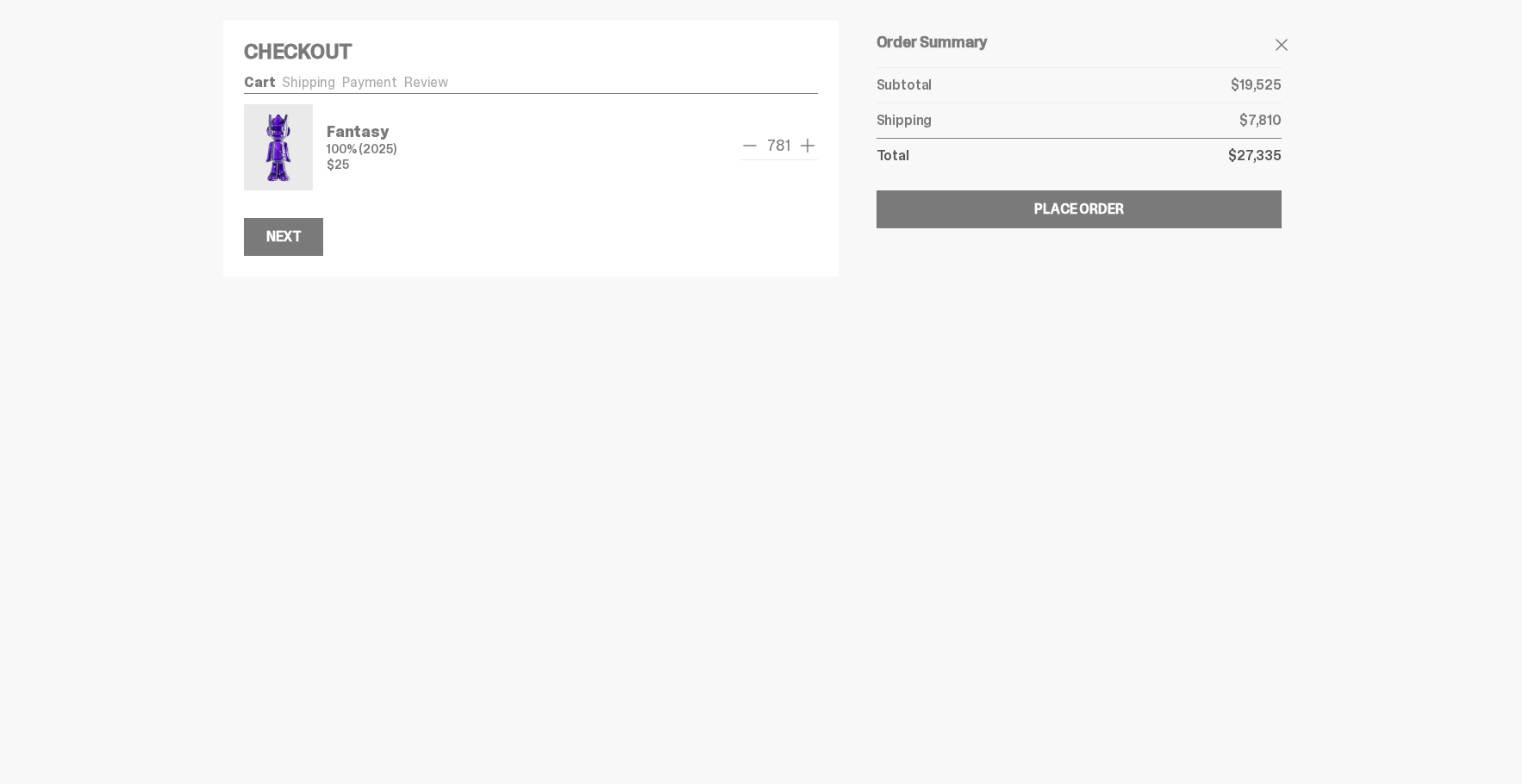
click at [751, 152] on span "remove one" at bounding box center [750, 145] width 21 height 21
click at [751, 152] on span "remove one" at bounding box center [745, 145] width 21 height 21
click at [751, 152] on span "remove one" at bounding box center [746, 145] width 21 height 21
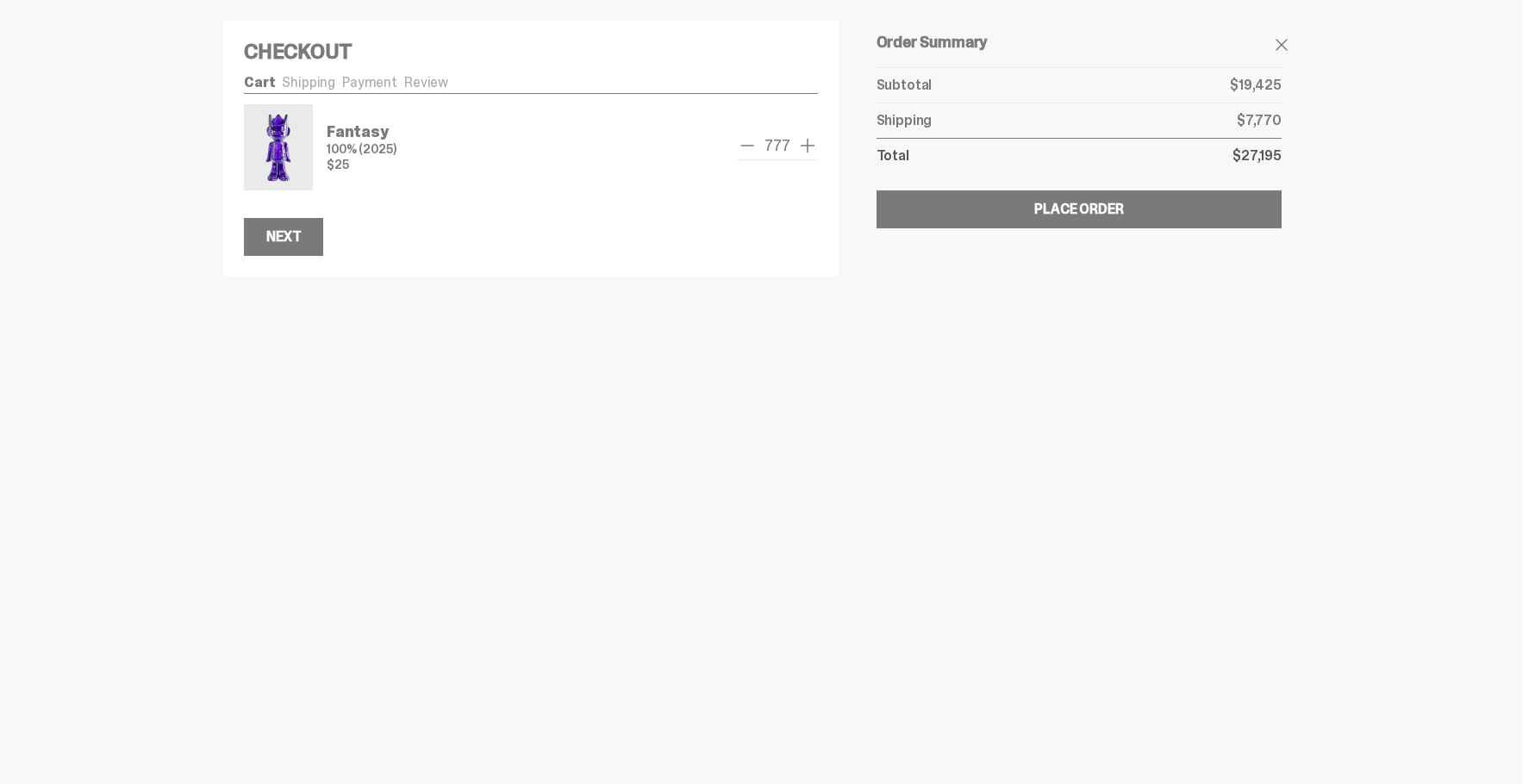
click at [751, 152] on span "remove one" at bounding box center [747, 145] width 21 height 21
click at [751, 152] on span "remove one" at bounding box center [746, 145] width 21 height 21
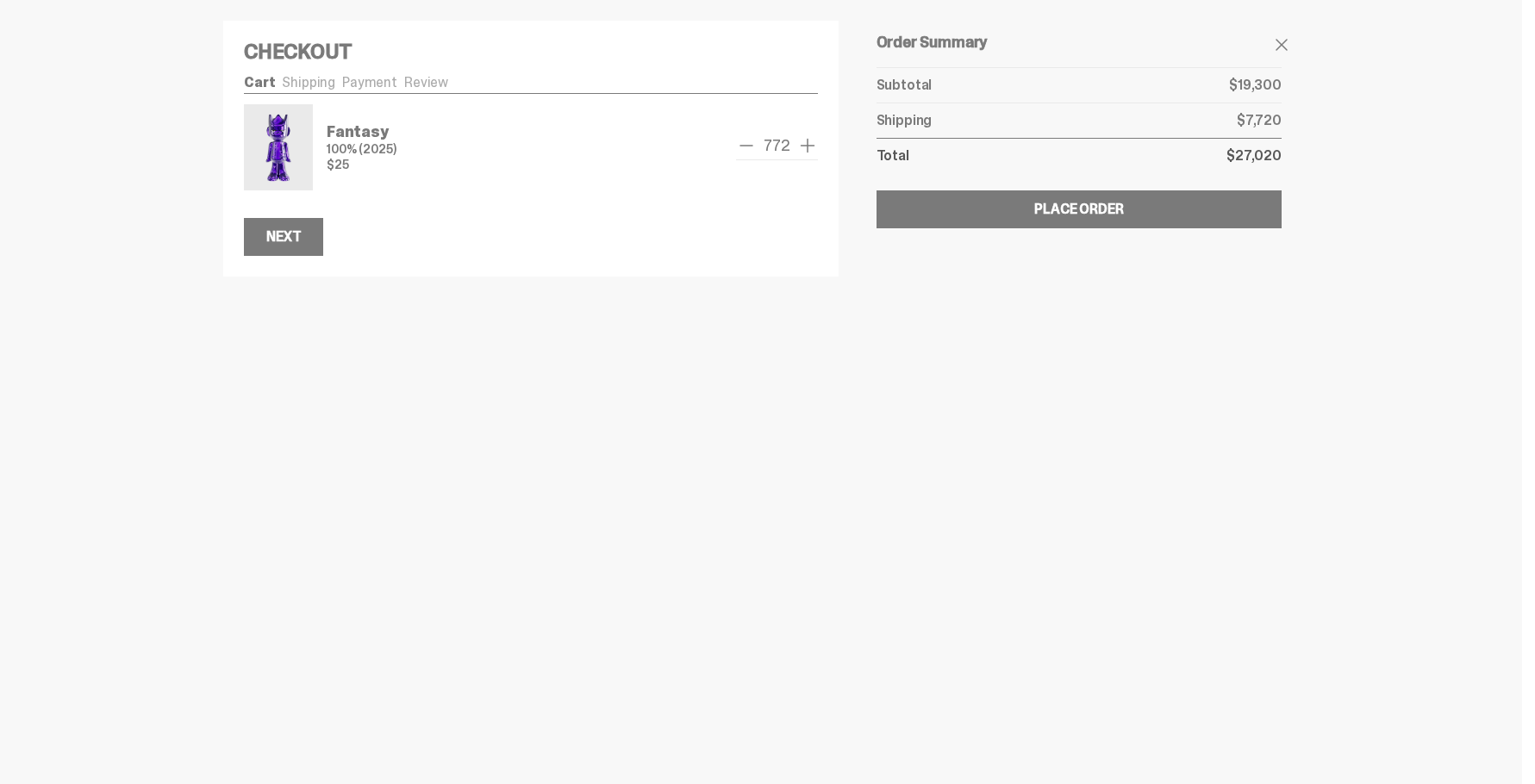
click at [751, 152] on span "remove one" at bounding box center [746, 145] width 21 height 21
click at [802, 146] on span "add one" at bounding box center [808, 145] width 21 height 21
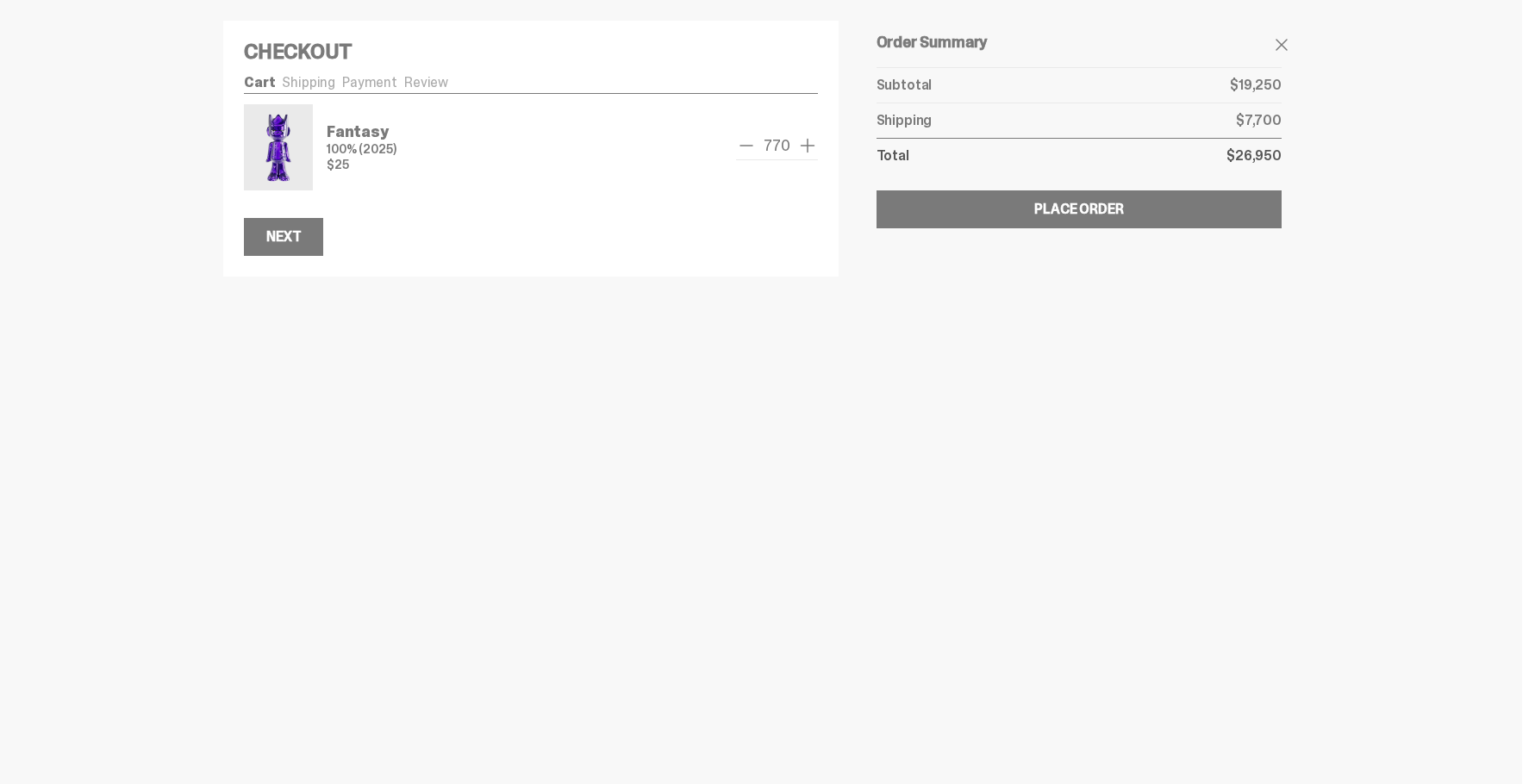
click at [802, 146] on span "add one" at bounding box center [808, 145] width 21 height 21
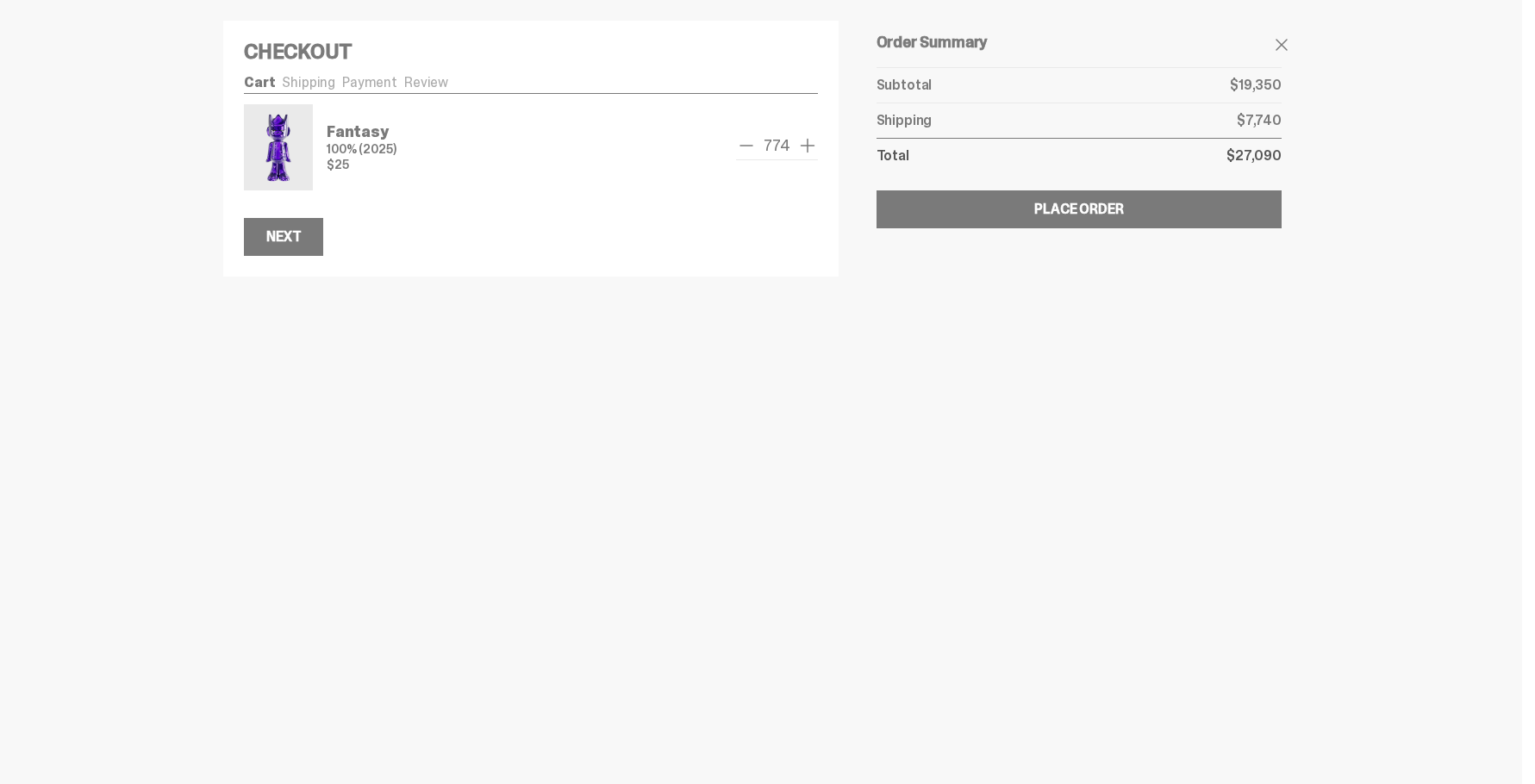
click at [802, 146] on span "add one" at bounding box center [808, 145] width 21 height 21
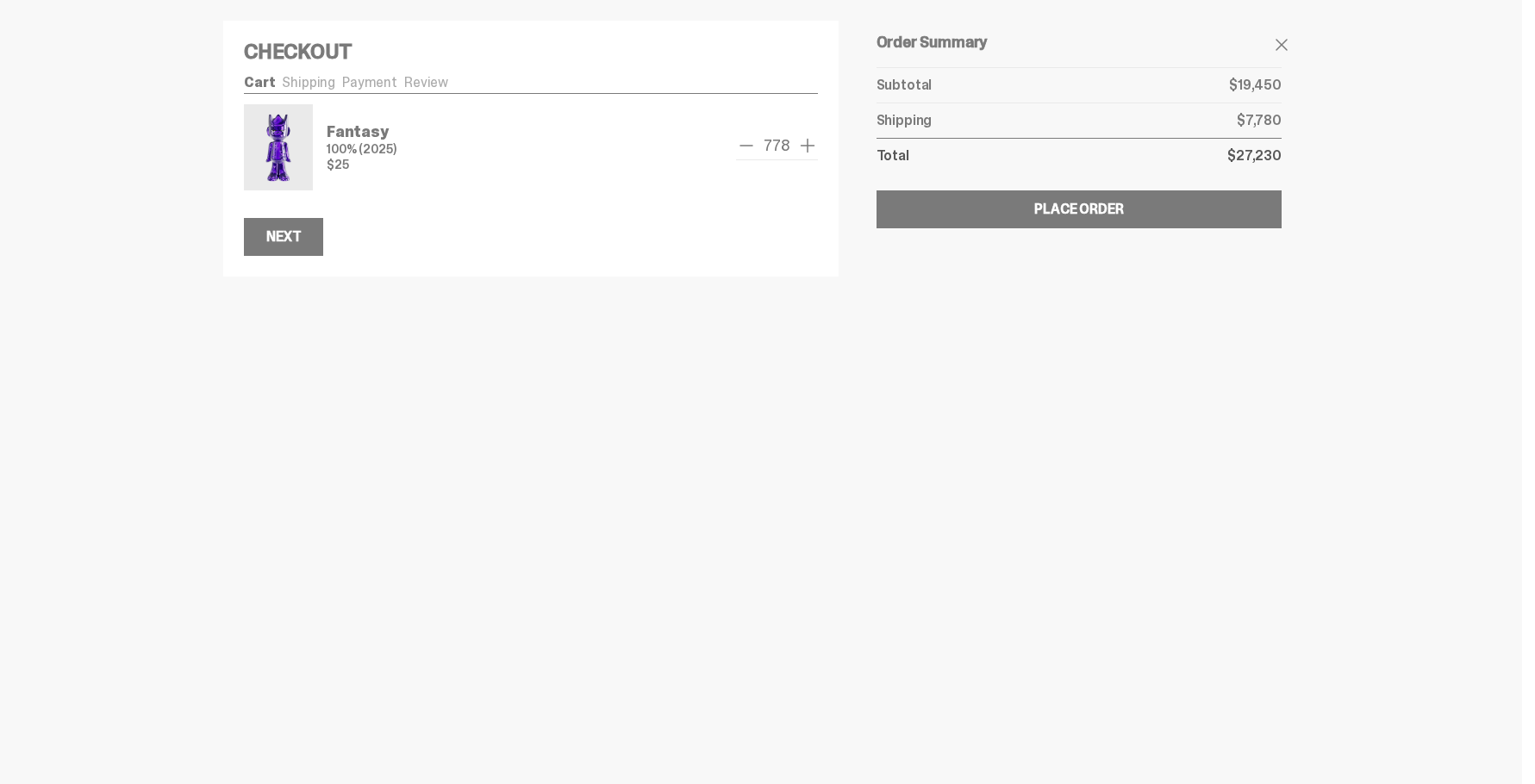
click at [802, 146] on span "add one" at bounding box center [808, 145] width 21 height 21
click at [804, 146] on span "add one" at bounding box center [808, 145] width 21 height 21
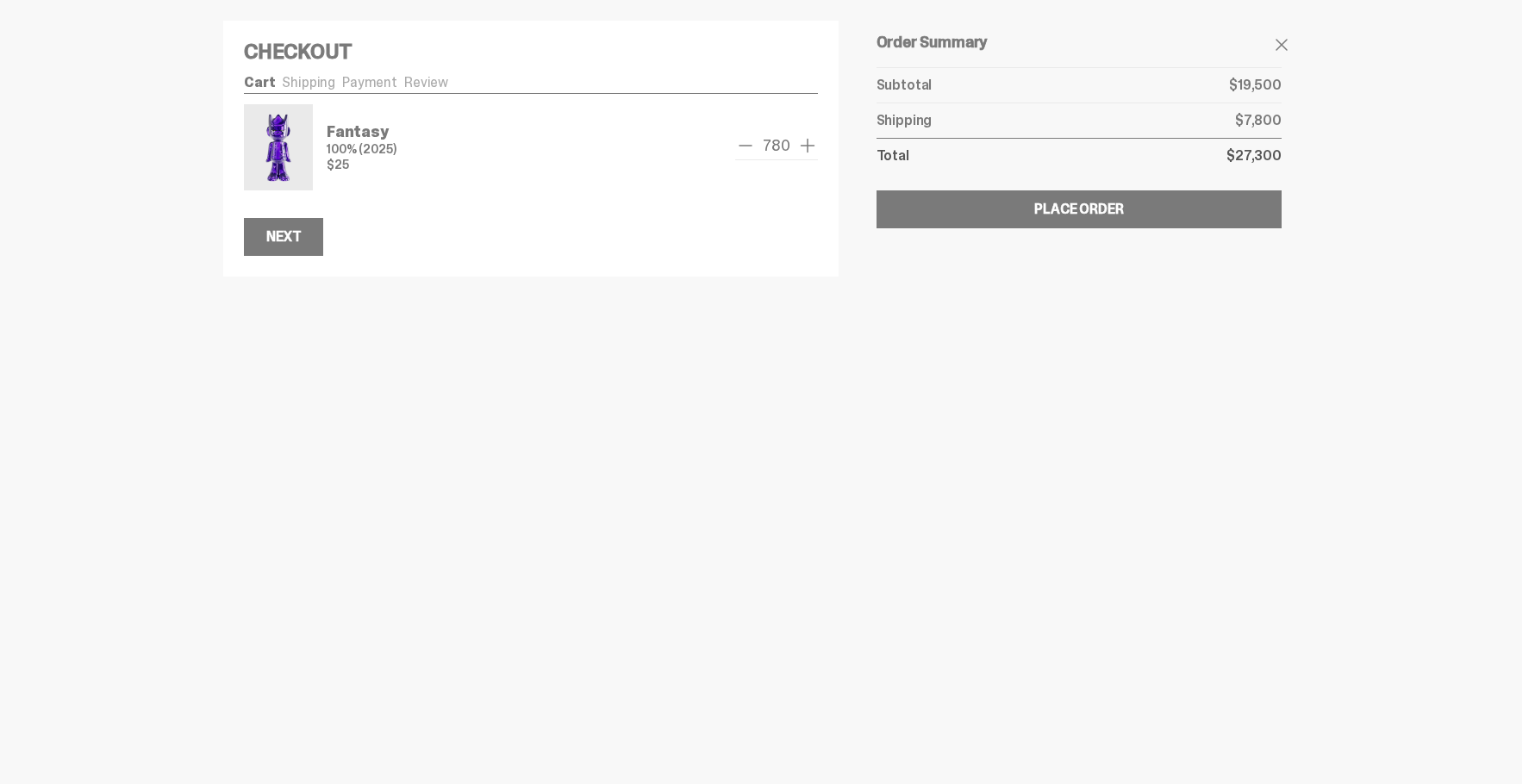
click at [804, 146] on span "add one" at bounding box center [808, 145] width 21 height 21
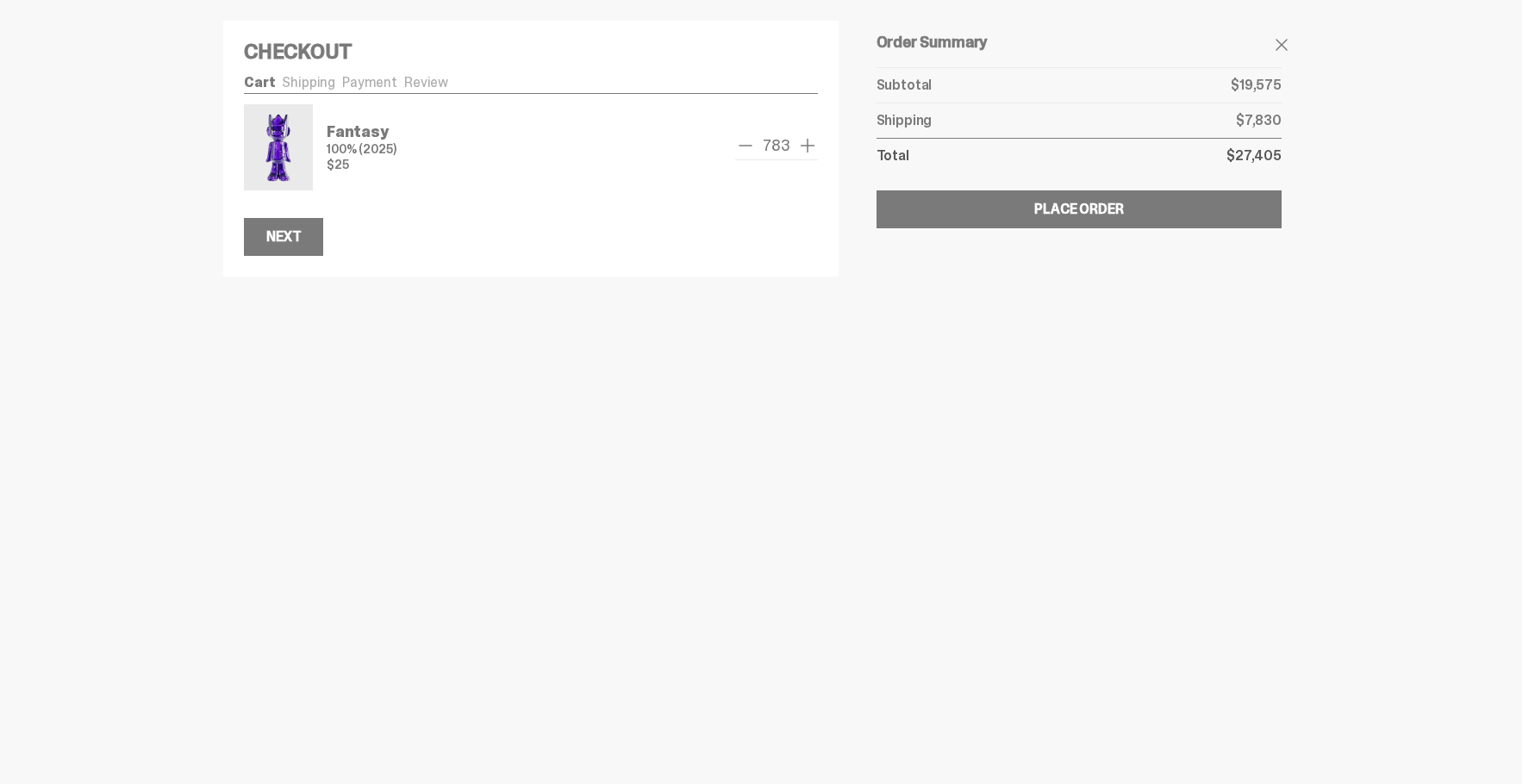
click at [804, 146] on span "add one" at bounding box center [808, 145] width 21 height 21
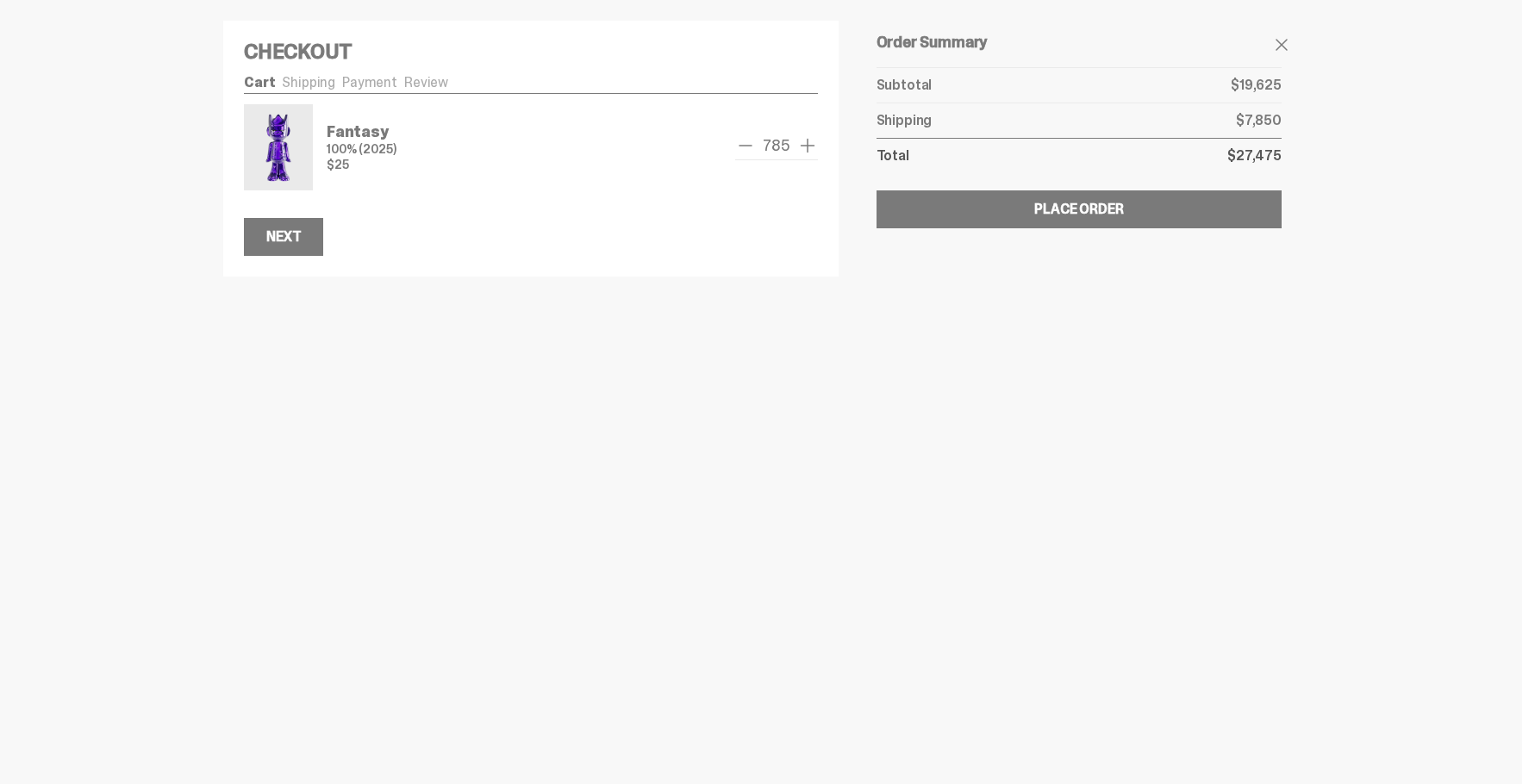
click at [804, 146] on span "add one" at bounding box center [808, 145] width 21 height 21
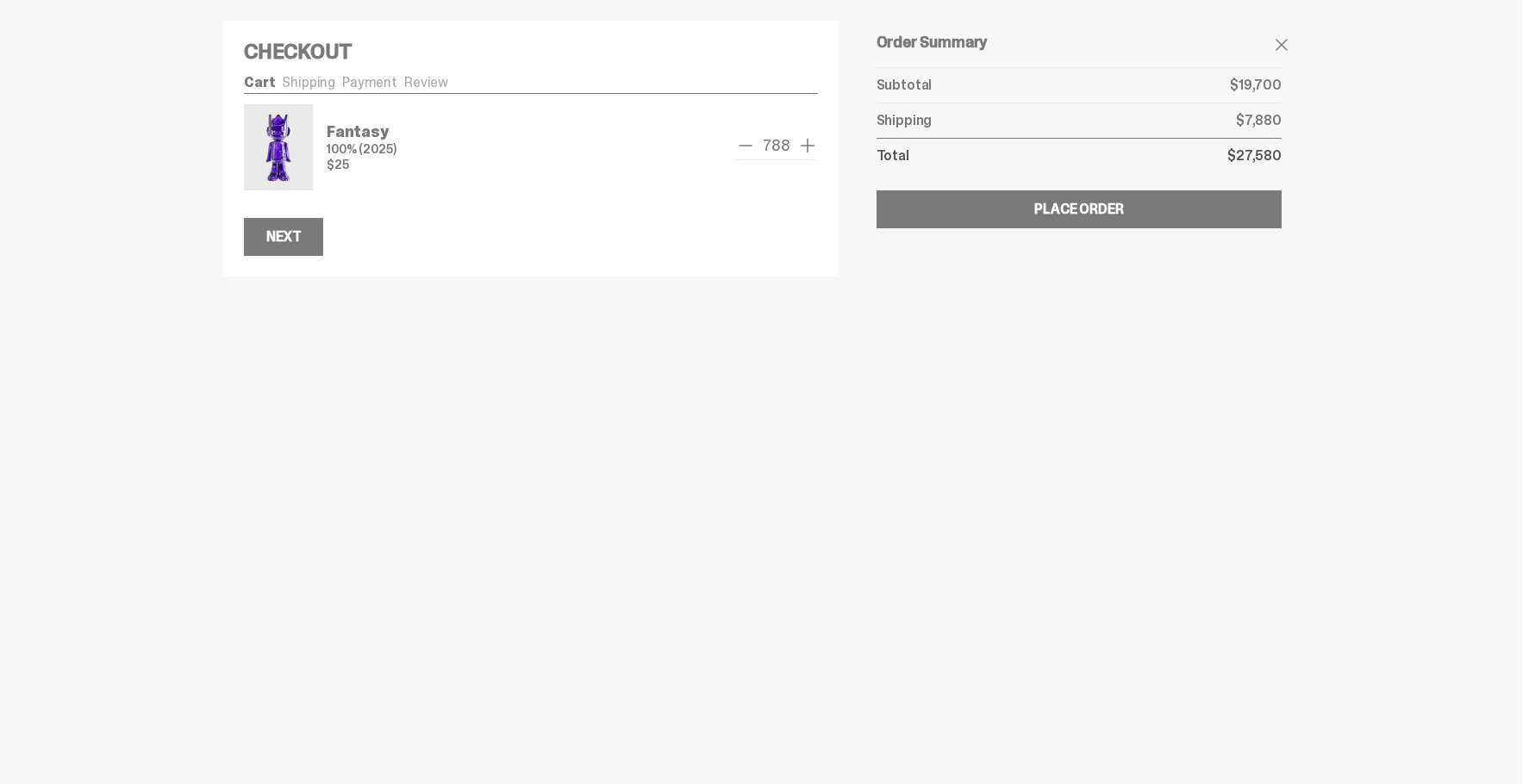
click at [804, 146] on span "add one" at bounding box center [808, 145] width 21 height 21
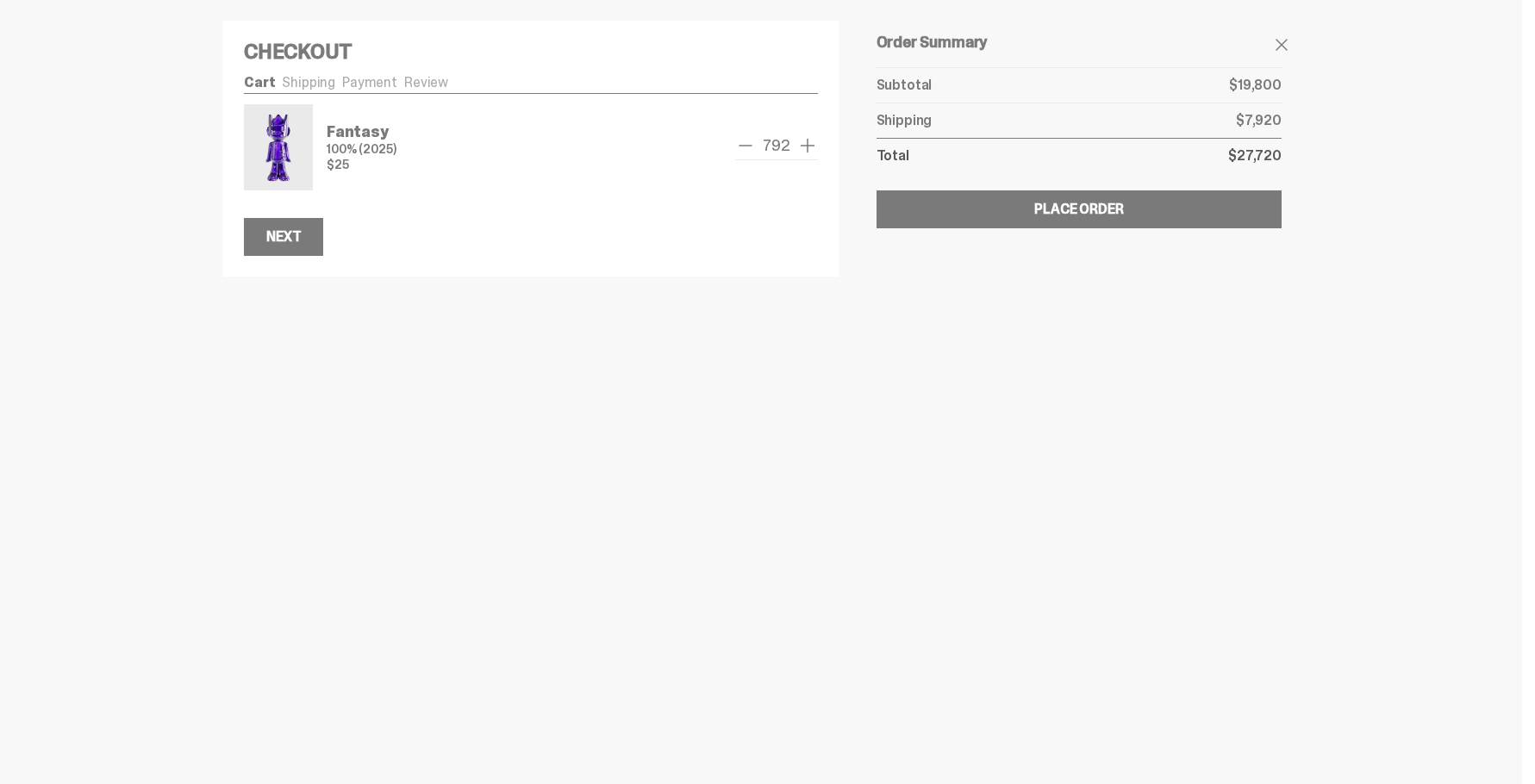
click at [804, 146] on span "add one" at bounding box center [808, 145] width 21 height 21
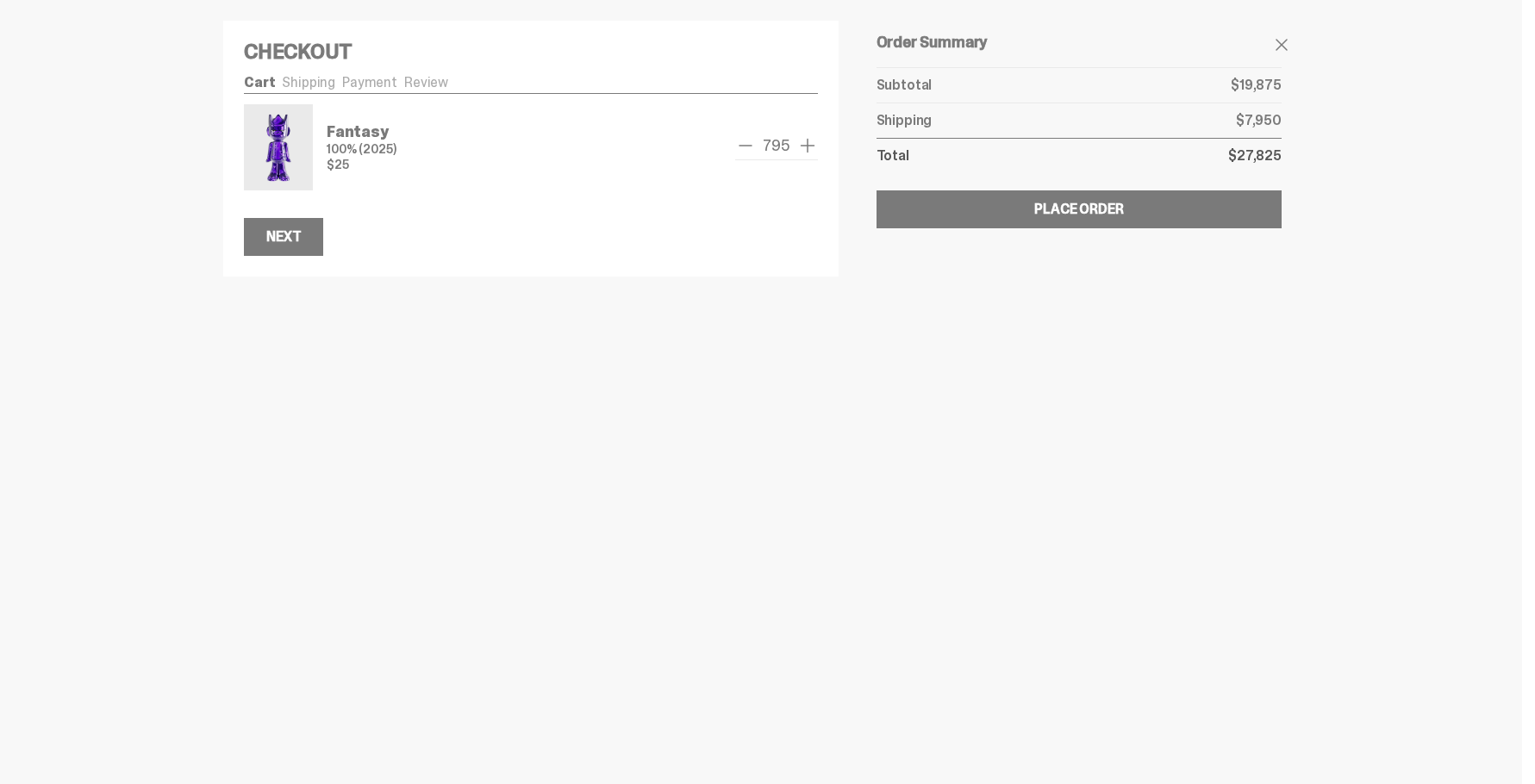
click at [804, 146] on span "add one" at bounding box center [808, 145] width 21 height 21
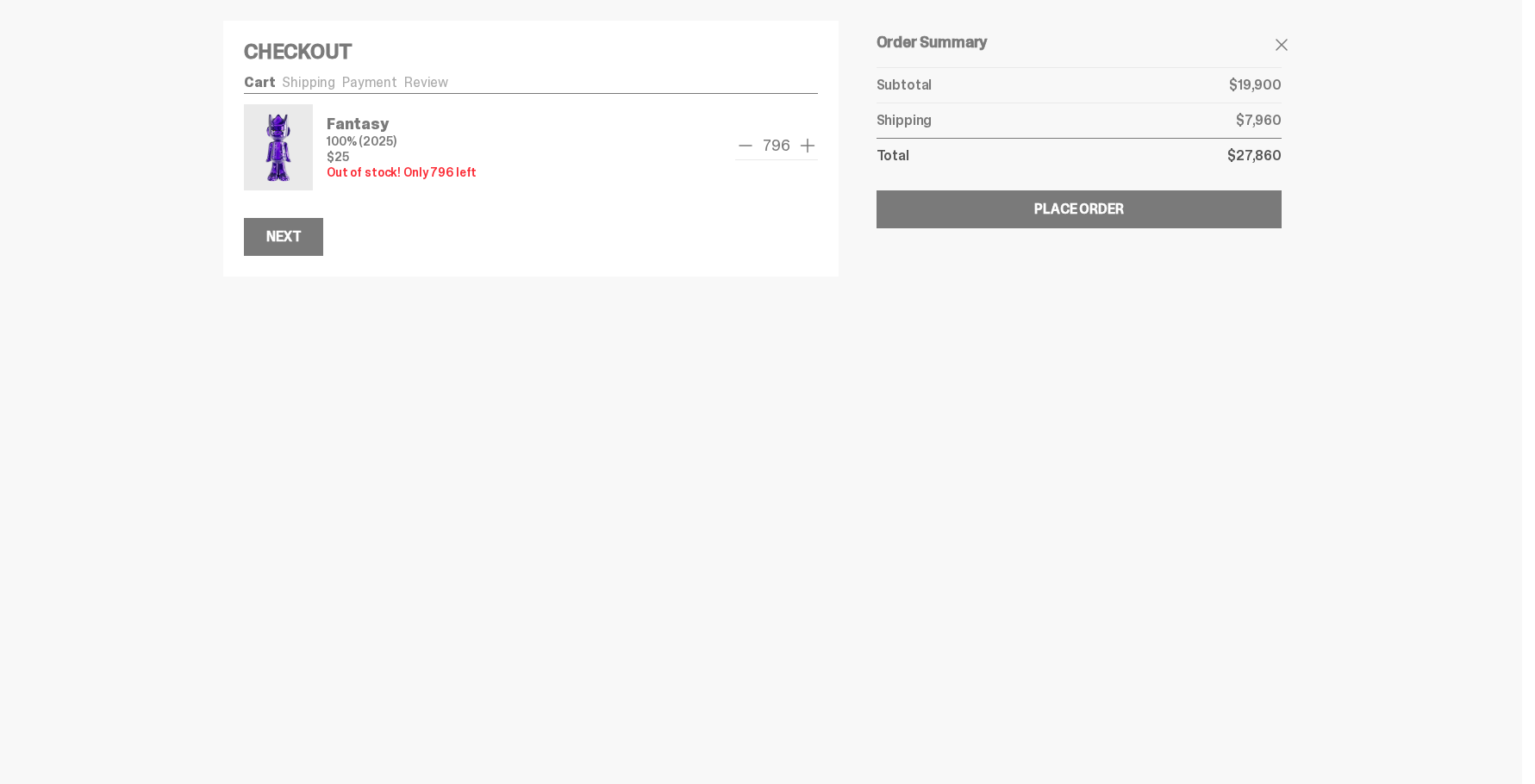
click at [804, 146] on span "add one" at bounding box center [808, 145] width 21 height 21
click at [805, 145] on span "add one" at bounding box center [808, 145] width 21 height 21
drag, startPoint x: 805, startPoint y: 145, endPoint x: 782, endPoint y: 151, distance: 23.8
click at [803, 145] on span "add one" at bounding box center [808, 145] width 21 height 21
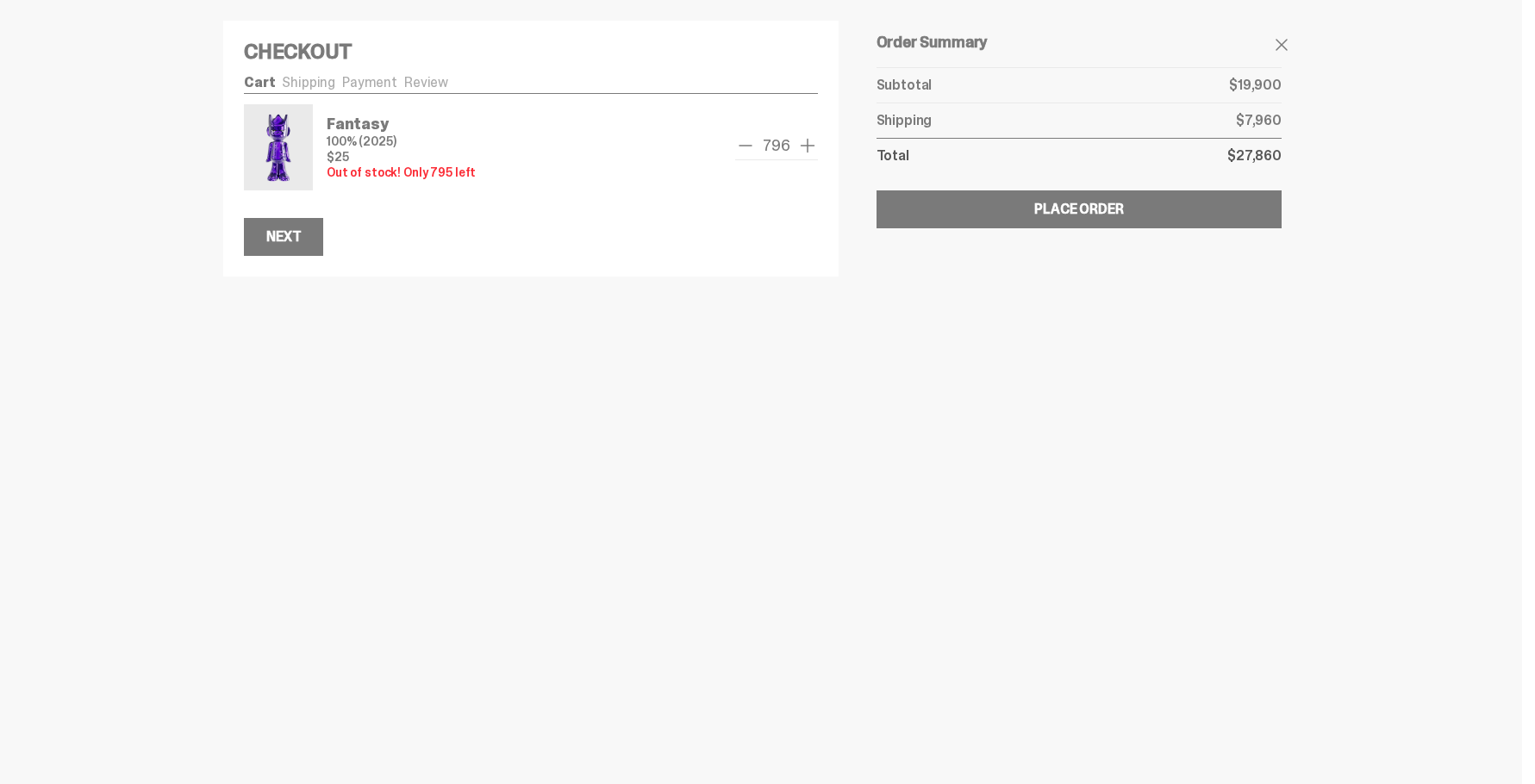
click at [748, 148] on span "remove one" at bounding box center [745, 145] width 21 height 21
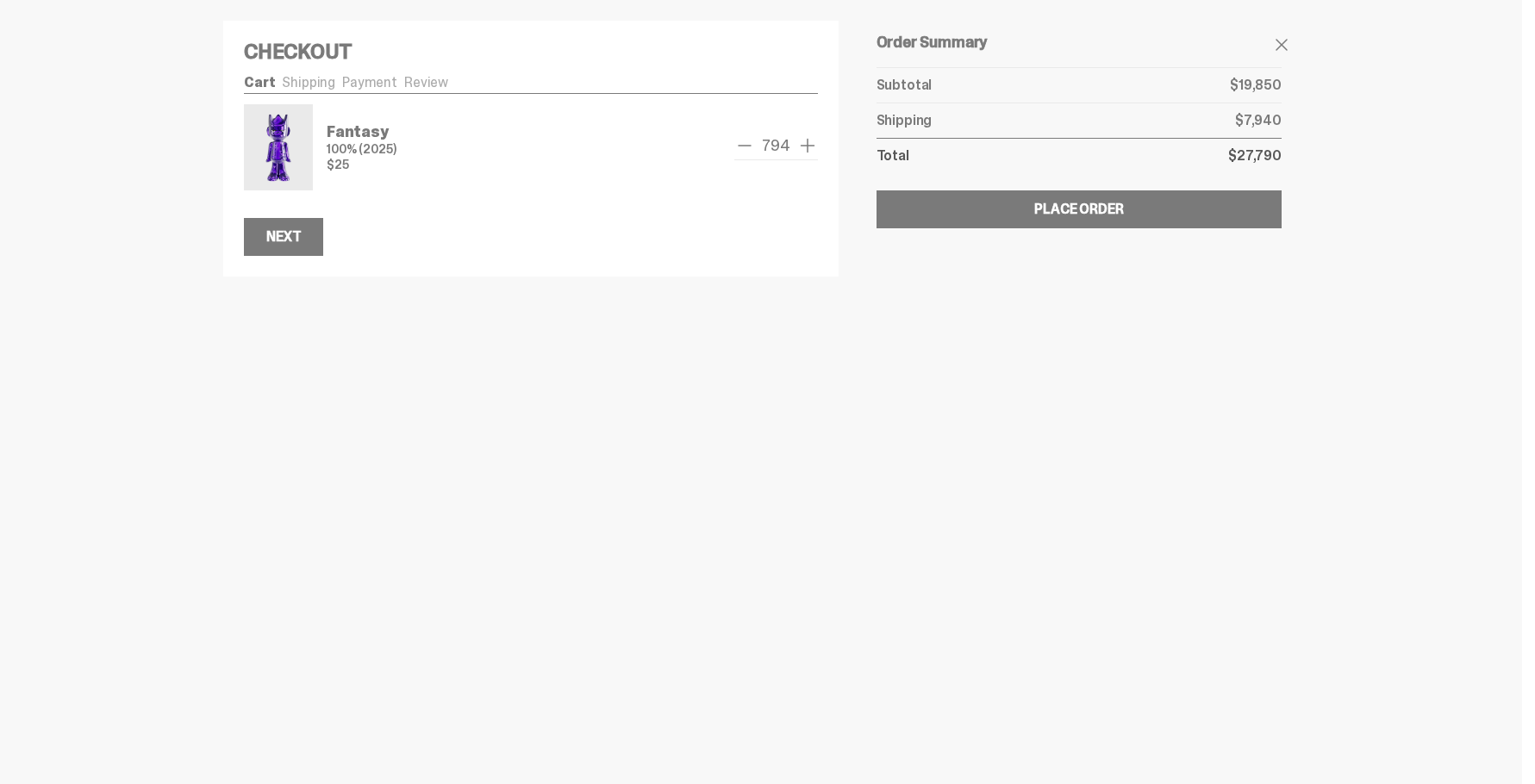
click at [748, 148] on span "remove one" at bounding box center [745, 145] width 21 height 21
click at [745, 148] on span "remove one" at bounding box center [750, 145] width 21 height 21
click at [745, 148] on span "remove one" at bounding box center [745, 145] width 21 height 21
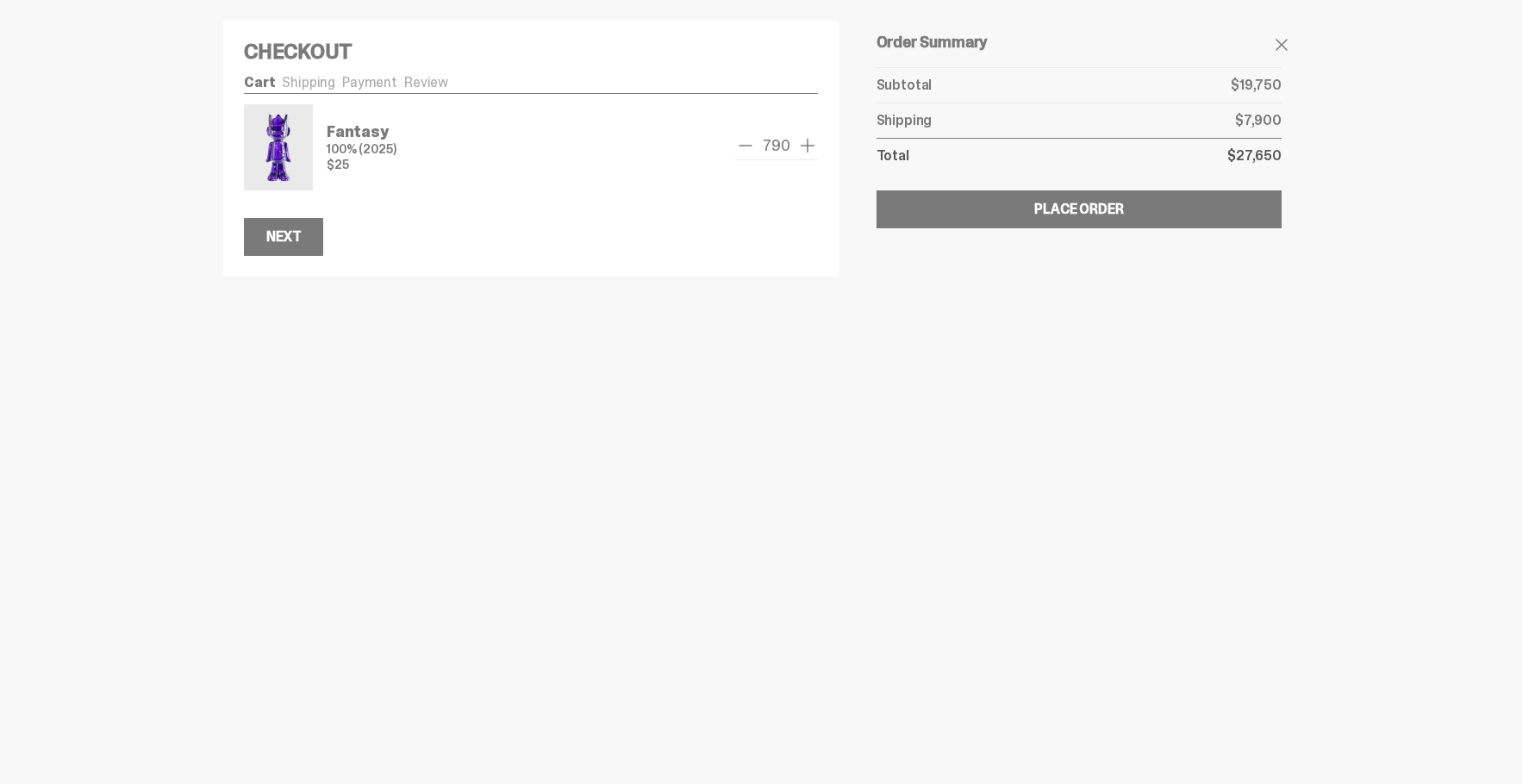
click at [745, 148] on span "remove one" at bounding box center [745, 145] width 21 height 21
click at [745, 148] on span "remove one" at bounding box center [746, 145] width 21 height 21
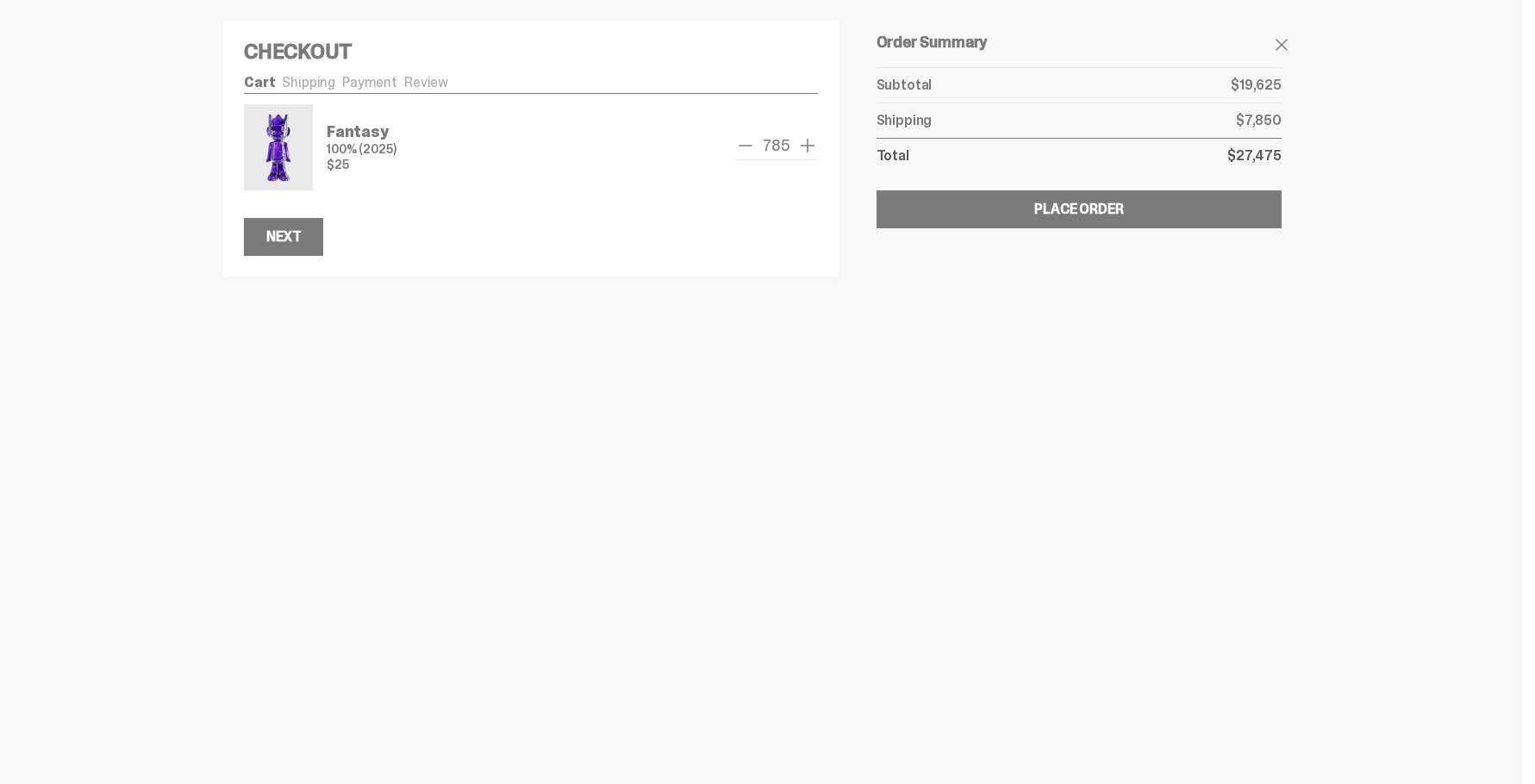
click at [745, 148] on span "remove one" at bounding box center [745, 145] width 21 height 21
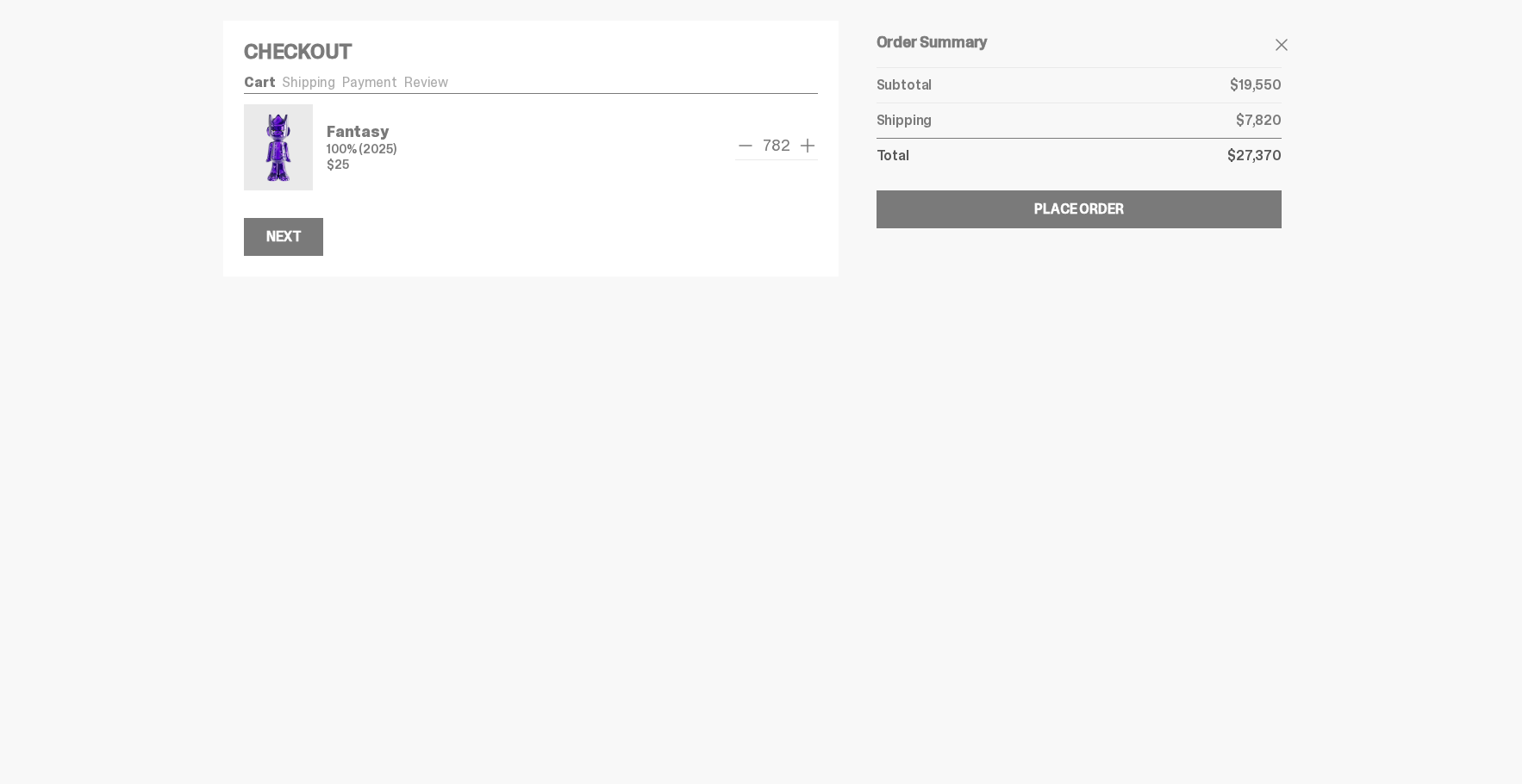
click at [745, 148] on span "remove one" at bounding box center [745, 145] width 21 height 21
click at [745, 148] on span "remove one" at bounding box center [750, 145] width 21 height 21
click at [745, 148] on span "remove one" at bounding box center [745, 145] width 21 height 21
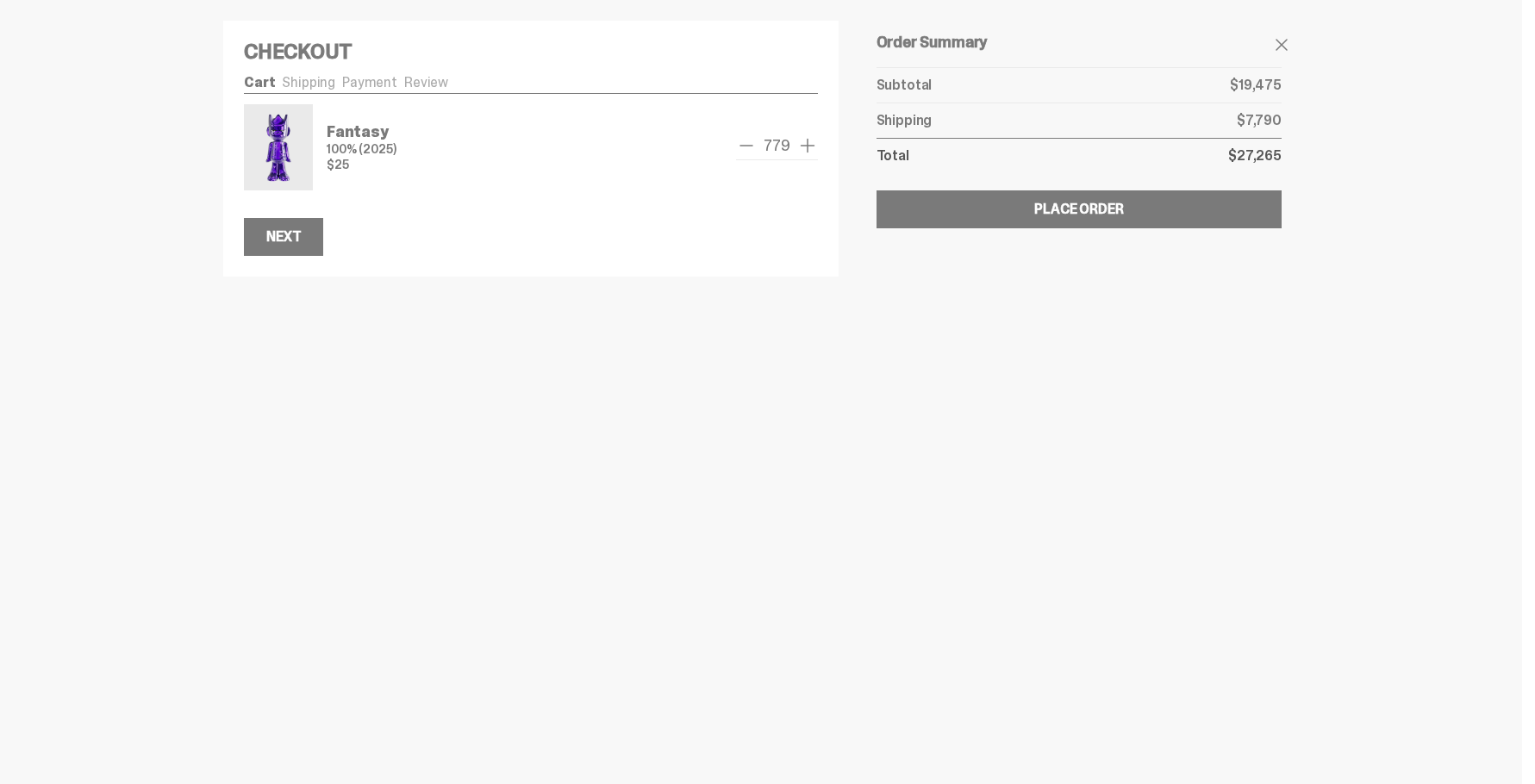
click at [745, 148] on span "remove one" at bounding box center [746, 145] width 21 height 21
click at [745, 148] on span "remove one" at bounding box center [747, 145] width 21 height 21
click at [745, 148] on span "remove one" at bounding box center [746, 145] width 21 height 21
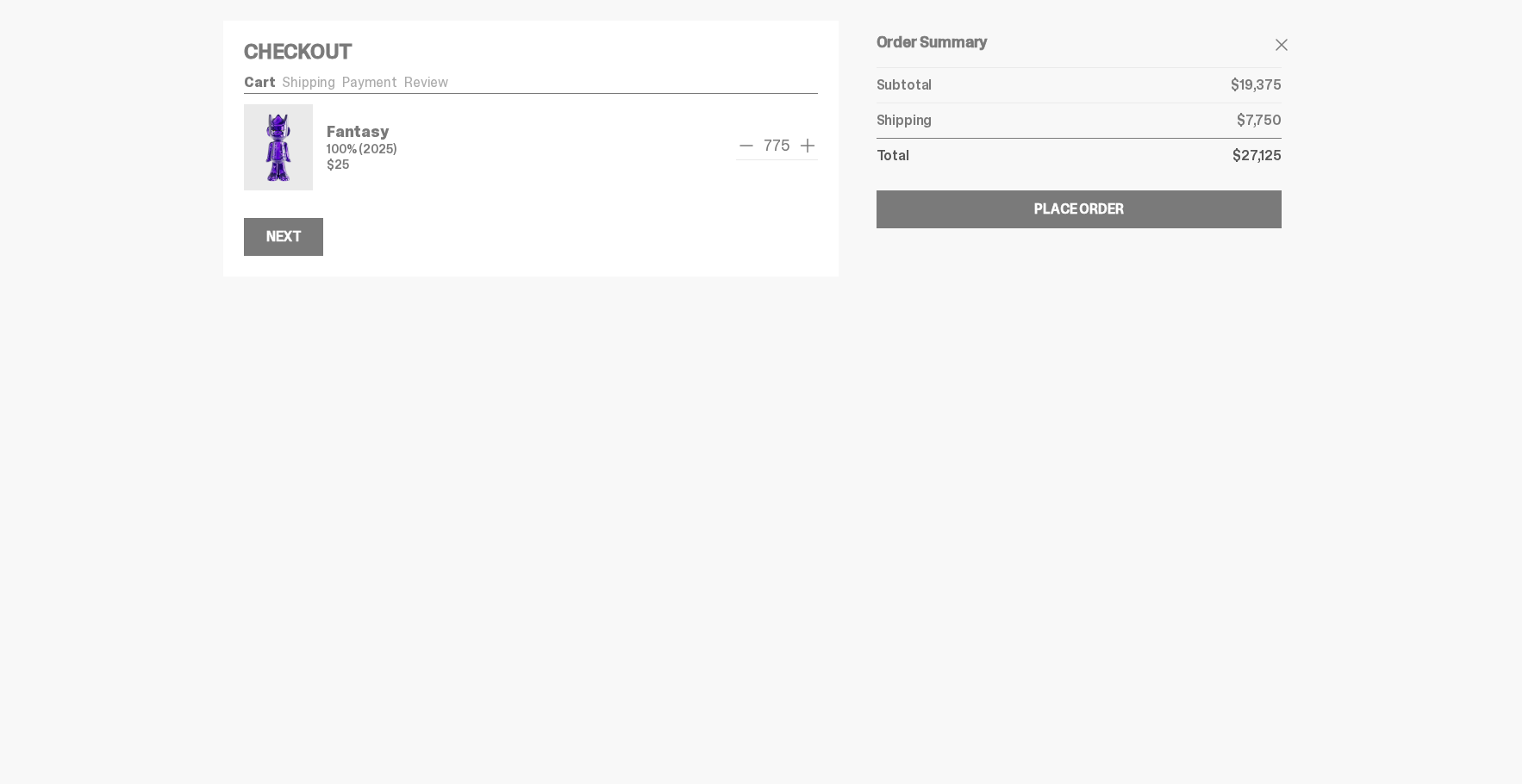
click at [745, 148] on span "remove one" at bounding box center [746, 145] width 21 height 21
click at [745, 148] on span "remove one" at bounding box center [751, 145] width 21 height 21
click at [745, 148] on span "remove one" at bounding box center [745, 145] width 21 height 21
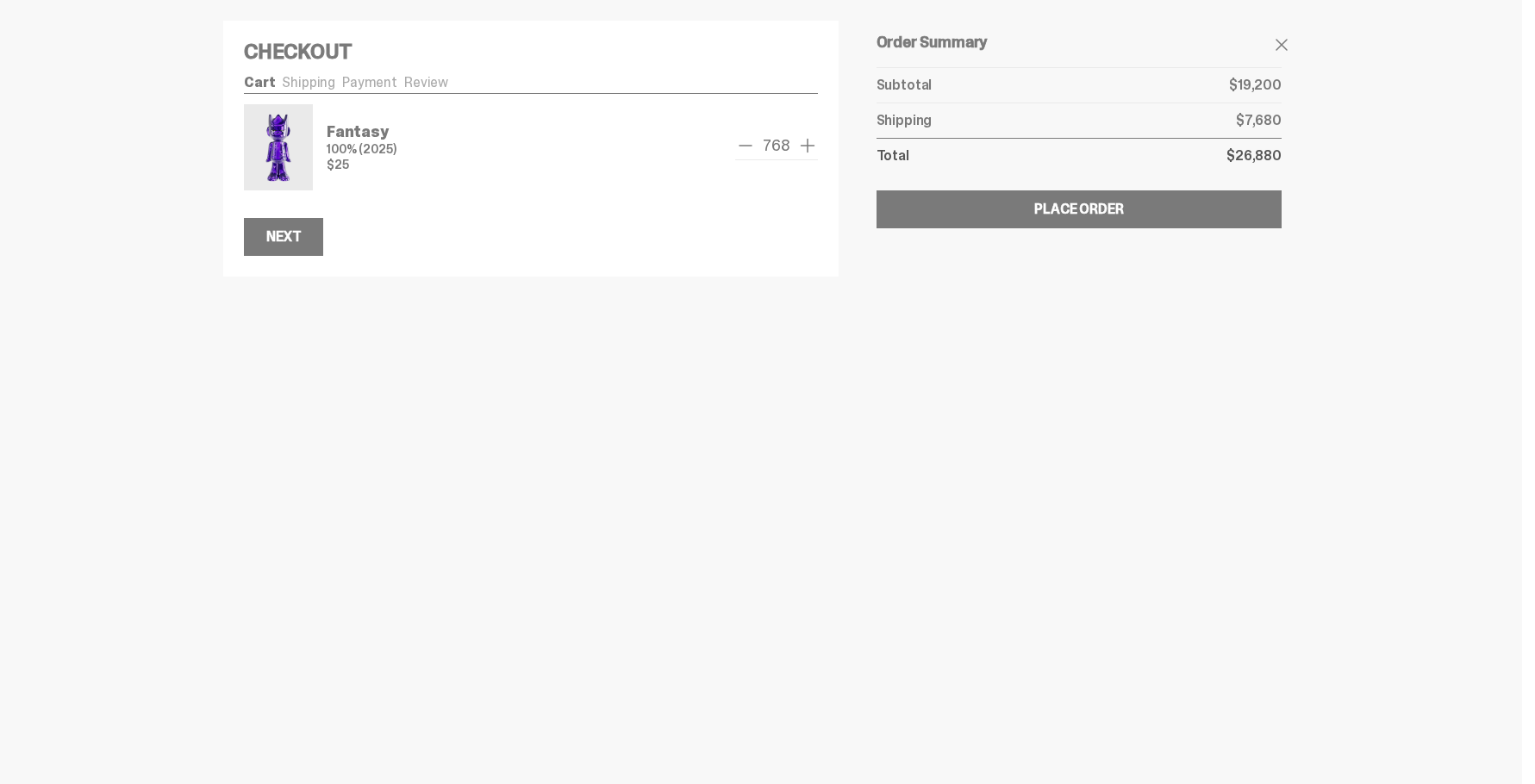
click at [745, 148] on span "remove one" at bounding box center [745, 145] width 21 height 21
click at [745, 148] on span "remove one" at bounding box center [746, 145] width 21 height 21
click at [745, 148] on span "remove one" at bounding box center [745, 145] width 21 height 21
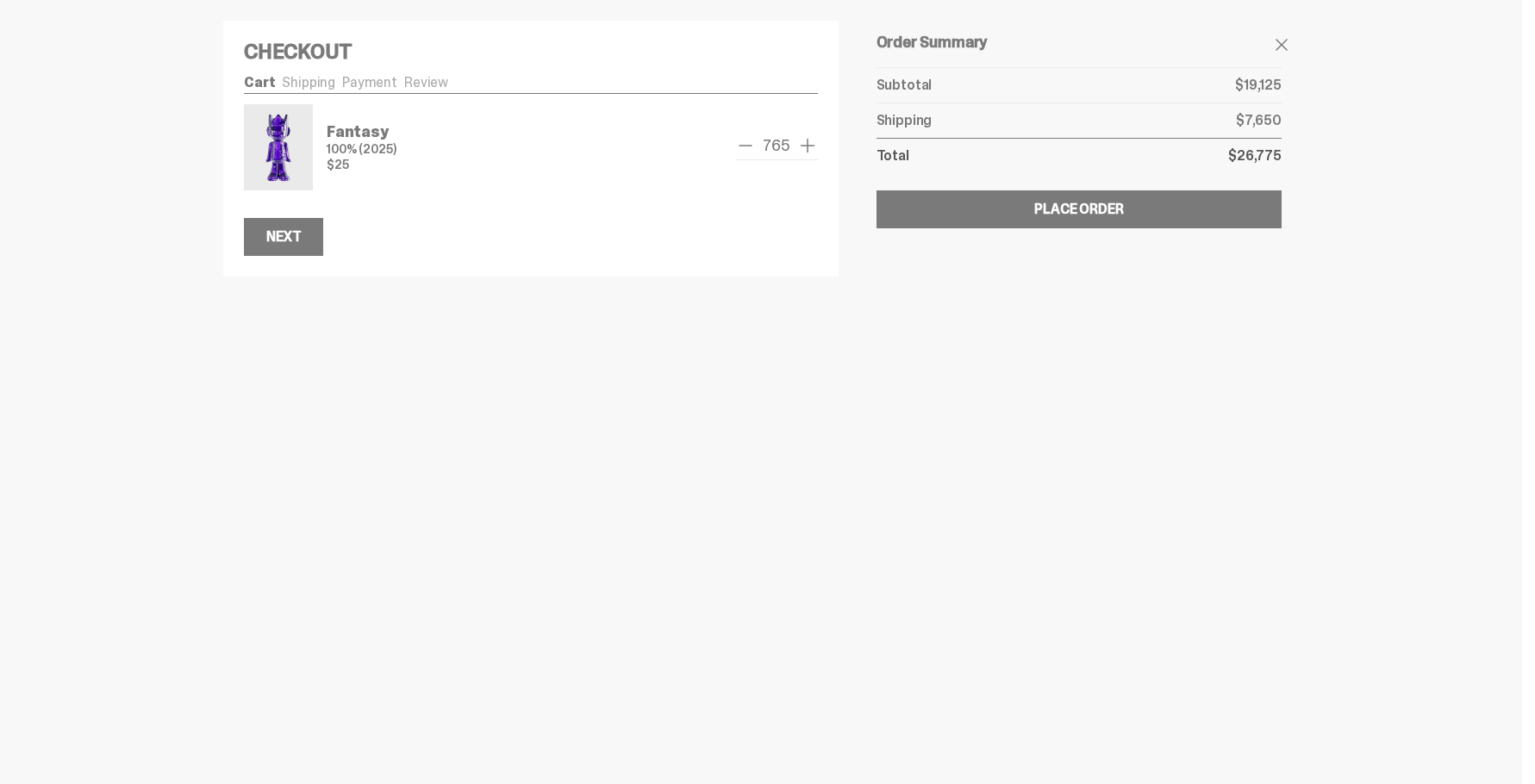
click at [745, 148] on span "remove one" at bounding box center [745, 145] width 21 height 21
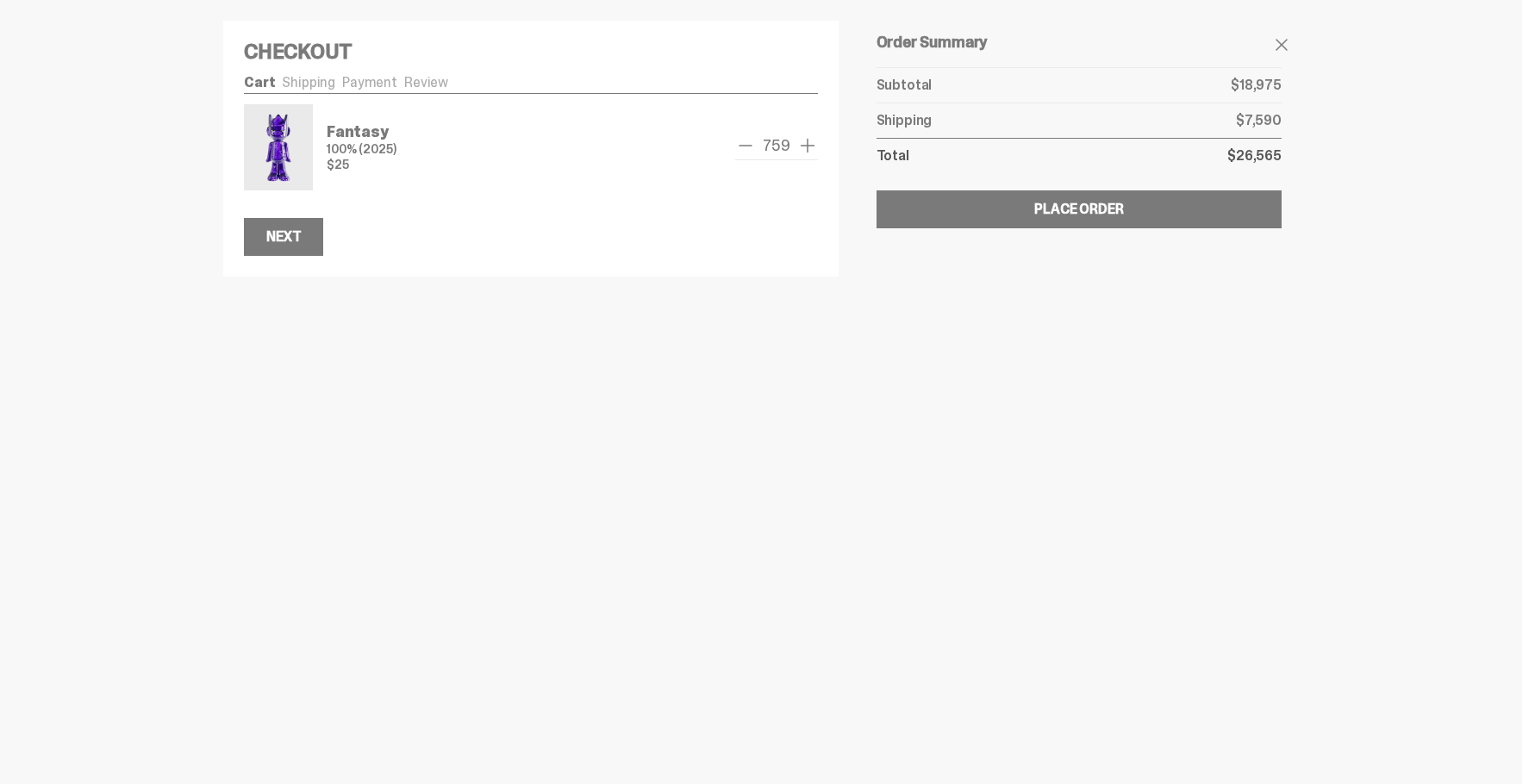
click at [745, 148] on span "remove one" at bounding box center [745, 145] width 21 height 21
click at [806, 148] on span "add one" at bounding box center [808, 145] width 21 height 21
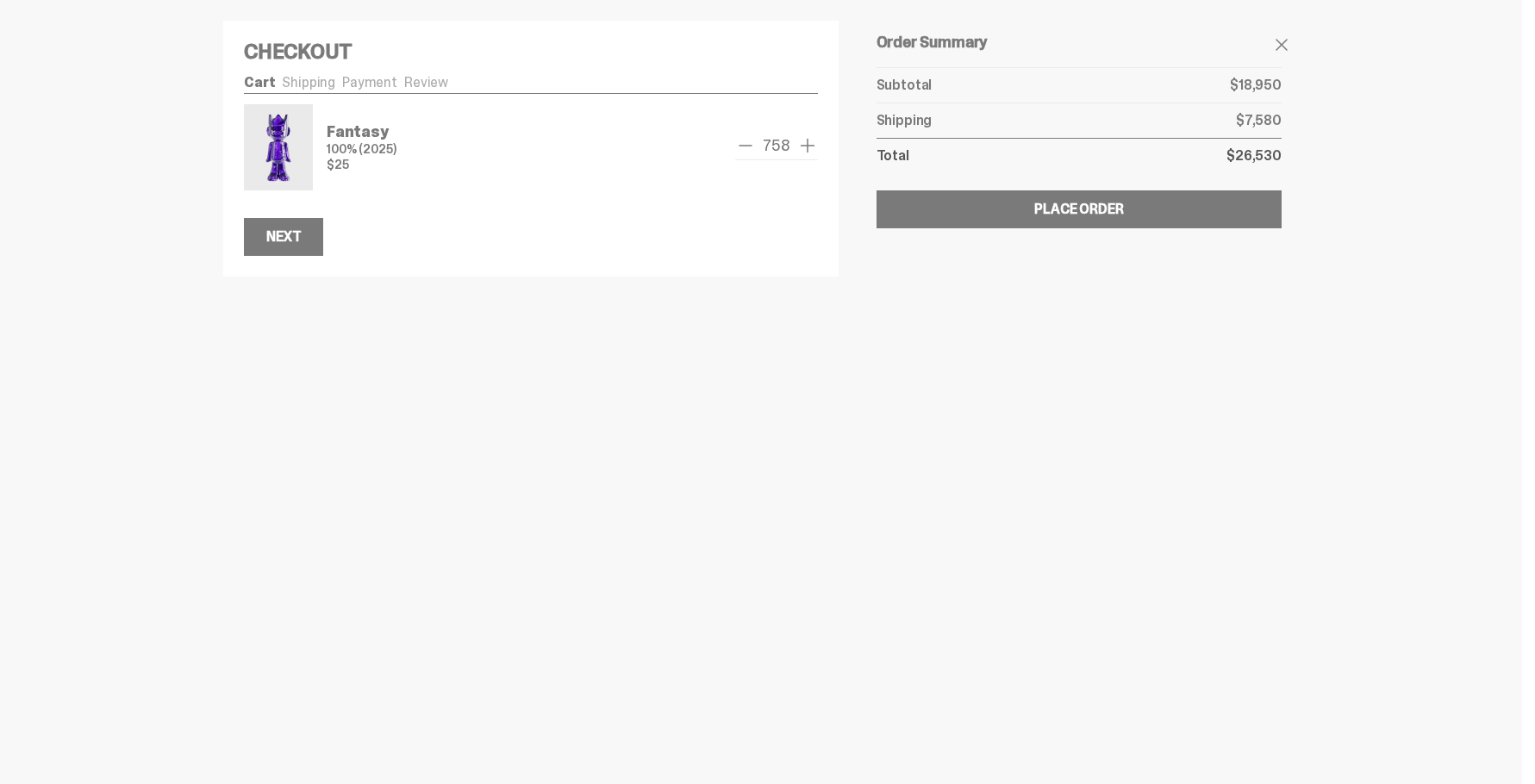
click at [806, 148] on span "add one" at bounding box center [808, 145] width 21 height 21
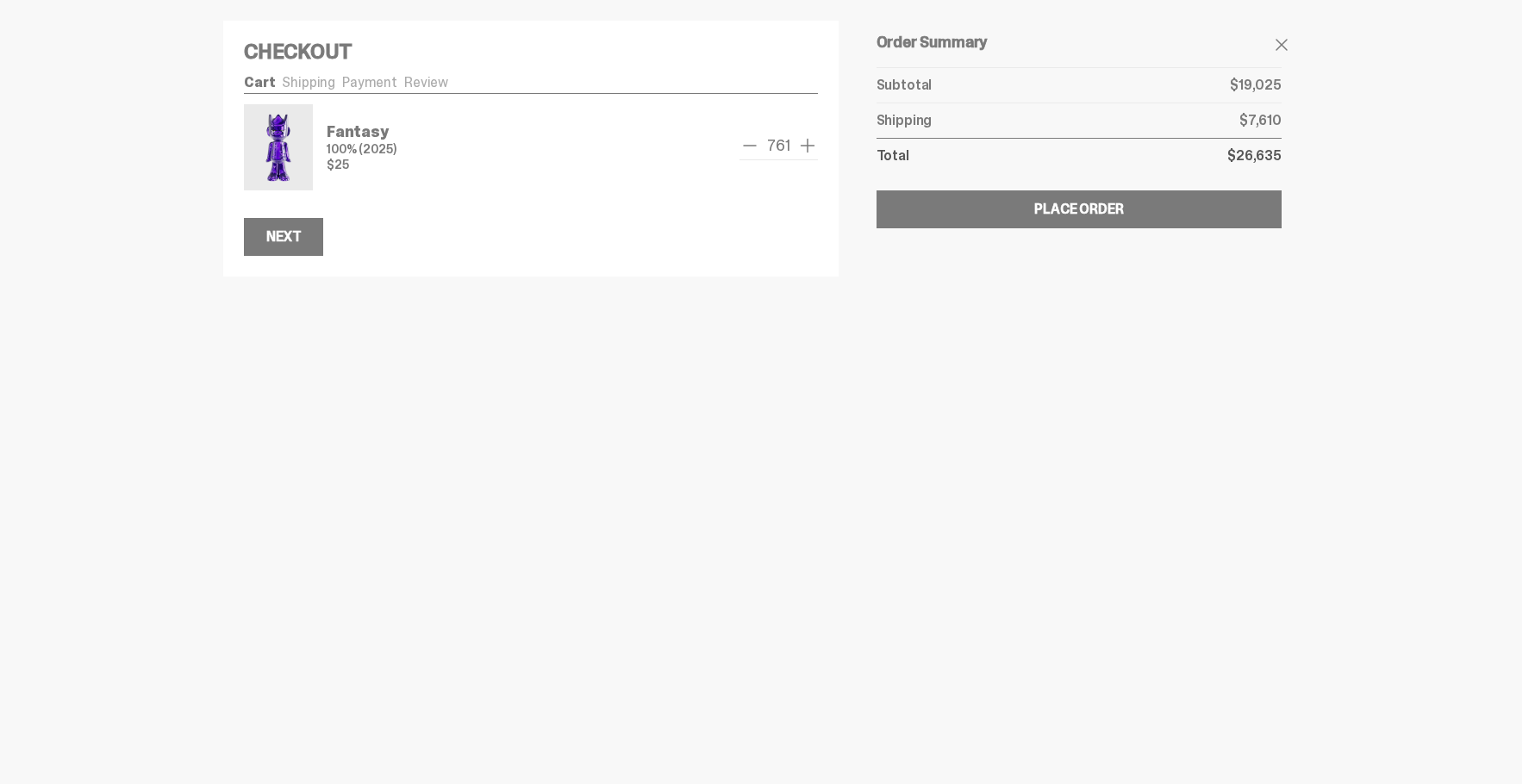
click at [806, 148] on span "add one" at bounding box center [808, 145] width 21 height 21
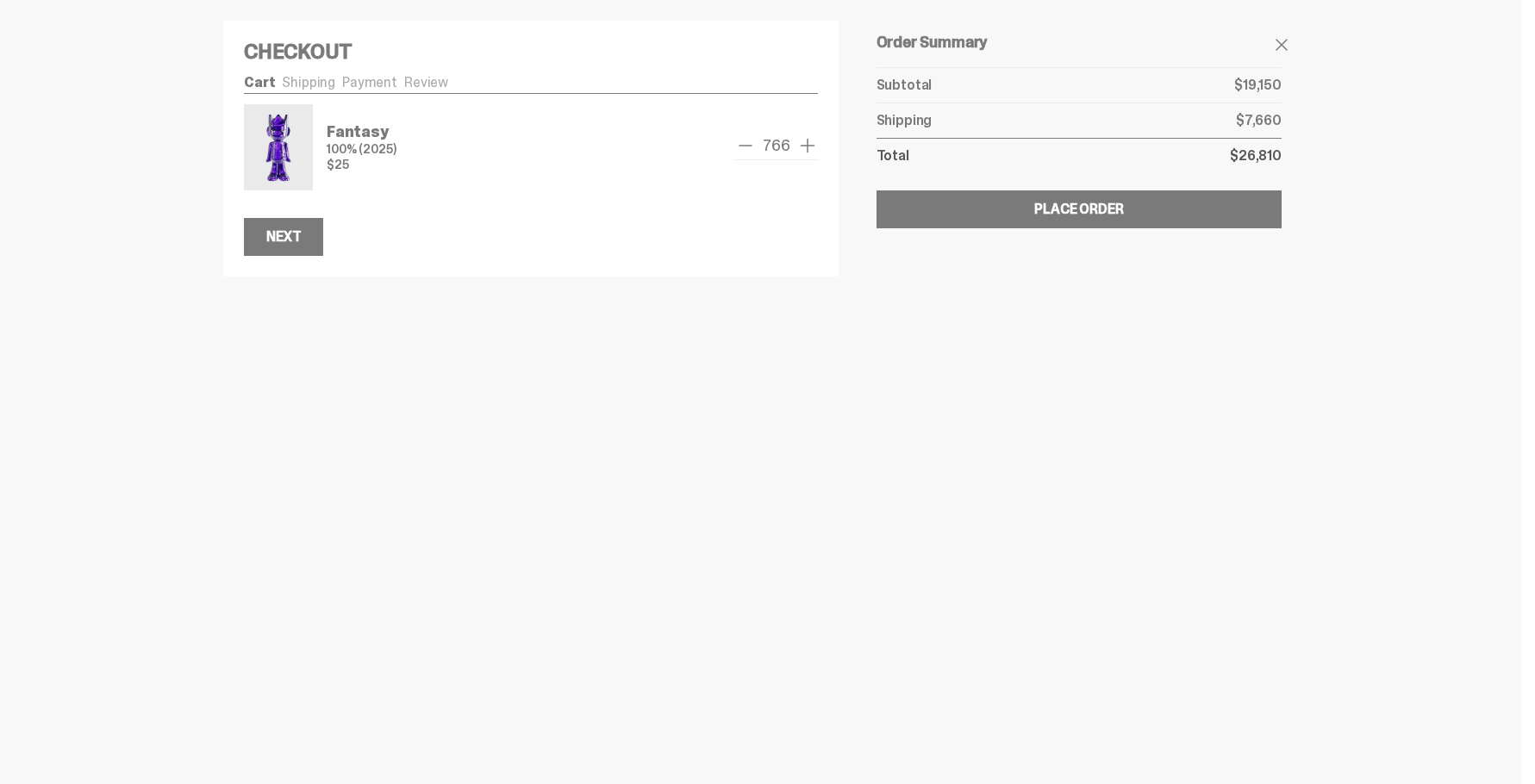
click at [806, 148] on span "add one" at bounding box center [808, 145] width 21 height 21
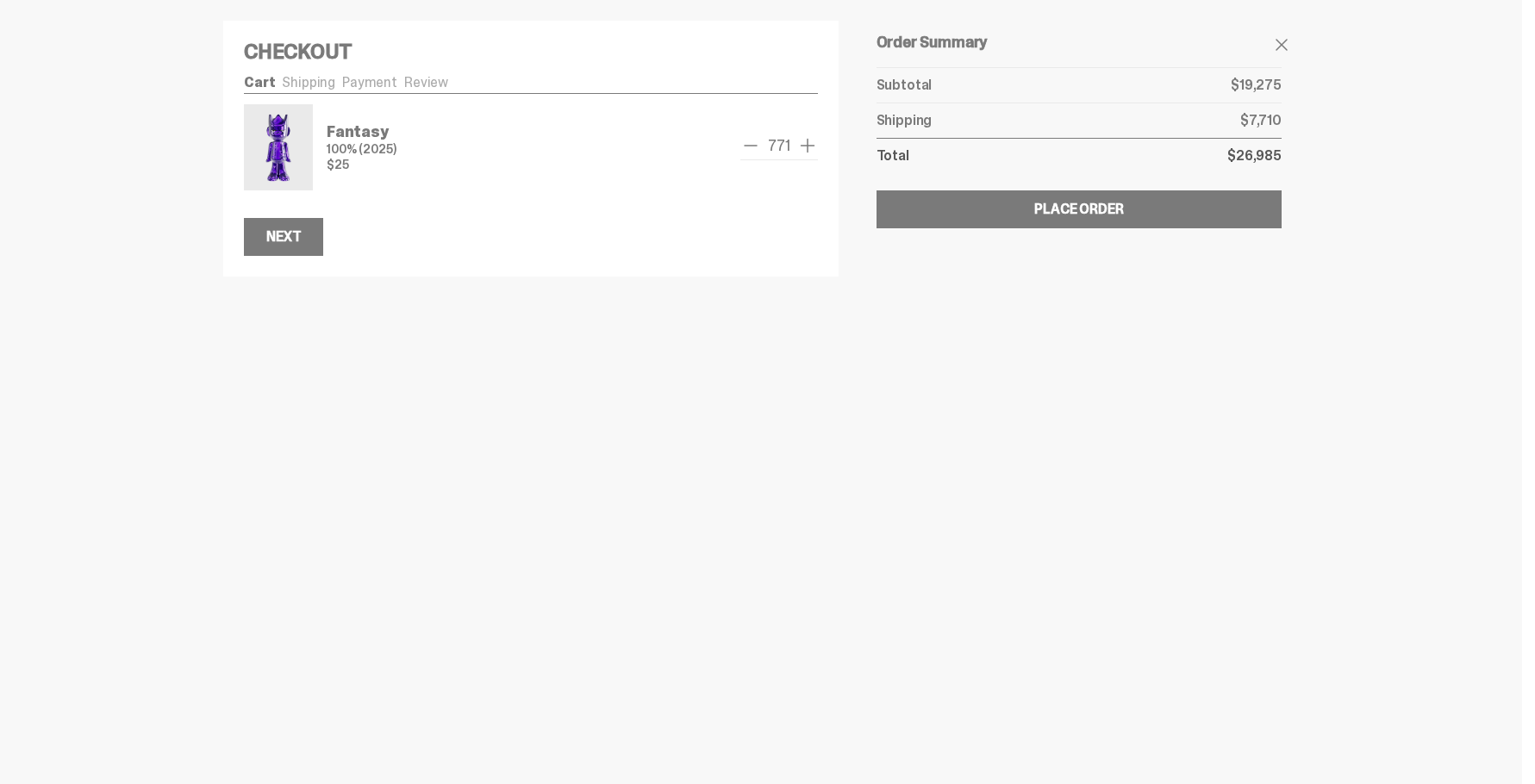
click at [806, 148] on span "add one" at bounding box center [808, 145] width 21 height 21
click at [806, 149] on span "add one" at bounding box center [808, 145] width 21 height 21
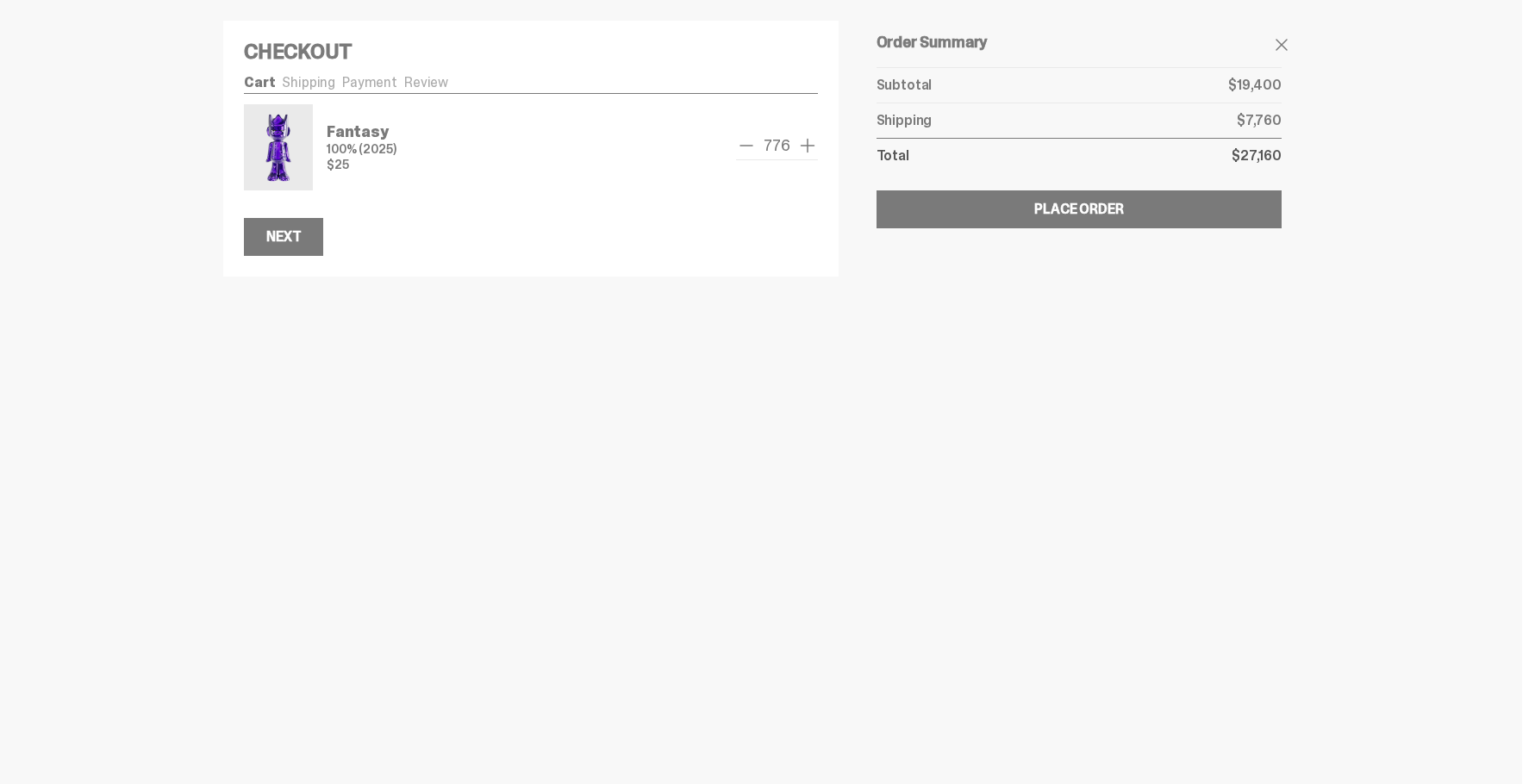
click at [806, 149] on span "add one" at bounding box center [808, 145] width 21 height 21
click at [807, 149] on span "add one" at bounding box center [808, 145] width 21 height 21
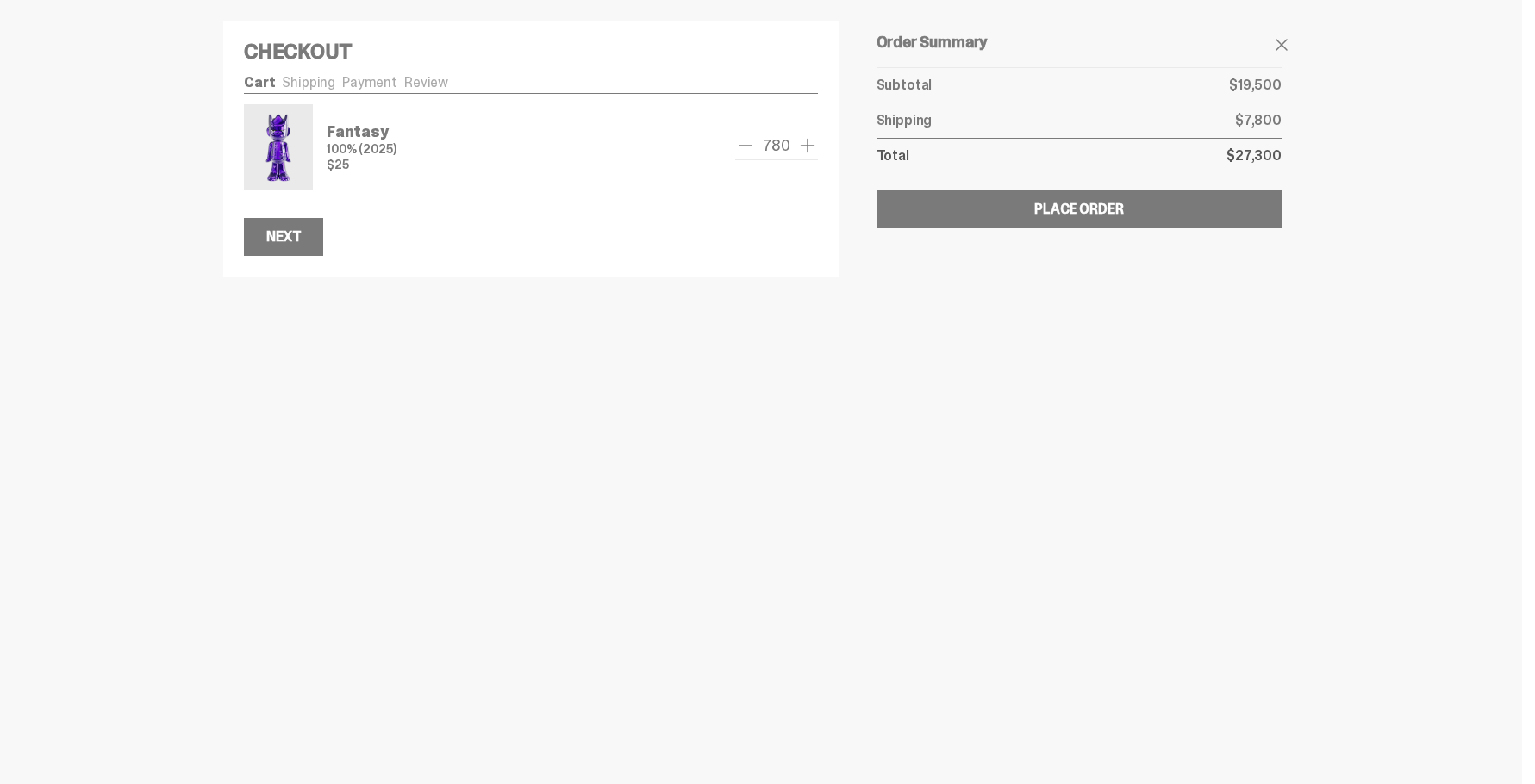
click at [807, 149] on span "add one" at bounding box center [808, 145] width 21 height 21
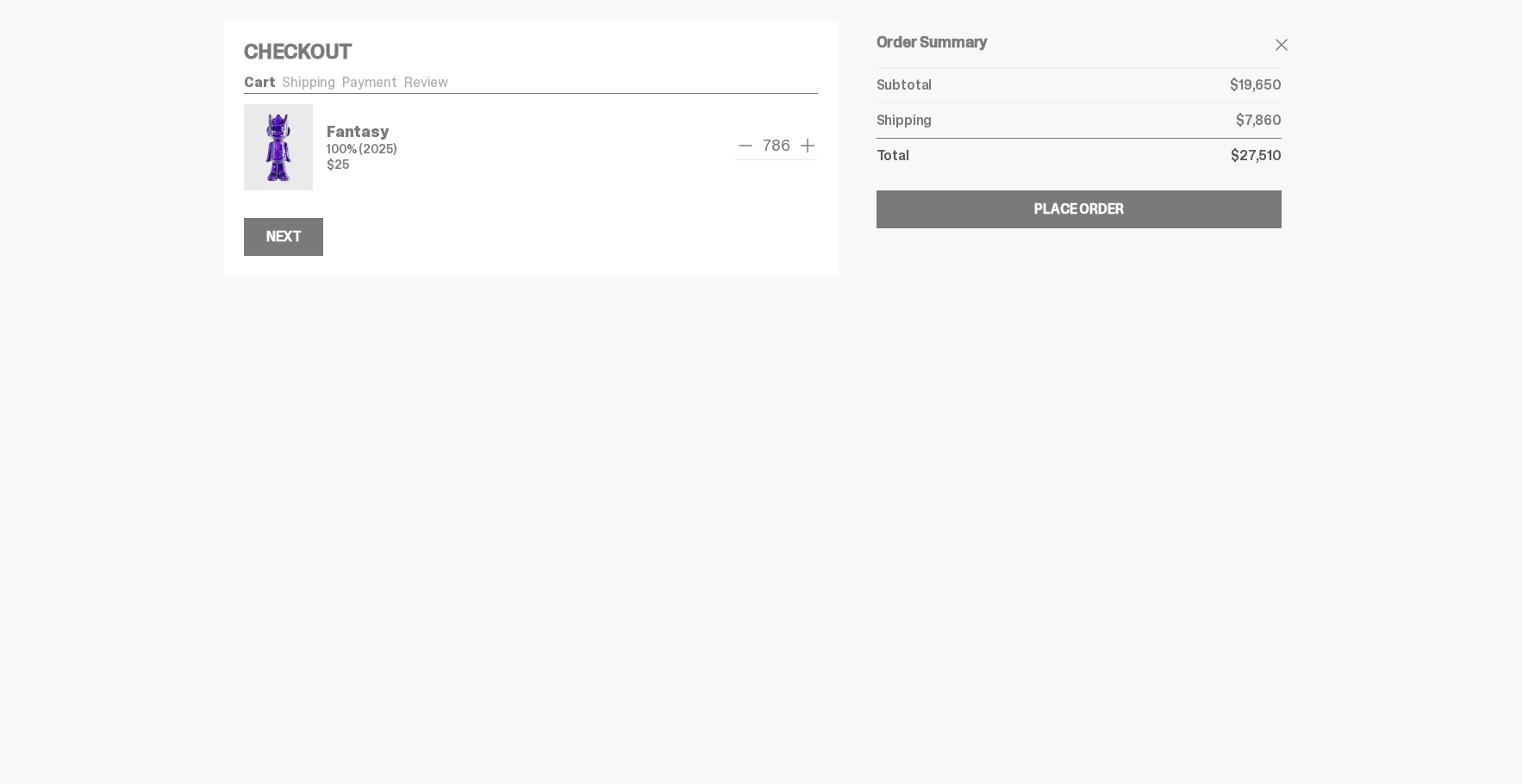
click at [807, 149] on span "add one" at bounding box center [808, 145] width 21 height 21
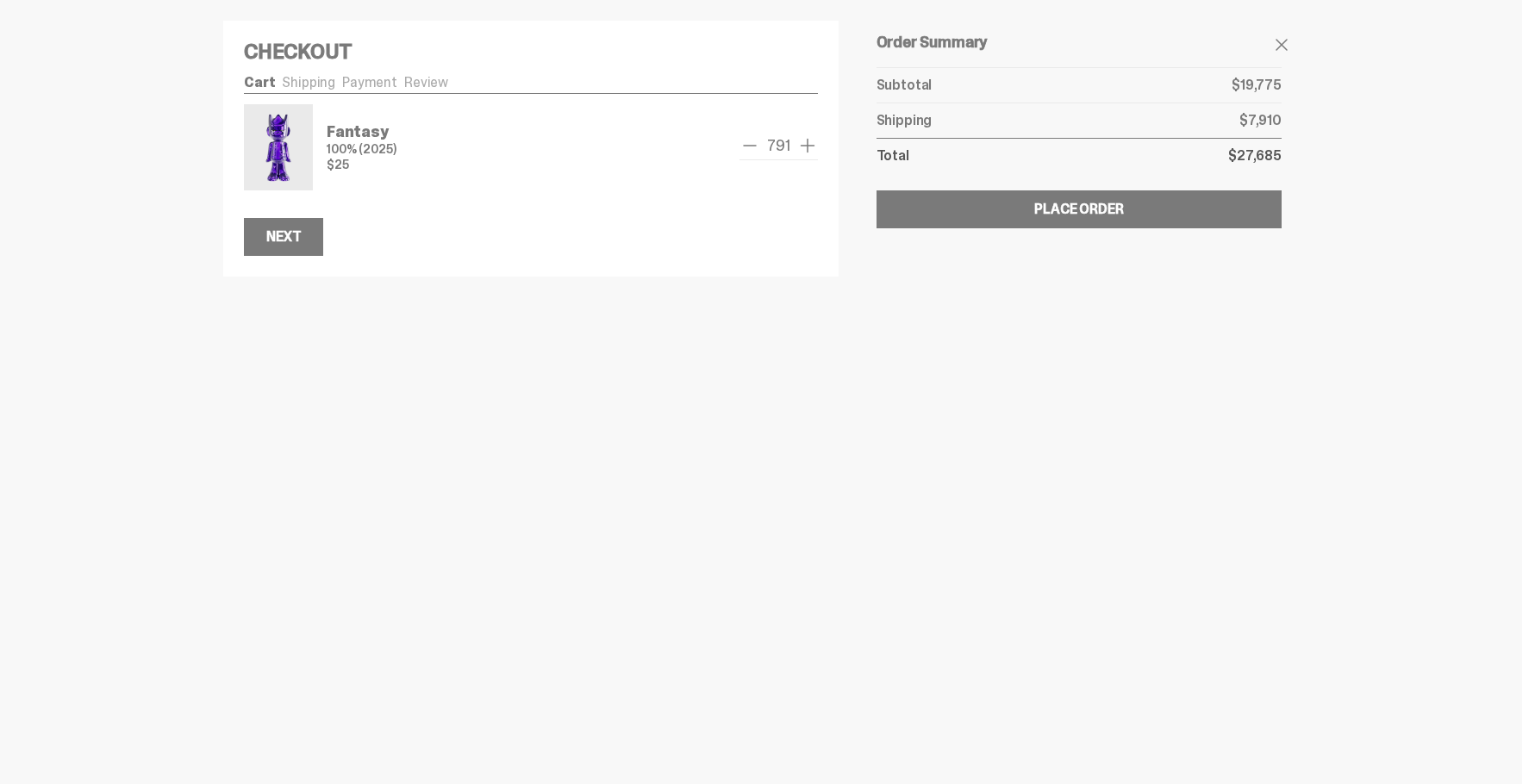
click at [807, 149] on span "add one" at bounding box center [808, 145] width 21 height 21
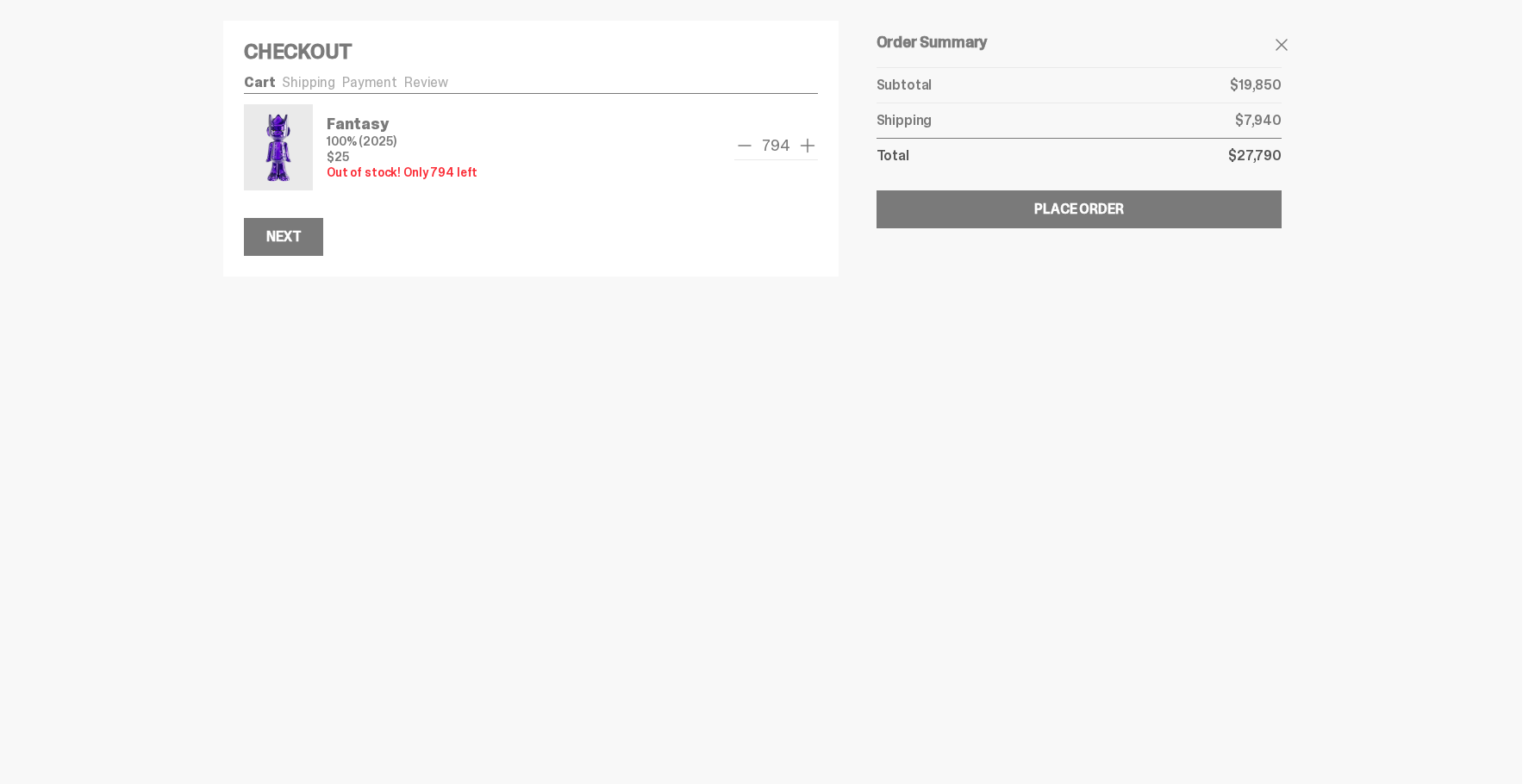
click at [807, 149] on span "add one" at bounding box center [808, 145] width 21 height 21
click at [747, 151] on span "remove one" at bounding box center [745, 145] width 21 height 21
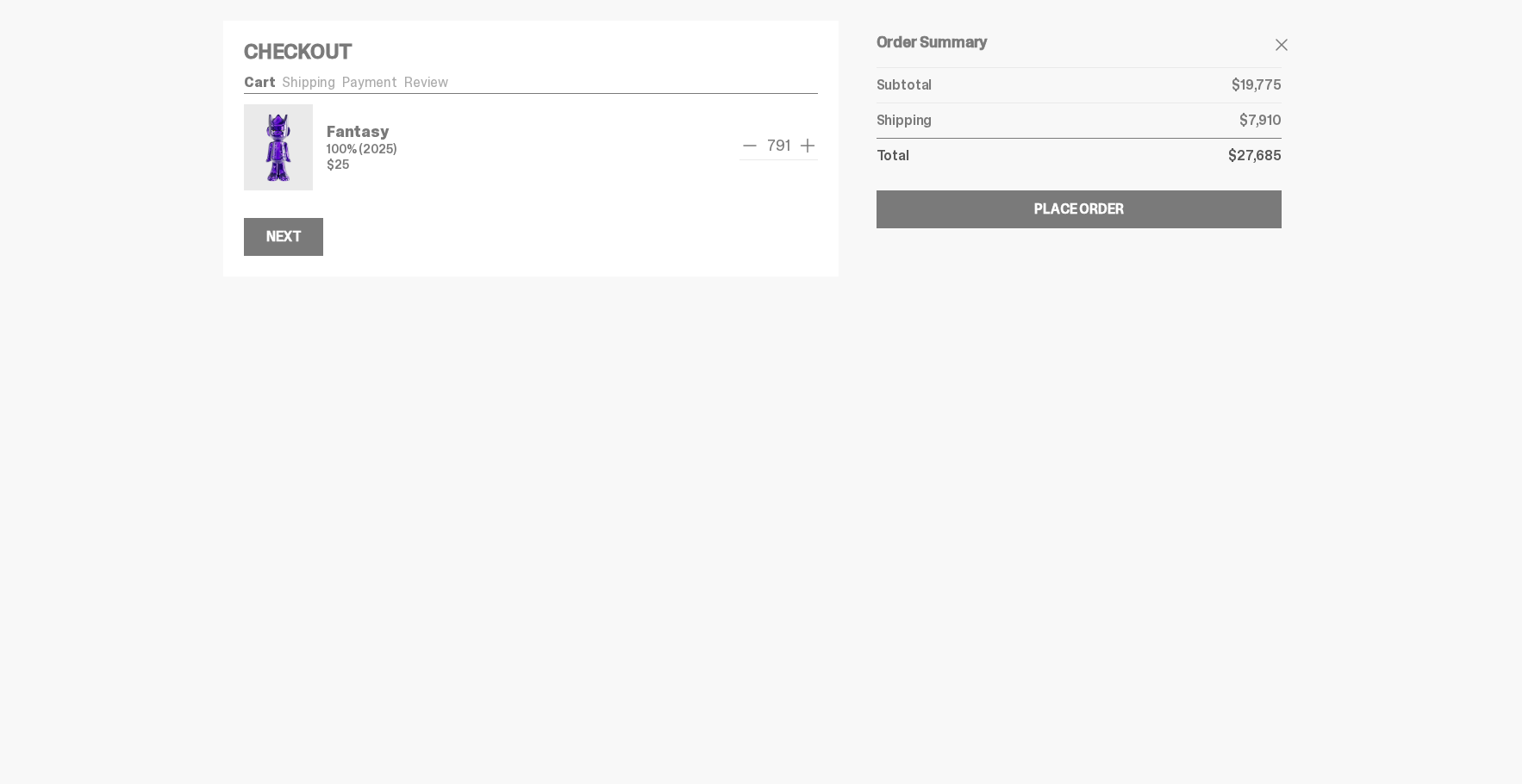
click at [747, 151] on span "remove one" at bounding box center [750, 145] width 21 height 21
click at [747, 151] on span "remove one" at bounding box center [745, 145] width 21 height 21
click at [747, 151] on span "remove one" at bounding box center [746, 145] width 21 height 21
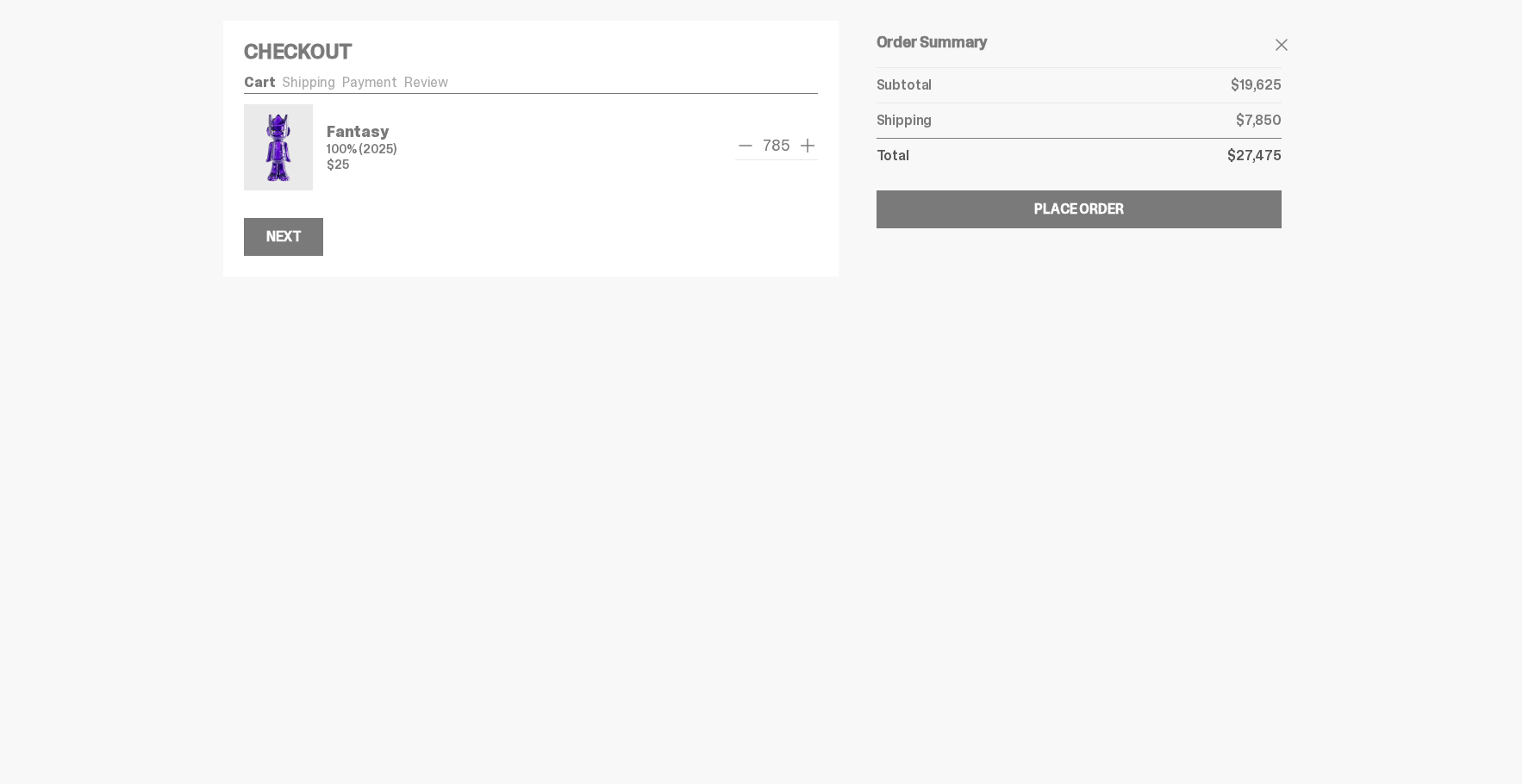
click at [747, 151] on span "remove one" at bounding box center [745, 145] width 21 height 21
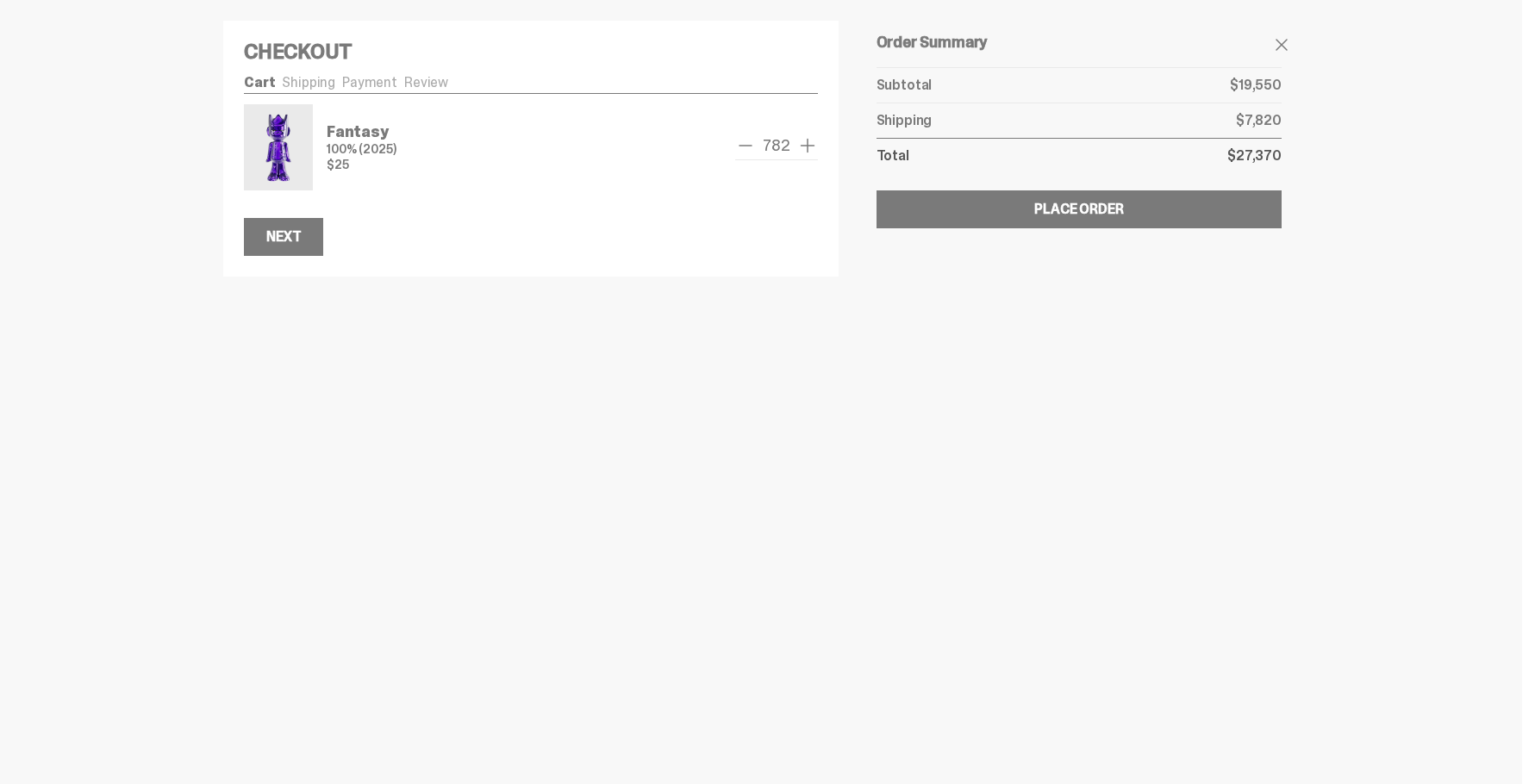
click at [747, 151] on span "remove one" at bounding box center [745, 145] width 21 height 21
click at [747, 151] on span "remove one" at bounding box center [750, 145] width 21 height 21
click at [747, 151] on span "remove one" at bounding box center [745, 145] width 21 height 21
click at [747, 151] on span "remove one" at bounding box center [746, 145] width 21 height 21
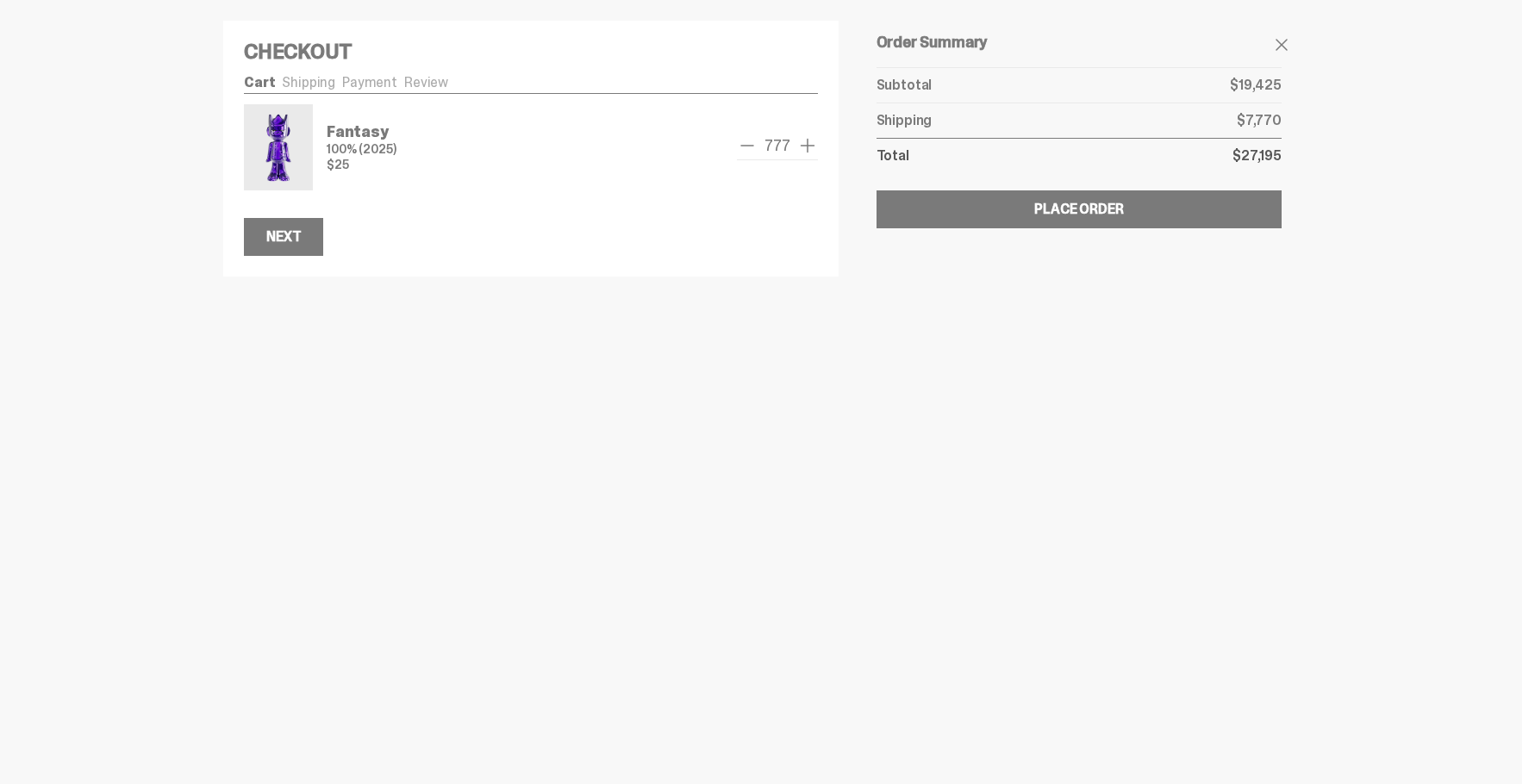
click at [747, 151] on span "remove one" at bounding box center [747, 145] width 21 height 21
click at [747, 151] on span "remove one" at bounding box center [746, 145] width 21 height 21
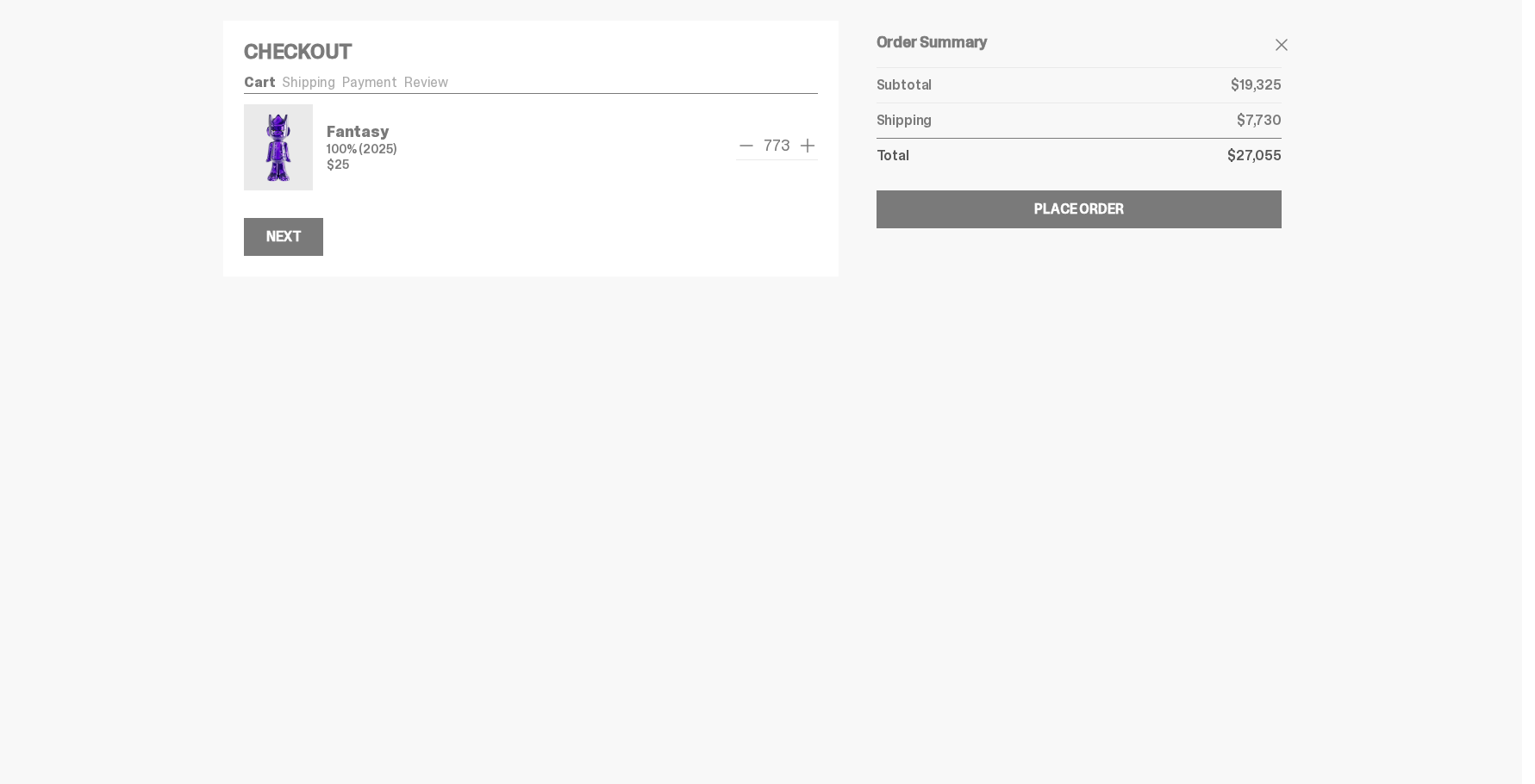
click at [747, 151] on span "remove one" at bounding box center [746, 145] width 21 height 21
click at [747, 151] on span "remove one" at bounding box center [751, 145] width 21 height 21
click at [747, 151] on span "remove one" at bounding box center [746, 145] width 21 height 21
click at [747, 151] on span "remove one" at bounding box center [745, 145] width 21 height 21
click at [773, 146] on span "767" at bounding box center [776, 145] width 39 height 16
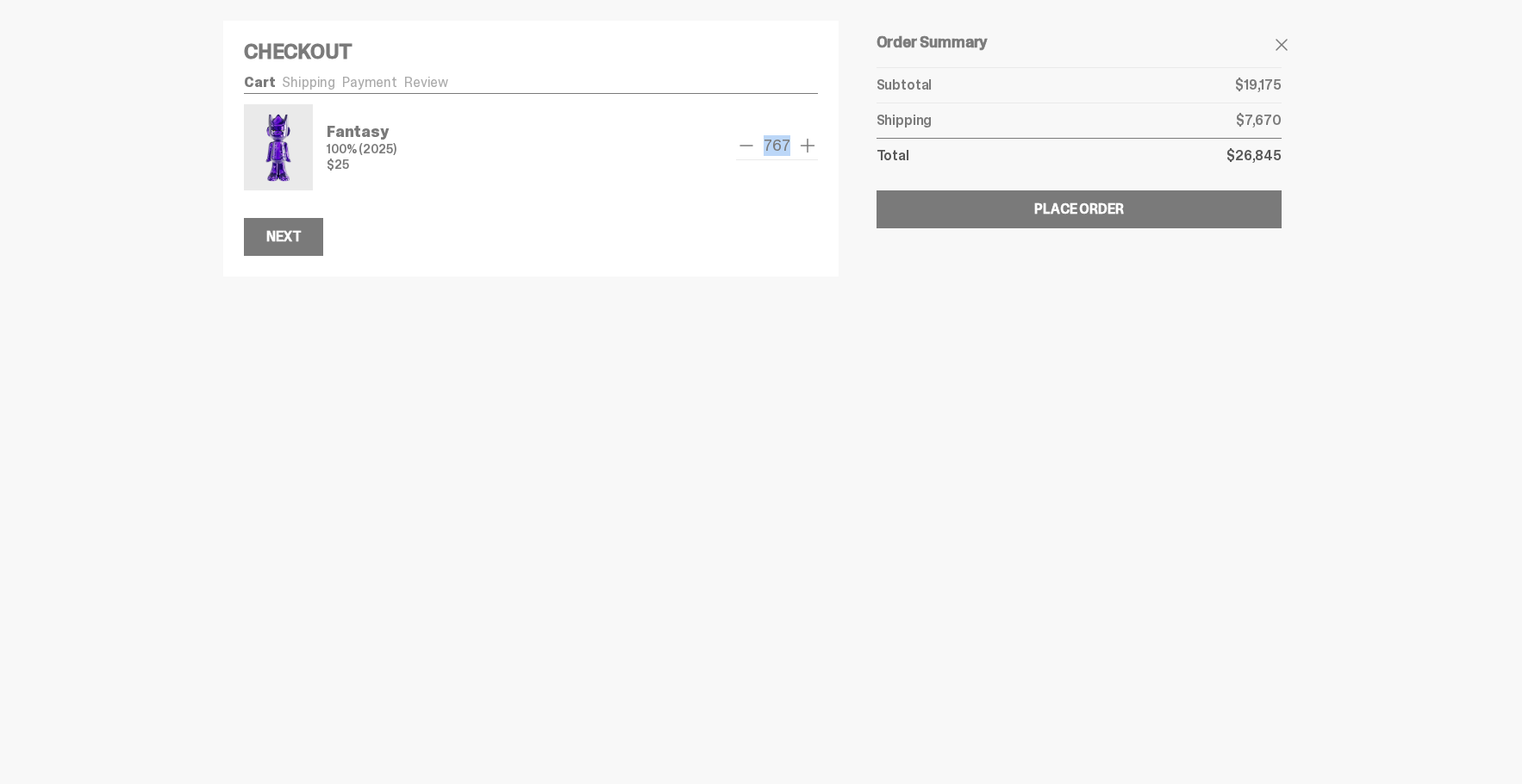
click at [773, 146] on span "767" at bounding box center [776, 145] width 39 height 16
click at [774, 146] on span "767" at bounding box center [776, 145] width 39 height 16
click at [745, 144] on span "remove one" at bounding box center [746, 145] width 21 height 21
click at [752, 143] on span "remove one" at bounding box center [745, 145] width 21 height 21
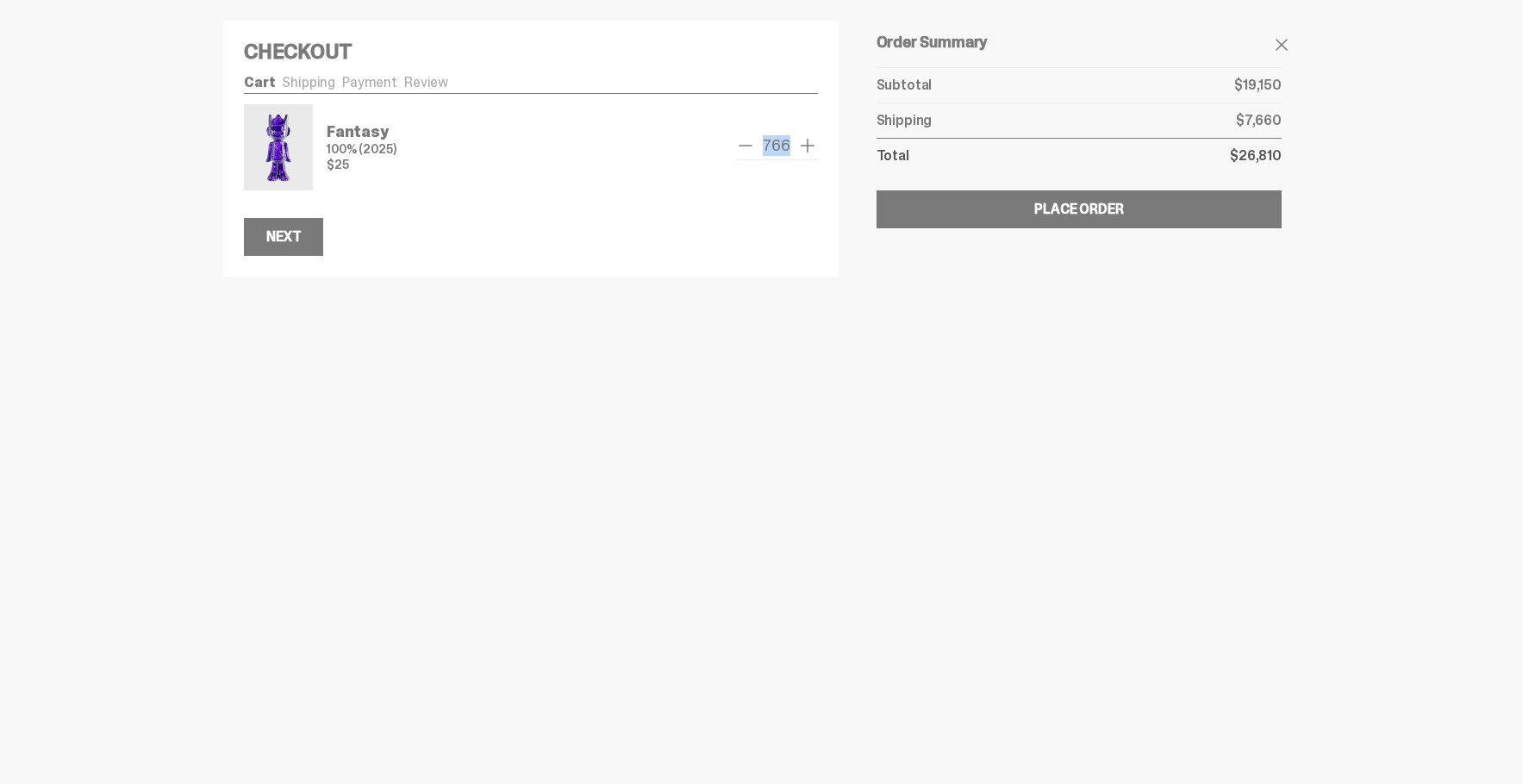
click at [752, 143] on span "remove one" at bounding box center [745, 145] width 21 height 21
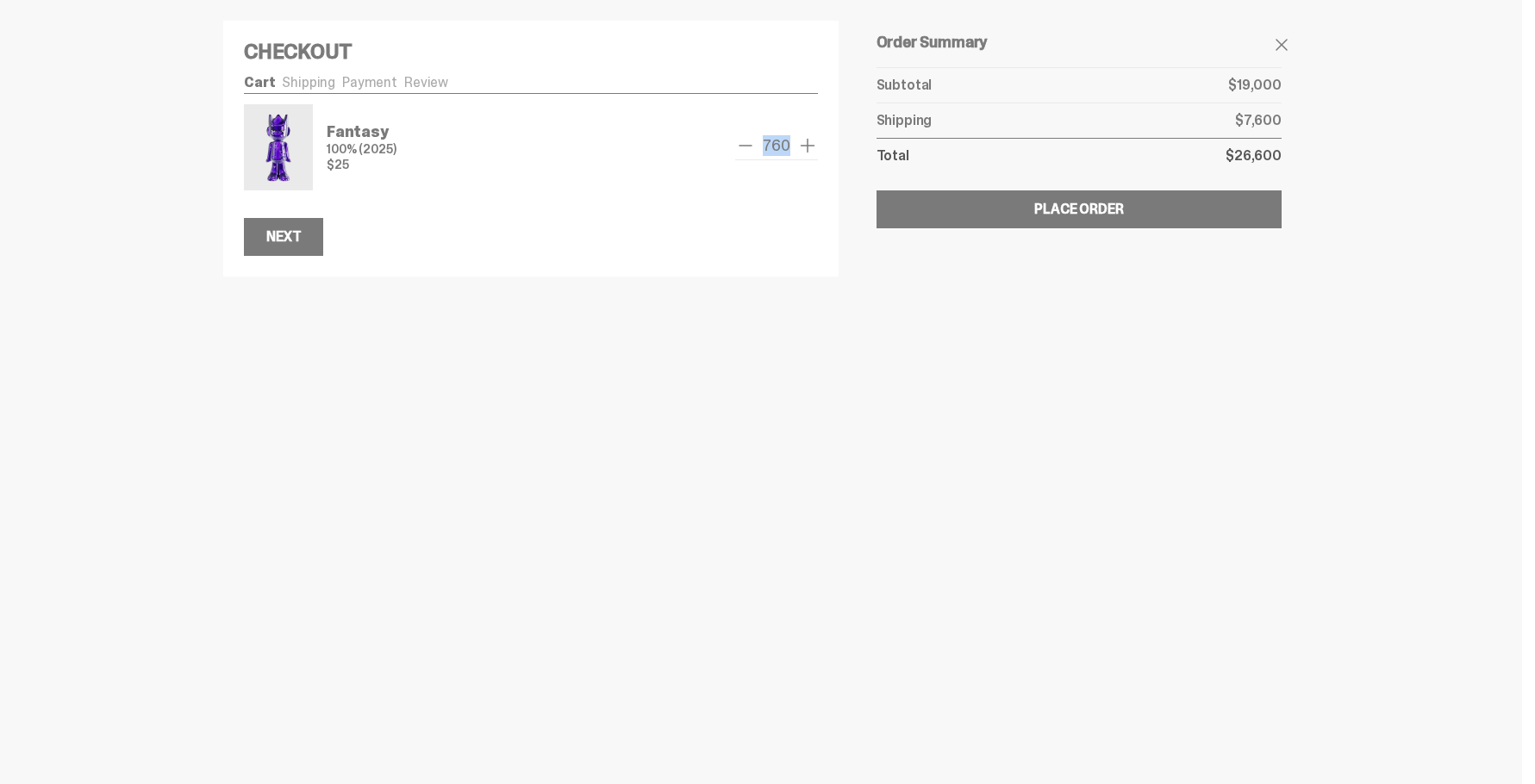
click at [752, 143] on span "remove one" at bounding box center [745, 145] width 21 height 21
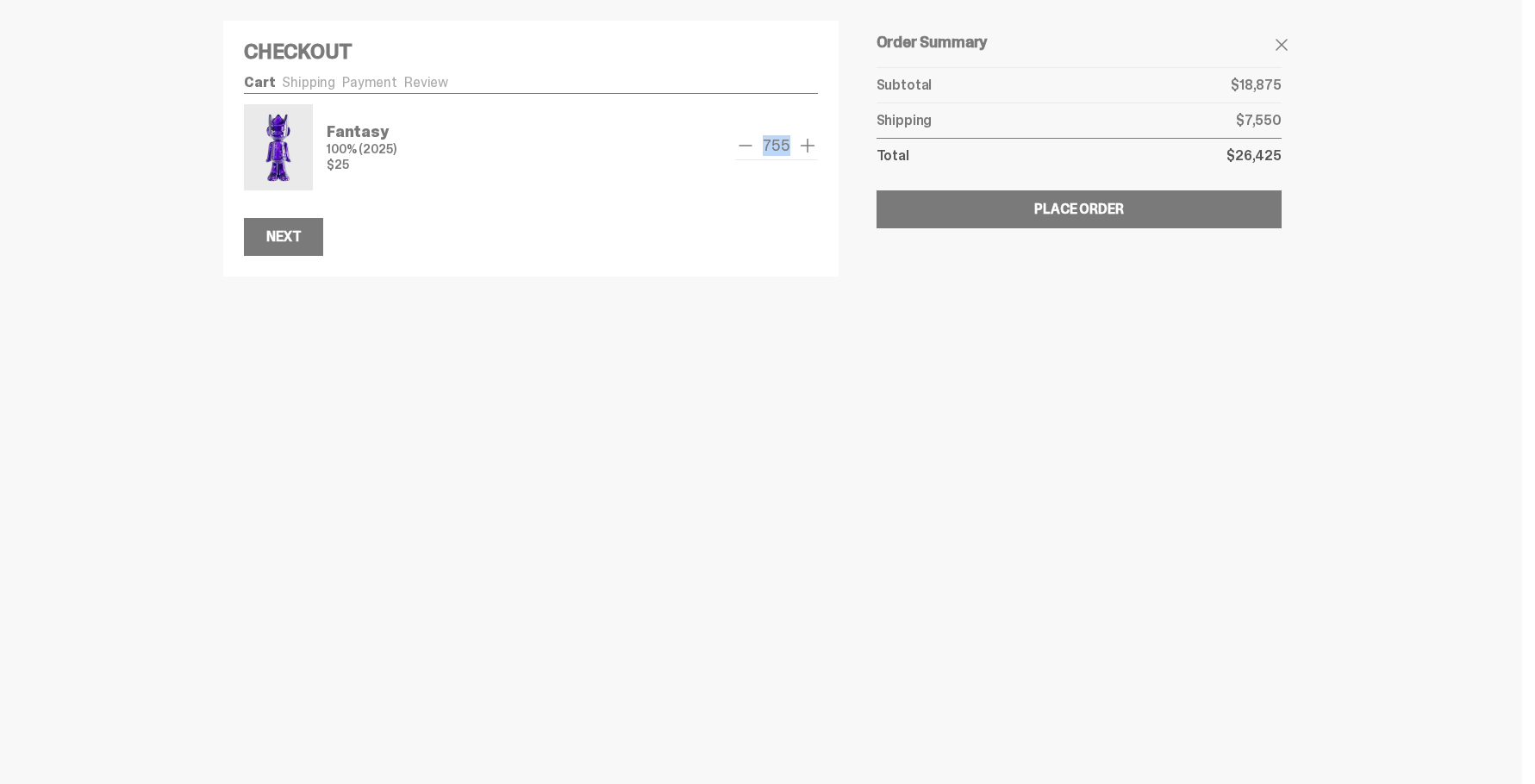
click at [752, 143] on span "remove one" at bounding box center [745, 145] width 21 height 21
click at [812, 150] on span "add one" at bounding box center [808, 145] width 21 height 21
click at [812, 149] on span "add one" at bounding box center [808, 145] width 21 height 21
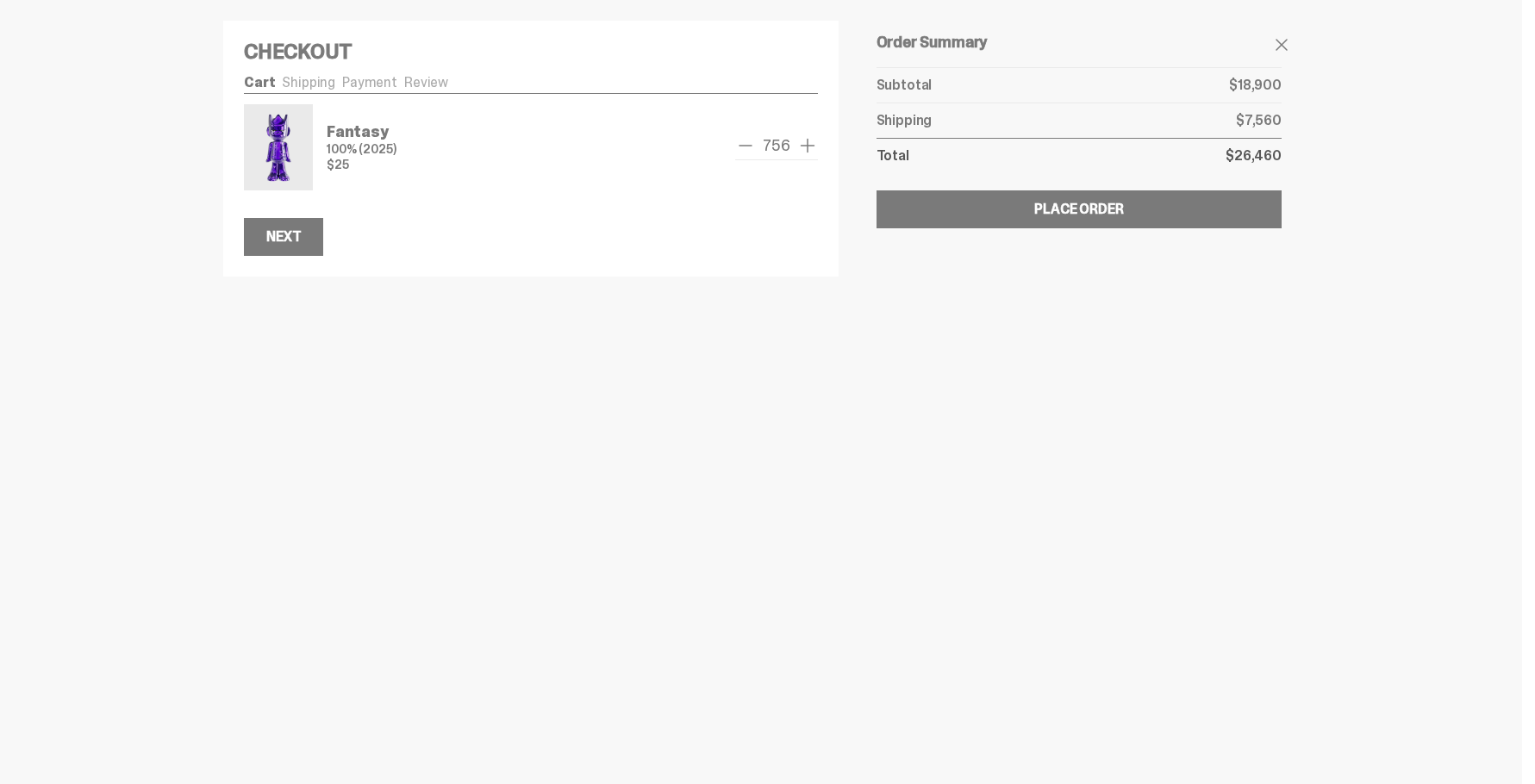
click at [812, 149] on span "add one" at bounding box center [808, 145] width 21 height 21
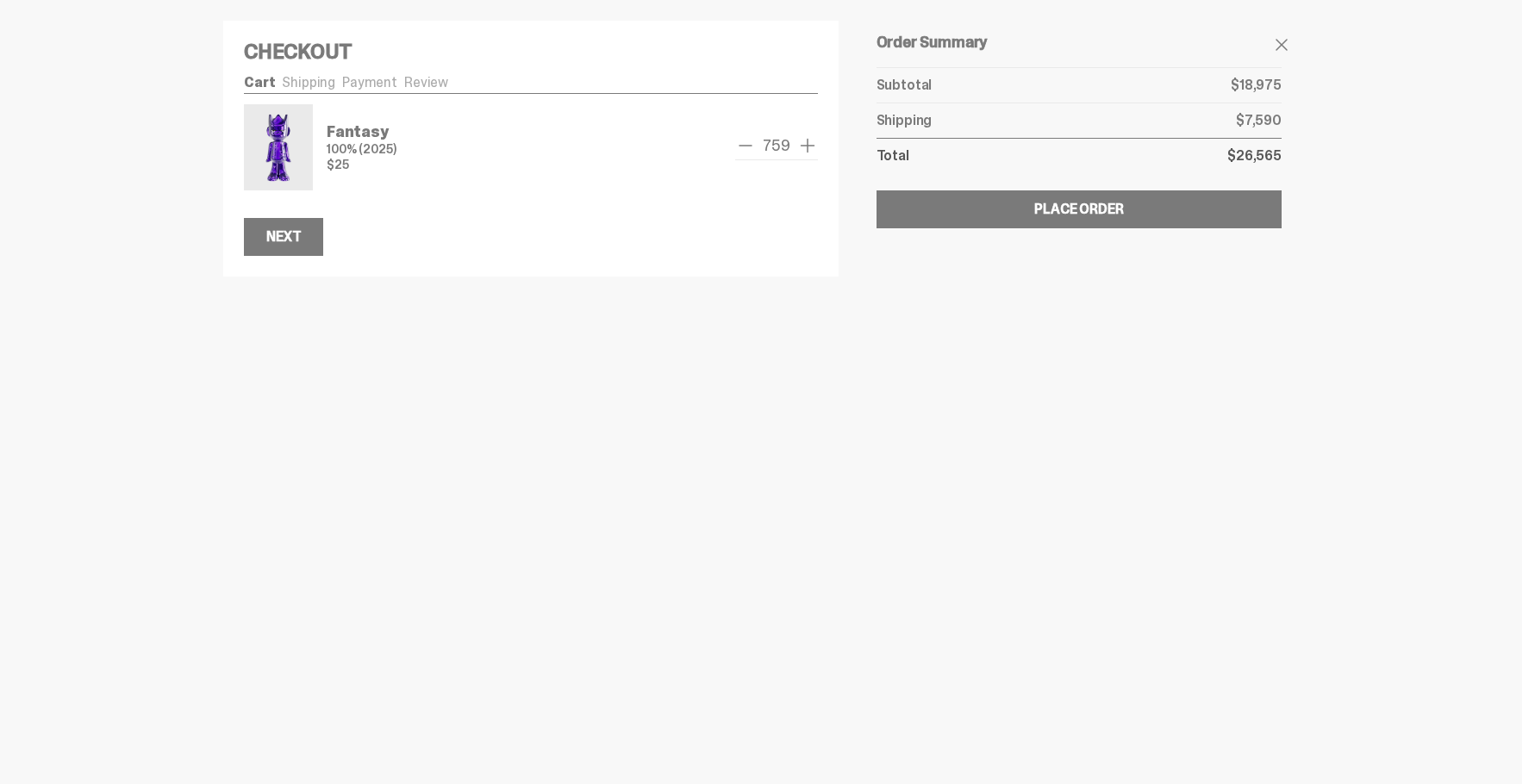
click at [812, 149] on span "add one" at bounding box center [808, 145] width 21 height 21
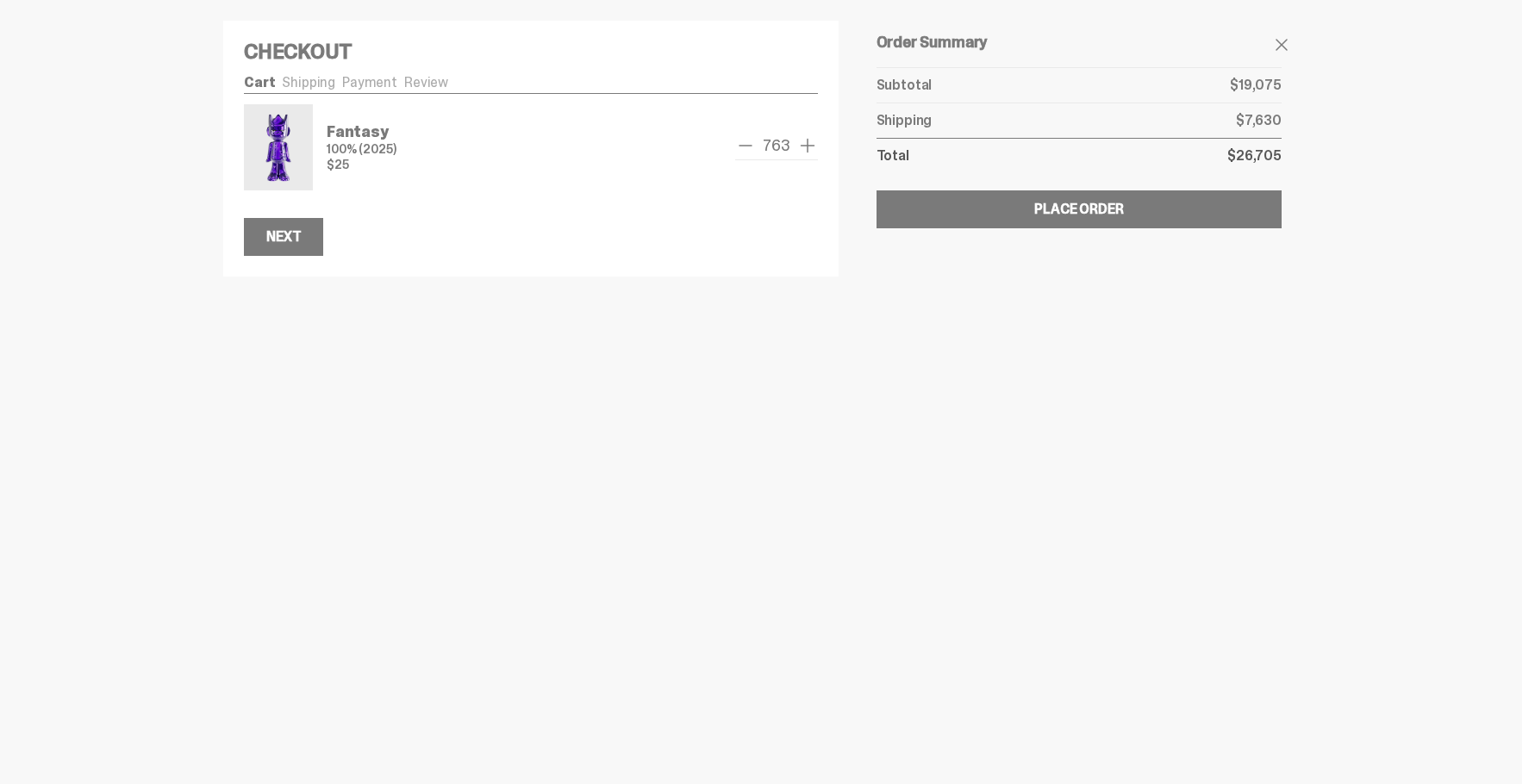
click at [812, 149] on span "add one" at bounding box center [808, 145] width 21 height 21
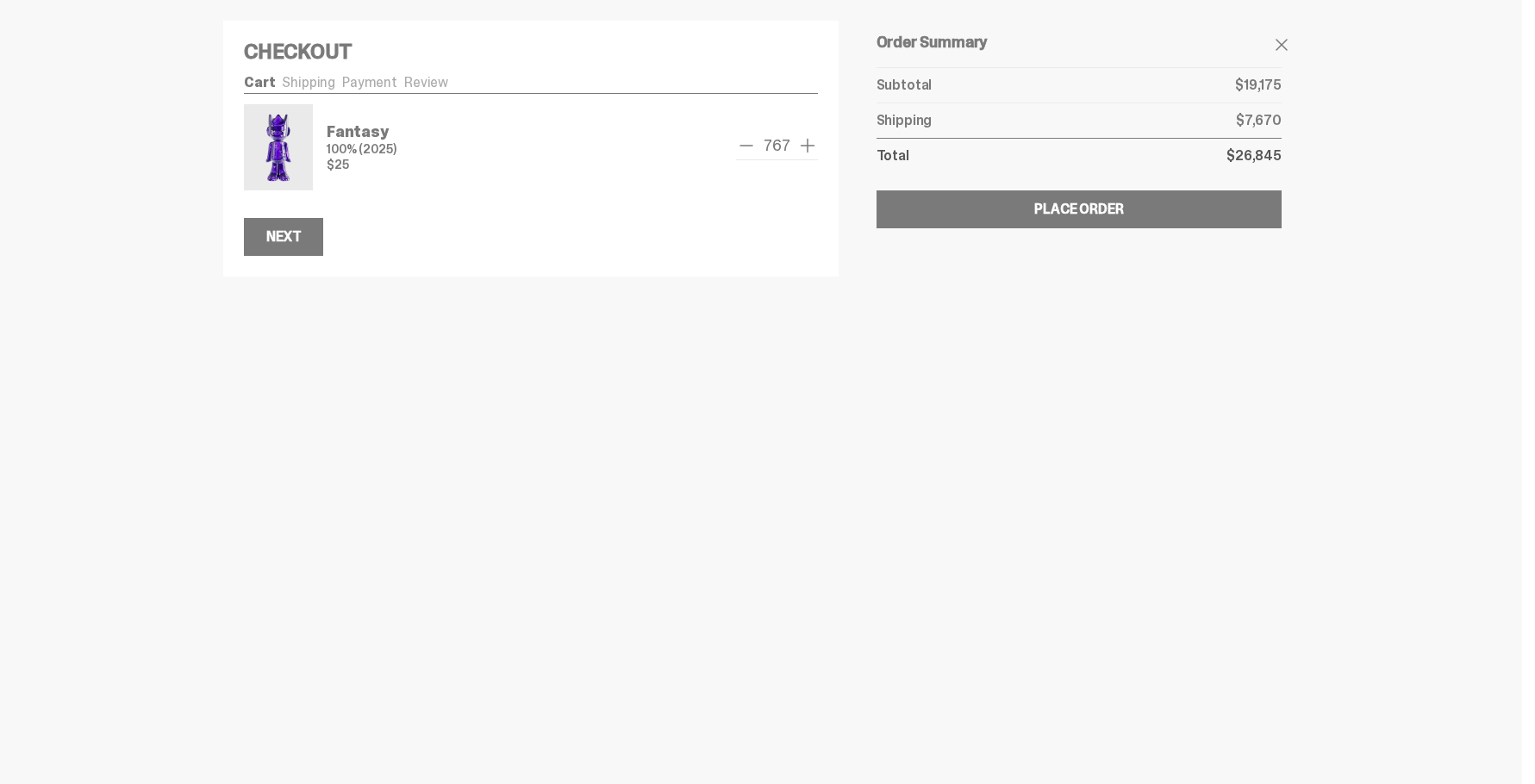
click at [812, 149] on span "add one" at bounding box center [808, 145] width 21 height 21
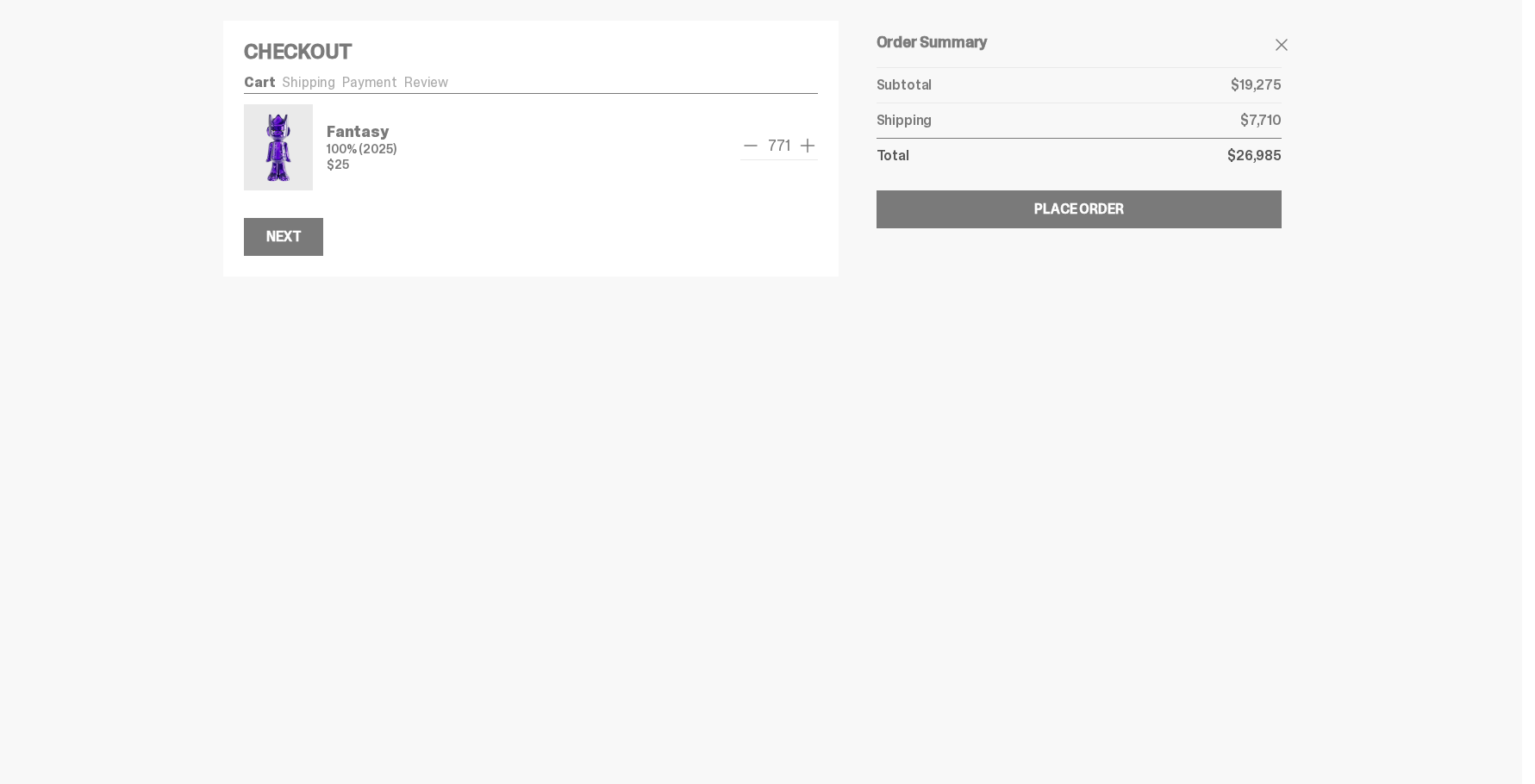
click at [812, 149] on span "add one" at bounding box center [808, 145] width 21 height 21
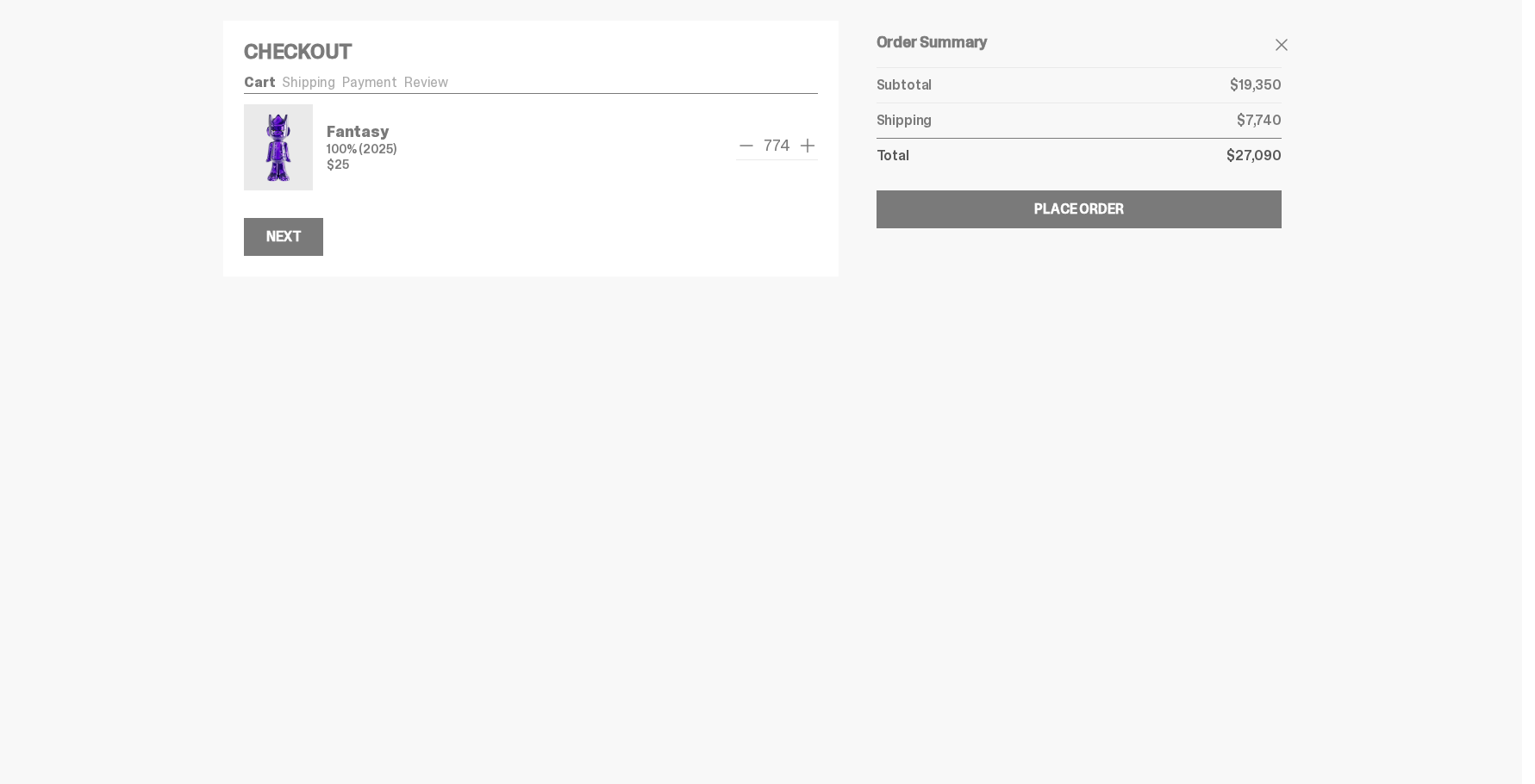
click at [812, 149] on span "add one" at bounding box center [808, 145] width 21 height 21
click at [808, 144] on span "add one" at bounding box center [808, 145] width 21 height 21
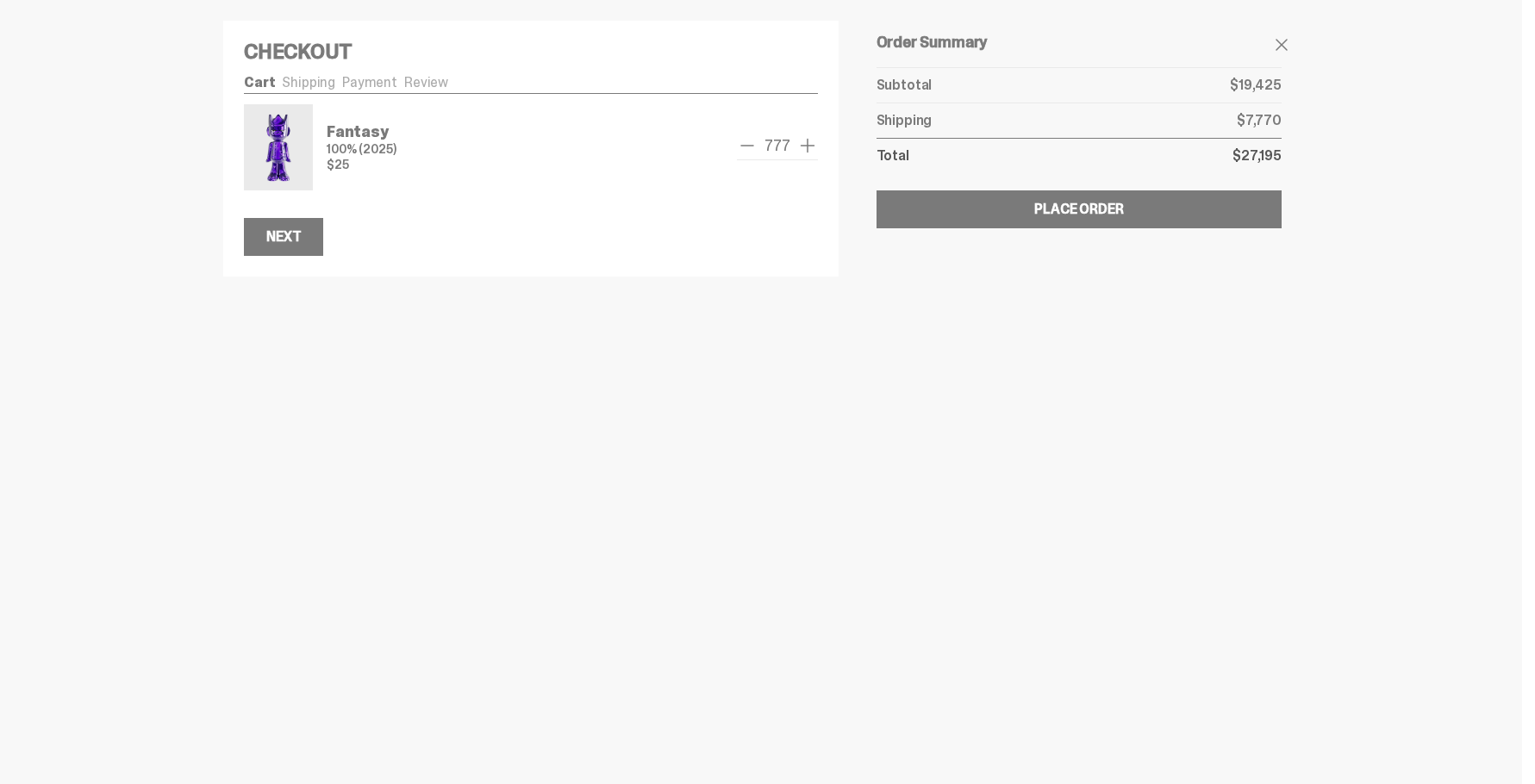
click at [808, 144] on span "add one" at bounding box center [808, 145] width 21 height 21
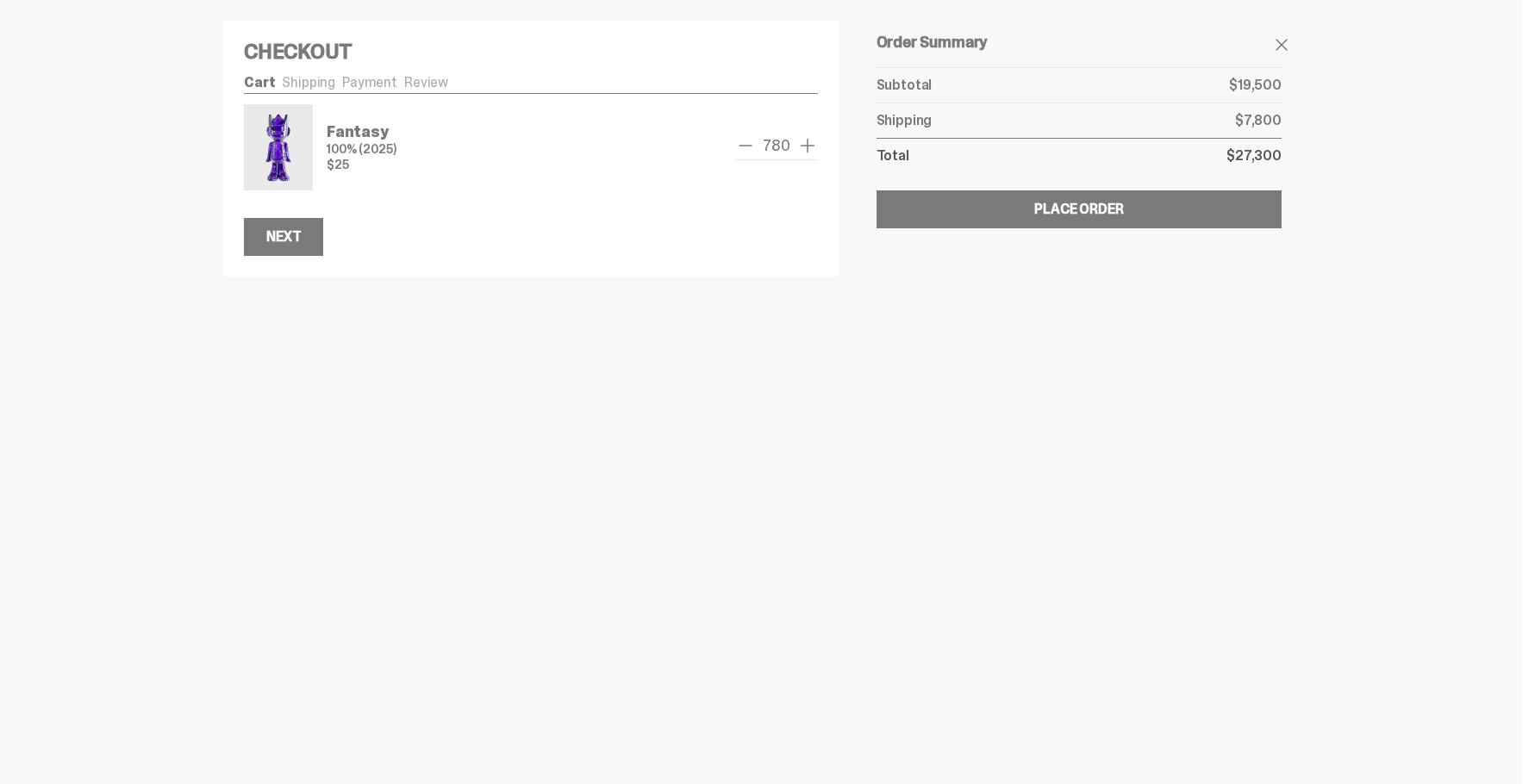
click at [808, 144] on span "add one" at bounding box center [808, 145] width 21 height 21
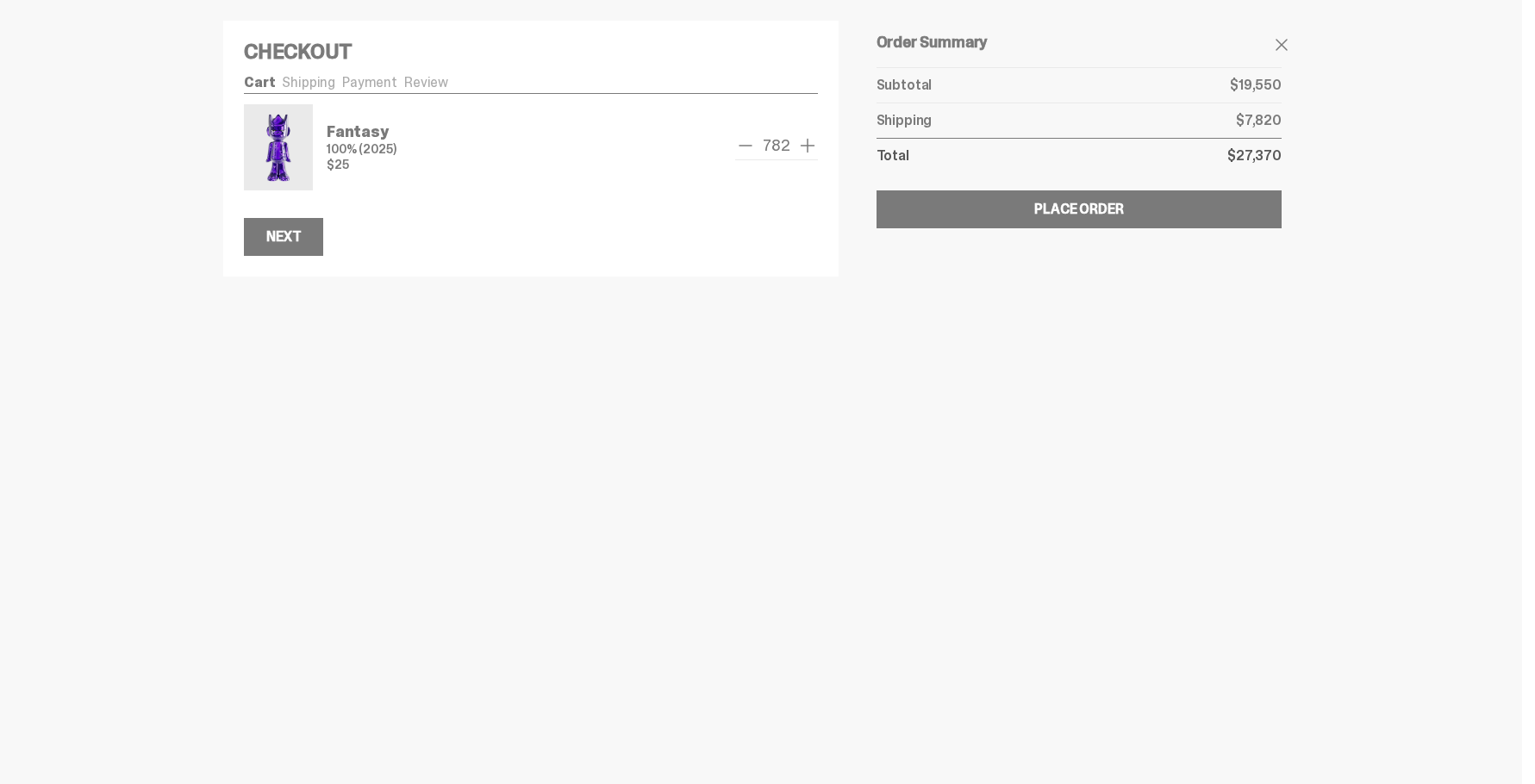
click at [808, 144] on span "add one" at bounding box center [808, 145] width 21 height 21
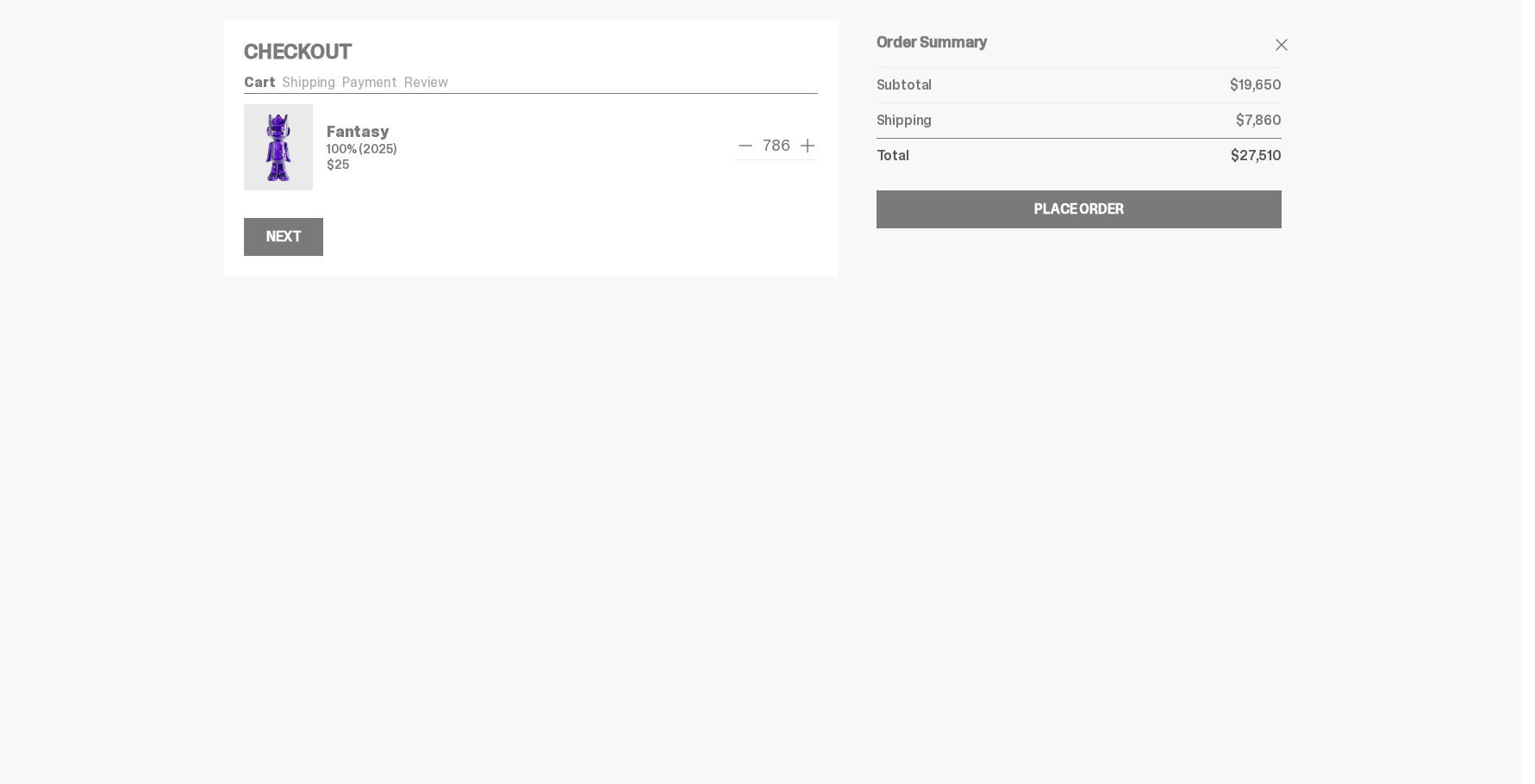
click at [808, 144] on span "add one" at bounding box center [808, 145] width 21 height 21
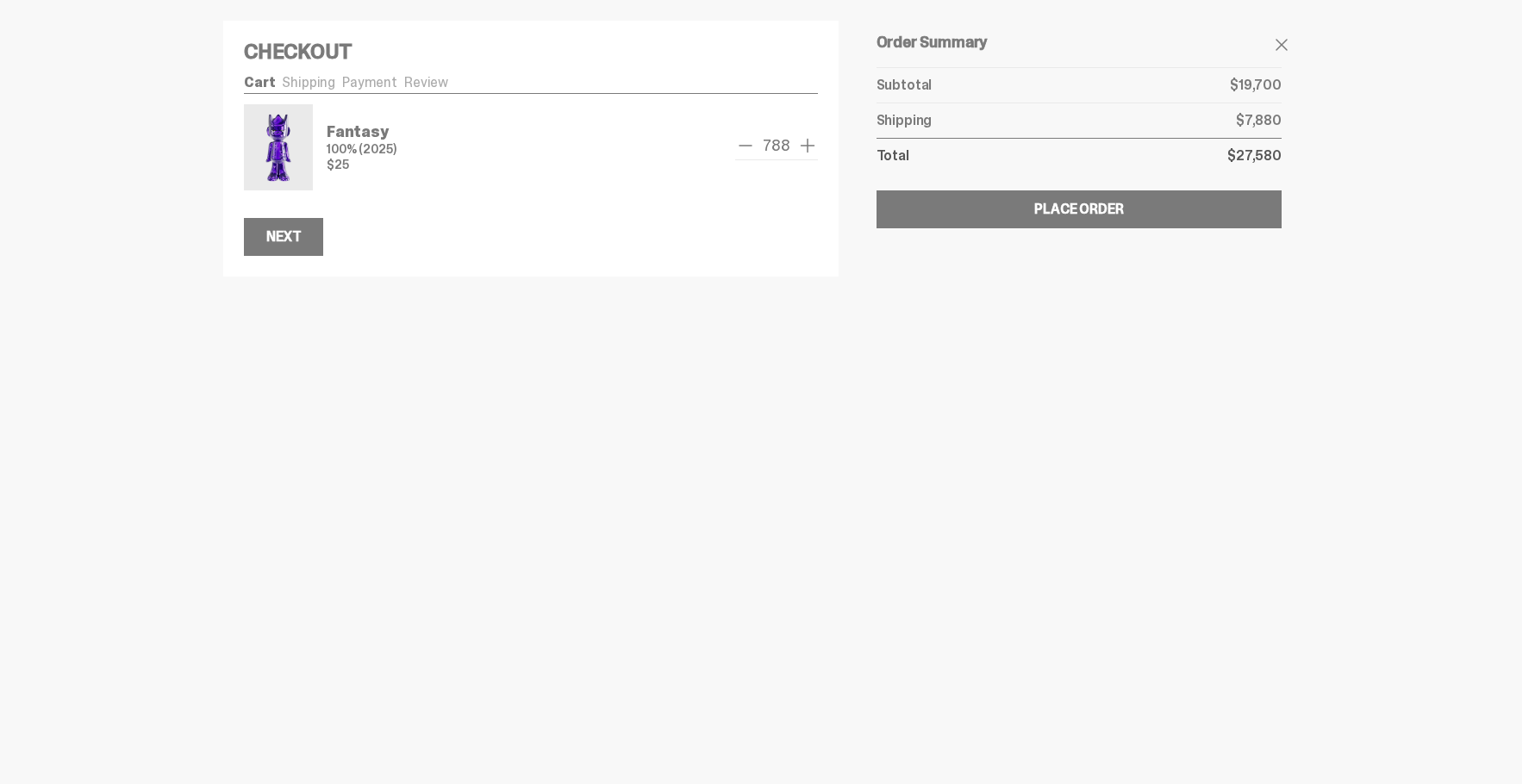
click at [808, 144] on span "add one" at bounding box center [808, 145] width 21 height 21
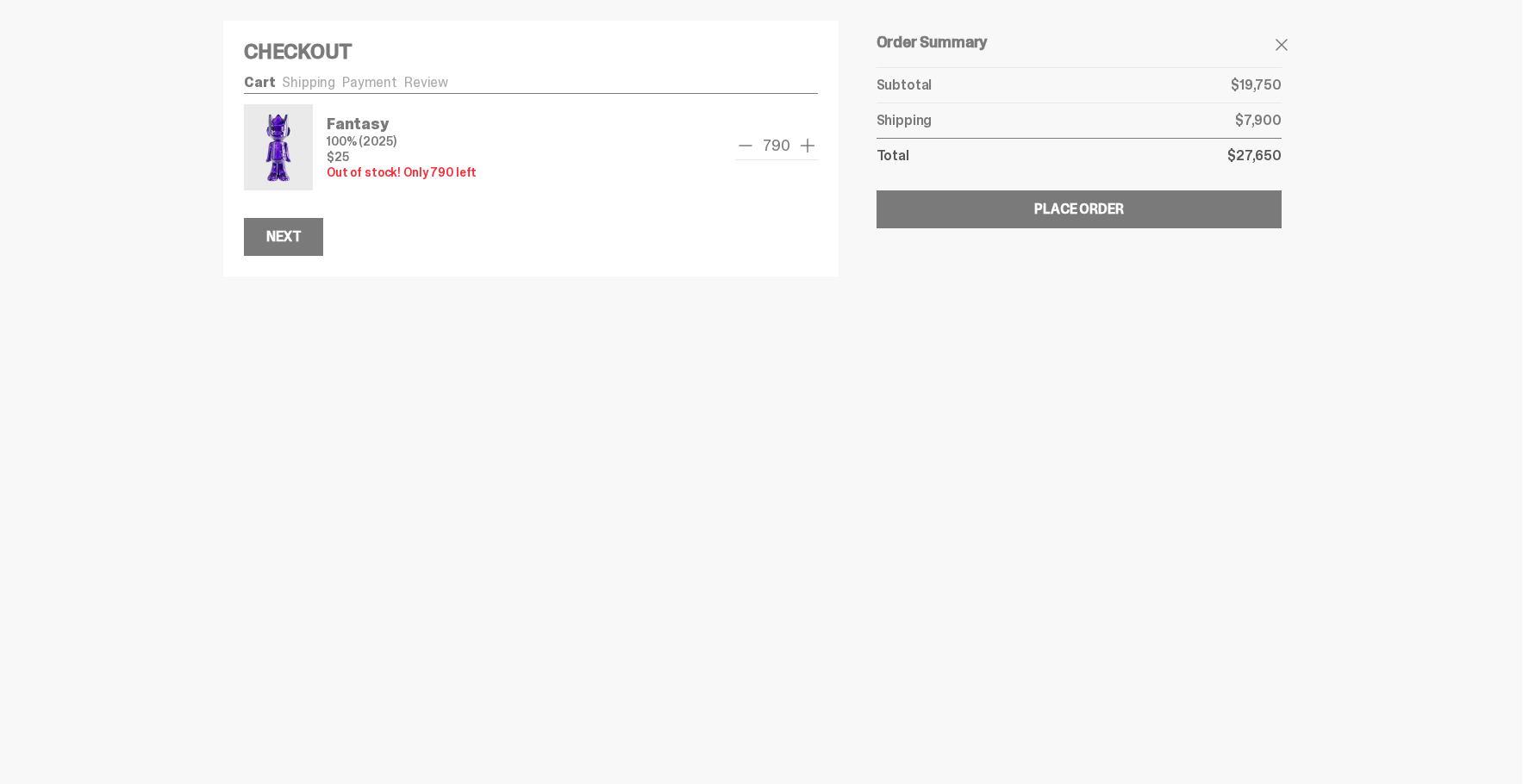
click at [808, 144] on span "add one" at bounding box center [808, 145] width 21 height 21
click at [769, 138] on span "790" at bounding box center [775, 145] width 40 height 16
drag, startPoint x: 765, startPoint y: 143, endPoint x: 754, endPoint y: 150, distance: 13.0
click at [755, 150] on div "790" at bounding box center [775, 147] width 82 height 25
click at [750, 151] on span "remove one" at bounding box center [745, 145] width 21 height 21
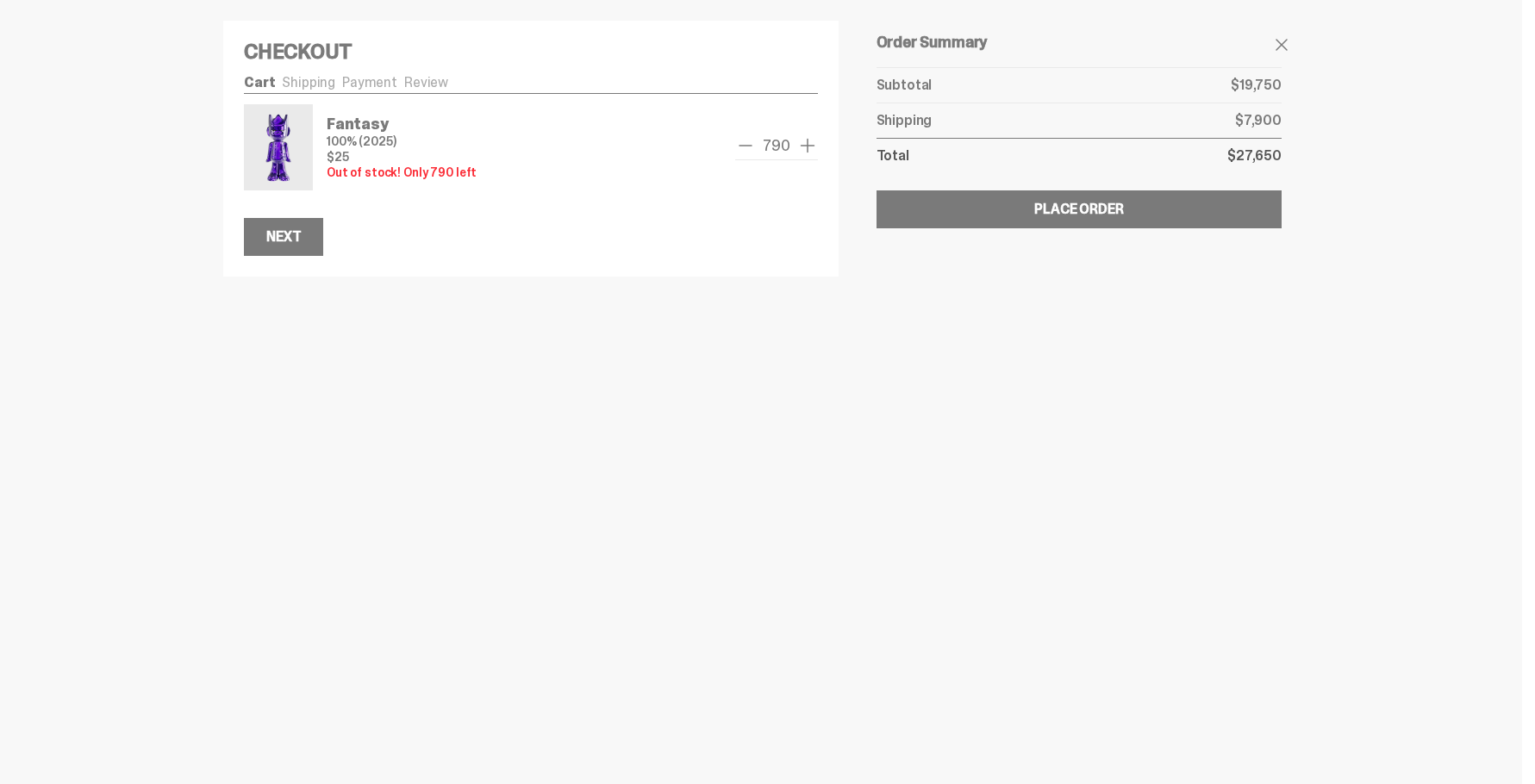
click at [750, 151] on span "remove one" at bounding box center [745, 145] width 21 height 21
click at [749, 147] on span "remove one" at bounding box center [745, 145] width 21 height 21
click at [749, 147] on span "remove one" at bounding box center [746, 145] width 21 height 21
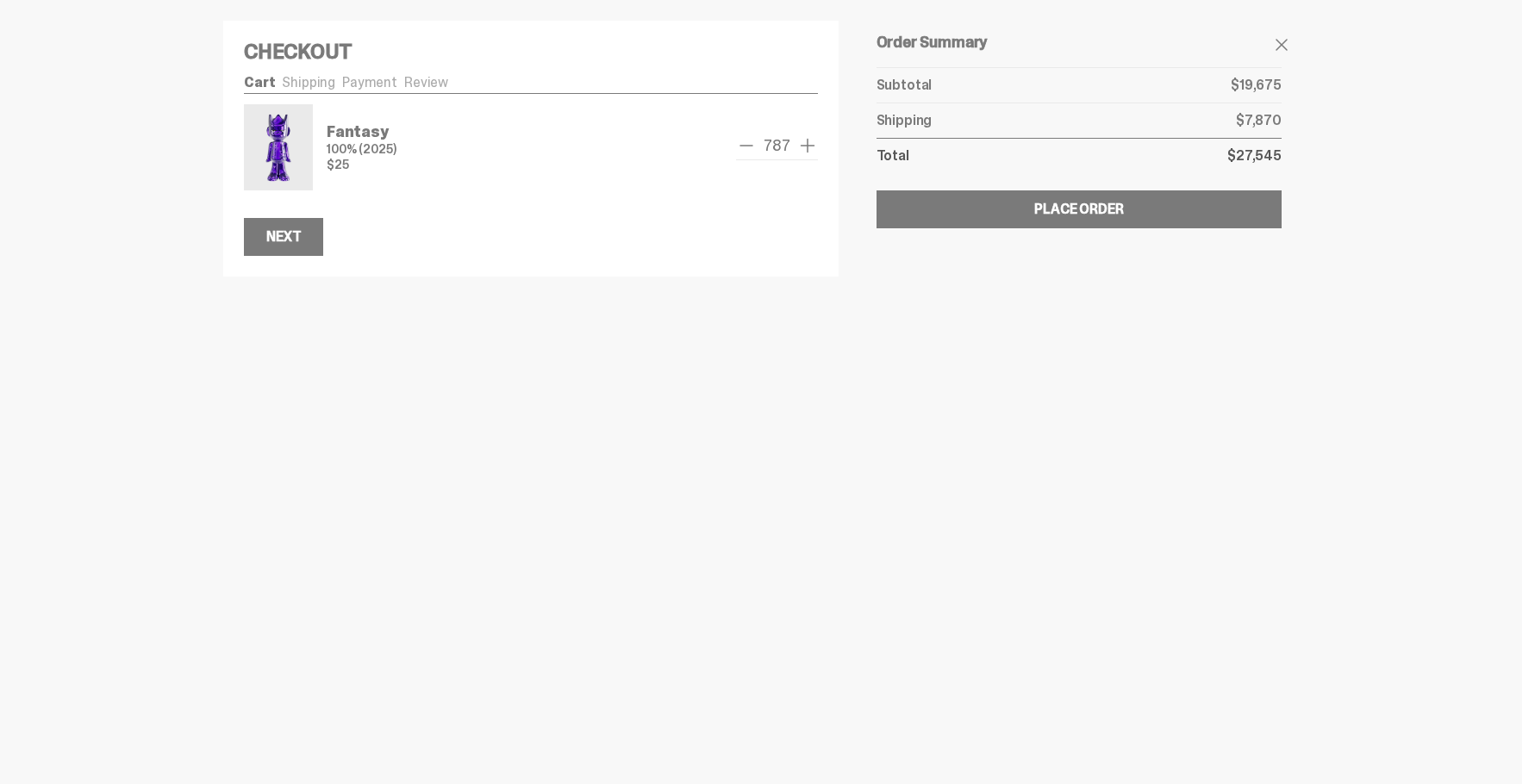
click at [749, 147] on span "remove one" at bounding box center [746, 145] width 21 height 21
click at [749, 147] on span "remove one" at bounding box center [745, 145] width 21 height 21
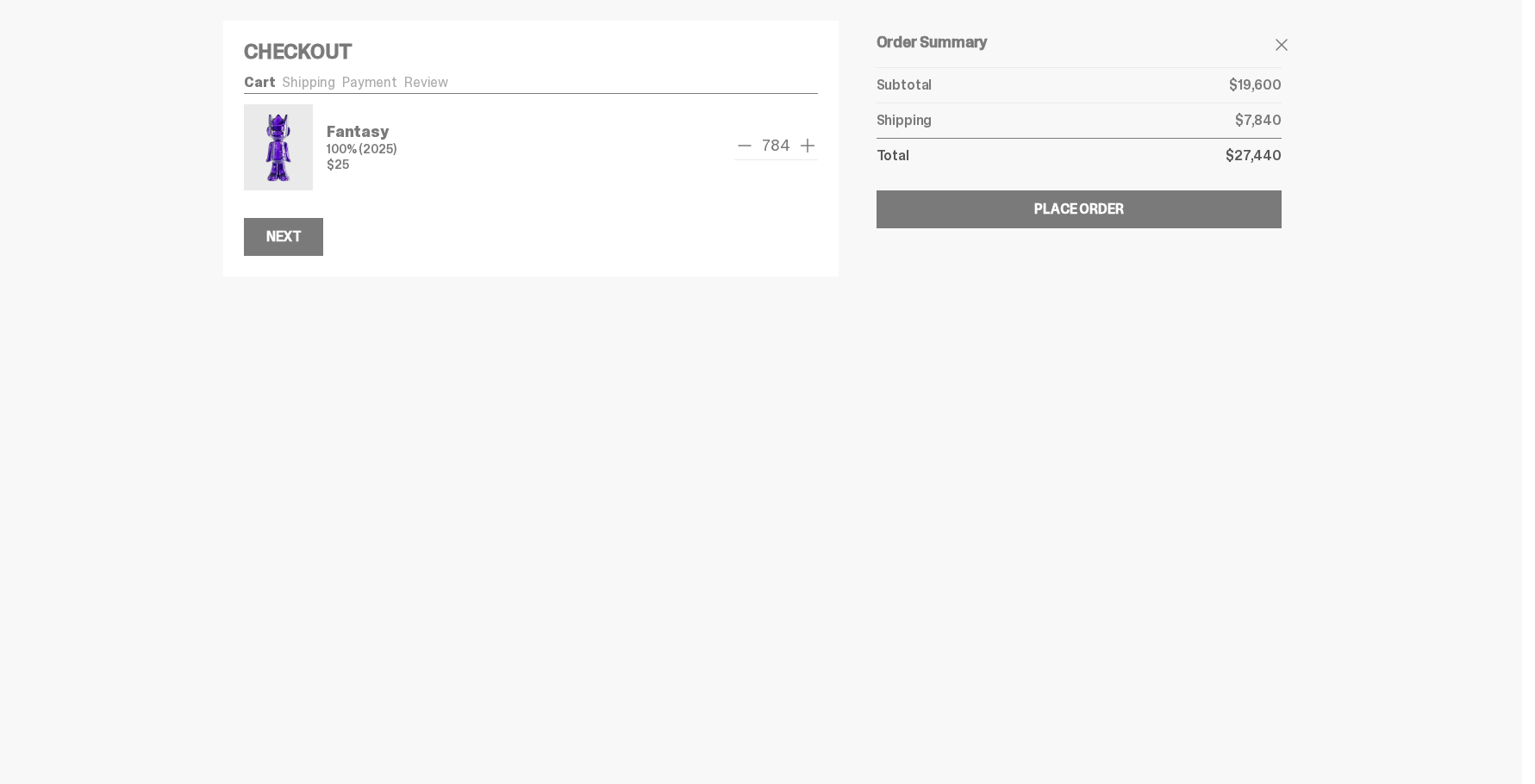
click at [749, 147] on span "remove one" at bounding box center [745, 145] width 21 height 21
click at [747, 147] on span "remove one" at bounding box center [745, 145] width 21 height 21
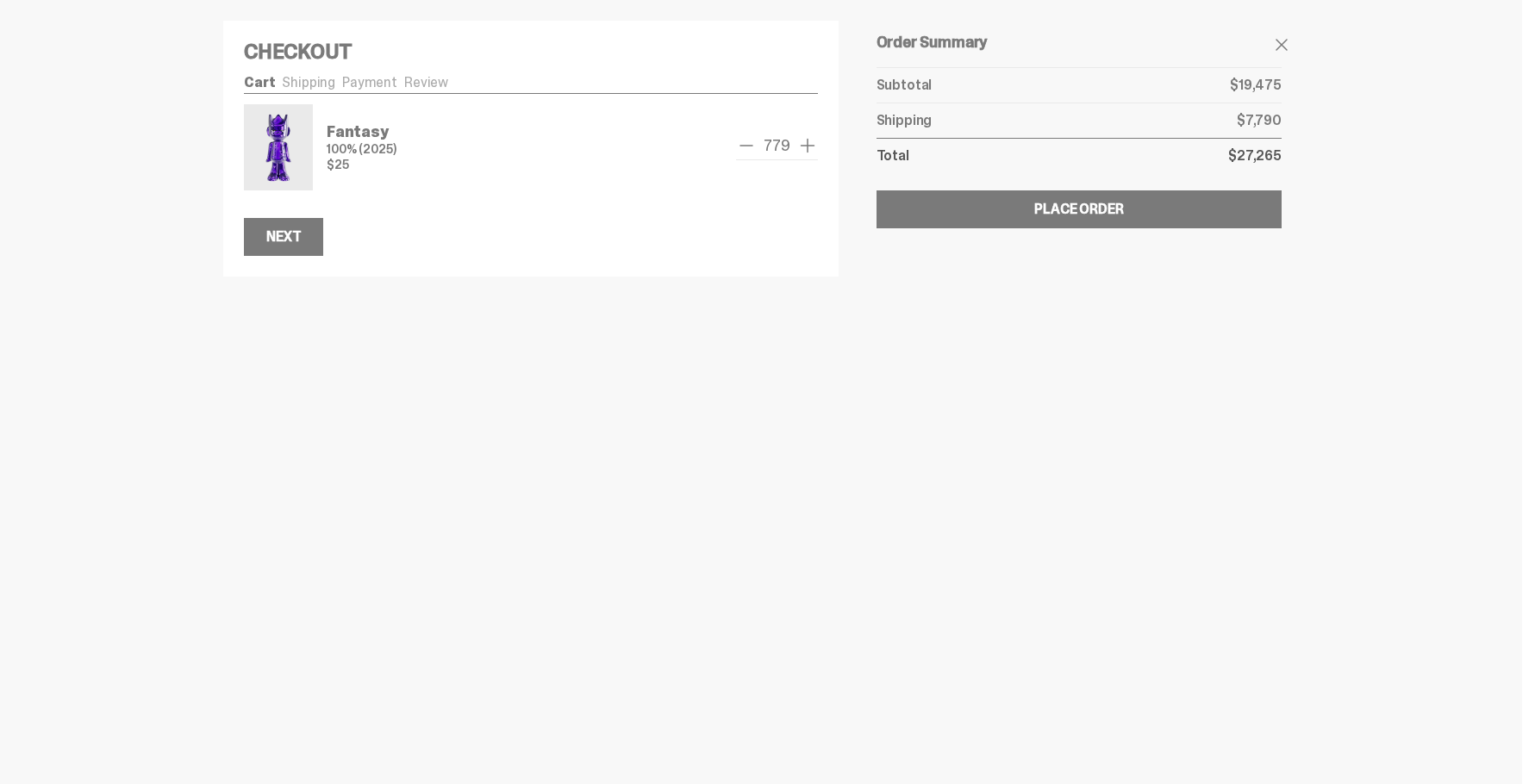
click at [747, 147] on span "remove one" at bounding box center [746, 145] width 21 height 21
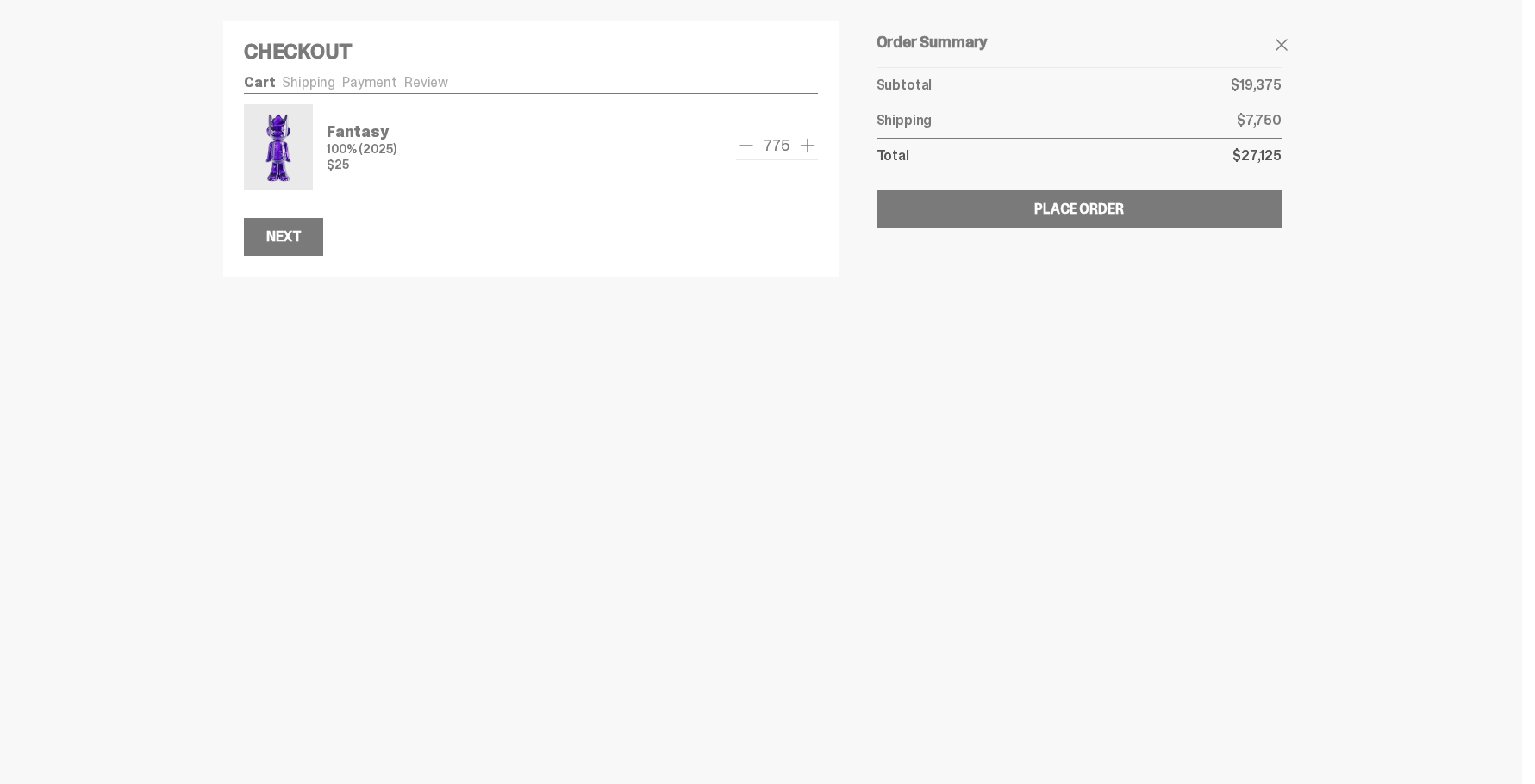
click at [747, 147] on span "remove one" at bounding box center [746, 145] width 21 height 21
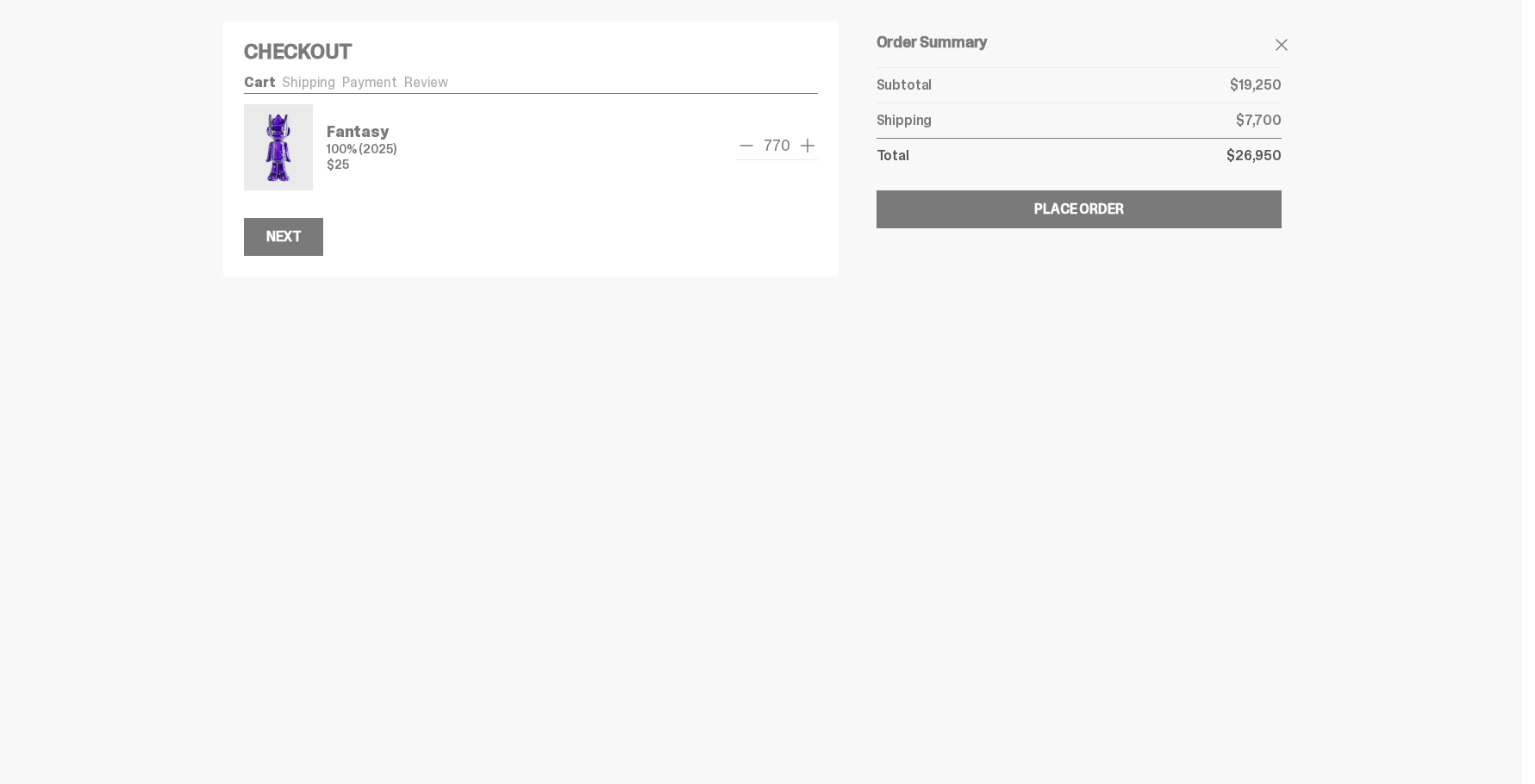
click at [747, 147] on span "remove one" at bounding box center [746, 145] width 21 height 21
click at [747, 147] on span "remove one" at bounding box center [745, 145] width 21 height 21
click at [747, 147] on span "remove one" at bounding box center [746, 145] width 21 height 21
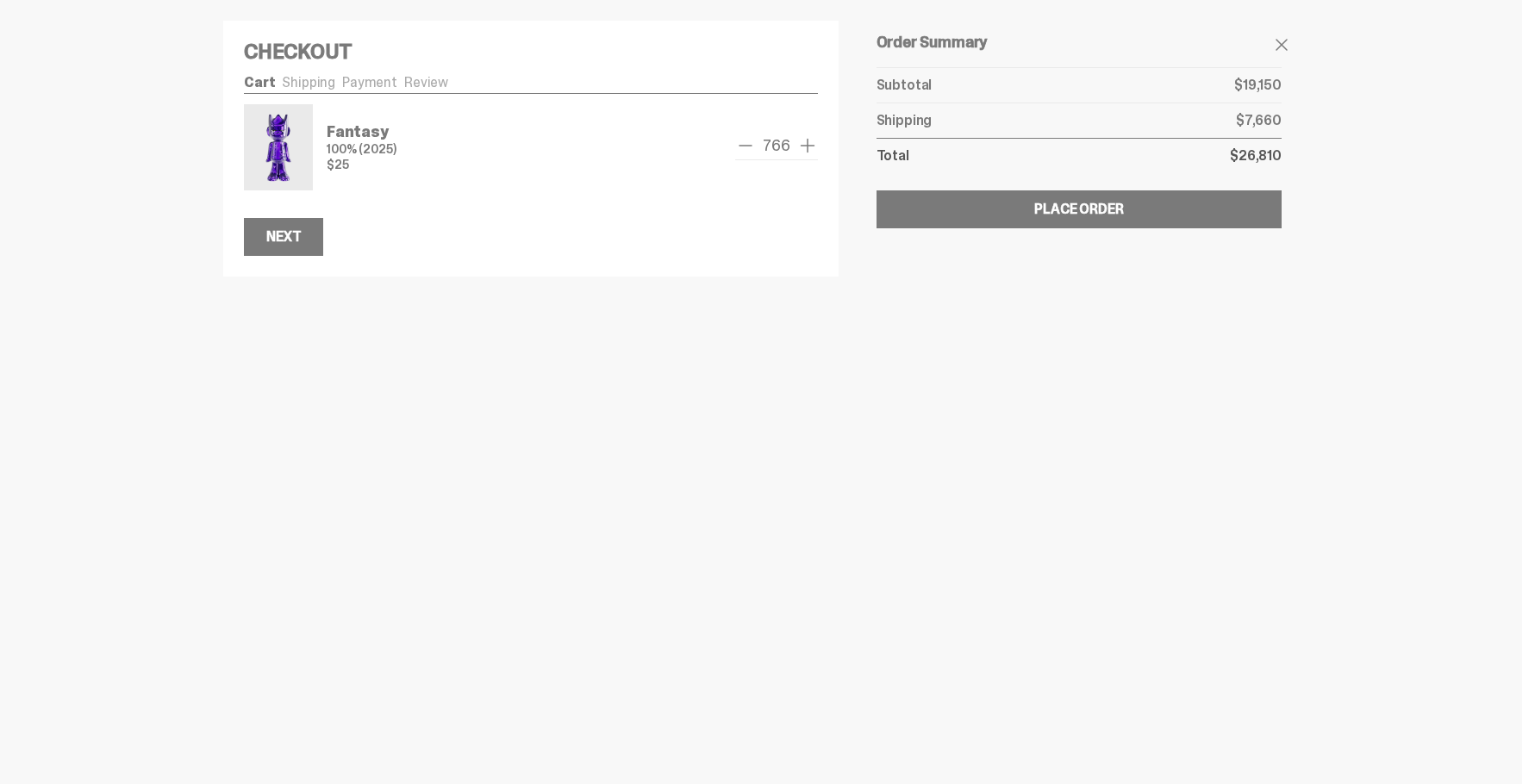
click at [747, 147] on span "remove one" at bounding box center [745, 145] width 21 height 21
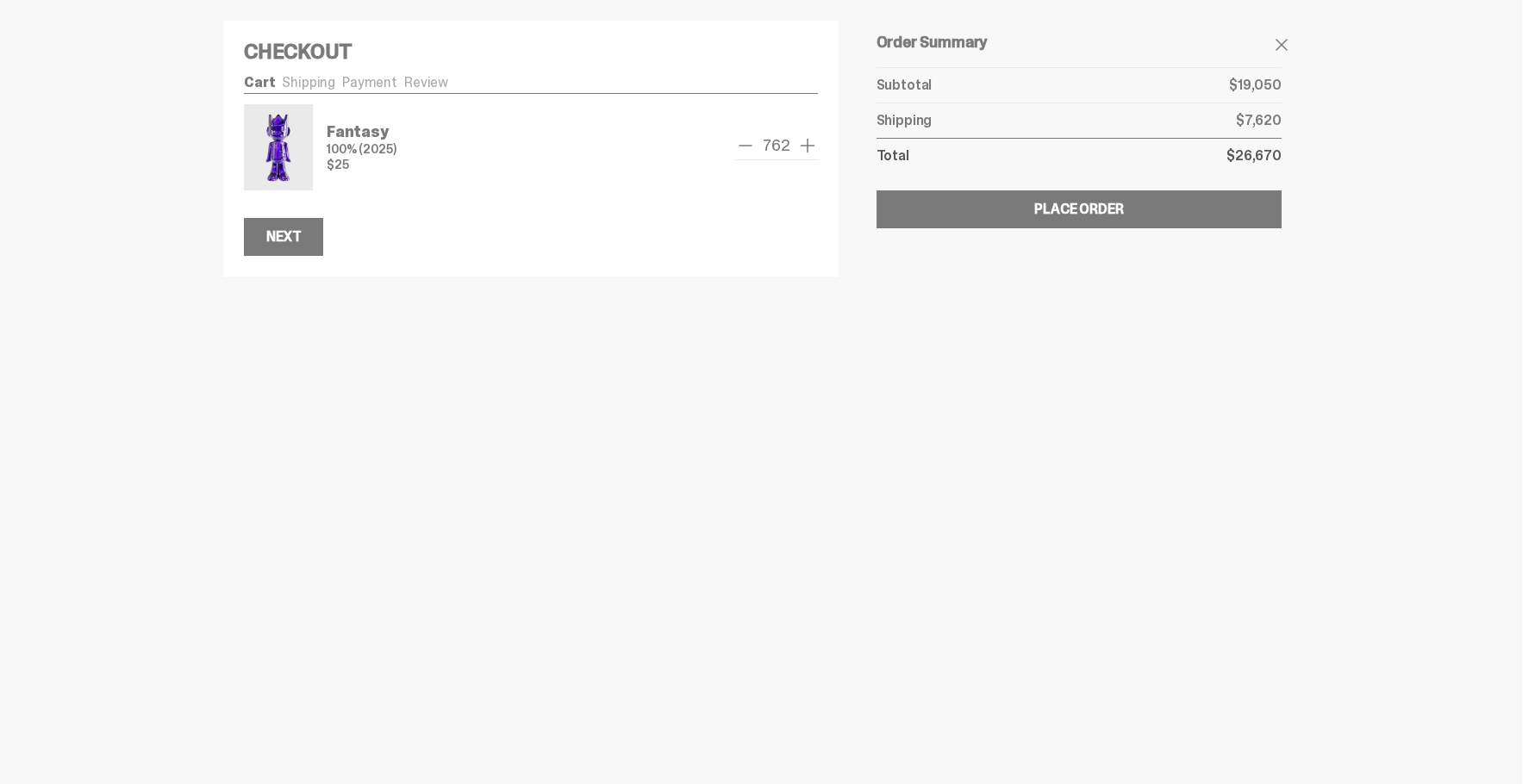
click at [747, 147] on span "remove one" at bounding box center [745, 145] width 21 height 21
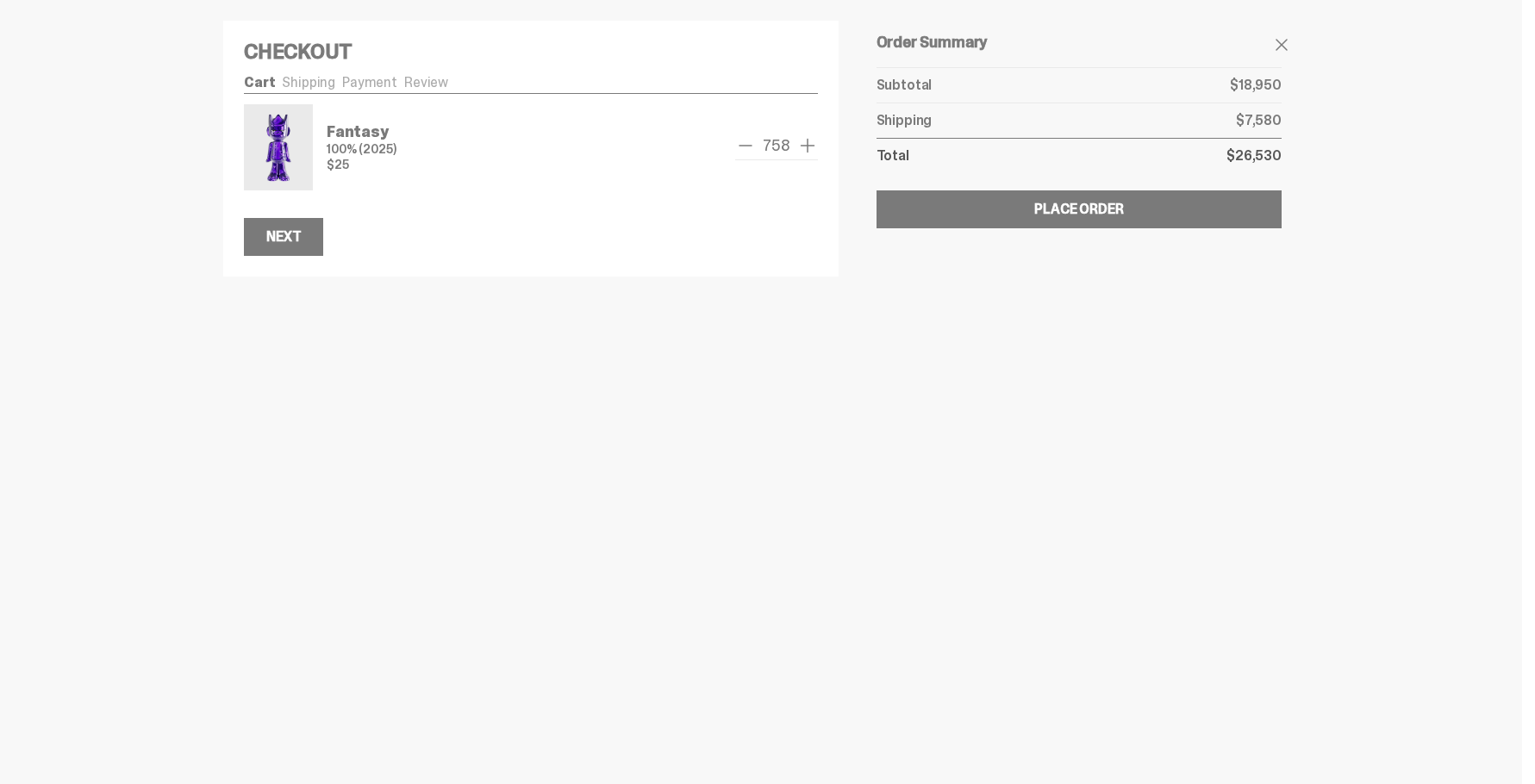
click at [747, 147] on span "remove one" at bounding box center [745, 145] width 21 height 21
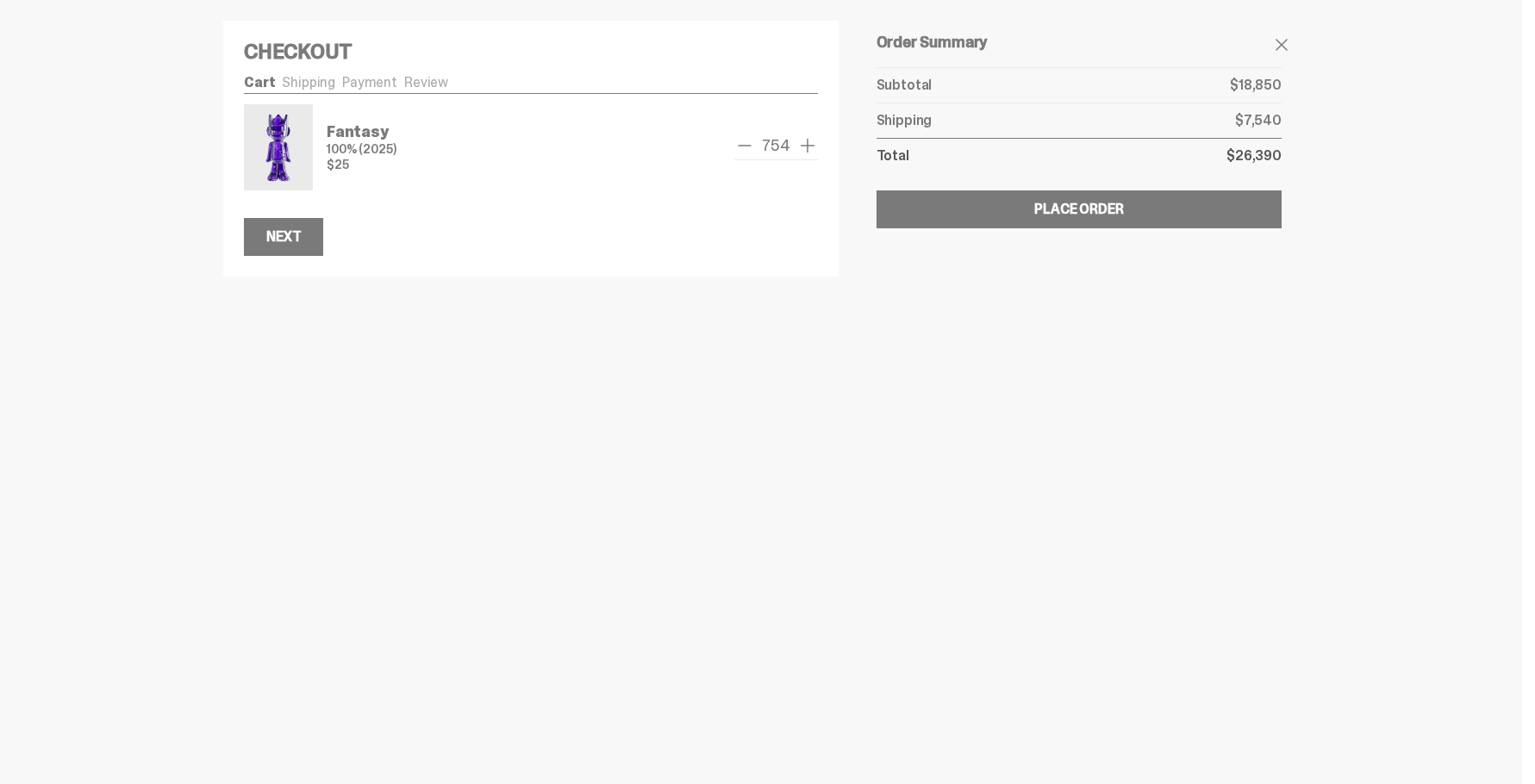
click at [747, 147] on span "remove one" at bounding box center [745, 145] width 21 height 21
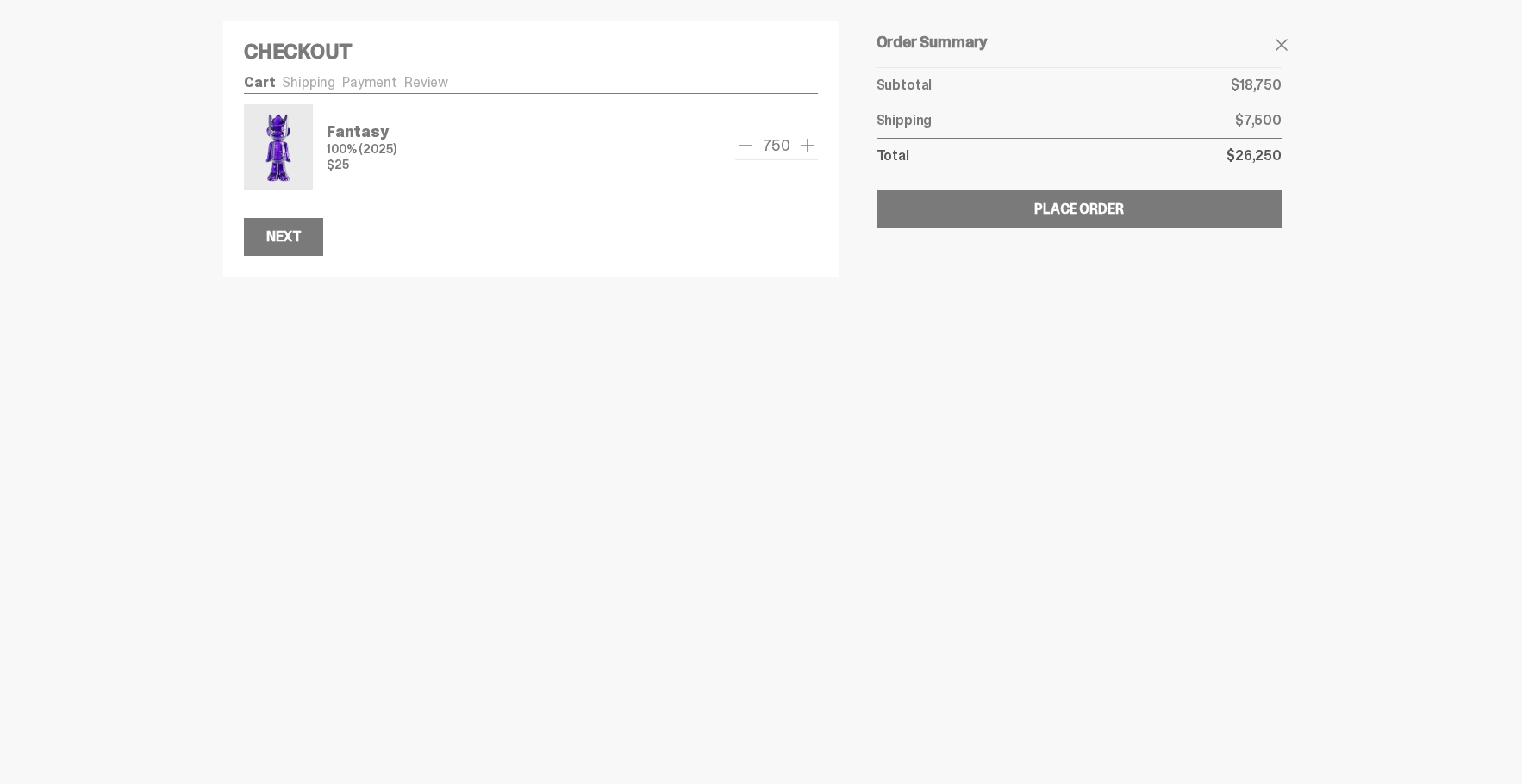
click at [747, 147] on span "remove one" at bounding box center [745, 145] width 21 height 21
click at [747, 147] on span "remove one" at bounding box center [746, 145] width 21 height 21
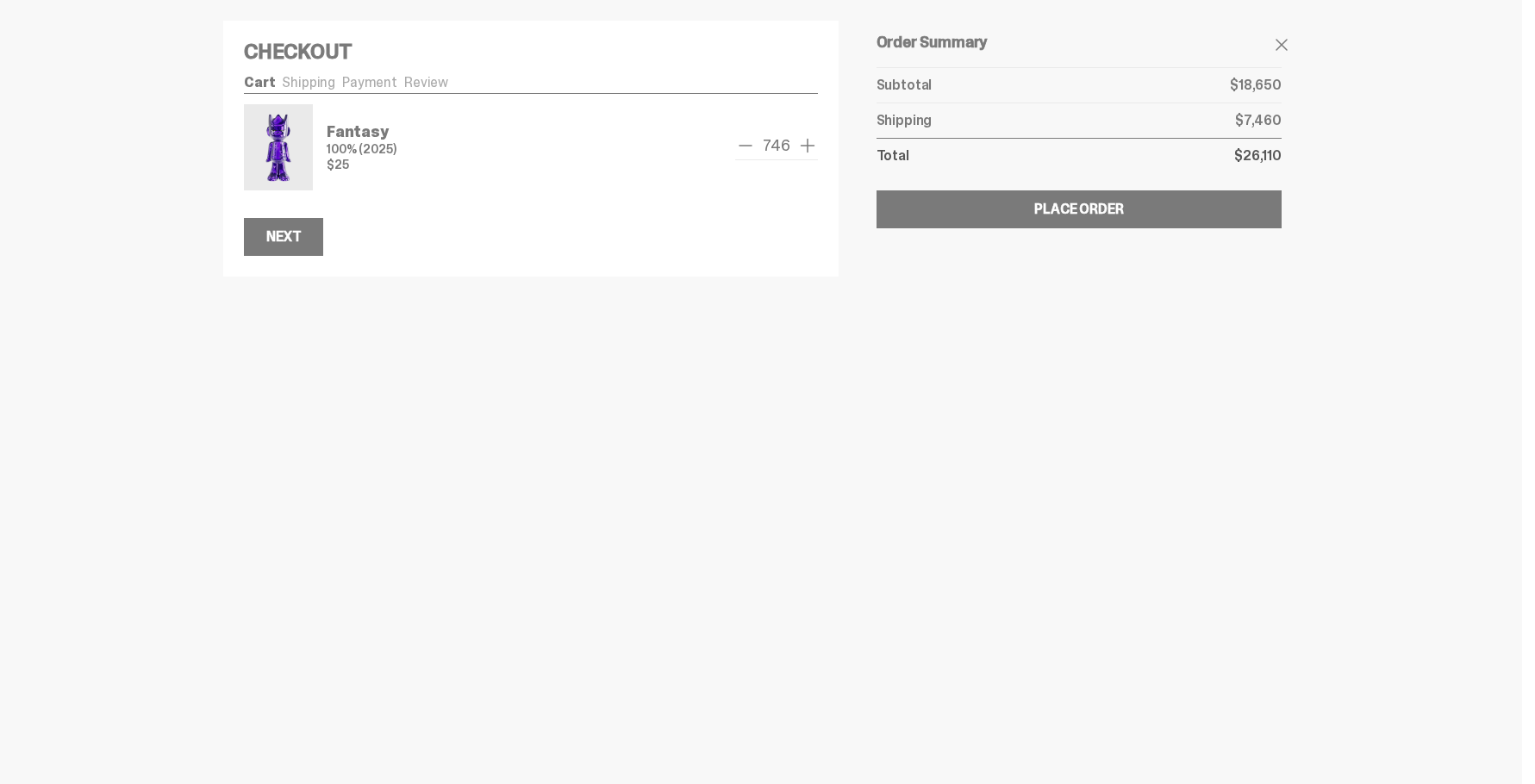
click at [747, 147] on span "remove one" at bounding box center [745, 145] width 21 height 21
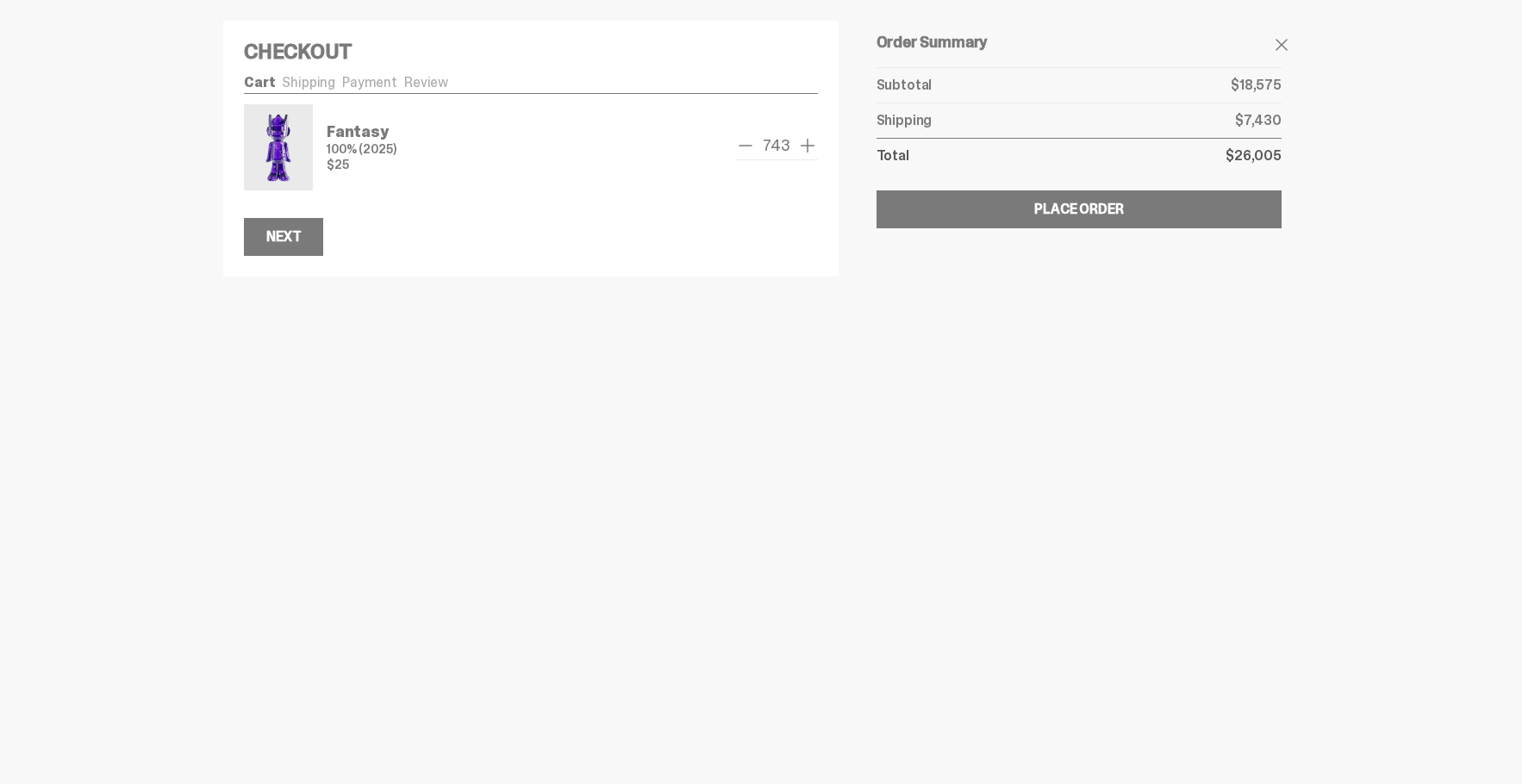
click at [747, 147] on span "remove one" at bounding box center [745, 145] width 21 height 21
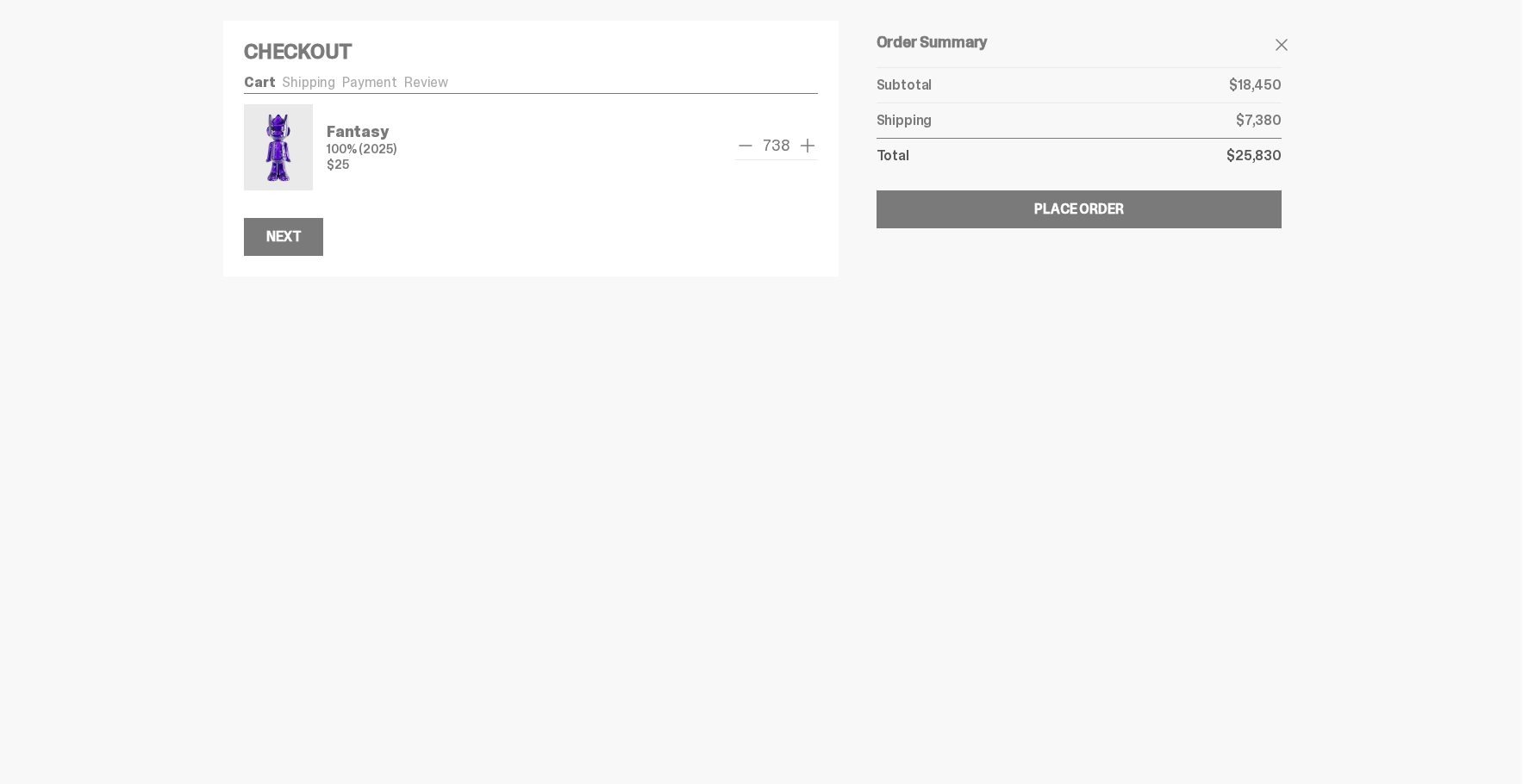
click at [747, 147] on span "remove one" at bounding box center [745, 145] width 21 height 21
click at [747, 147] on span "remove one" at bounding box center [746, 145] width 21 height 21
click at [747, 147] on span "remove one" at bounding box center [745, 145] width 21 height 21
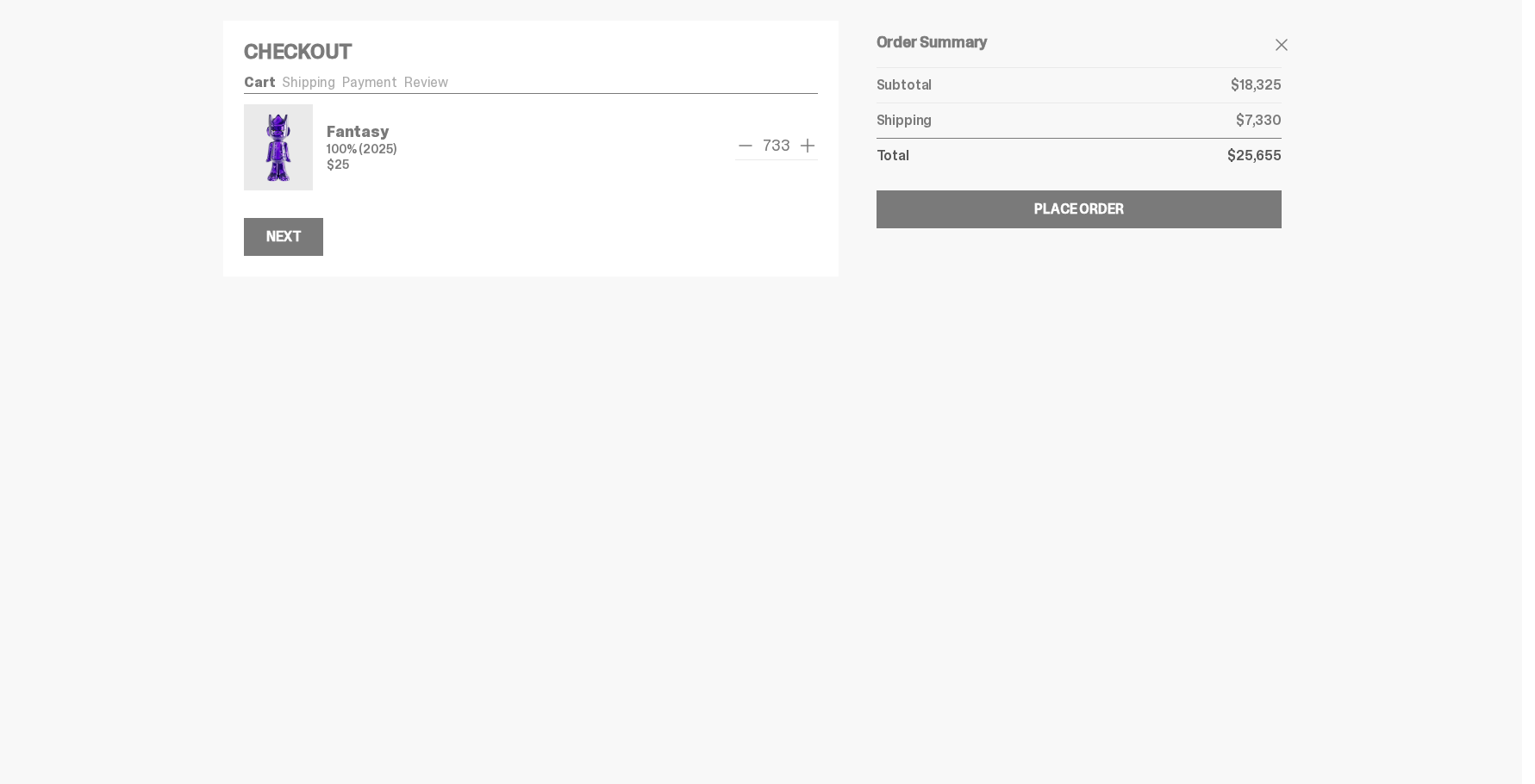
click at [747, 147] on span "remove one" at bounding box center [745, 145] width 21 height 21
click at [747, 147] on span "remove one" at bounding box center [750, 145] width 21 height 21
click at [265, 141] on img at bounding box center [279, 147] width 62 height 79
click at [740, 148] on span "remove one" at bounding box center [745, 145] width 21 height 21
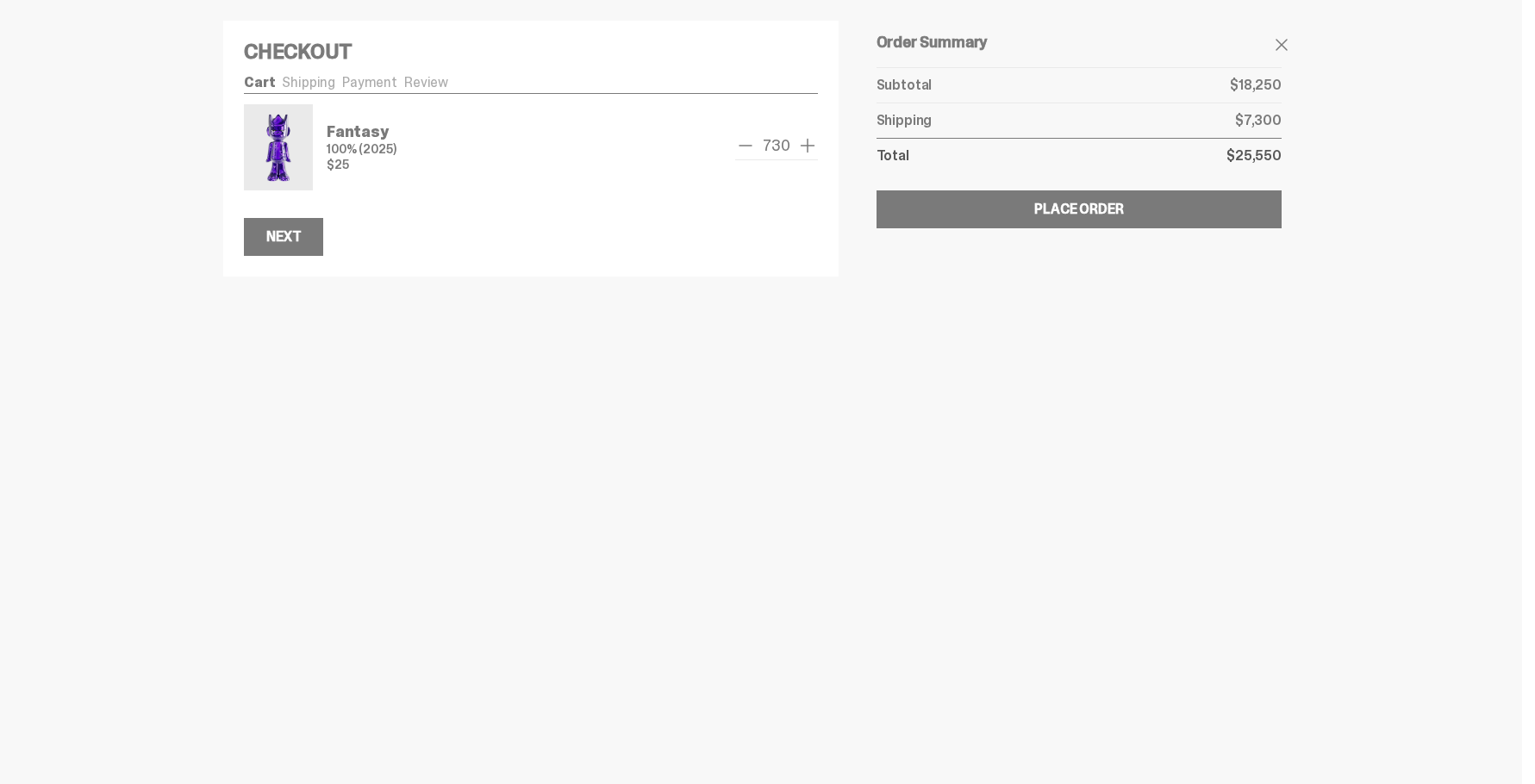
click at [740, 147] on span "remove one" at bounding box center [745, 145] width 21 height 21
click at [750, 145] on span "remove one" at bounding box center [745, 145] width 21 height 21
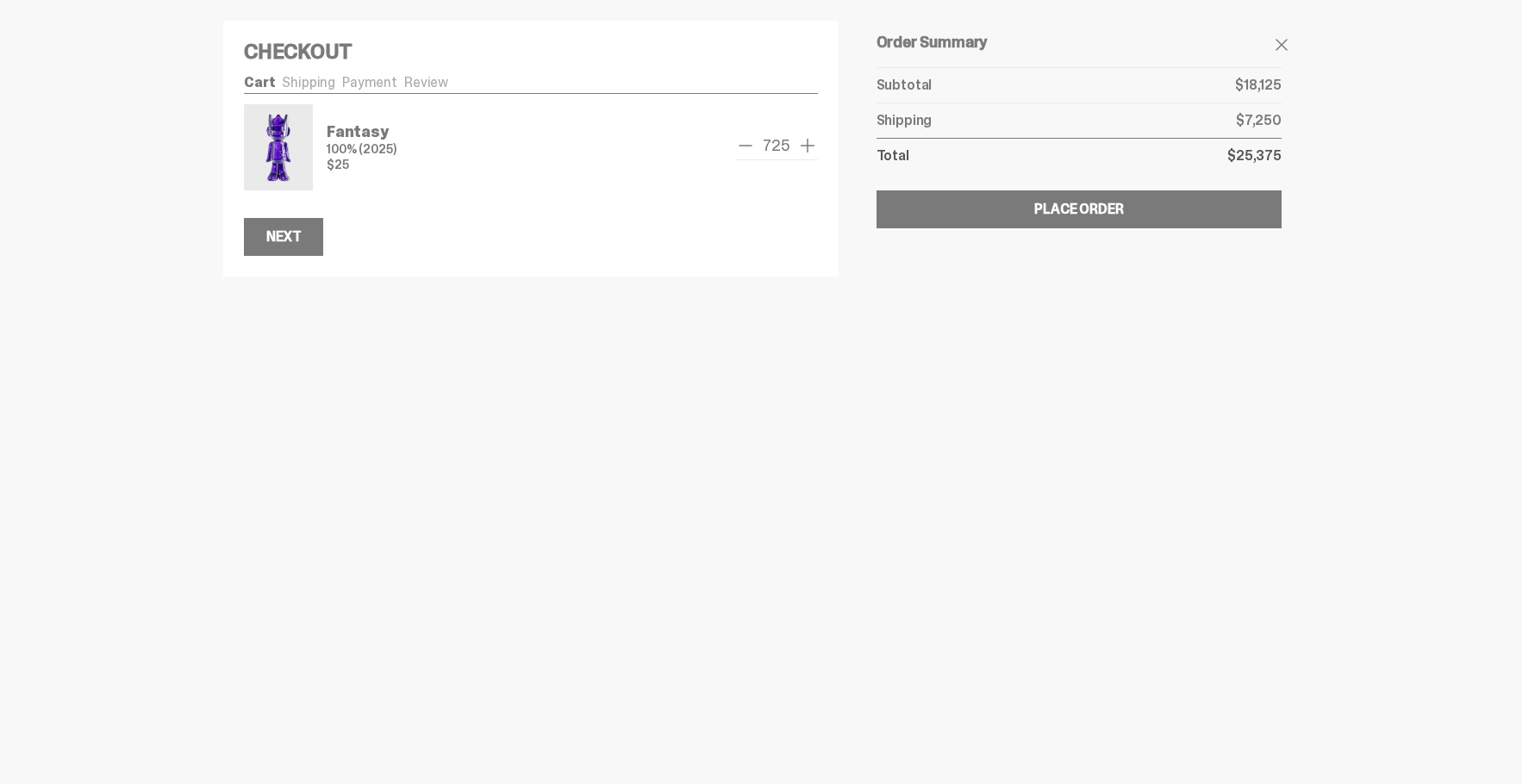
click at [750, 145] on span "remove one" at bounding box center [745, 145] width 21 height 21
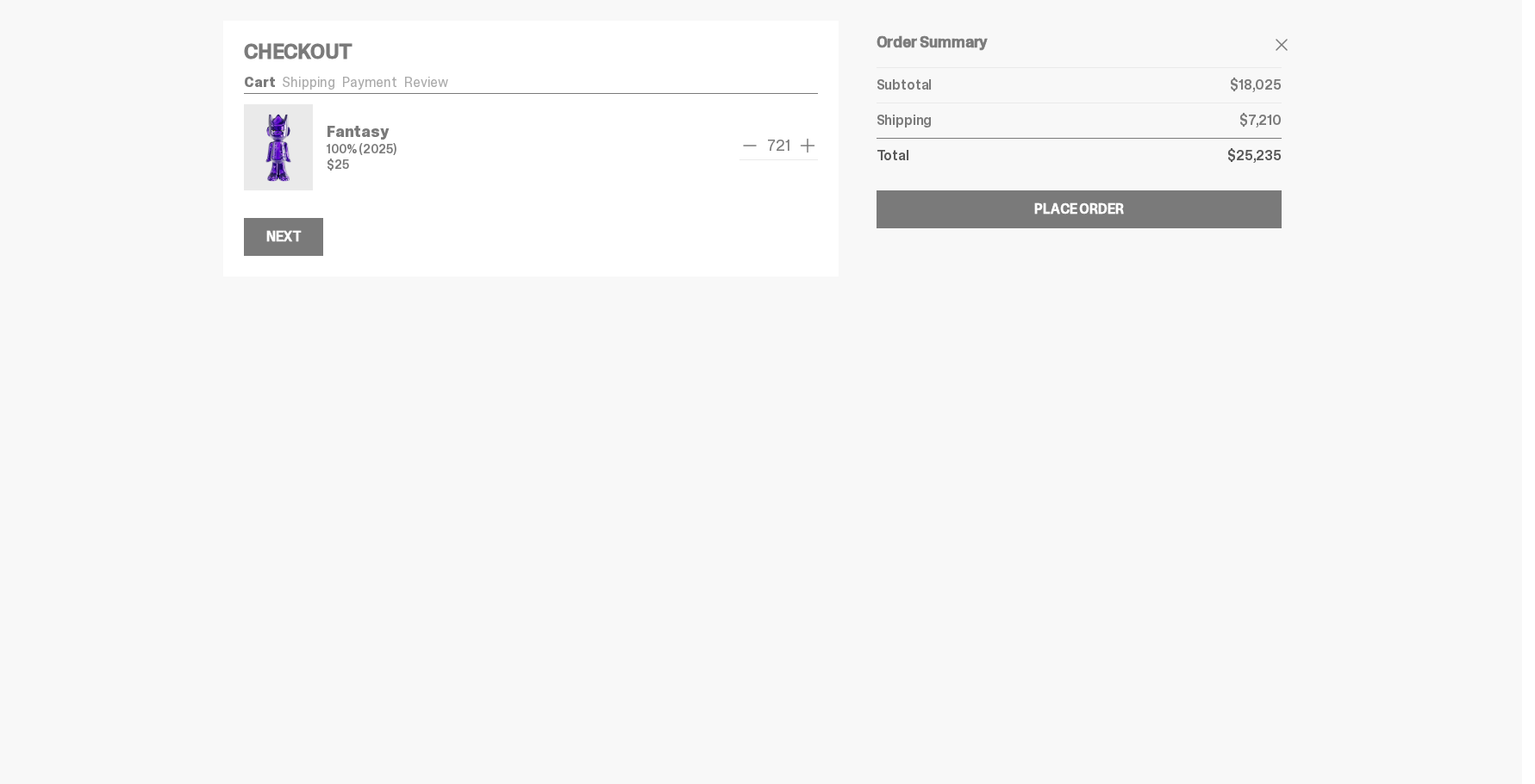
click at [750, 145] on span "remove one" at bounding box center [750, 145] width 21 height 21
click at [750, 145] on span "remove one" at bounding box center [745, 145] width 21 height 21
click at [750, 145] on span "remove one" at bounding box center [750, 145] width 21 height 21
click at [750, 145] on span "remove one" at bounding box center [751, 145] width 21 height 21
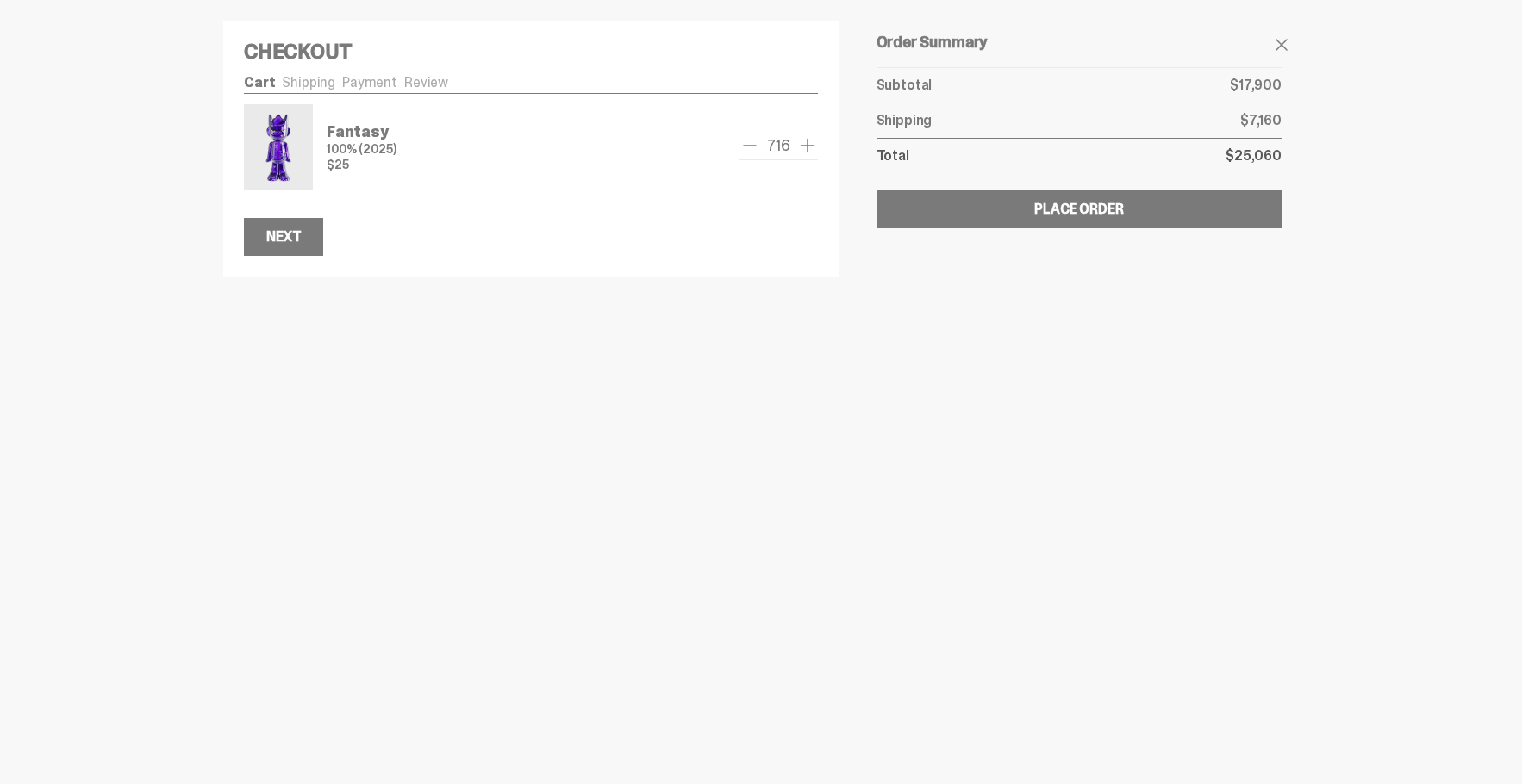
click at [750, 145] on span "remove one" at bounding box center [750, 145] width 21 height 21
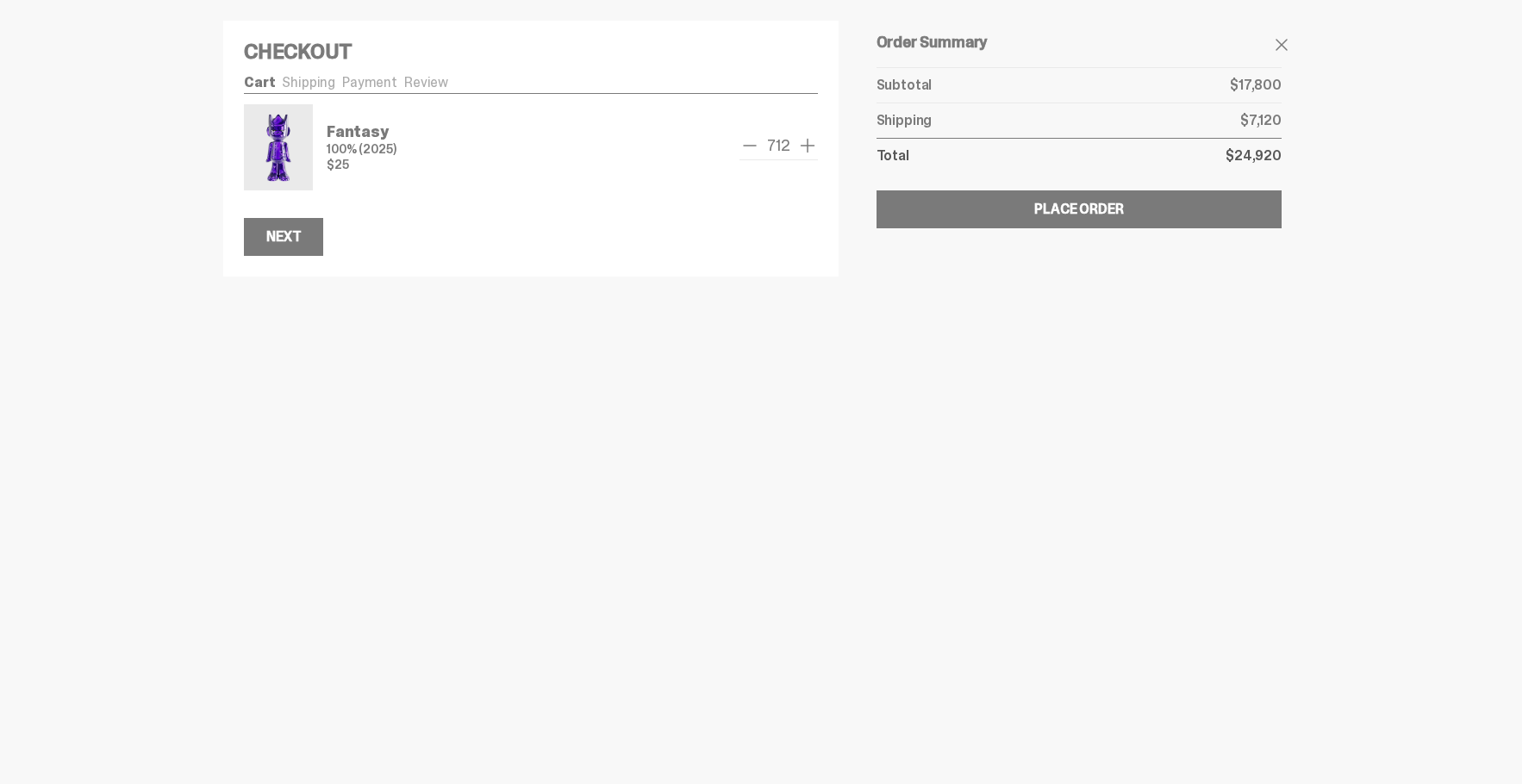
click at [750, 145] on span "remove one" at bounding box center [750, 145] width 21 height 21
click at [750, 145] on span "remove one" at bounding box center [745, 145] width 21 height 21
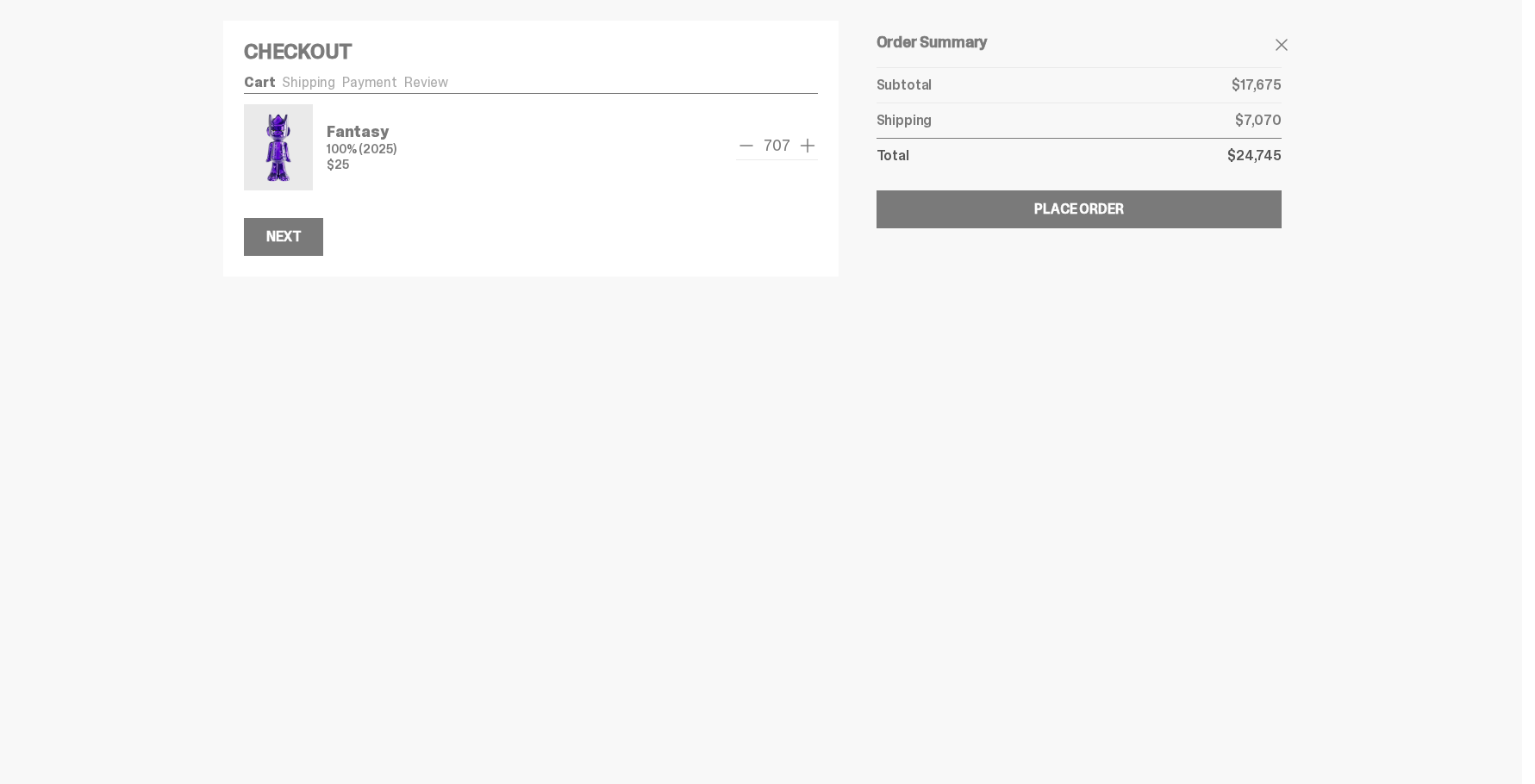
click at [750, 145] on span "remove one" at bounding box center [746, 145] width 21 height 21
click at [750, 146] on span "remove one" at bounding box center [746, 145] width 21 height 21
click at [750, 147] on span "remove one" at bounding box center [745, 145] width 21 height 21
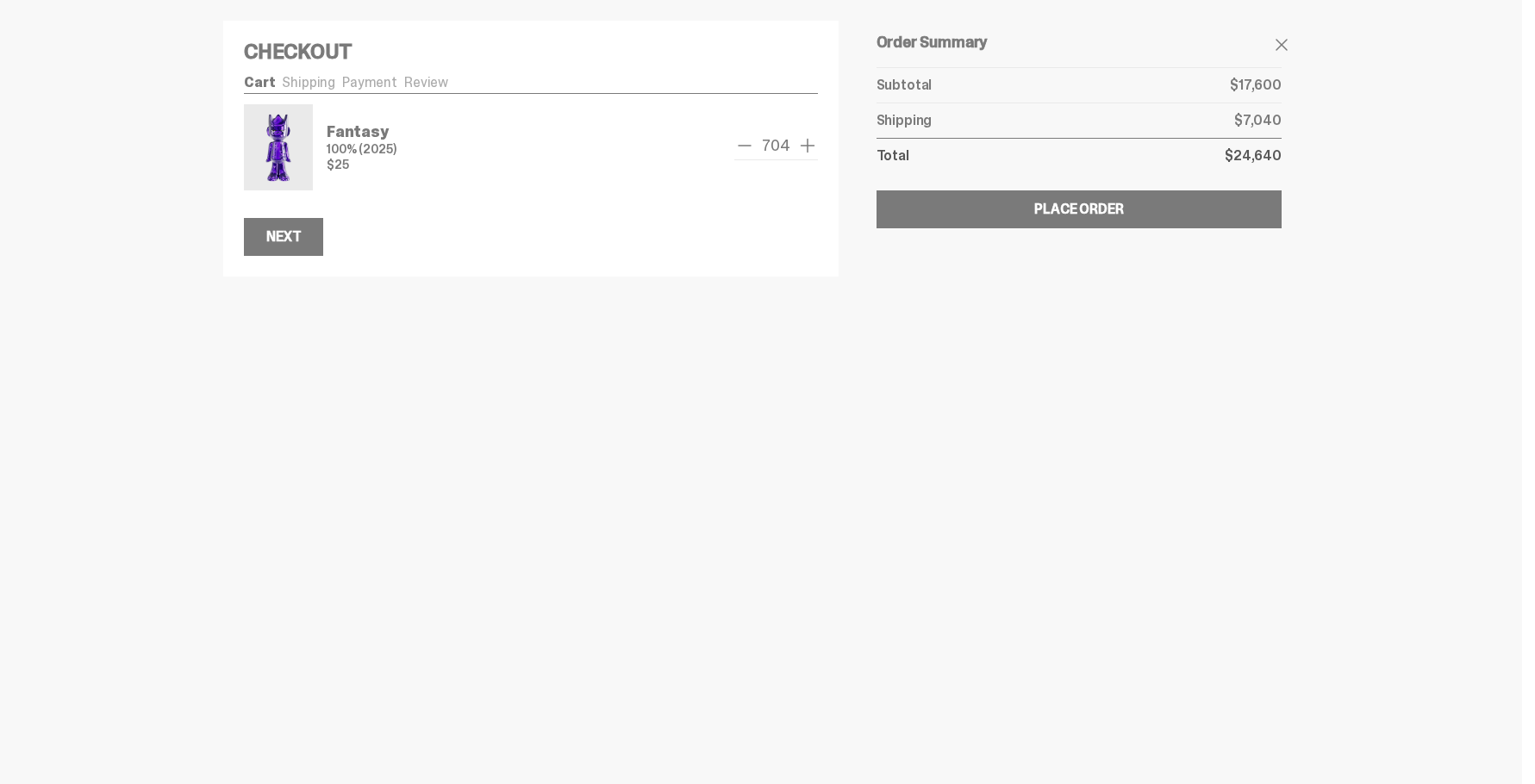
click at [750, 147] on span "remove one" at bounding box center [745, 145] width 21 height 21
click at [750, 147] on span "remove one" at bounding box center [750, 145] width 21 height 21
click at [750, 147] on span "remove one" at bounding box center [745, 145] width 21 height 21
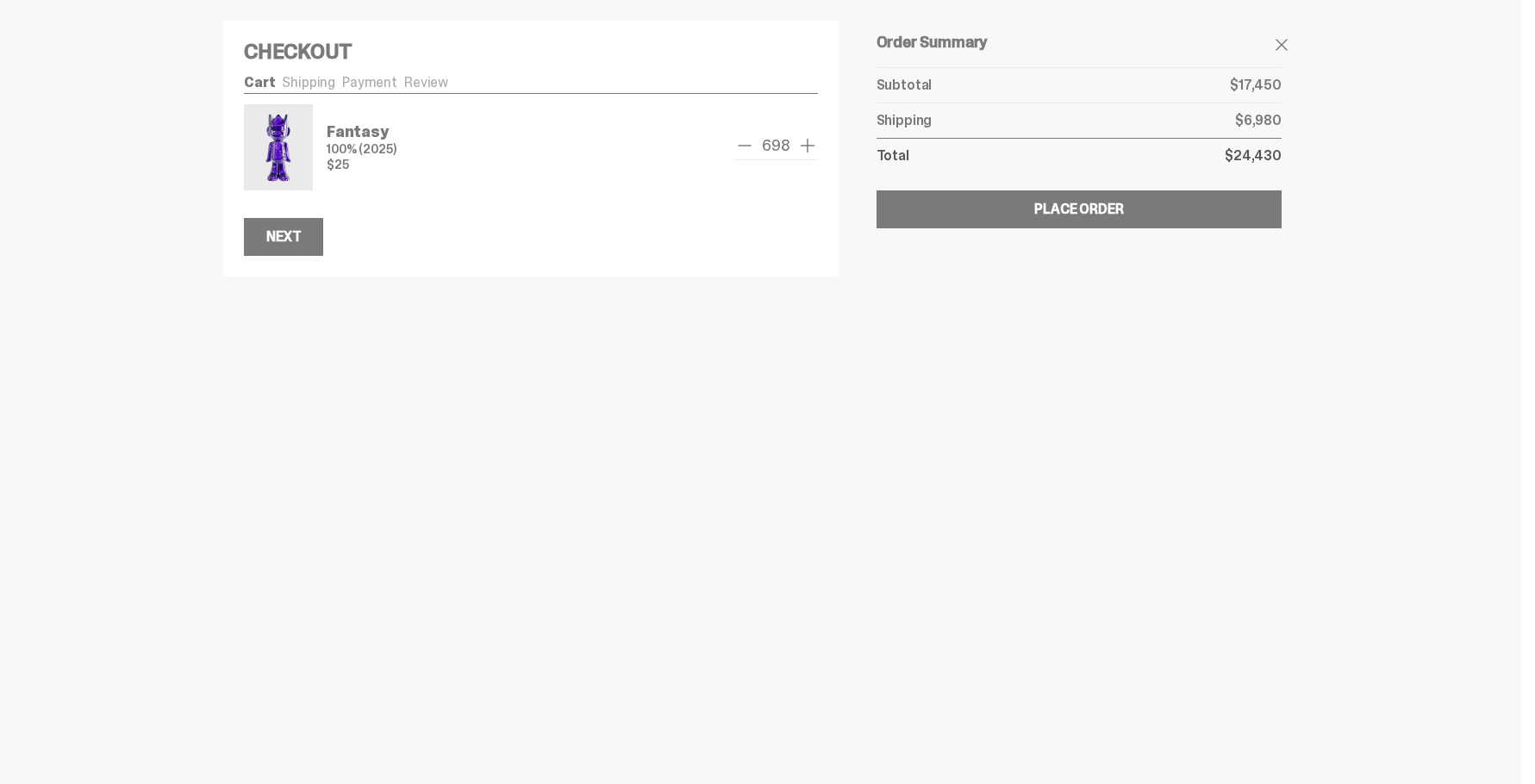
click at [750, 147] on span "remove one" at bounding box center [745, 145] width 21 height 21
click at [750, 147] on span "remove one" at bounding box center [744, 145] width 21 height 21
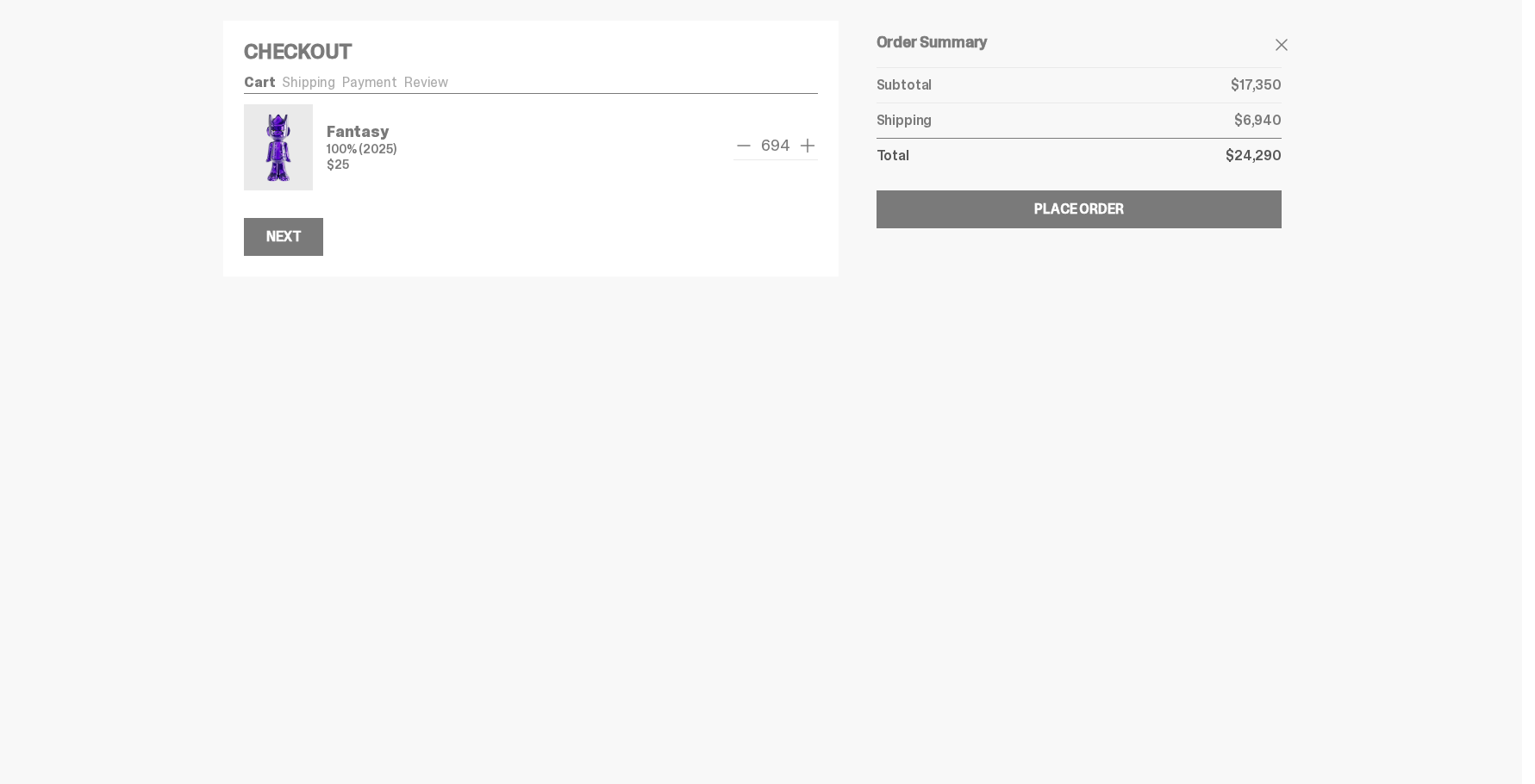
click at [750, 147] on span "remove one" at bounding box center [744, 145] width 21 height 21
click at [750, 147] on span "remove one" at bounding box center [745, 145] width 21 height 21
click at [750, 147] on span "remove one" at bounding box center [749, 145] width 21 height 21
click at [750, 147] on span "remove one" at bounding box center [745, 145] width 21 height 21
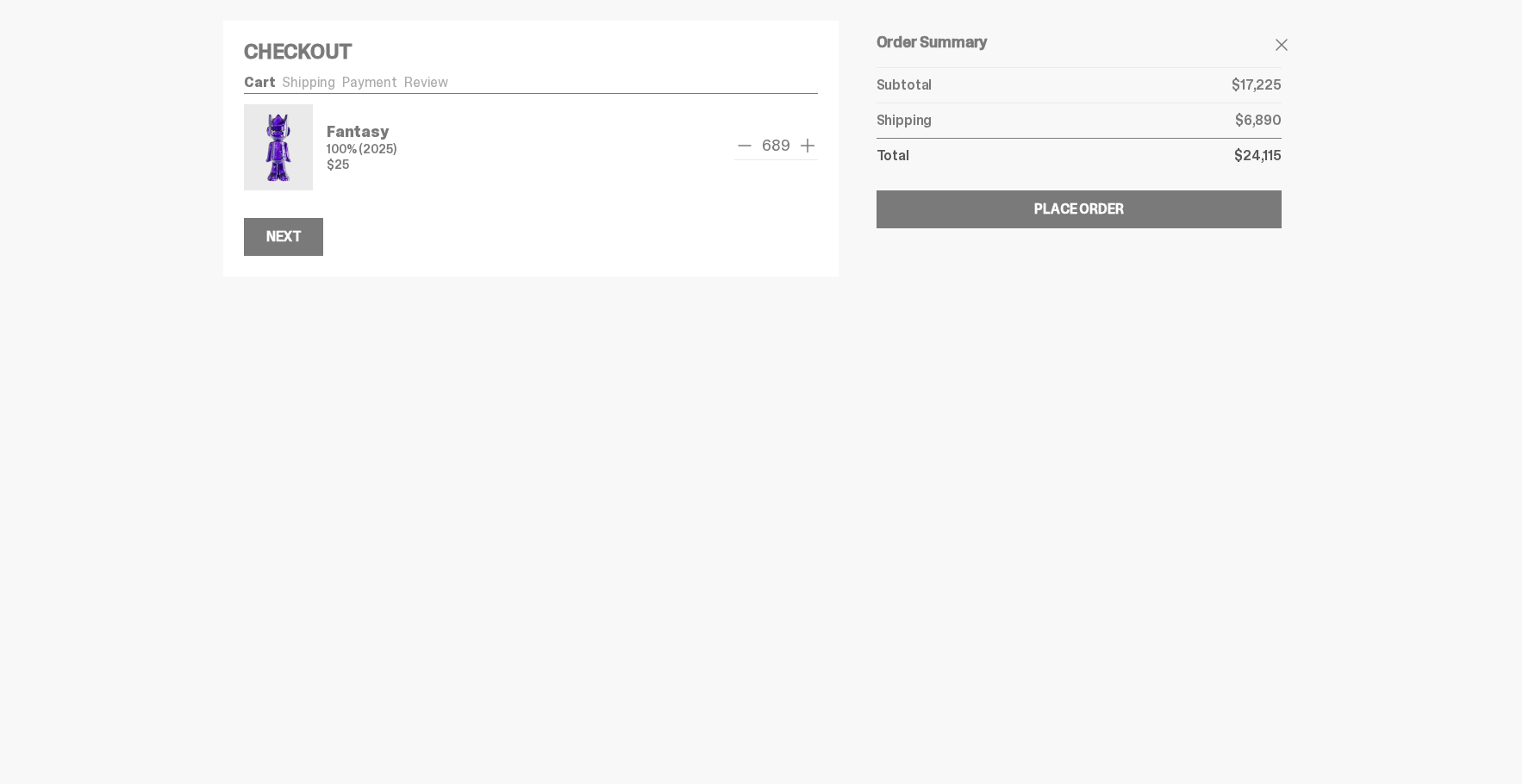
click at [750, 147] on span "remove one" at bounding box center [745, 145] width 21 height 21
click at [750, 147] on span "remove one" at bounding box center [744, 145] width 21 height 21
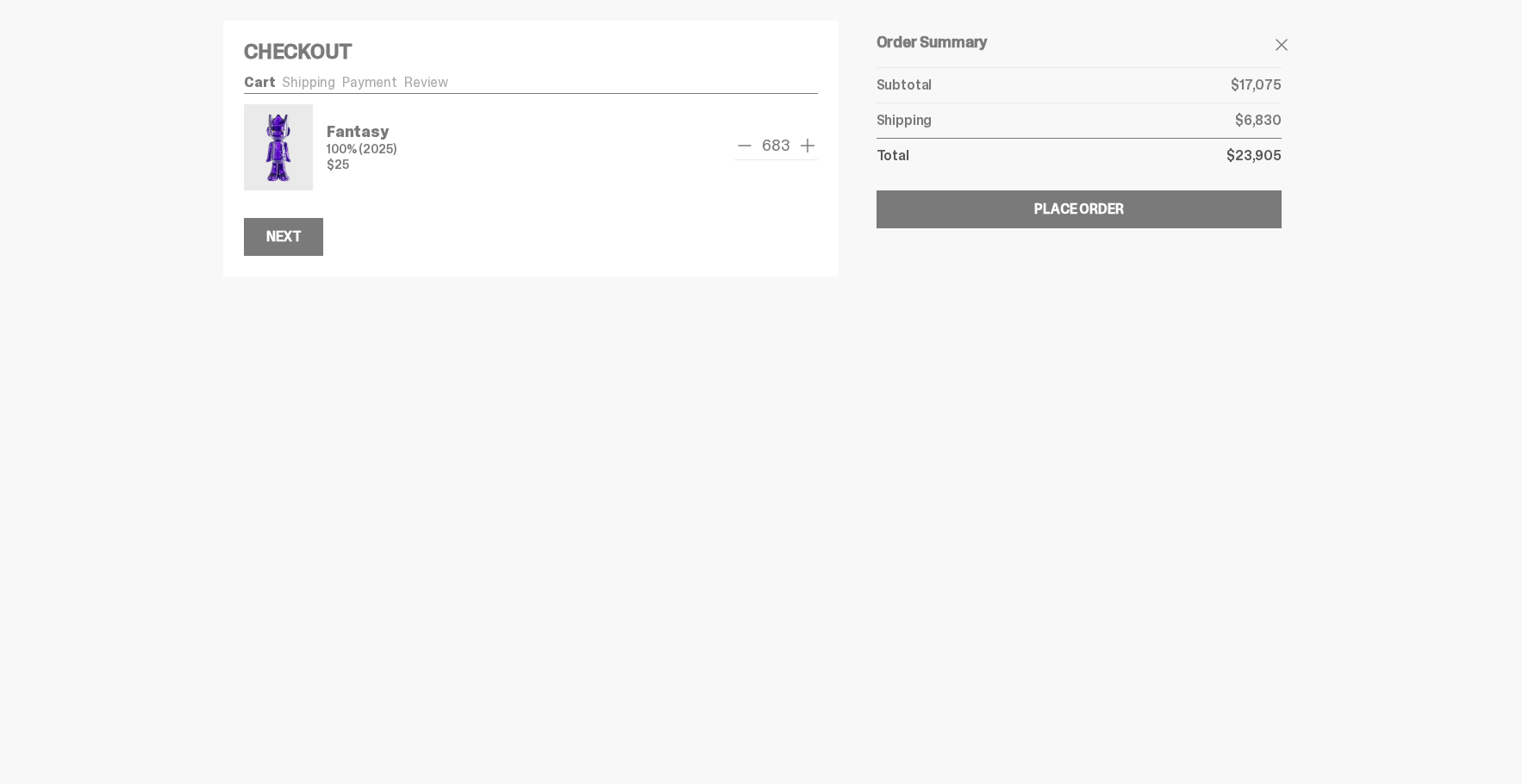
click at [750, 147] on span "remove one" at bounding box center [745, 145] width 21 height 21
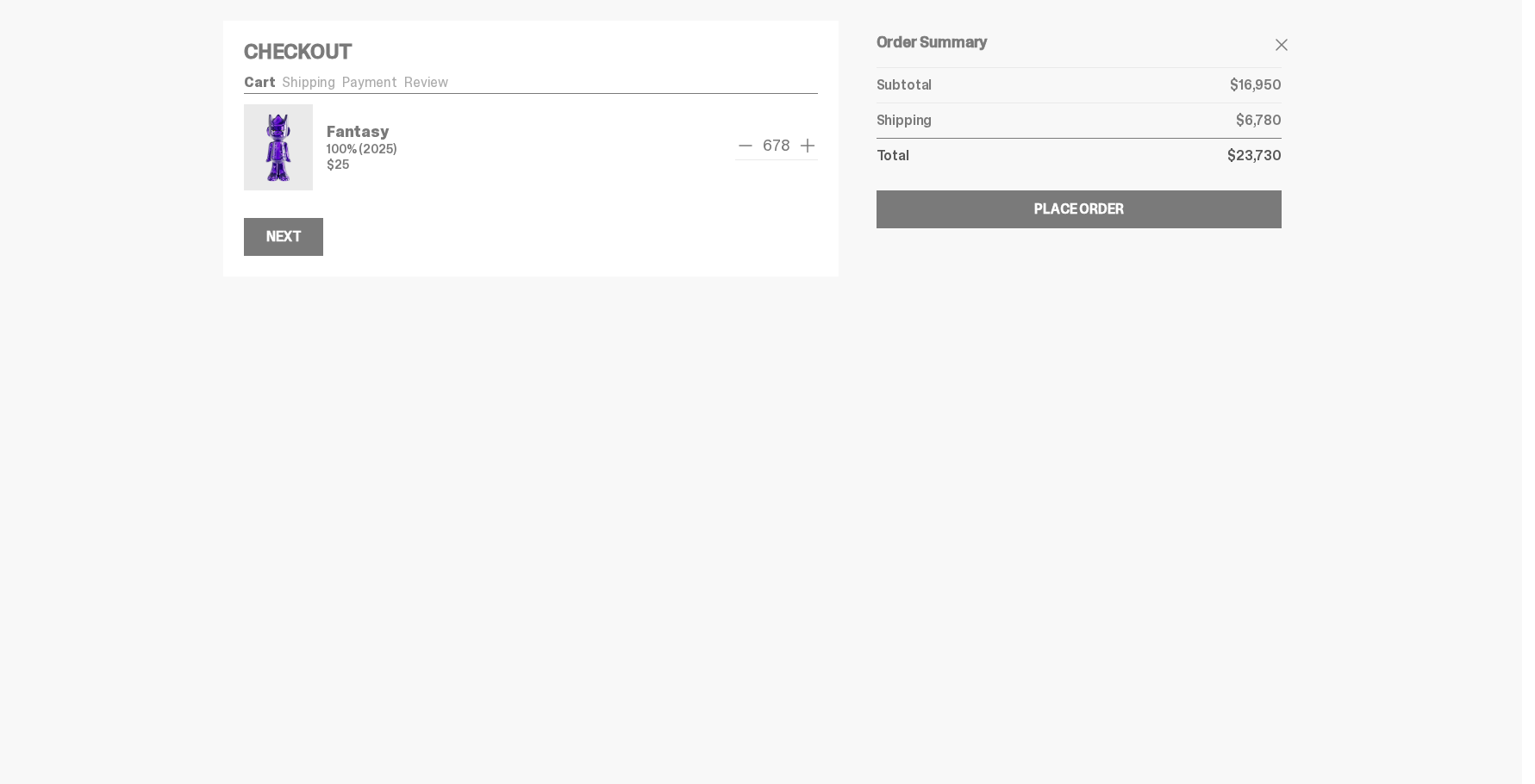
click at [750, 147] on span "remove one" at bounding box center [745, 145] width 21 height 21
click at [750, 147] on span "remove one" at bounding box center [746, 145] width 21 height 21
click at [750, 147] on span "remove one" at bounding box center [745, 145] width 21 height 21
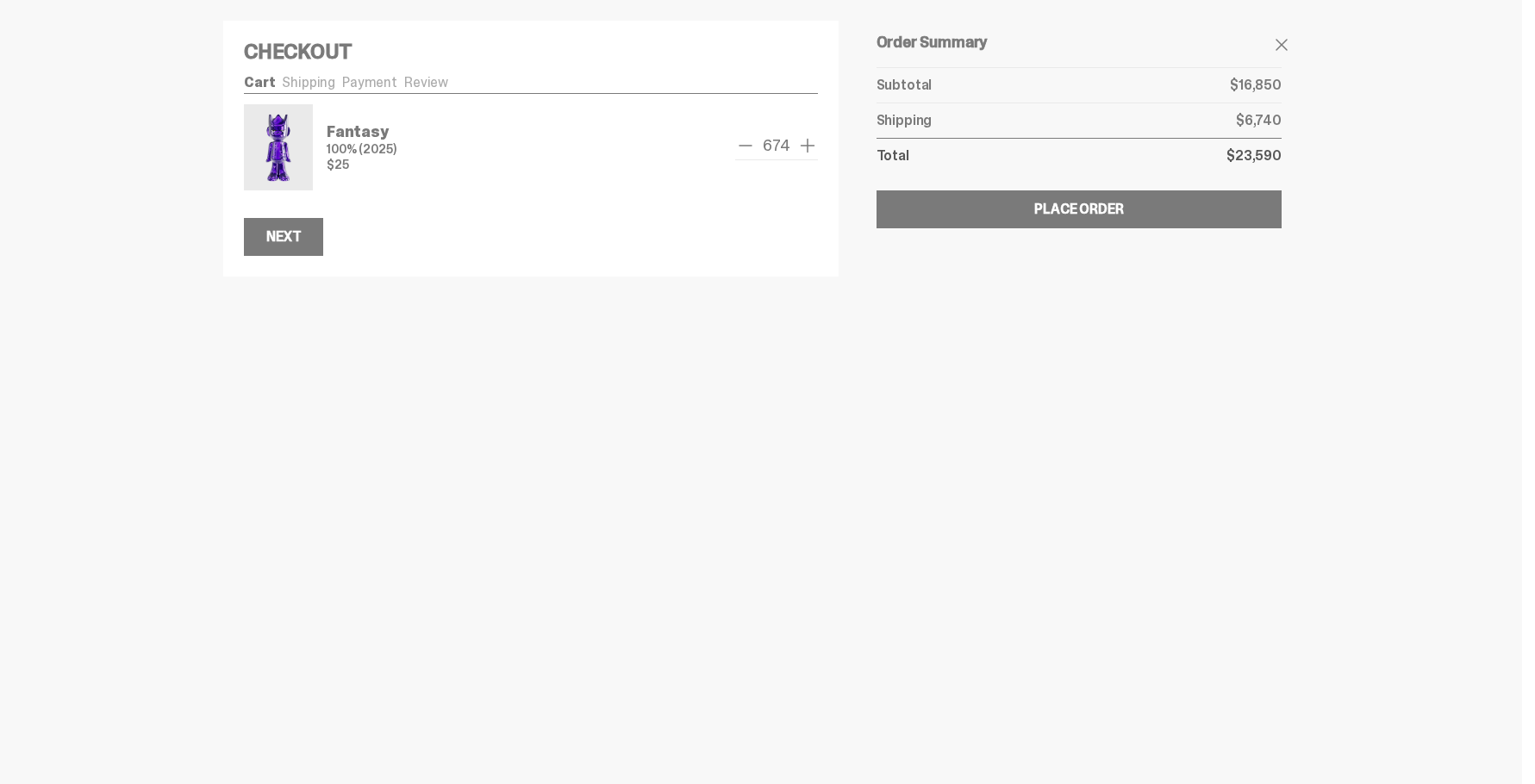
click at [750, 147] on span "remove one" at bounding box center [745, 145] width 21 height 21
click at [750, 147] on span "remove one" at bounding box center [750, 145] width 21 height 21
click at [750, 147] on span "remove one" at bounding box center [745, 145] width 21 height 21
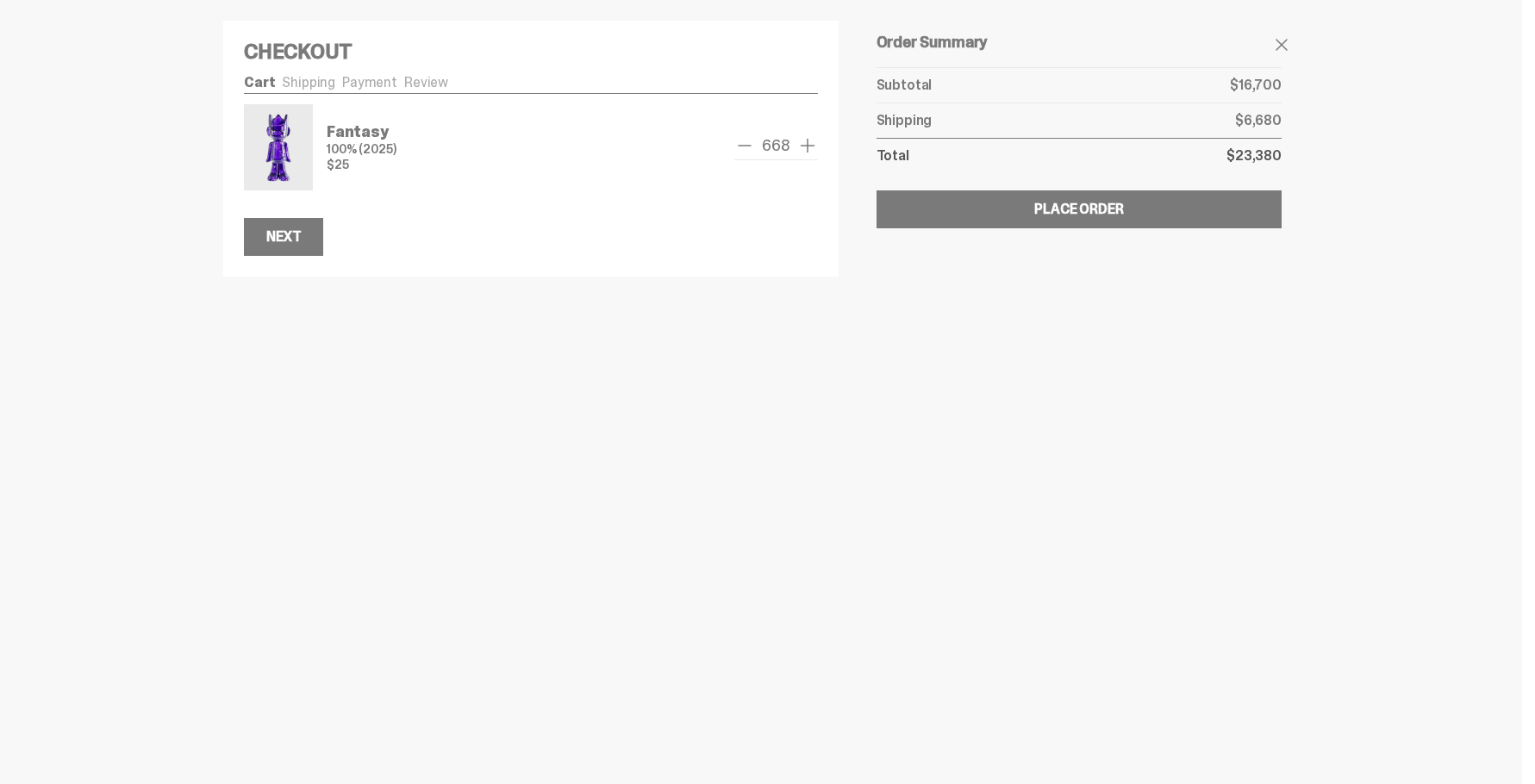
click at [750, 147] on span "remove one" at bounding box center [745, 145] width 21 height 21
click at [750, 149] on span "remove one" at bounding box center [745, 145] width 21 height 21
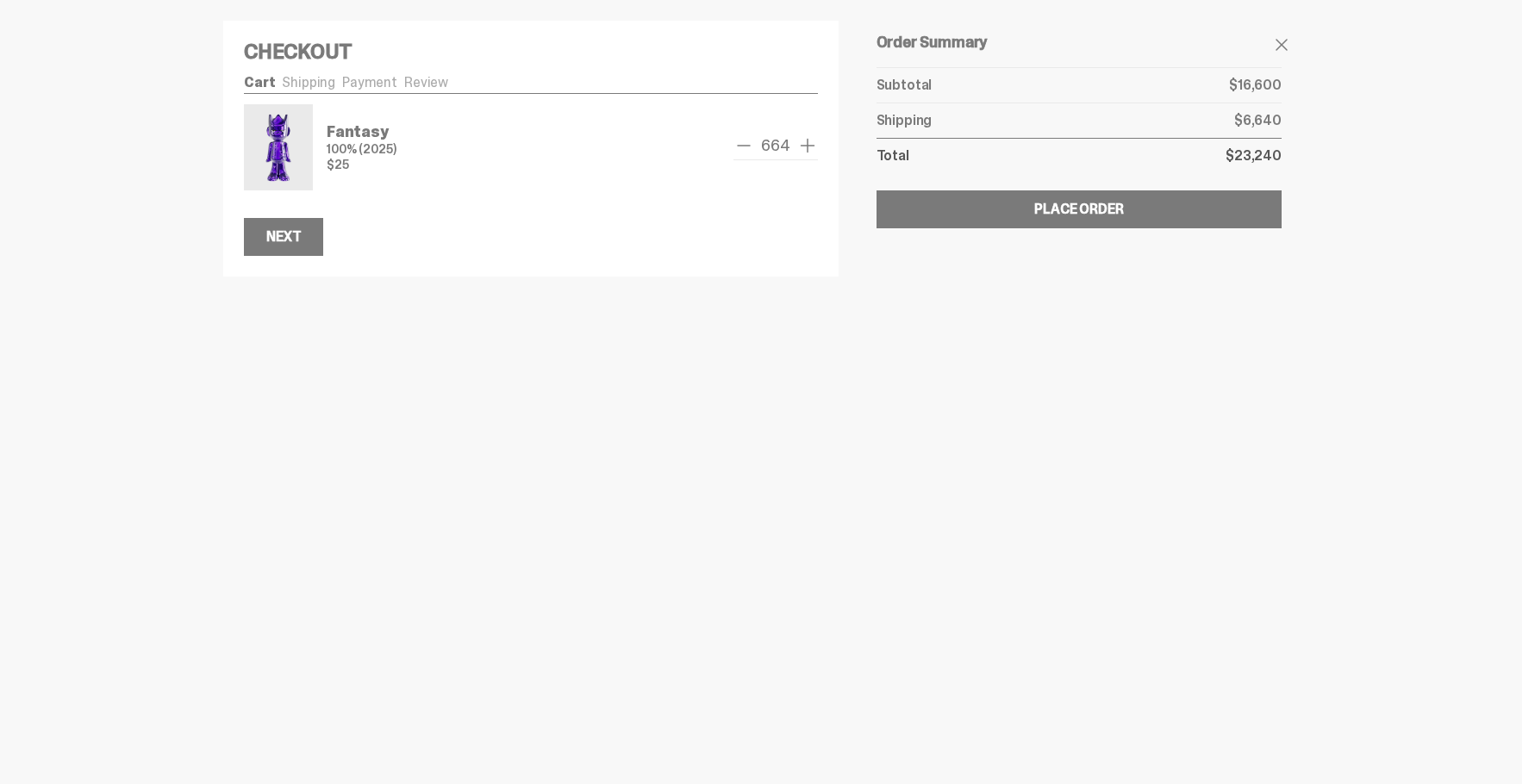
click at [749, 150] on span "remove one" at bounding box center [744, 145] width 21 height 21
click at [749, 150] on span "remove one" at bounding box center [745, 145] width 21 height 21
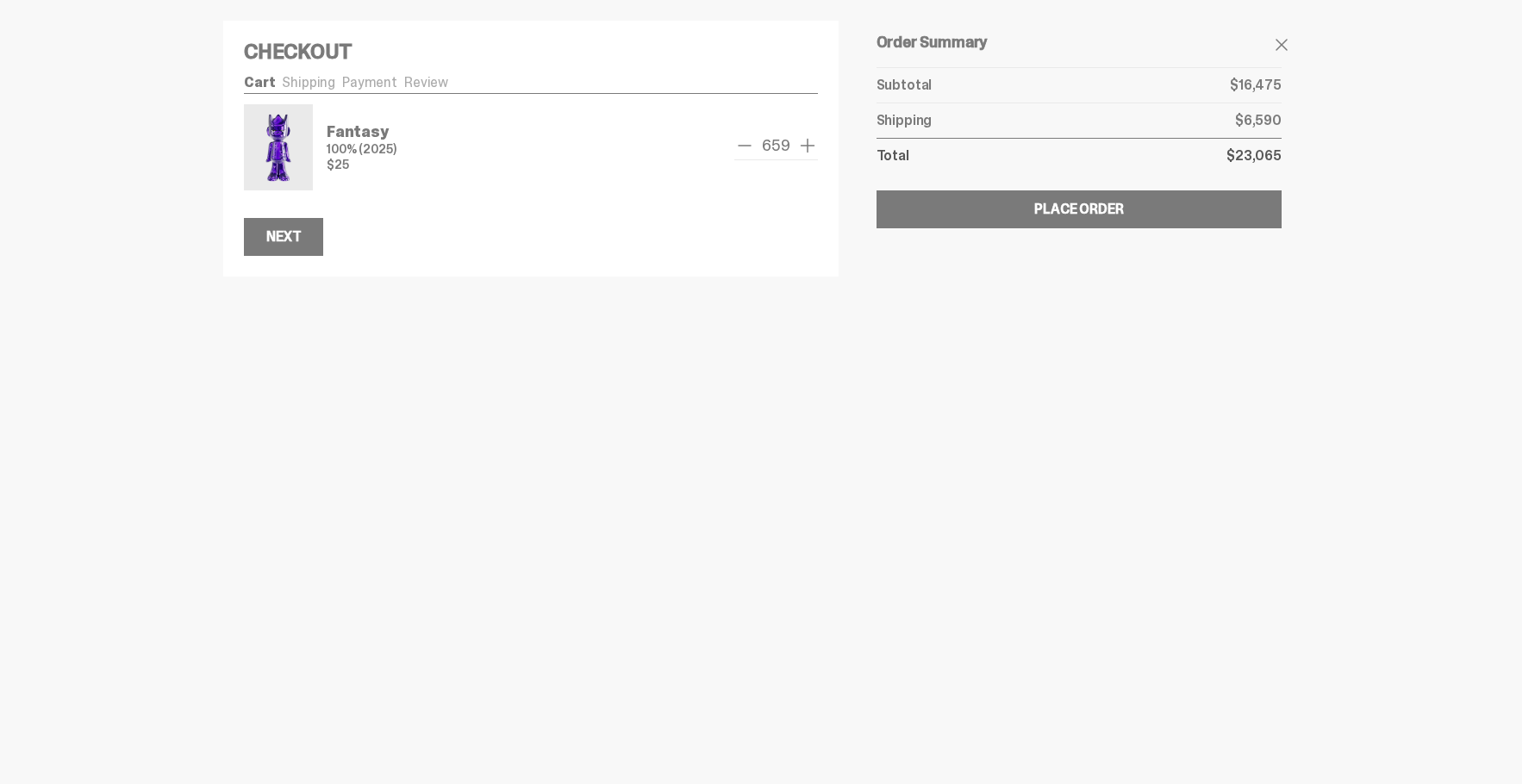
click at [749, 150] on span "remove one" at bounding box center [745, 145] width 21 height 21
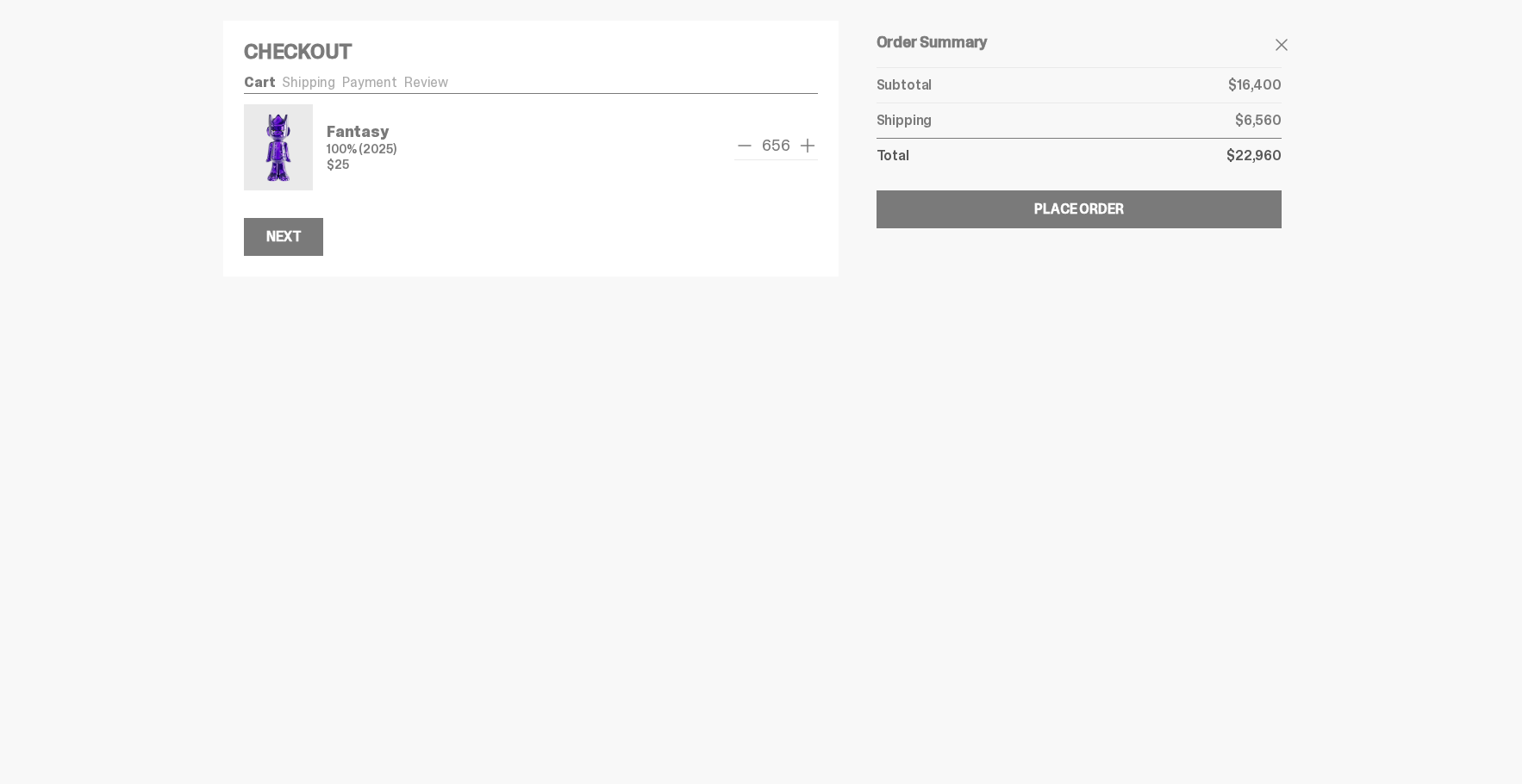
click at [749, 150] on span "remove one" at bounding box center [745, 145] width 21 height 21
click at [749, 150] on span "remove one" at bounding box center [744, 145] width 21 height 21
click at [749, 150] on span "remove one" at bounding box center [745, 145] width 21 height 21
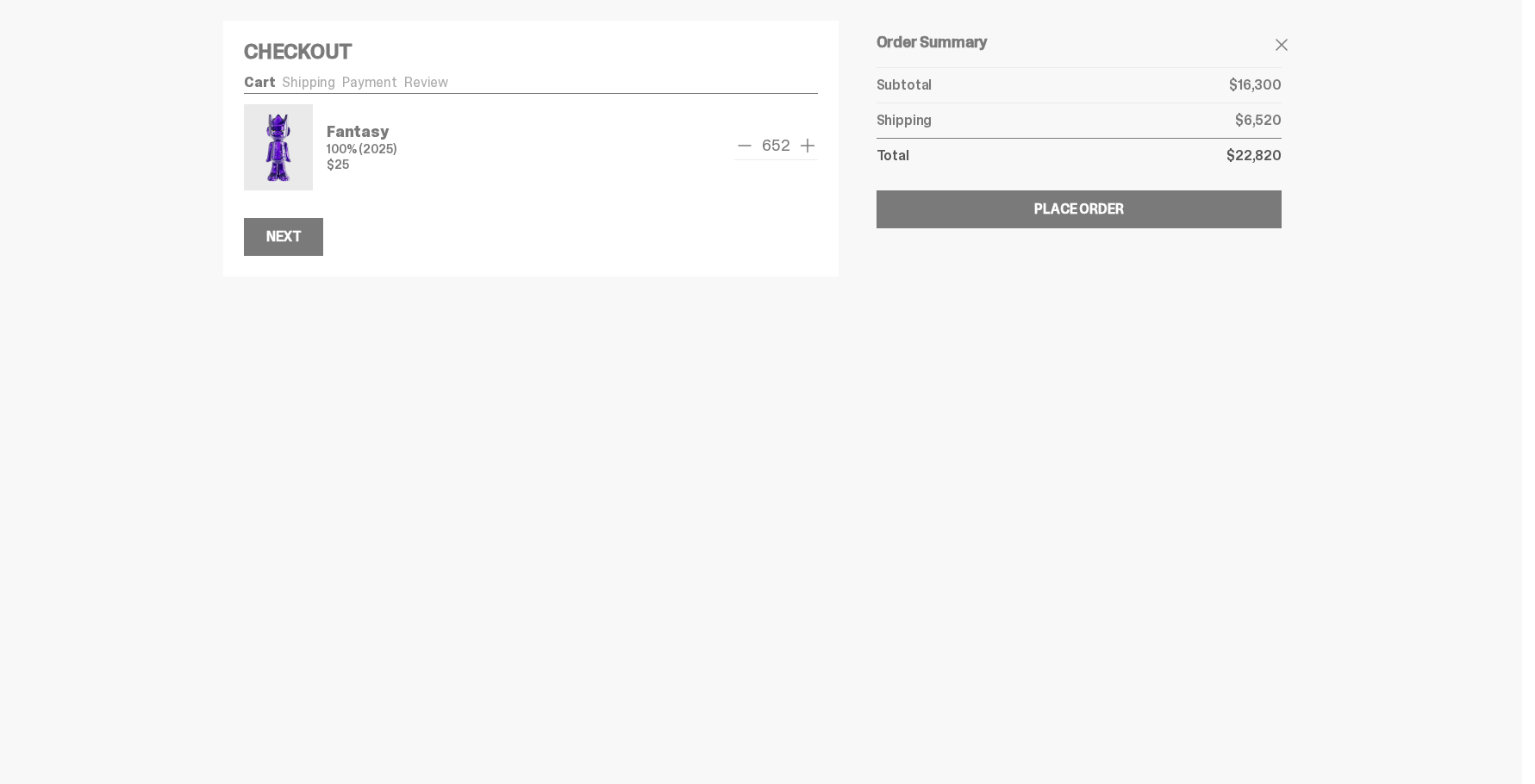
click at [749, 150] on span "remove one" at bounding box center [745, 145] width 21 height 21
click at [749, 150] on span "remove one" at bounding box center [744, 145] width 21 height 21
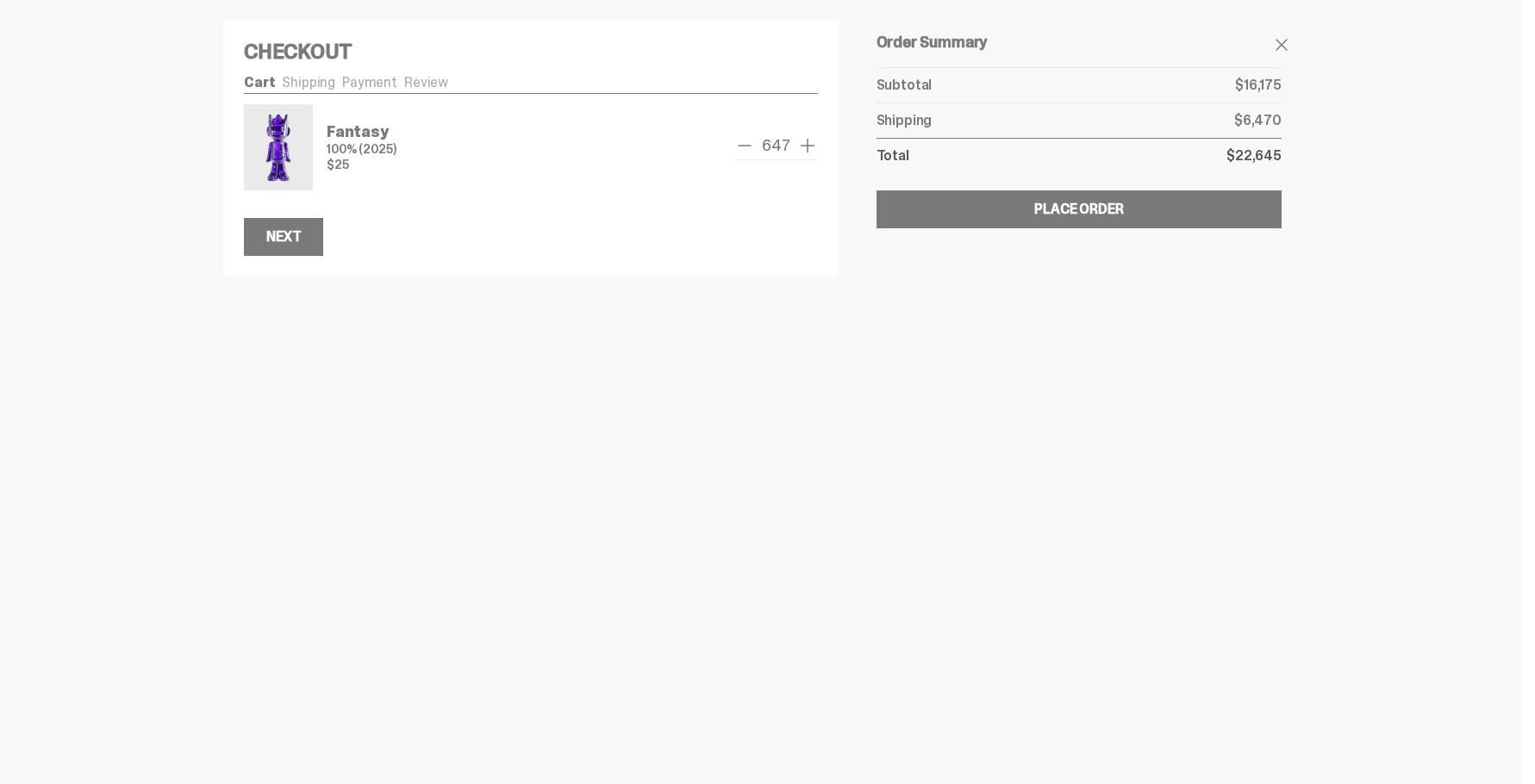
click at [749, 150] on span "remove one" at bounding box center [745, 145] width 21 height 21
click at [749, 150] on span "remove one" at bounding box center [744, 145] width 21 height 21
click at [749, 150] on span "remove one" at bounding box center [743, 145] width 21 height 21
click at [749, 150] on span "remove one" at bounding box center [744, 145] width 21 height 21
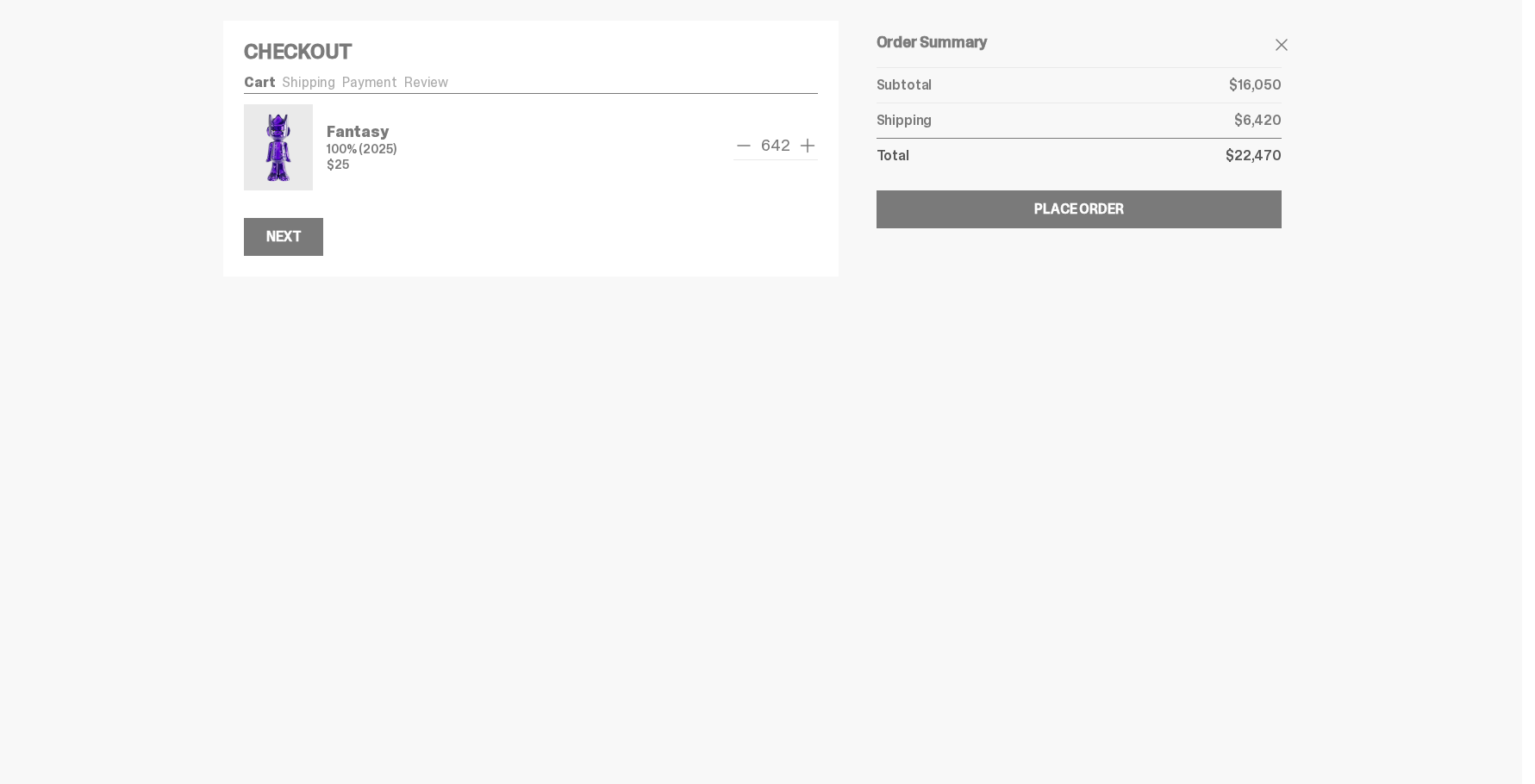
click at [749, 150] on span "remove one" at bounding box center [744, 145] width 21 height 21
click at [749, 150] on span "remove one" at bounding box center [745, 145] width 21 height 21
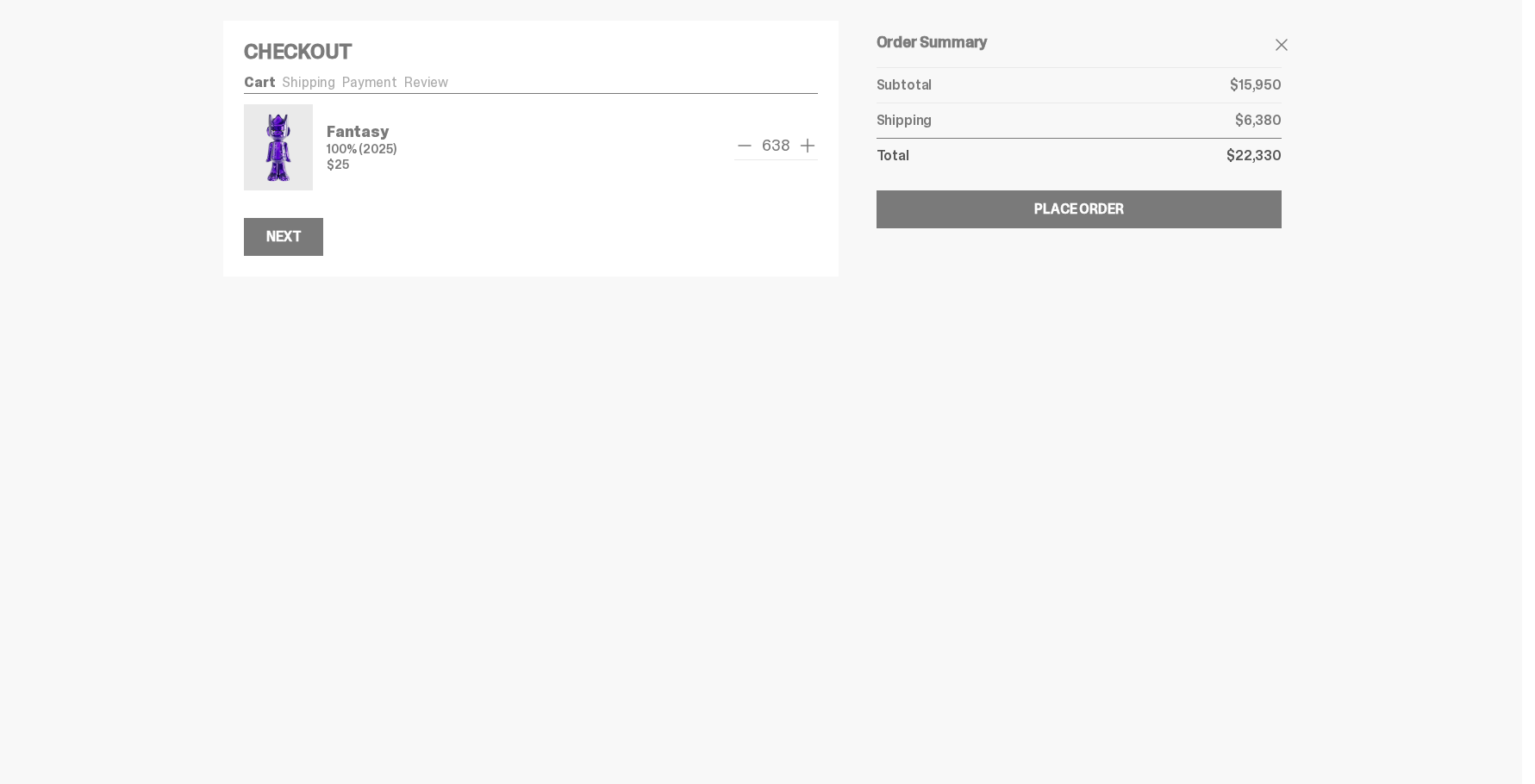
click at [749, 150] on span "remove one" at bounding box center [745, 145] width 21 height 21
click at [749, 150] on span "remove one" at bounding box center [744, 145] width 21 height 21
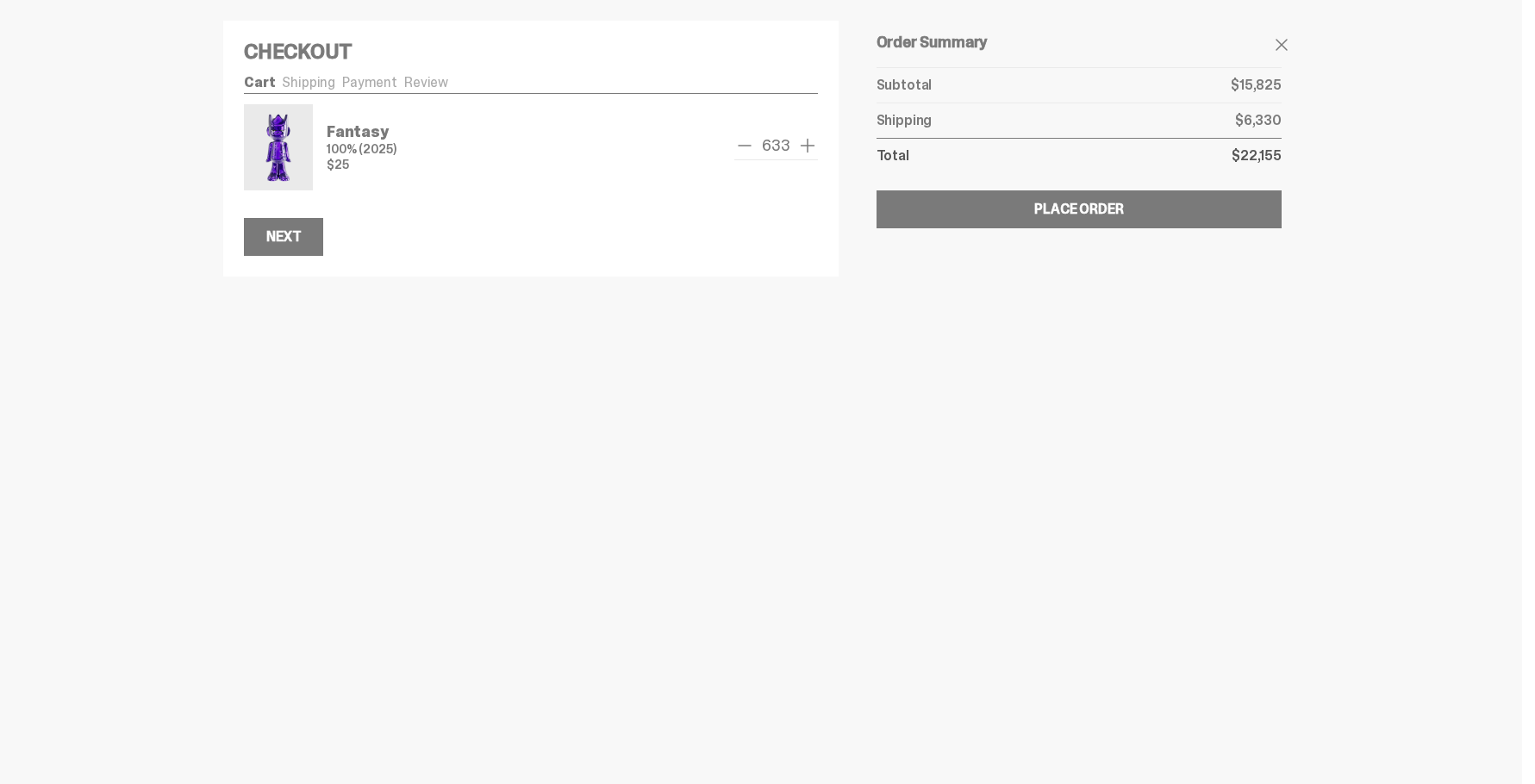
click at [749, 150] on span "remove one" at bounding box center [745, 145] width 21 height 21
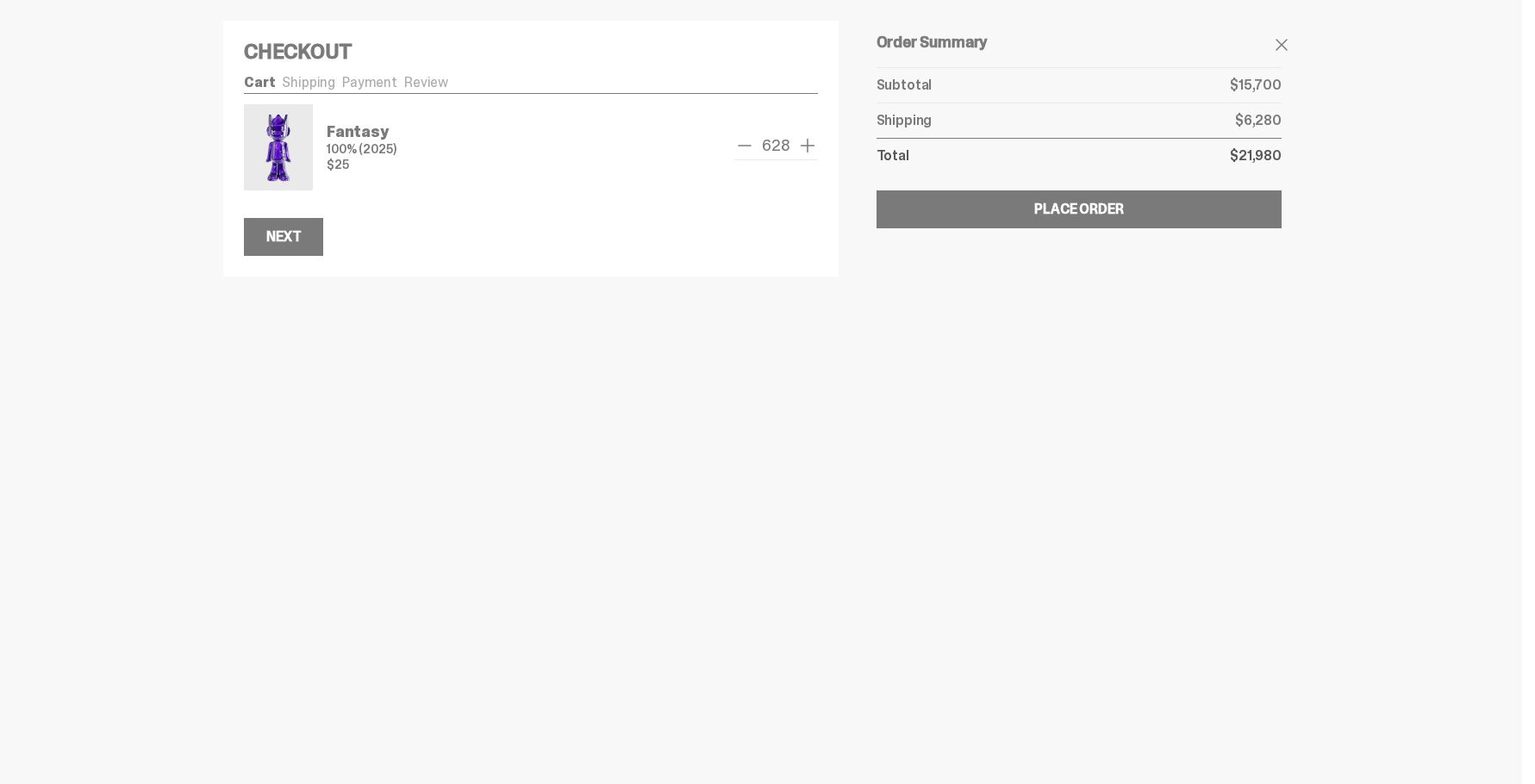
click at [749, 150] on span "remove one" at bounding box center [745, 145] width 21 height 21
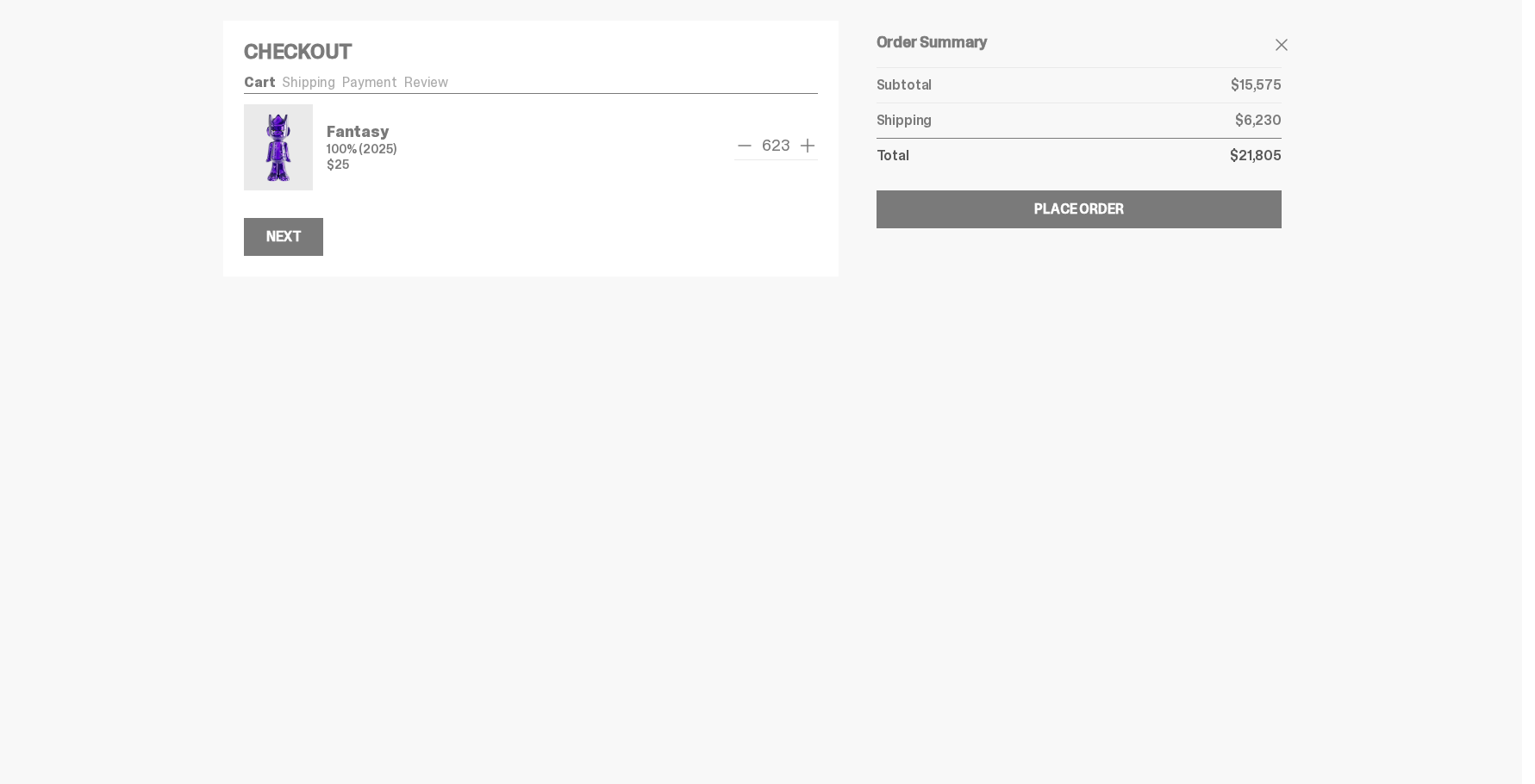
click at [749, 150] on span "remove one" at bounding box center [745, 145] width 21 height 21
click at [749, 150] on span "remove one" at bounding box center [749, 145] width 21 height 21
click at [749, 150] on span "remove one" at bounding box center [745, 145] width 21 height 21
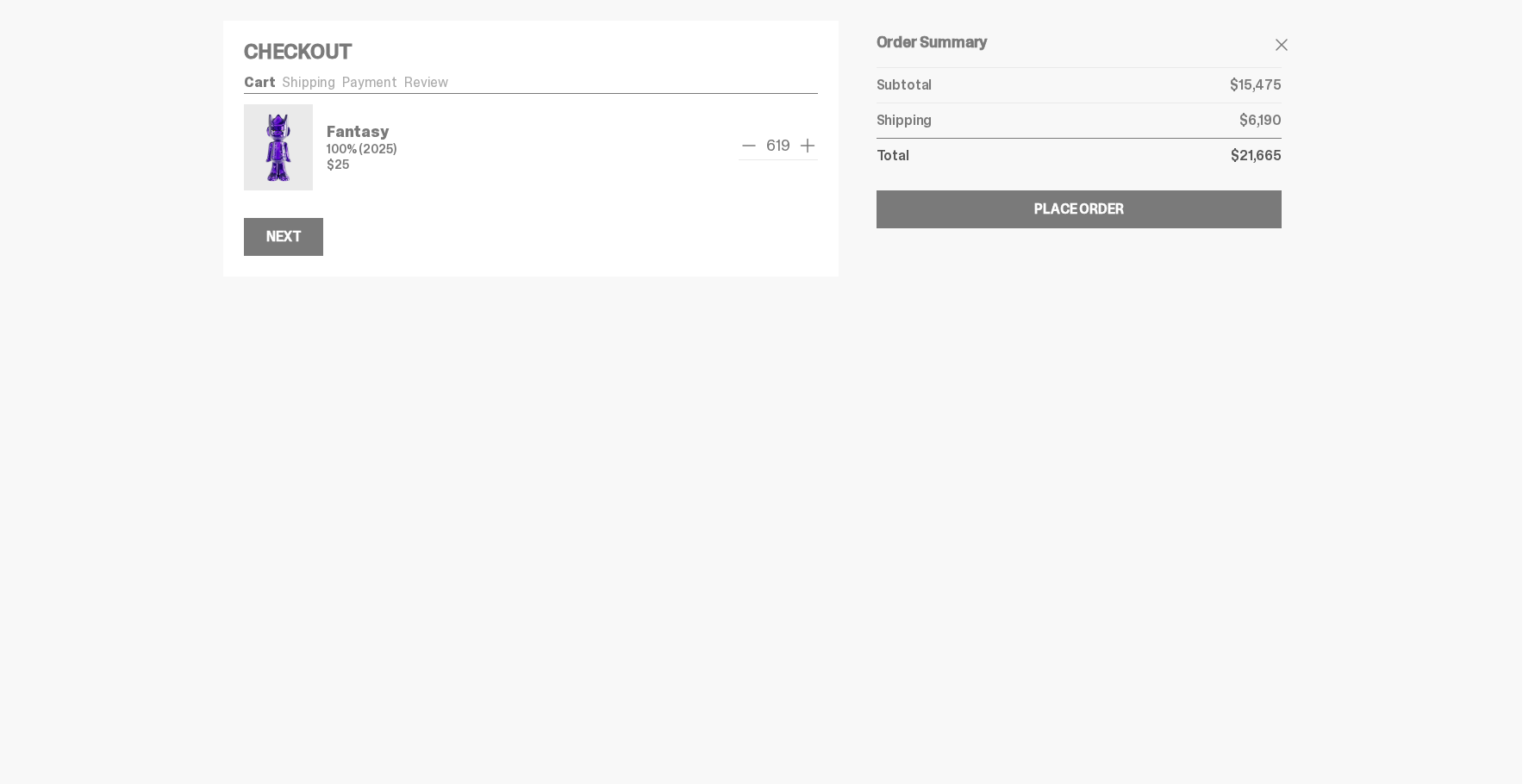
click at [749, 150] on span "remove one" at bounding box center [749, 145] width 21 height 21
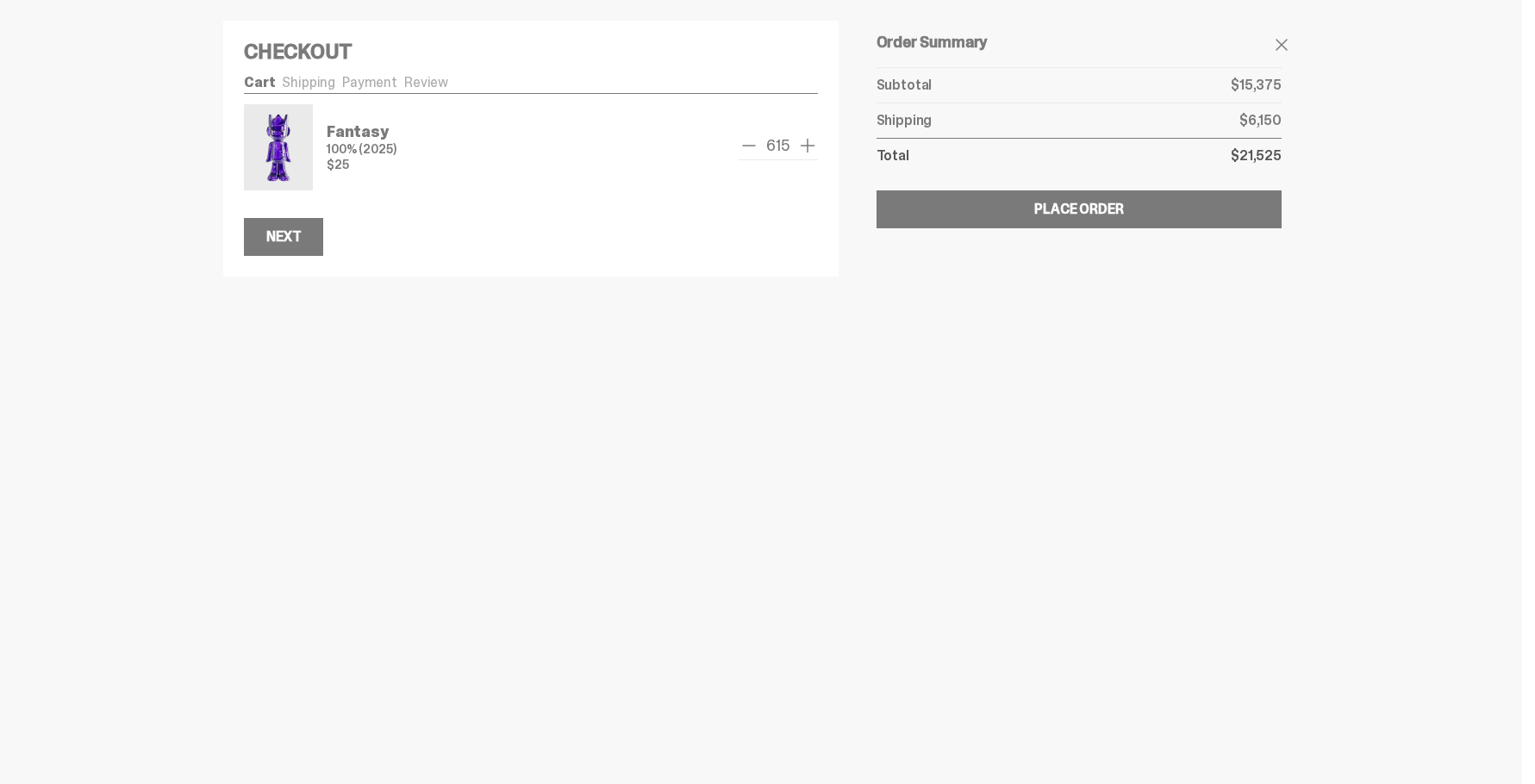
click at [749, 150] on span "remove one" at bounding box center [749, 145] width 21 height 21
click at [749, 150] on span "remove one" at bounding box center [748, 145] width 21 height 21
click at [749, 150] on span "remove one" at bounding box center [749, 145] width 21 height 21
click at [749, 150] on span "remove one" at bounding box center [753, 145] width 21 height 21
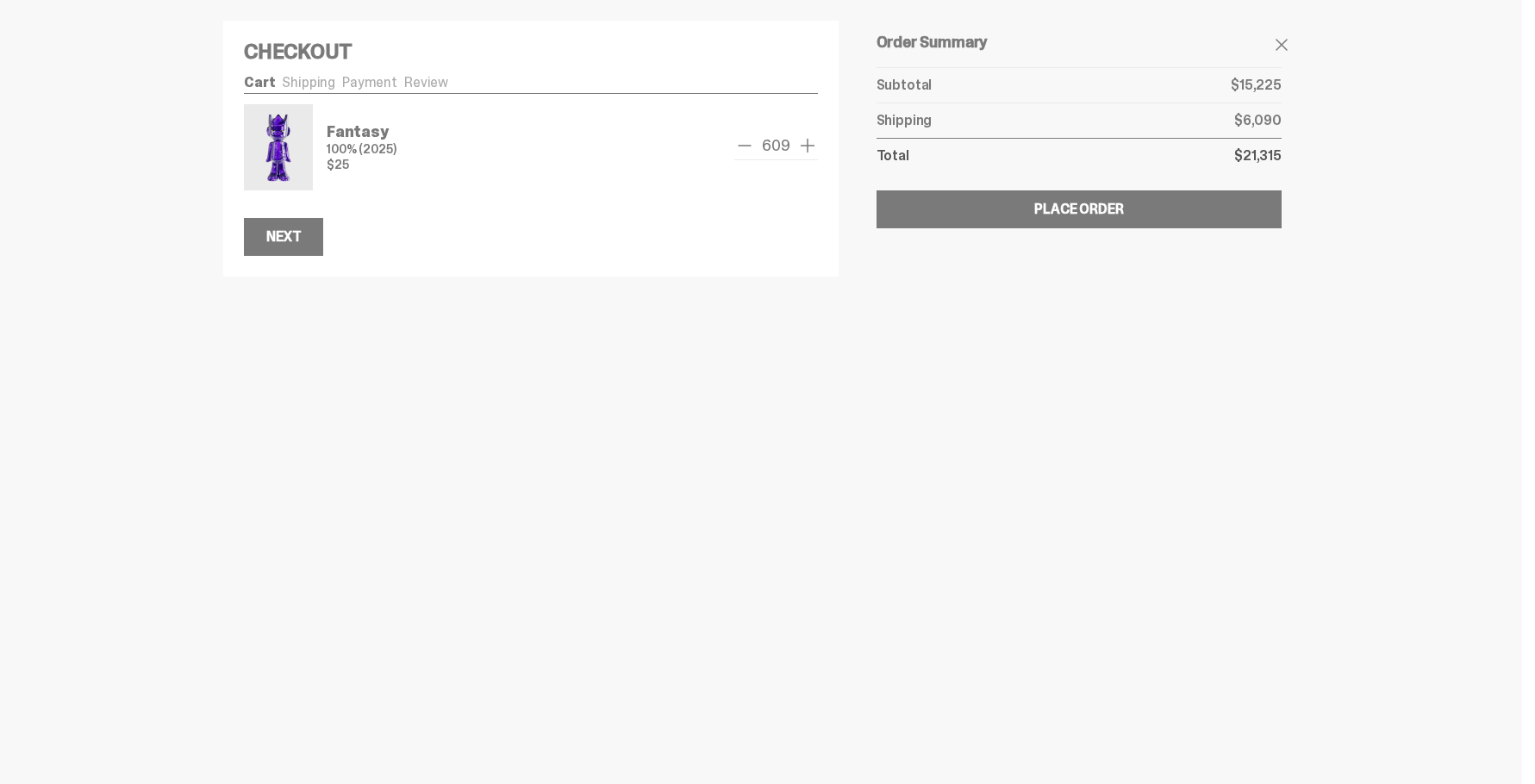
click at [749, 150] on span "remove one" at bounding box center [745, 145] width 21 height 21
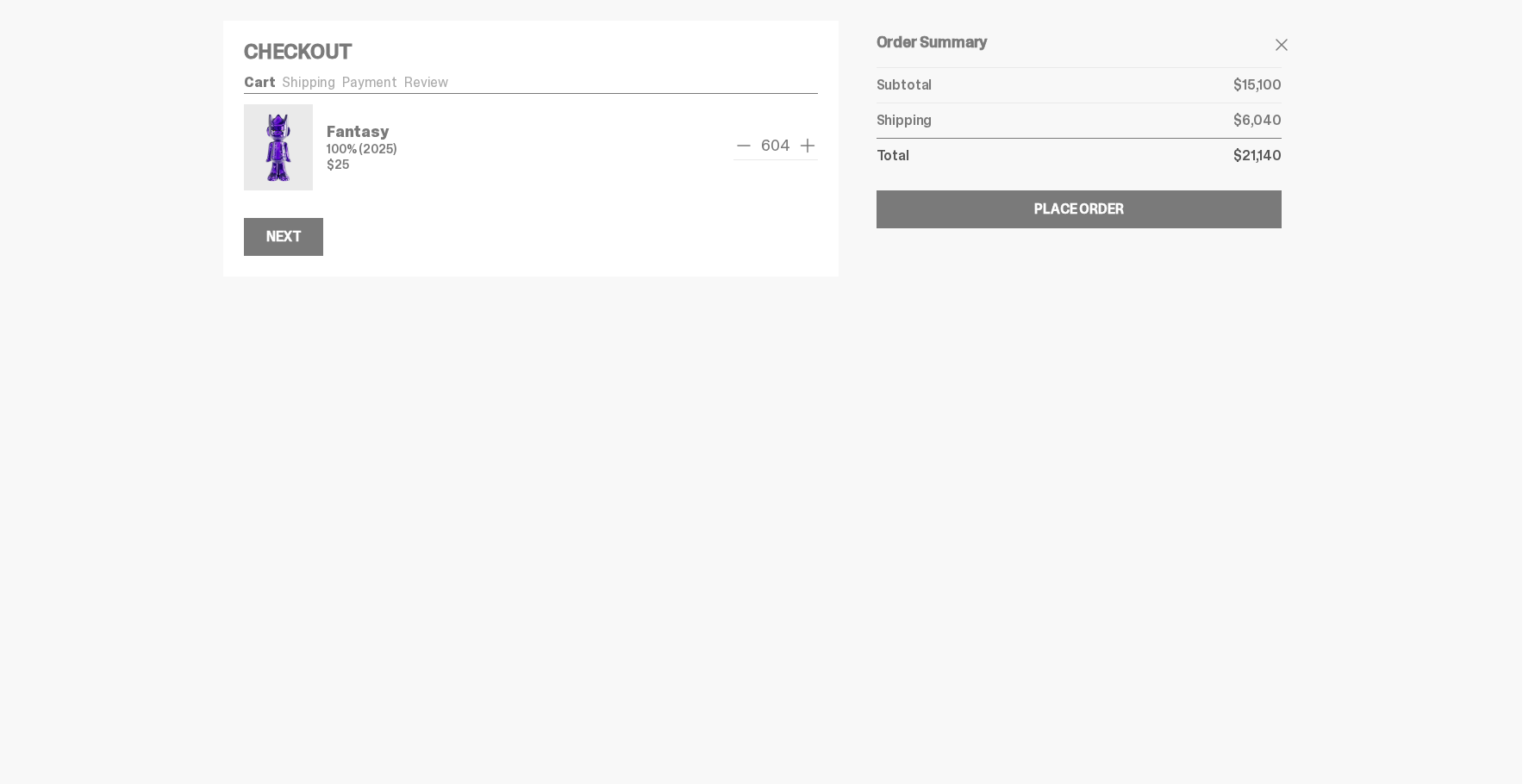
click at [749, 150] on span "remove one" at bounding box center [744, 145] width 21 height 21
click at [749, 150] on span "remove one" at bounding box center [745, 145] width 21 height 21
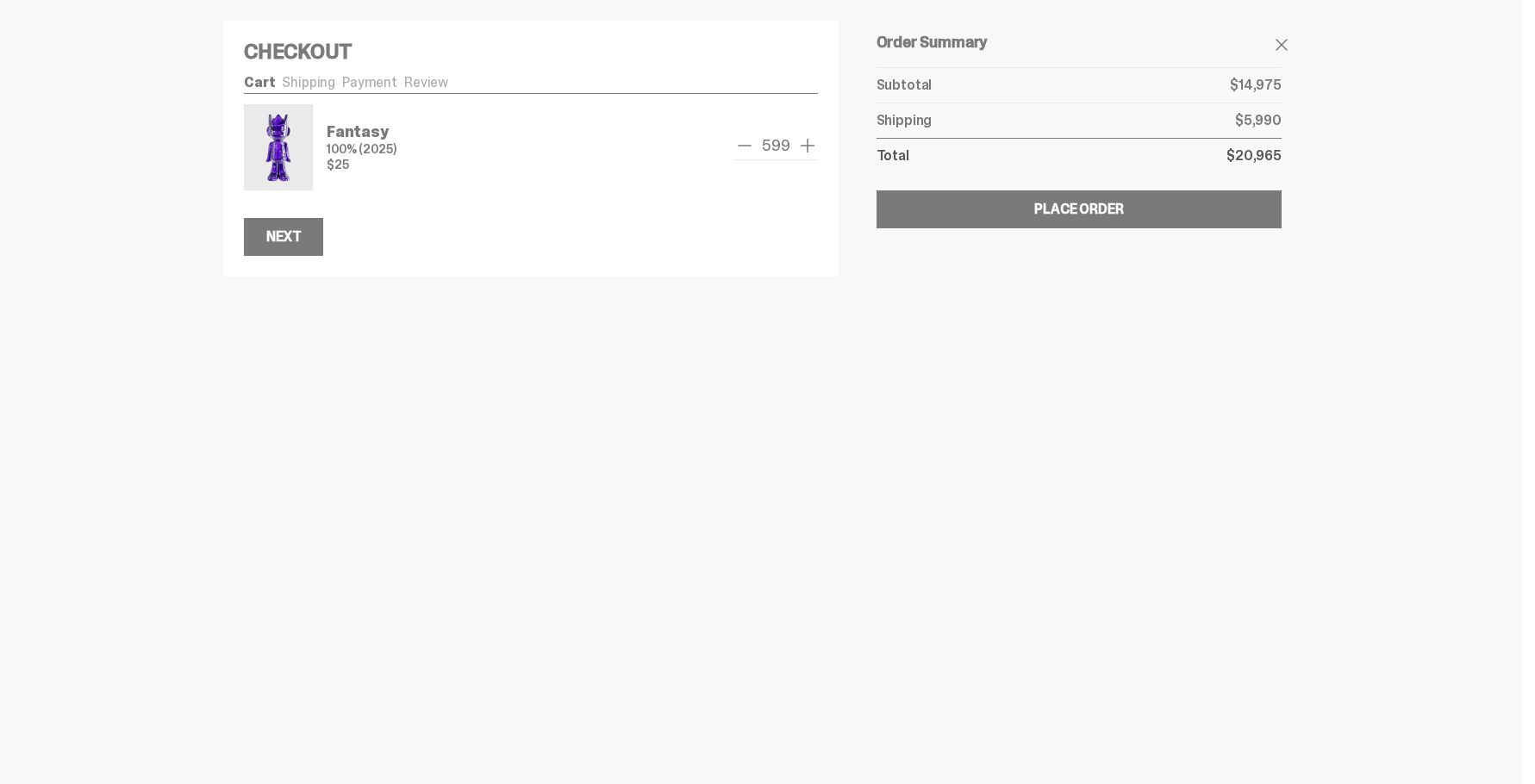
click at [749, 150] on span "remove one" at bounding box center [745, 145] width 21 height 21
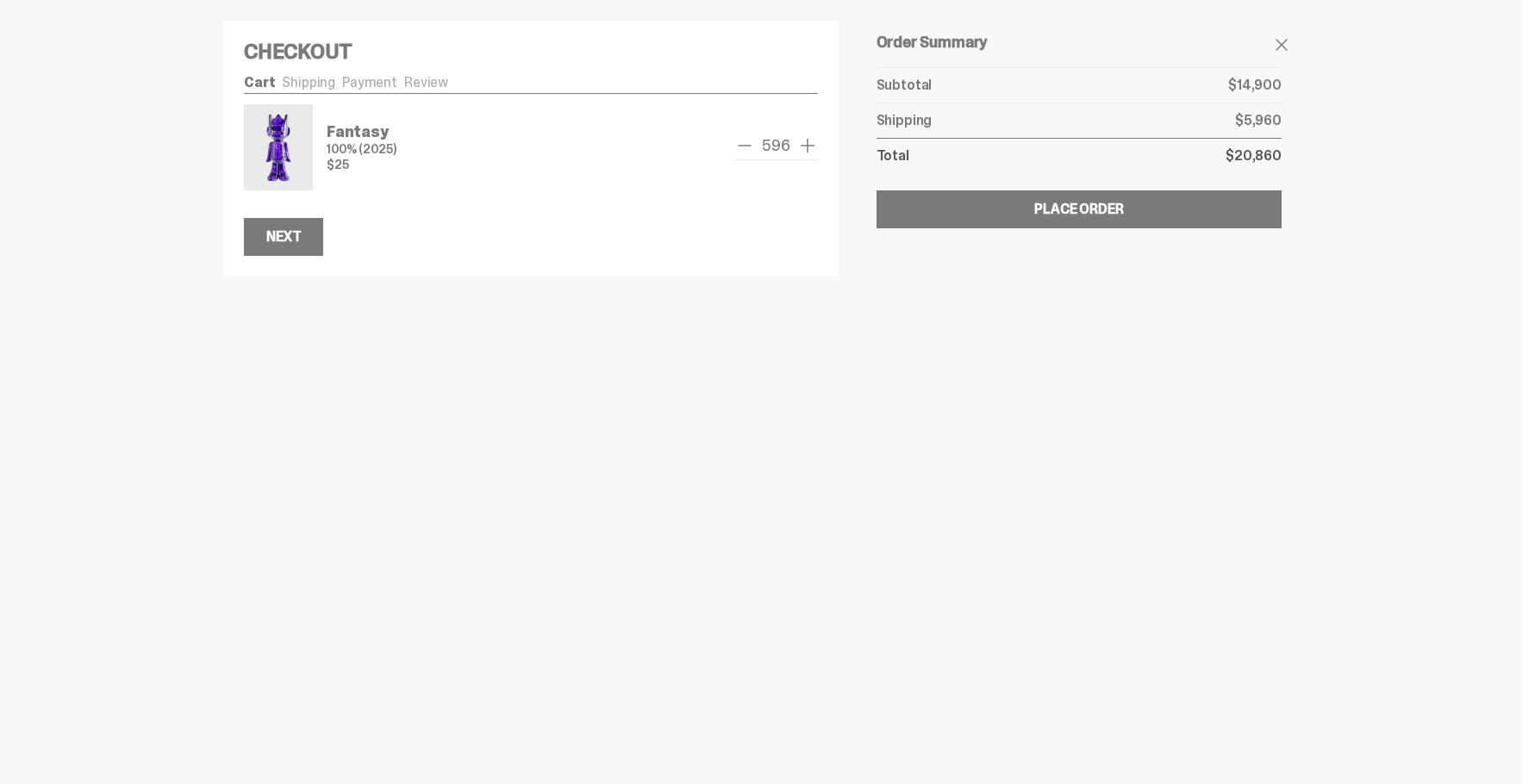
click at [749, 150] on span "remove one" at bounding box center [745, 145] width 21 height 21
click at [749, 150] on span "remove one" at bounding box center [744, 145] width 21 height 21
click at [749, 150] on span "remove one" at bounding box center [745, 145] width 21 height 21
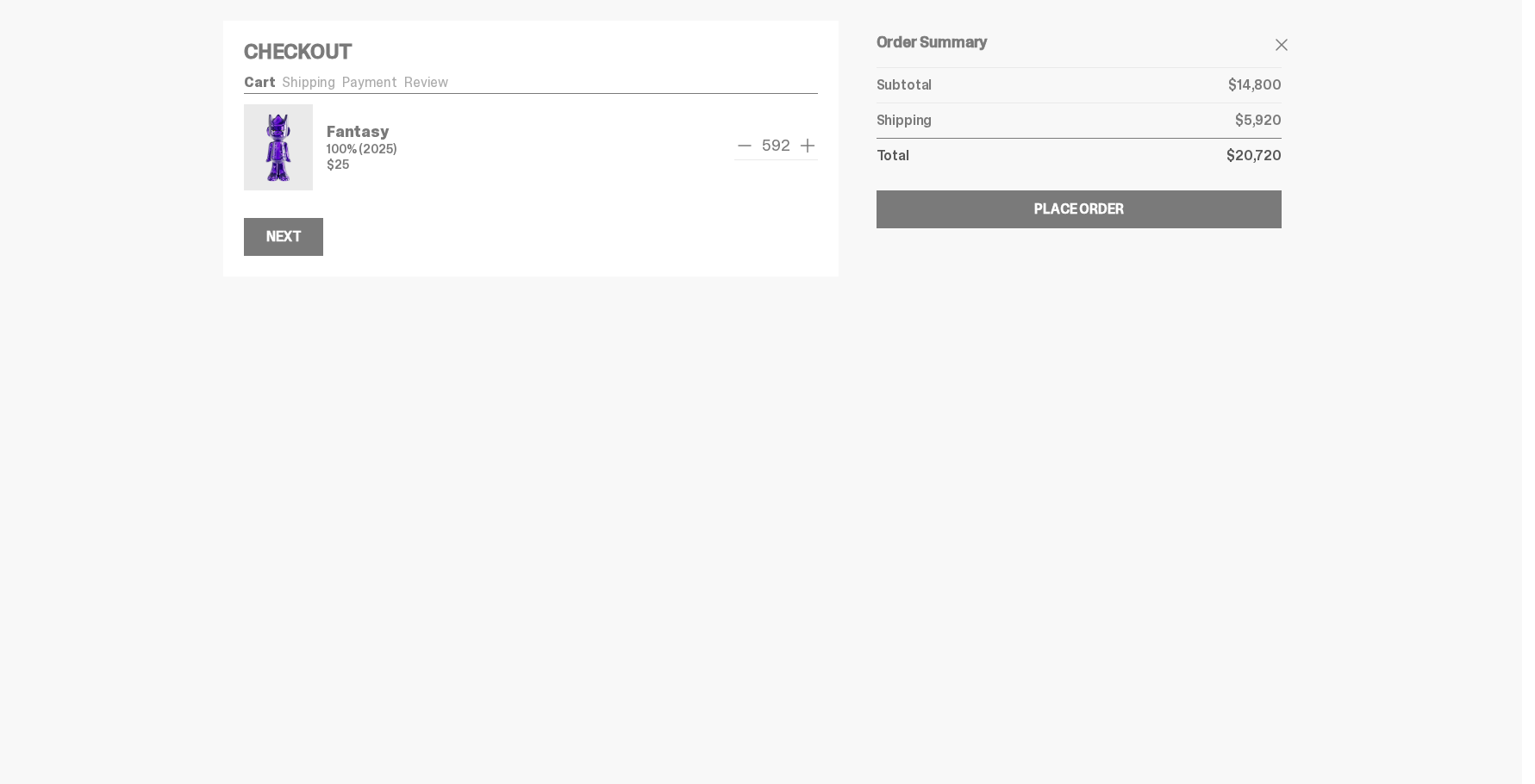
click at [749, 150] on span "remove one" at bounding box center [745, 145] width 21 height 21
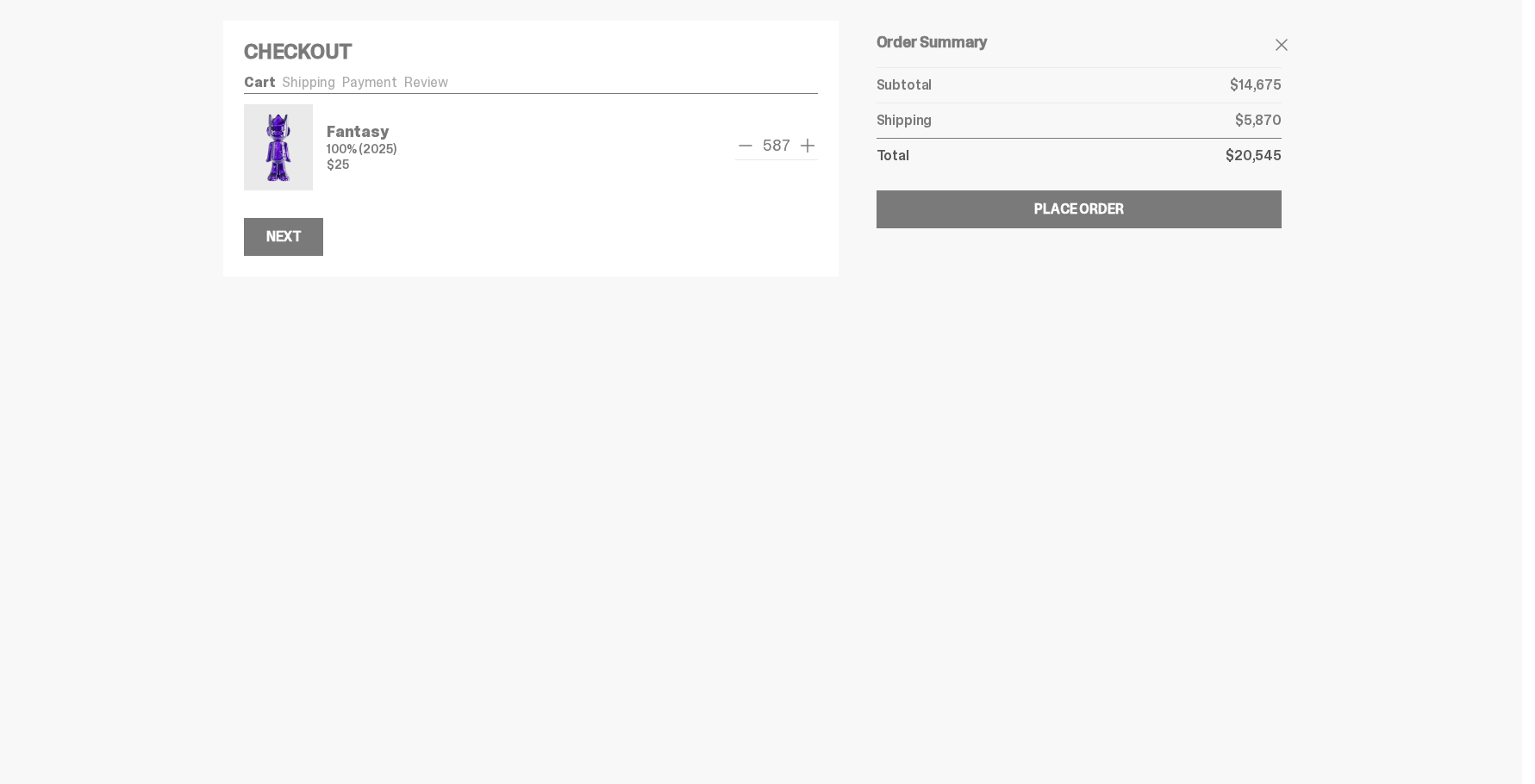
click at [749, 150] on span "remove one" at bounding box center [745, 145] width 21 height 21
click at [749, 150] on span "remove one" at bounding box center [744, 145] width 21 height 21
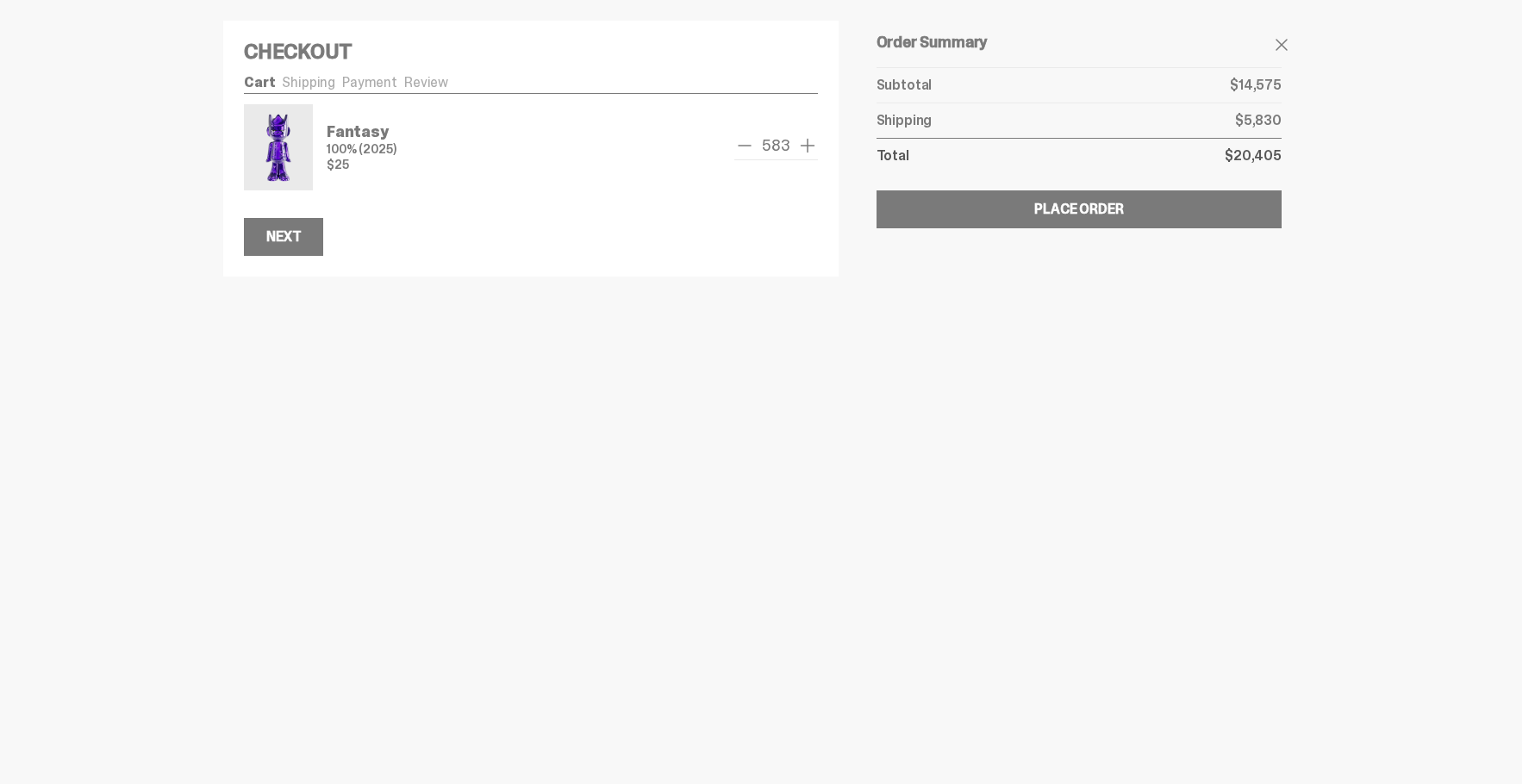
click at [749, 150] on span "remove one" at bounding box center [745, 145] width 21 height 21
click at [749, 150] on span "remove one" at bounding box center [749, 145] width 21 height 21
click at [749, 150] on span "remove one" at bounding box center [745, 145] width 21 height 21
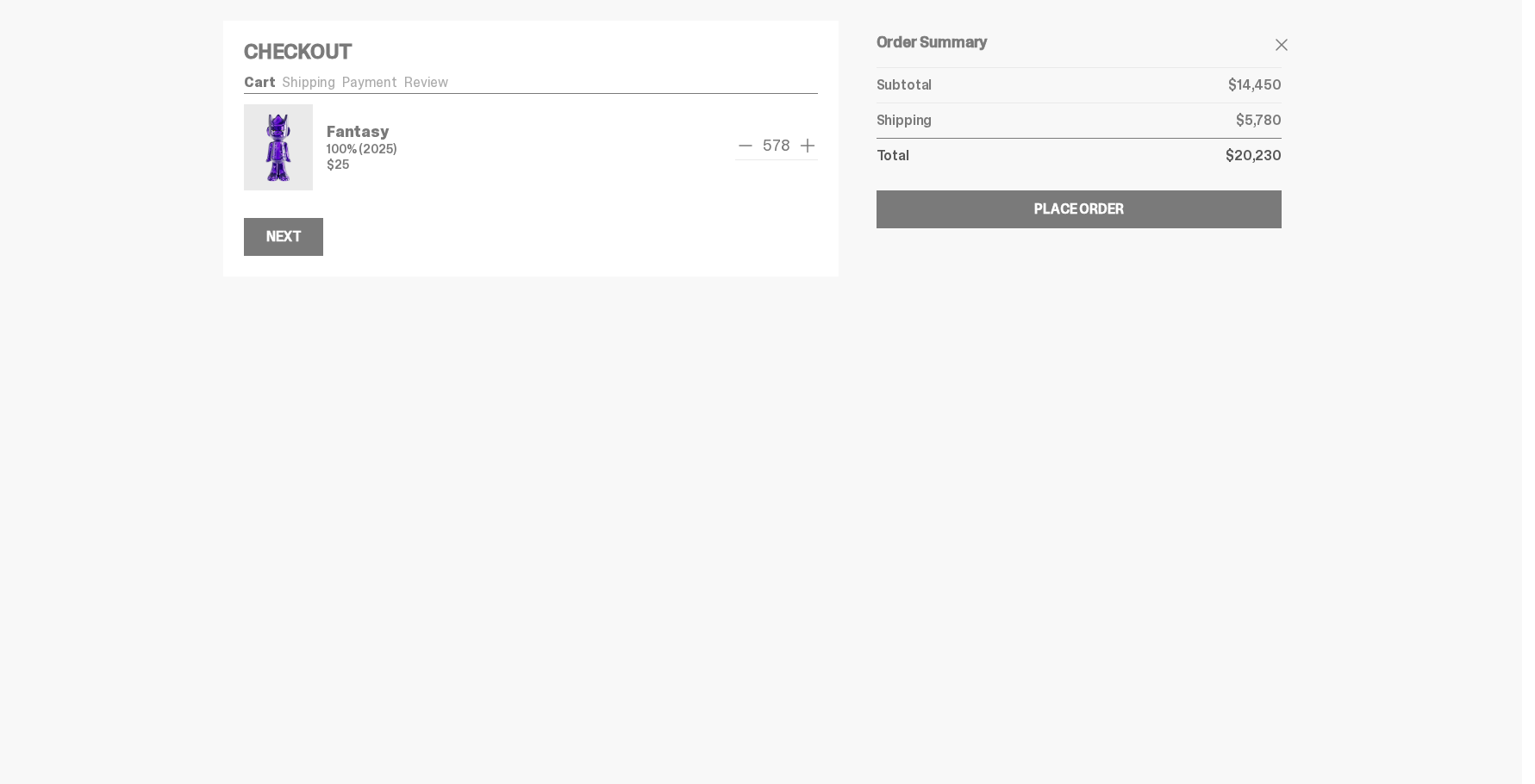
click at [749, 150] on span "remove one" at bounding box center [745, 145] width 21 height 21
click at [749, 150] on span "remove one" at bounding box center [746, 145] width 21 height 21
click at [749, 150] on span "remove one" at bounding box center [745, 145] width 21 height 21
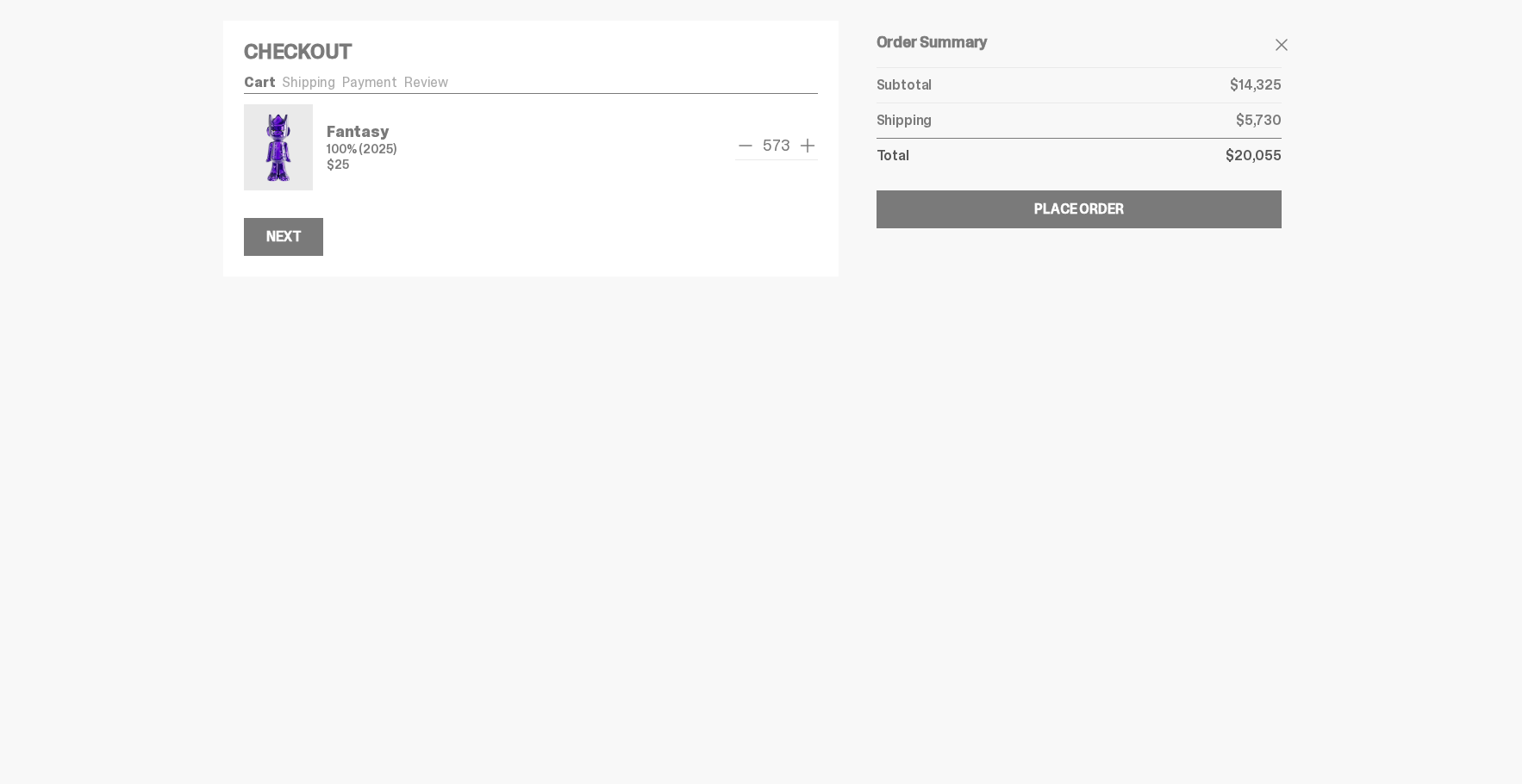
click at [749, 150] on span "remove one" at bounding box center [745, 145] width 21 height 21
click at [749, 150] on span "remove one" at bounding box center [750, 145] width 21 height 21
click at [749, 150] on span "remove one" at bounding box center [745, 145] width 21 height 21
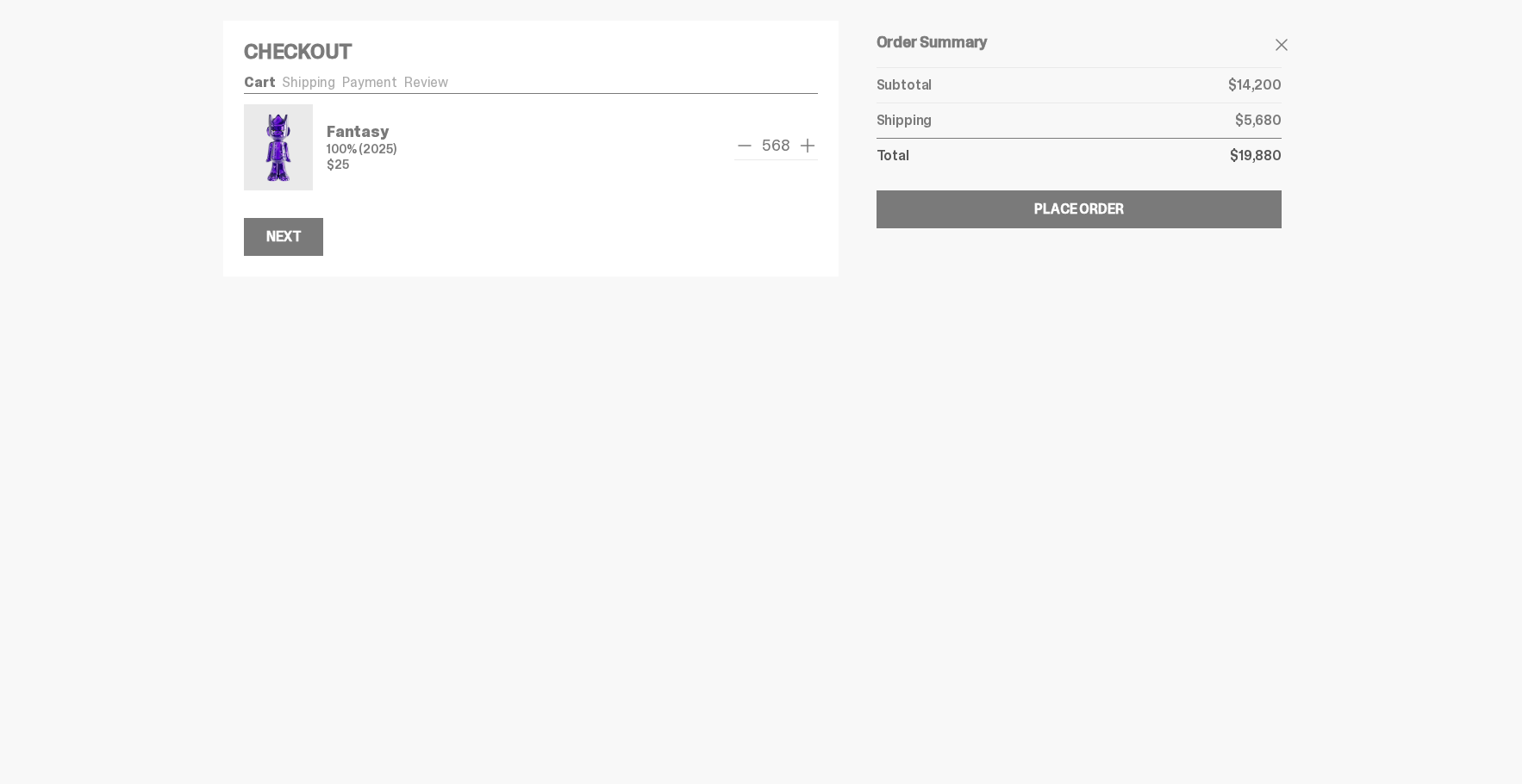
click at [749, 150] on span "remove one" at bounding box center [745, 145] width 21 height 21
click at [808, 147] on span "add one" at bounding box center [808, 145] width 21 height 21
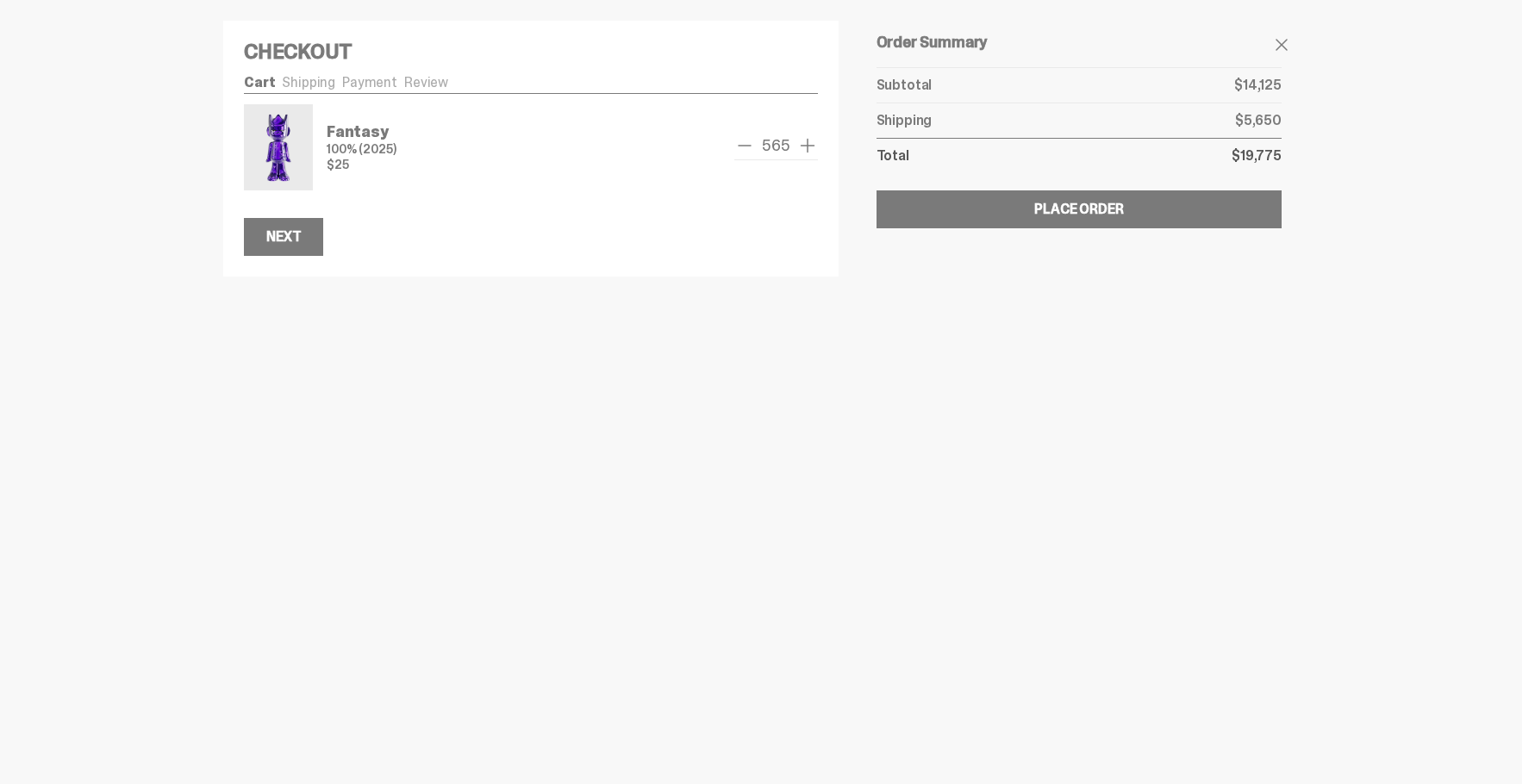
click at [808, 147] on span "add one" at bounding box center [808, 145] width 21 height 21
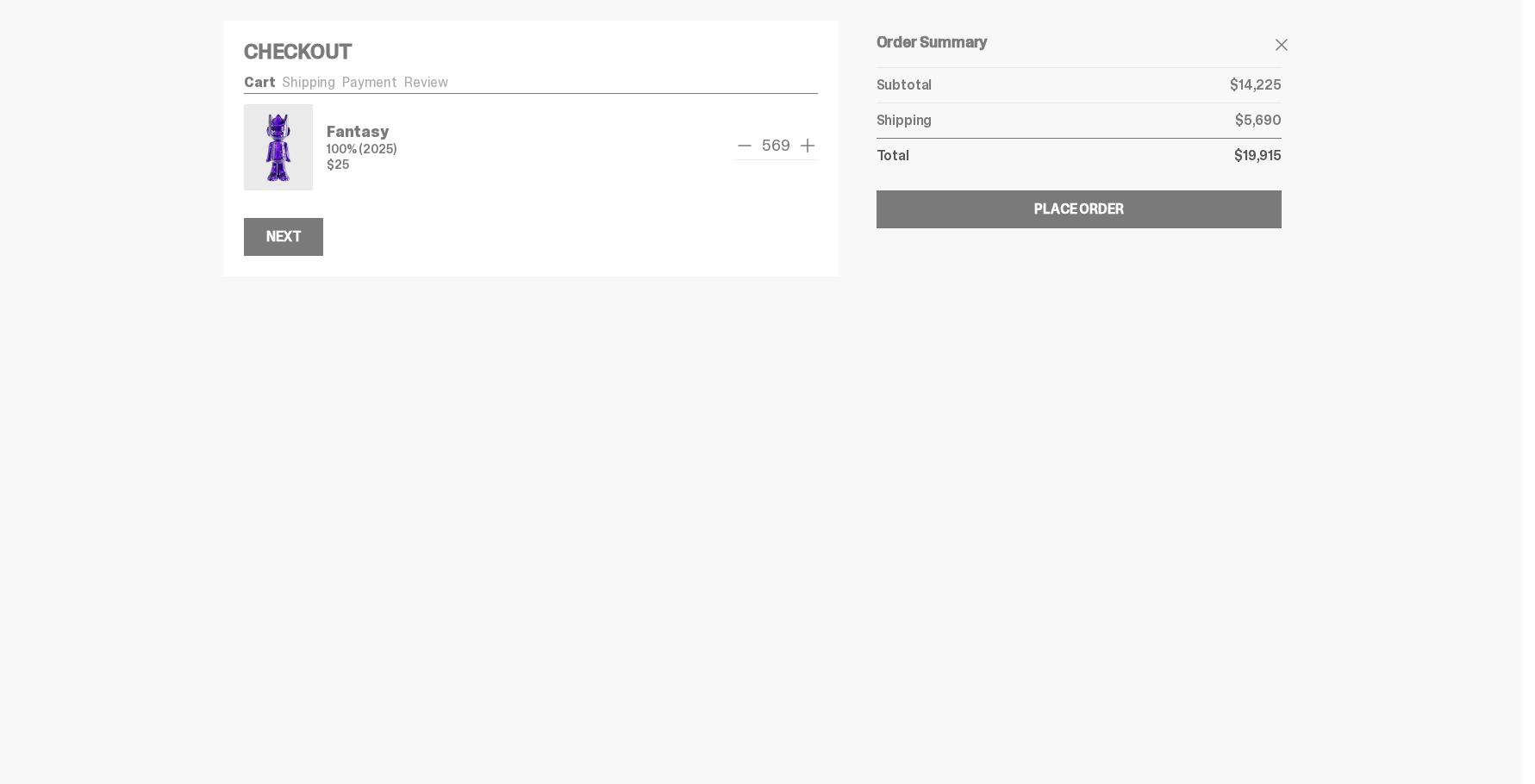
click at [808, 147] on span "add one" at bounding box center [808, 145] width 21 height 21
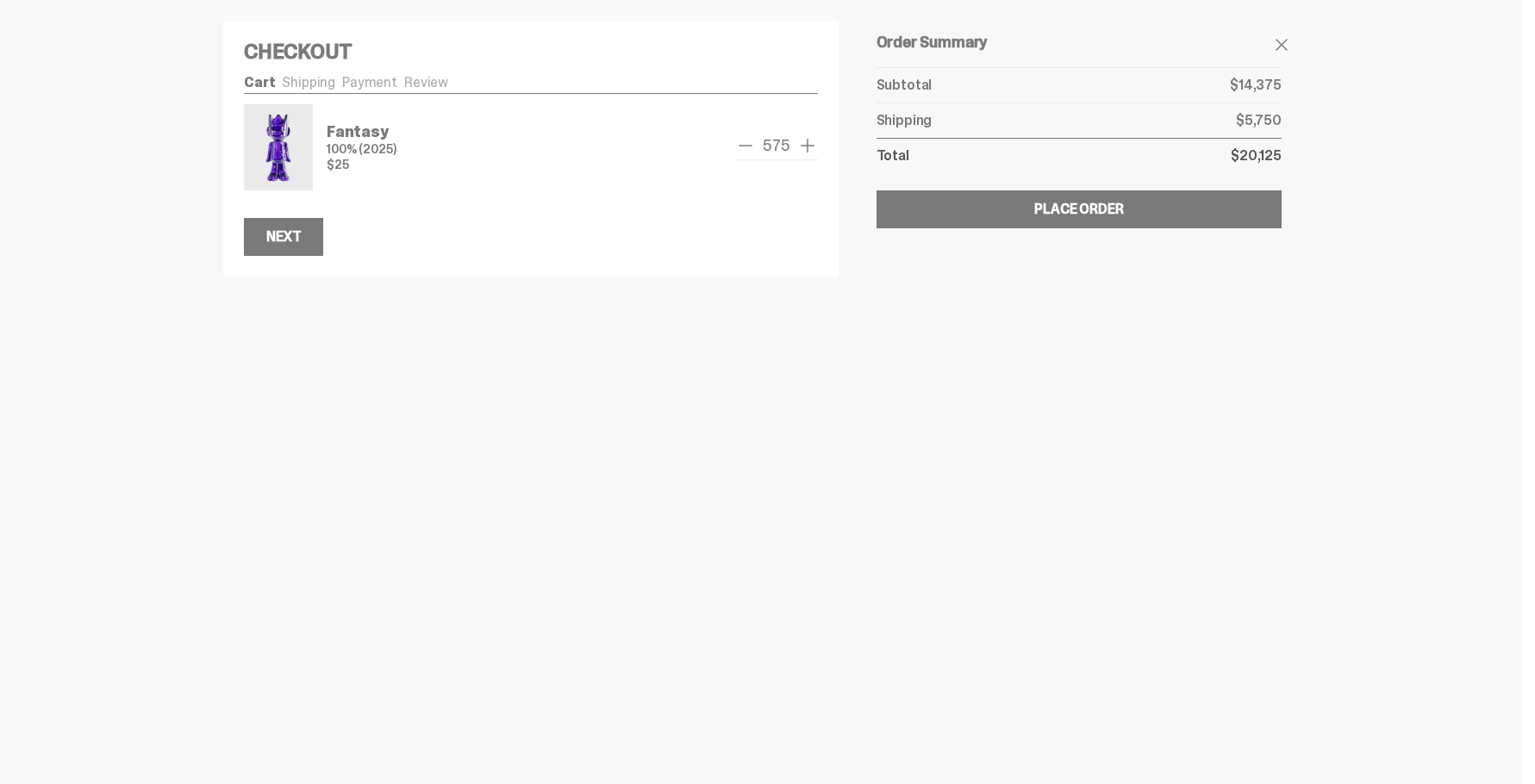
click at [808, 147] on span "add one" at bounding box center [808, 145] width 21 height 21
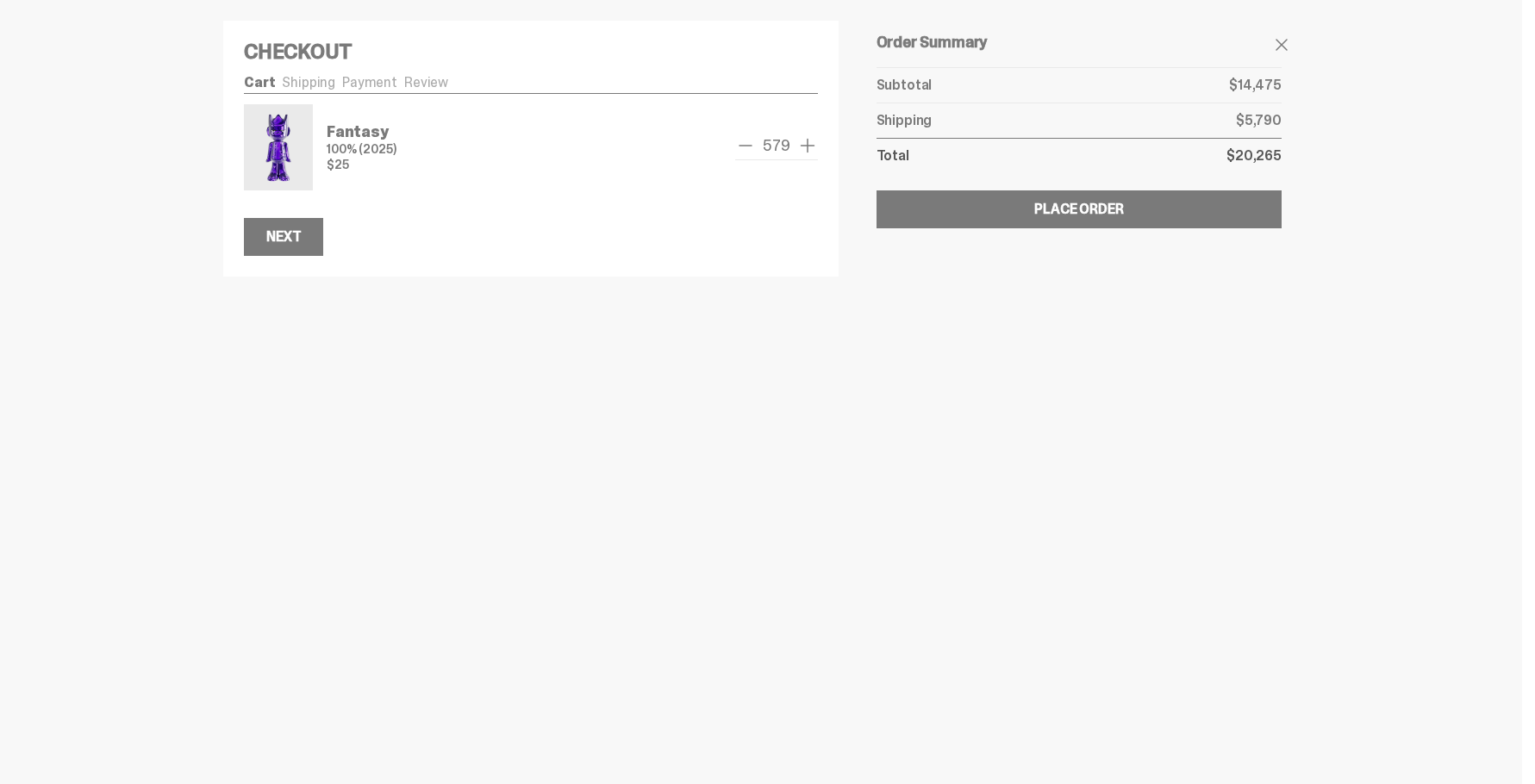
click at [808, 147] on span "add one" at bounding box center [808, 145] width 21 height 21
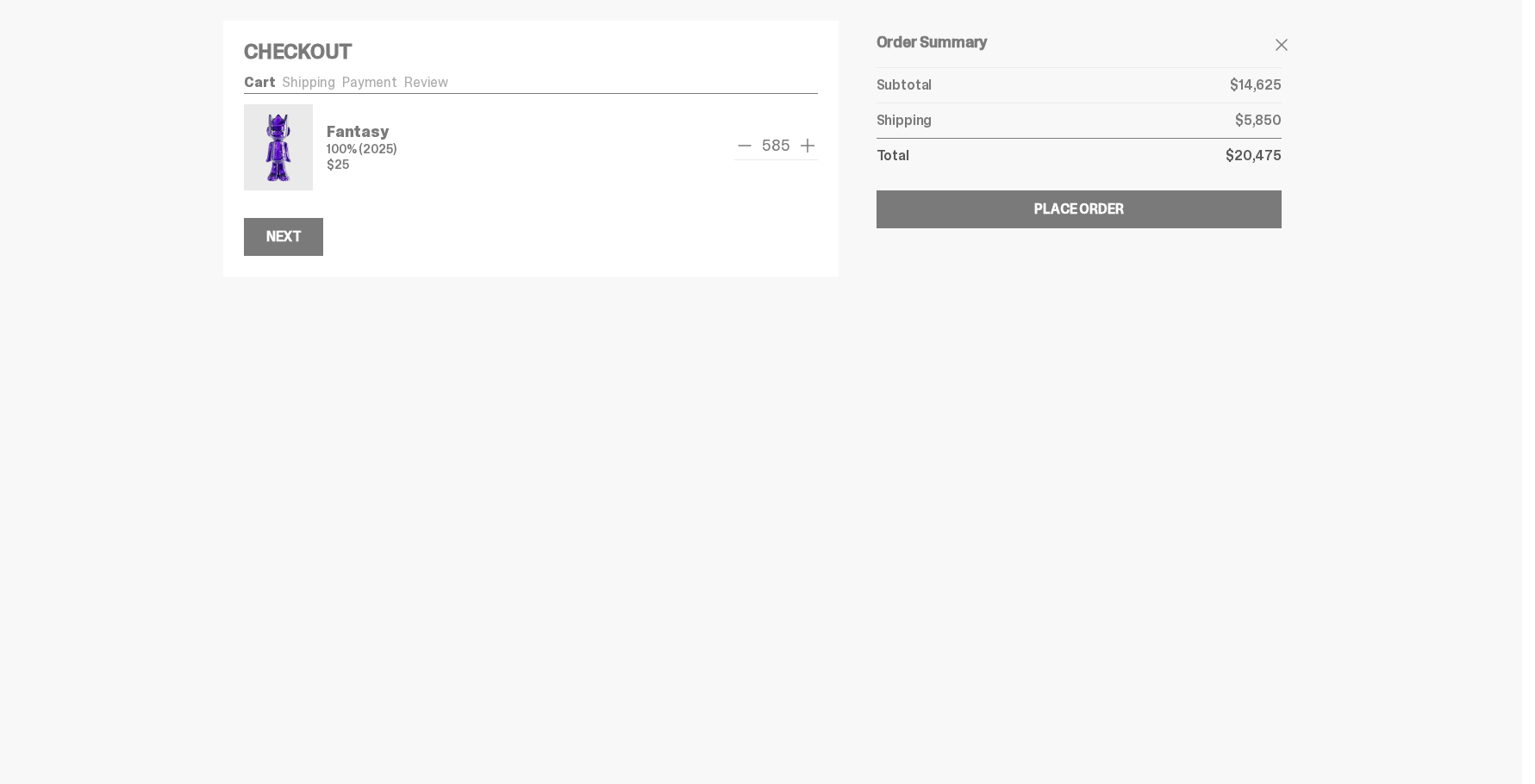
click at [808, 147] on span "add one" at bounding box center [808, 145] width 21 height 21
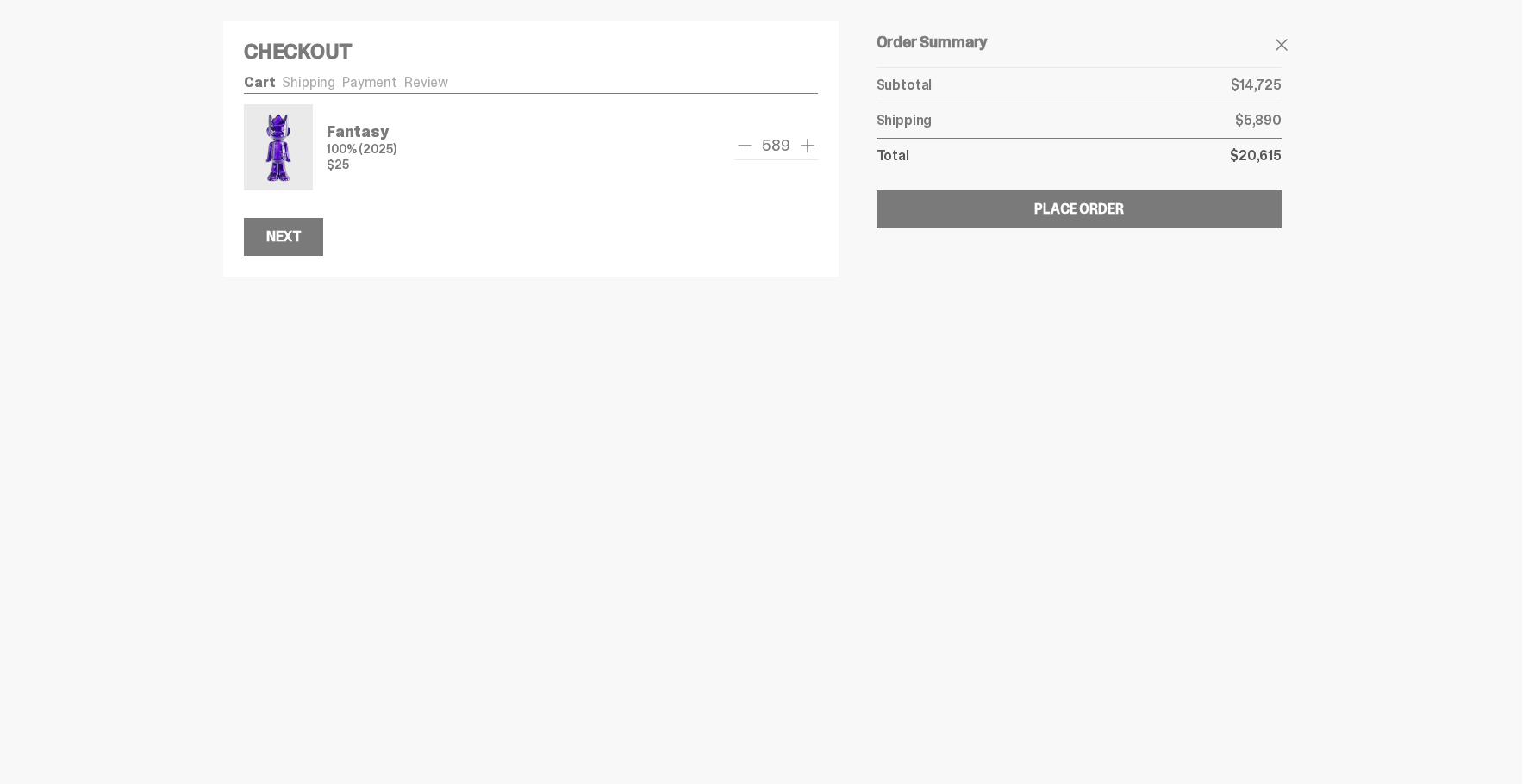
click at [808, 147] on span "add one" at bounding box center [808, 145] width 21 height 21
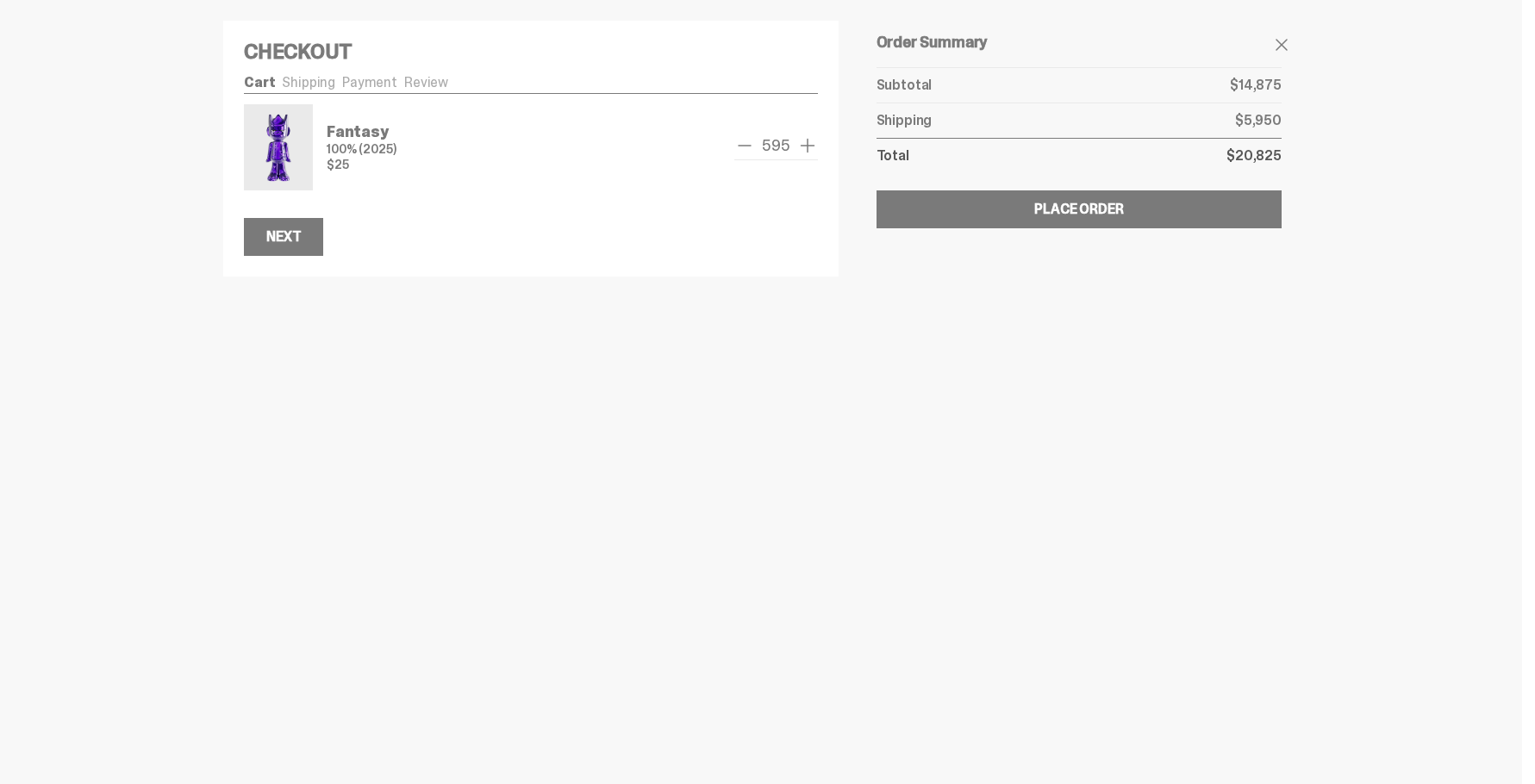
click at [808, 147] on span "add one" at bounding box center [808, 145] width 21 height 21
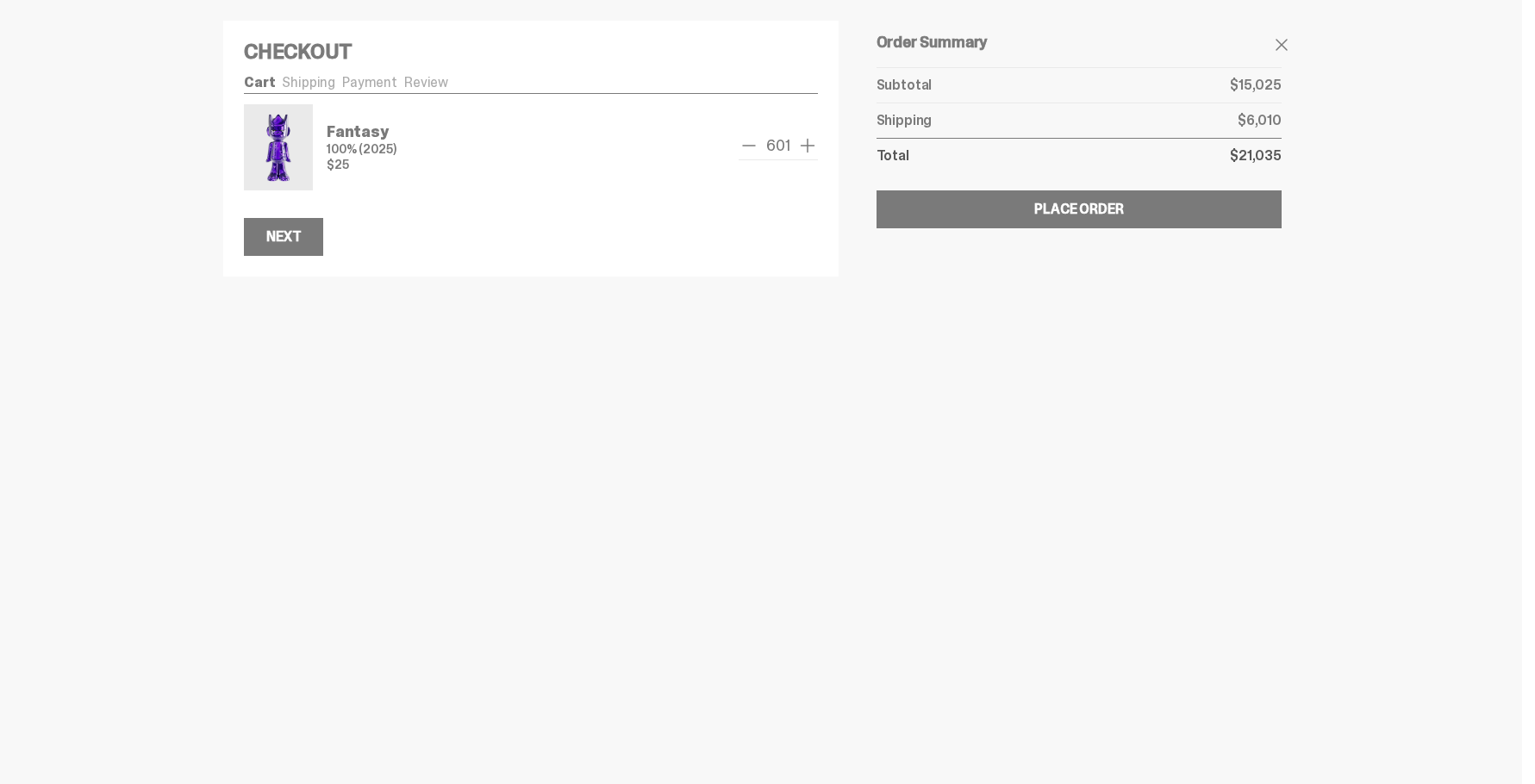
click at [816, 143] on span "add one" at bounding box center [808, 145] width 21 height 21
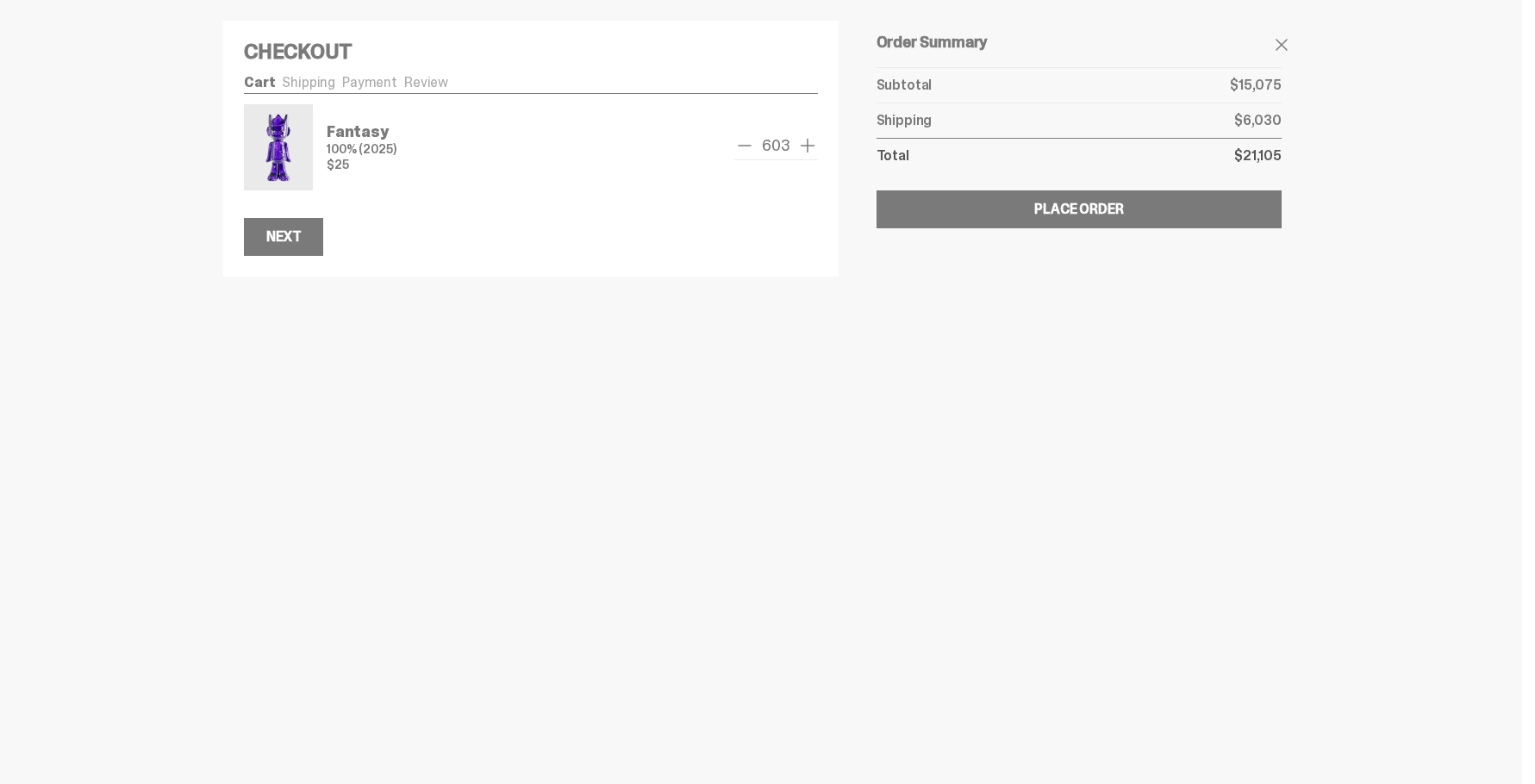
click at [816, 143] on span "add one" at bounding box center [808, 145] width 21 height 21
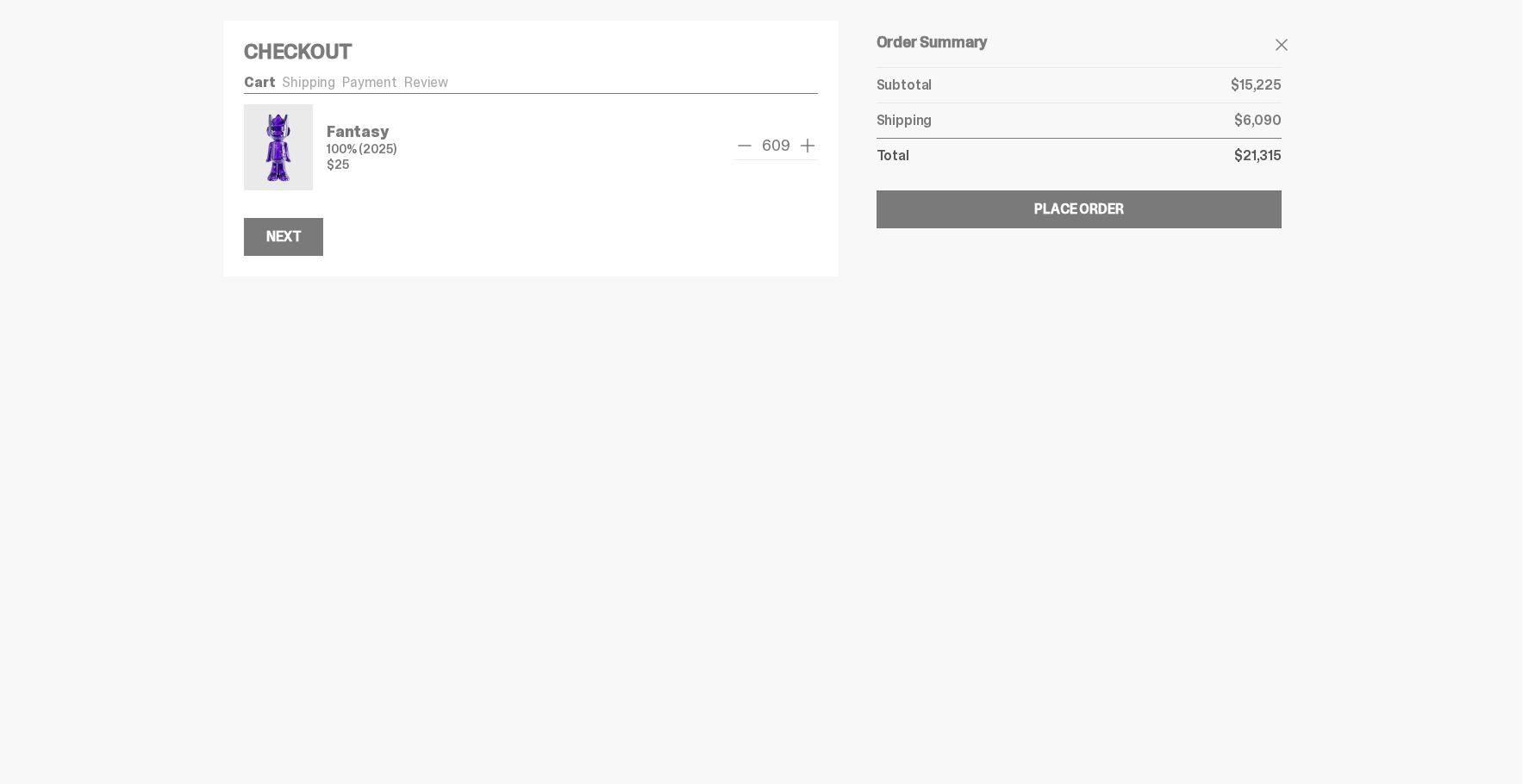
click at [816, 143] on span "add one" at bounding box center [808, 145] width 21 height 21
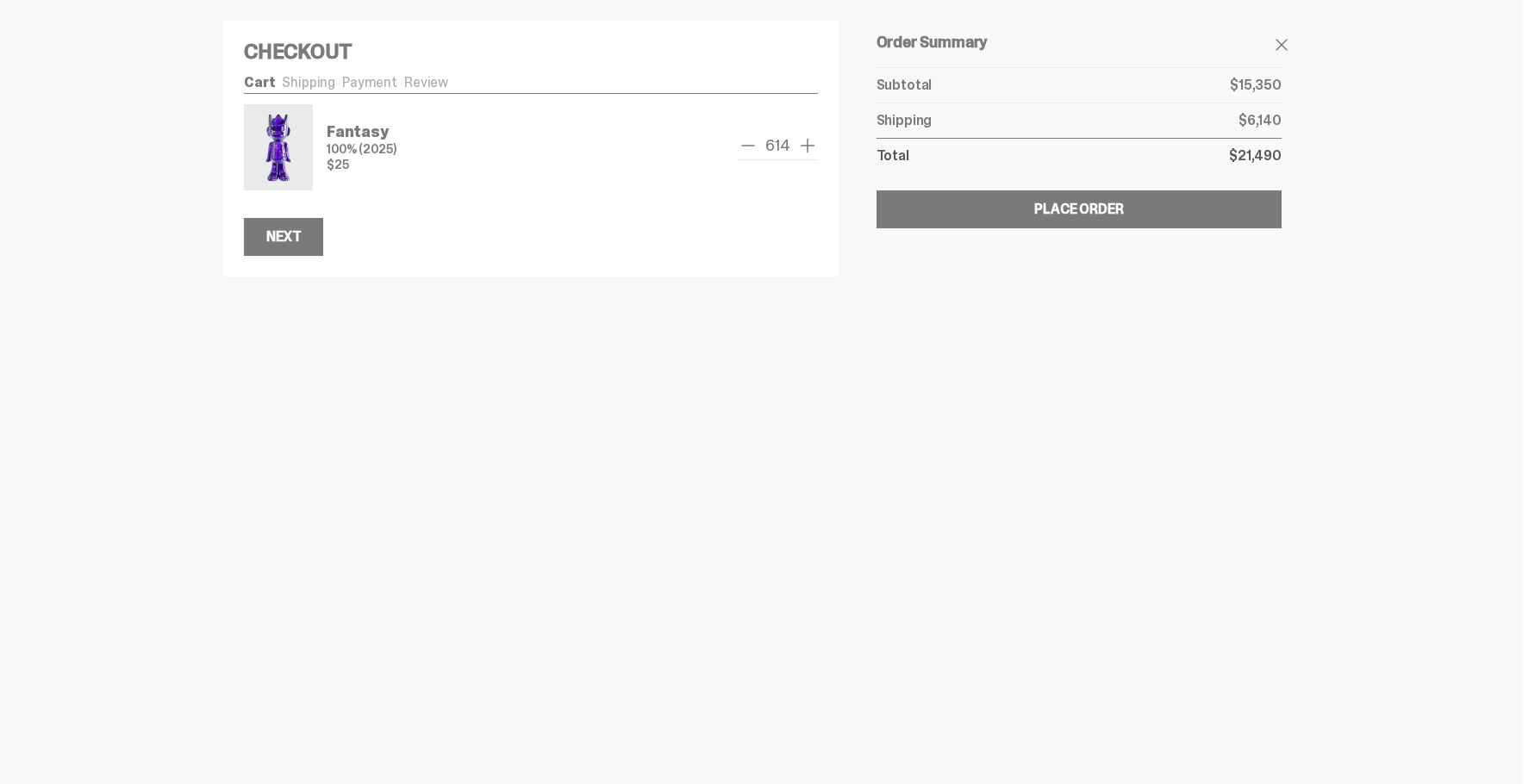
click at [816, 143] on span "add one" at bounding box center [808, 145] width 21 height 21
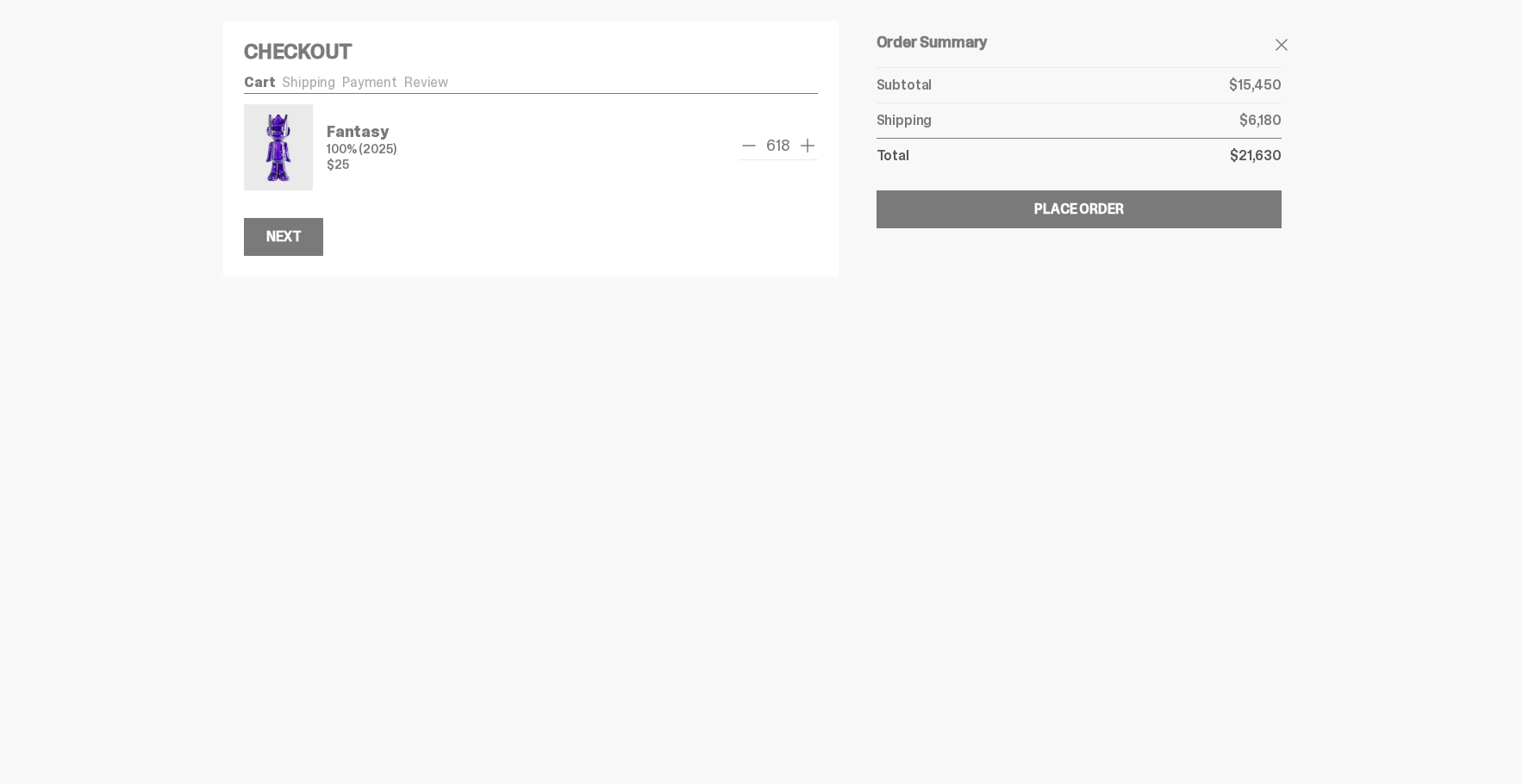
click at [816, 143] on span "add one" at bounding box center [808, 145] width 21 height 21
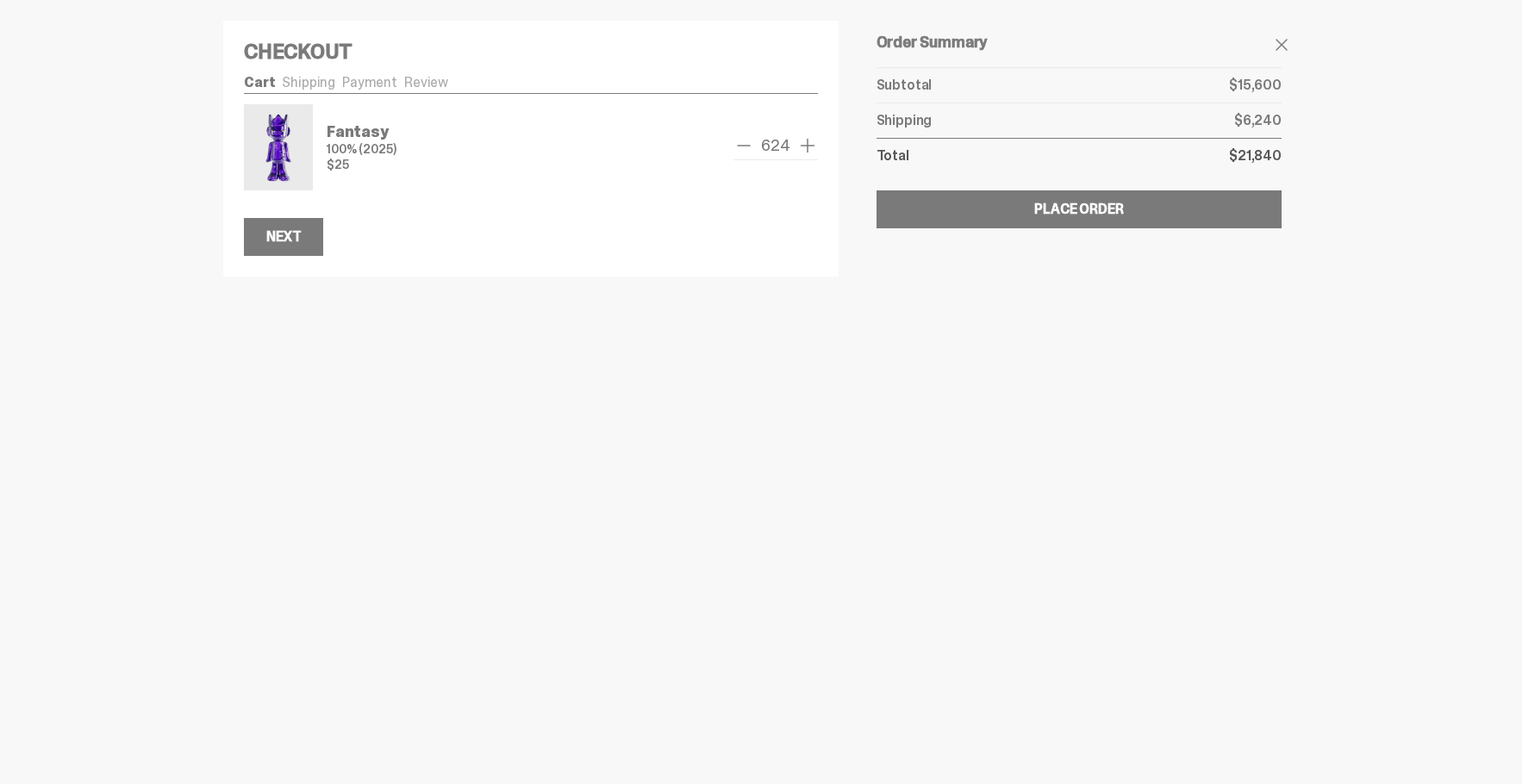
click at [816, 143] on span "add one" at bounding box center [808, 145] width 21 height 21
click at [814, 144] on span "add one" at bounding box center [808, 145] width 21 height 21
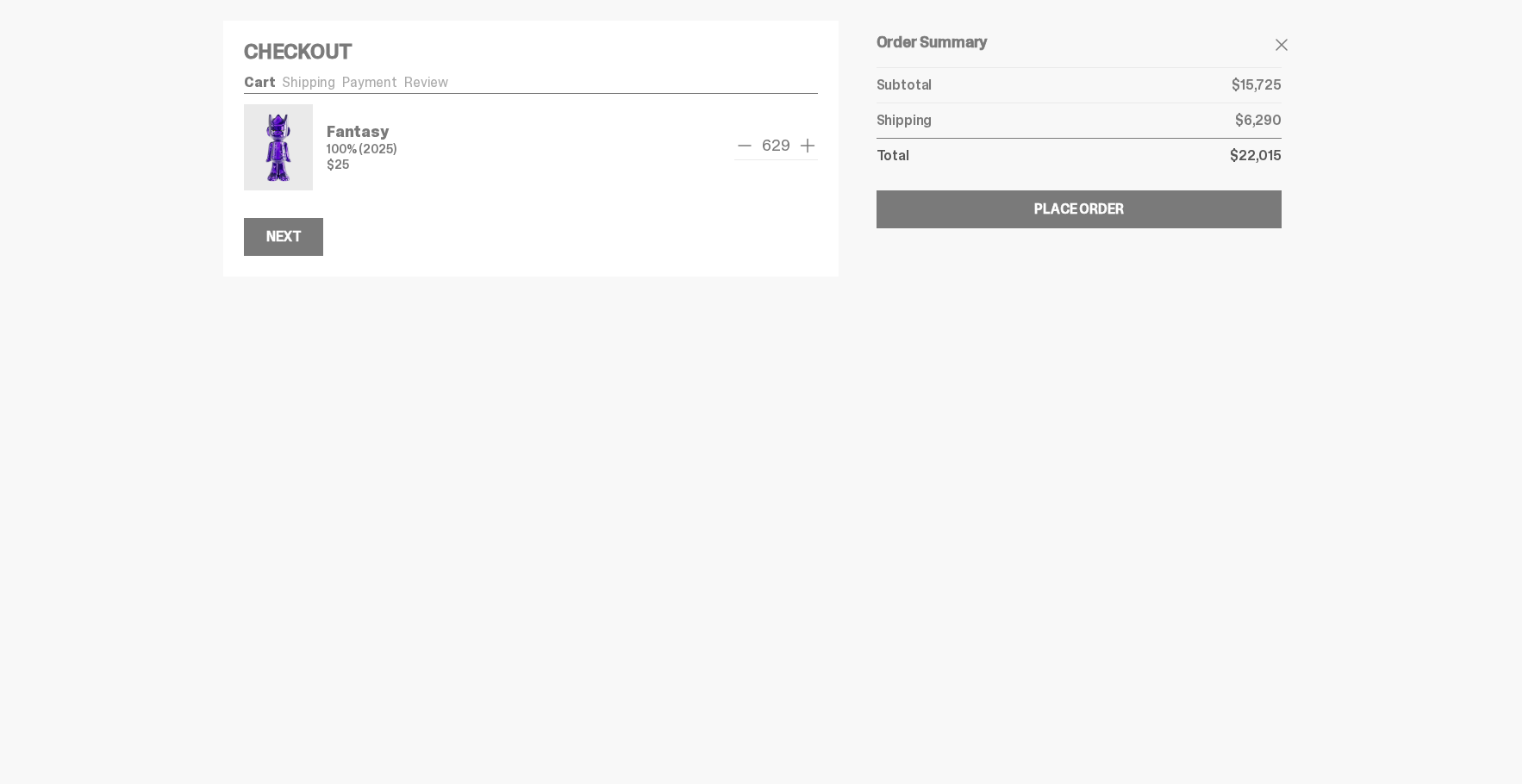
click at [814, 144] on span "add one" at bounding box center [808, 145] width 21 height 21
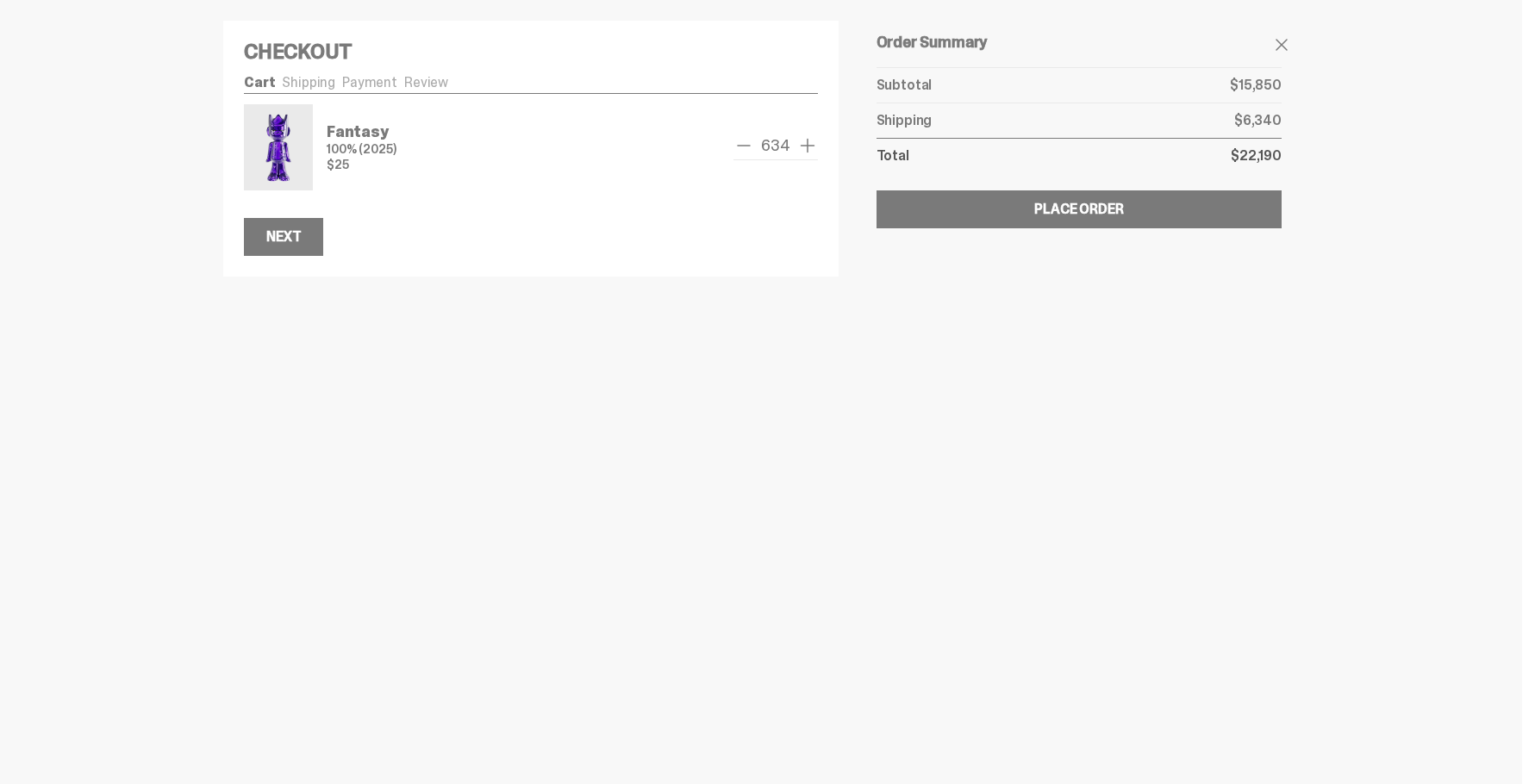
click at [814, 144] on span "add one" at bounding box center [808, 145] width 21 height 21
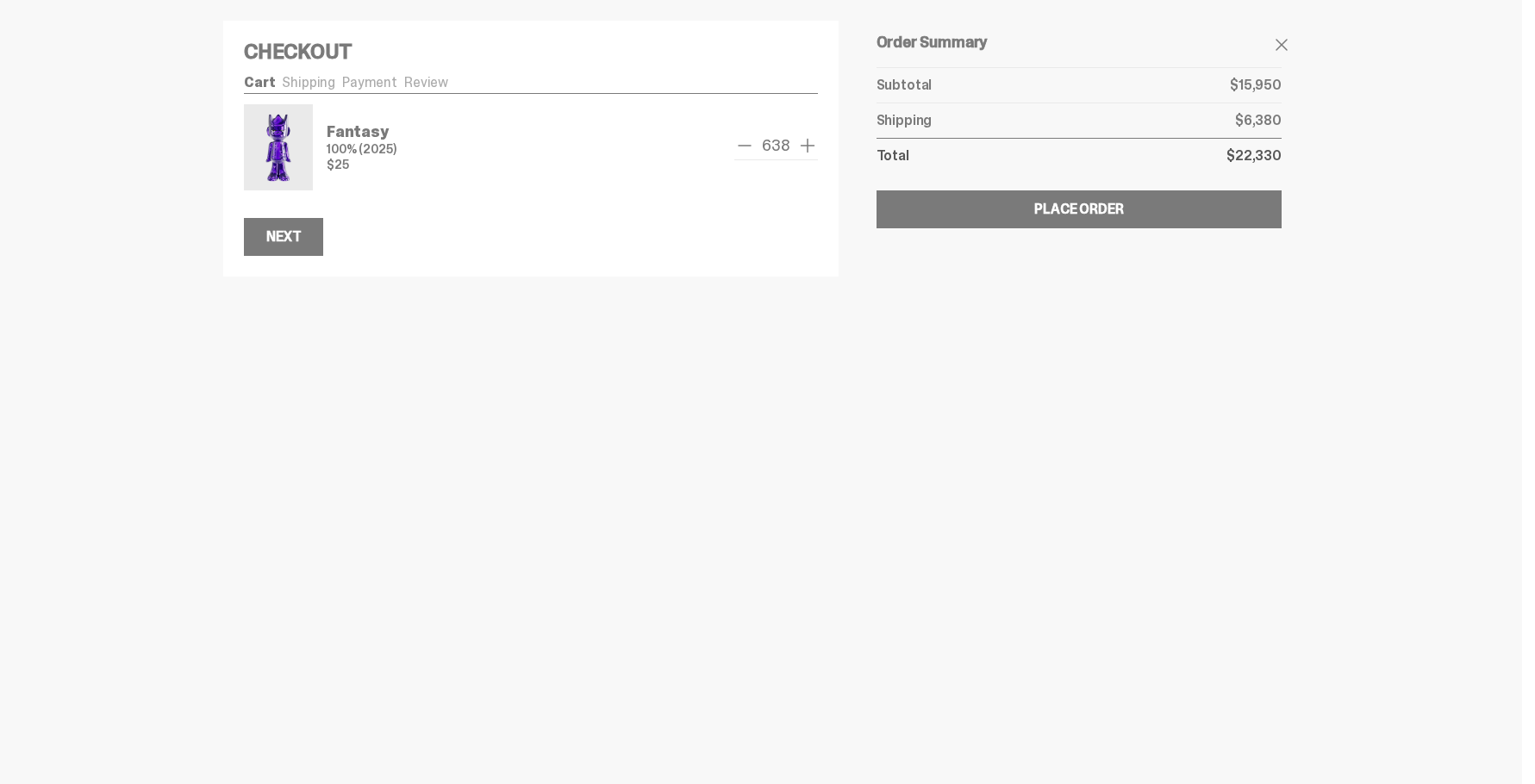
click at [814, 144] on span "add one" at bounding box center [808, 145] width 21 height 21
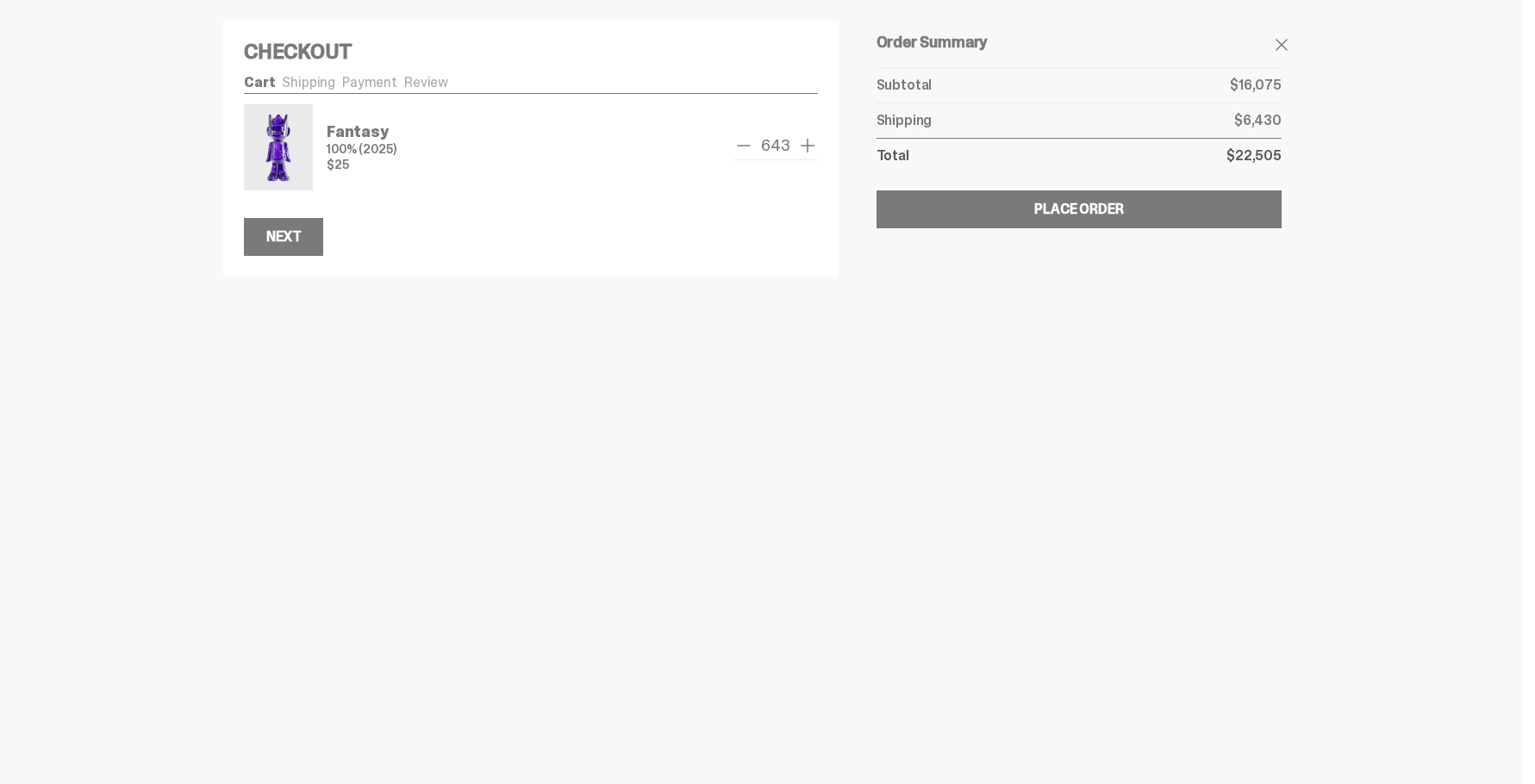
click at [814, 144] on span "add one" at bounding box center [808, 145] width 21 height 21
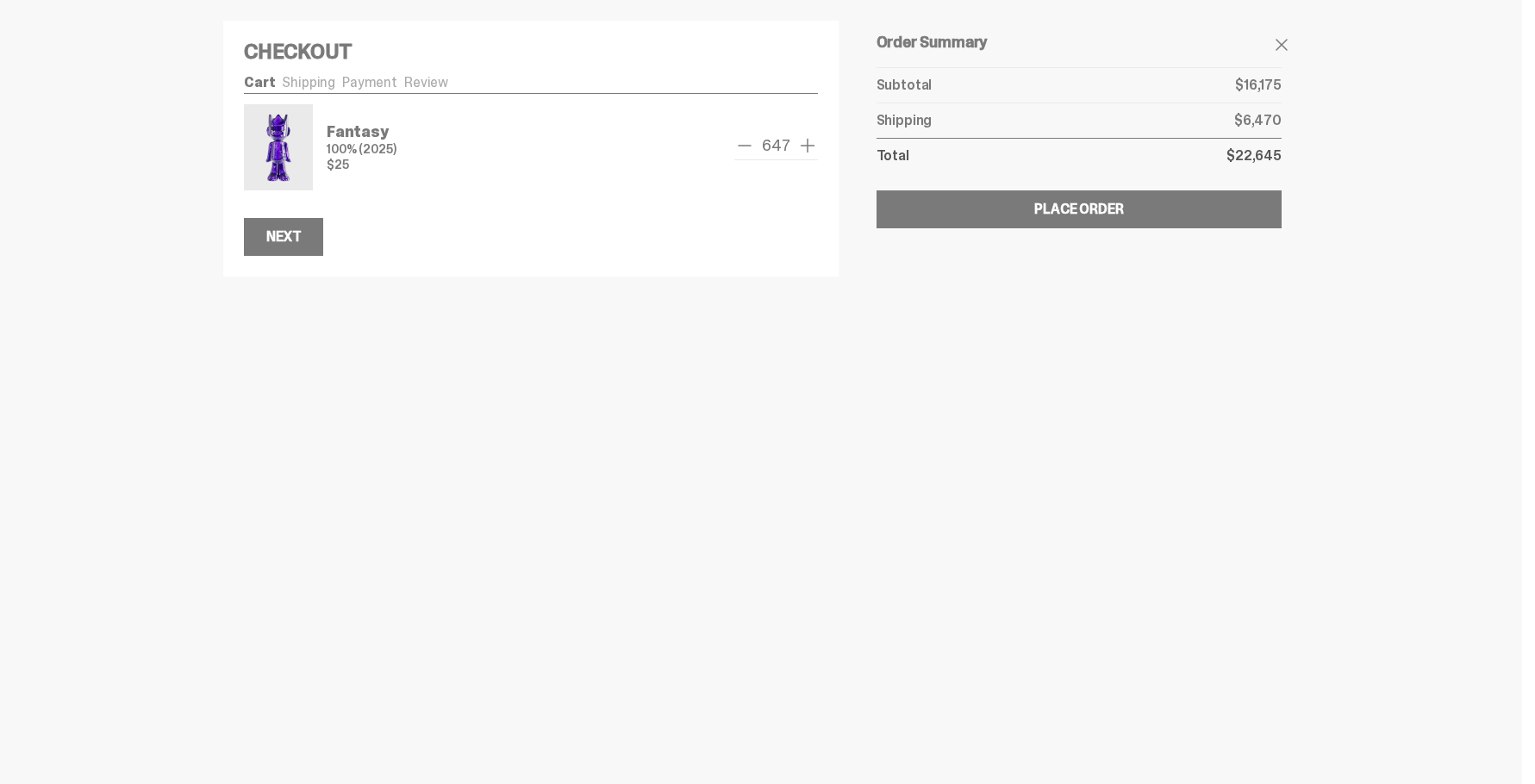
click at [814, 144] on span "add one" at bounding box center [808, 145] width 21 height 21
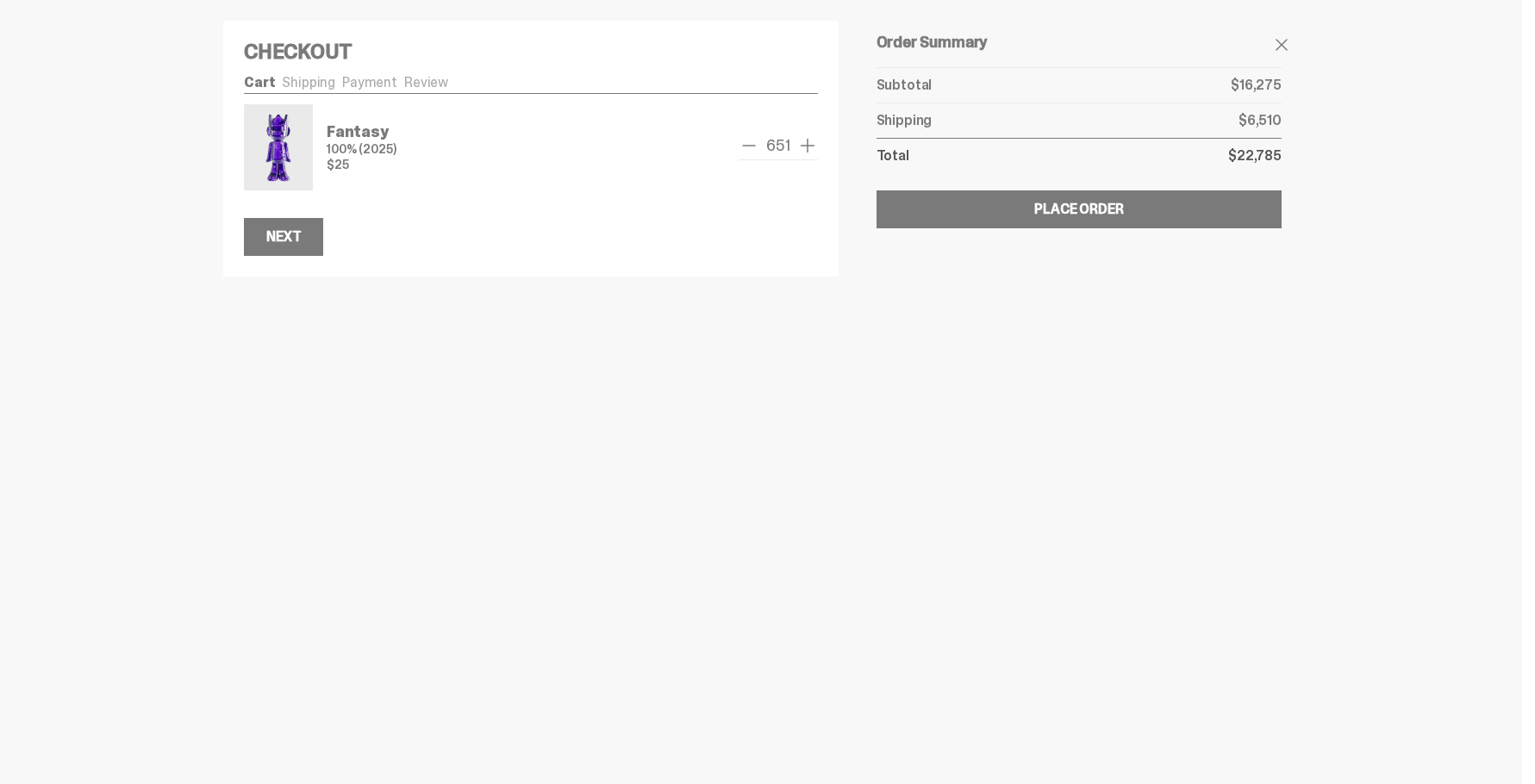
click at [814, 144] on span "add one" at bounding box center [808, 145] width 21 height 21
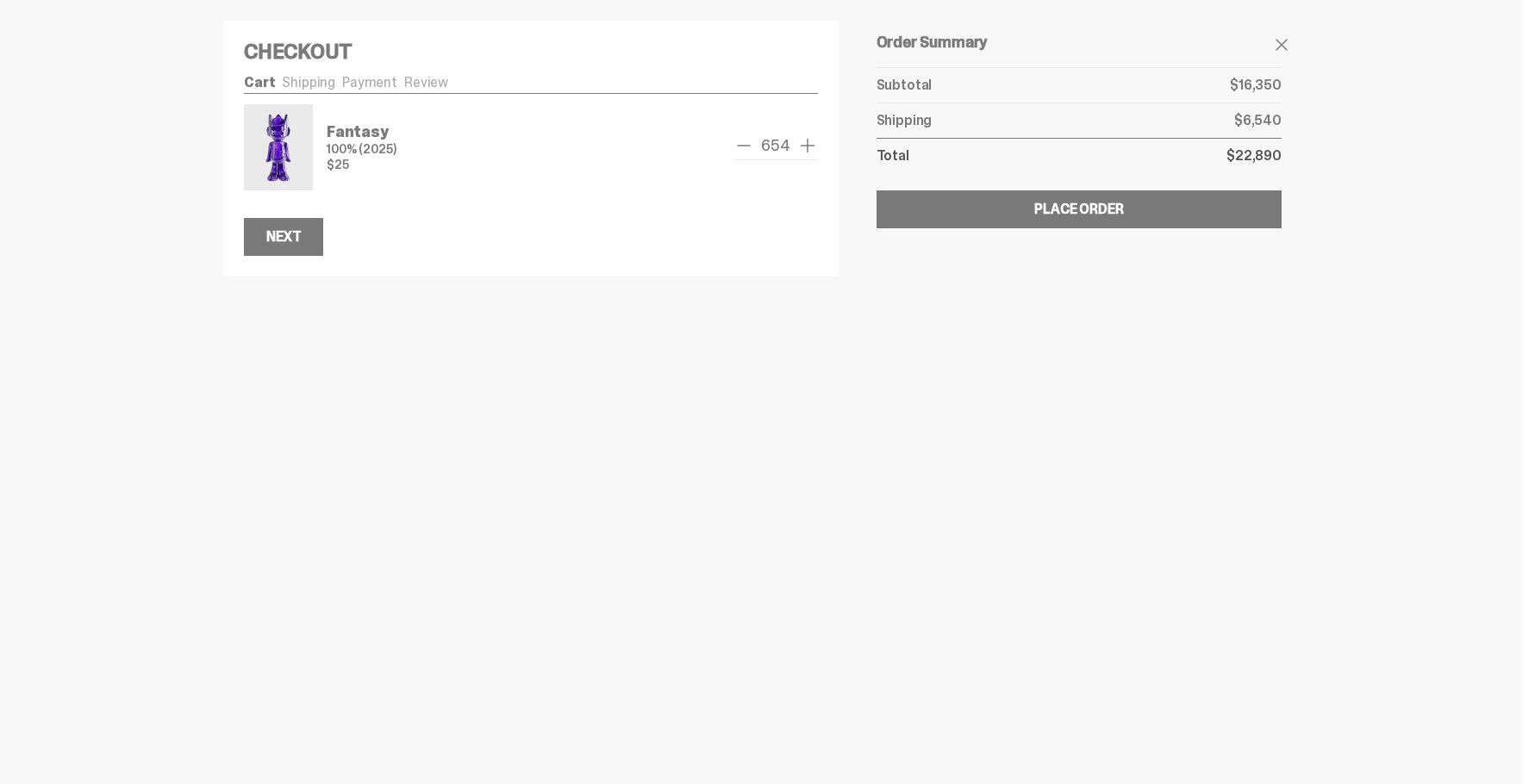
click at [814, 144] on span "add one" at bounding box center [808, 145] width 21 height 21
click at [813, 144] on span "add one" at bounding box center [808, 145] width 21 height 21
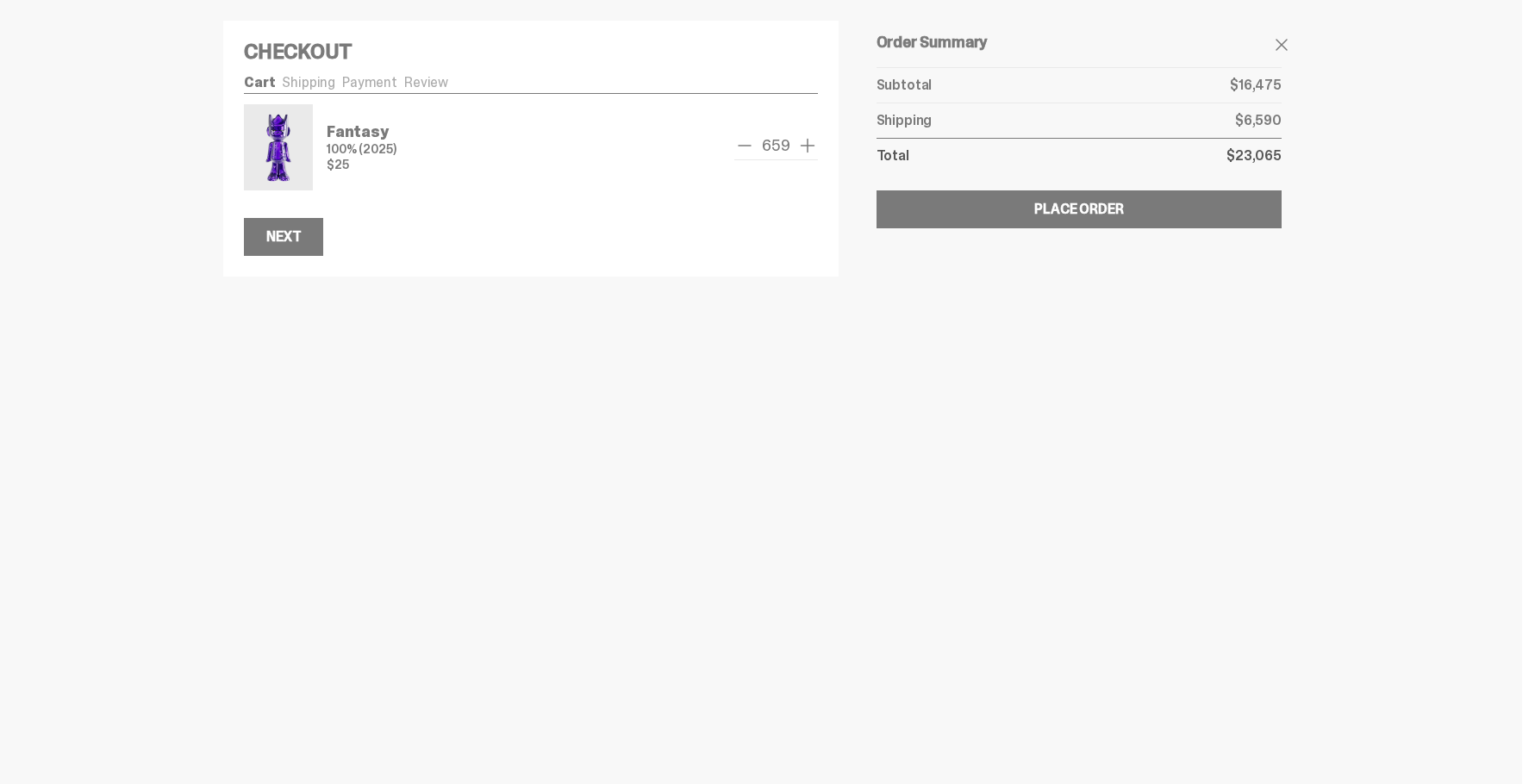
click at [813, 144] on span "add one" at bounding box center [808, 145] width 21 height 21
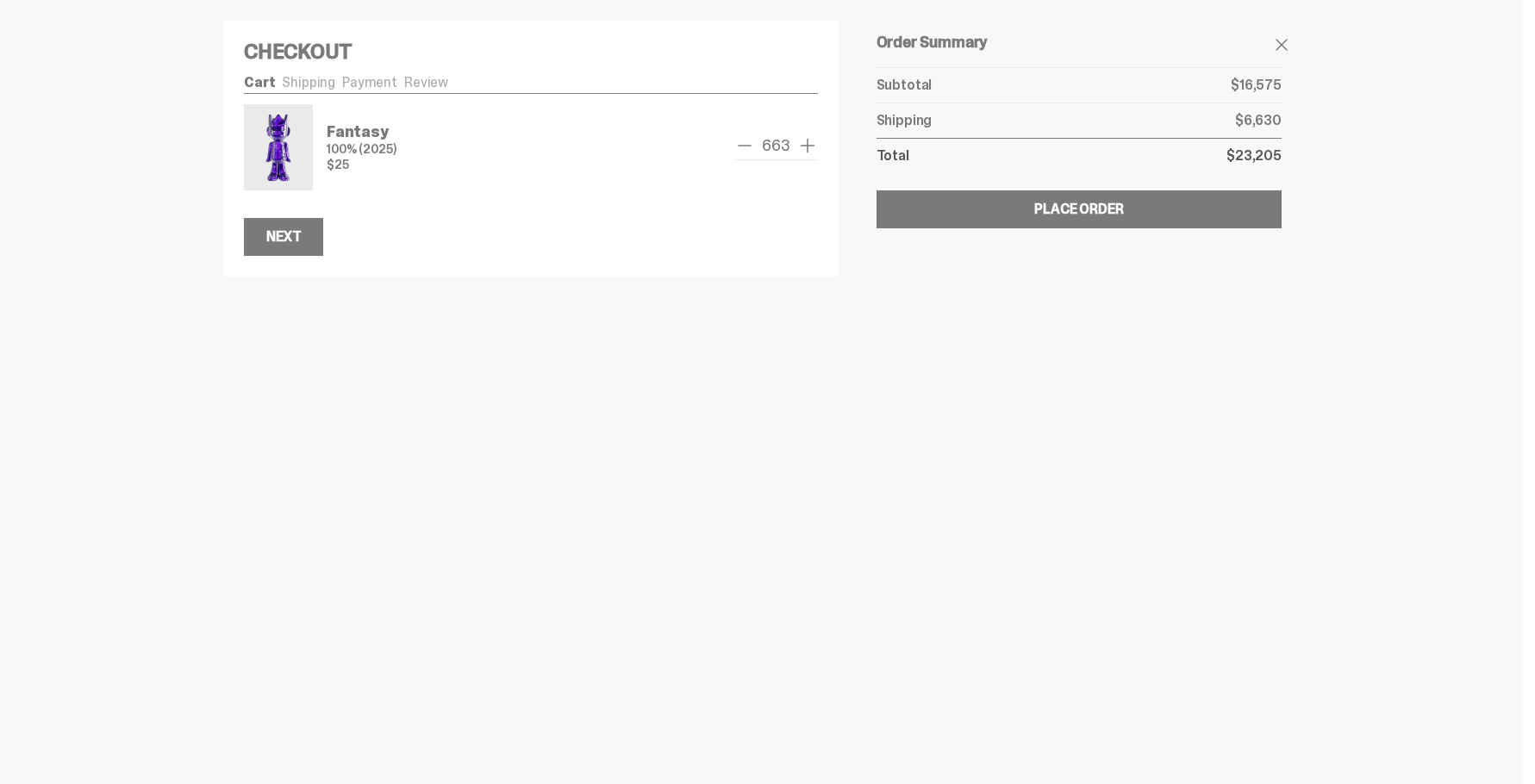
click at [813, 144] on span "add one" at bounding box center [808, 145] width 21 height 21
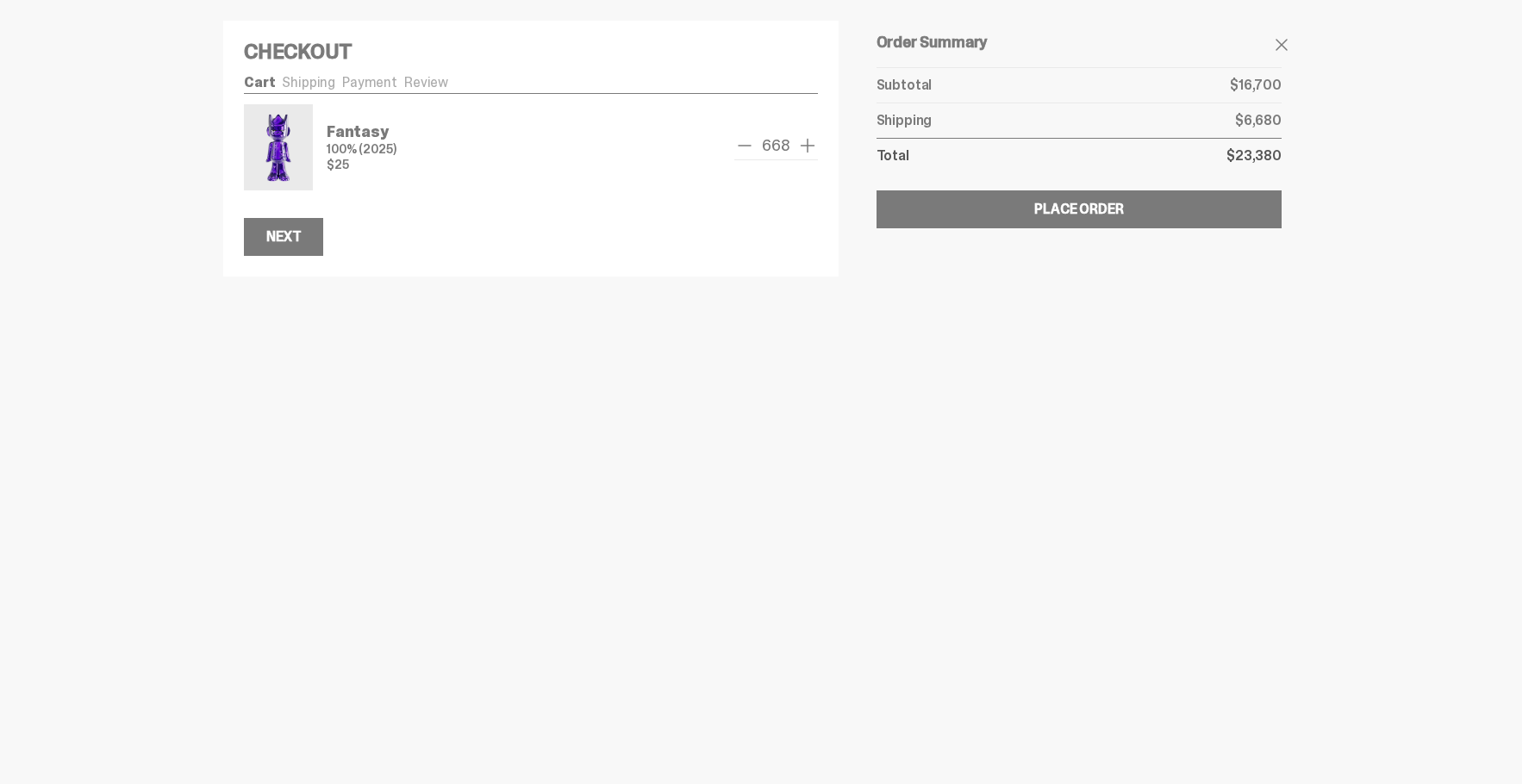
click at [813, 144] on span "add one" at bounding box center [808, 145] width 21 height 21
click at [805, 142] on span "add one" at bounding box center [808, 145] width 21 height 21
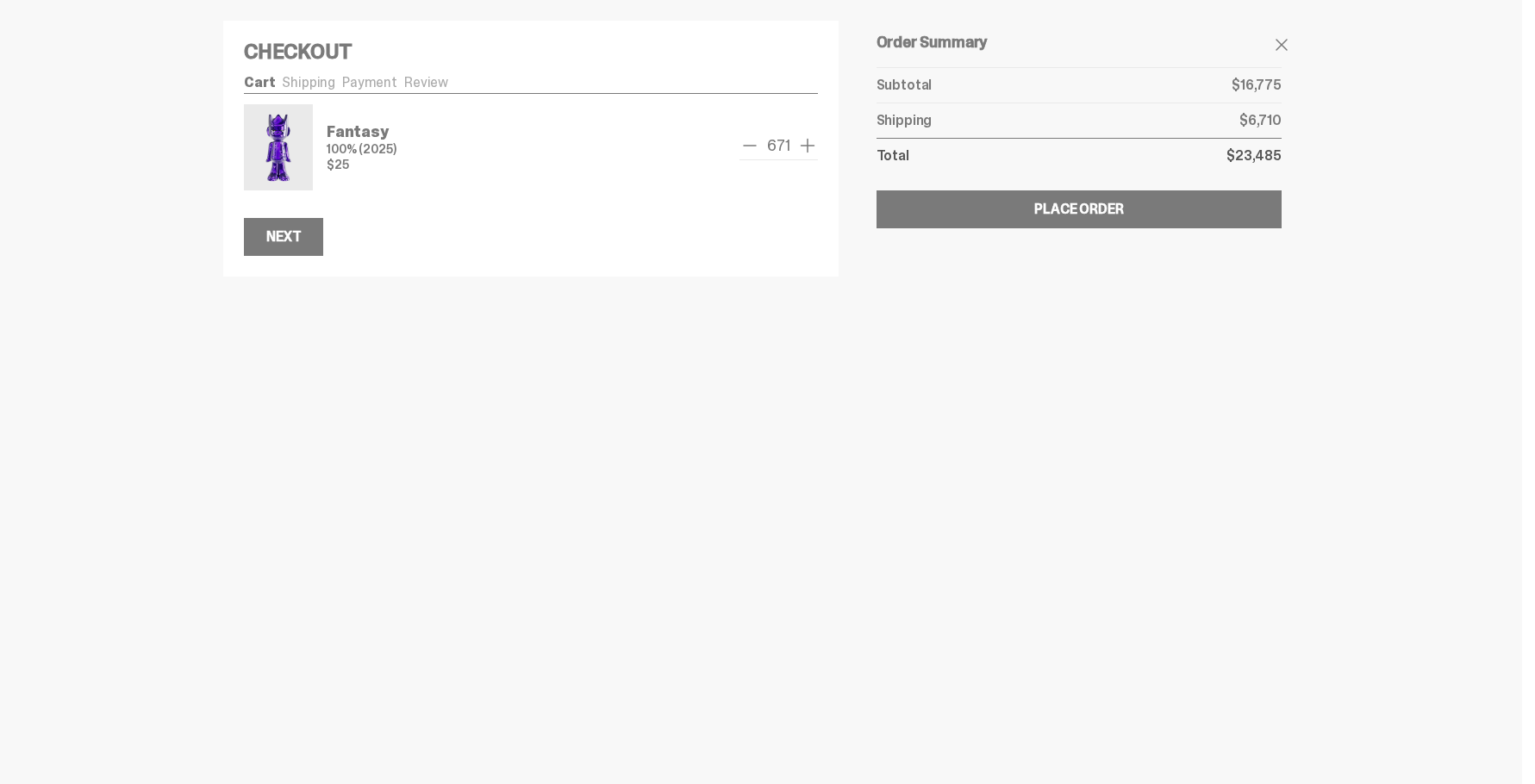
click at [805, 142] on span "add one" at bounding box center [808, 145] width 21 height 21
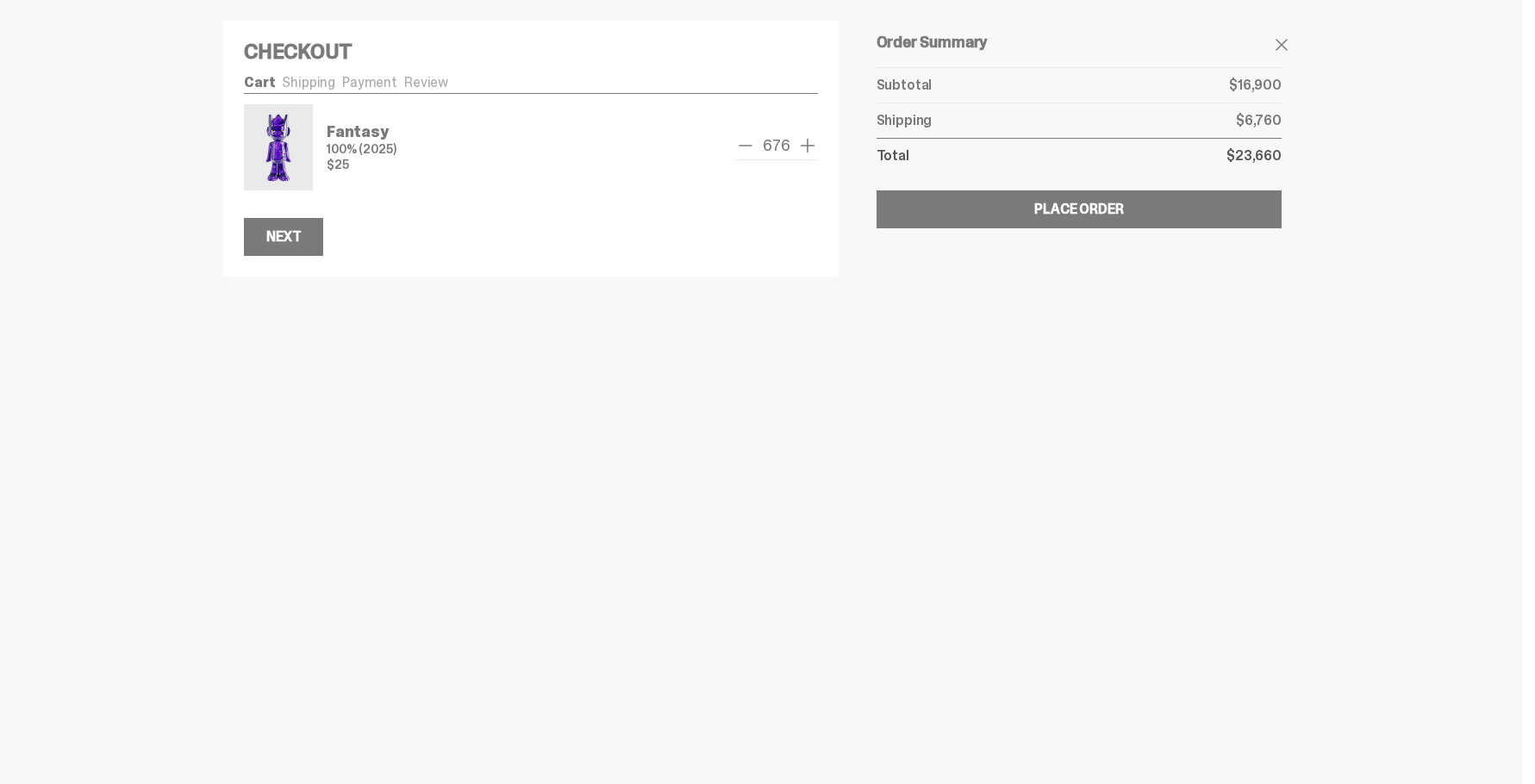
click at [805, 142] on span "add one" at bounding box center [808, 145] width 21 height 21
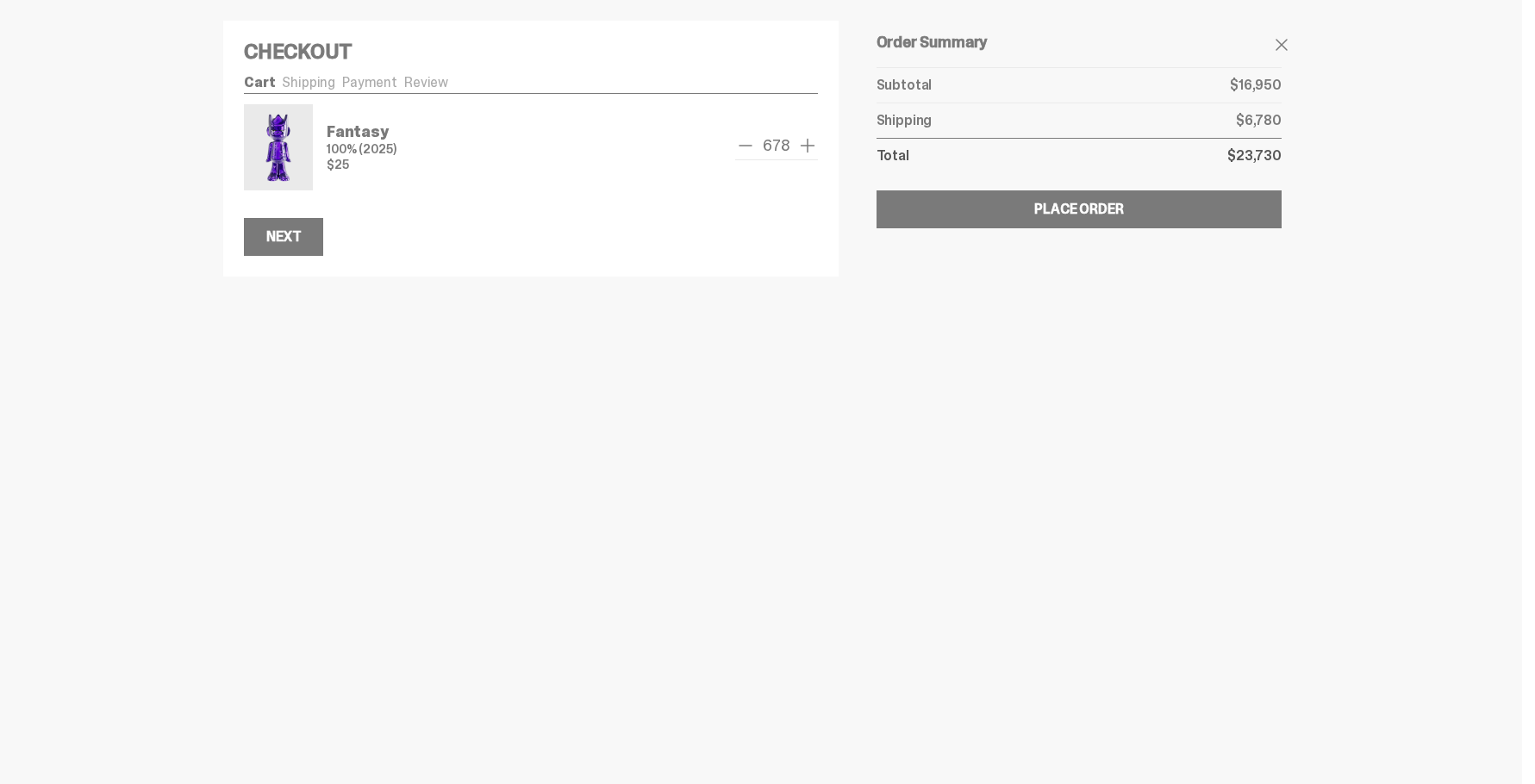
click at [805, 142] on span "add one" at bounding box center [808, 145] width 21 height 21
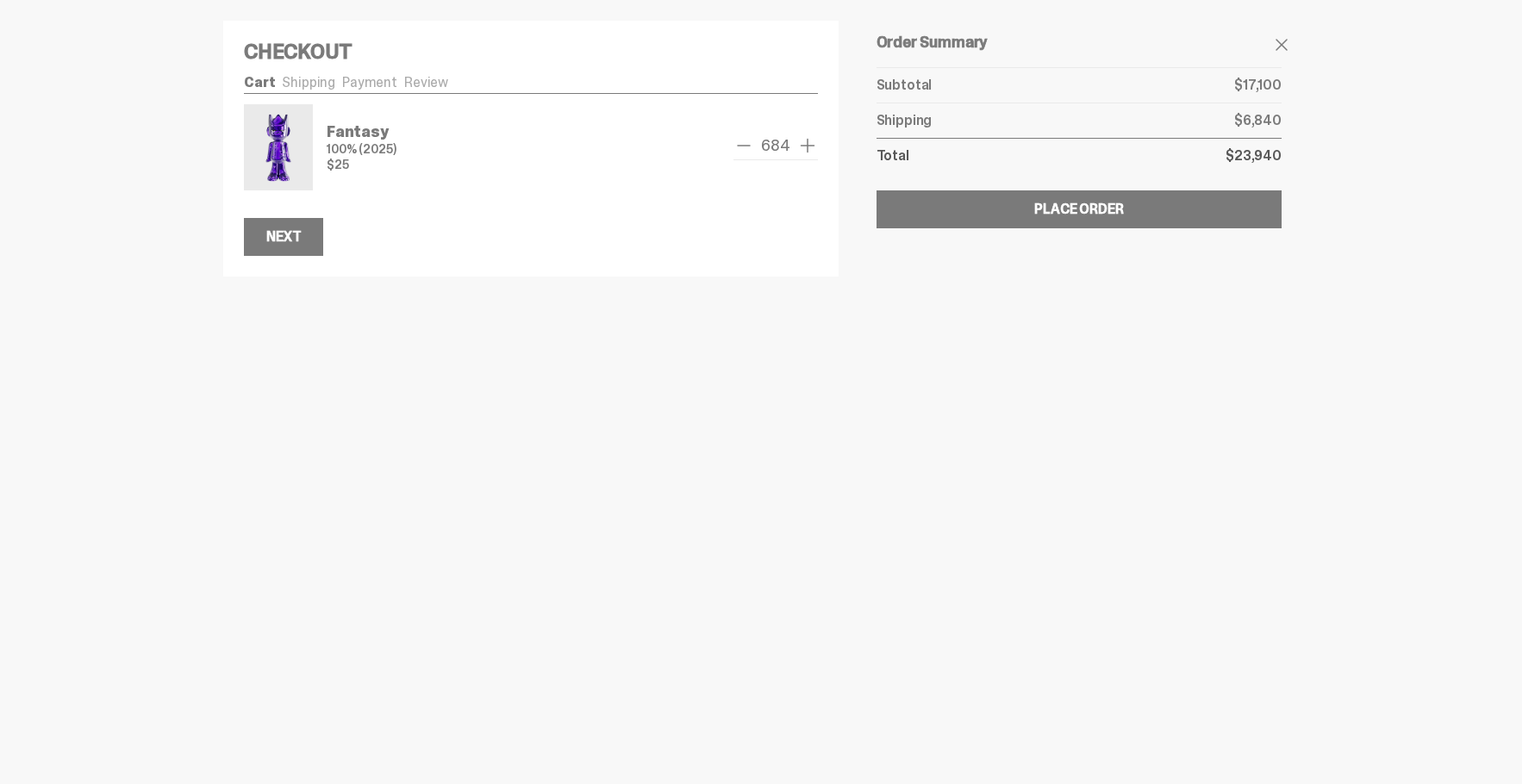
click at [805, 142] on span "add one" at bounding box center [808, 145] width 21 height 21
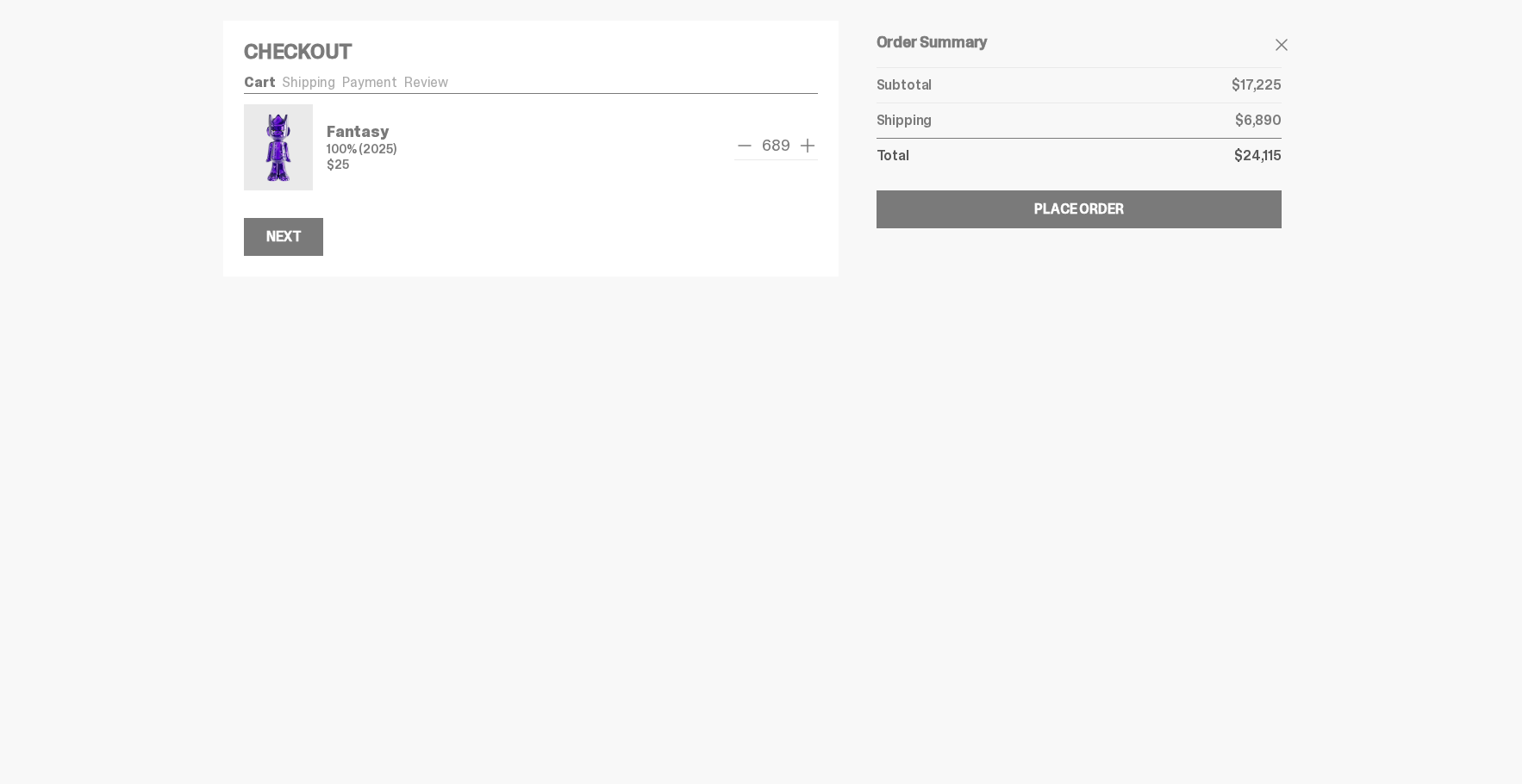
click at [805, 142] on span "add one" at bounding box center [808, 145] width 21 height 21
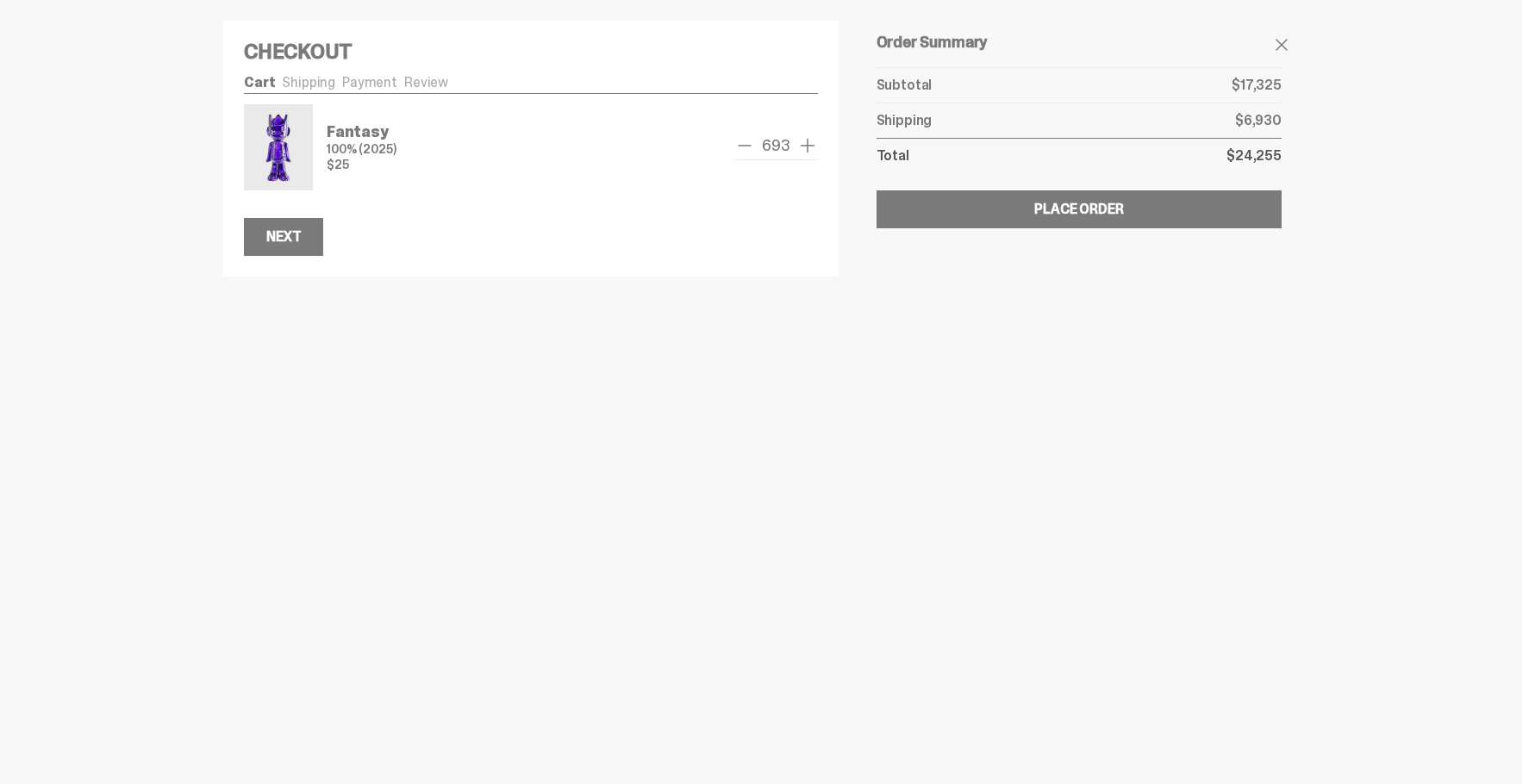
click at [805, 142] on span "add one" at bounding box center [808, 145] width 21 height 21
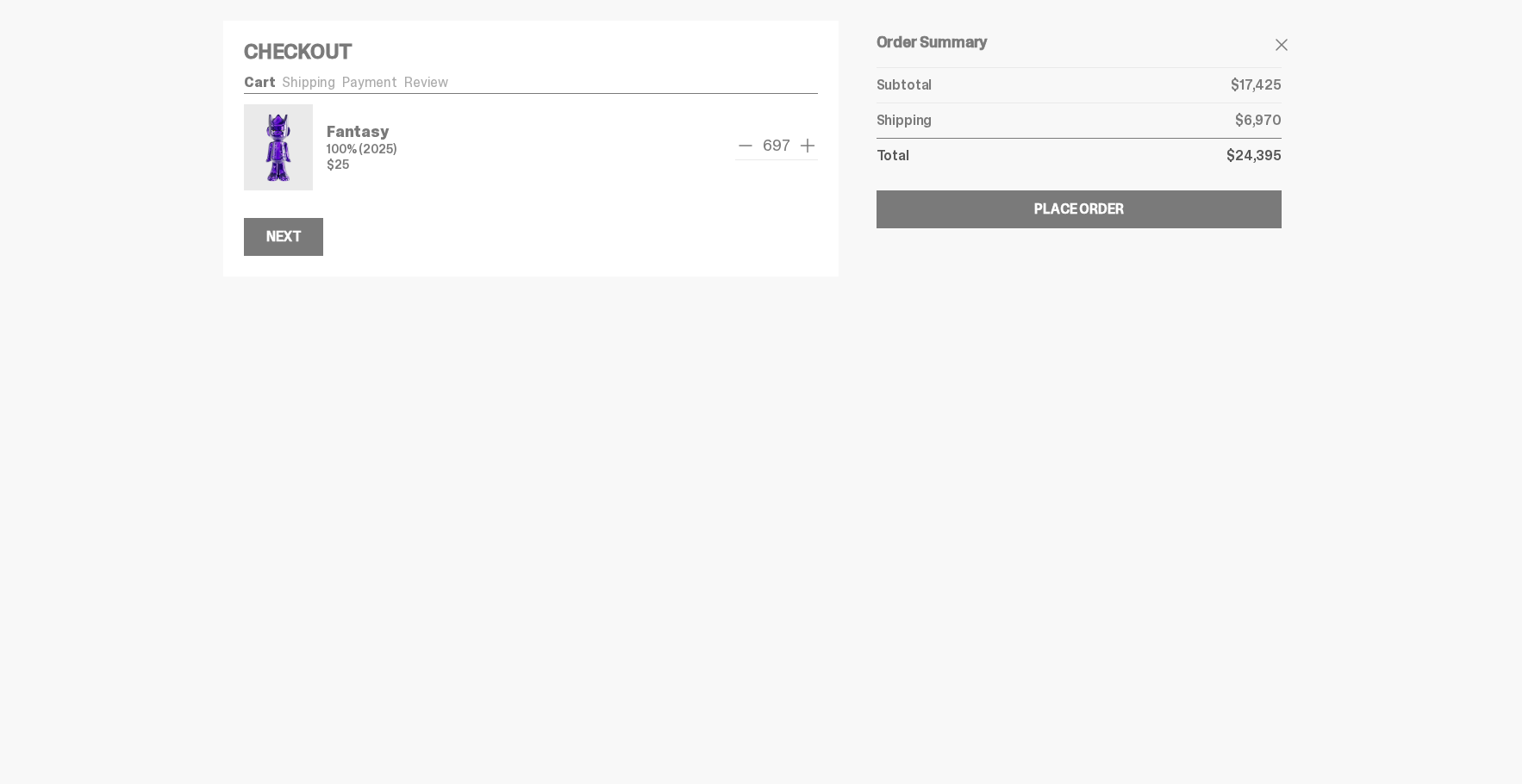
click at [805, 142] on span "add one" at bounding box center [808, 145] width 21 height 21
click at [809, 141] on span "add one" at bounding box center [808, 145] width 21 height 21
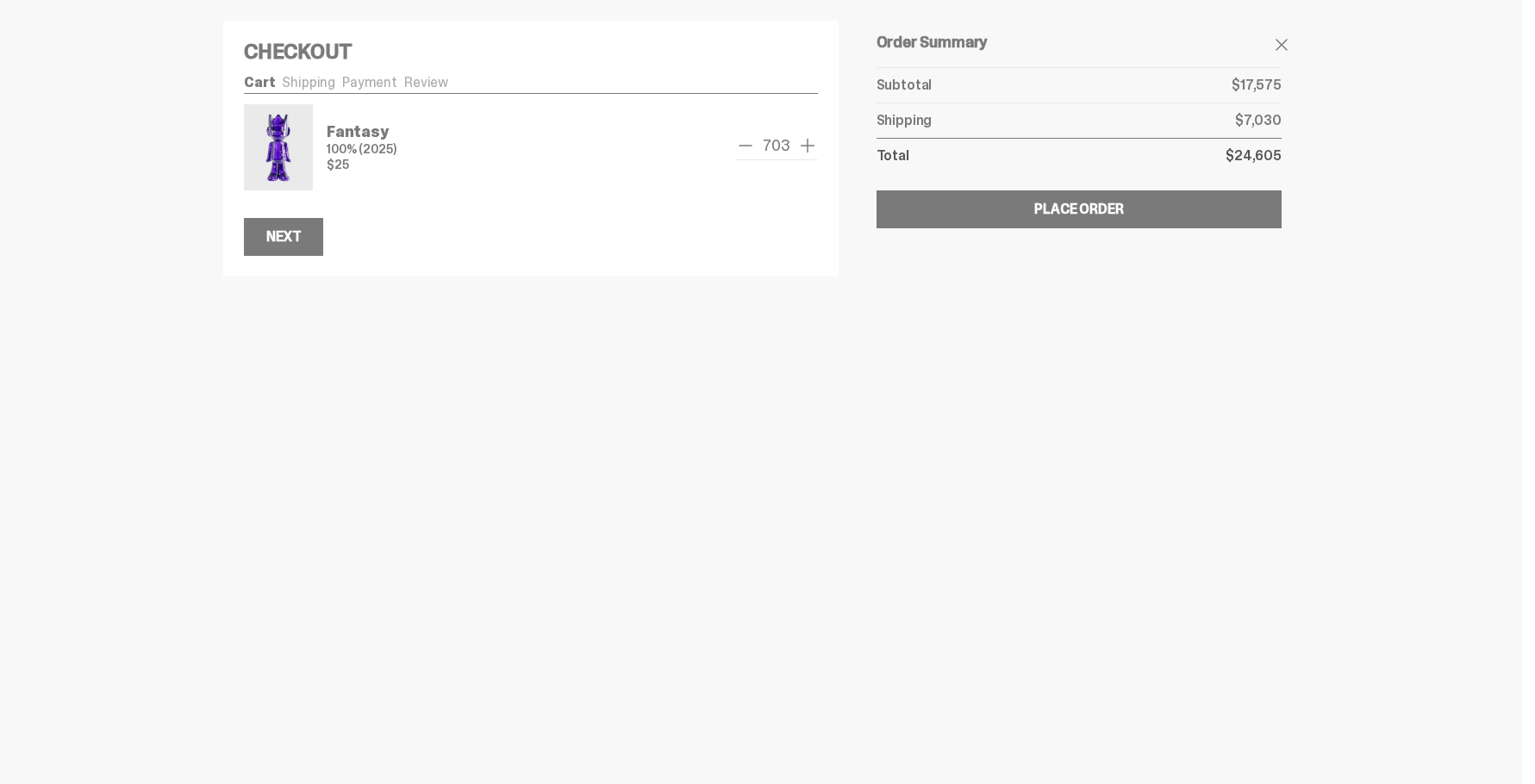
click at [809, 141] on span "add one" at bounding box center [808, 145] width 21 height 21
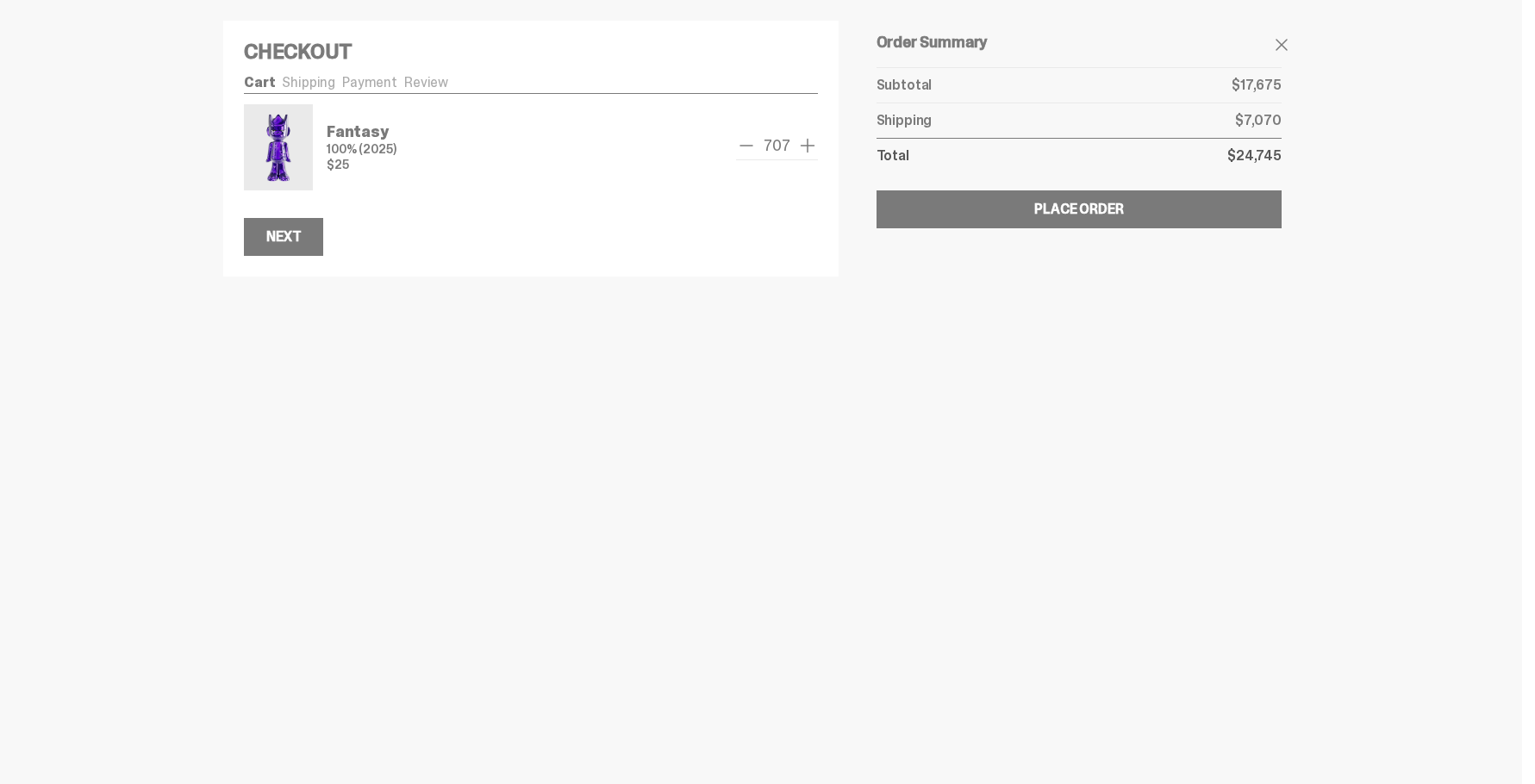
click at [809, 141] on span "add one" at bounding box center [808, 145] width 21 height 21
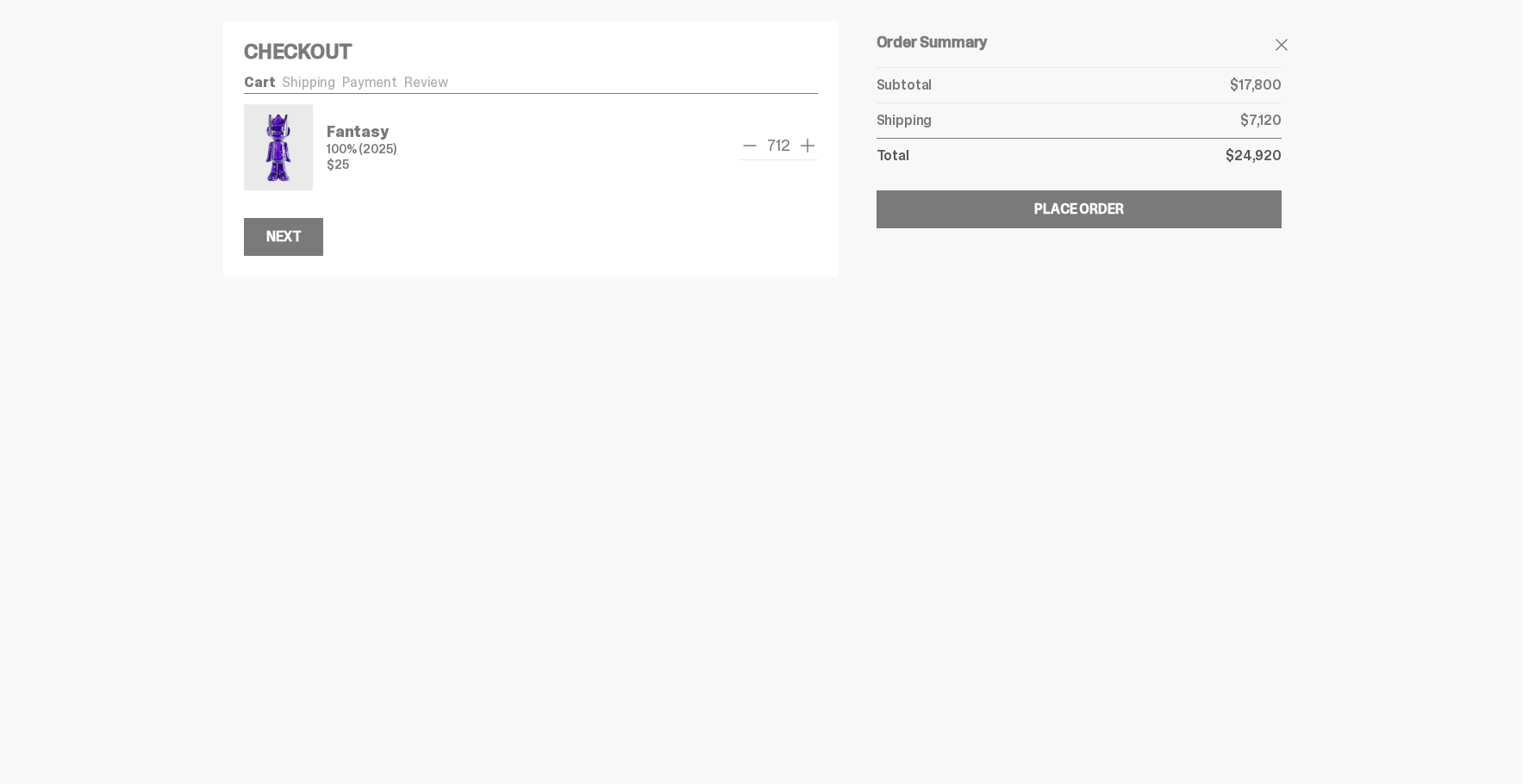
click at [809, 141] on span "add one" at bounding box center [808, 145] width 21 height 21
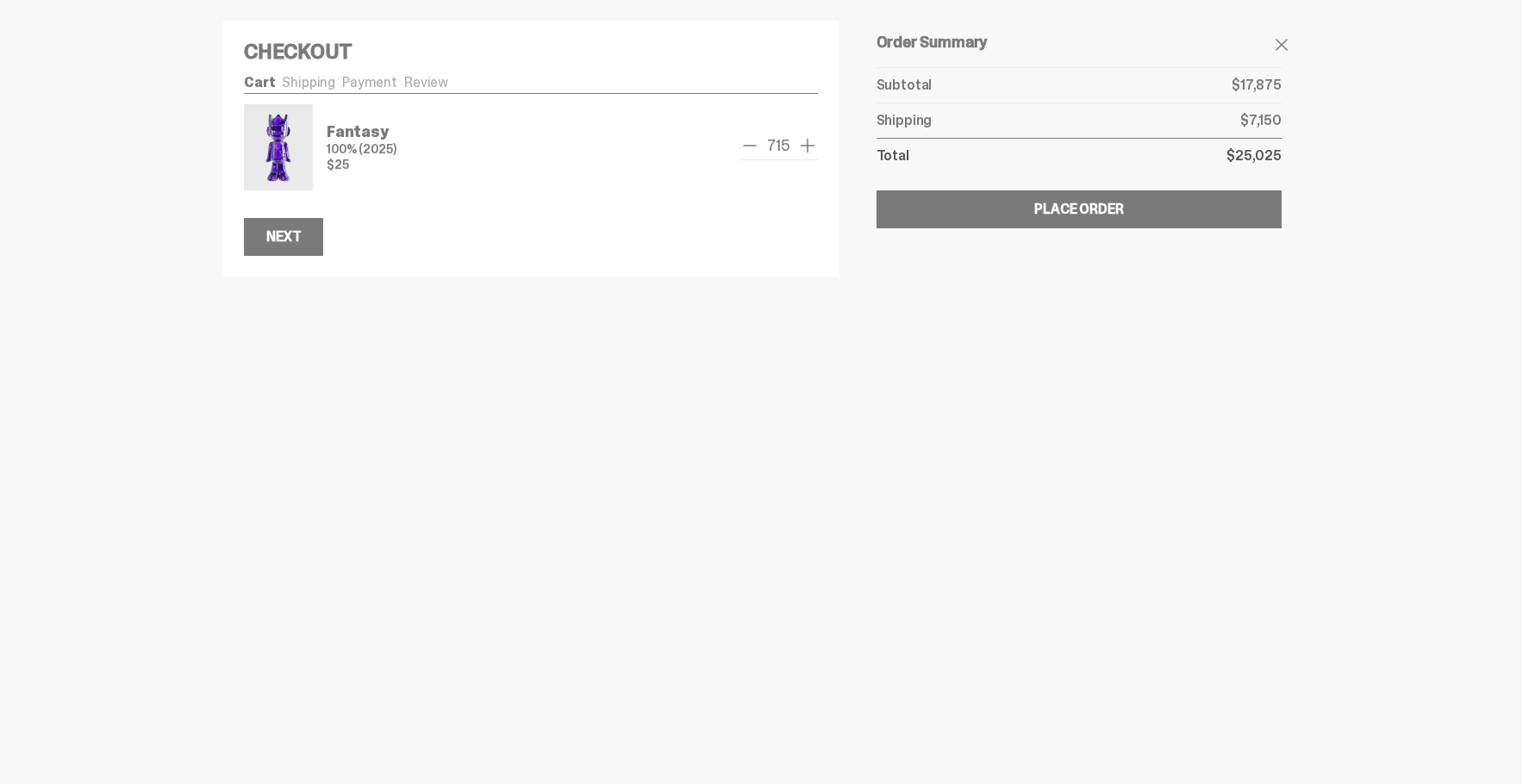
click at [809, 141] on span "add one" at bounding box center [808, 145] width 21 height 21
click at [806, 147] on span "add one" at bounding box center [808, 145] width 21 height 21
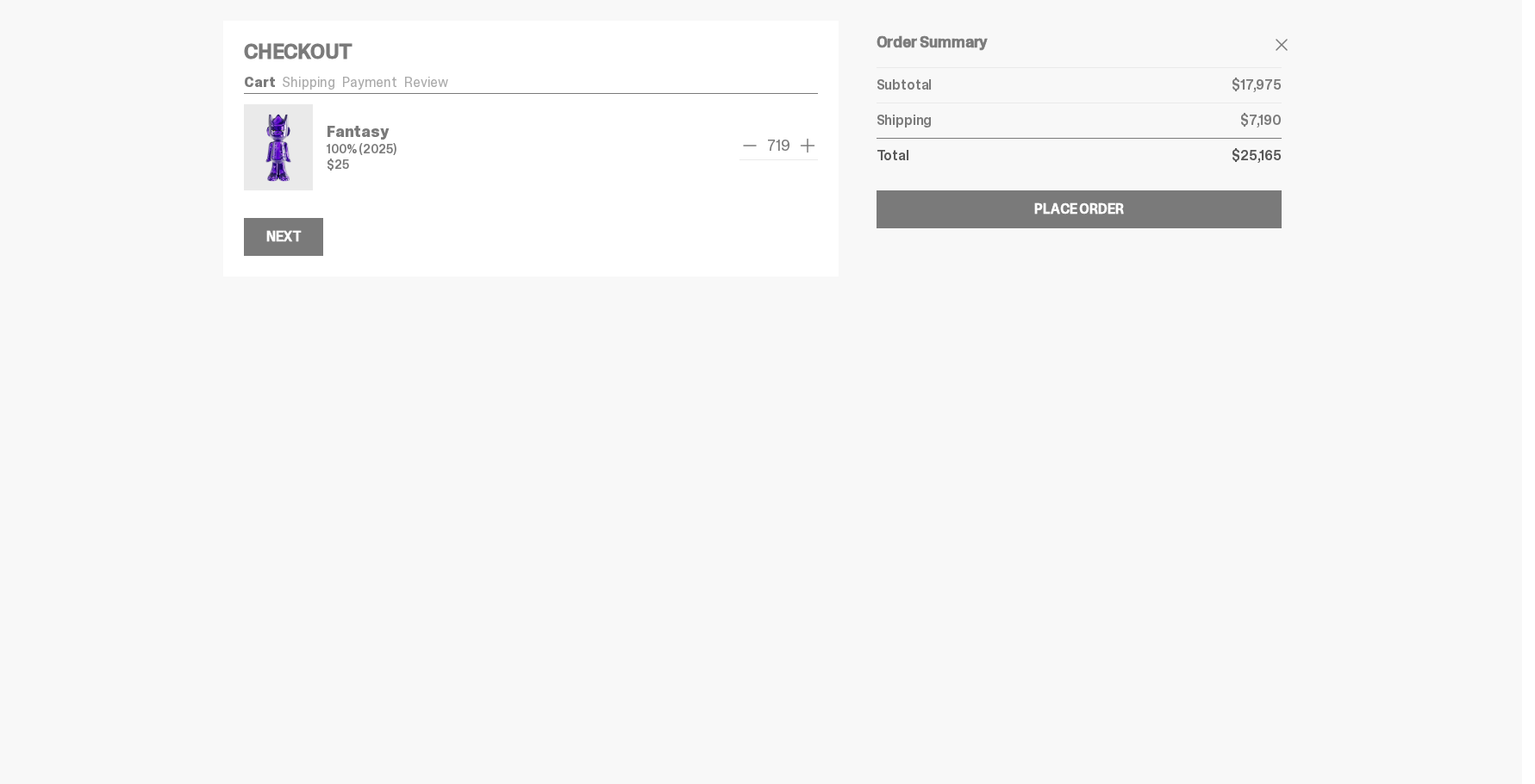
click at [806, 147] on span "add one" at bounding box center [808, 145] width 21 height 21
click at [806, 145] on span "add one" at bounding box center [808, 145] width 21 height 21
click at [806, 144] on span "add one" at bounding box center [808, 145] width 21 height 21
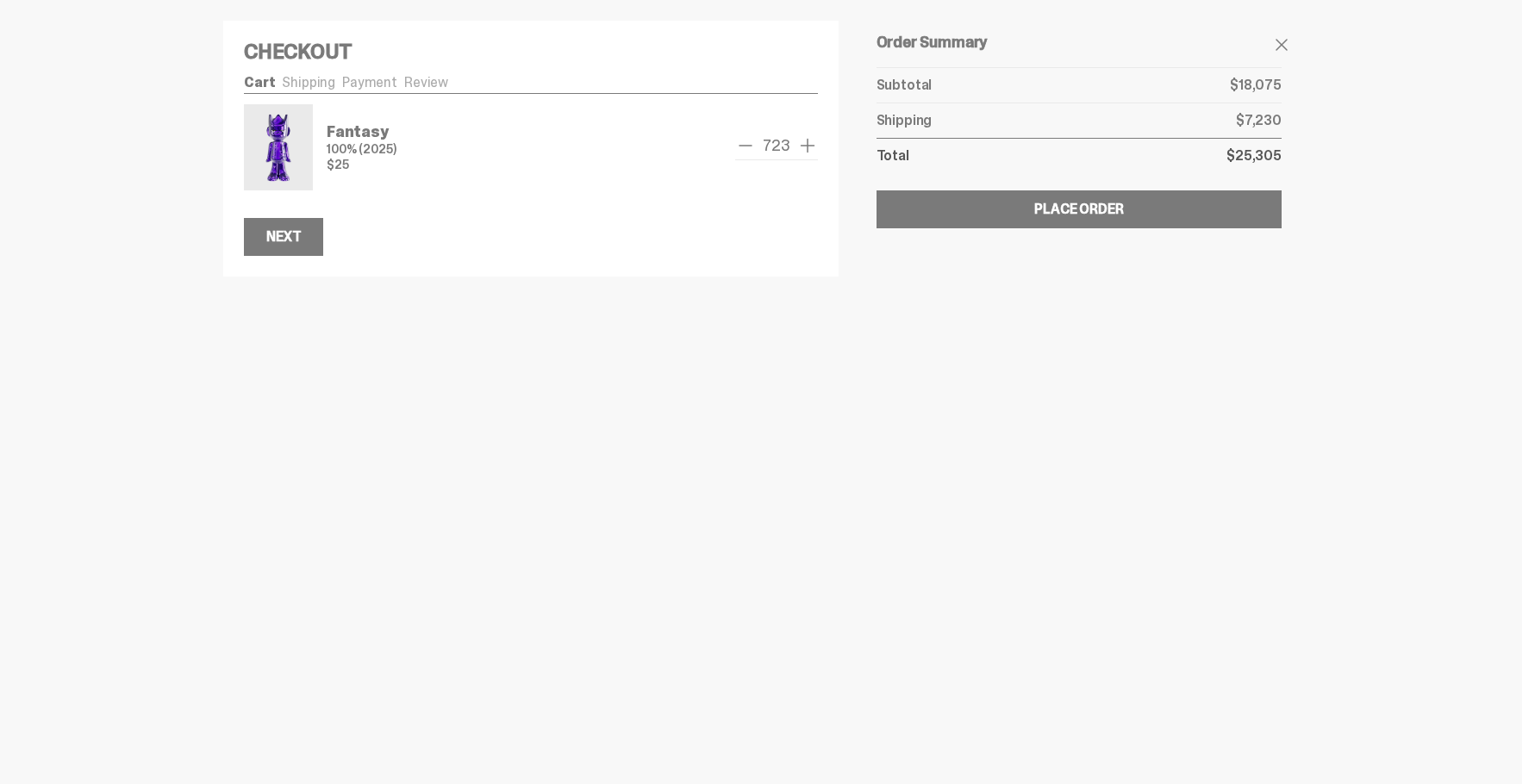
click at [806, 144] on span "add one" at bounding box center [808, 145] width 21 height 21
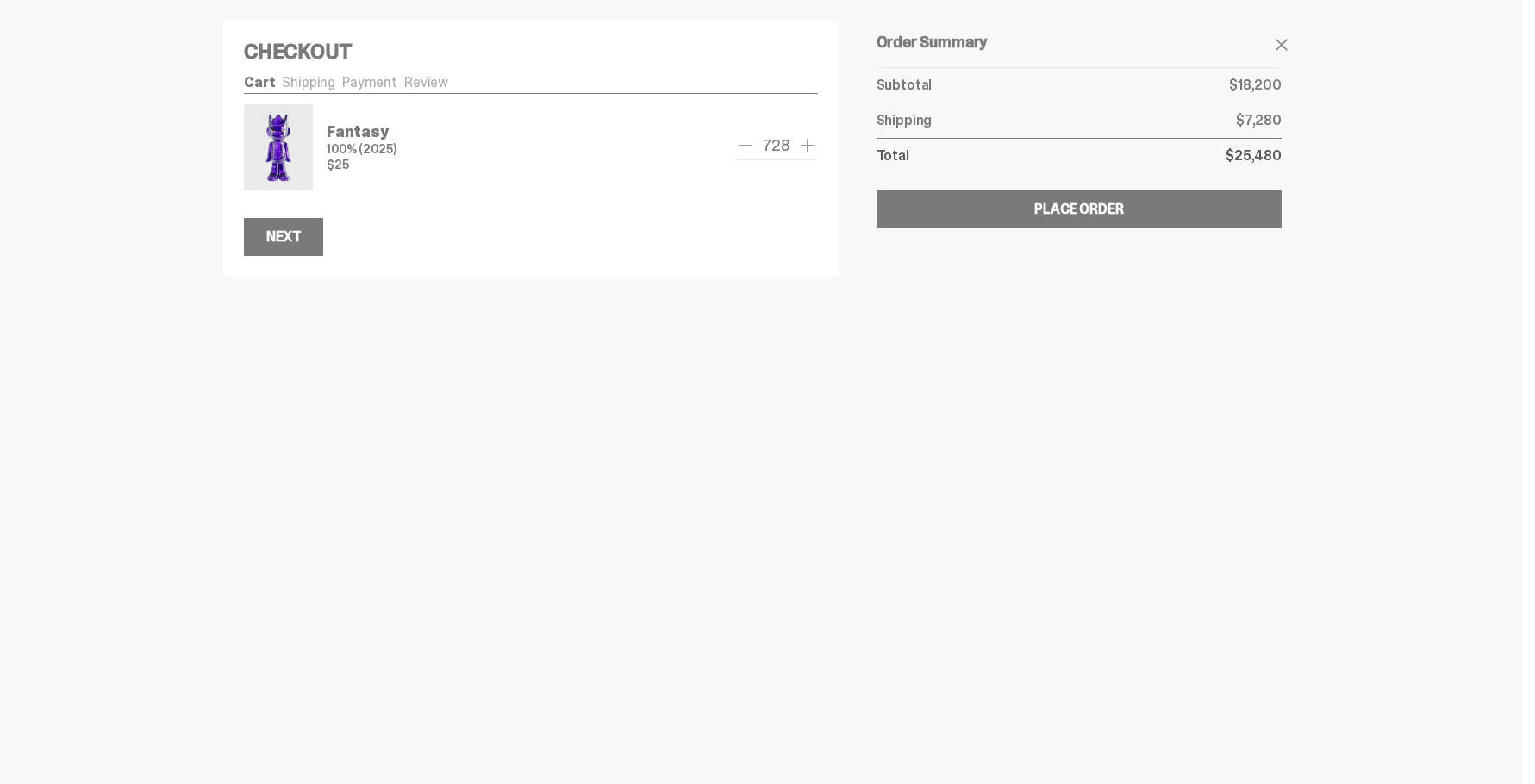
click at [806, 144] on span "add one" at bounding box center [808, 145] width 21 height 21
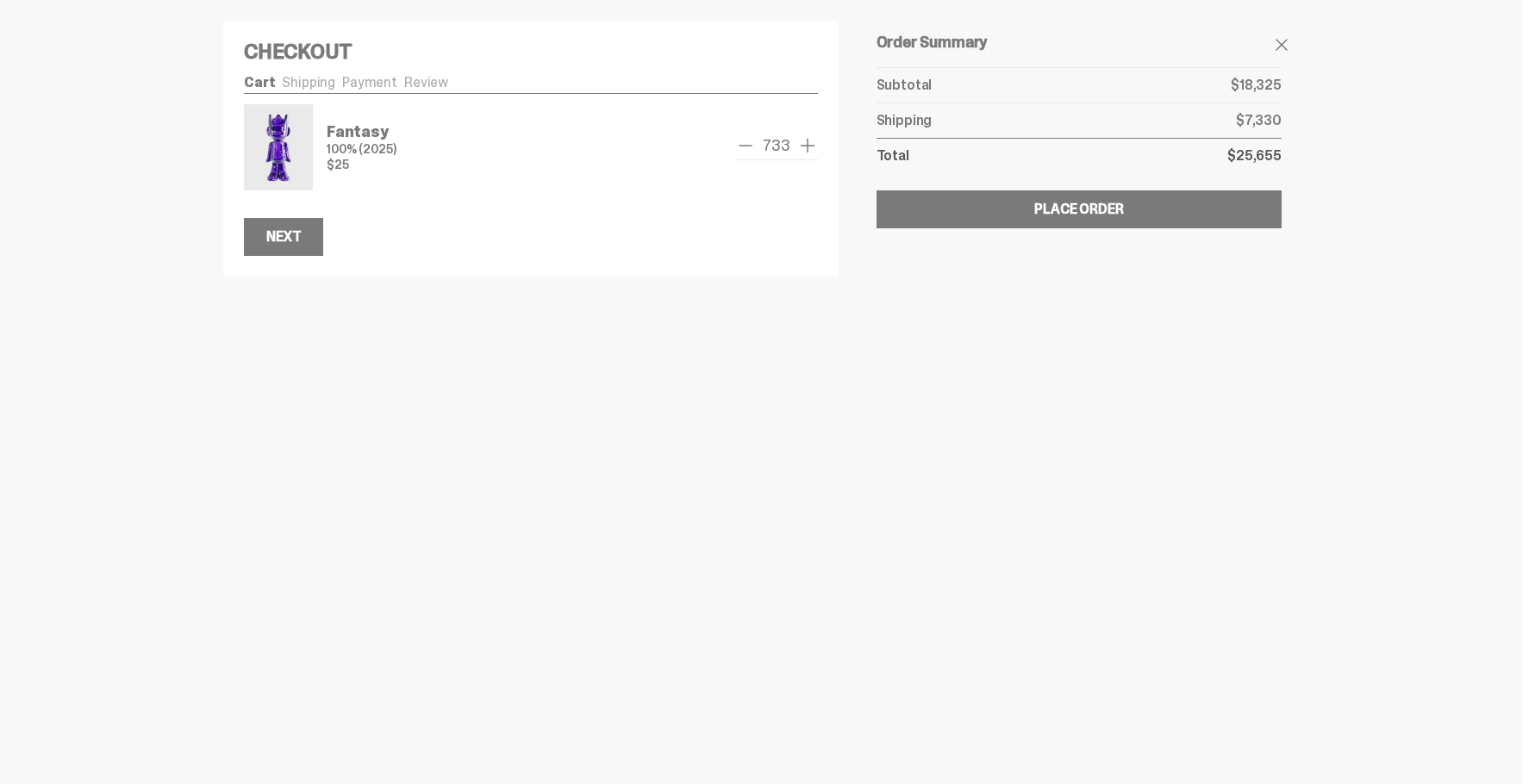
click at [806, 144] on span "add one" at bounding box center [808, 145] width 21 height 21
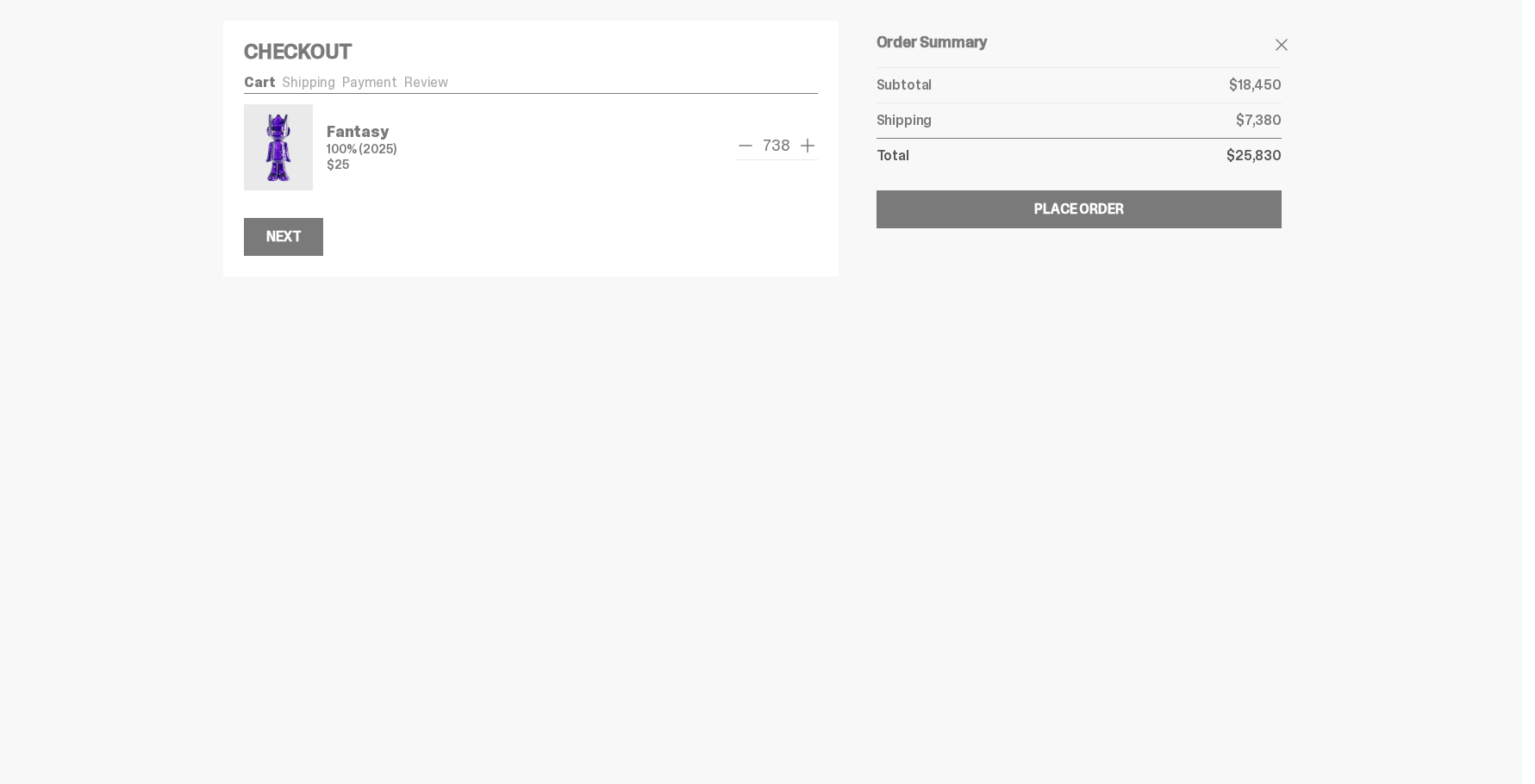
click at [806, 144] on span "add one" at bounding box center [808, 145] width 21 height 21
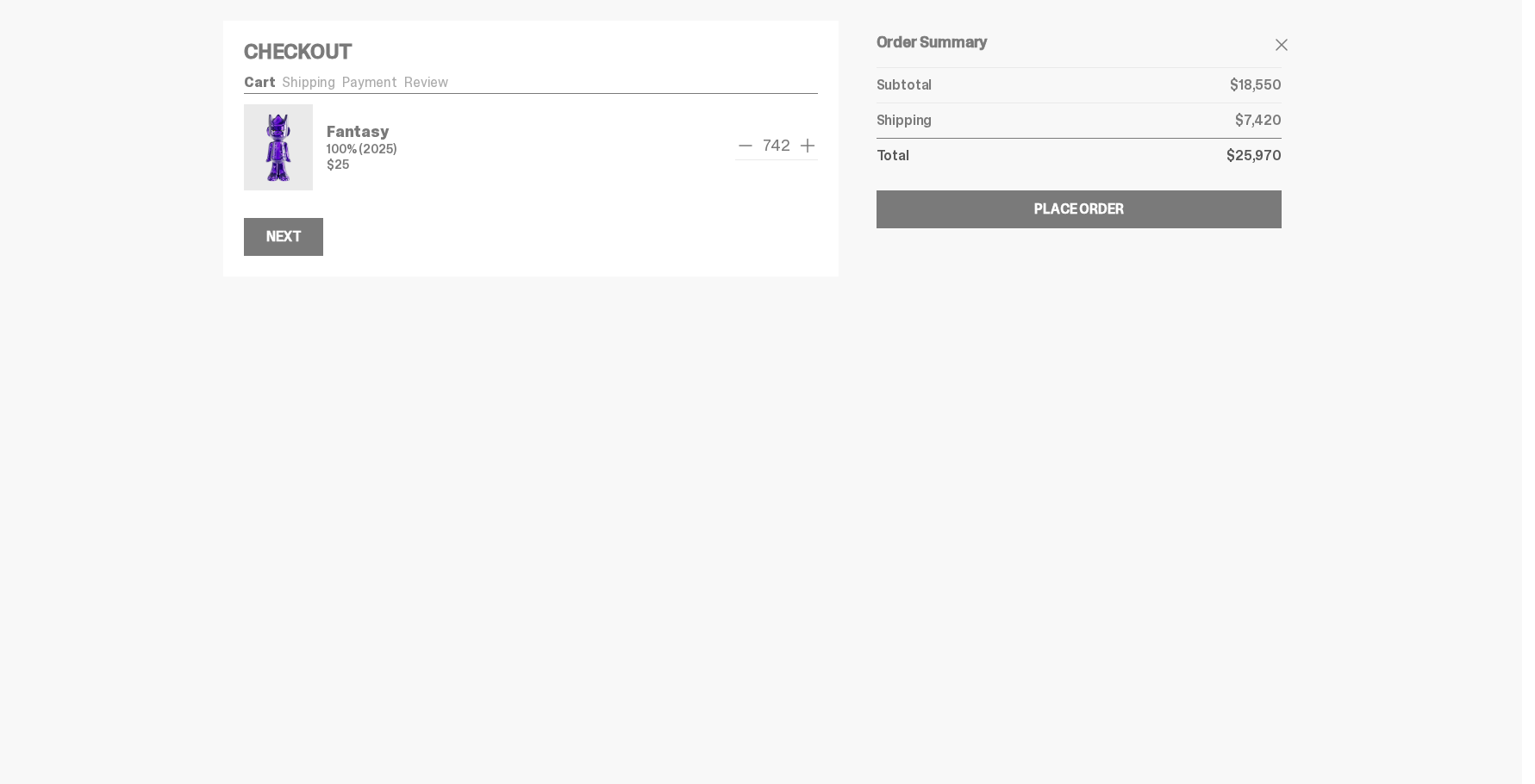
click at [806, 144] on span "add one" at bounding box center [808, 145] width 21 height 21
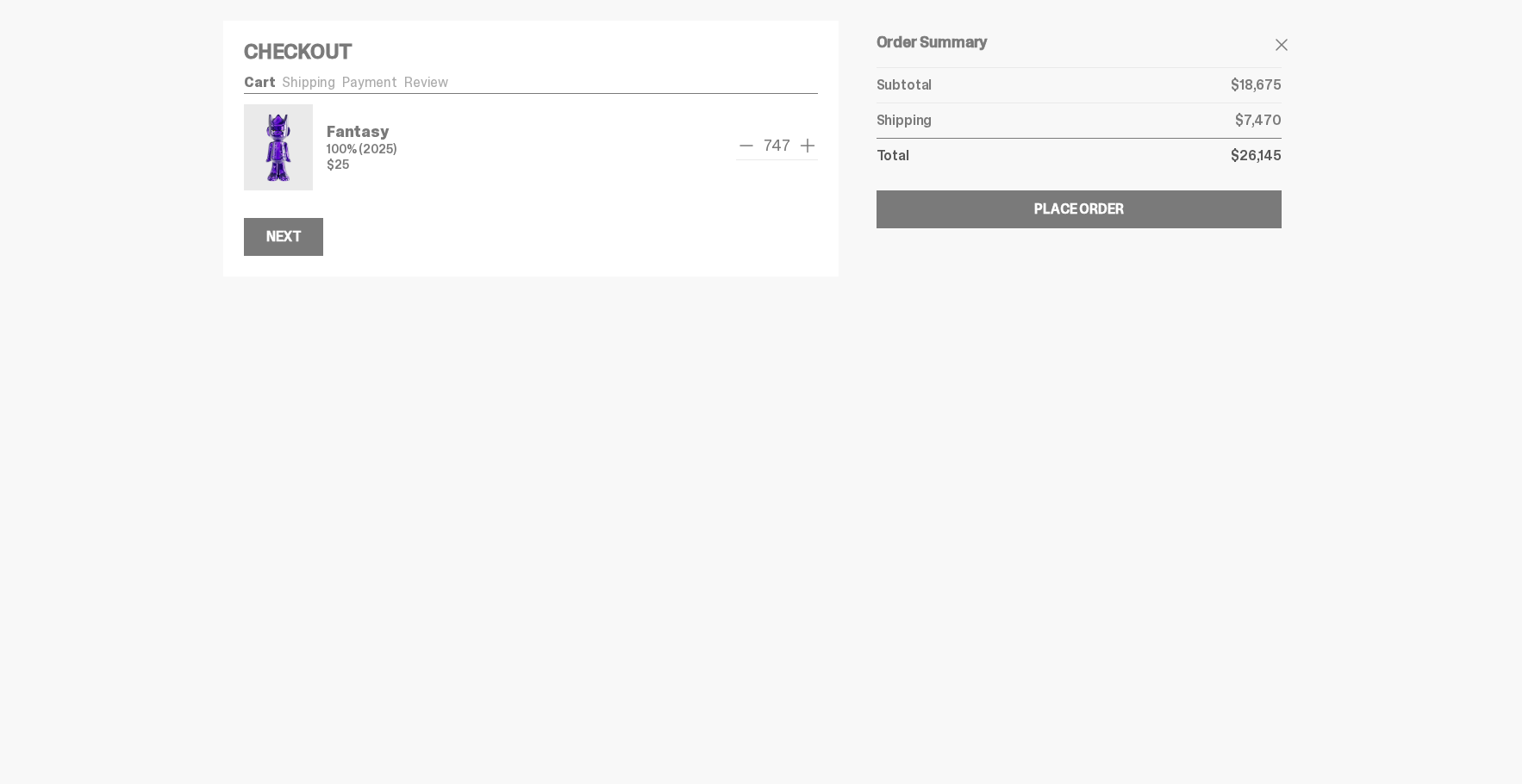
click at [806, 144] on span "add one" at bounding box center [808, 145] width 21 height 21
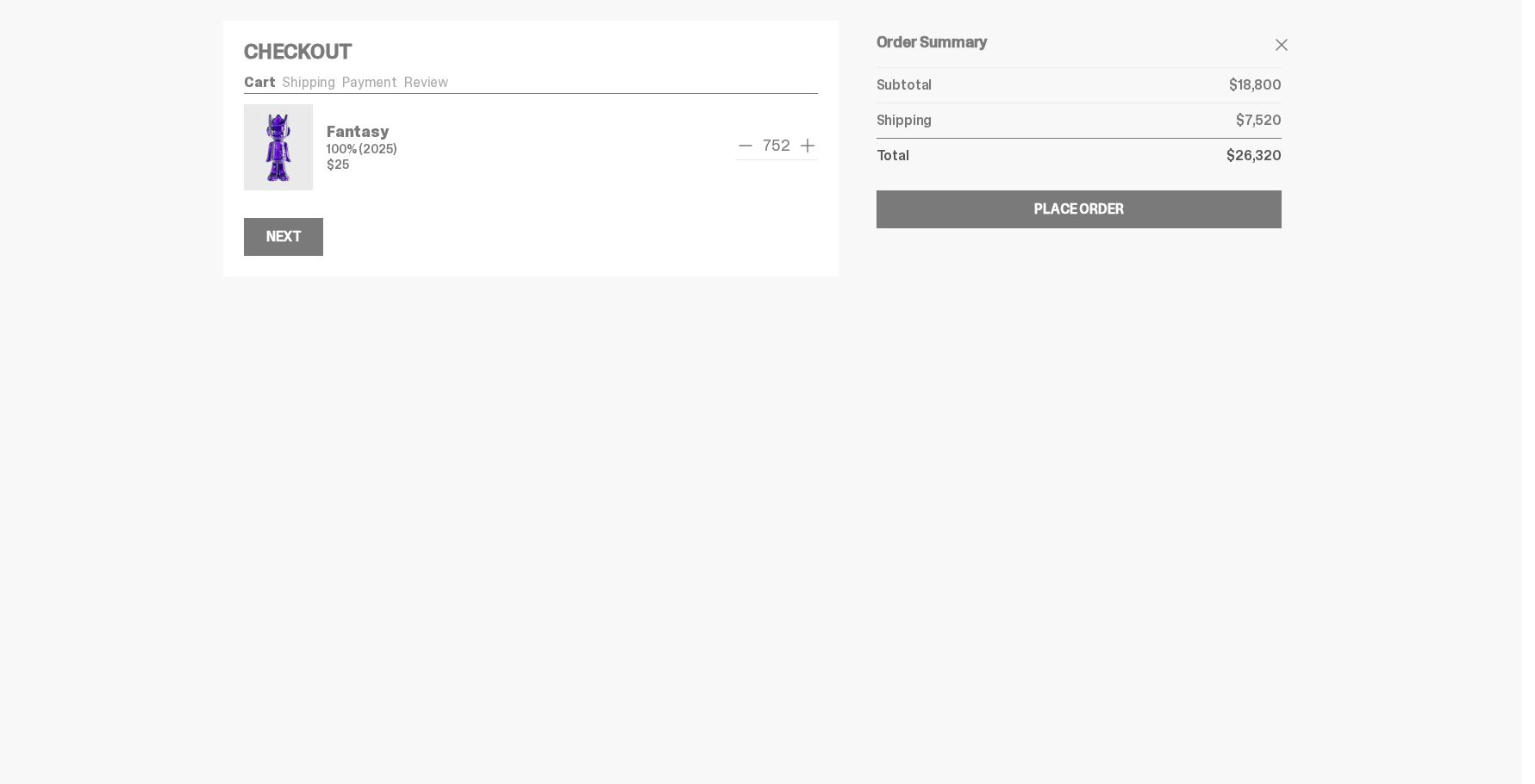
click at [806, 144] on span "add one" at bounding box center [808, 145] width 21 height 21
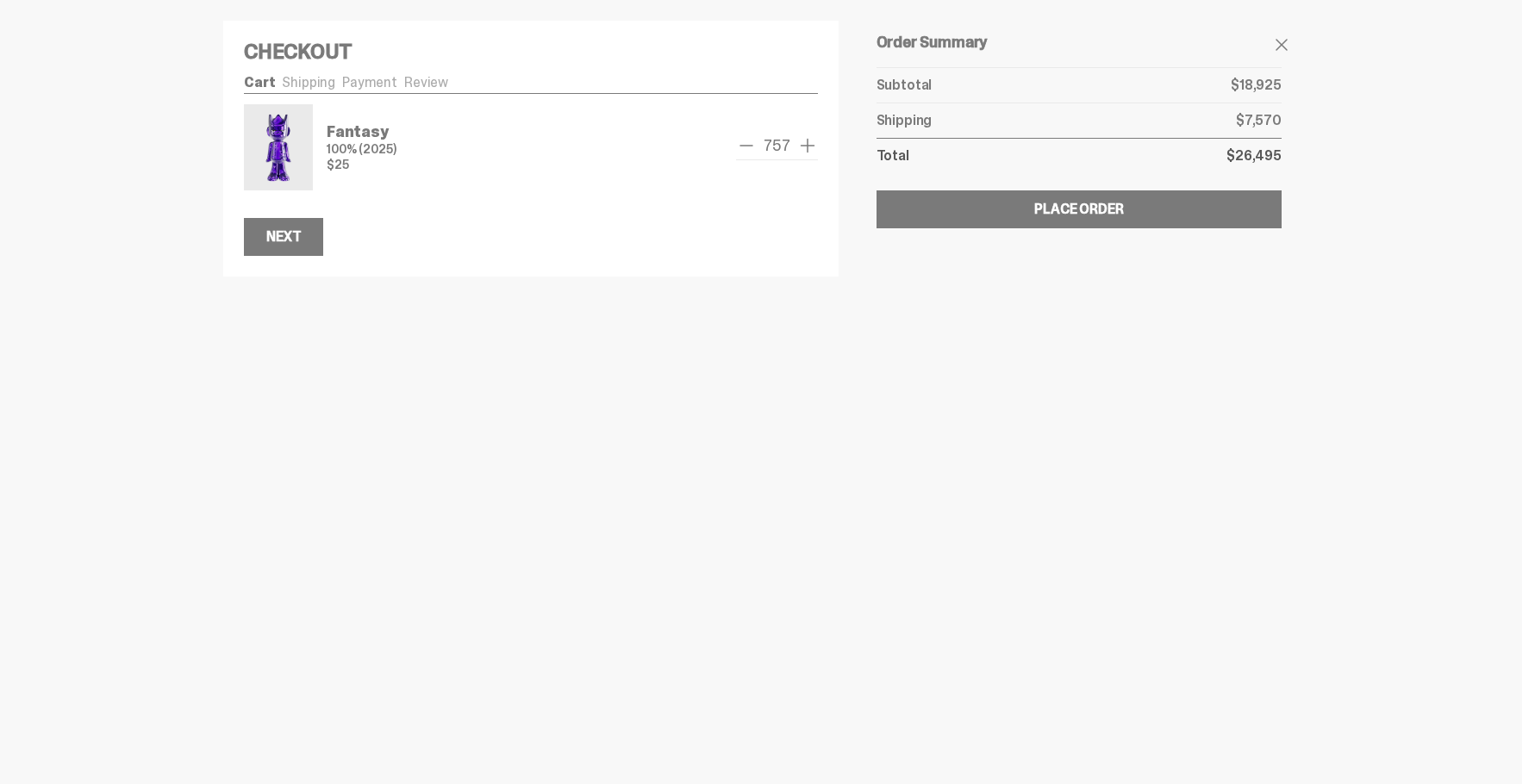
click at [806, 144] on span "add one" at bounding box center [808, 145] width 21 height 21
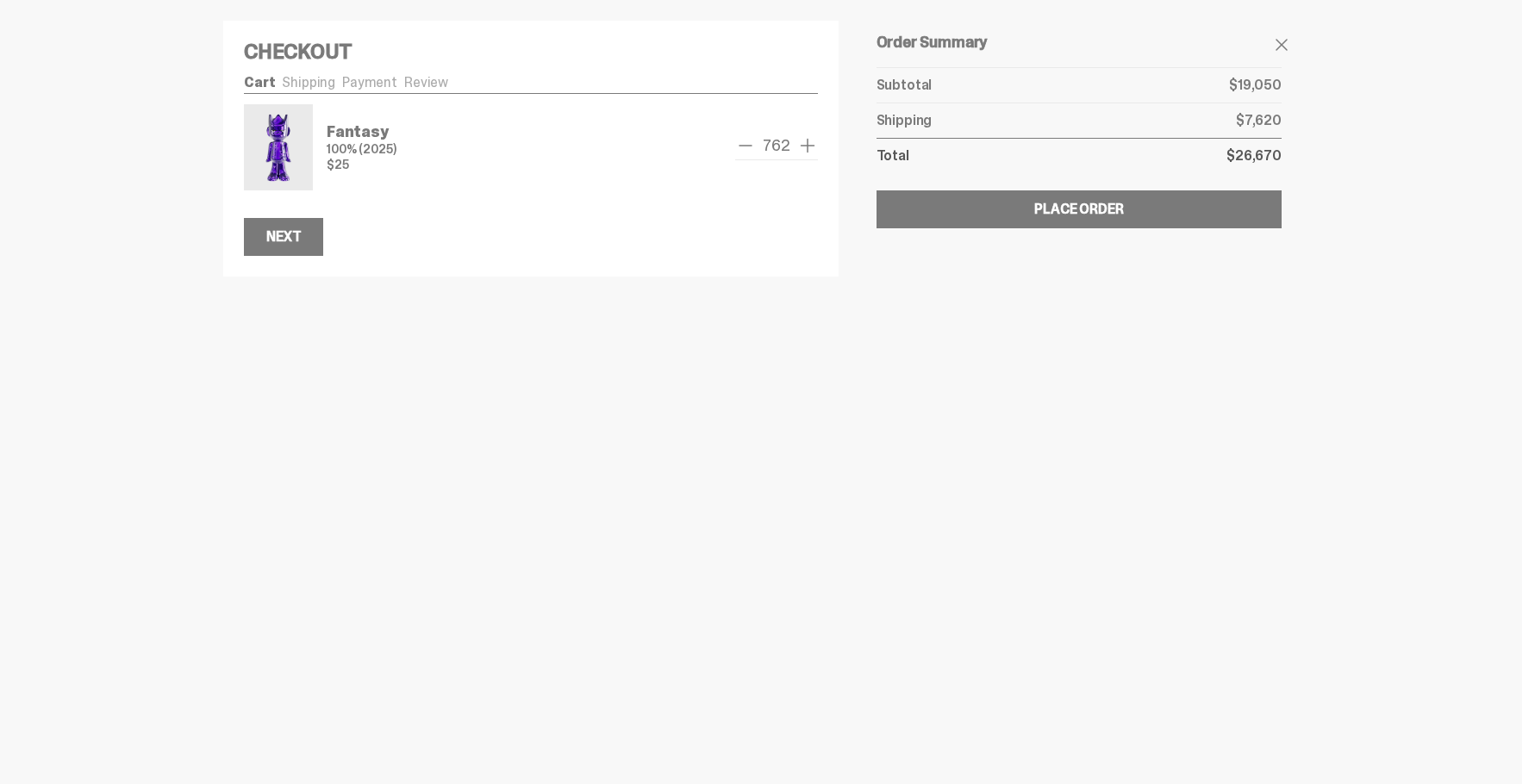
click at [806, 144] on span "add one" at bounding box center [808, 145] width 21 height 21
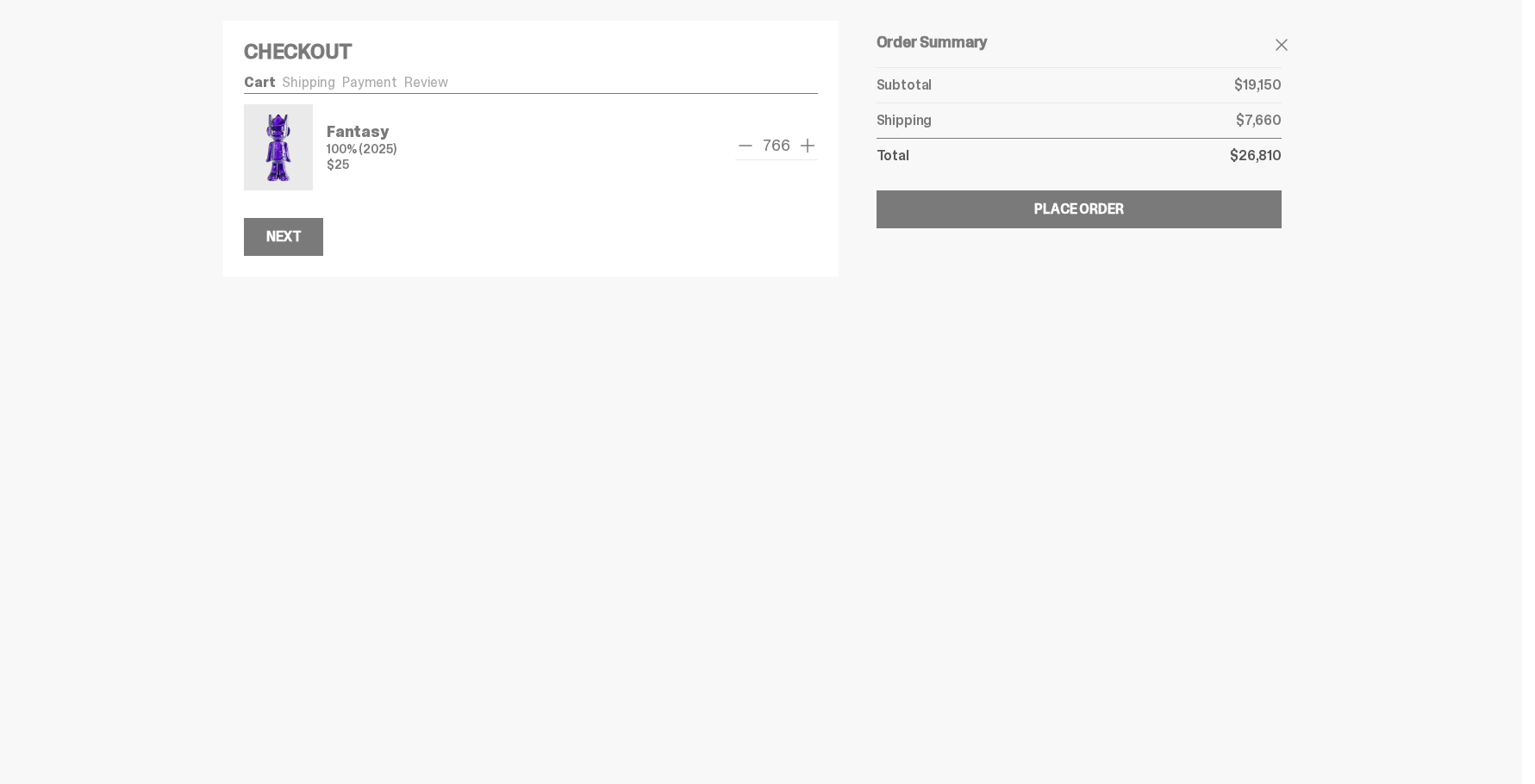
click at [806, 144] on span "add one" at bounding box center [808, 145] width 21 height 21
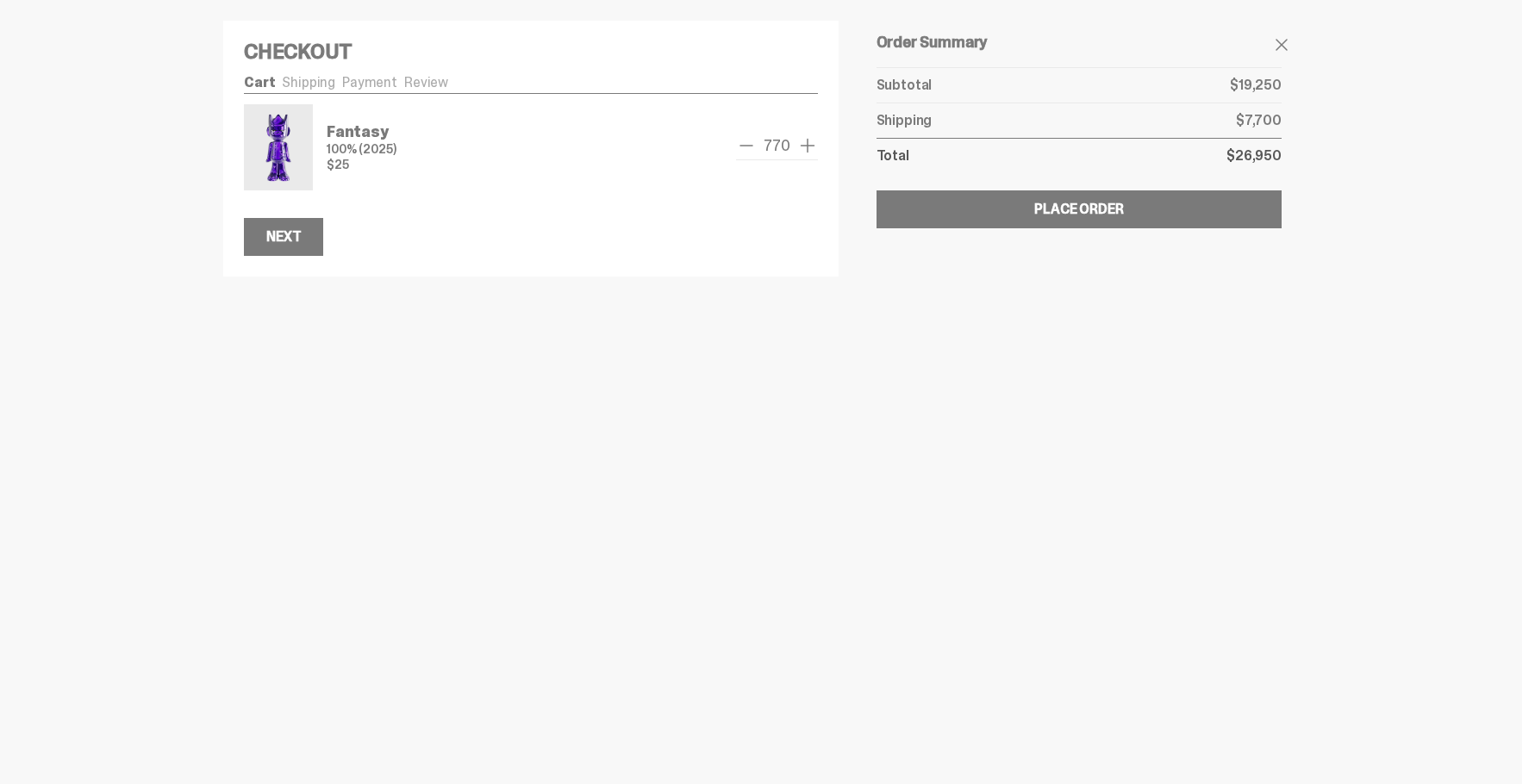
click at [806, 144] on span "add one" at bounding box center [808, 145] width 21 height 21
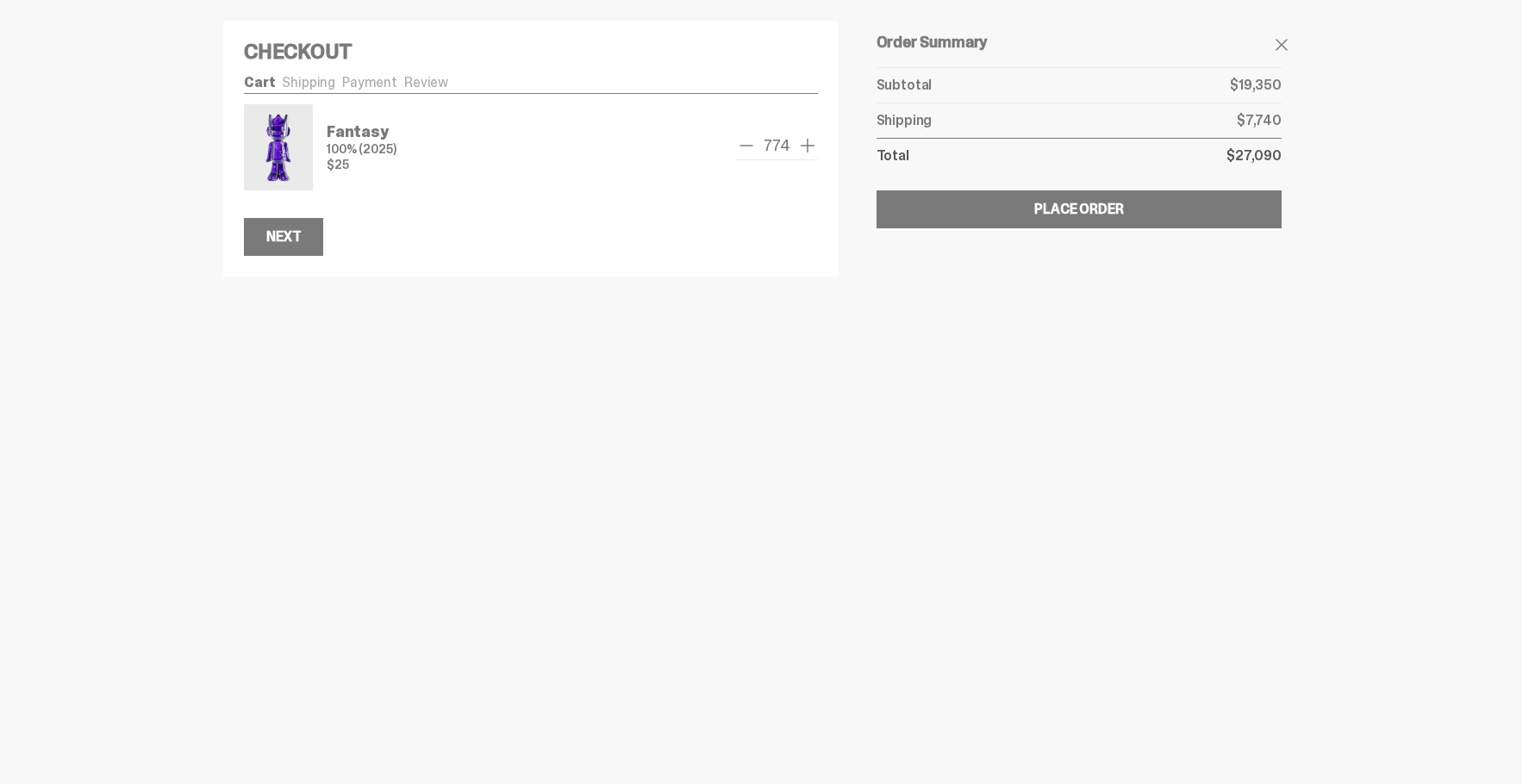
click at [806, 144] on span "add one" at bounding box center [808, 145] width 21 height 21
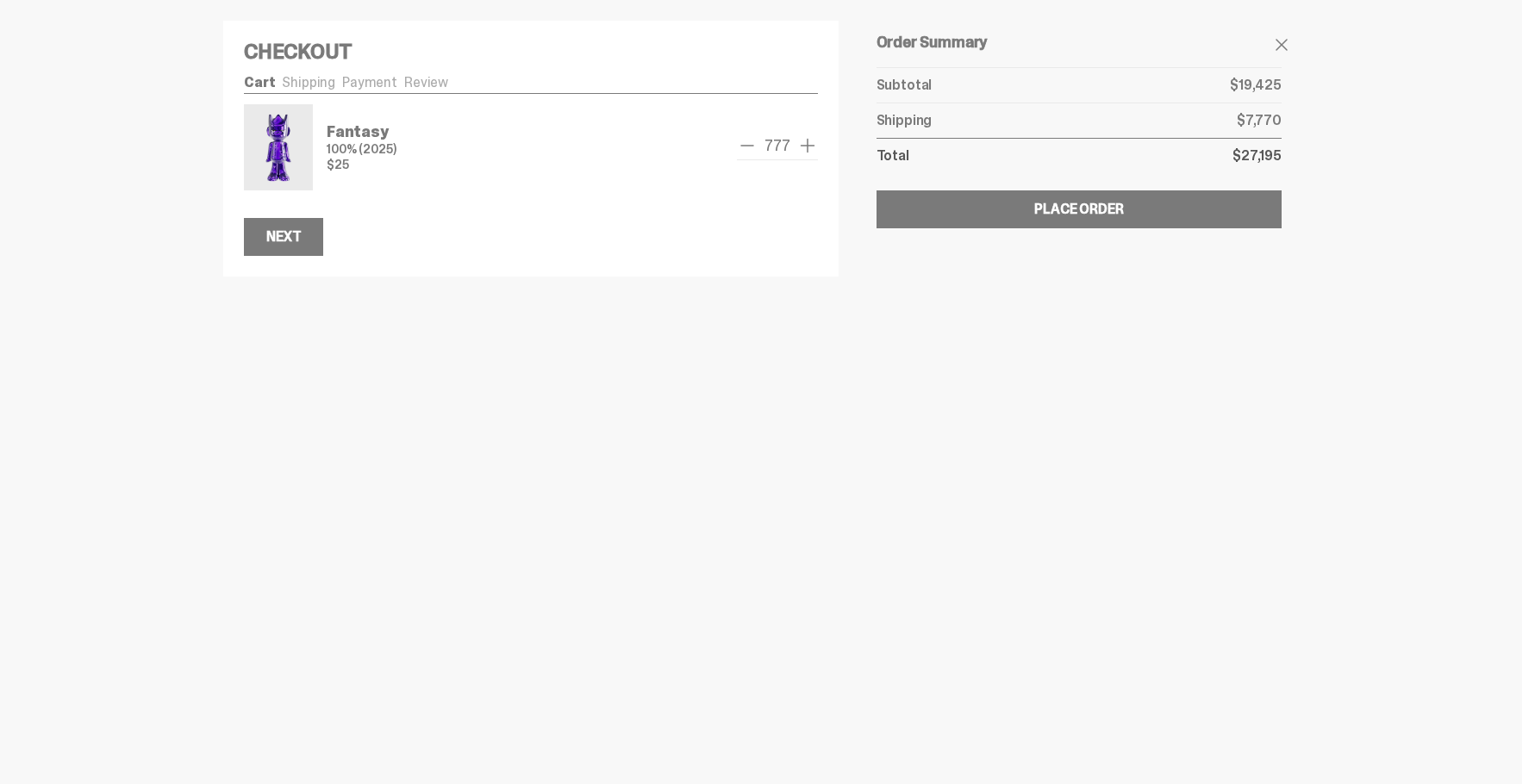
click at [806, 144] on span "add one" at bounding box center [808, 145] width 21 height 21
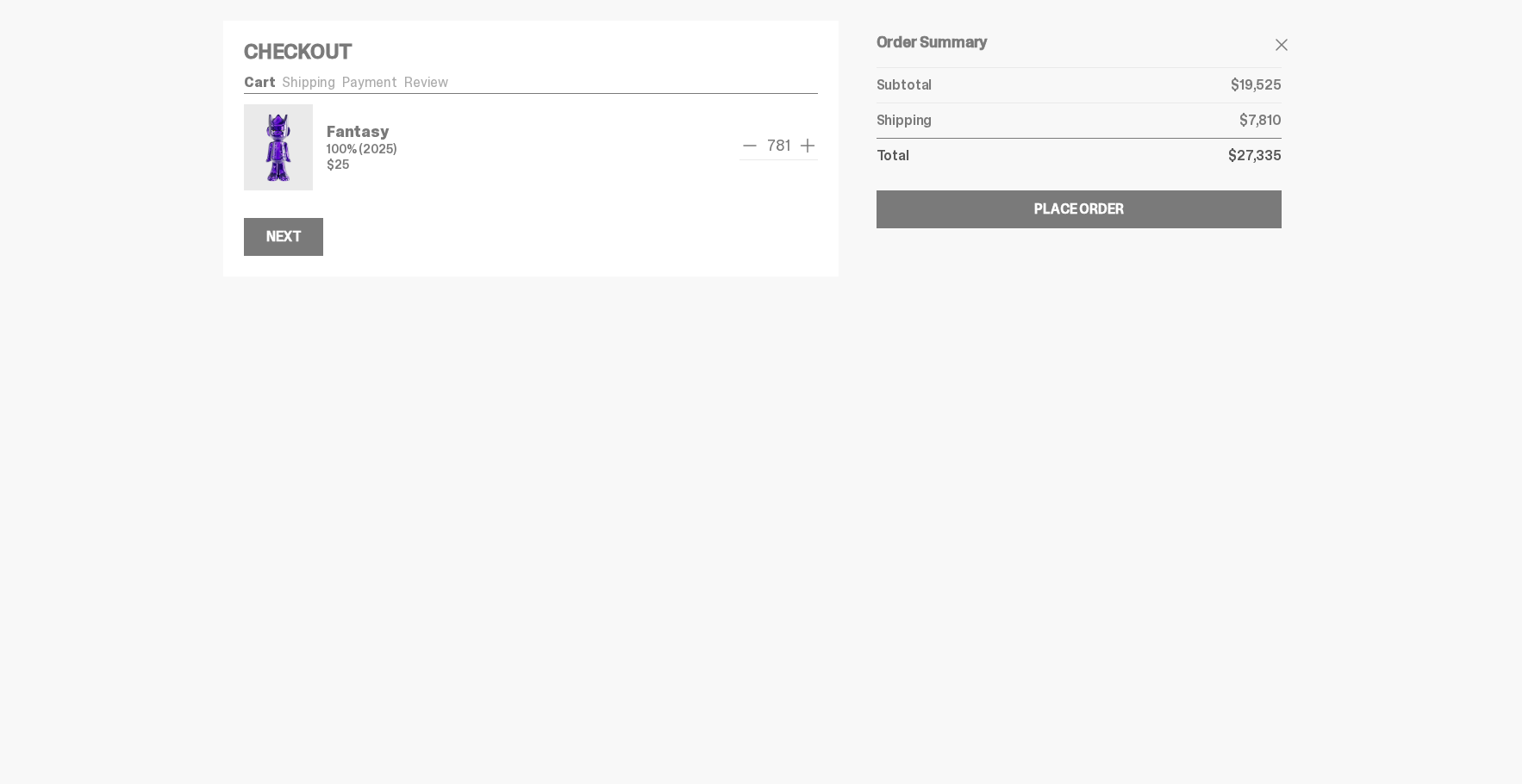
click at [806, 144] on span "add one" at bounding box center [808, 145] width 21 height 21
click at [765, 138] on span "781" at bounding box center [778, 145] width 37 height 16
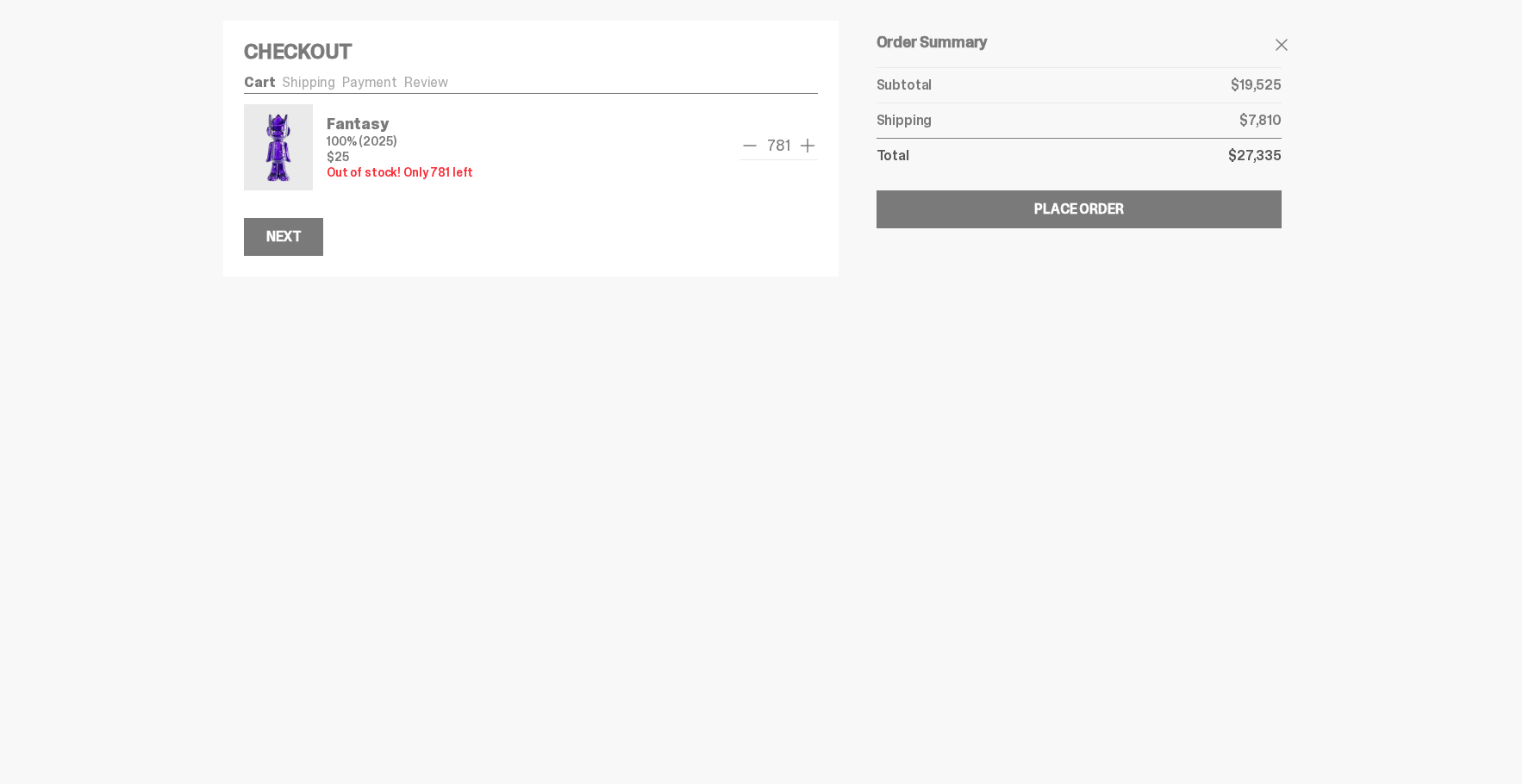
click at [746, 143] on span "remove one" at bounding box center [750, 145] width 21 height 21
click at [746, 143] on span "remove one" at bounding box center [745, 145] width 21 height 21
click at [746, 143] on span "remove one" at bounding box center [746, 145] width 21 height 21
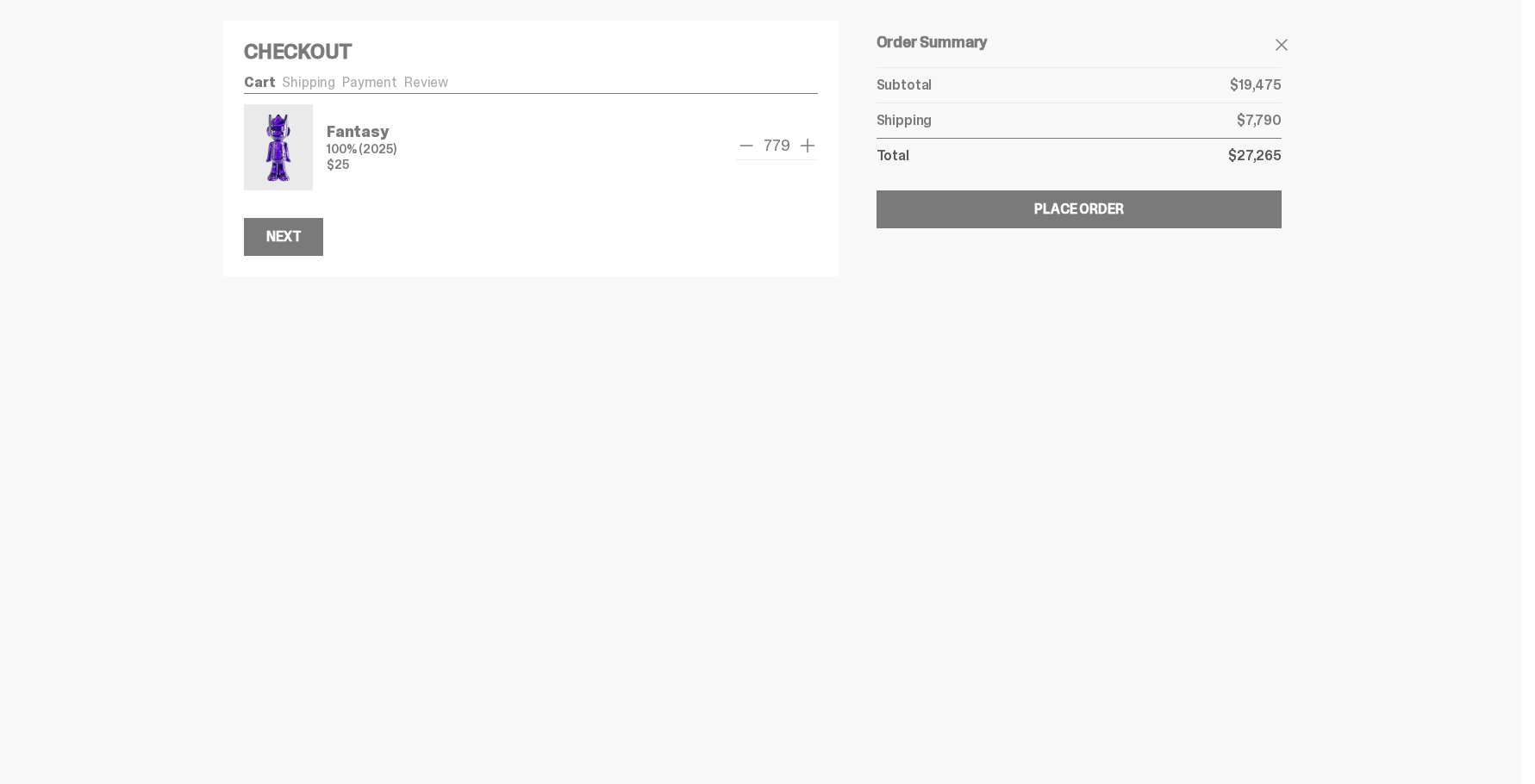
click at [746, 143] on span "remove one" at bounding box center [746, 145] width 21 height 21
click at [746, 143] on span "remove one" at bounding box center [747, 145] width 21 height 21
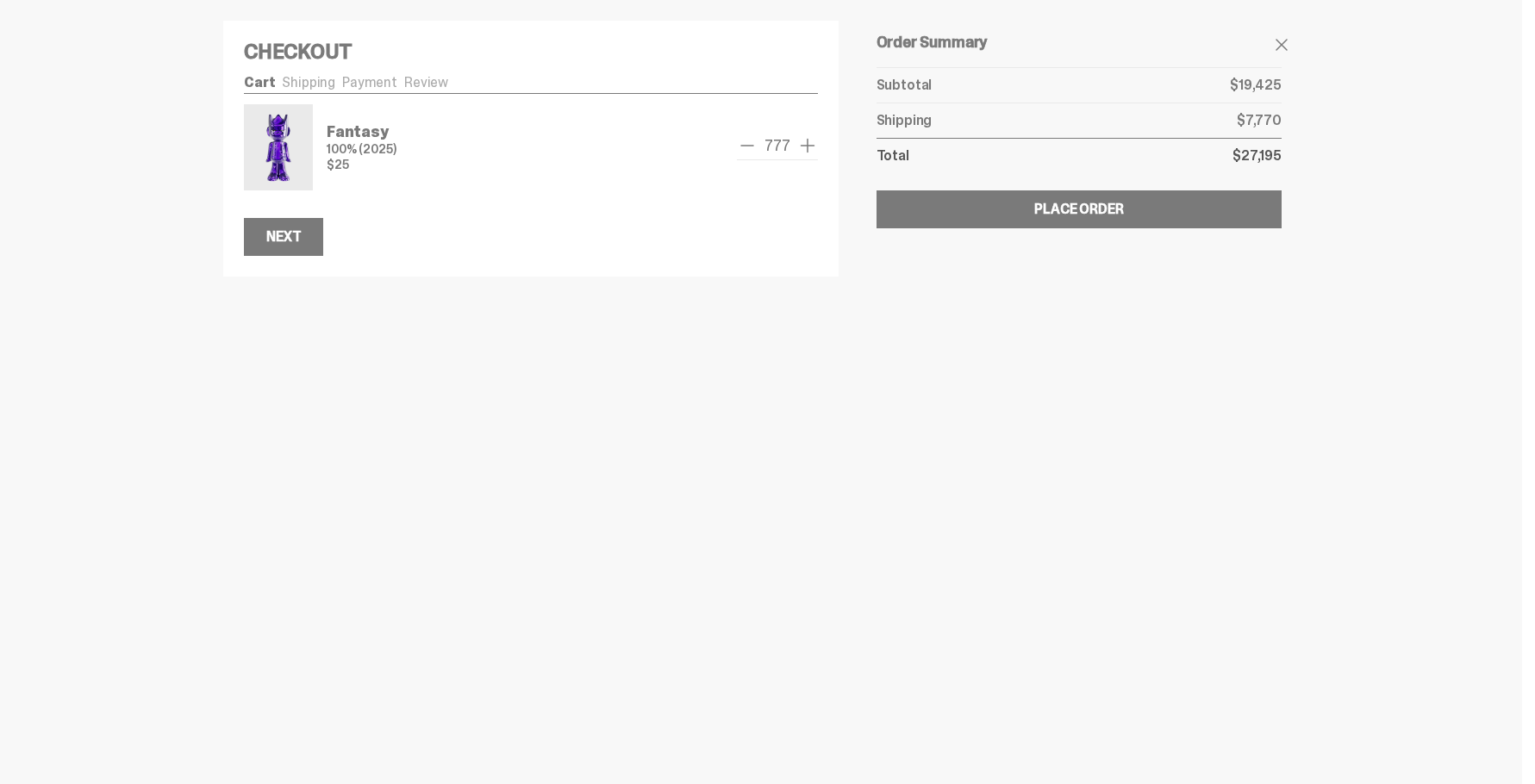
click at [746, 143] on span "remove one" at bounding box center [747, 145] width 21 height 21
click at [746, 145] on span "remove one" at bounding box center [746, 145] width 21 height 21
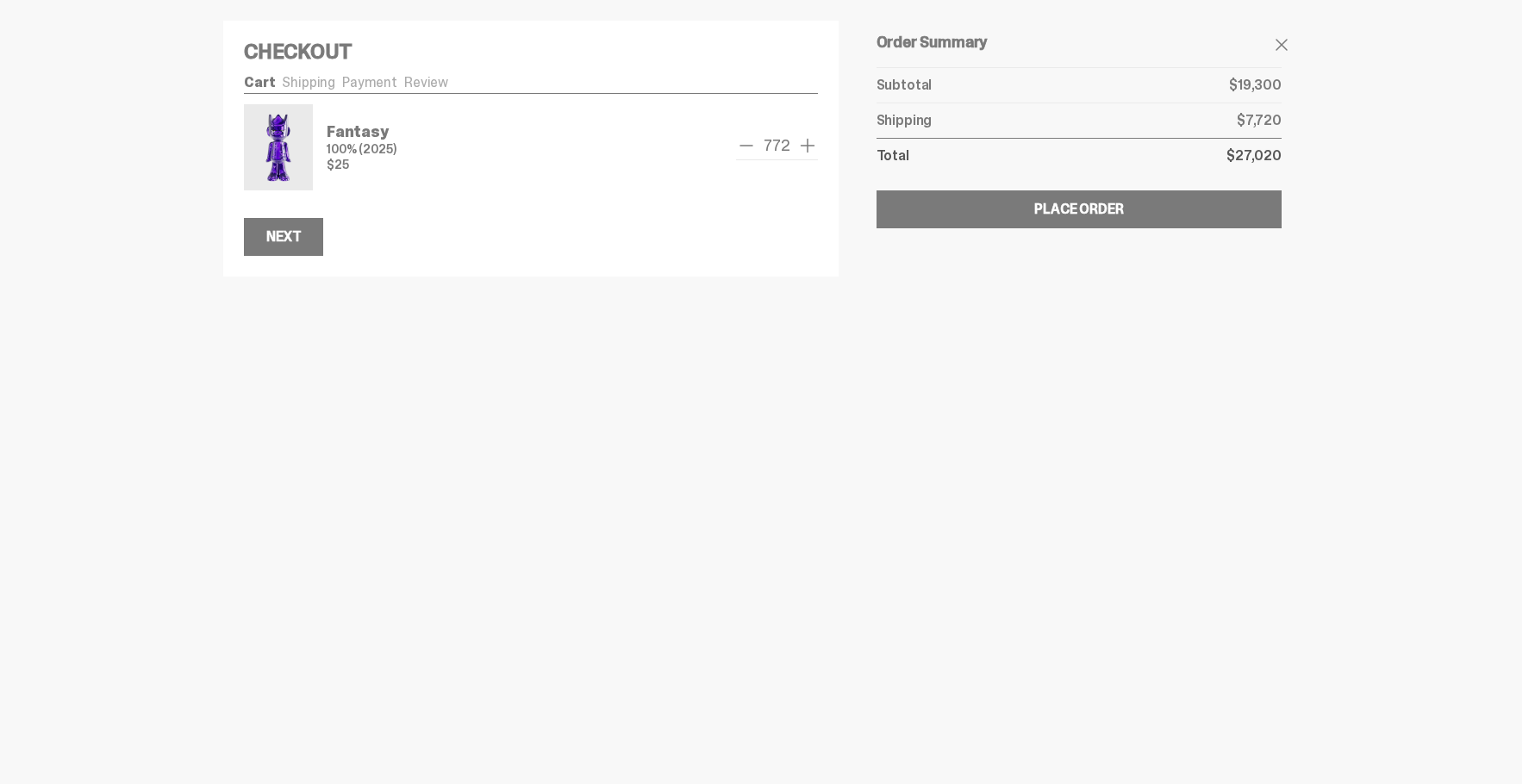
click at [746, 145] on span "remove one" at bounding box center [746, 145] width 21 height 21
click at [746, 145] on span "remove one" at bounding box center [745, 145] width 21 height 21
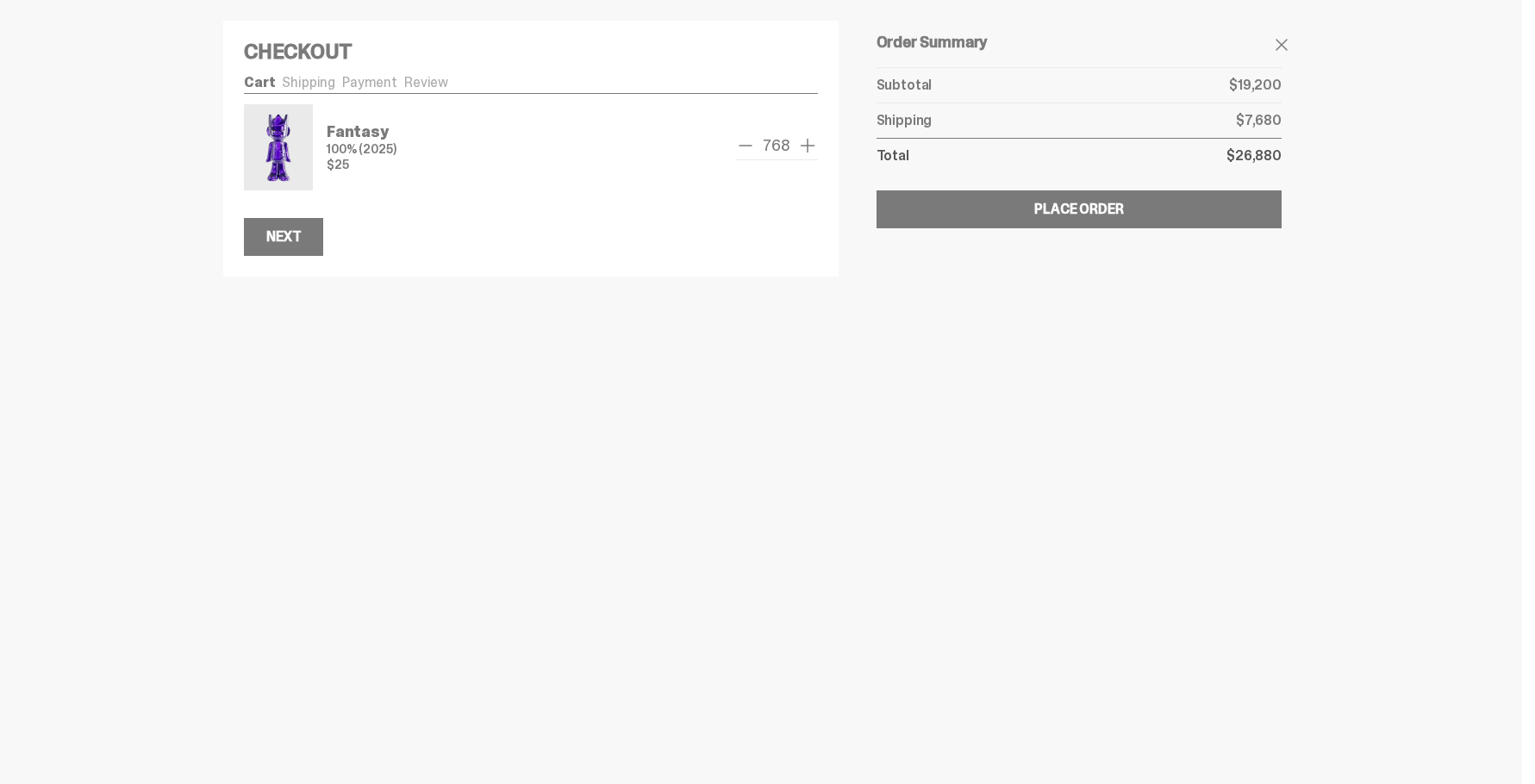
click at [746, 145] on span "remove one" at bounding box center [745, 145] width 21 height 21
click at [746, 145] on span "remove one" at bounding box center [746, 145] width 21 height 21
click at [746, 145] on span "remove one" at bounding box center [745, 145] width 21 height 21
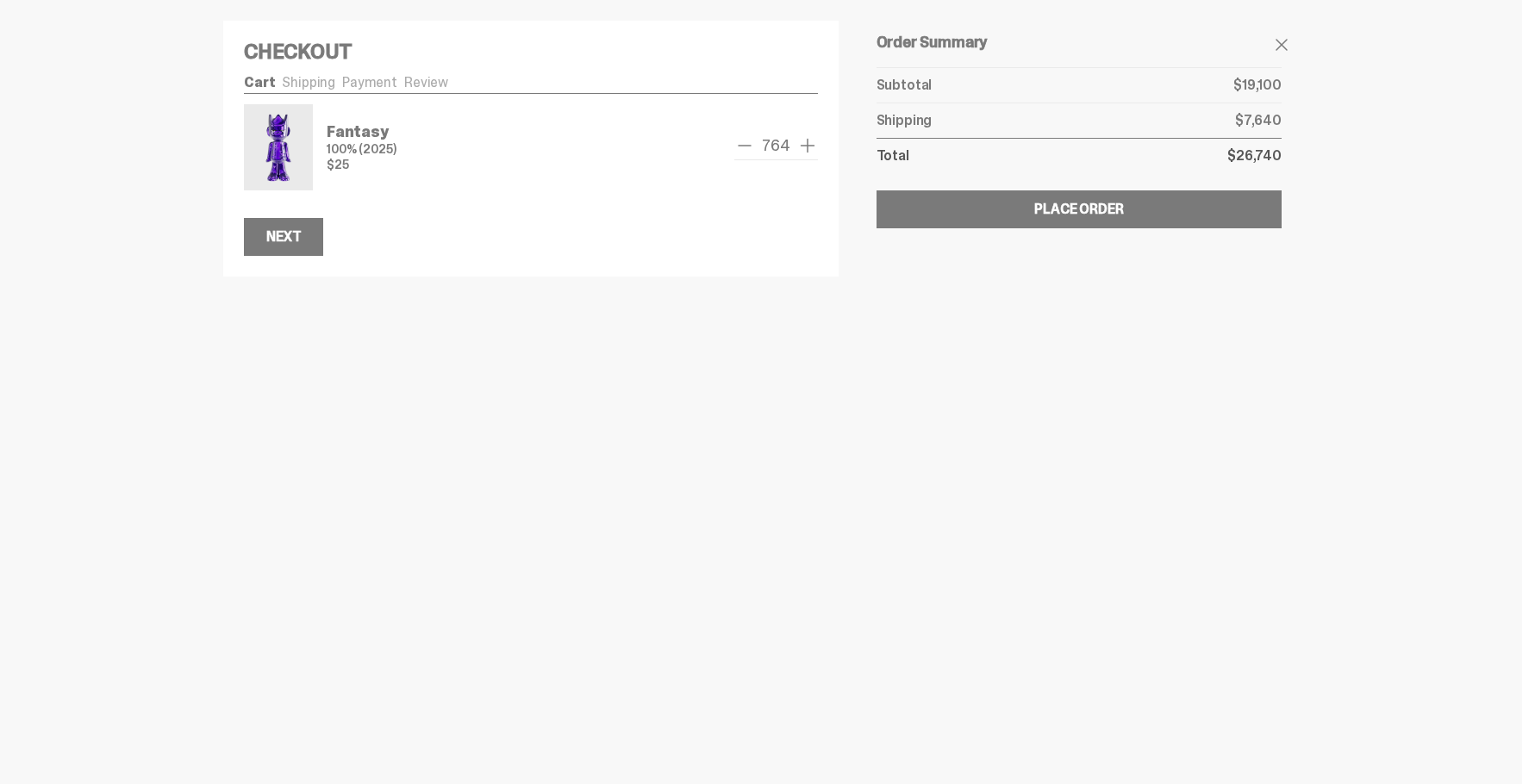
click at [746, 145] on span "remove one" at bounding box center [745, 145] width 21 height 21
click at [746, 145] on span "remove one" at bounding box center [750, 145] width 21 height 21
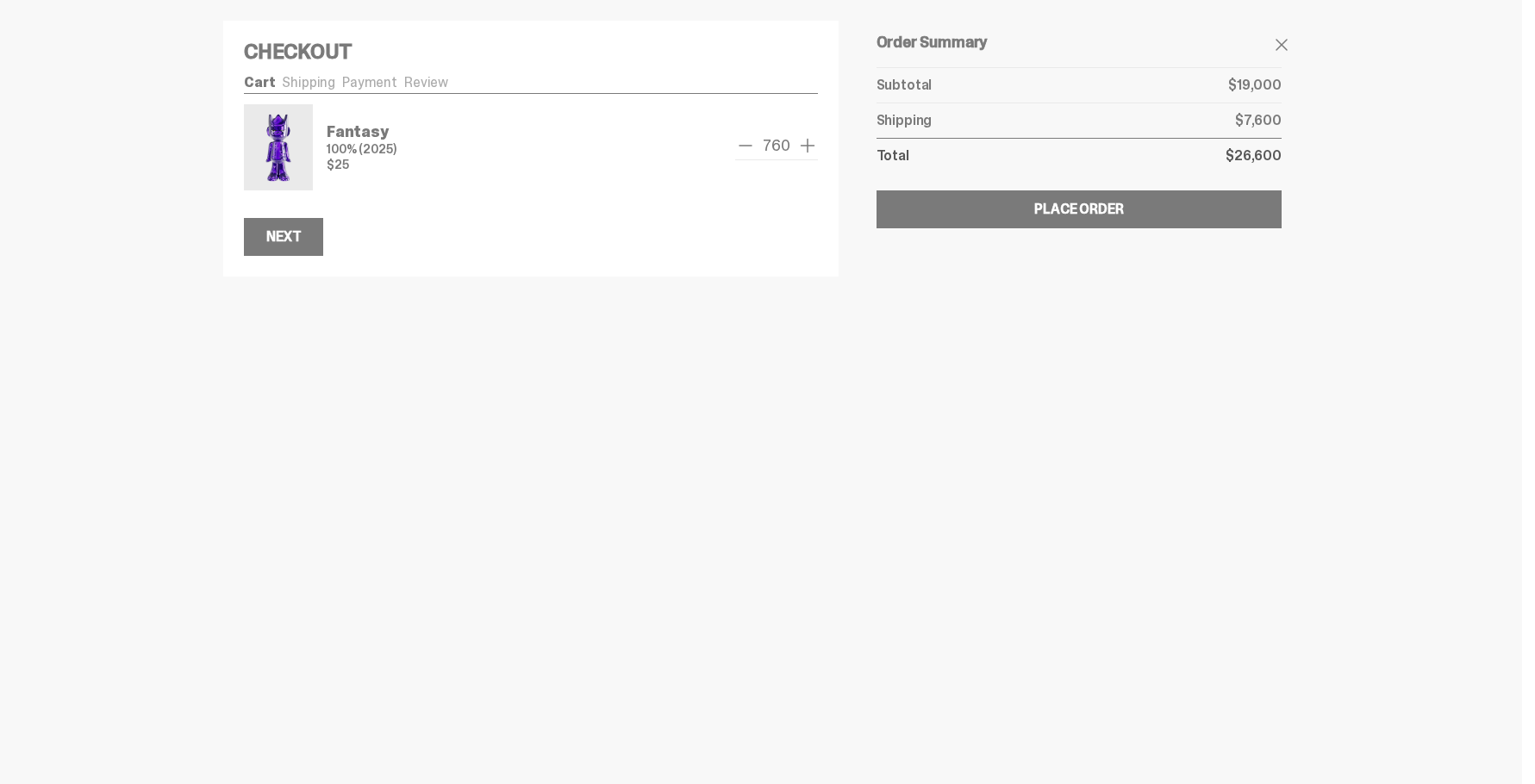
click at [746, 145] on span "remove one" at bounding box center [745, 145] width 21 height 21
click at [746, 145] on span "remove one" at bounding box center [746, 145] width 21 height 21
click at [746, 145] on span "remove one" at bounding box center [745, 145] width 21 height 21
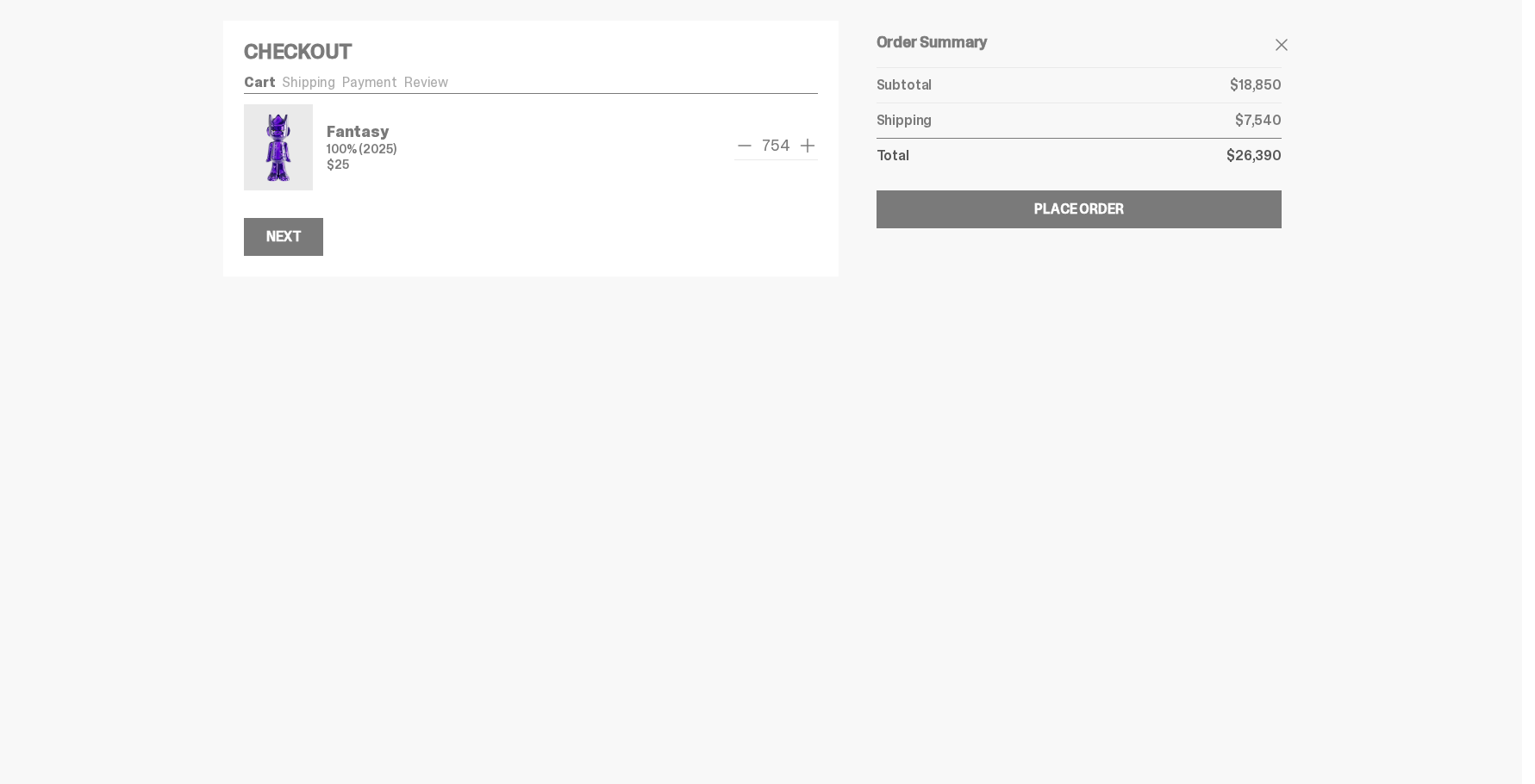
click at [746, 145] on span "remove one" at bounding box center [745, 145] width 21 height 21
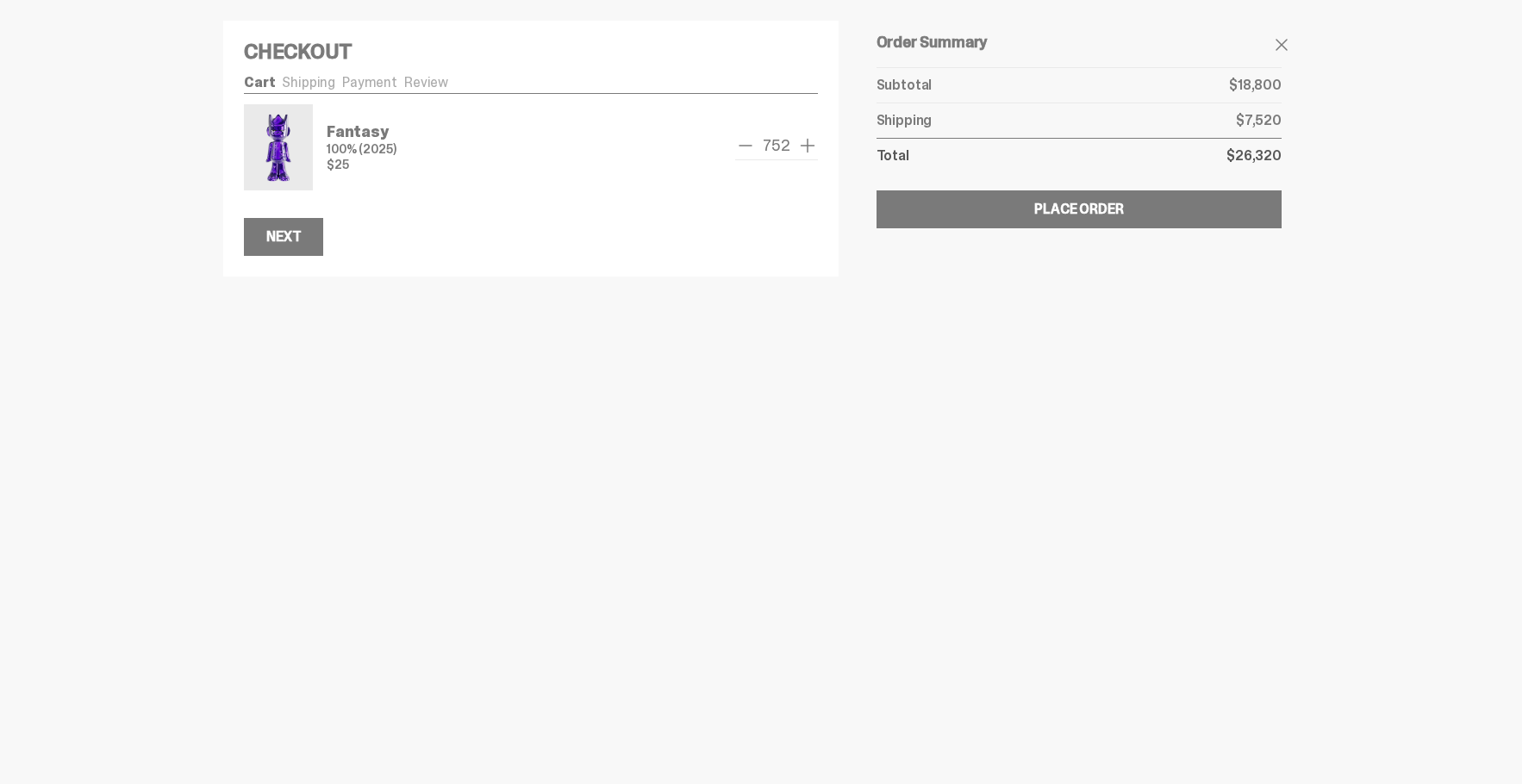
click at [746, 145] on span "remove one" at bounding box center [745, 145] width 21 height 21
click at [751, 153] on span "remove one" at bounding box center [746, 145] width 21 height 21
click at [751, 151] on span "remove one" at bounding box center [746, 145] width 21 height 21
click at [751, 151] on span "remove one" at bounding box center [745, 145] width 21 height 21
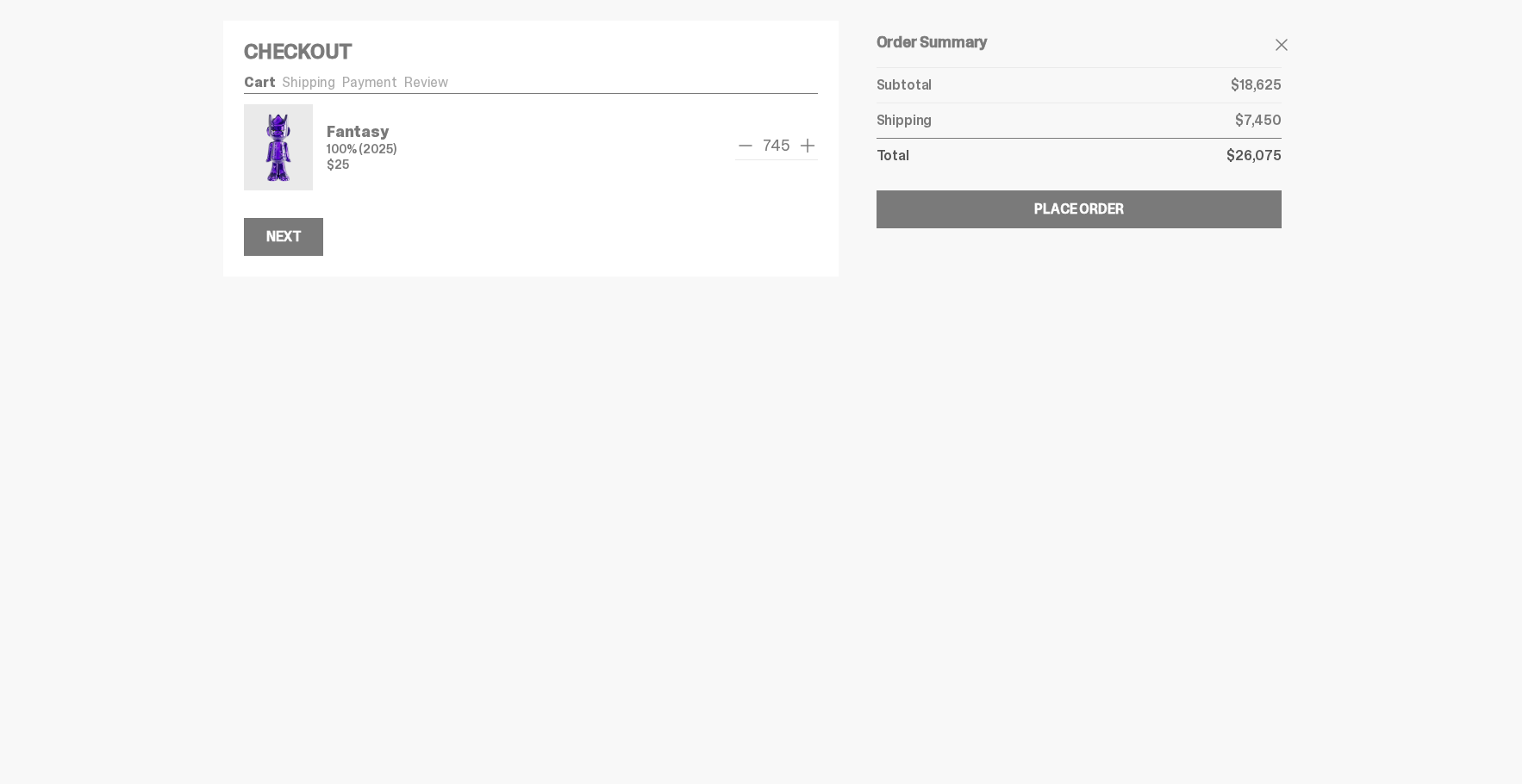
click at [751, 151] on span "remove one" at bounding box center [745, 145] width 21 height 21
click at [751, 151] on span "remove one" at bounding box center [750, 145] width 21 height 21
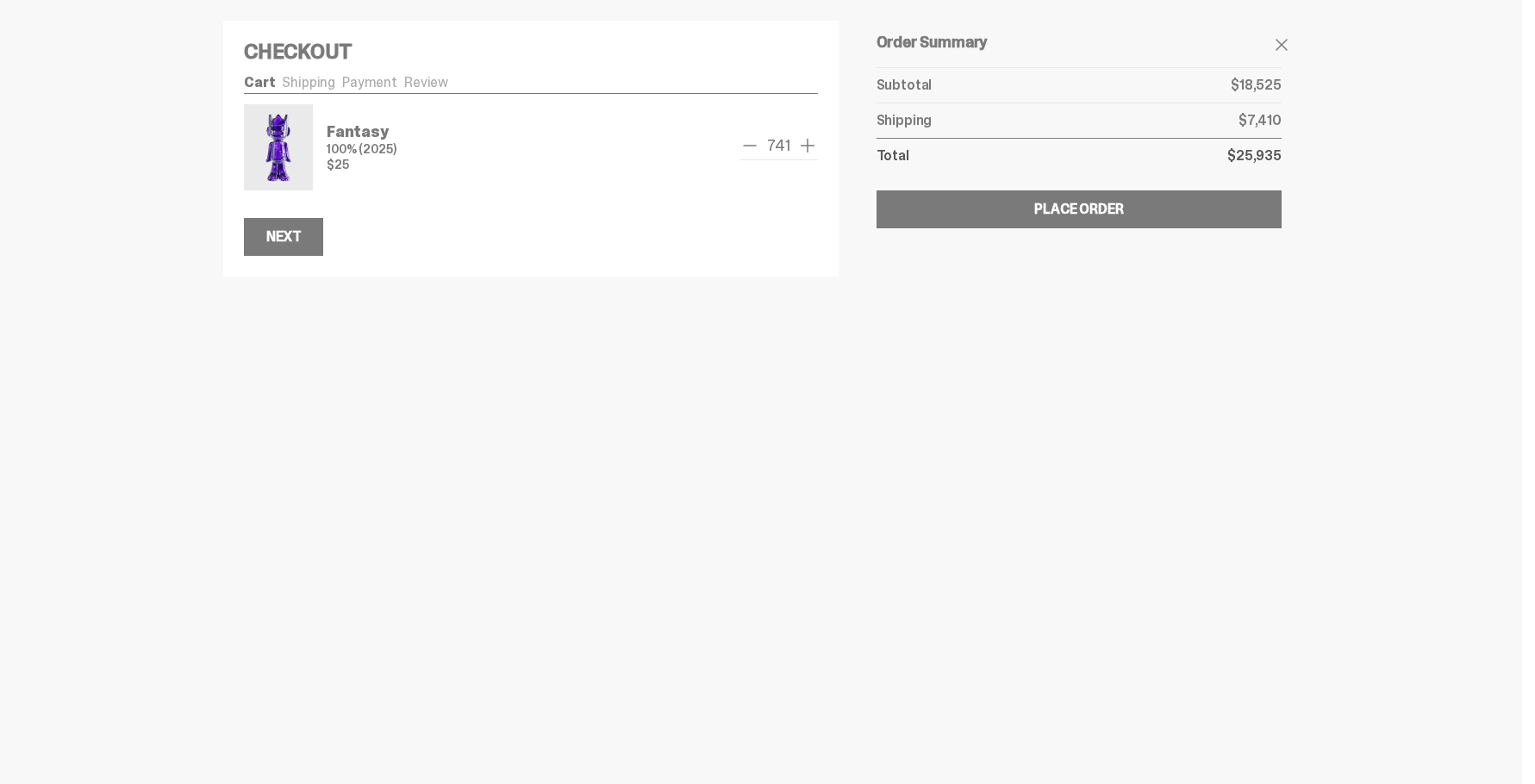
click at [751, 151] on span "remove one" at bounding box center [750, 145] width 21 height 21
click at [751, 151] on span "remove one" at bounding box center [745, 145] width 21 height 21
click at [751, 150] on span "remove one" at bounding box center [745, 145] width 21 height 21
click at [751, 146] on span "remove one" at bounding box center [745, 145] width 21 height 21
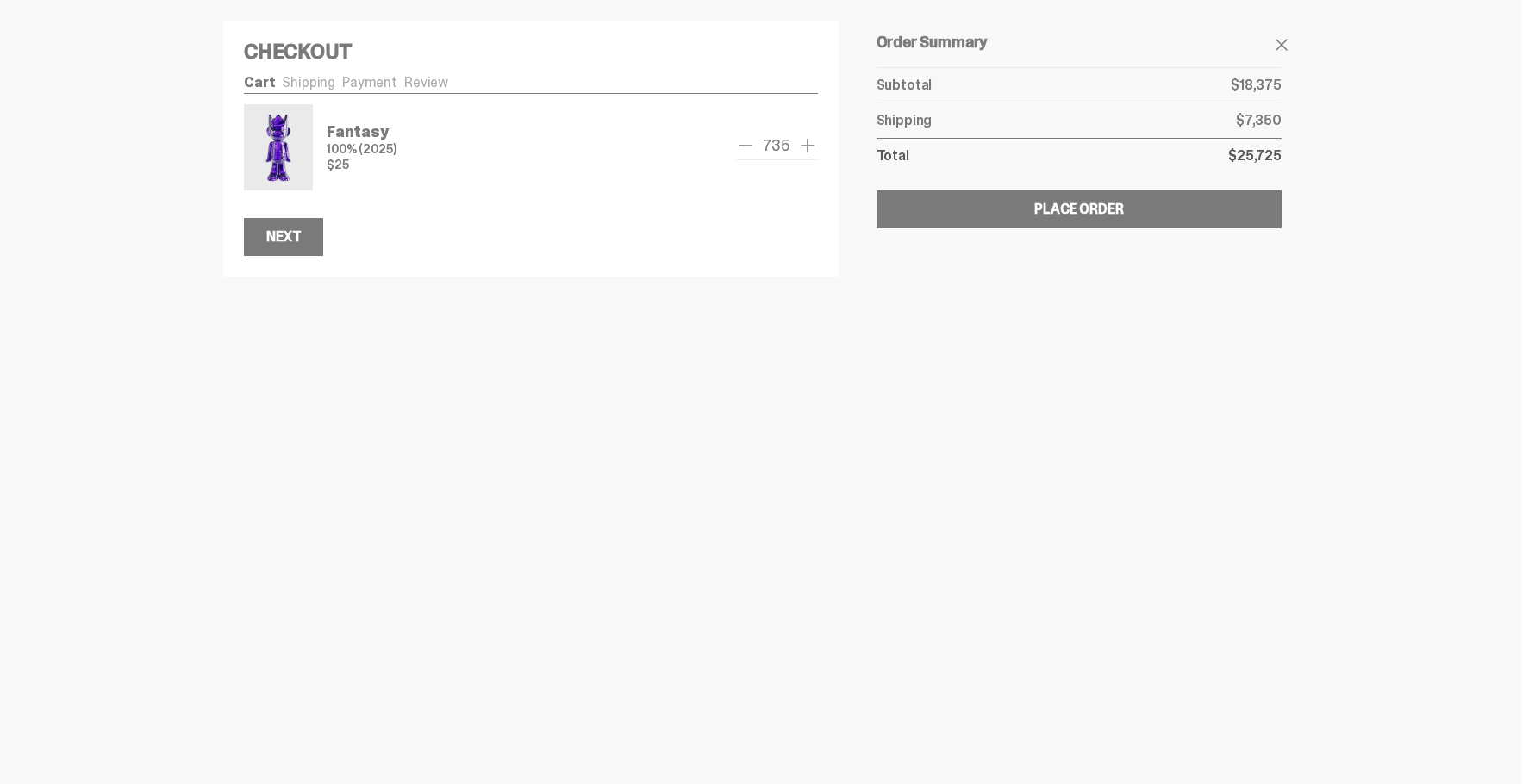
click at [751, 146] on span "remove one" at bounding box center [745, 145] width 21 height 21
click at [751, 146] on span "remove one" at bounding box center [750, 145] width 21 height 21
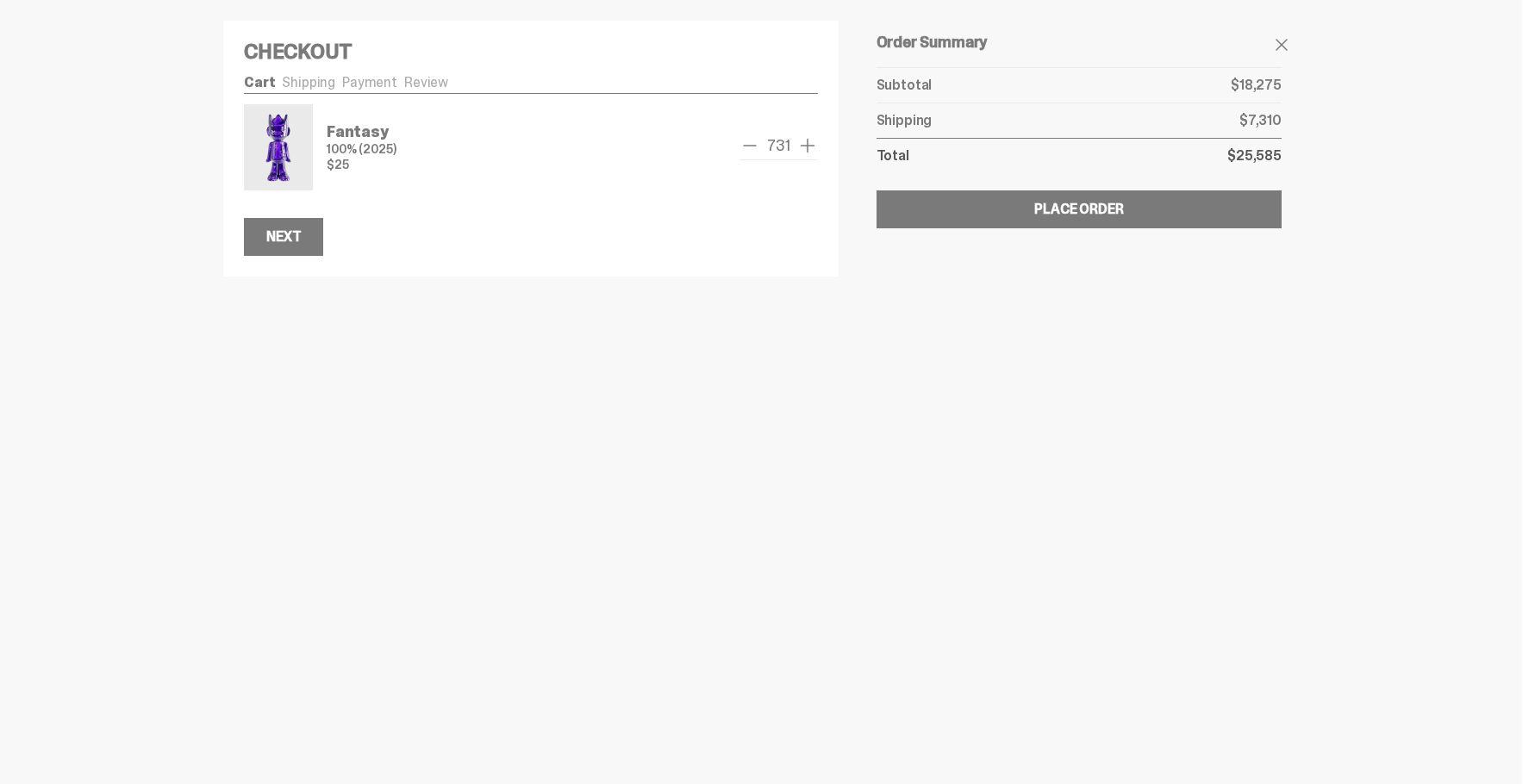
click at [751, 146] on span "remove one" at bounding box center [750, 145] width 21 height 21
click at [751, 146] on span "remove one" at bounding box center [745, 145] width 21 height 21
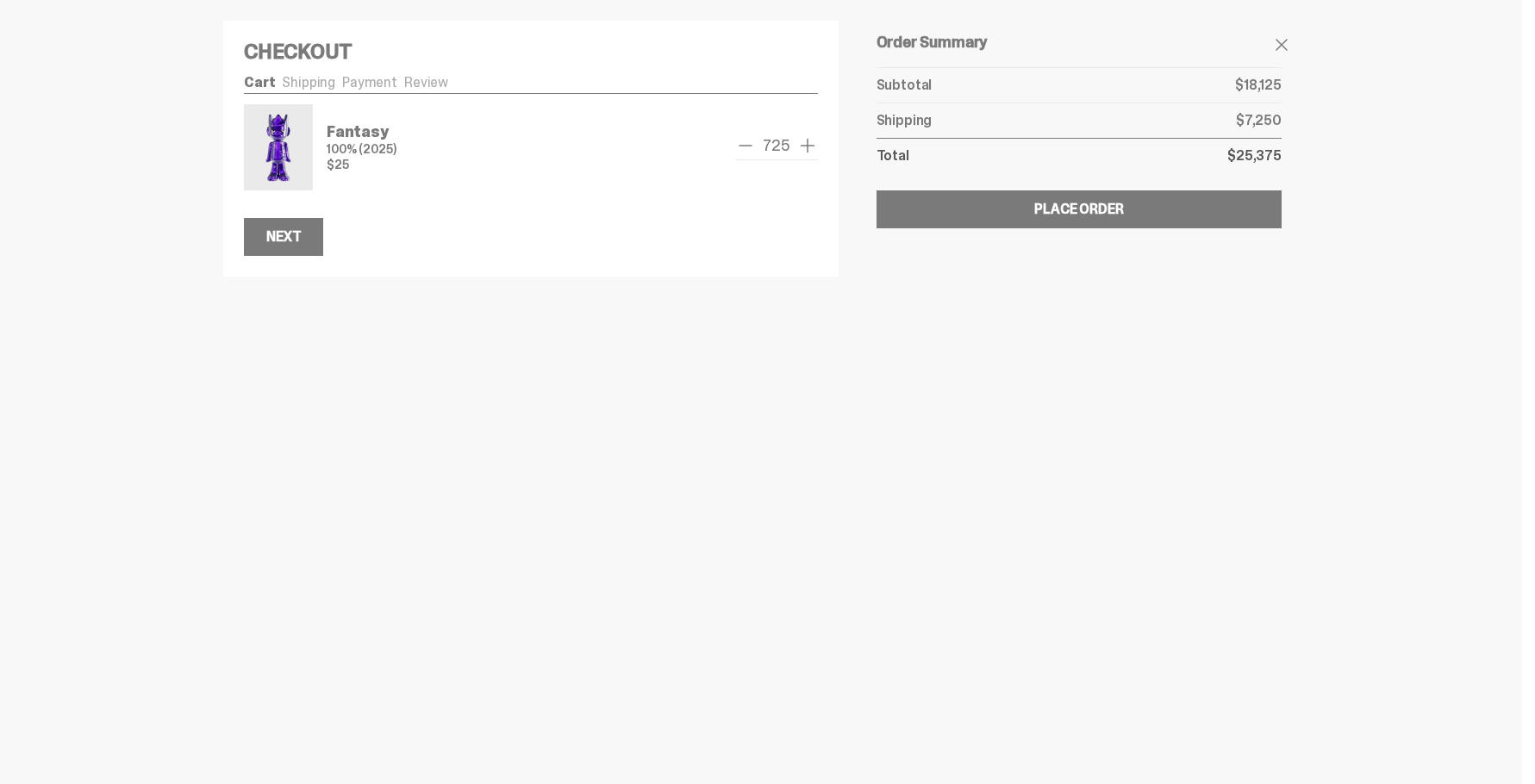
click at [751, 146] on span "remove one" at bounding box center [745, 145] width 21 height 21
click at [751, 146] on span "remove one" at bounding box center [750, 145] width 21 height 21
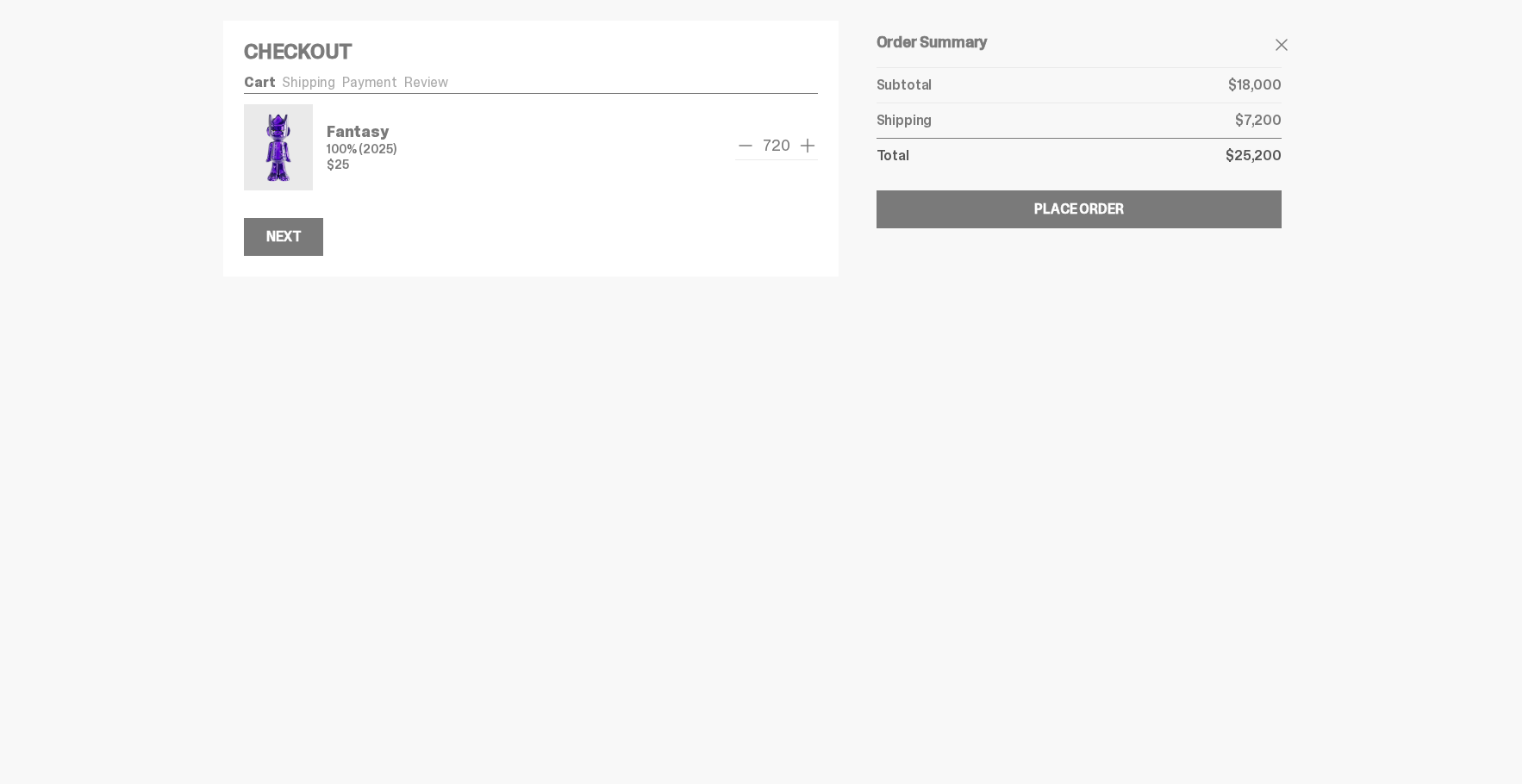
click at [751, 145] on span "remove one" at bounding box center [745, 145] width 21 height 21
click at [751, 145] on span "remove one" at bounding box center [750, 145] width 21 height 21
click at [751, 145] on span "remove one" at bounding box center [751, 145] width 21 height 21
click at [751, 145] on span "remove one" at bounding box center [750, 145] width 21 height 21
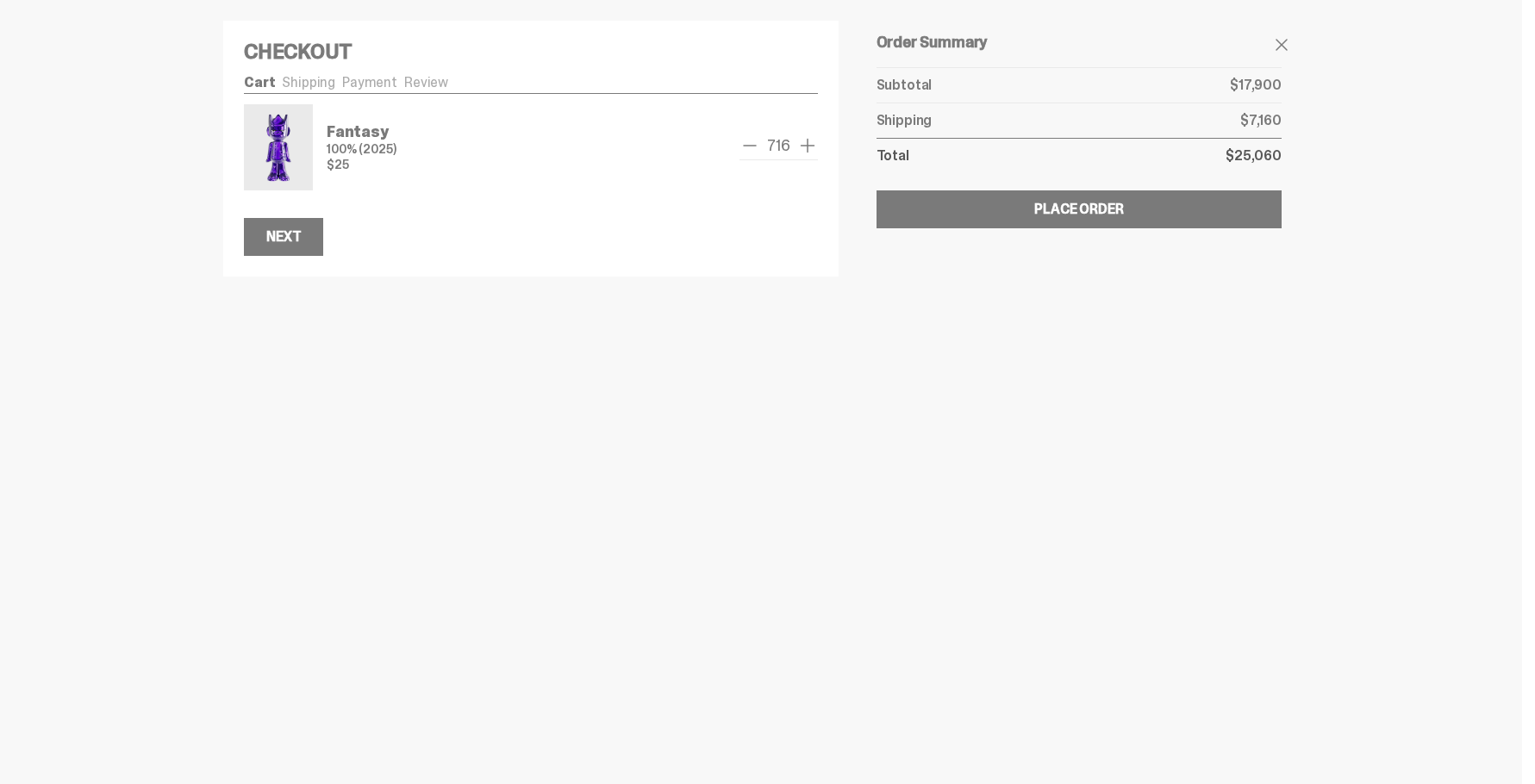
click at [751, 145] on span "remove one" at bounding box center [750, 145] width 21 height 21
click at [751, 145] on span "remove one" at bounding box center [749, 145] width 21 height 21
click at [751, 145] on span "remove one" at bounding box center [750, 145] width 21 height 21
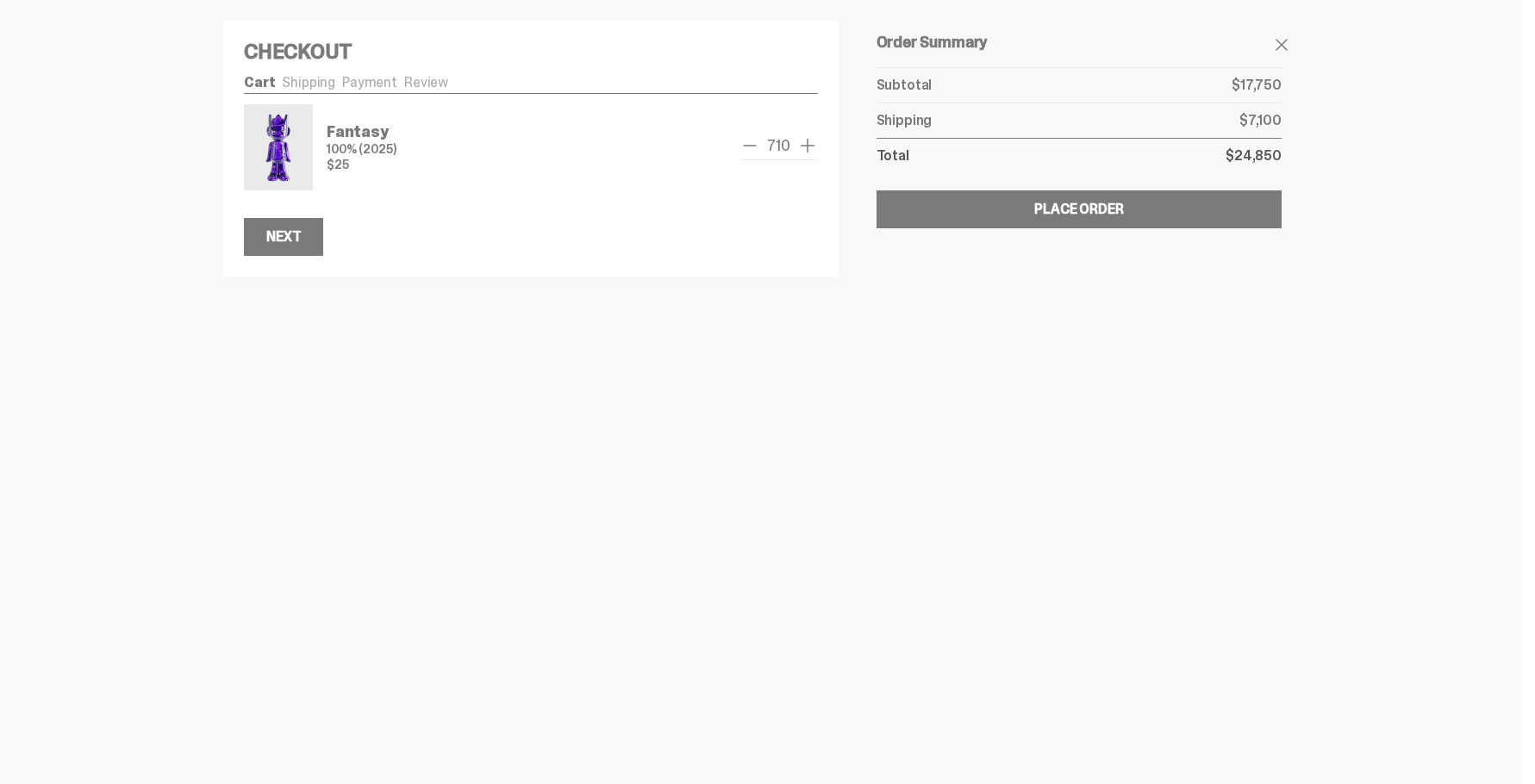
click at [751, 145] on span "remove one" at bounding box center [750, 145] width 21 height 21
click at [751, 145] on span "remove one" at bounding box center [745, 145] width 21 height 21
click at [751, 145] on span "remove one" at bounding box center [746, 145] width 21 height 21
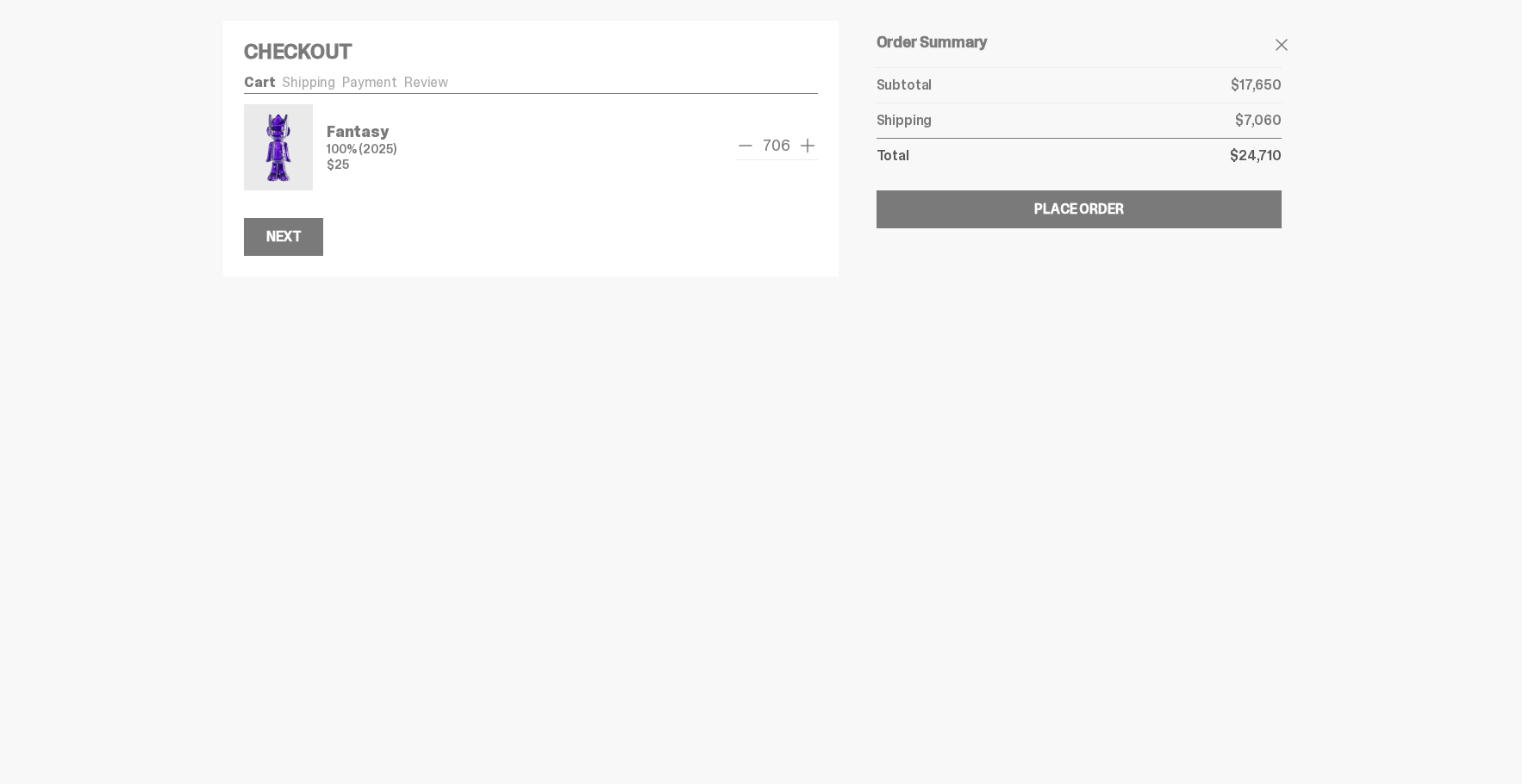
click at [751, 145] on span "remove one" at bounding box center [745, 145] width 21 height 21
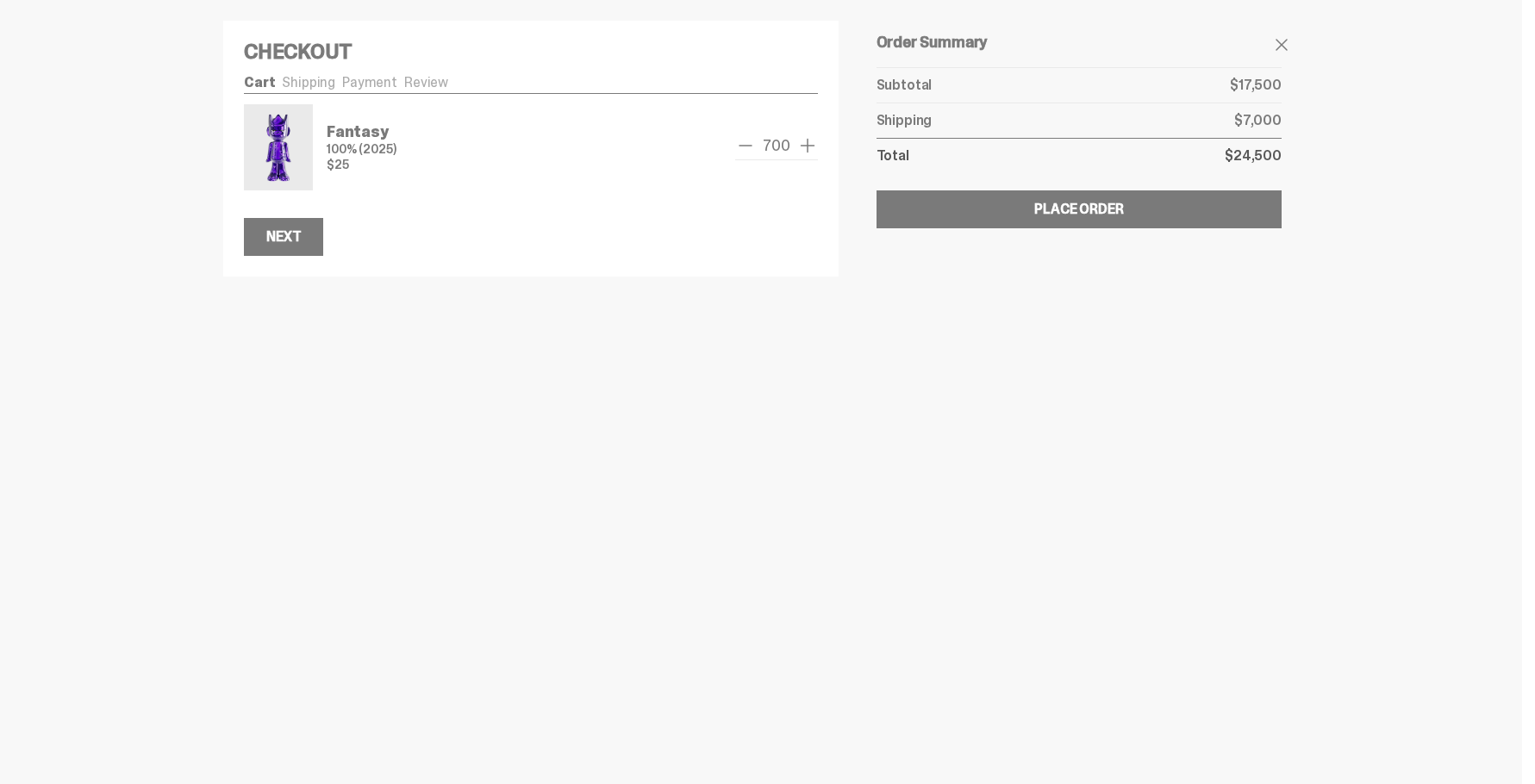
click at [751, 145] on span "remove one" at bounding box center [745, 145] width 21 height 21
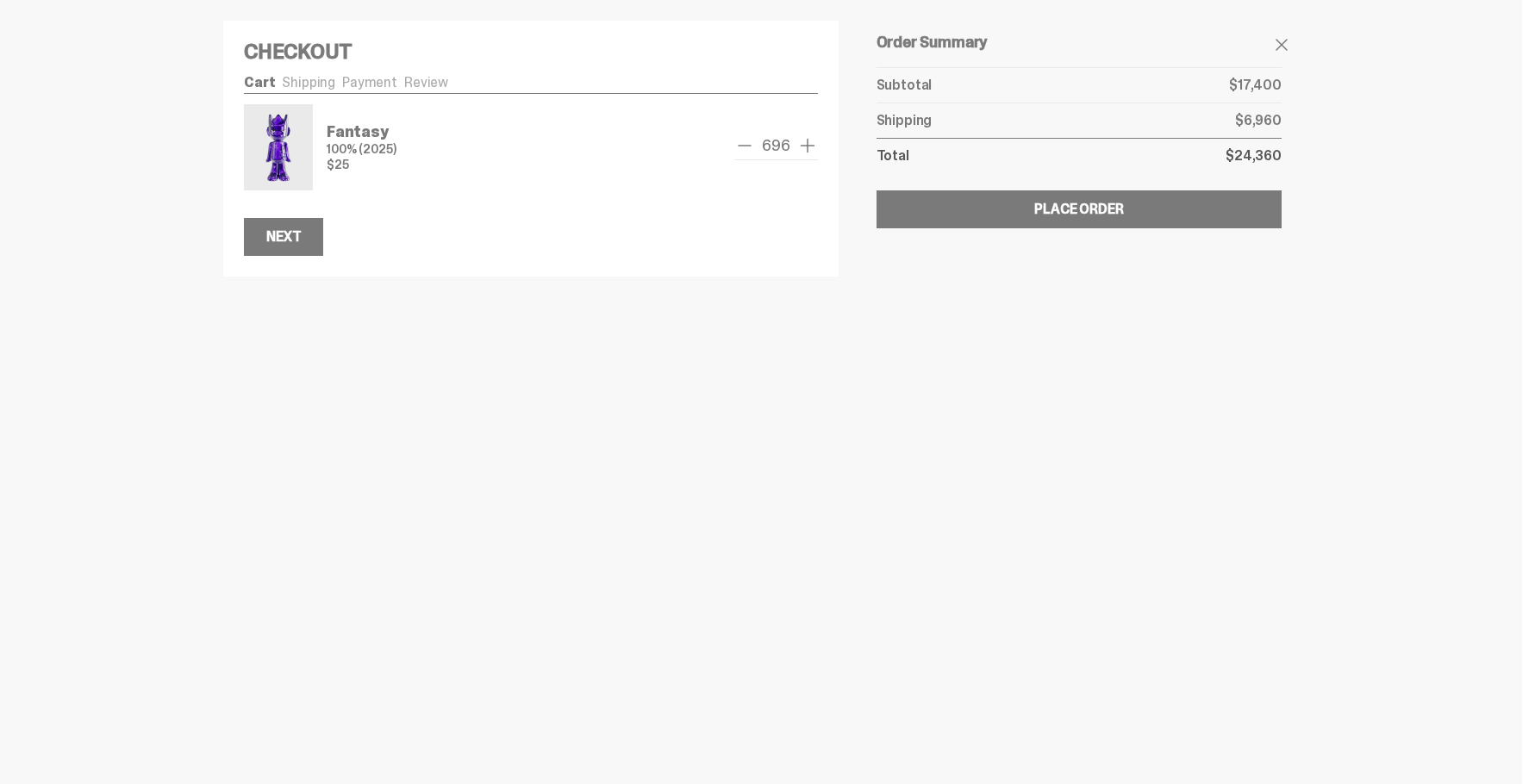
click at [751, 145] on span "remove one" at bounding box center [745, 145] width 21 height 21
click at [751, 145] on span "remove one" at bounding box center [744, 145] width 21 height 21
click at [751, 145] on span "remove one" at bounding box center [745, 145] width 21 height 21
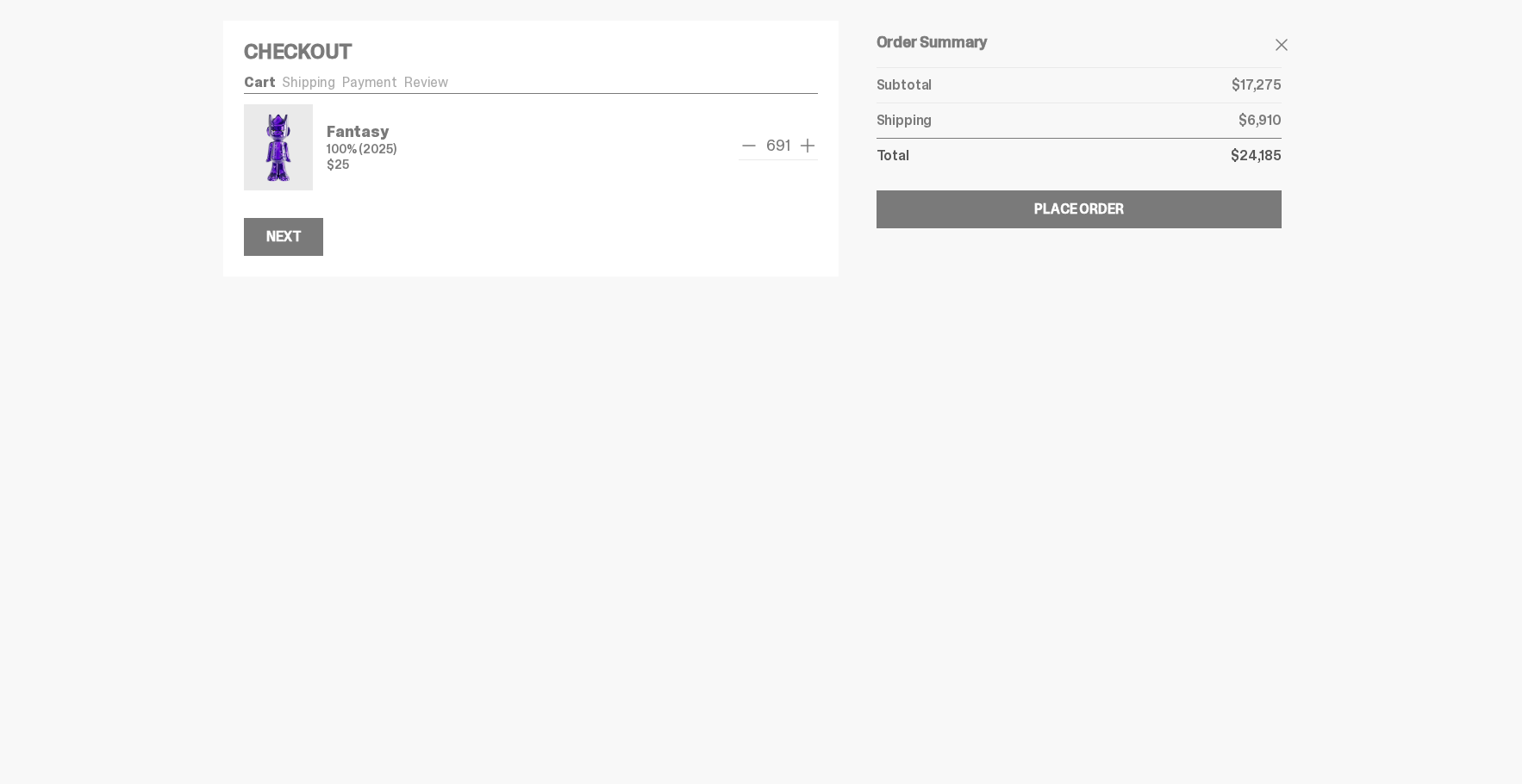
click at [751, 145] on span "remove one" at bounding box center [749, 145] width 21 height 21
click at [751, 145] on span "remove one" at bounding box center [745, 145] width 21 height 21
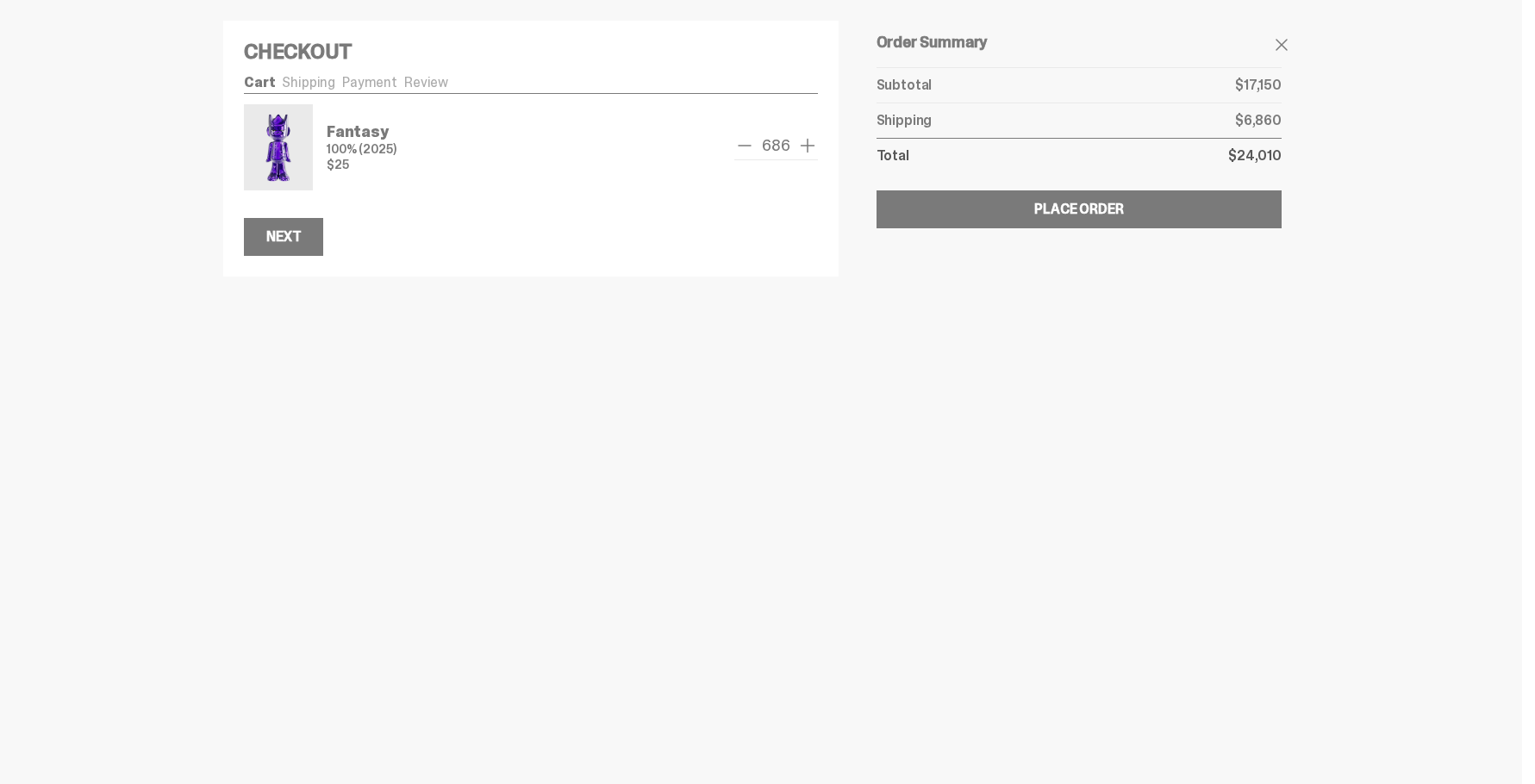
click at [751, 145] on span "remove one" at bounding box center [745, 145] width 21 height 21
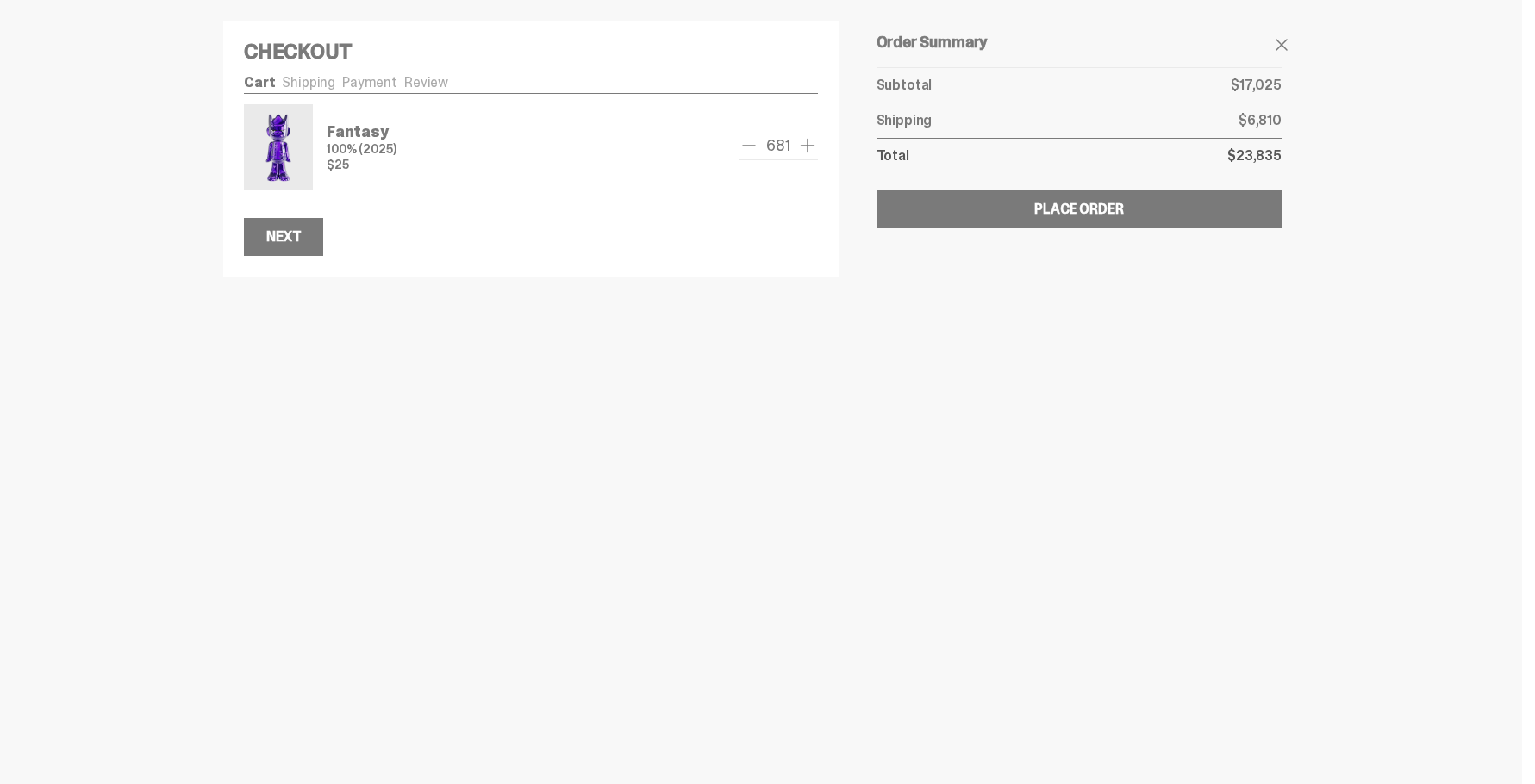
click at [751, 145] on span "remove one" at bounding box center [749, 145] width 21 height 21
click at [751, 145] on span "remove one" at bounding box center [745, 145] width 21 height 21
click at [751, 145] on span "remove one" at bounding box center [746, 145] width 21 height 21
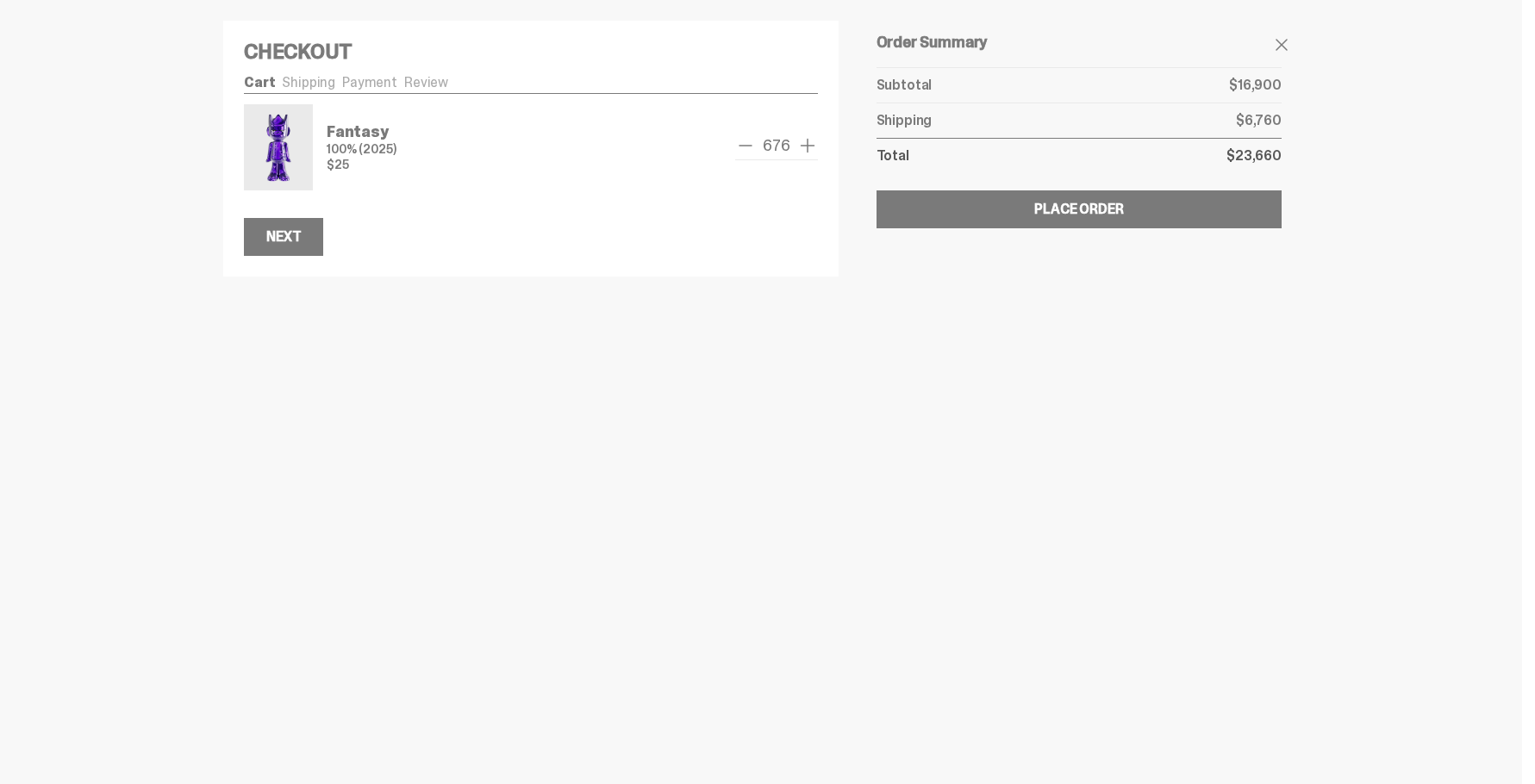
click at [751, 145] on span "remove one" at bounding box center [745, 145] width 21 height 21
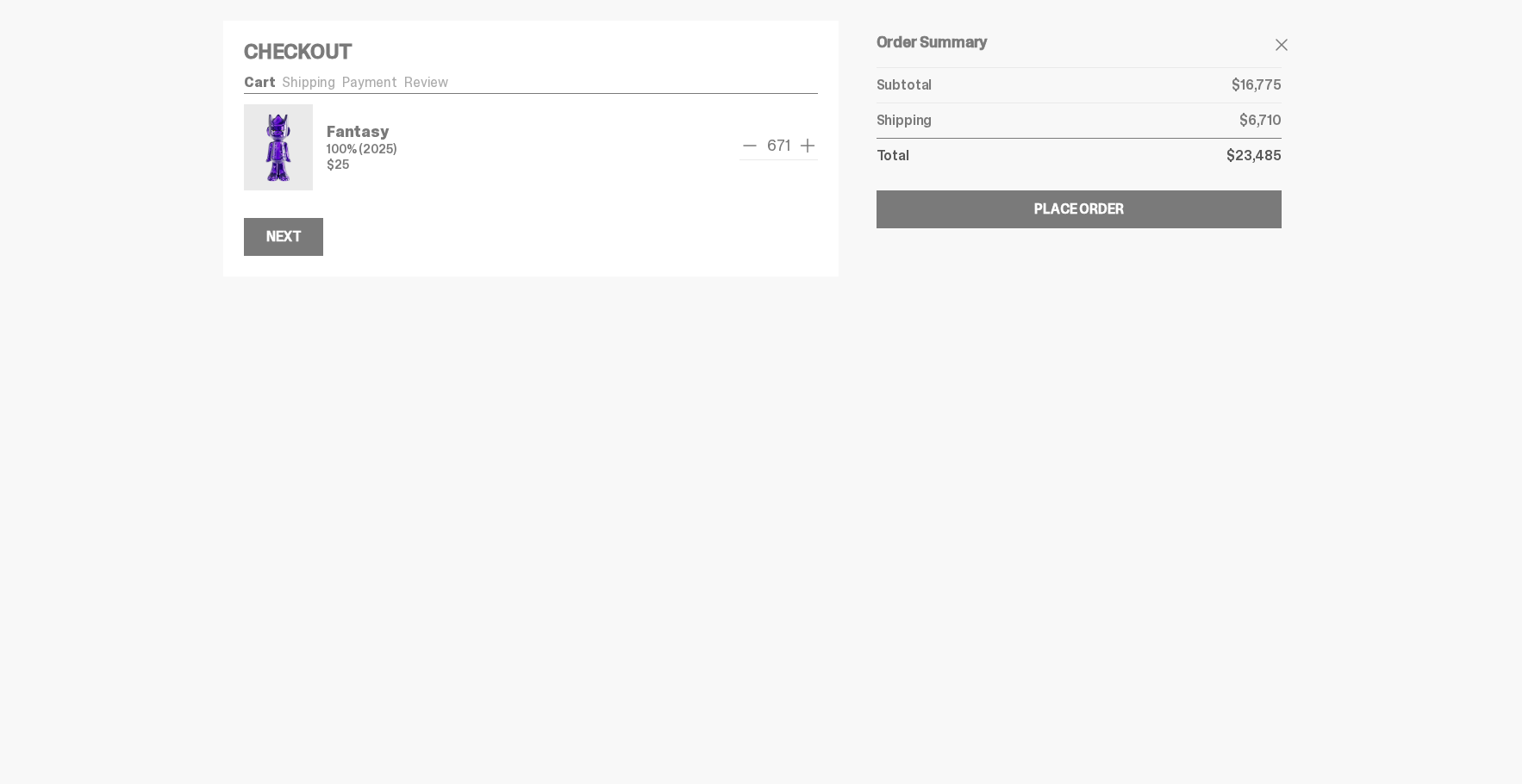
click at [751, 145] on span "remove one" at bounding box center [750, 145] width 21 height 21
click at [751, 145] on span "remove one" at bounding box center [745, 145] width 21 height 21
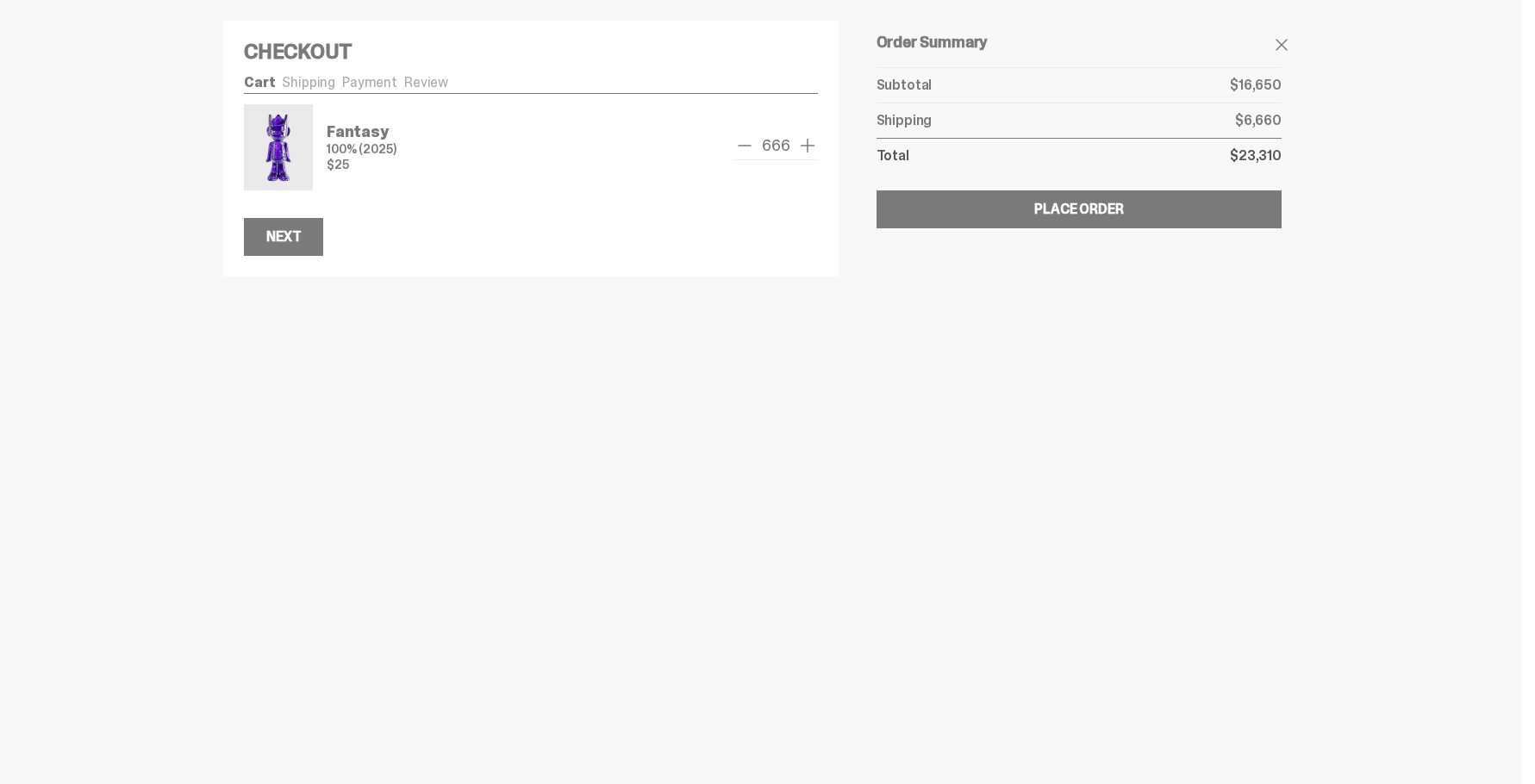
click at [751, 145] on span "remove one" at bounding box center [745, 145] width 21 height 21
click at [751, 145] on span "remove one" at bounding box center [744, 145] width 21 height 21
click at [751, 145] on span "remove one" at bounding box center [745, 145] width 21 height 21
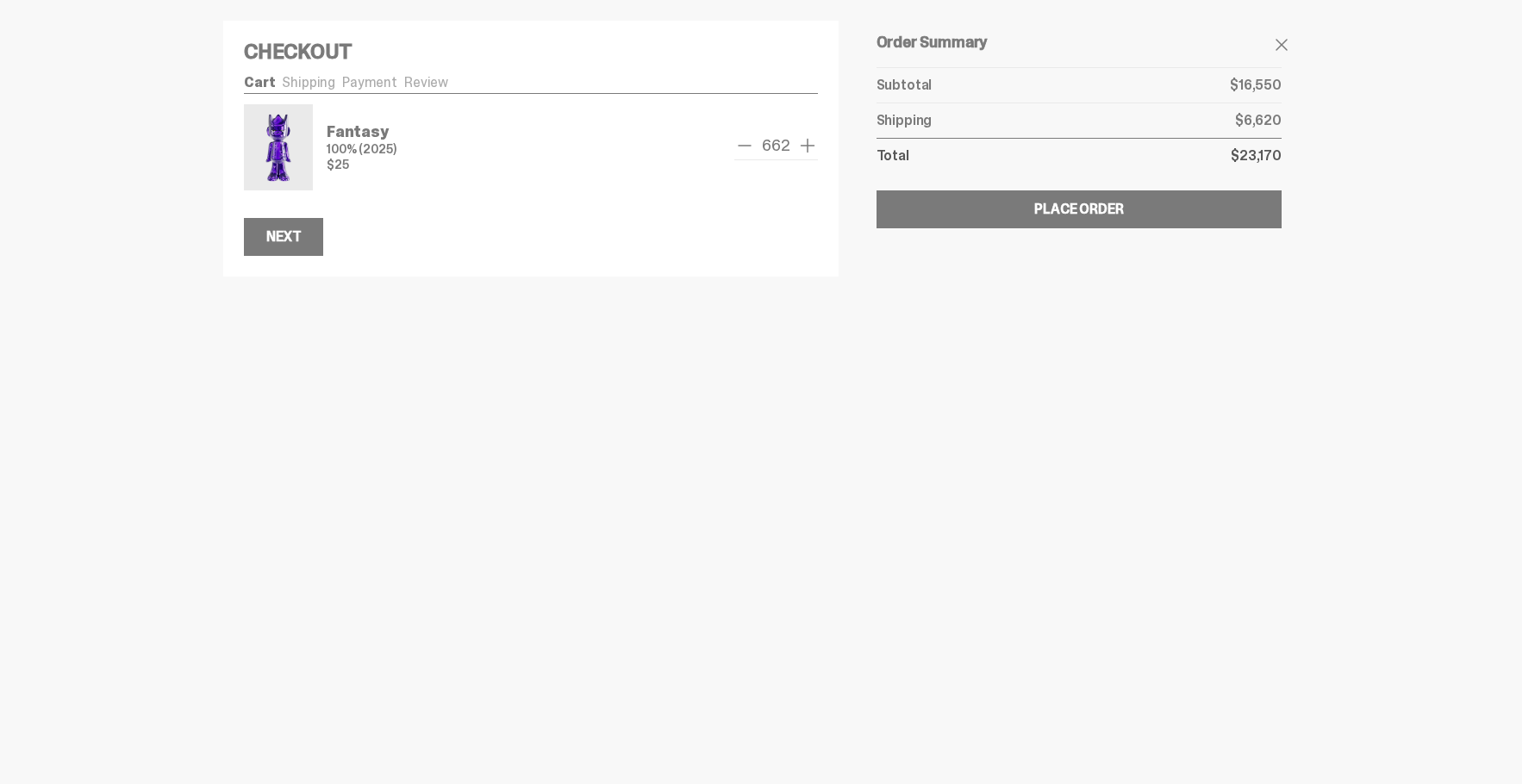
click at [751, 145] on span "remove one" at bounding box center [745, 145] width 21 height 21
click at [751, 145] on span "remove one" at bounding box center [749, 145] width 21 height 21
click at [751, 145] on span "remove one" at bounding box center [745, 145] width 21 height 21
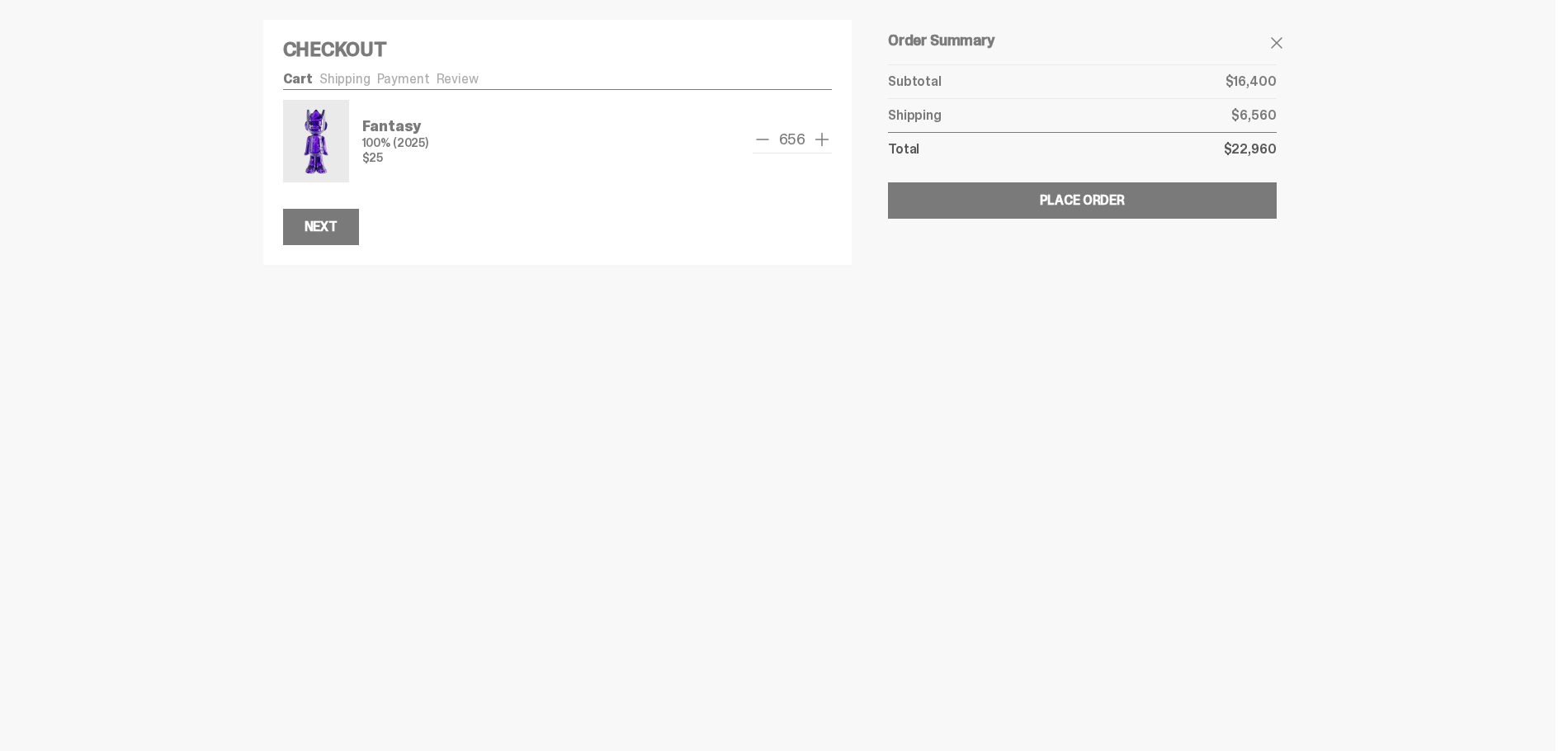
click at [821, 134] on span "add one" at bounding box center [822, 139] width 20 height 20
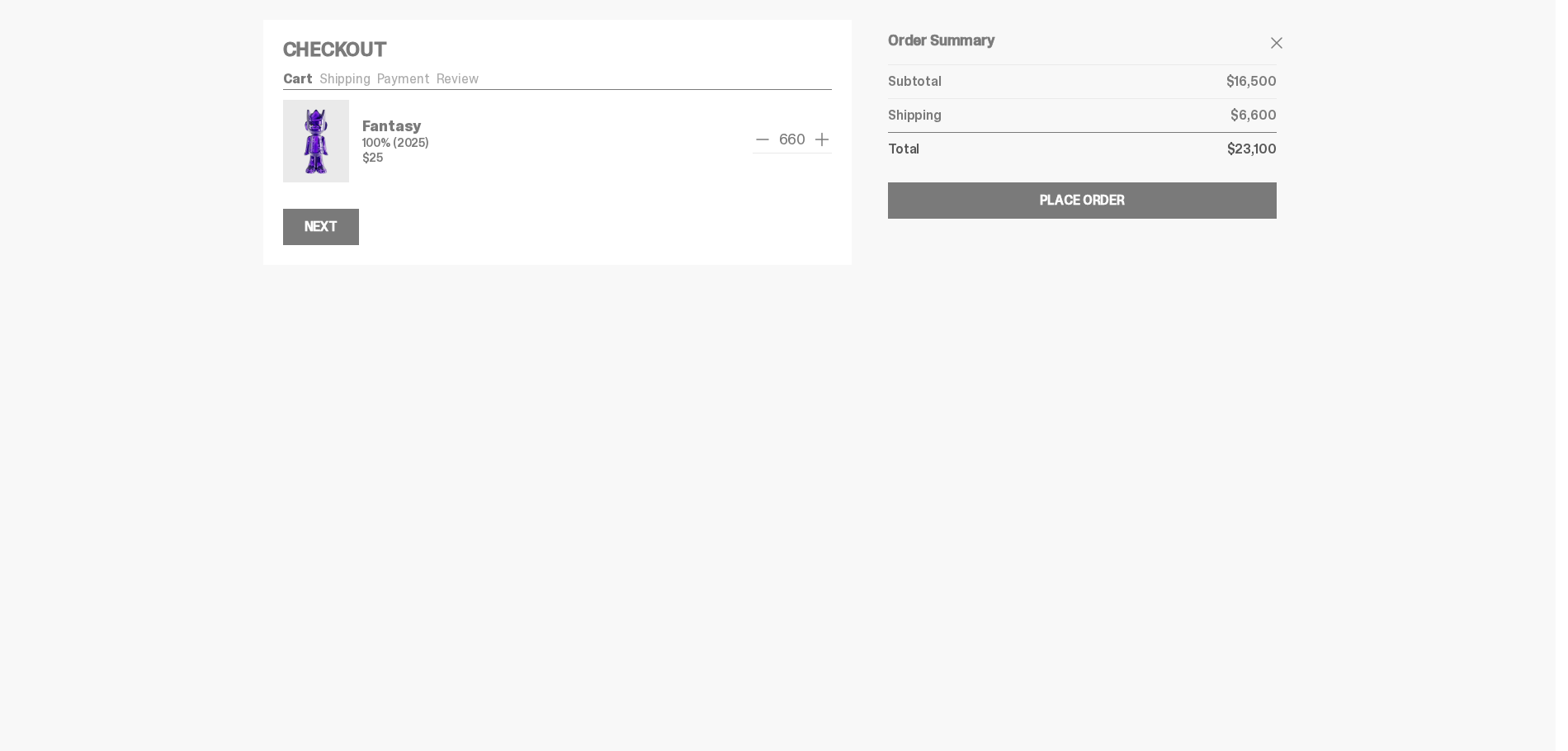
click at [821, 134] on span "add one" at bounding box center [822, 139] width 20 height 20
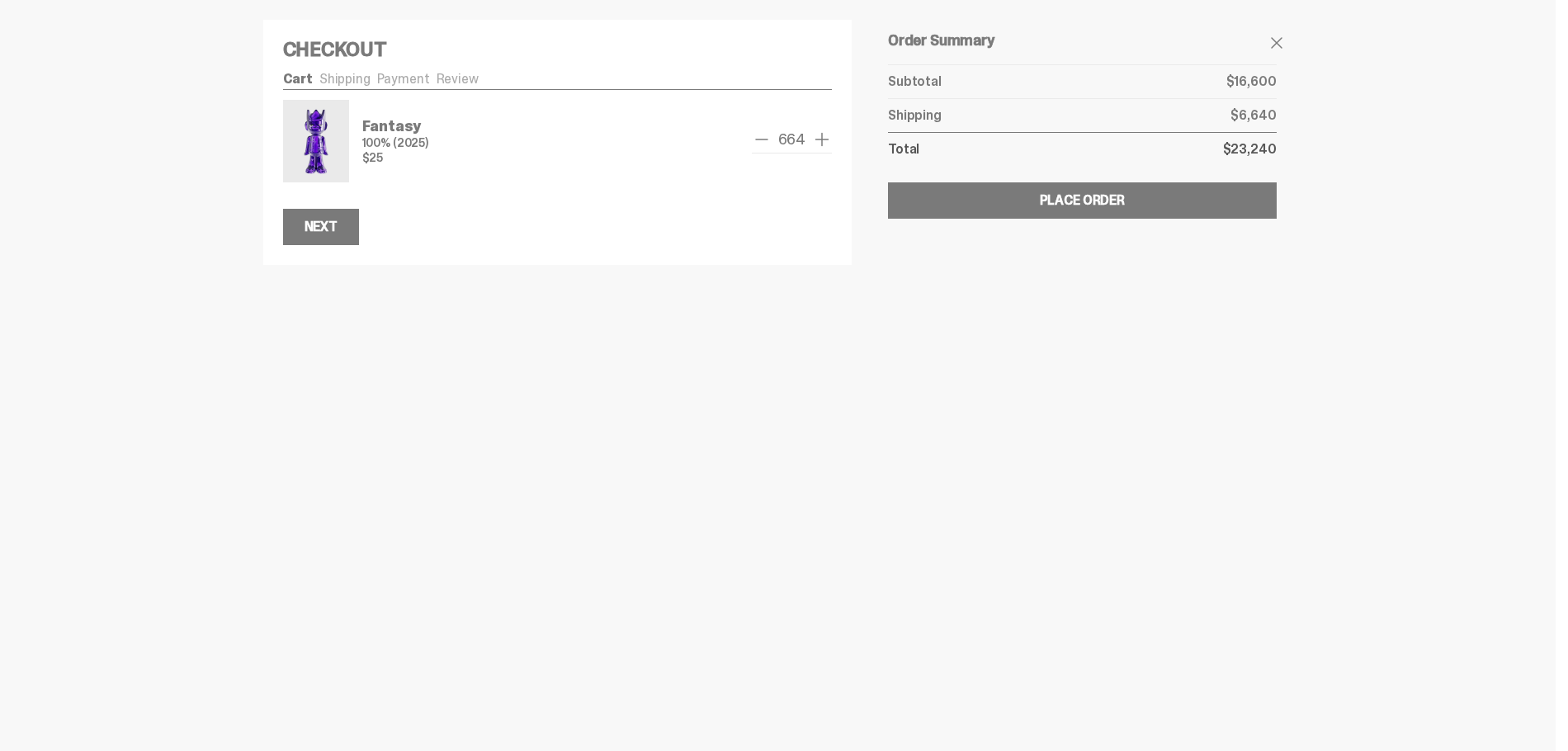
click at [821, 134] on span "add one" at bounding box center [822, 139] width 20 height 20
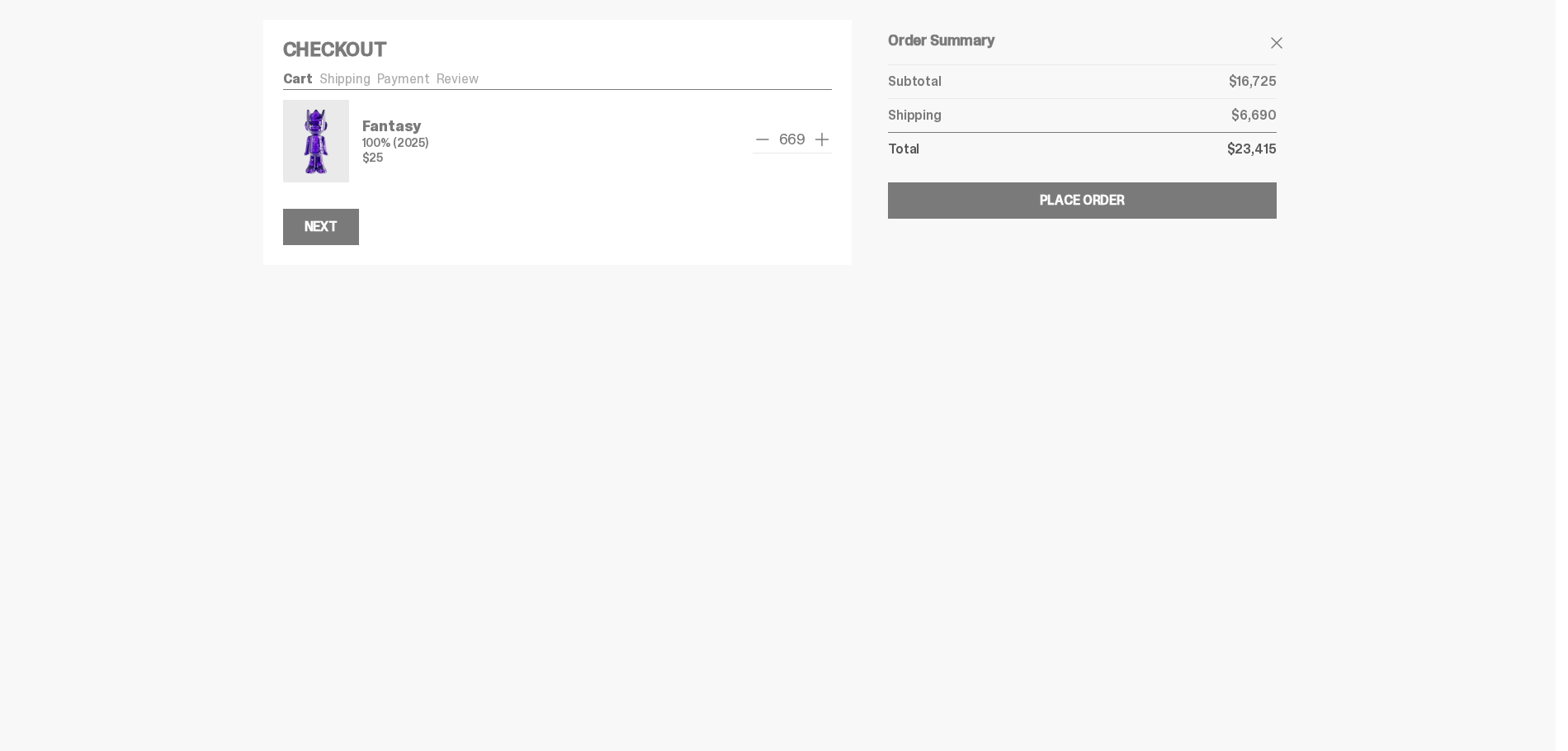
click at [821, 134] on span "add one" at bounding box center [822, 139] width 20 height 20
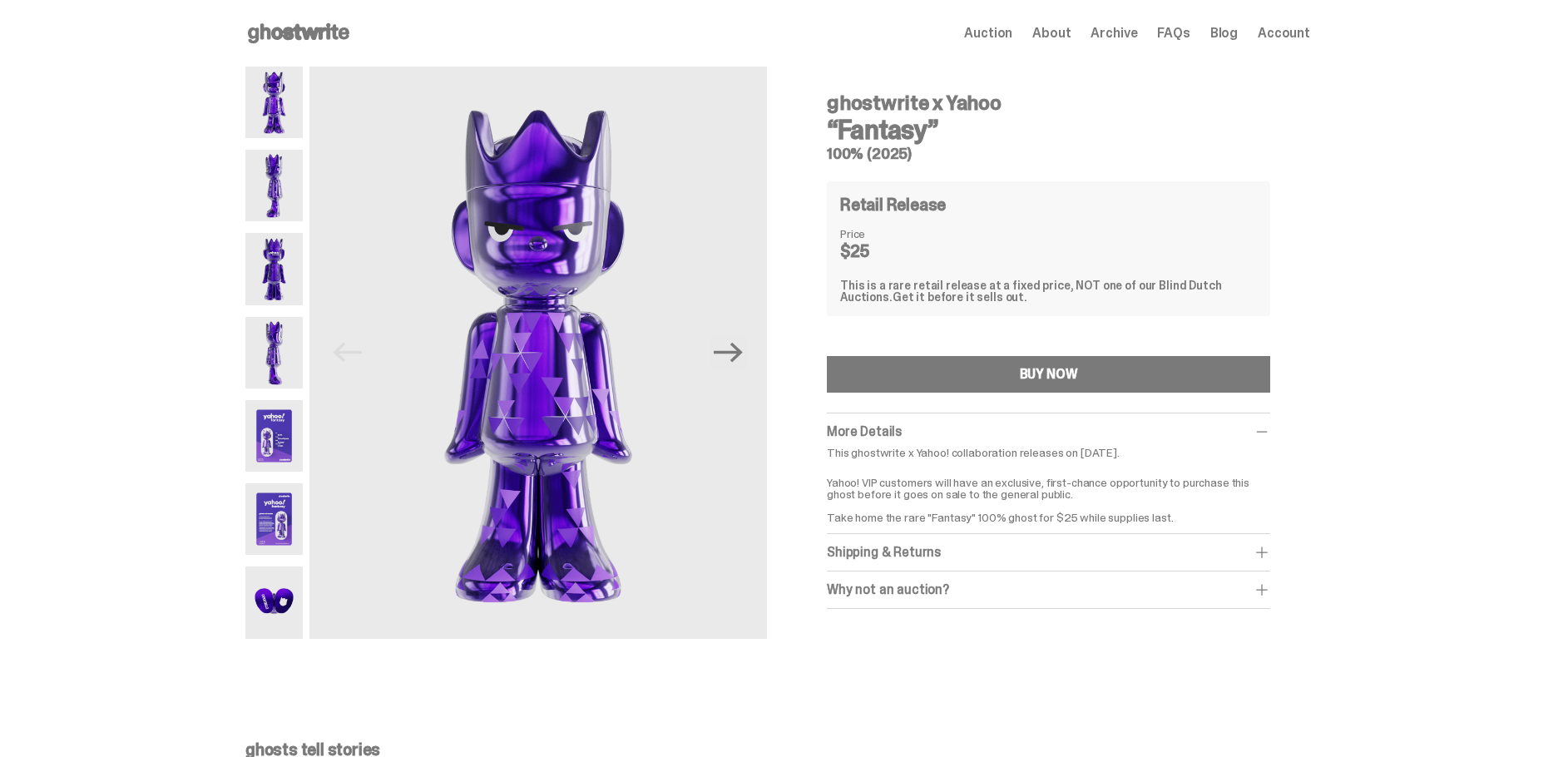
click at [284, 185] on img at bounding box center [274, 185] width 57 height 72
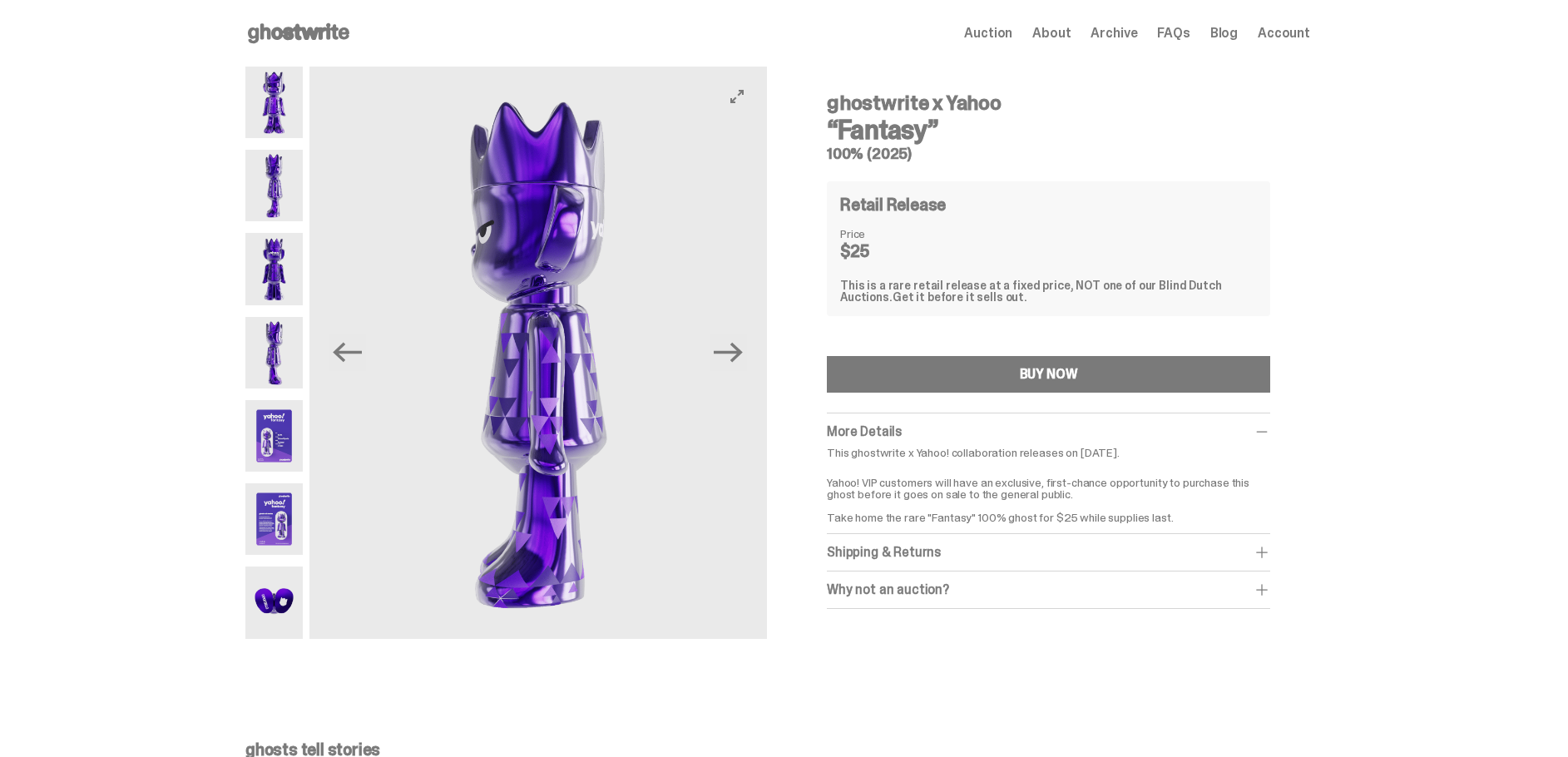
click at [566, 344] on img at bounding box center [538, 352] width 457 height 572
click at [565, 344] on img at bounding box center [538, 352] width 457 height 572
click at [565, 343] on img at bounding box center [538, 352] width 457 height 572
click at [744, 104] on button "View full-screen" at bounding box center [737, 97] width 20 height 20
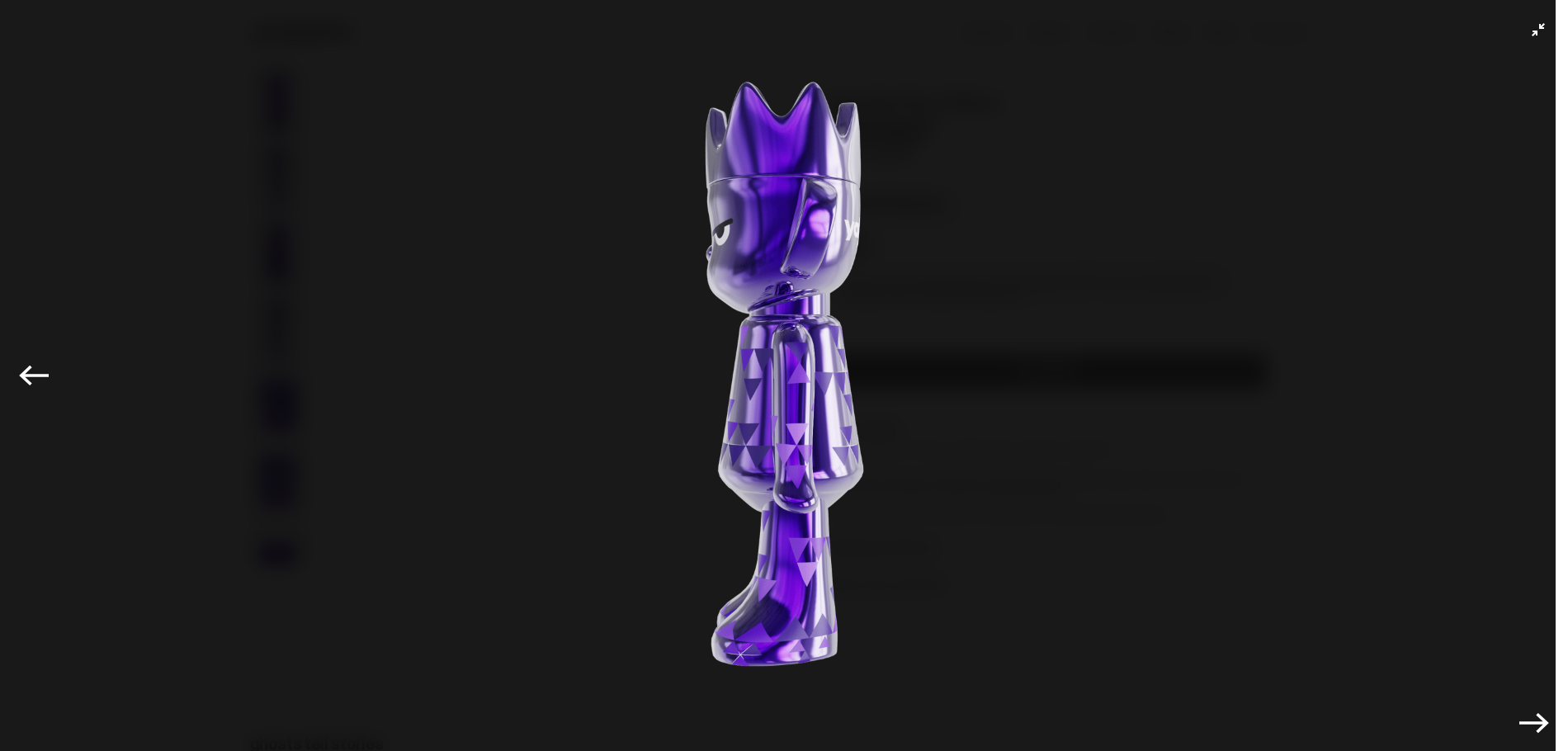
click at [785, 380] on img at bounding box center [784, 371] width 1485 height 660
